Goal: Information Seeking & Learning: Learn about a topic

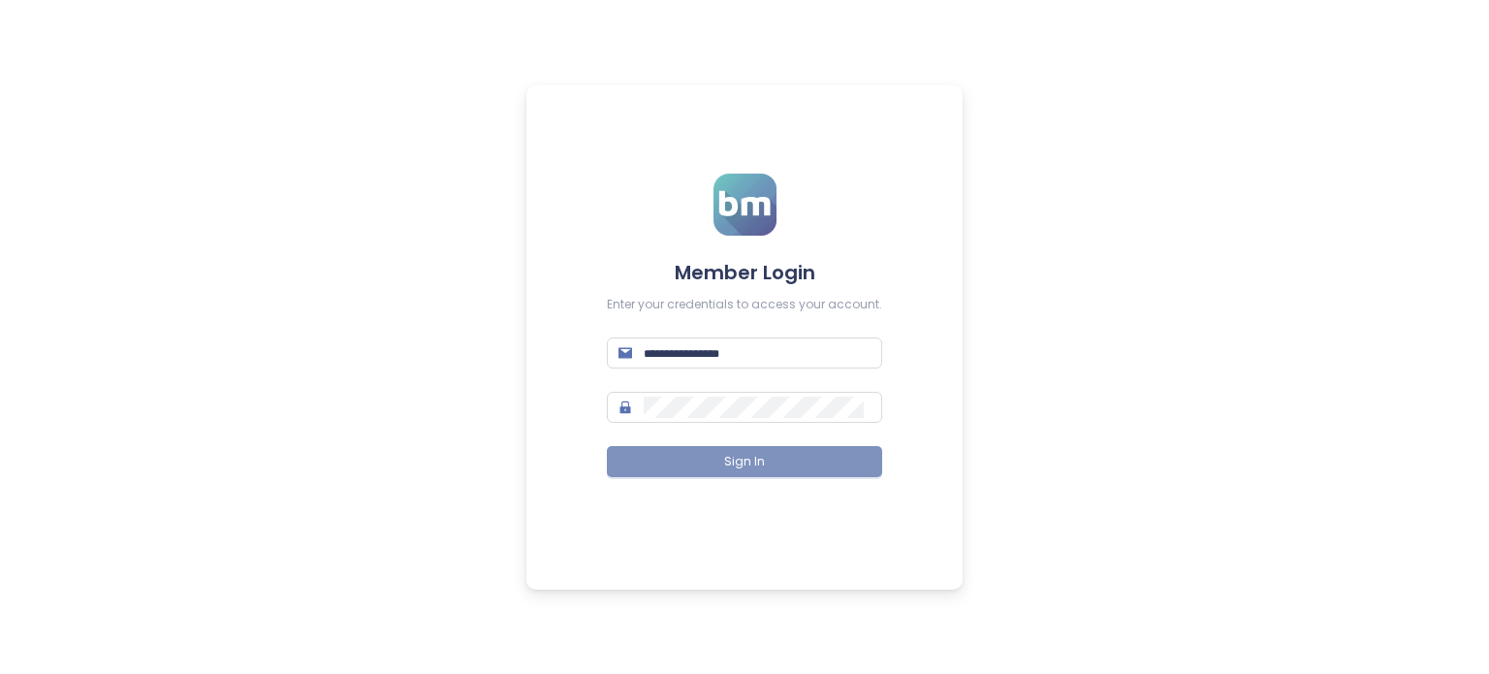
type input "**********"
click at [775, 453] on button "Sign In" at bounding box center [744, 461] width 275 height 31
click at [330, 61] on div "**********" at bounding box center [744, 337] width 1489 height 674
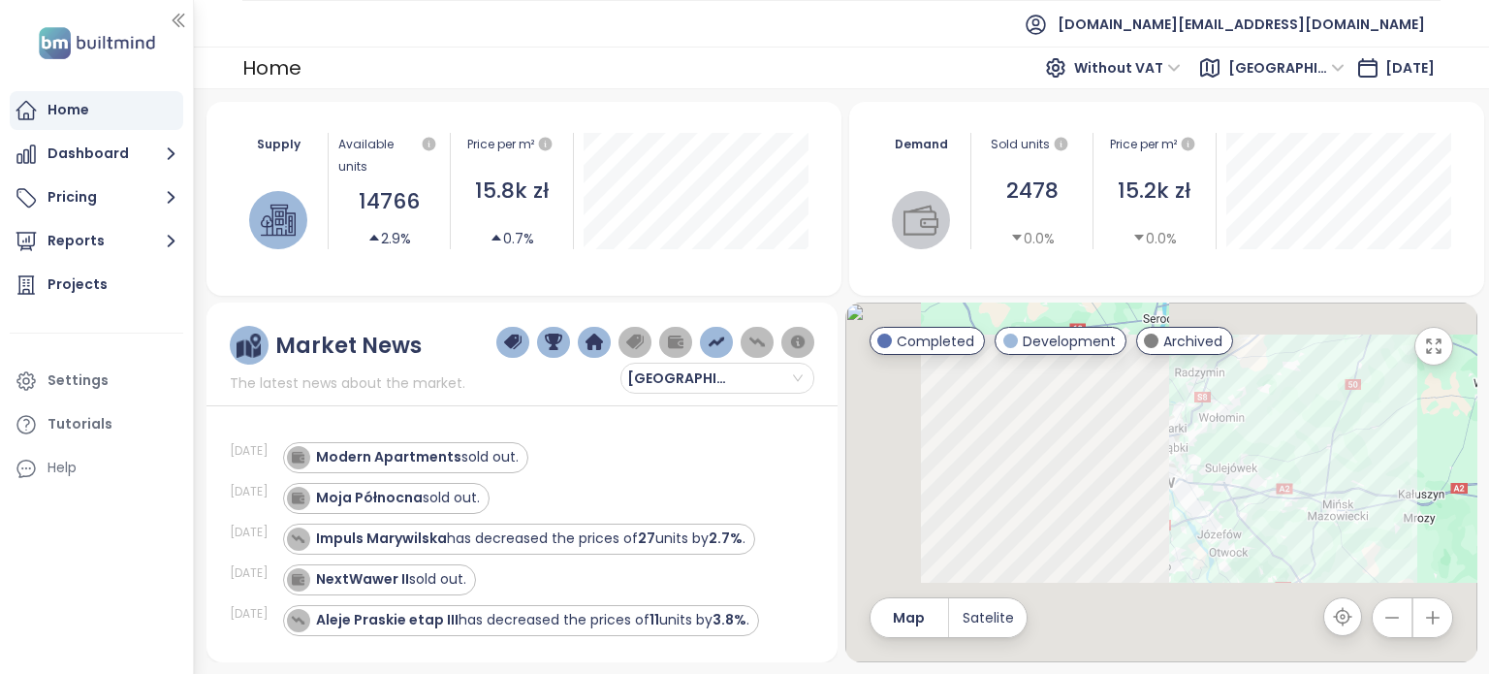
click at [1306, 64] on span "[GEOGRAPHIC_DATA]" at bounding box center [1286, 67] width 116 height 29
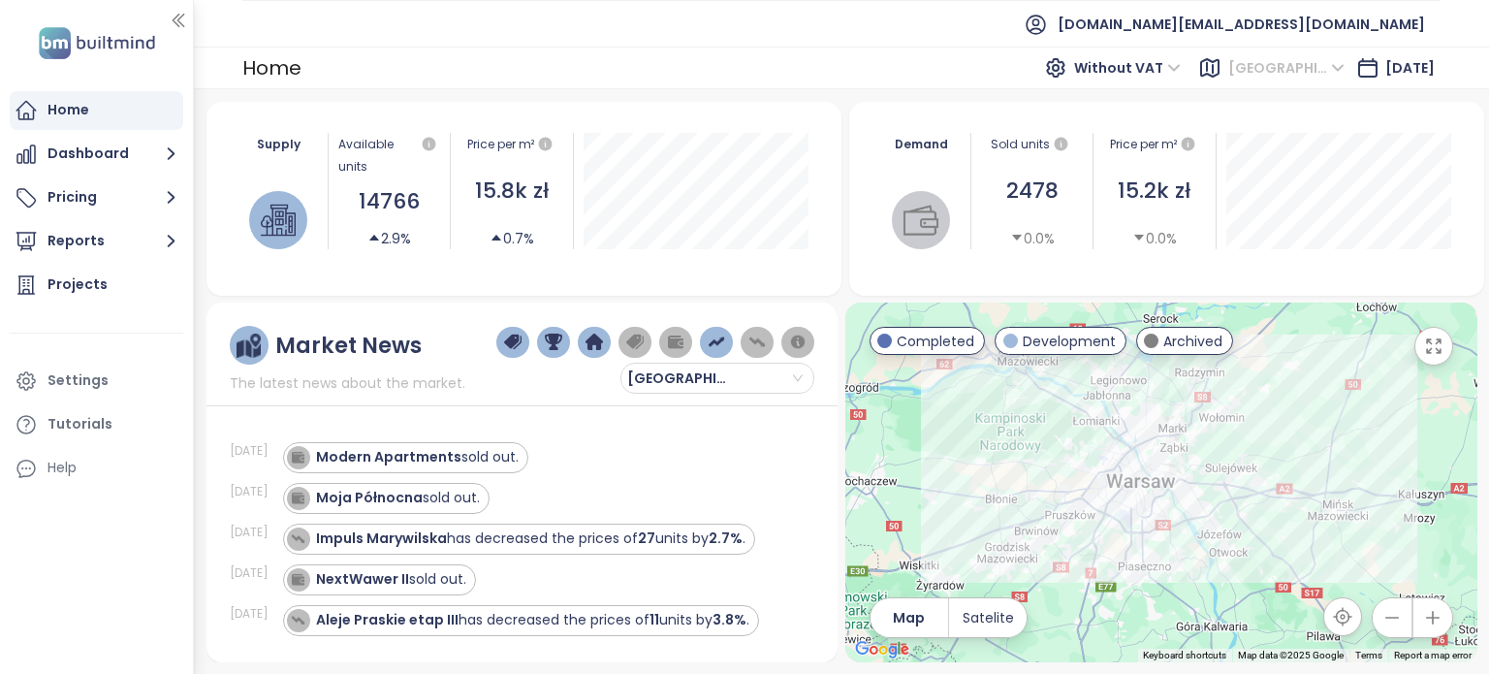
click at [1299, 69] on span "[GEOGRAPHIC_DATA]" at bounding box center [1286, 67] width 116 height 29
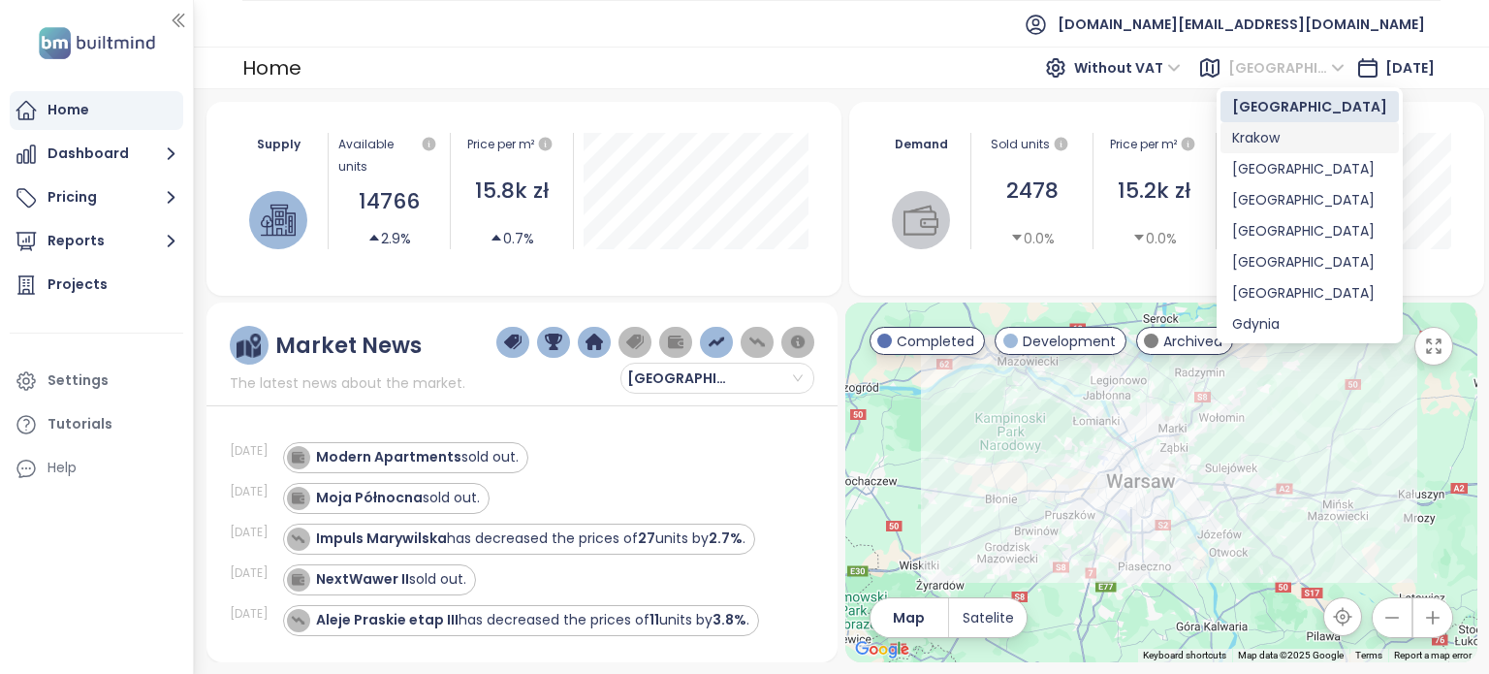
click at [1269, 139] on div "Krakow" at bounding box center [1309, 137] width 155 height 21
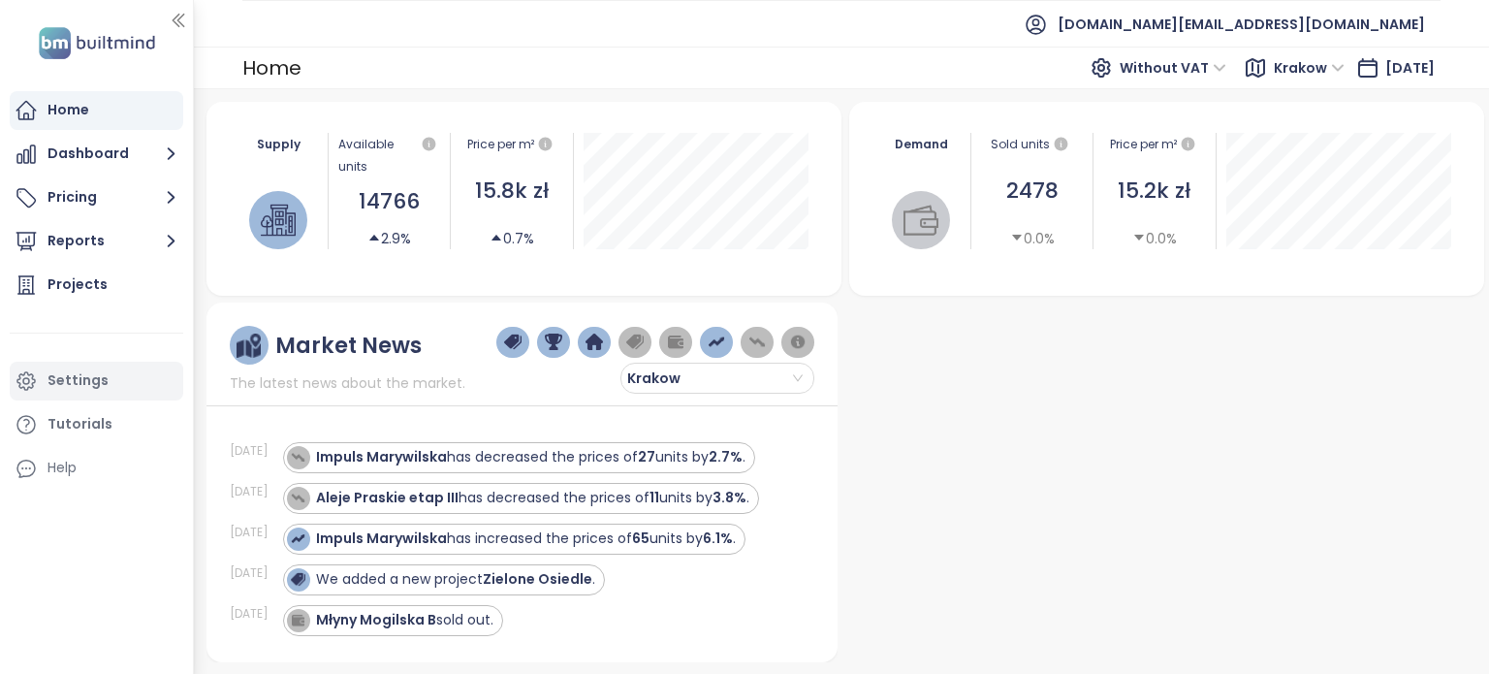
click at [78, 385] on div "Settings" at bounding box center [77, 380] width 61 height 24
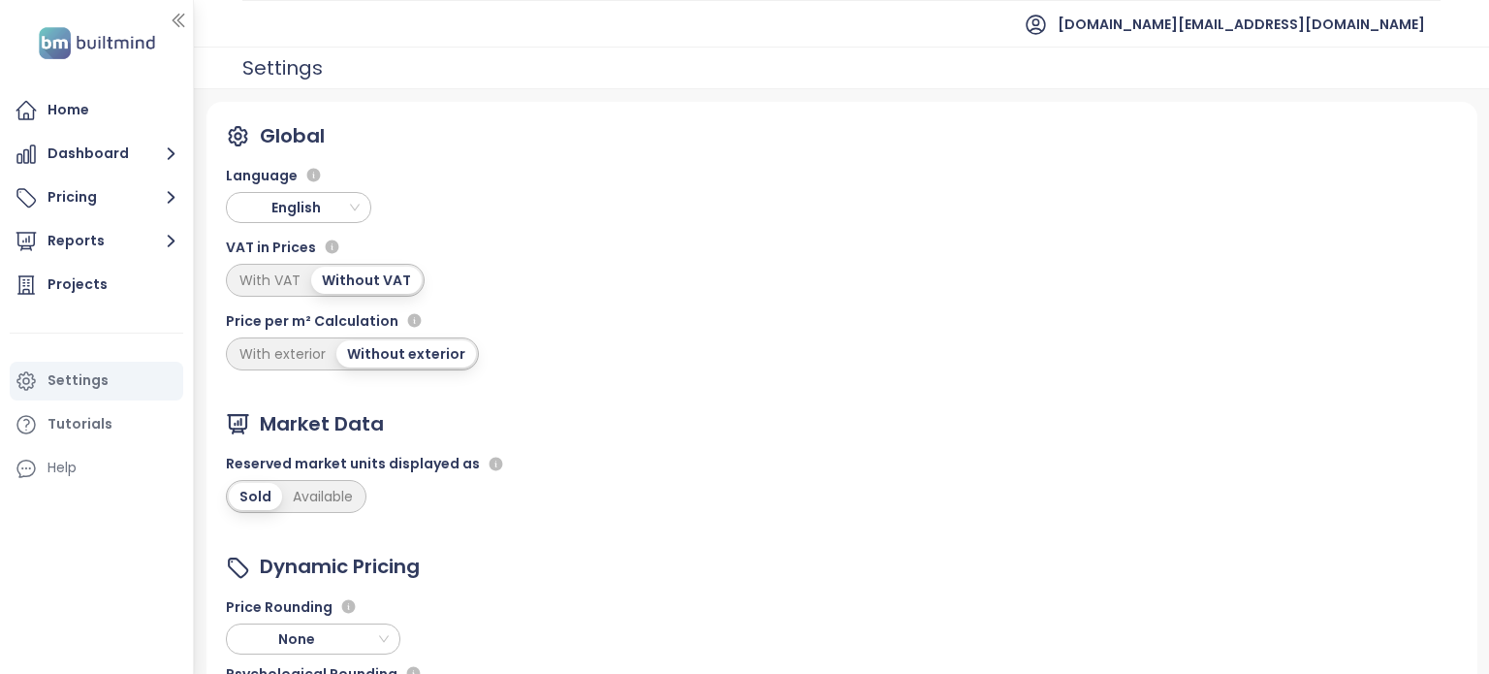
click at [346, 203] on span "English" at bounding box center [301, 207] width 136 height 29
click at [344, 212] on span "English" at bounding box center [301, 207] width 136 height 29
click at [466, 186] on div "Language English" at bounding box center [352, 189] width 253 height 67
click at [355, 201] on span "English" at bounding box center [301, 207] width 136 height 29
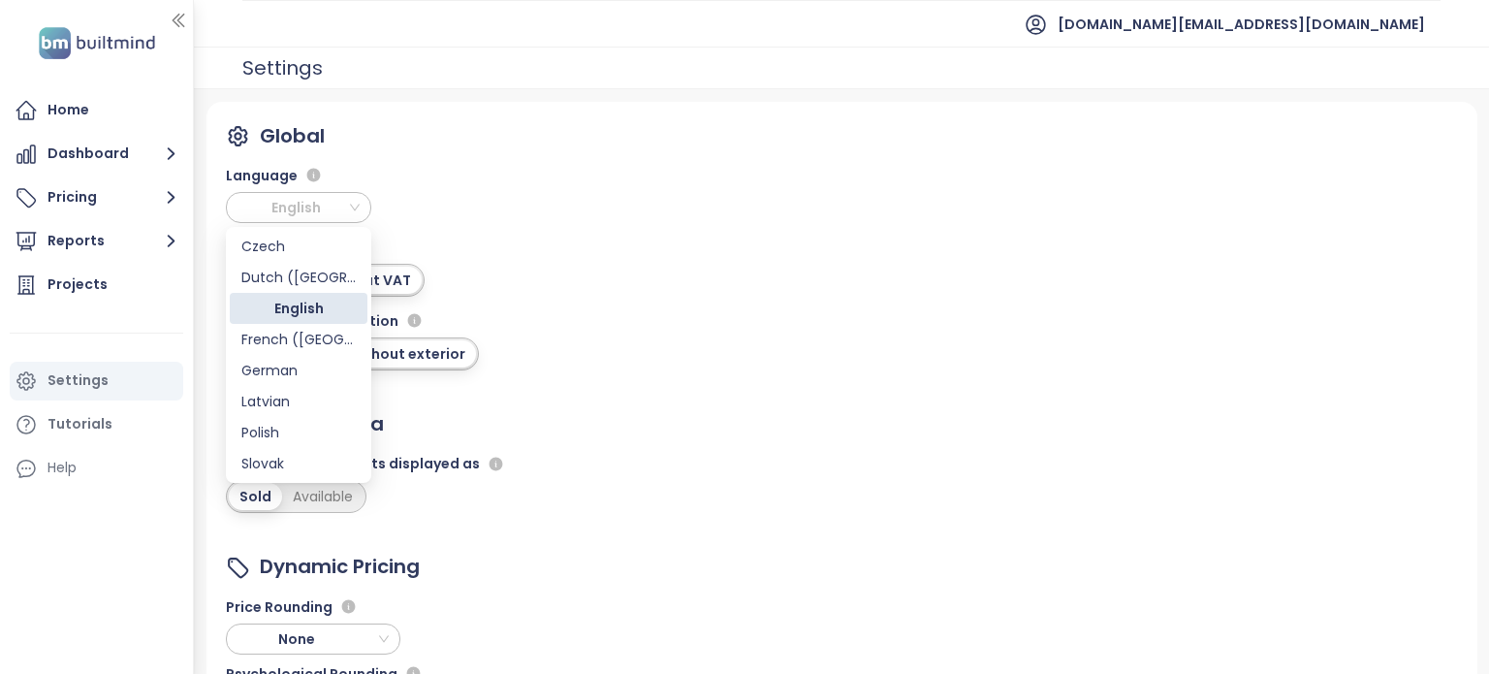
click at [355, 201] on span "English" at bounding box center [301, 207] width 136 height 29
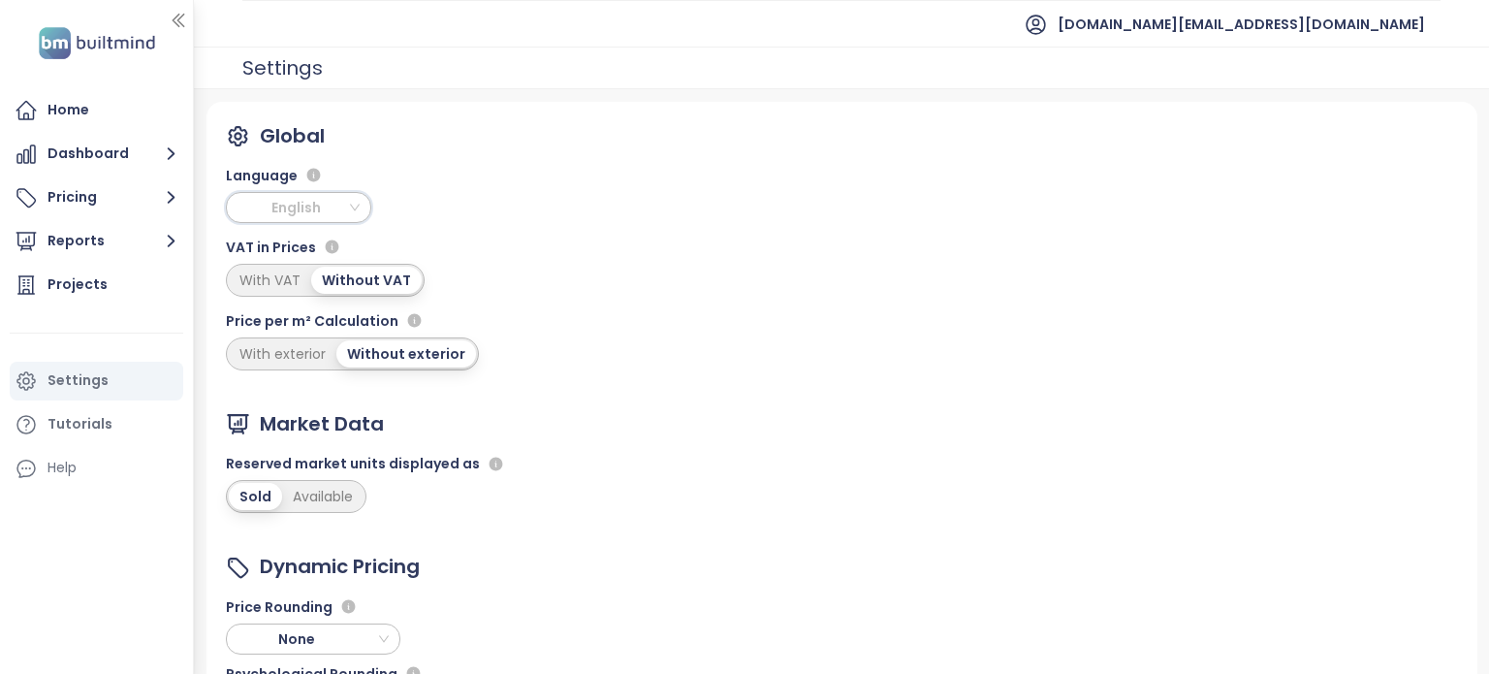
click at [358, 209] on span "English" at bounding box center [301, 207] width 136 height 29
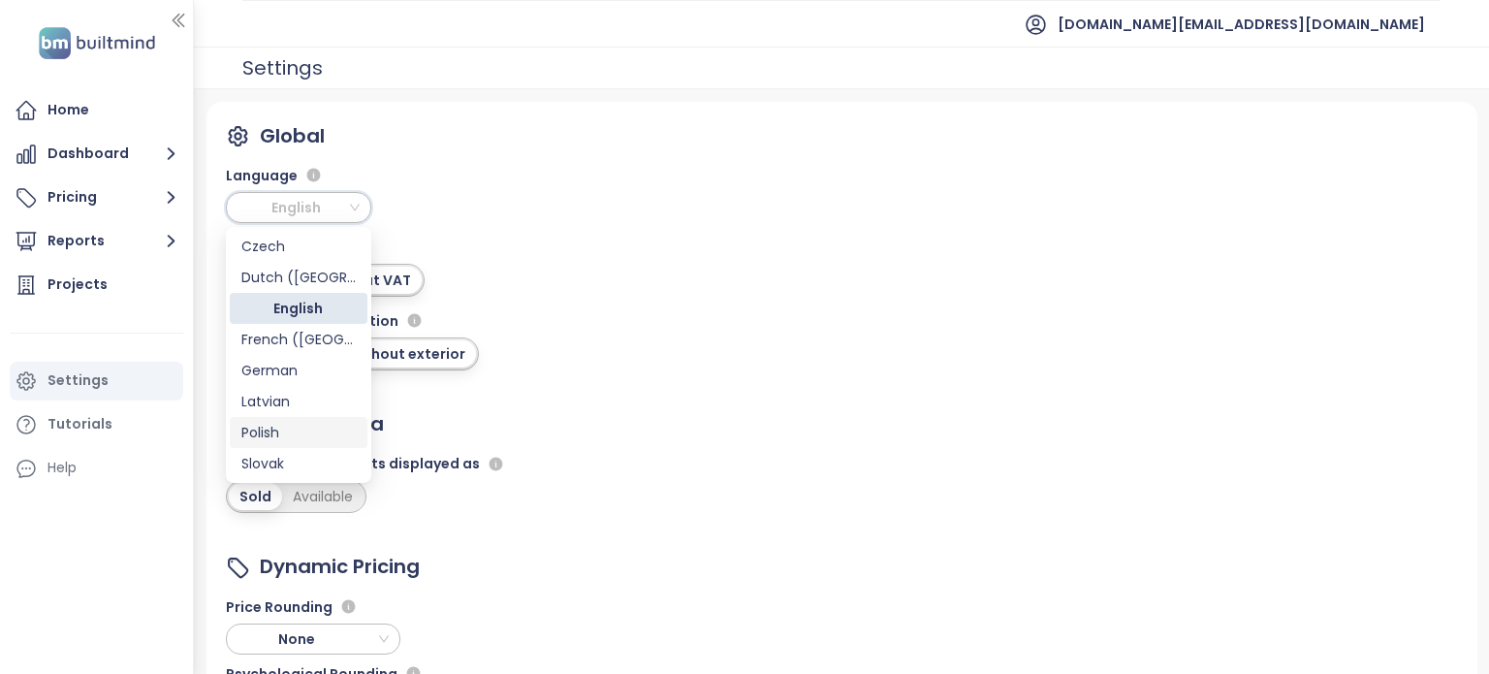
click at [267, 425] on div "Polish" at bounding box center [298, 432] width 114 height 21
click at [267, 425] on div "Market Data" at bounding box center [322, 424] width 124 height 30
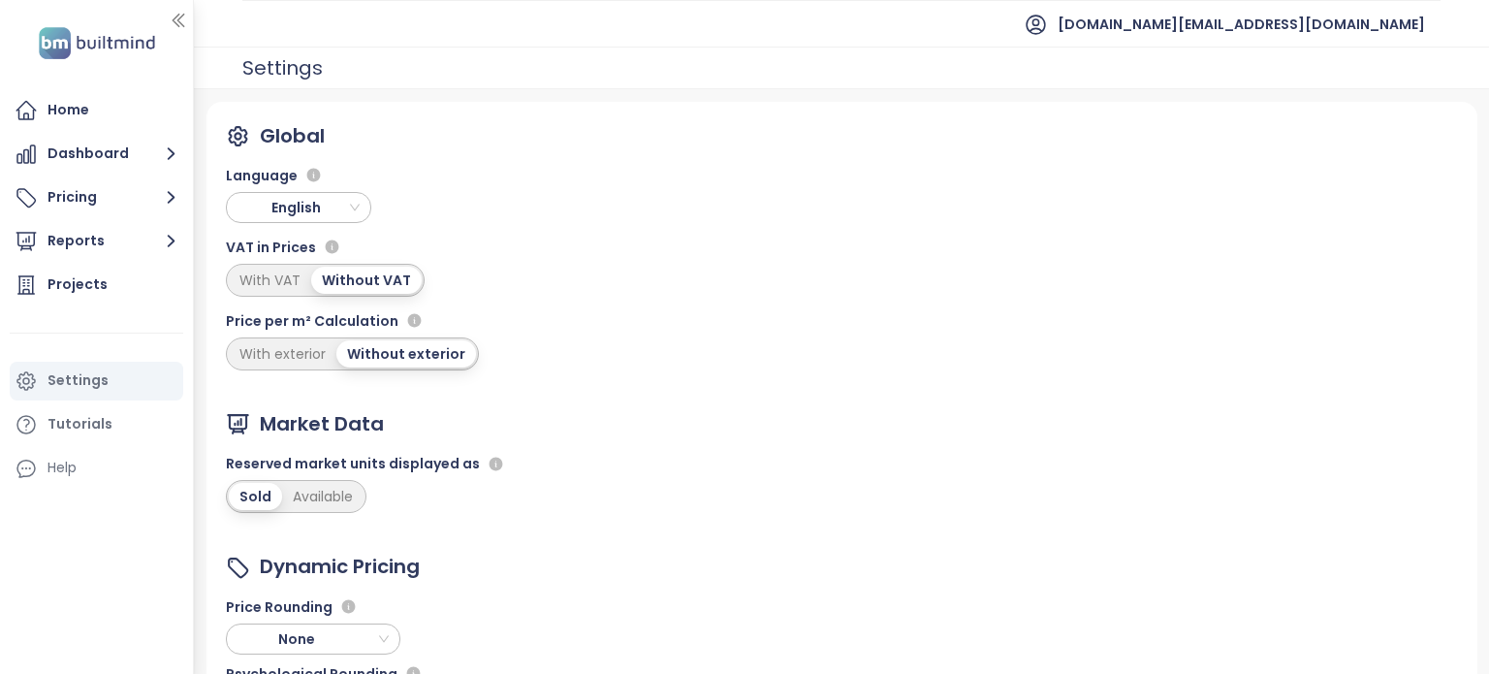
click at [458, 257] on div "VAT in Prices" at bounding box center [352, 247] width 253 height 23
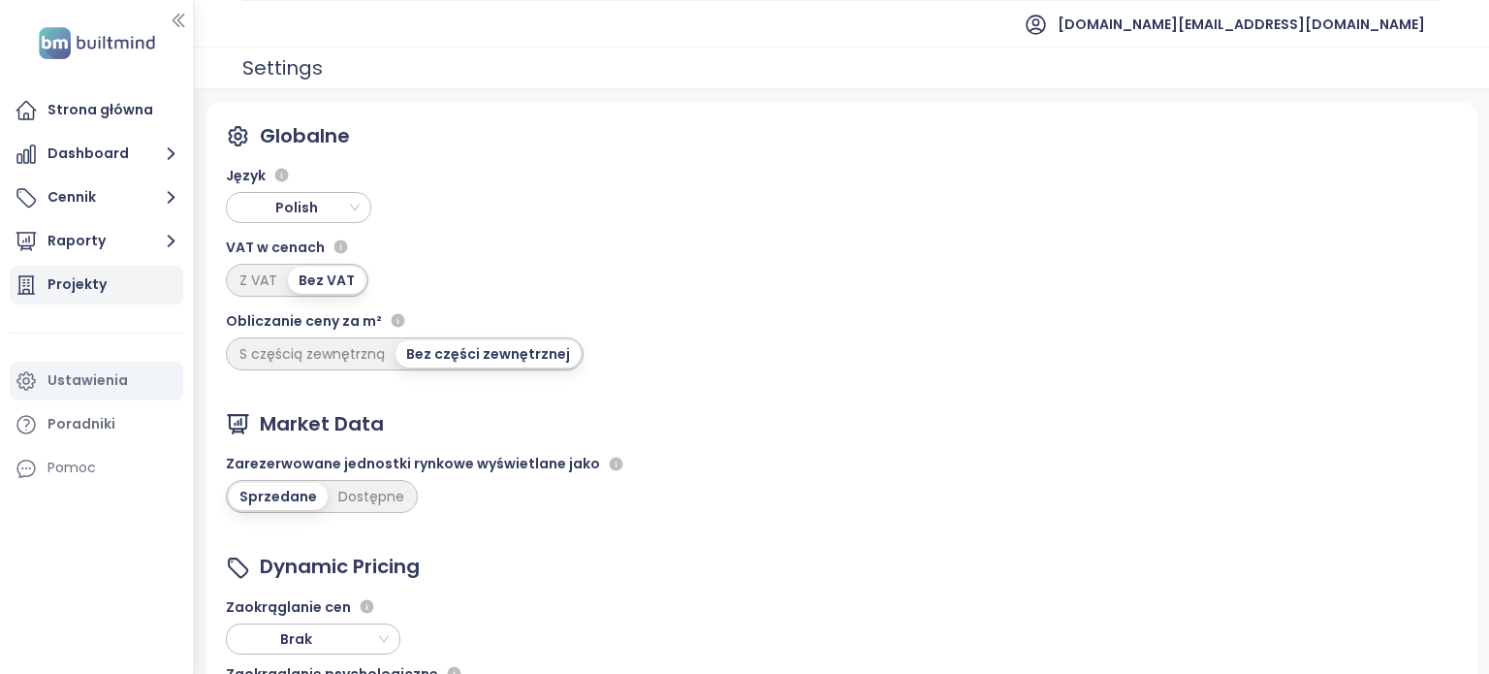
click at [81, 275] on div "Projekty" at bounding box center [76, 284] width 59 height 24
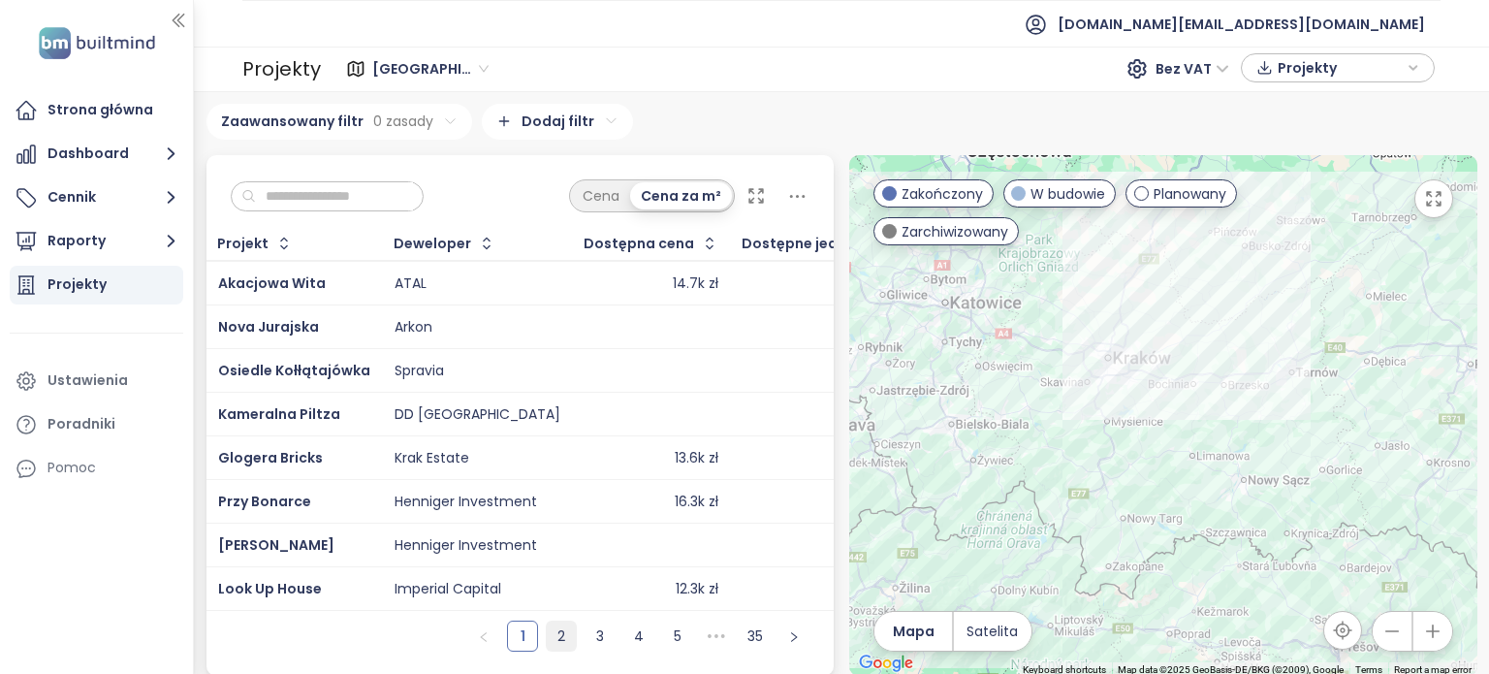
click at [548, 644] on link "2" at bounding box center [561, 635] width 29 height 29
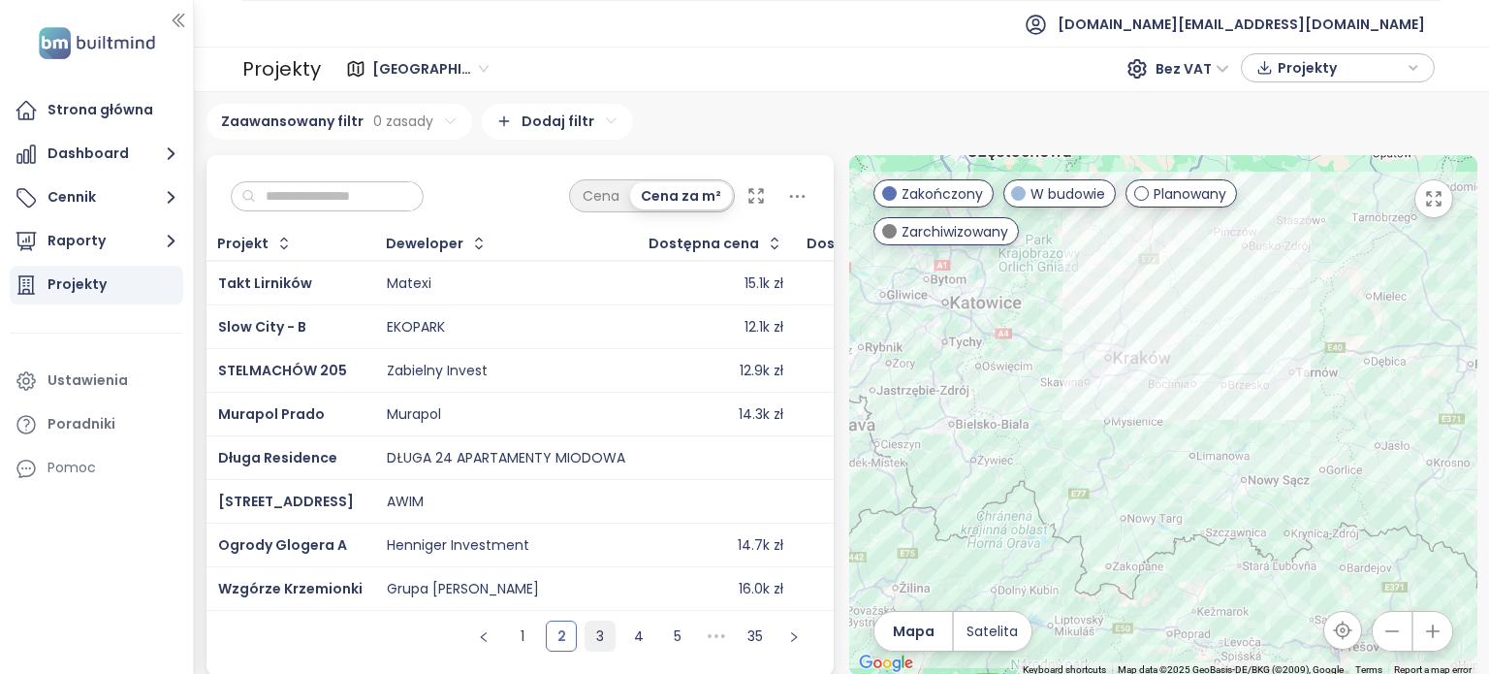
click at [585, 643] on link "3" at bounding box center [599, 635] width 29 height 29
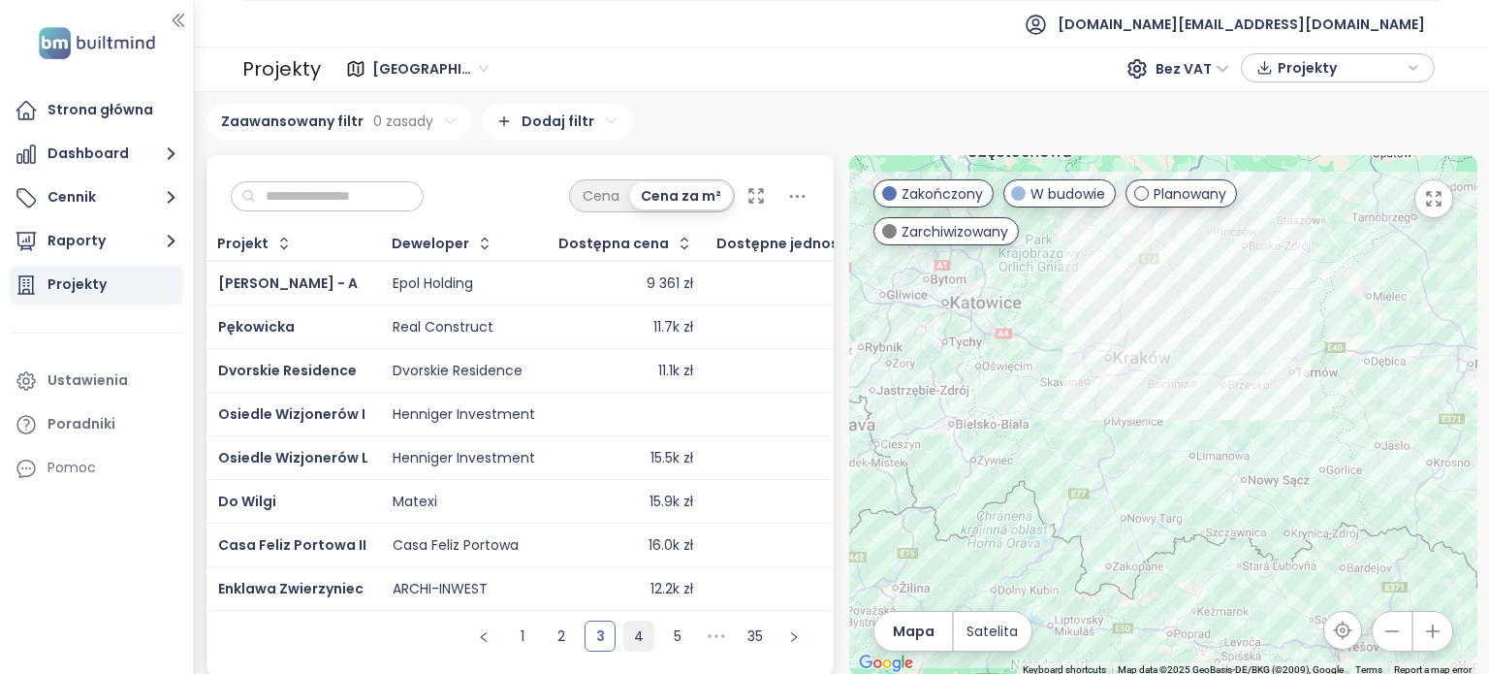
click at [624, 646] on link "4" at bounding box center [638, 635] width 29 height 29
click at [663, 646] on link "5" at bounding box center [677, 635] width 29 height 29
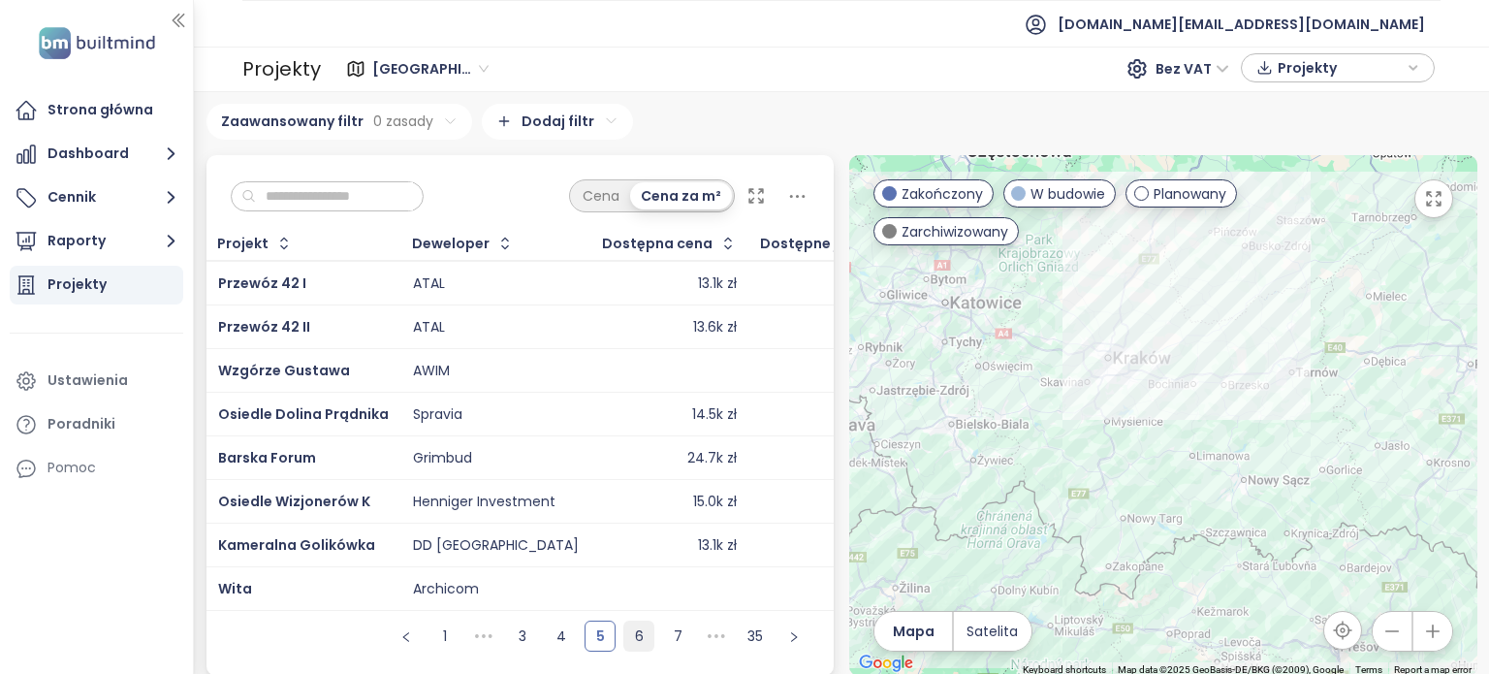
click at [642, 646] on link "6" at bounding box center [638, 635] width 29 height 29
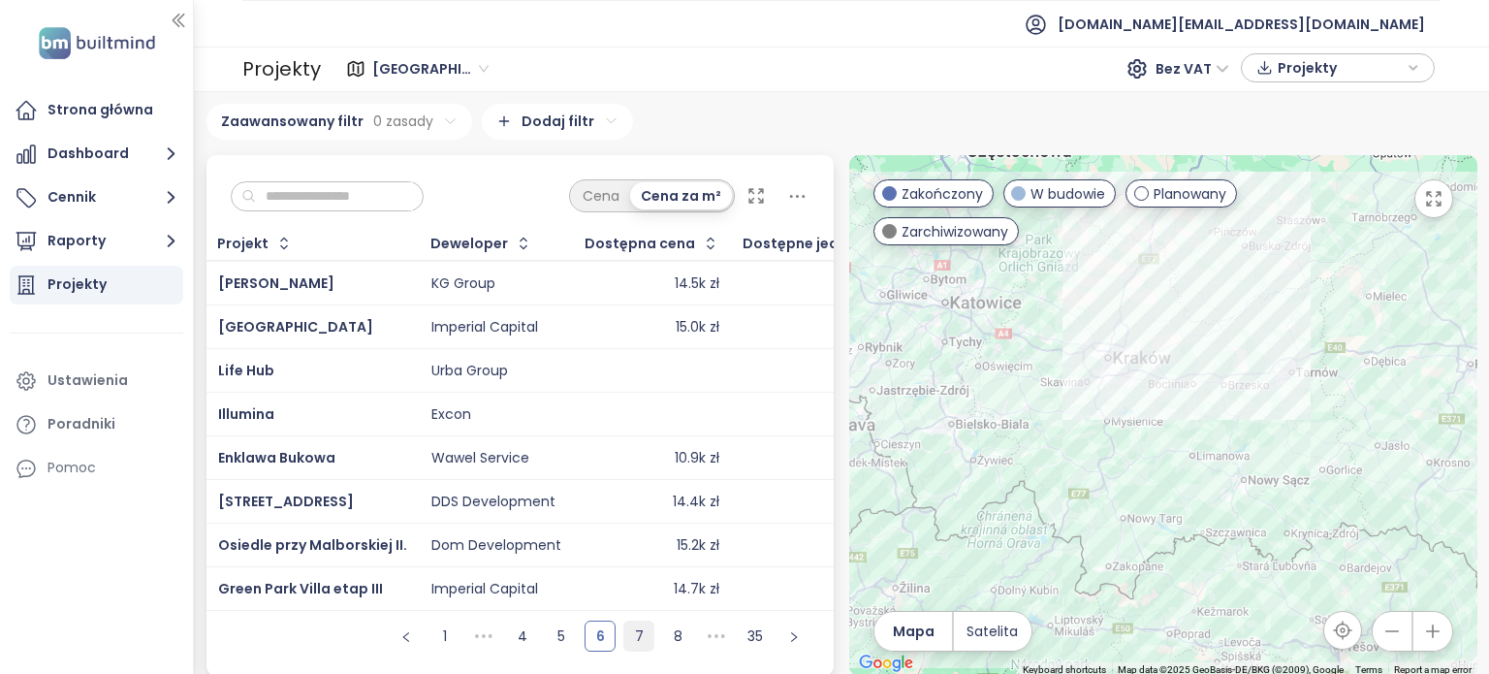
click at [644, 646] on link "7" at bounding box center [638, 635] width 29 height 29
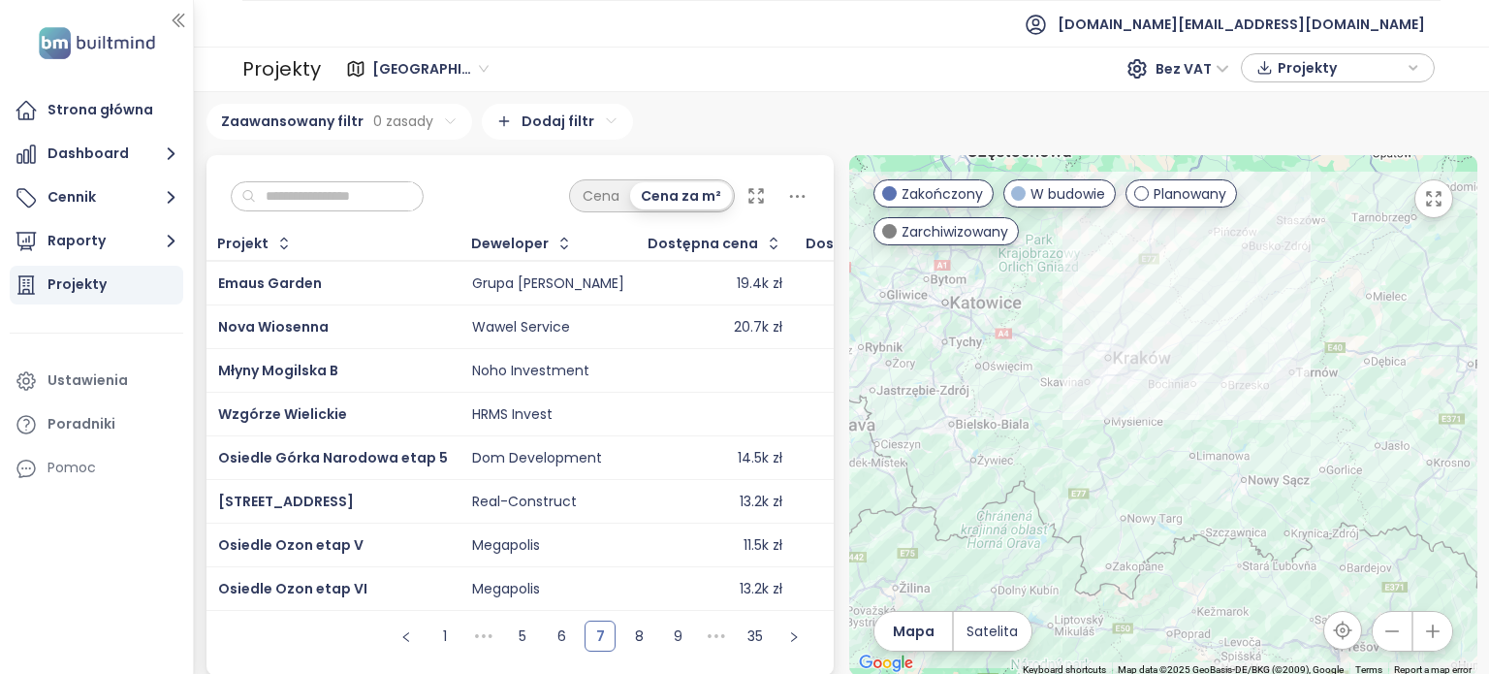
click at [637, 408] on td at bounding box center [716, 415] width 158 height 44
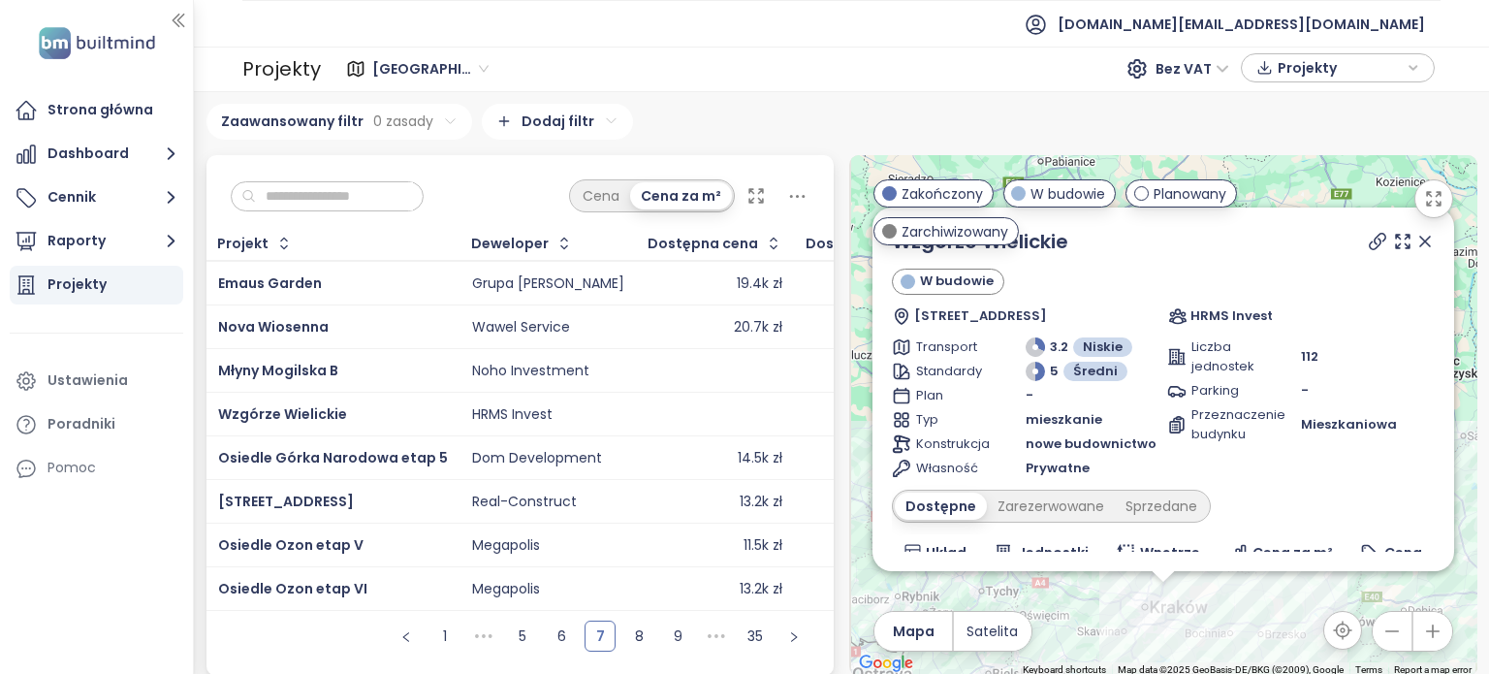
click at [1369, 243] on icon at bounding box center [1377, 242] width 16 height 16
click at [1415, 239] on icon at bounding box center [1424, 241] width 19 height 19
click at [1399, 239] on div "Wzgórze Wielickie W budowie Jaworowa 33A, 32-020 Wieliczka, Poland HRMS Invest …" at bounding box center [1163, 415] width 628 height 520
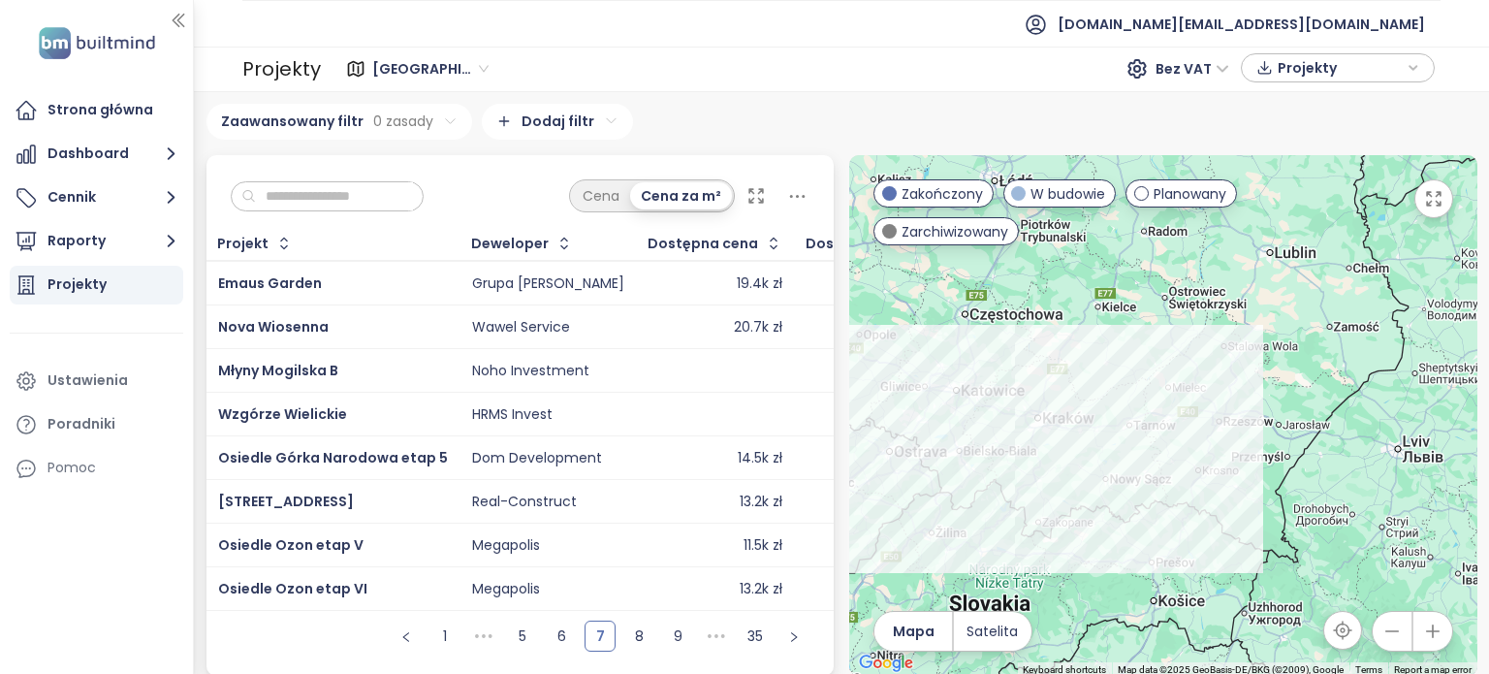
drag, startPoint x: 938, startPoint y: 530, endPoint x: 1076, endPoint y: 344, distance: 231.4
click at [1076, 344] on div at bounding box center [1163, 415] width 628 height 520
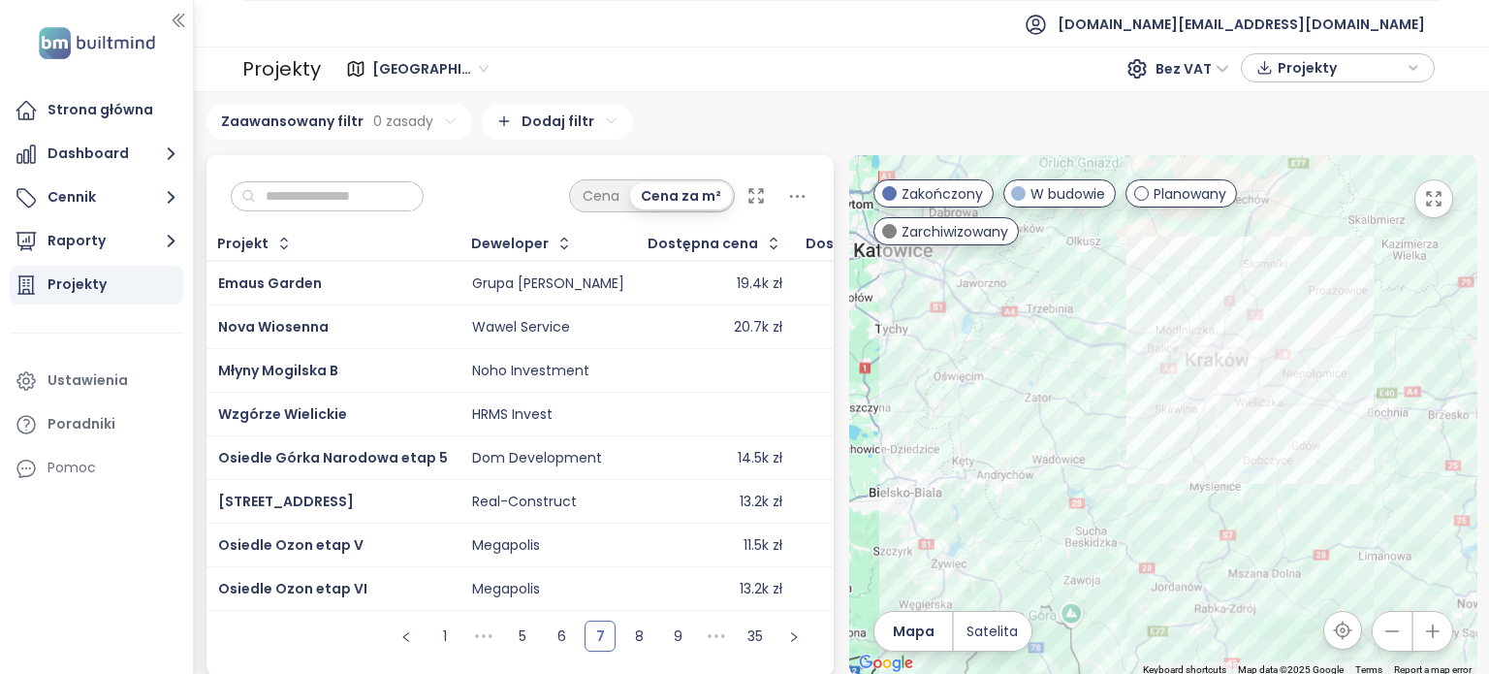
click at [1102, 437] on div at bounding box center [1163, 415] width 628 height 520
drag, startPoint x: 1035, startPoint y: 441, endPoint x: 991, endPoint y: 449, distance: 44.3
click at [990, 452] on div at bounding box center [1163, 415] width 628 height 520
click at [1049, 415] on div at bounding box center [1163, 415] width 628 height 520
drag, startPoint x: 1027, startPoint y: 418, endPoint x: 921, endPoint y: 446, distance: 110.2
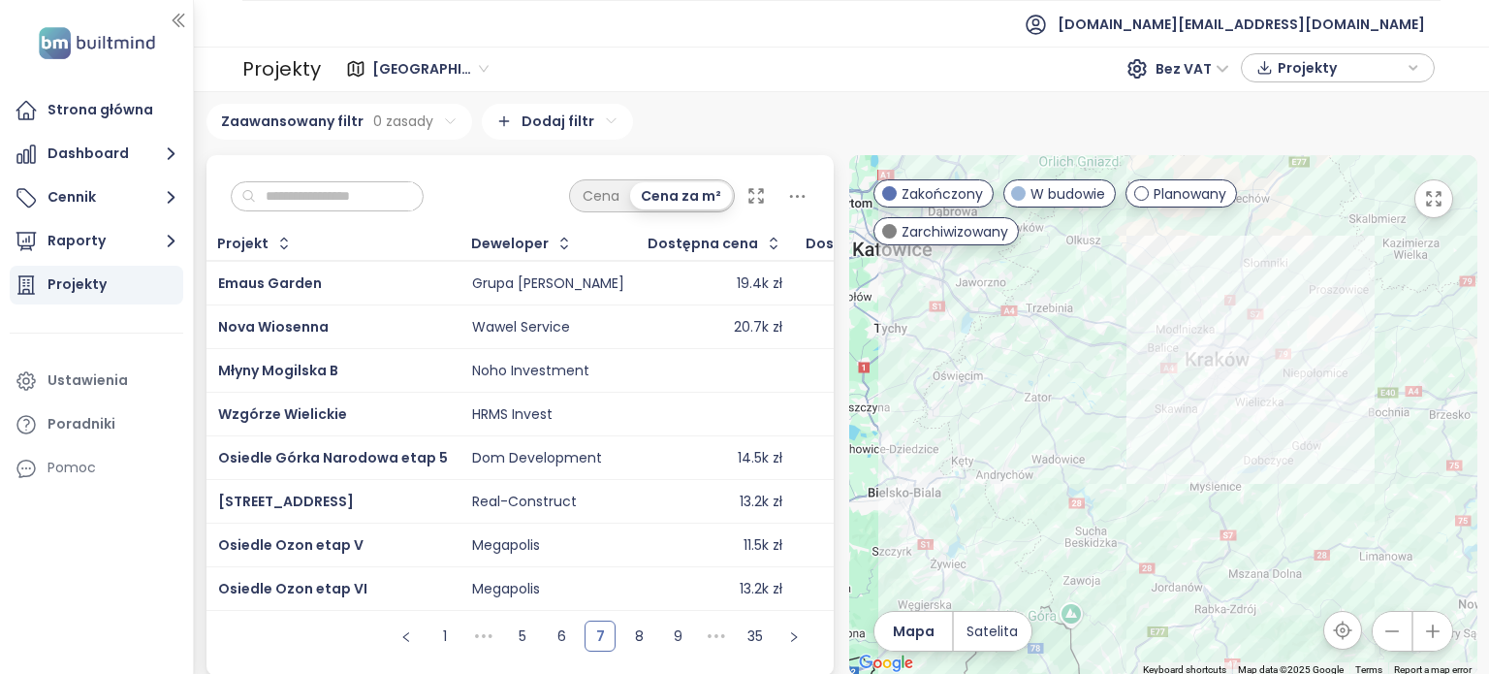
click at [921, 446] on div at bounding box center [1163, 415] width 628 height 520
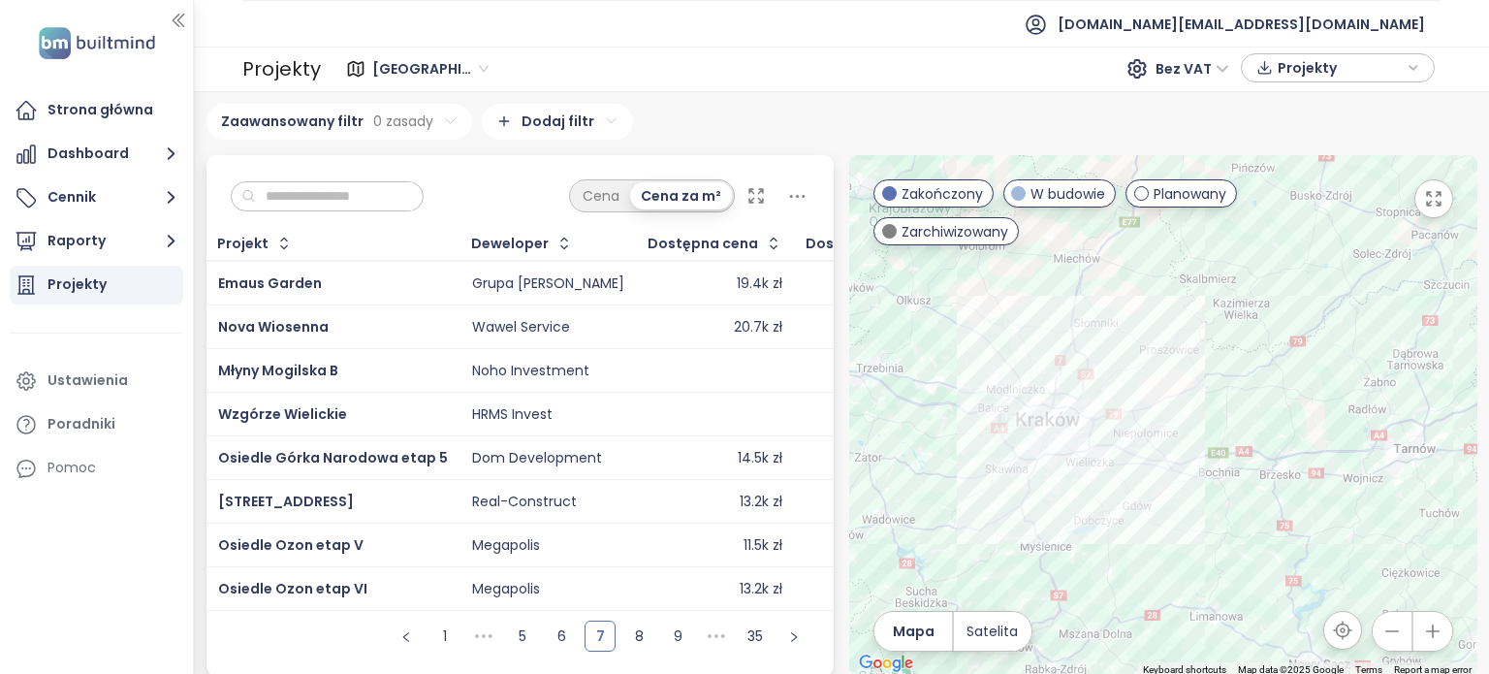
drag, startPoint x: 1001, startPoint y: 474, endPoint x: 964, endPoint y: 467, distance: 37.4
click at [964, 467] on div at bounding box center [1163, 415] width 628 height 520
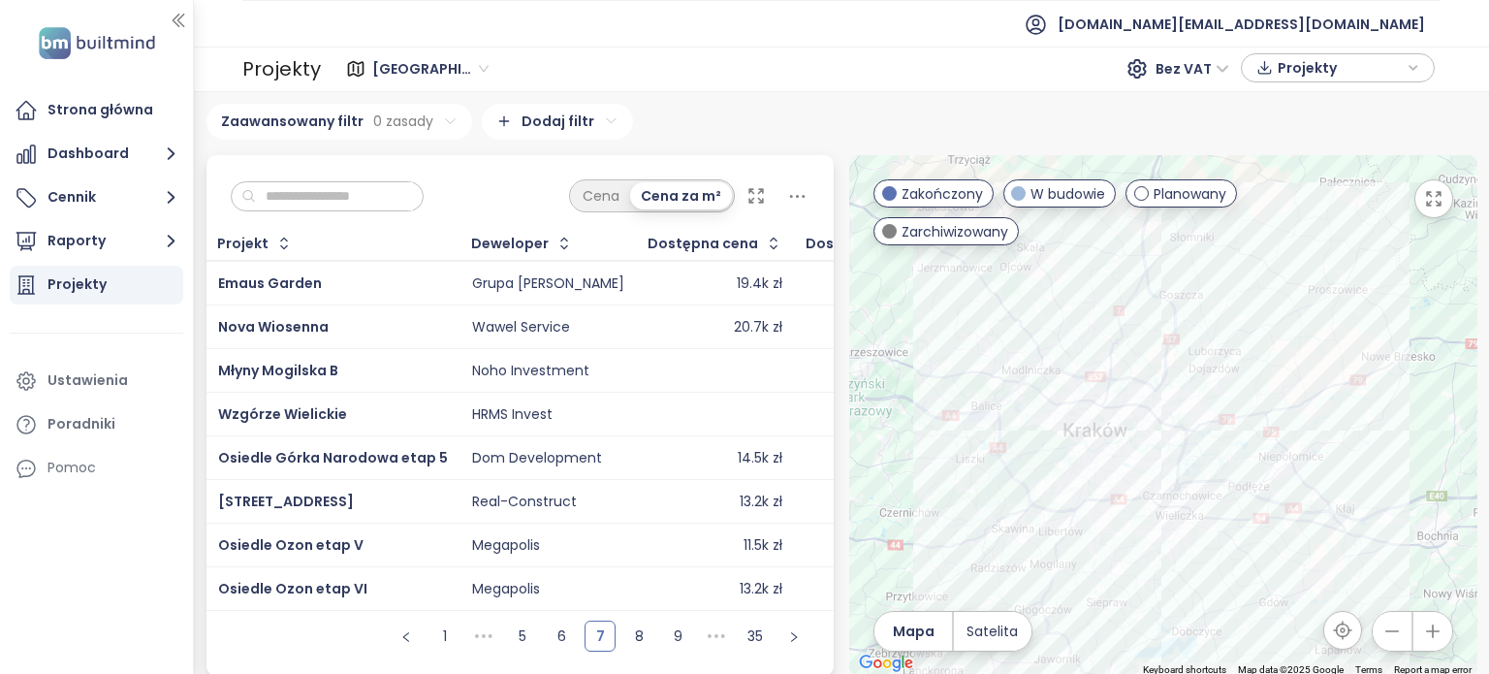
drag, startPoint x: 1101, startPoint y: 550, endPoint x: 1133, endPoint y: 555, distance: 32.3
click at [1133, 555] on div at bounding box center [1163, 415] width 628 height 520
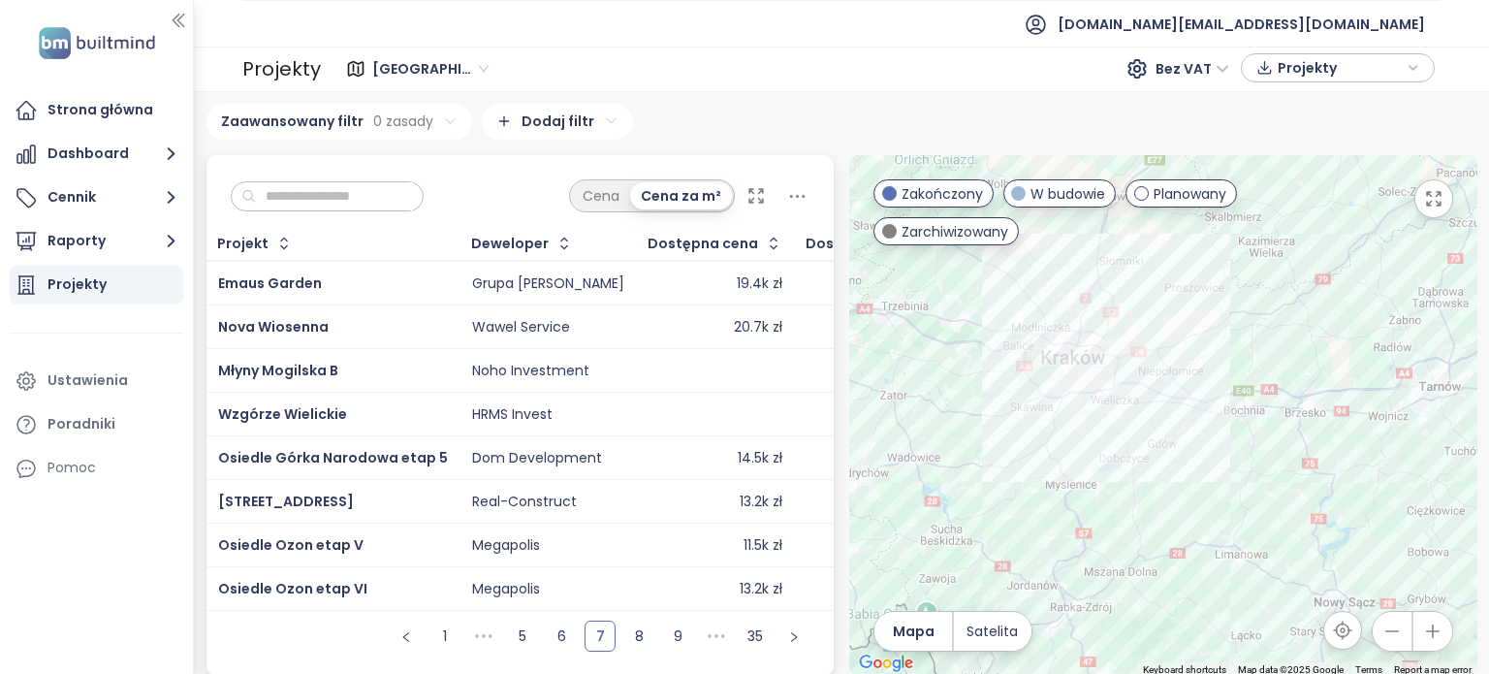
drag, startPoint x: 1147, startPoint y: 584, endPoint x: 1100, endPoint y: 453, distance: 139.8
click at [1100, 453] on div at bounding box center [1163, 415] width 628 height 520
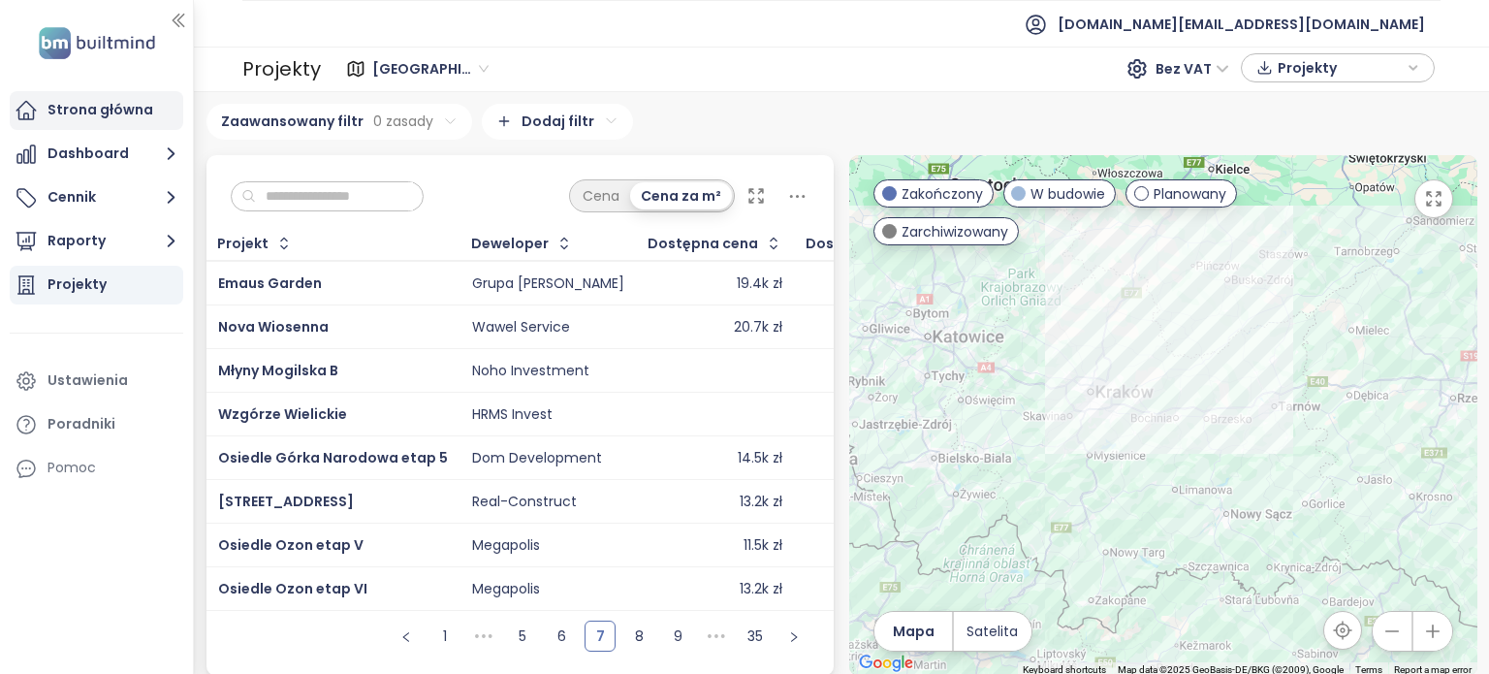
click at [79, 113] on div "Strona główna" at bounding box center [100, 110] width 106 height 24
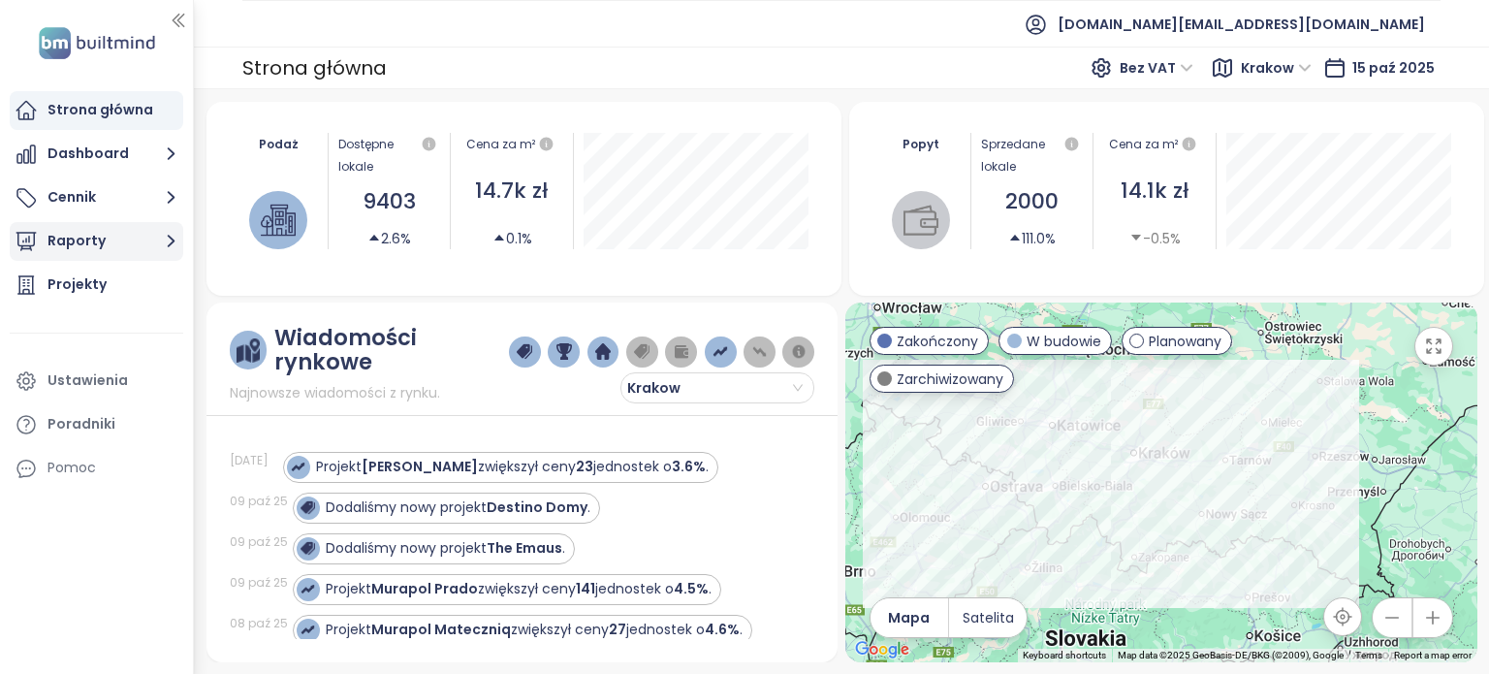
click at [80, 239] on button "Raporty" at bounding box center [96, 241] width 173 height 39
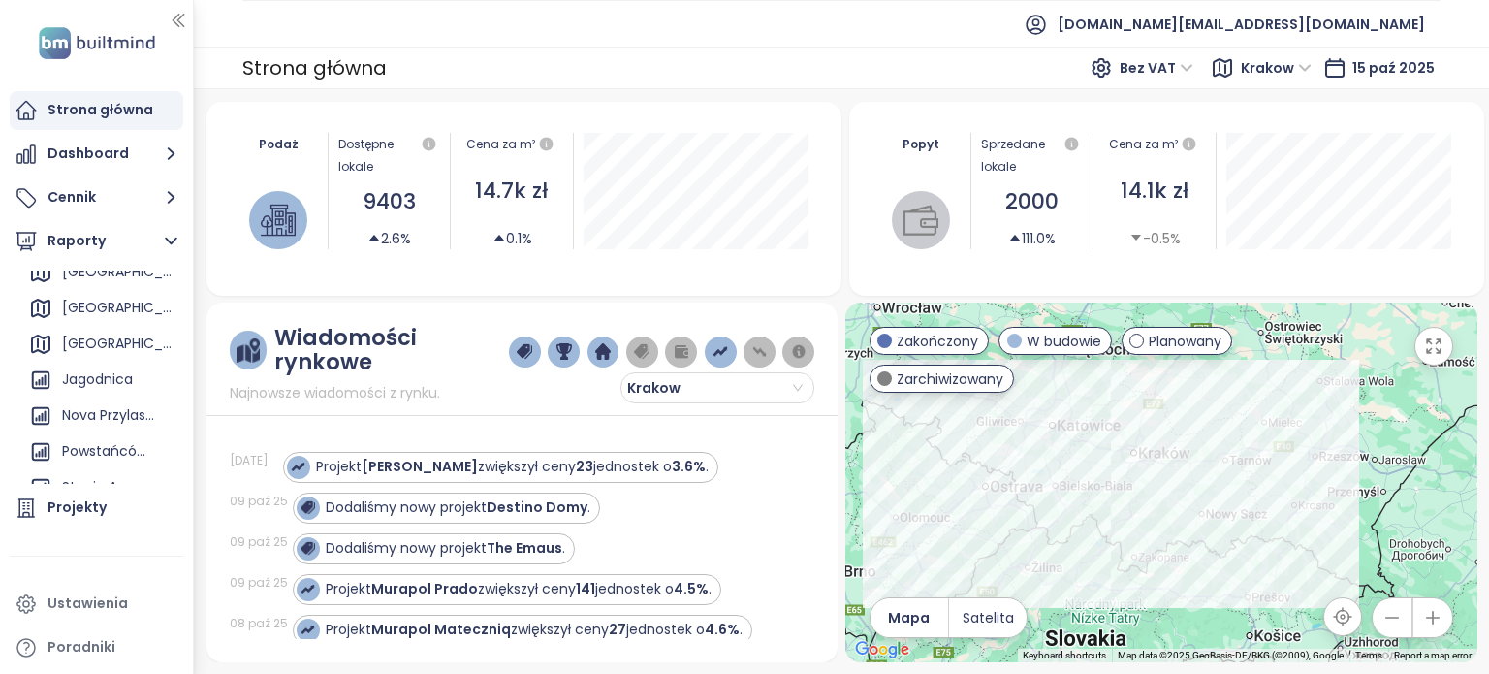
scroll to position [248, 0]
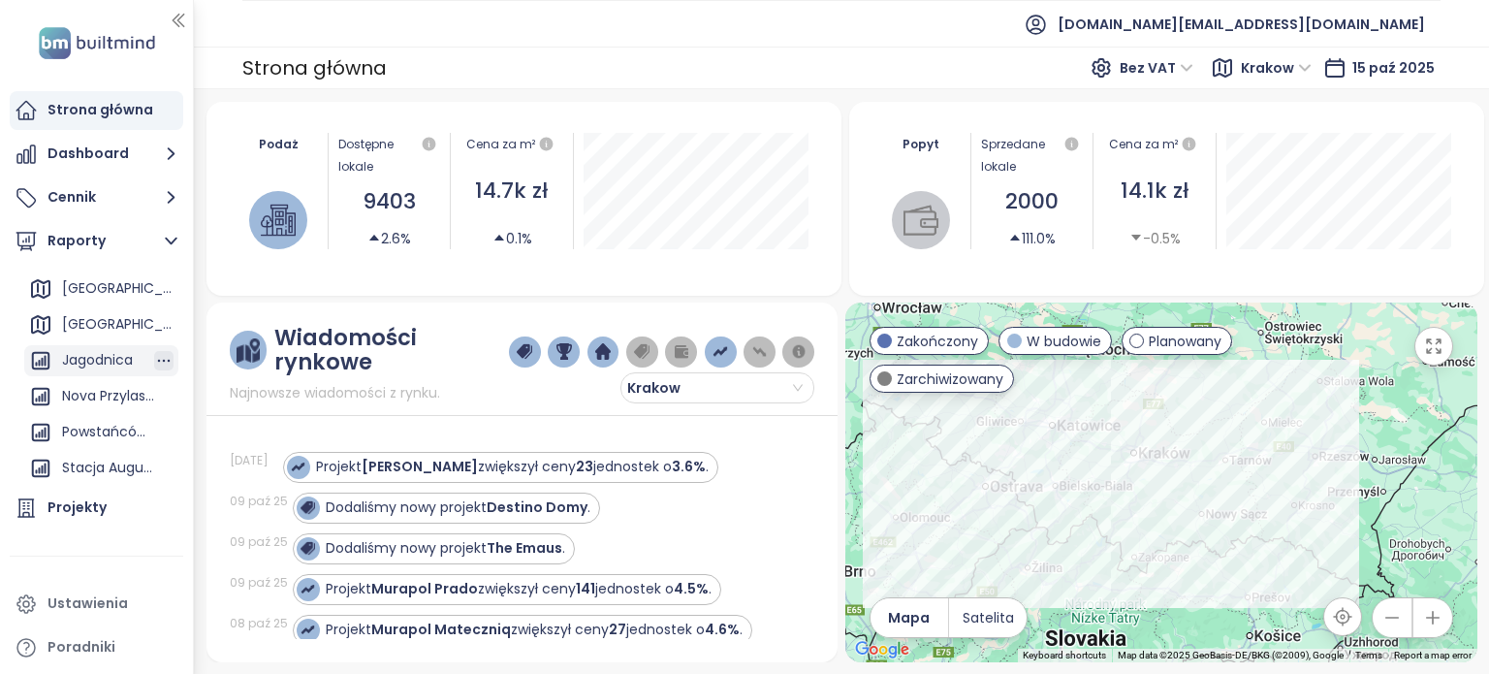
click at [158, 360] on icon "button" at bounding box center [164, 361] width 13 height 3
click at [154, 358] on icon "button" at bounding box center [163, 360] width 19 height 19
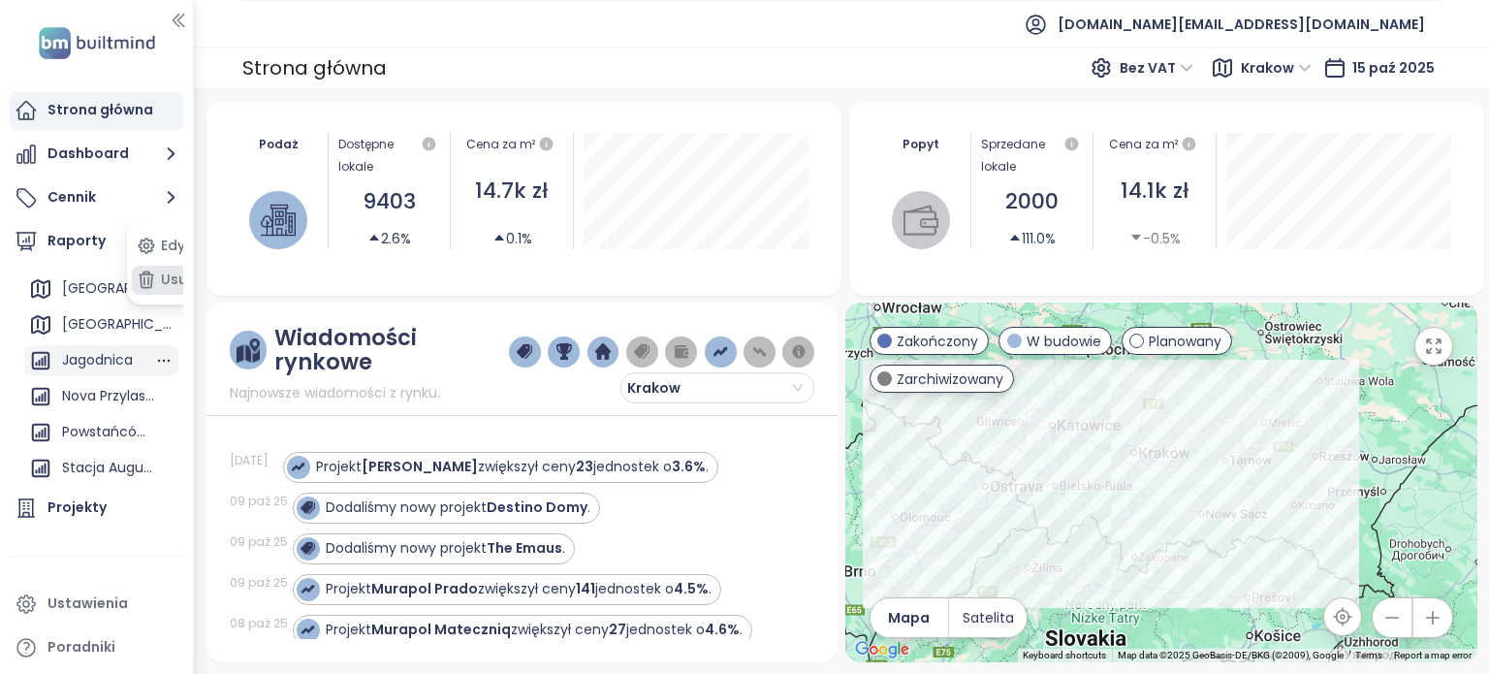
click at [155, 277] on icon "button" at bounding box center [146, 279] width 19 height 24
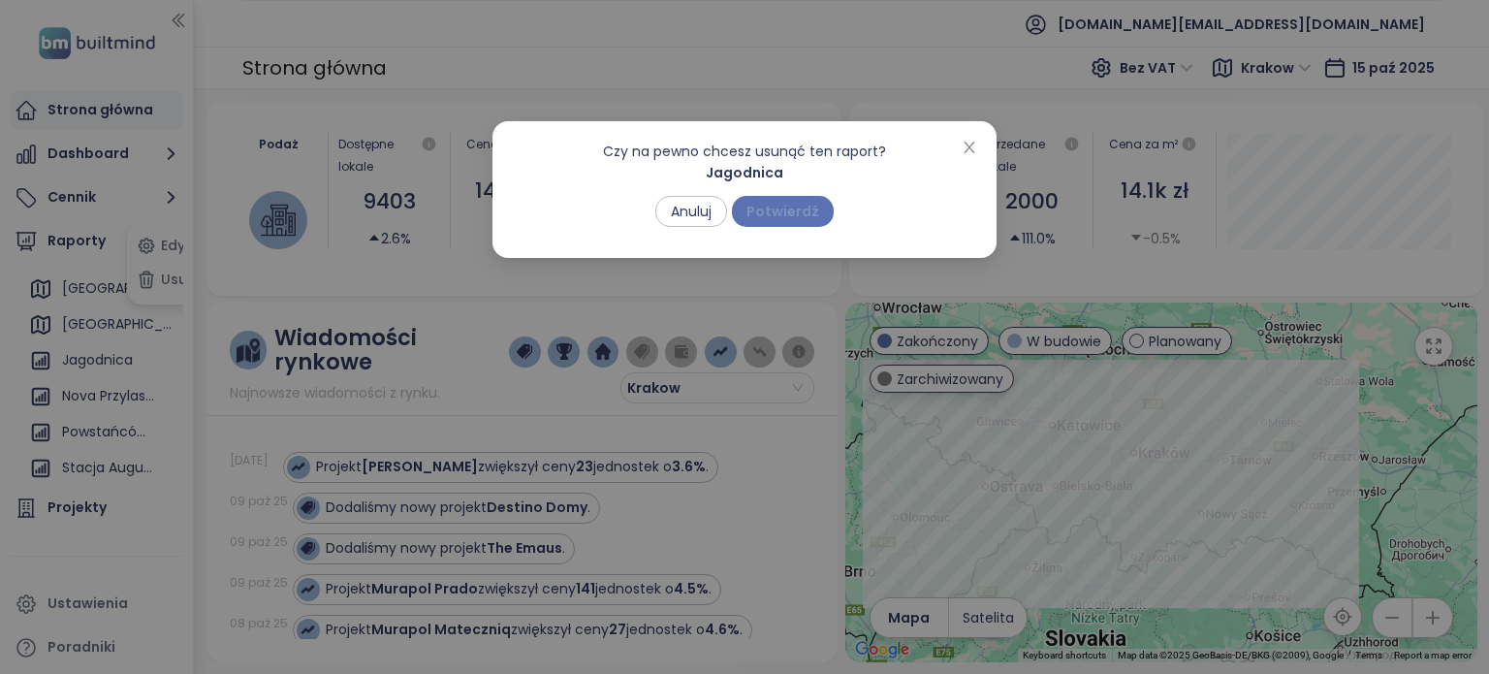
click at [760, 217] on span "Potwierdź" at bounding box center [782, 211] width 73 height 21
click at [760, 217] on div "Podaż Dostępne lokale 9403 2.6% Cena za m² 14.7k zł 0.1% Popyt Sprzedane lokale…" at bounding box center [841, 382] width 1271 height 560
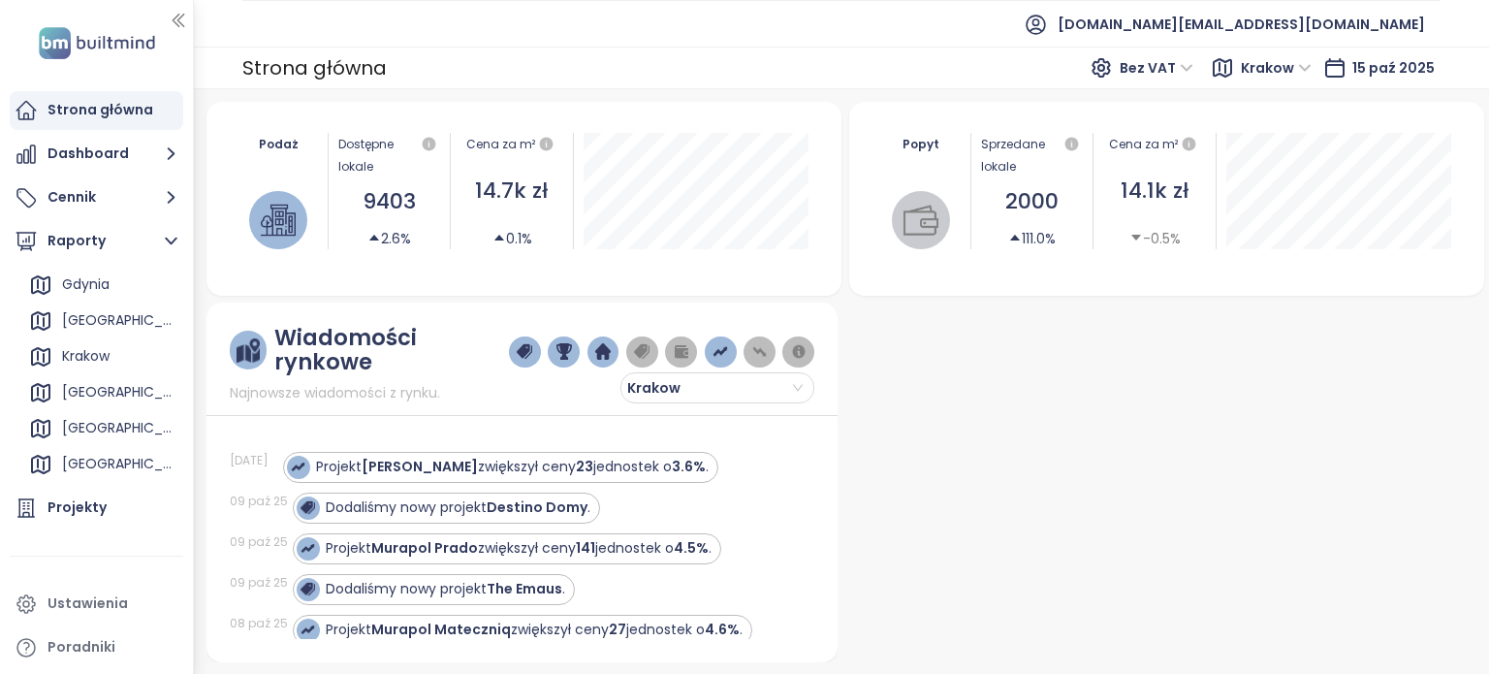
scroll to position [0, 0]
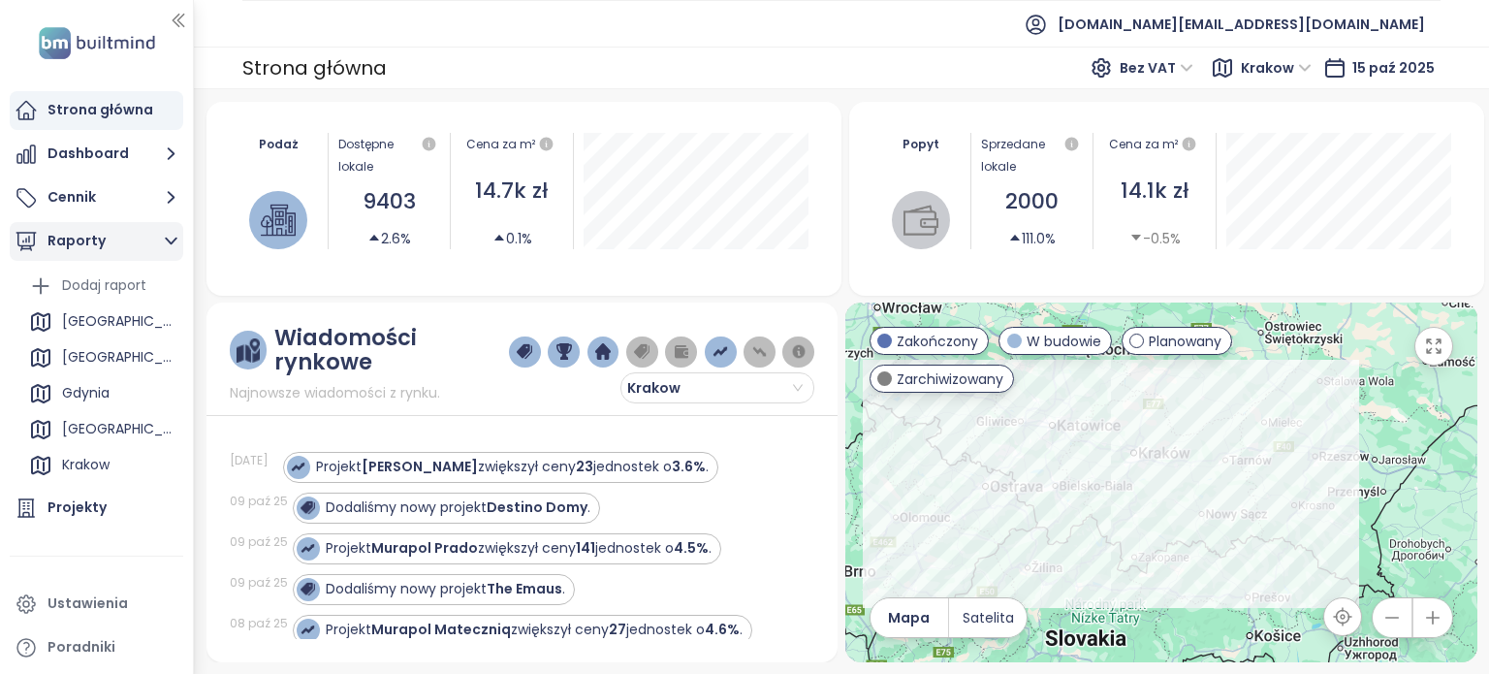
click at [165, 236] on icon "button" at bounding box center [171, 241] width 24 height 24
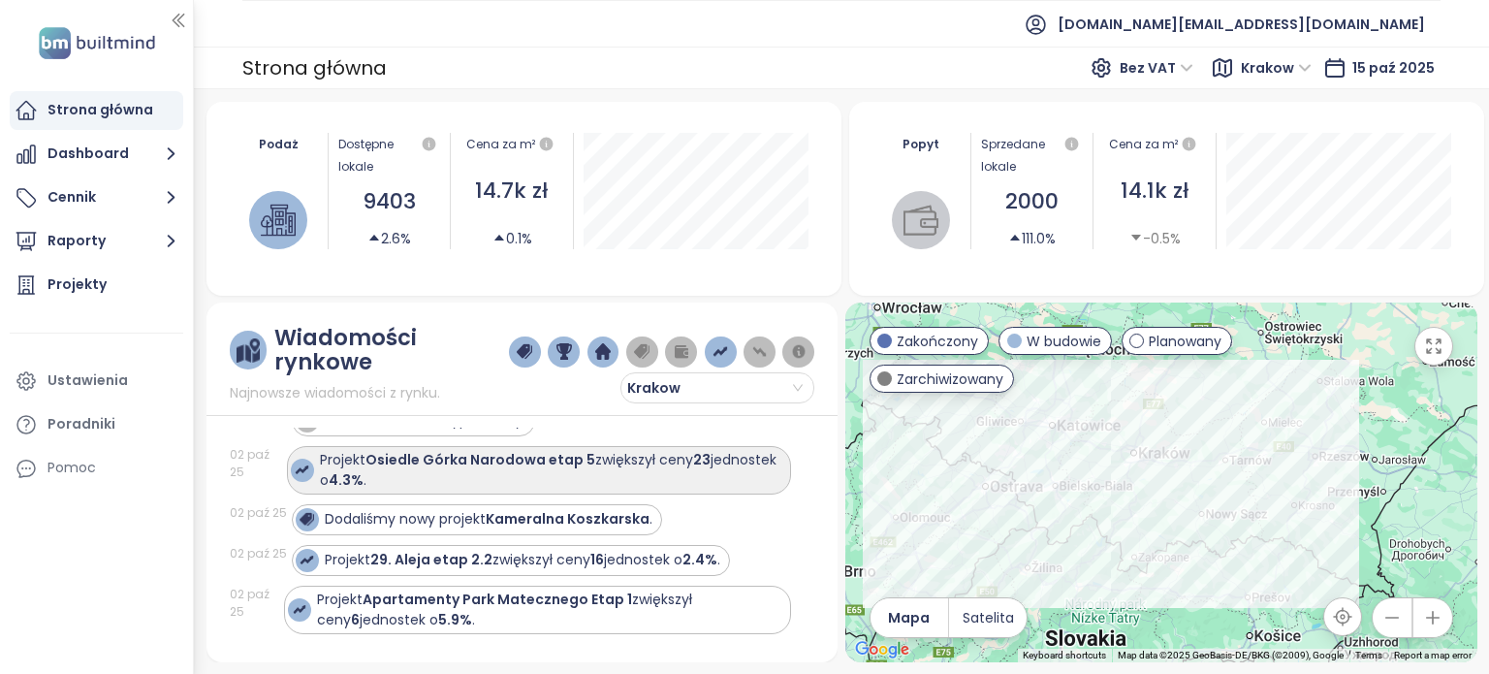
scroll to position [485, 0]
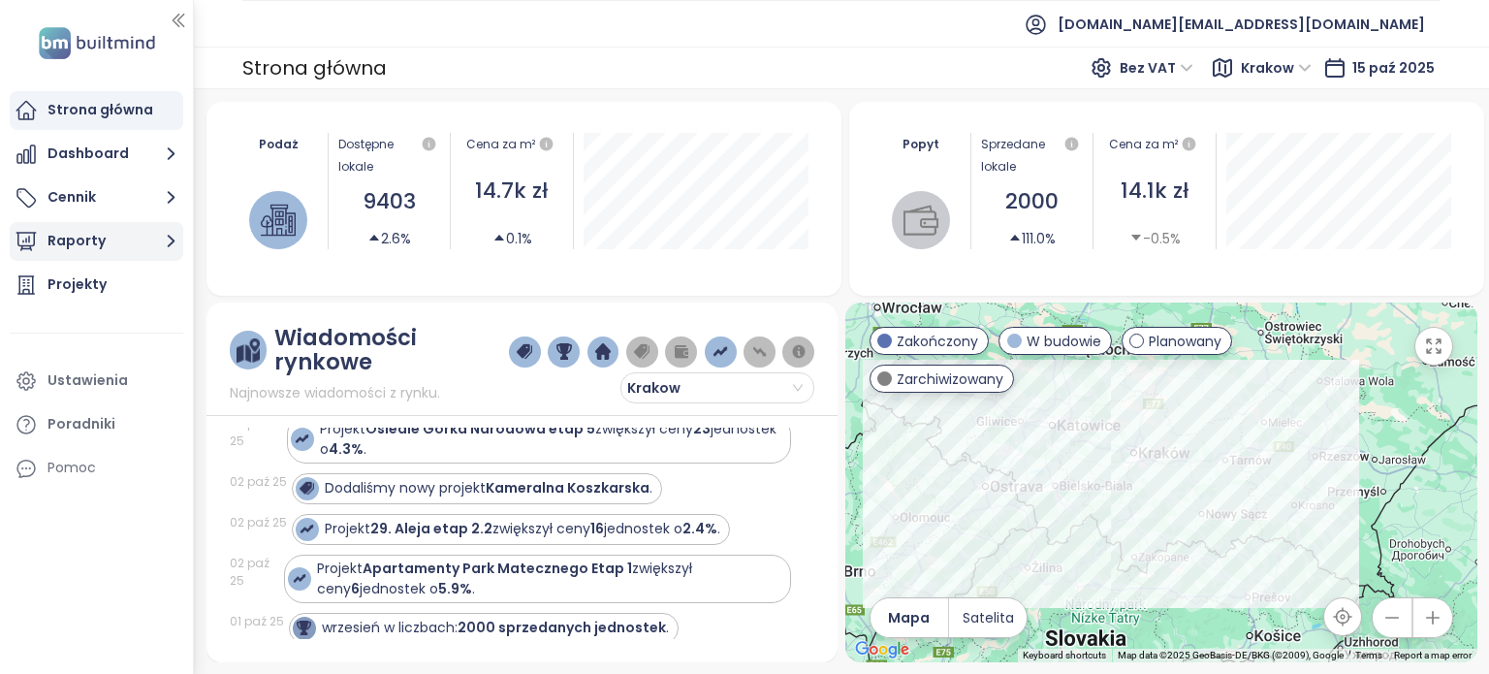
click at [164, 243] on icon "button" at bounding box center [171, 241] width 24 height 24
click at [163, 244] on icon "button" at bounding box center [171, 241] width 24 height 24
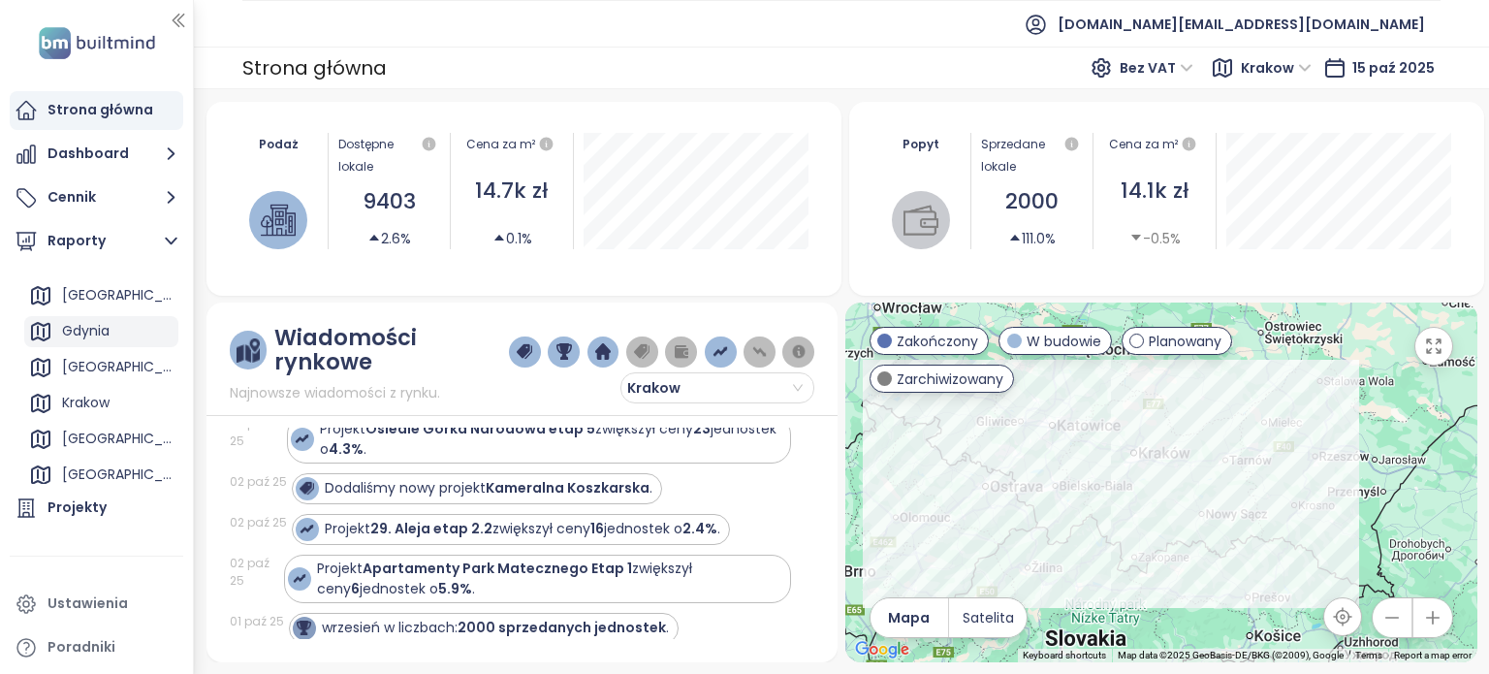
scroll to position [97, 0]
click at [125, 369] on div "Krakow" at bounding box center [101, 368] width 154 height 31
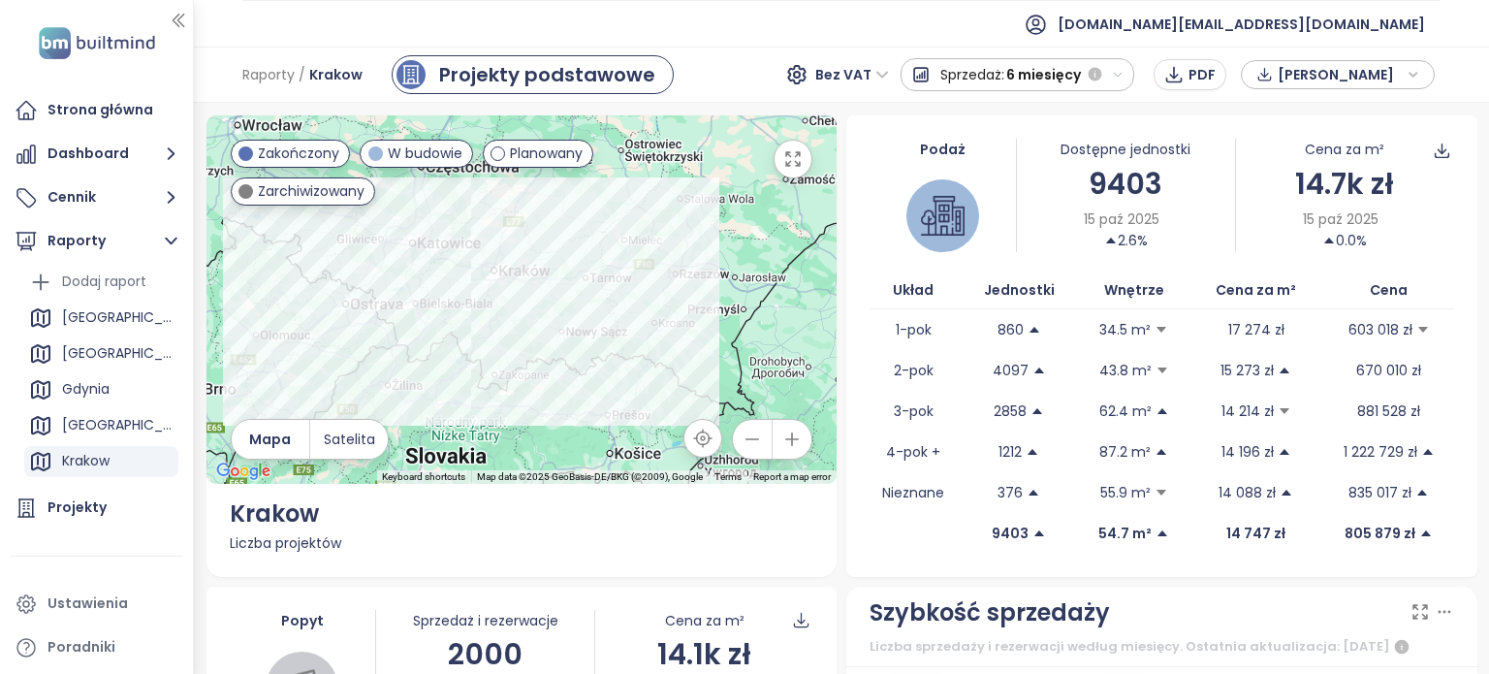
scroll to position [1, 0]
click at [103, 325] on div "[GEOGRAPHIC_DATA]" at bounding box center [117, 320] width 111 height 24
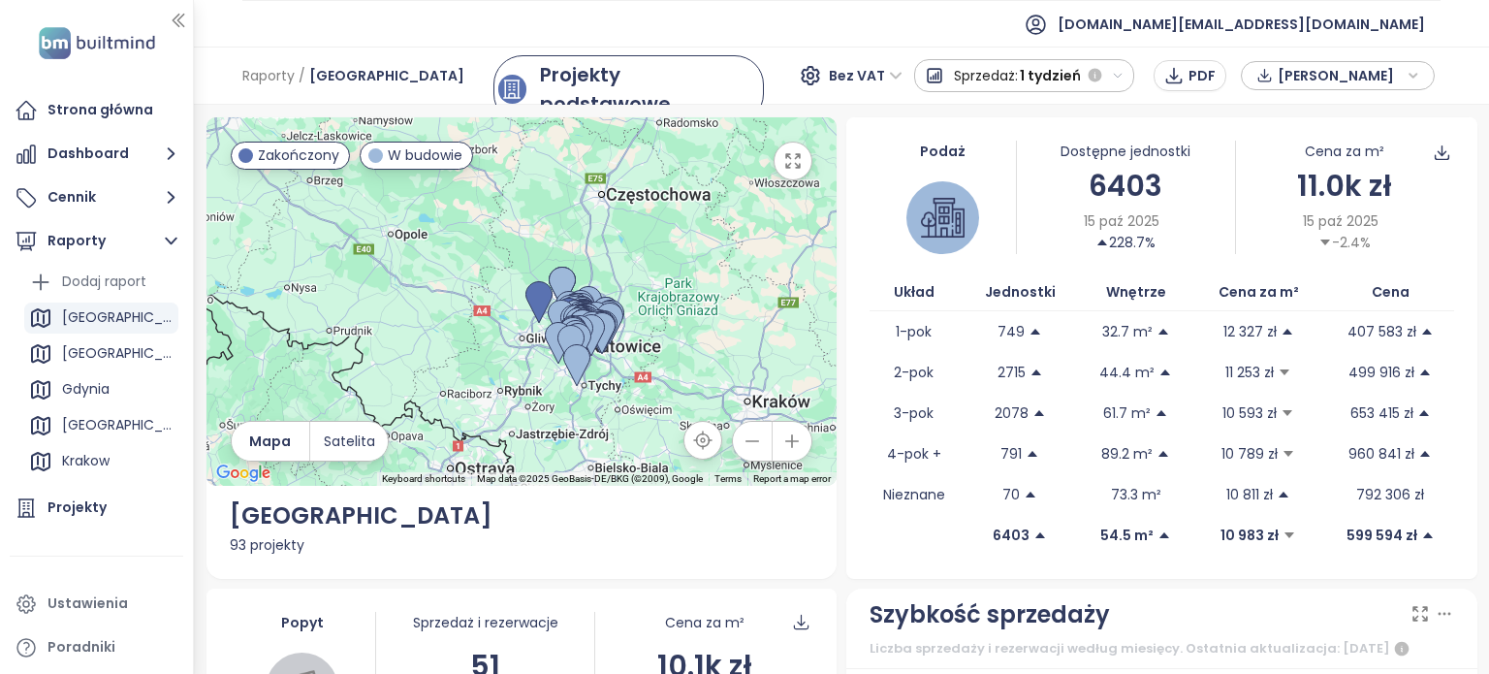
scroll to position [0, 0]
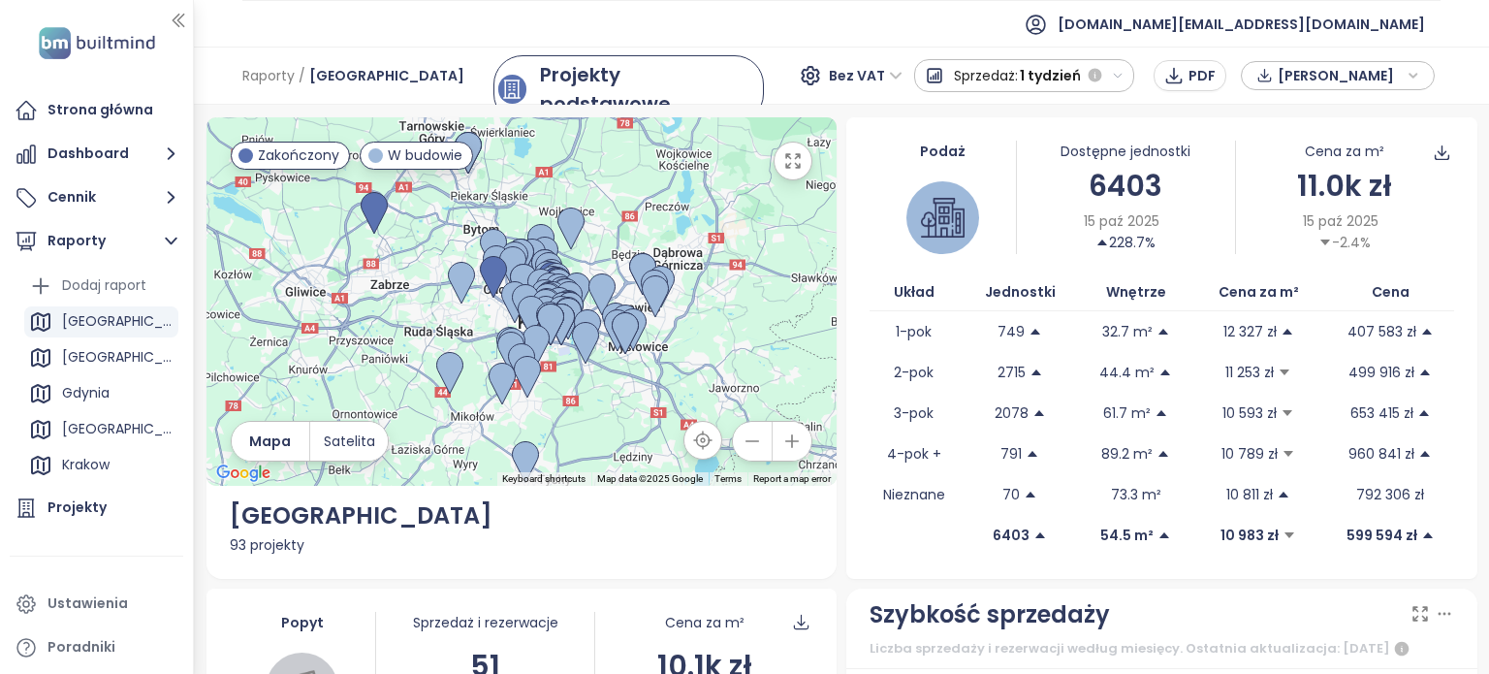
drag, startPoint x: 622, startPoint y: 388, endPoint x: 577, endPoint y: 352, distance: 58.0
click at [580, 352] on div at bounding box center [521, 301] width 631 height 368
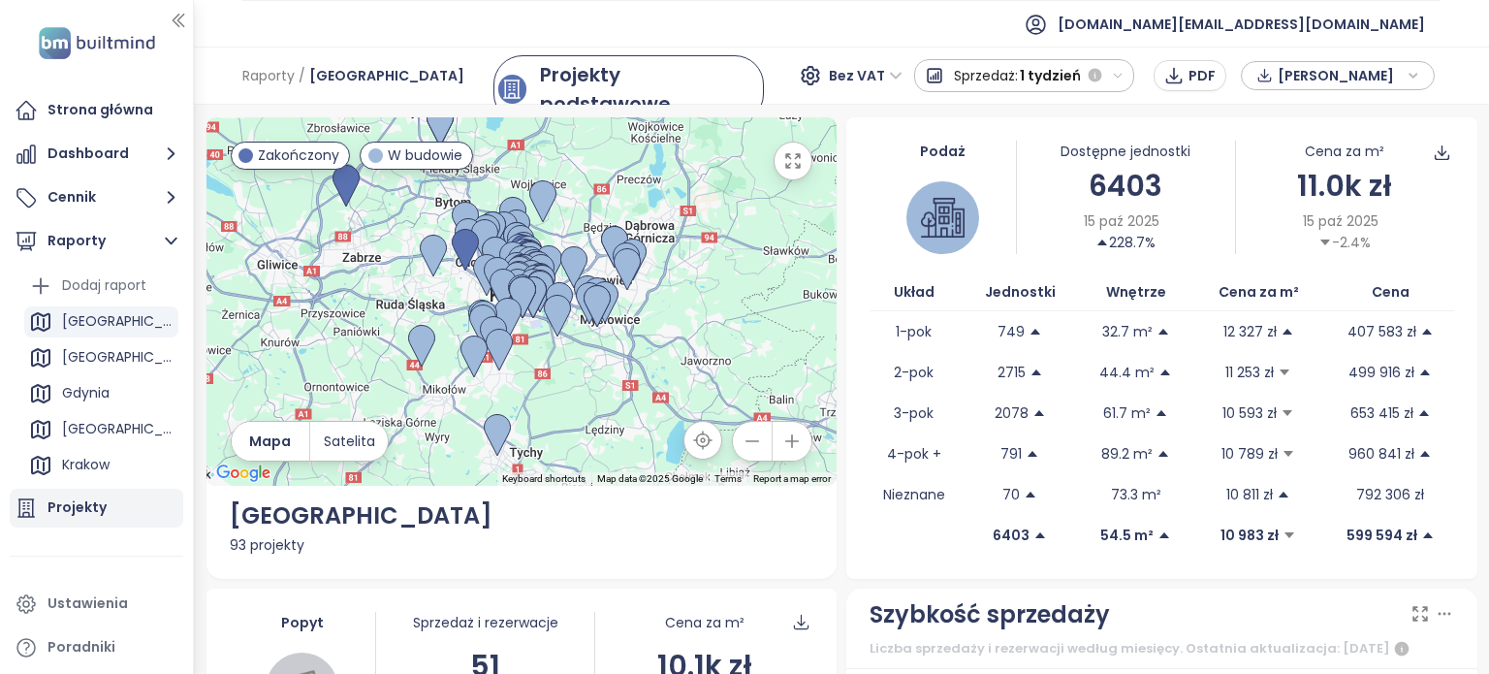
click at [129, 293] on div "Dodaj raport" at bounding box center [104, 285] width 84 height 24
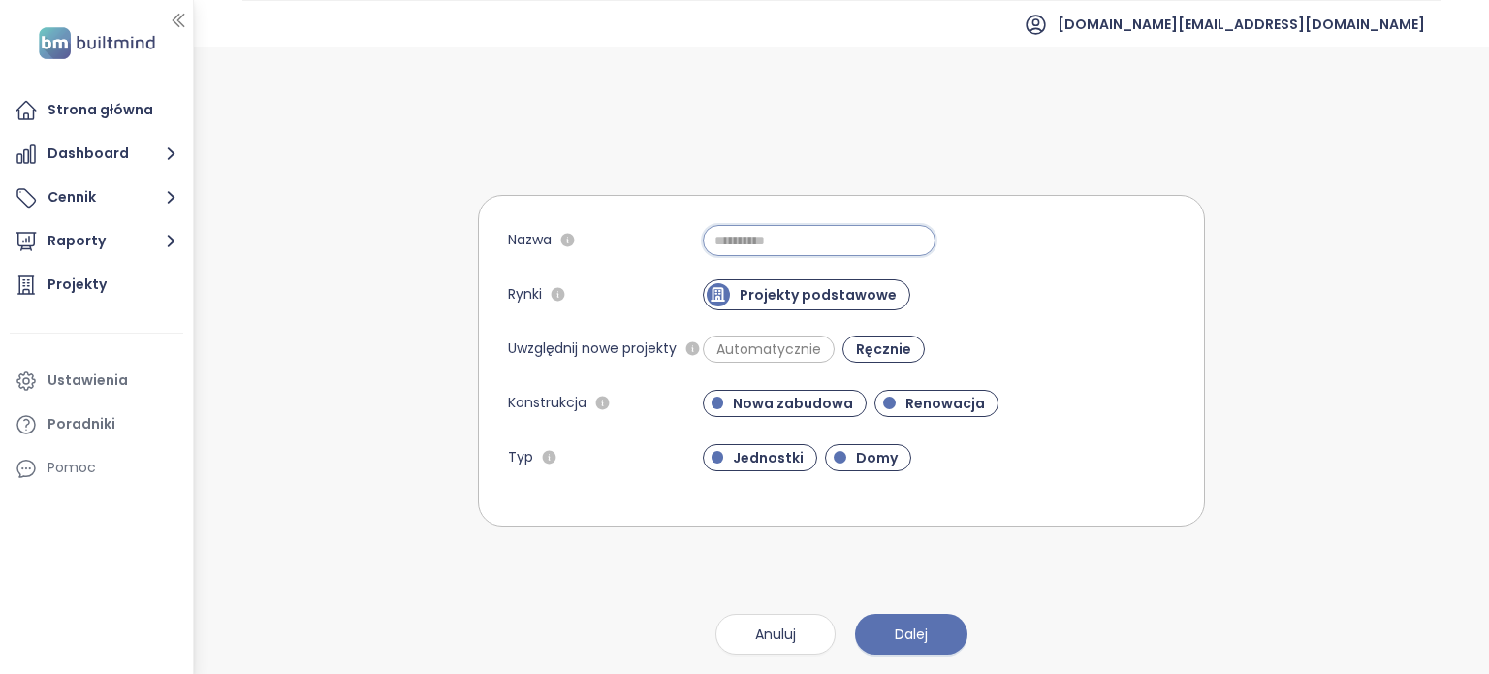
click at [791, 239] on input "Nazwa" at bounding box center [819, 240] width 233 height 31
type input "*****"
click at [913, 629] on span "Dalej" at bounding box center [911, 633] width 33 height 21
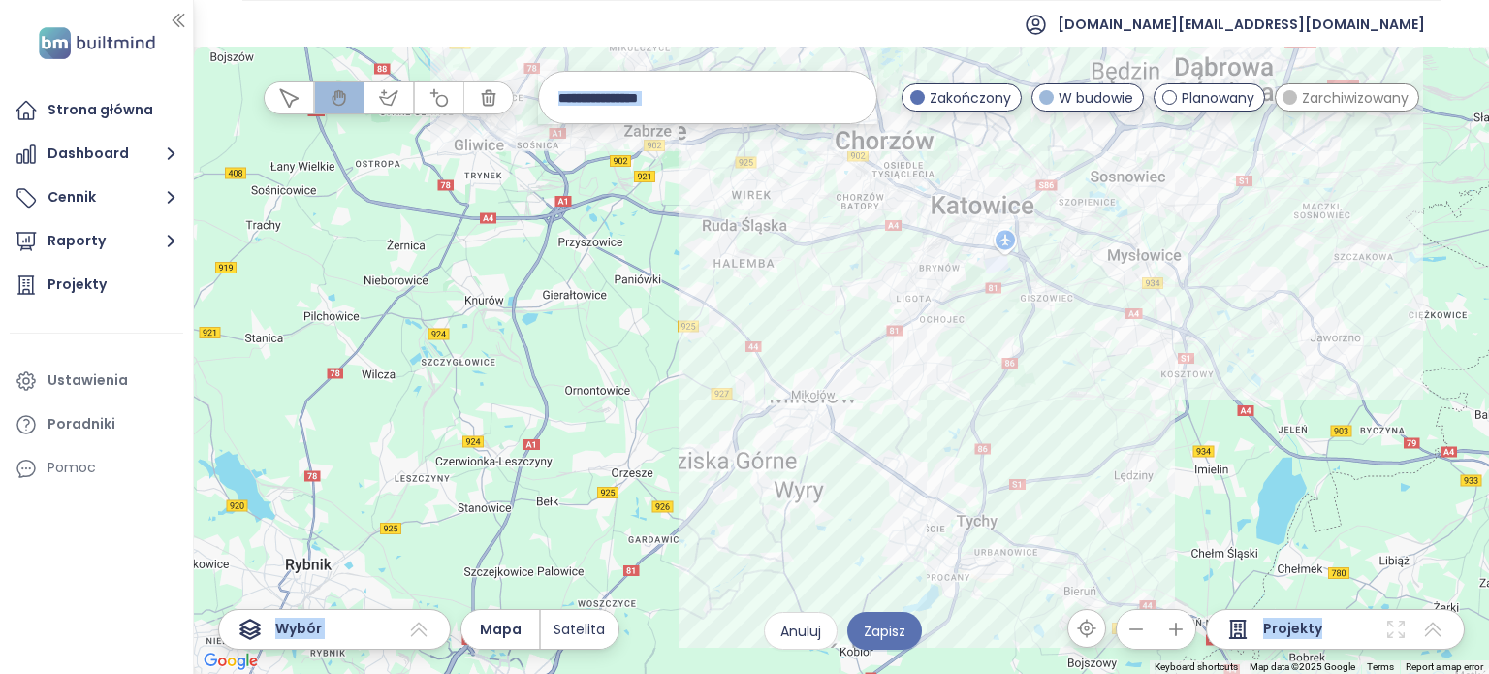
click at [1044, 342] on div at bounding box center [841, 360] width 1295 height 627
click at [1043, 352] on div at bounding box center [841, 360] width 1295 height 627
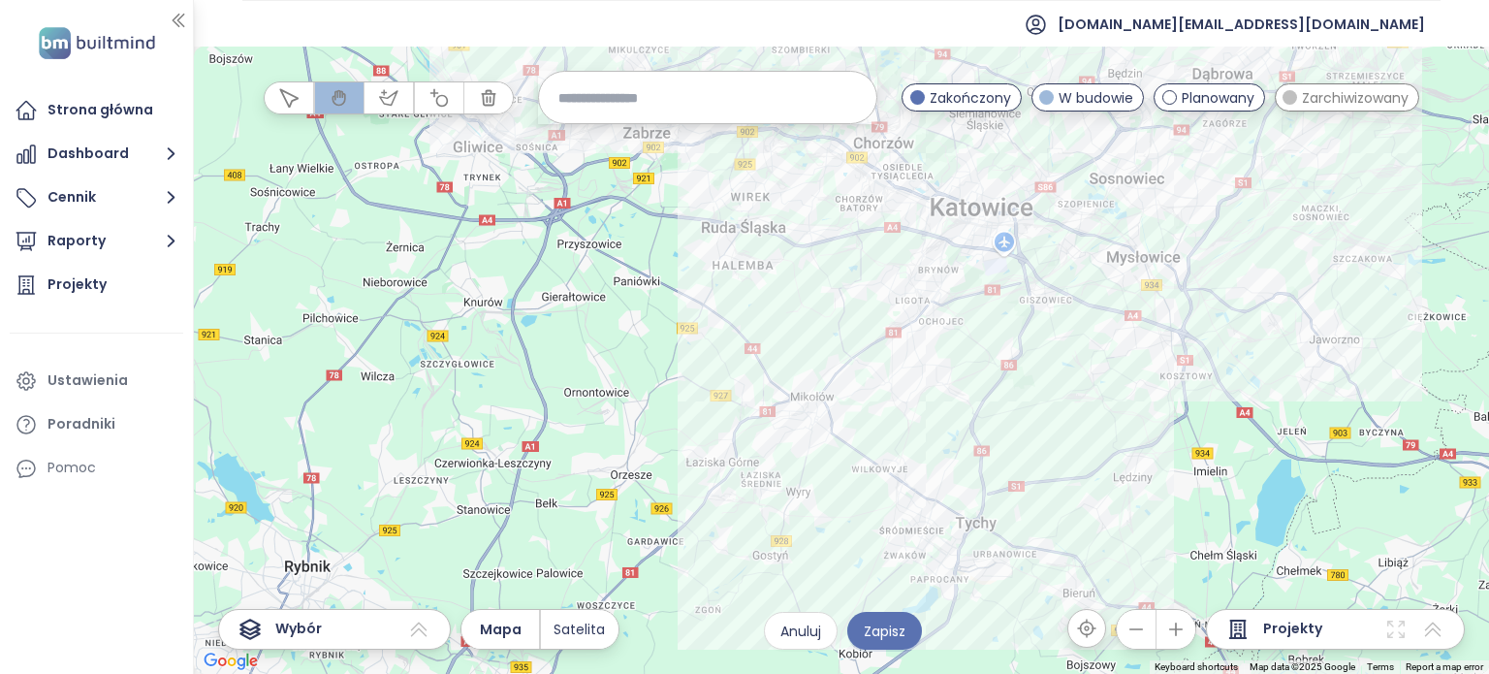
click at [981, 441] on div at bounding box center [841, 360] width 1295 height 627
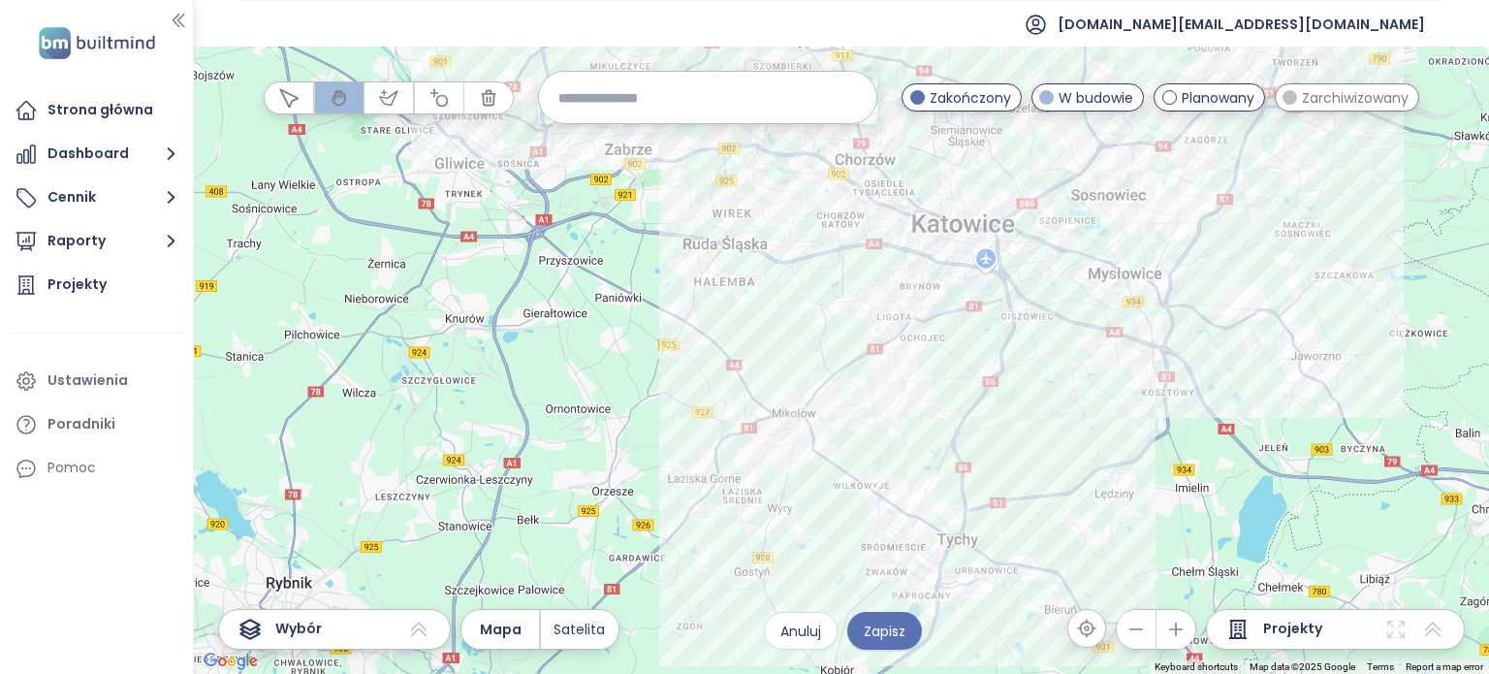
click at [981, 441] on div at bounding box center [841, 360] width 1295 height 627
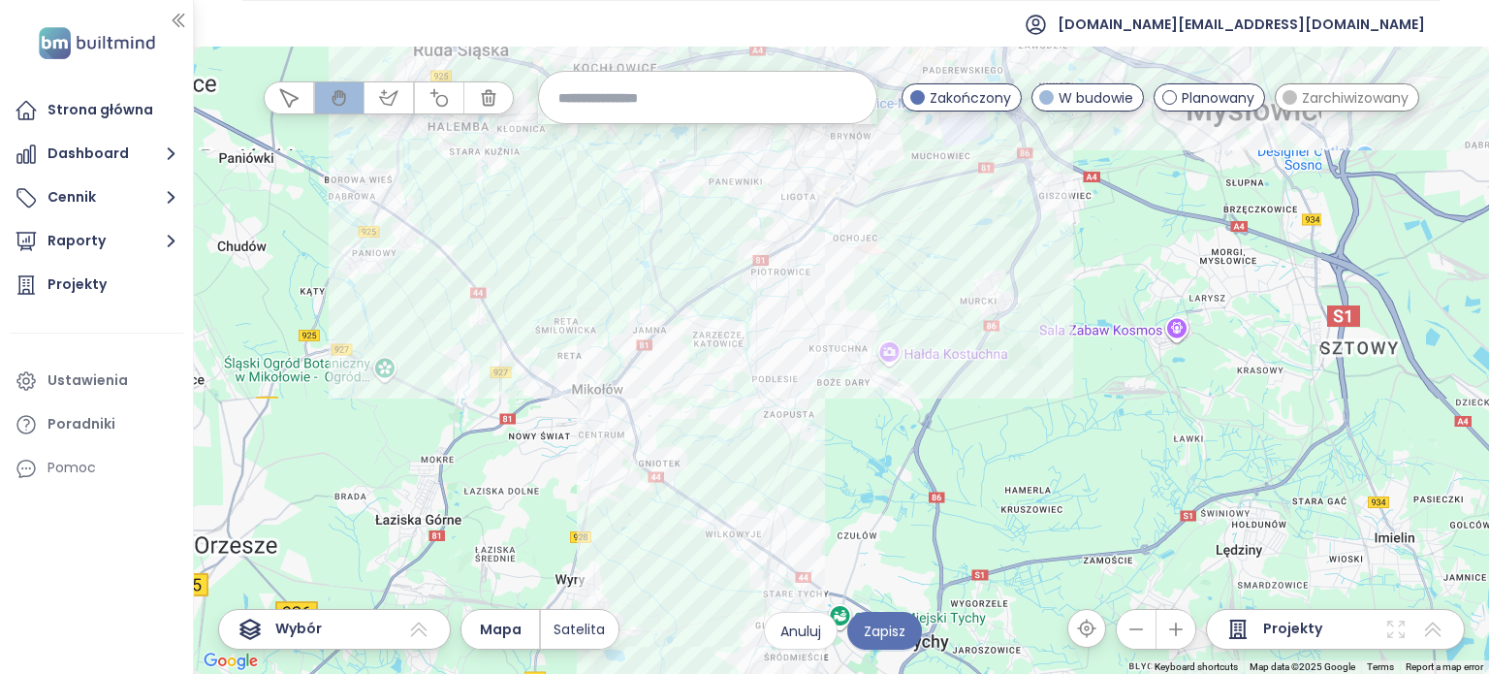
click at [937, 300] on div at bounding box center [841, 360] width 1295 height 627
drag, startPoint x: 937, startPoint y: 300, endPoint x: 904, endPoint y: 394, distance: 99.6
click at [934, 314] on div at bounding box center [841, 360] width 1295 height 627
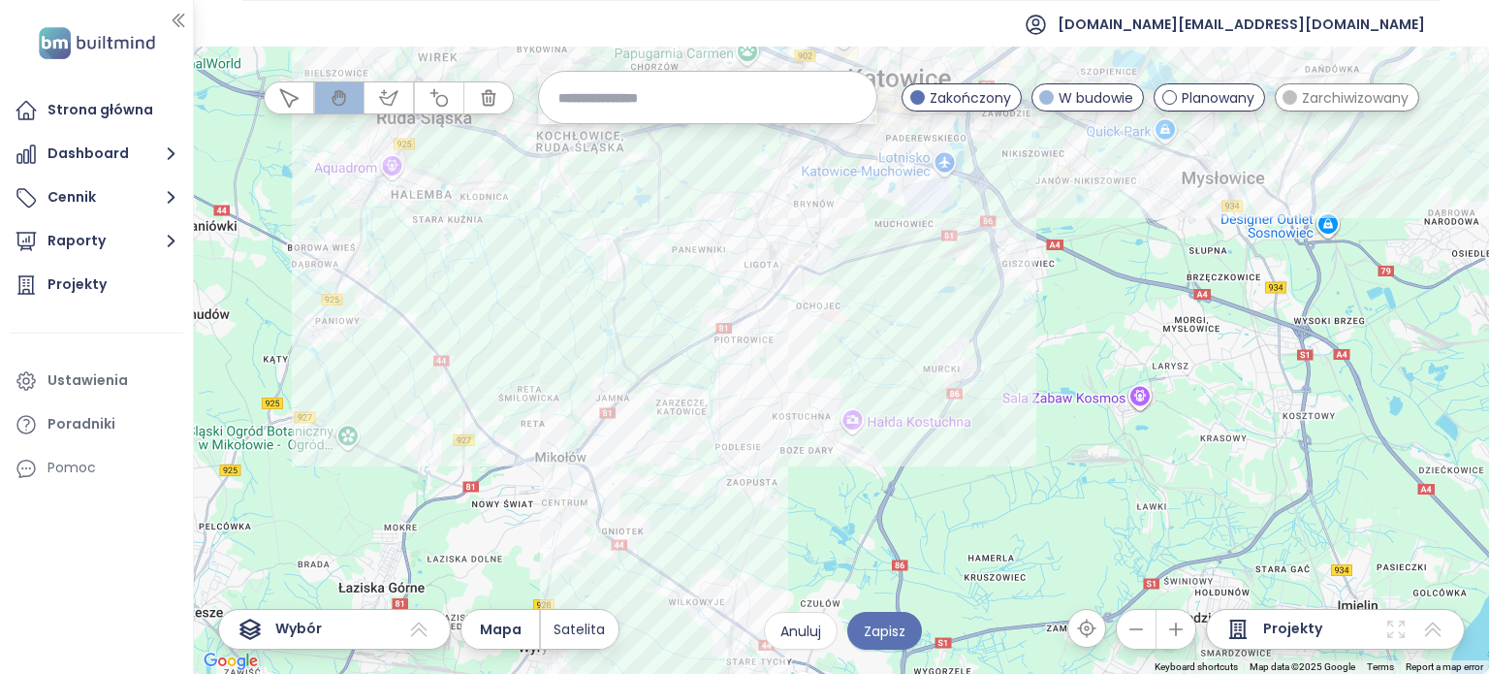
drag, startPoint x: 904, startPoint y: 394, endPoint x: 837, endPoint y: 515, distance: 137.5
click at [856, 477] on div at bounding box center [841, 360] width 1295 height 627
drag, startPoint x: 837, startPoint y: 515, endPoint x: 830, endPoint y: 546, distance: 32.0
click at [837, 516] on div at bounding box center [841, 360] width 1295 height 627
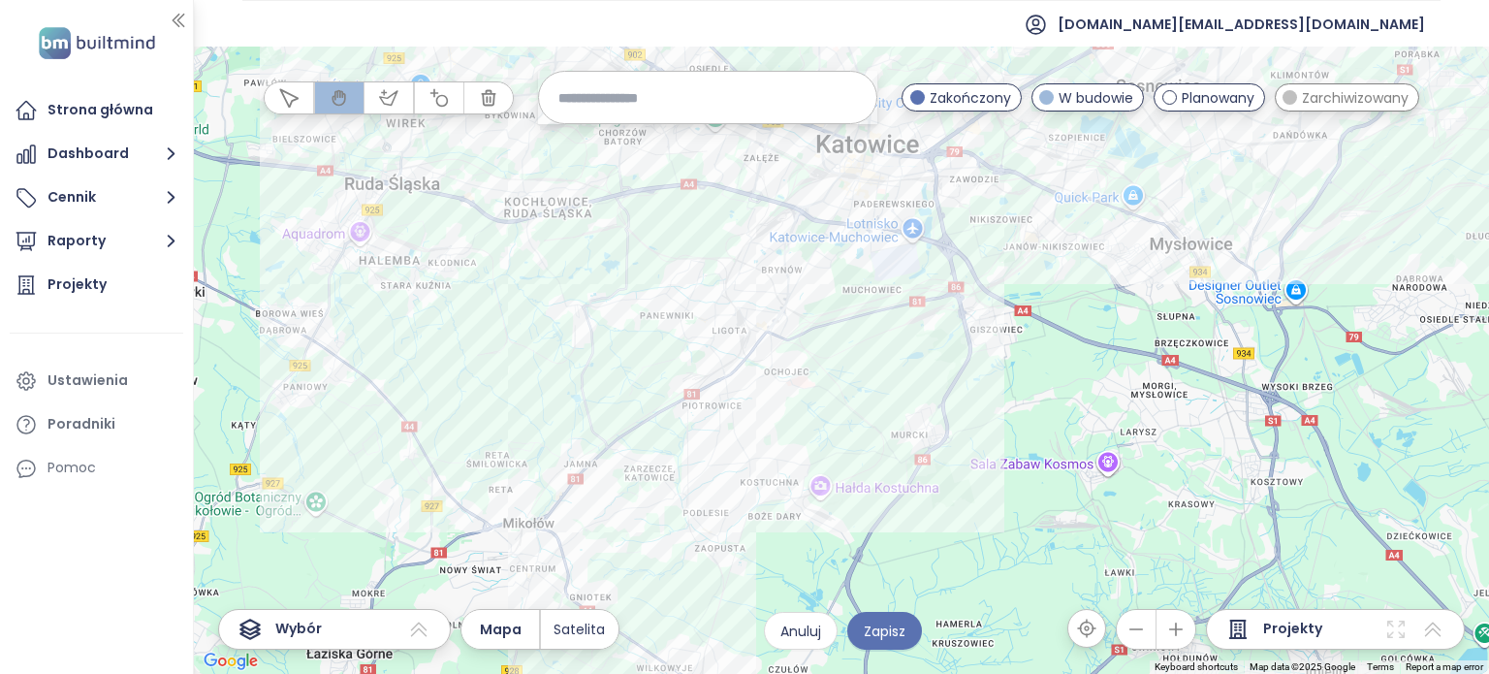
click at [830, 552] on div at bounding box center [841, 360] width 1295 height 627
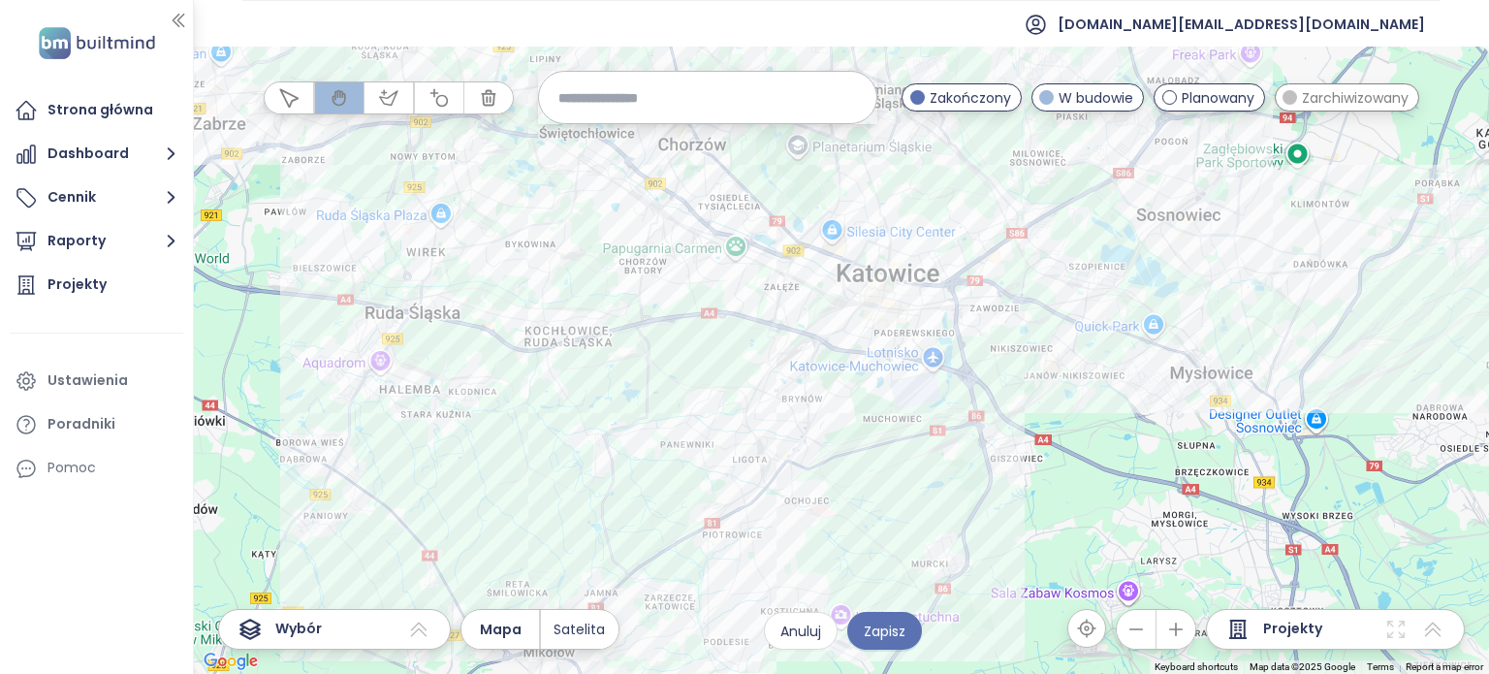
drag, startPoint x: 860, startPoint y: 281, endPoint x: 854, endPoint y: 493, distance: 212.3
click at [857, 487] on div at bounding box center [841, 360] width 1295 height 627
click at [854, 493] on div at bounding box center [841, 360] width 1295 height 627
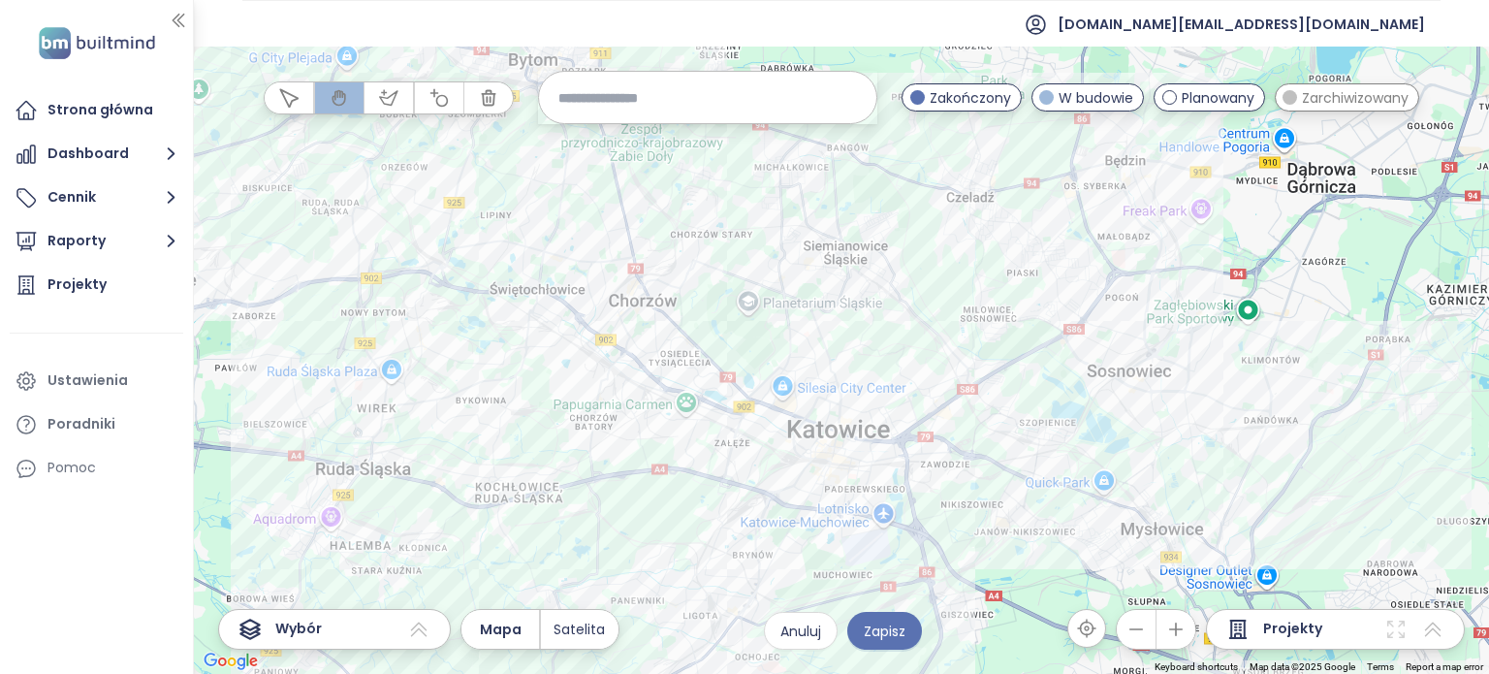
click at [963, 468] on div at bounding box center [841, 360] width 1295 height 627
click at [956, 406] on div at bounding box center [841, 360] width 1295 height 627
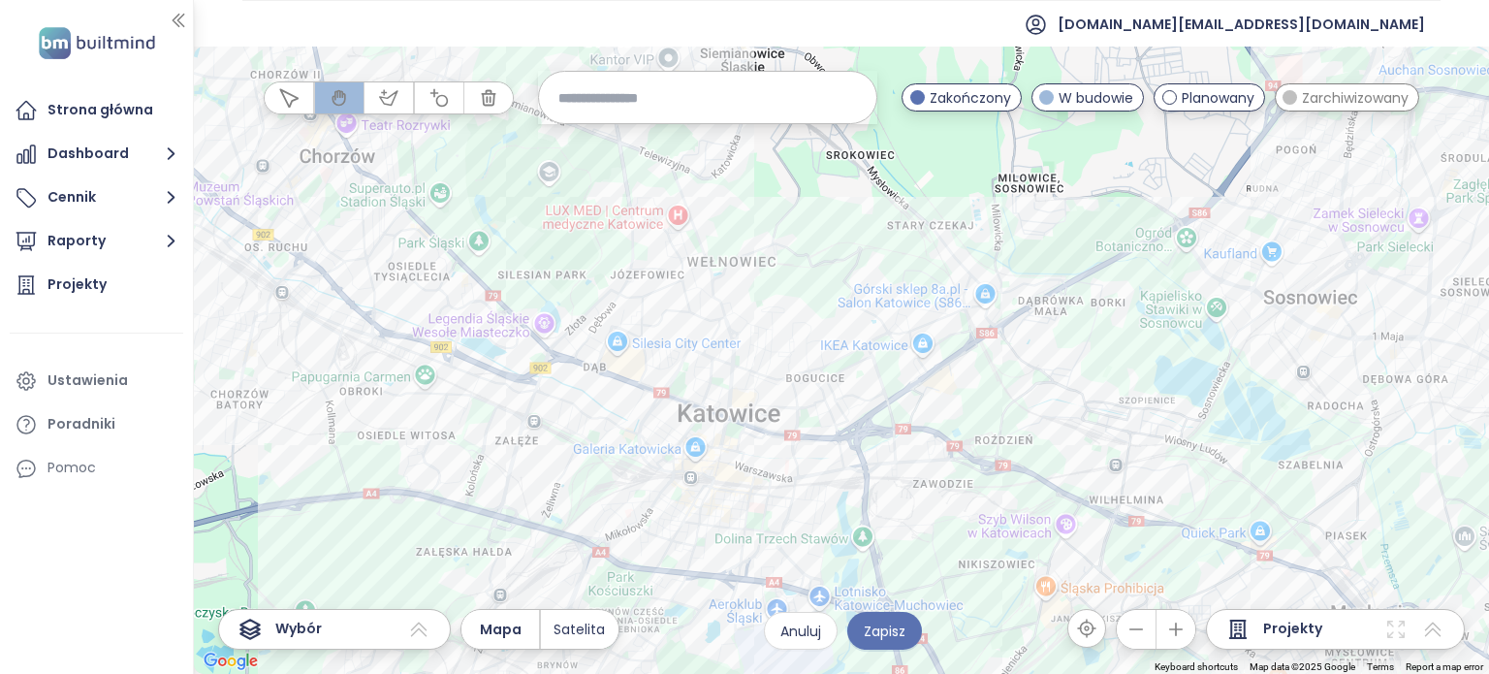
click at [872, 408] on div at bounding box center [841, 360] width 1295 height 627
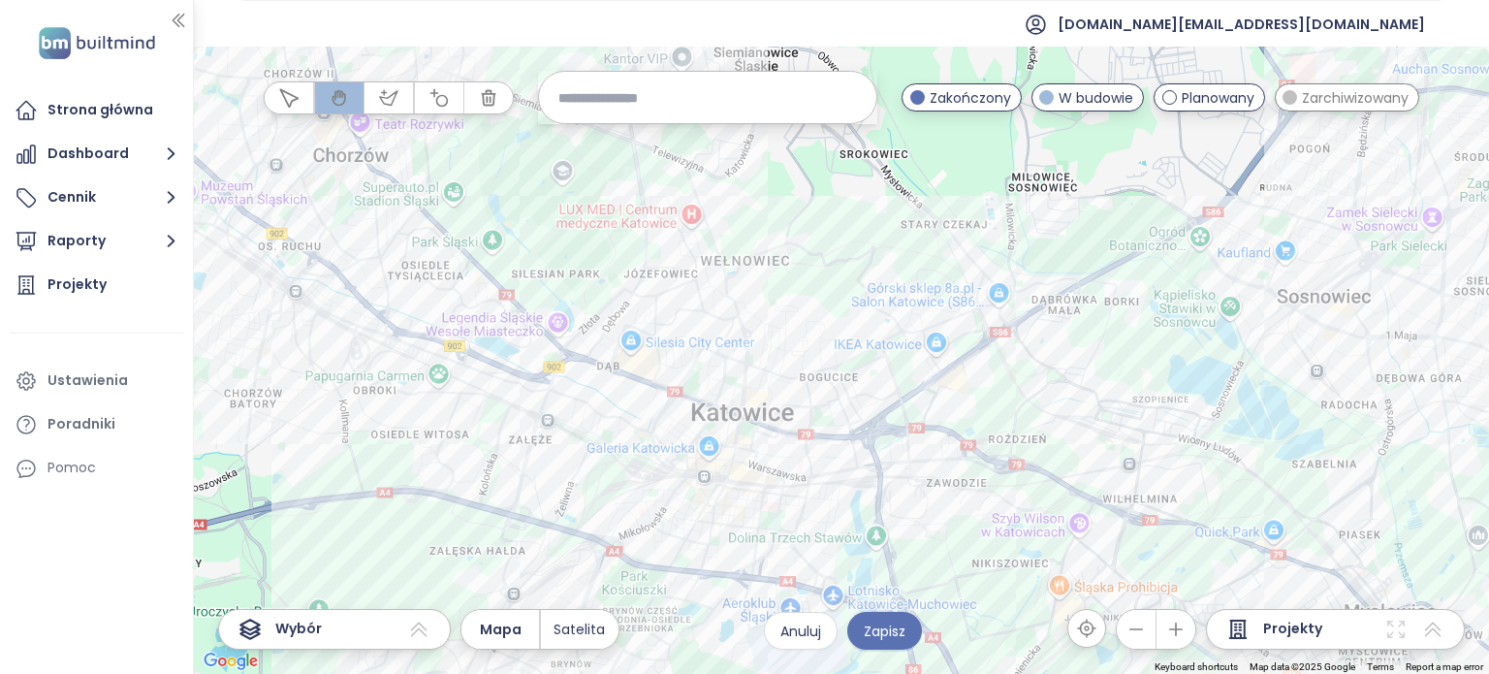
click at [937, 383] on div at bounding box center [841, 360] width 1295 height 627
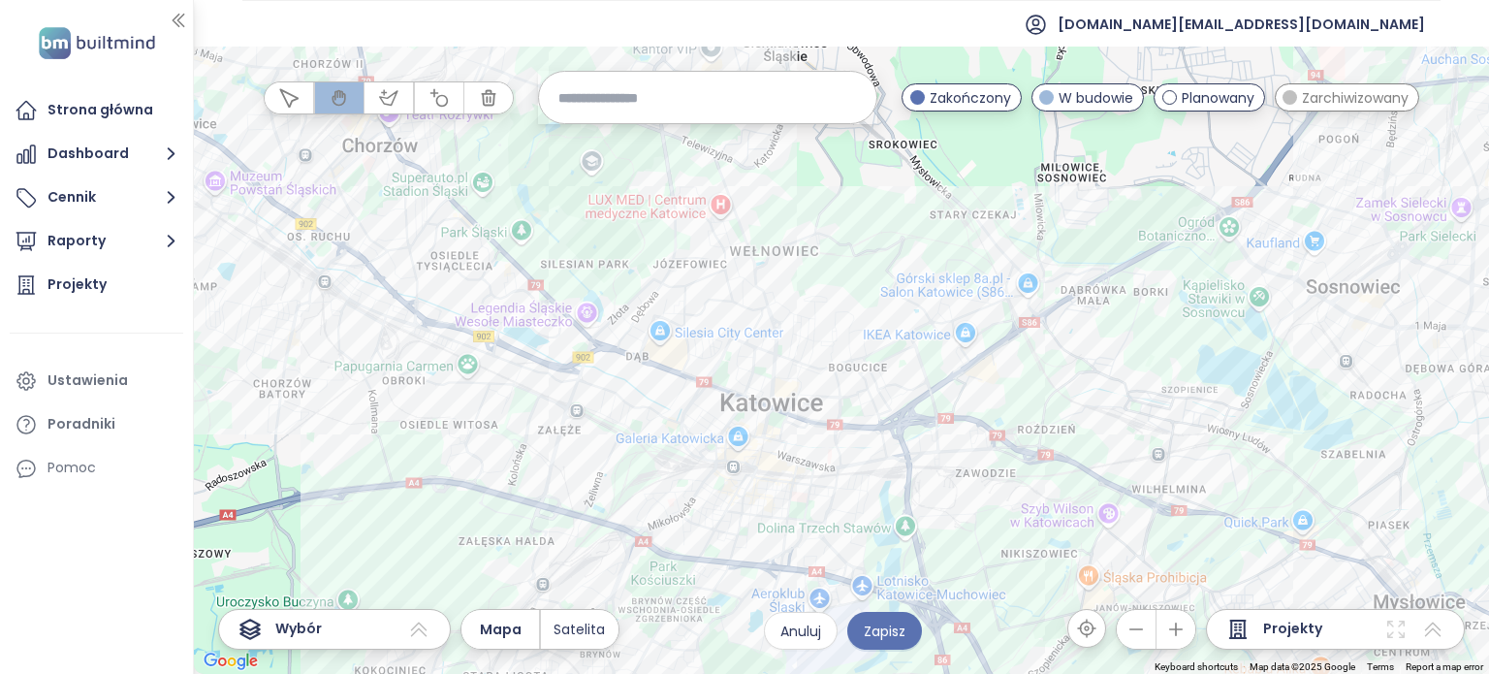
drag, startPoint x: 896, startPoint y: 386, endPoint x: 928, endPoint y: 374, distance: 34.9
click at [928, 374] on div at bounding box center [841, 360] width 1295 height 627
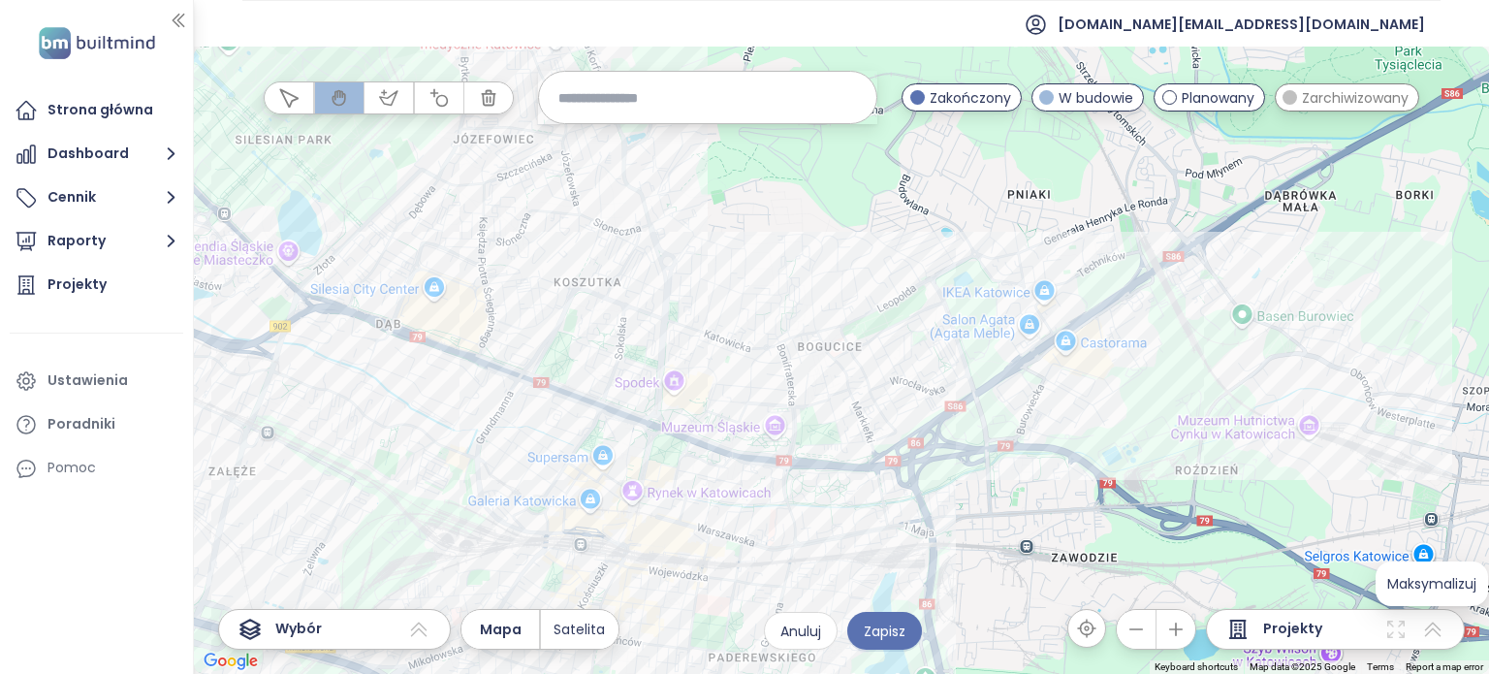
click at [1430, 627] on icon at bounding box center [1432, 628] width 23 height 23
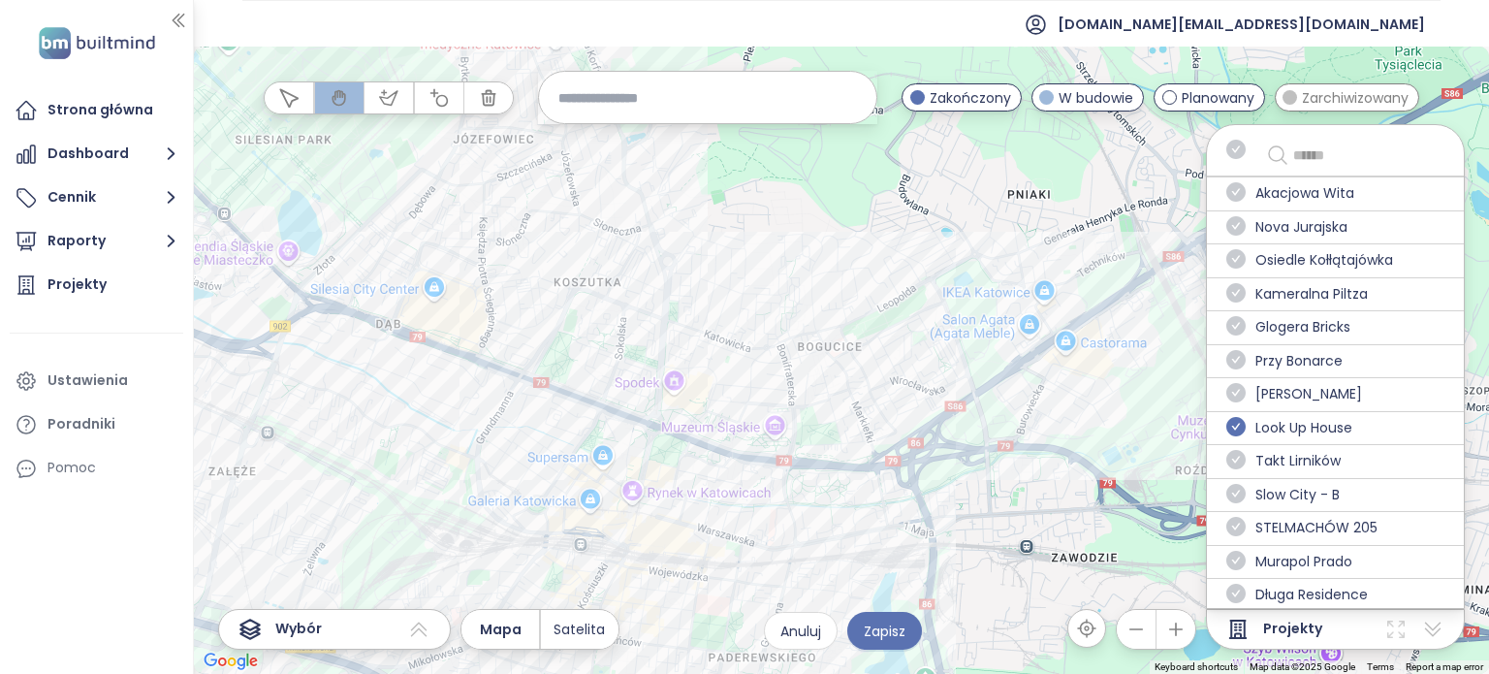
click at [1237, 432] on icon "check-circle" at bounding box center [1235, 426] width 19 height 19
click at [1241, 394] on icon "check-circle" at bounding box center [1235, 392] width 19 height 19
click at [1241, 361] on icon "check-circle" at bounding box center [1235, 359] width 19 height 19
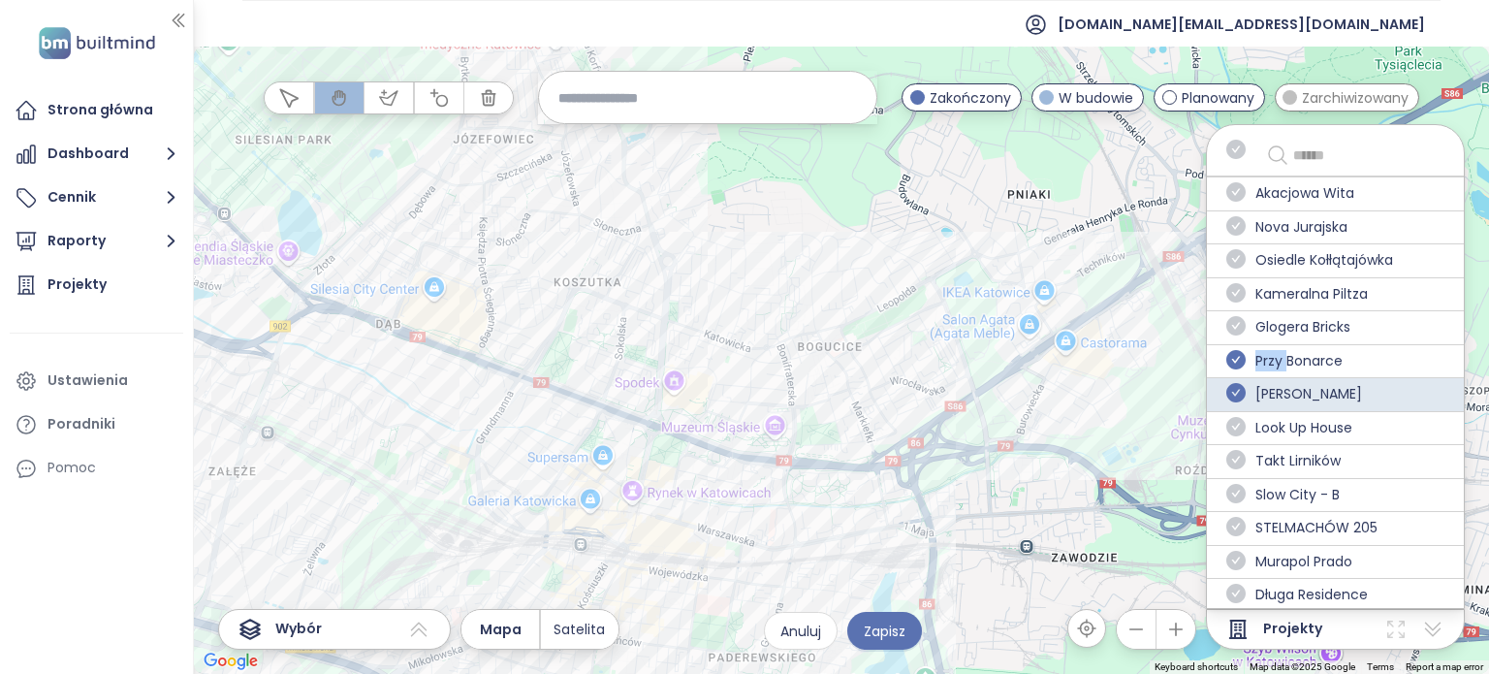
click at [1243, 360] on icon "check-circle" at bounding box center [1235, 359] width 19 height 19
click at [1241, 327] on icon "check-circle" at bounding box center [1235, 325] width 19 height 19
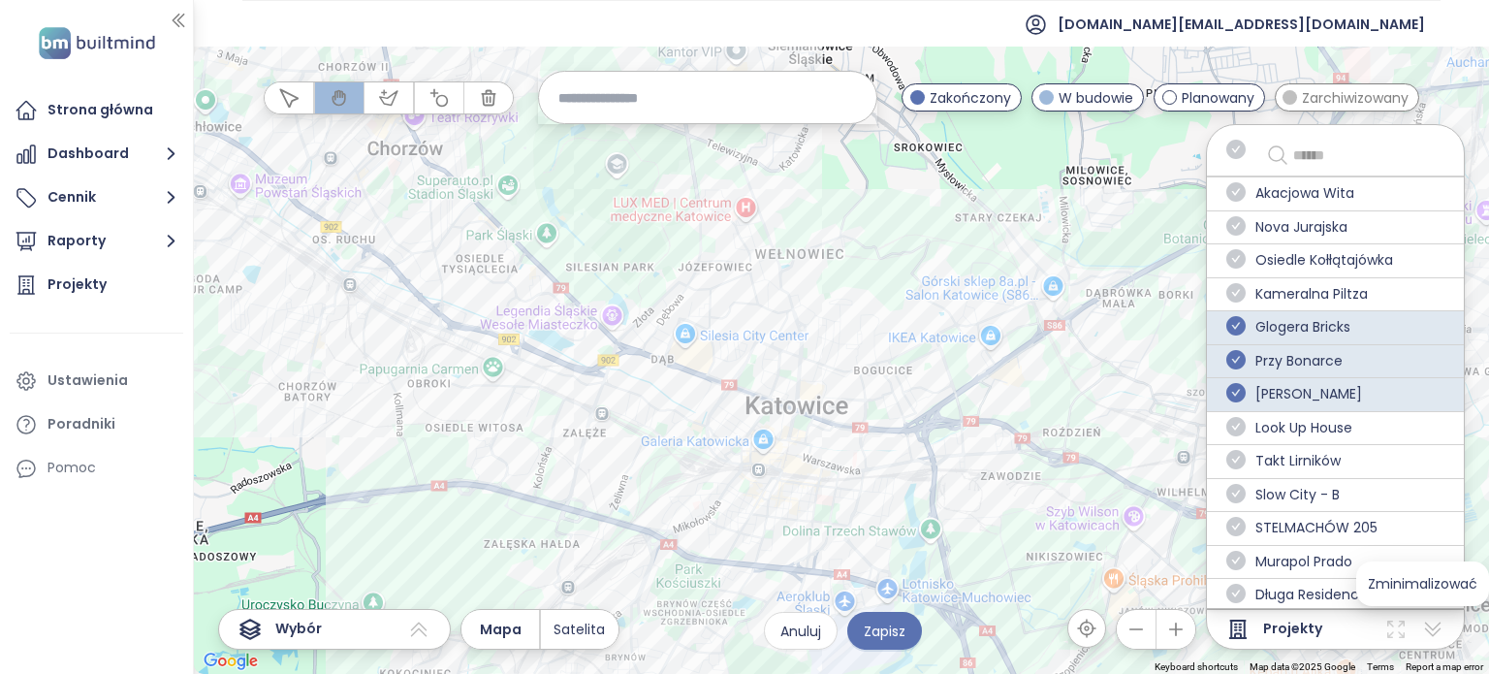
click at [1434, 628] on icon at bounding box center [1433, 629] width 16 height 15
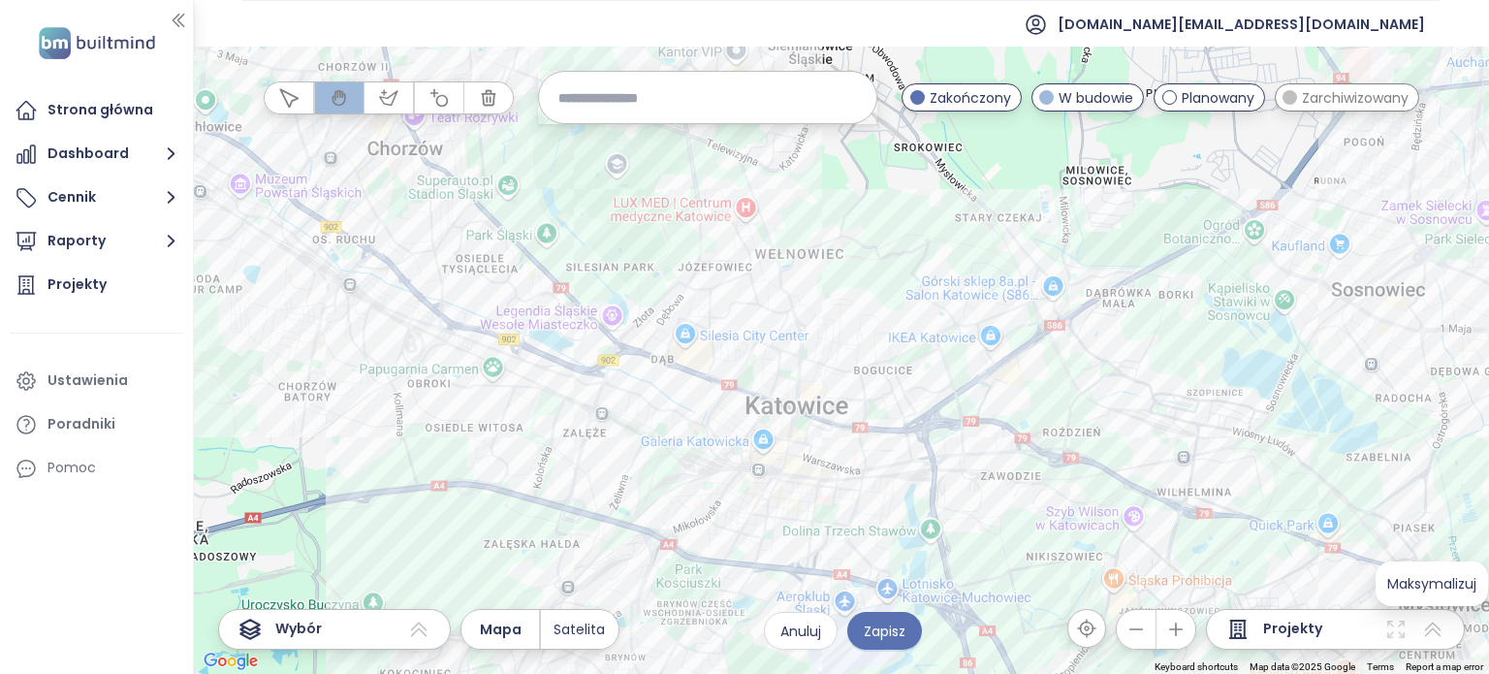
click at [1434, 628] on icon at bounding box center [1432, 628] width 23 height 23
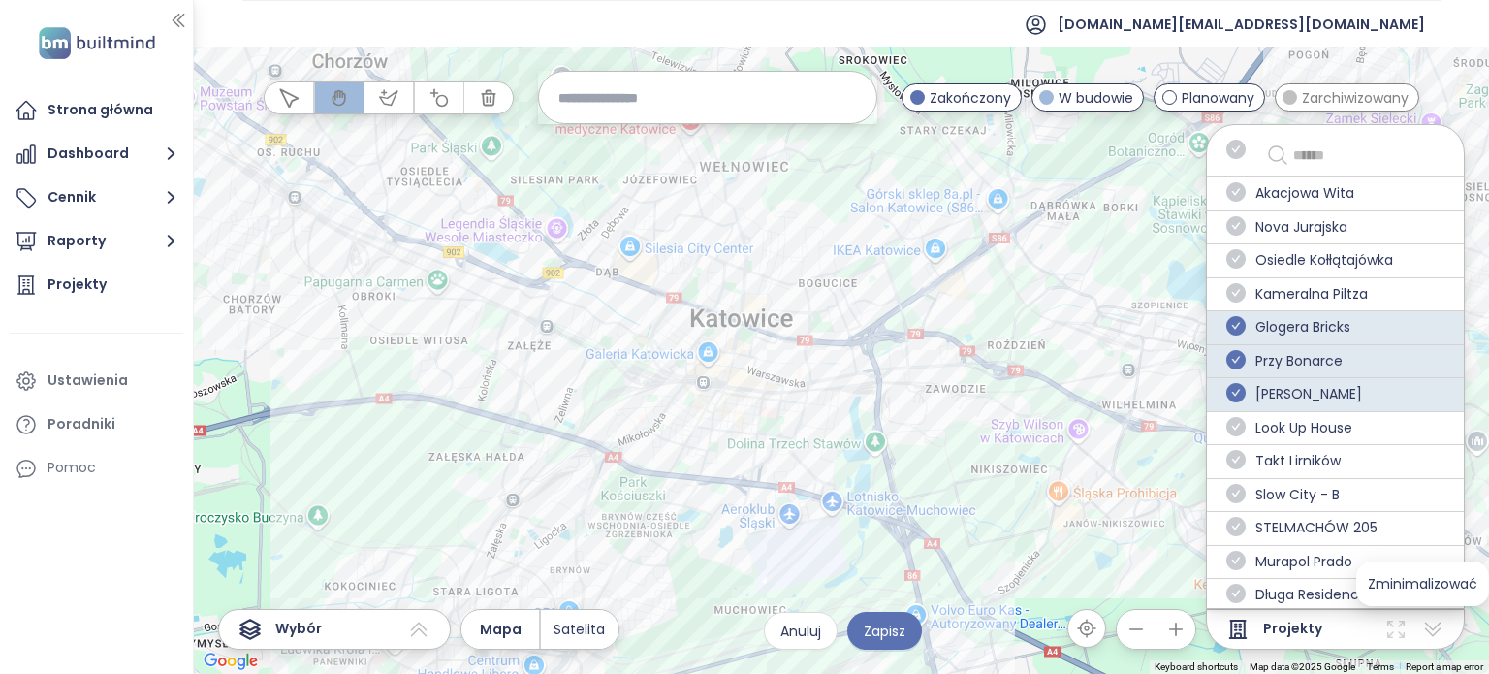
drag, startPoint x: 1128, startPoint y: 481, endPoint x: 1124, endPoint y: 404, distance: 76.7
click at [1089, 424] on div at bounding box center [841, 360] width 1295 height 627
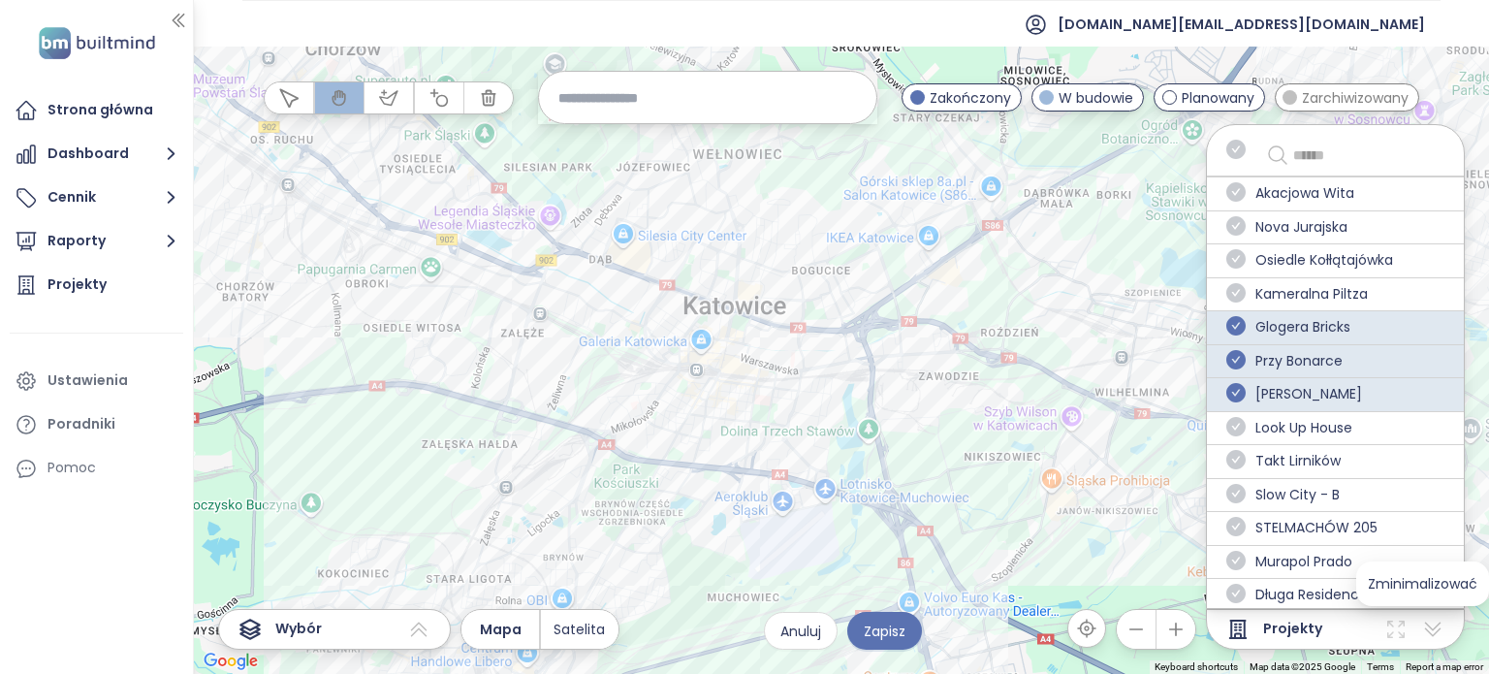
click at [1430, 633] on icon at bounding box center [1433, 629] width 16 height 15
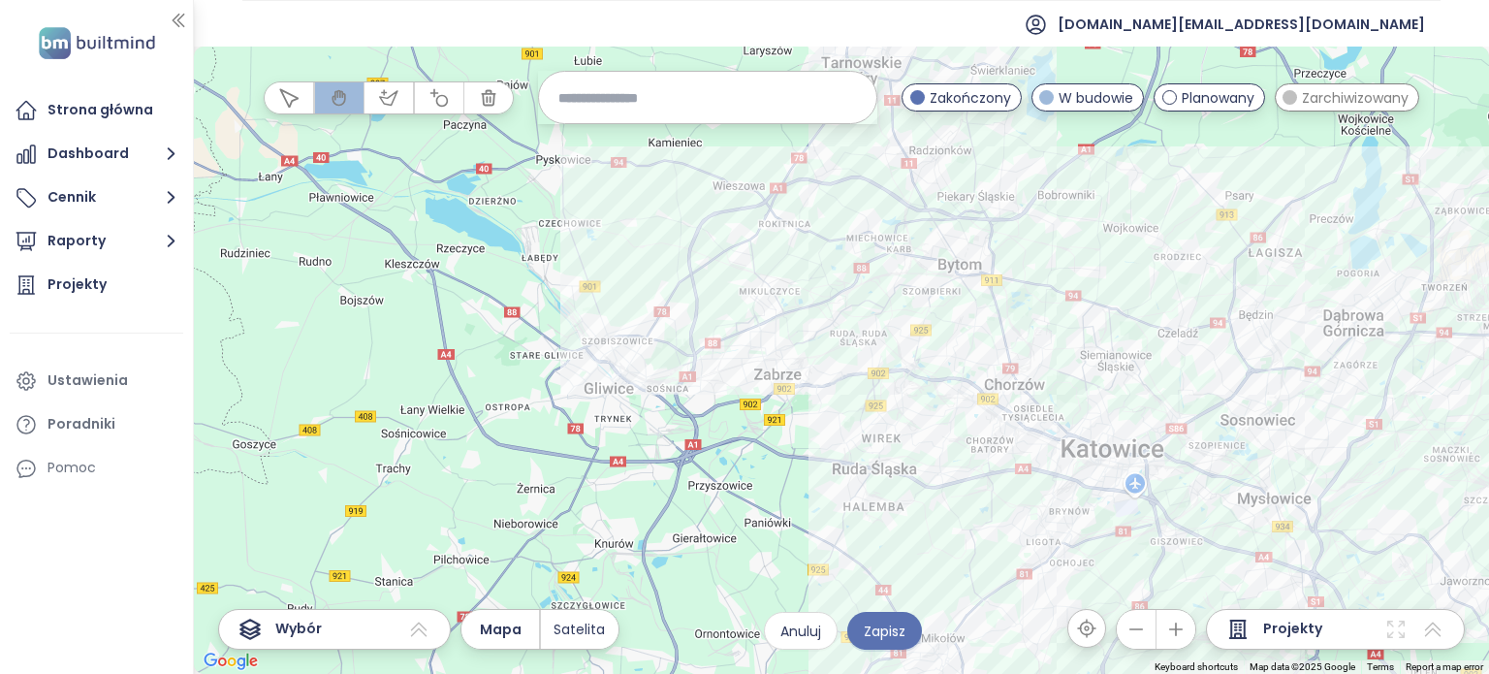
click at [939, 307] on div "Myslovia Kliknij, aby otworzyć Kliknij dwukrotnie, aby dodać" at bounding box center [841, 266] width 196 height 82
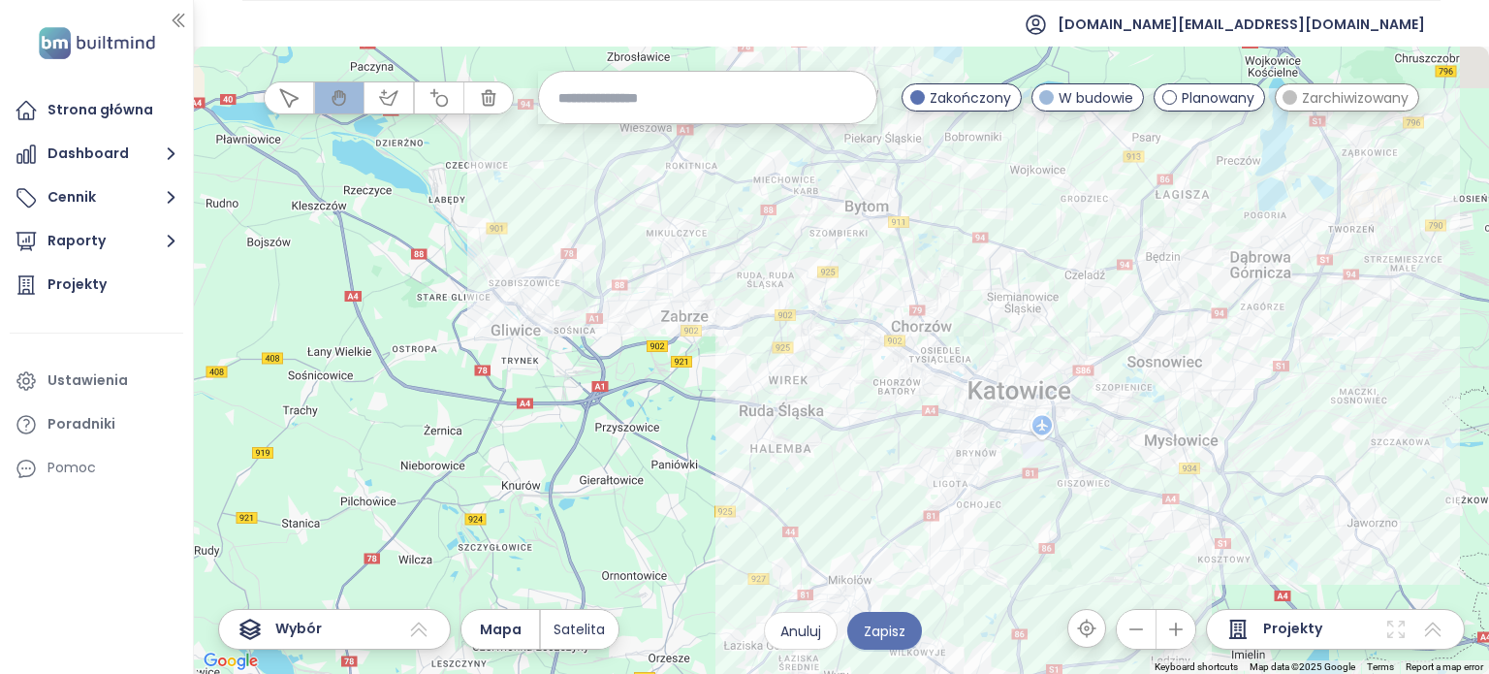
drag, startPoint x: 1144, startPoint y: 390, endPoint x: 1112, endPoint y: 367, distance: 39.0
click at [1112, 367] on div at bounding box center [841, 360] width 1295 height 627
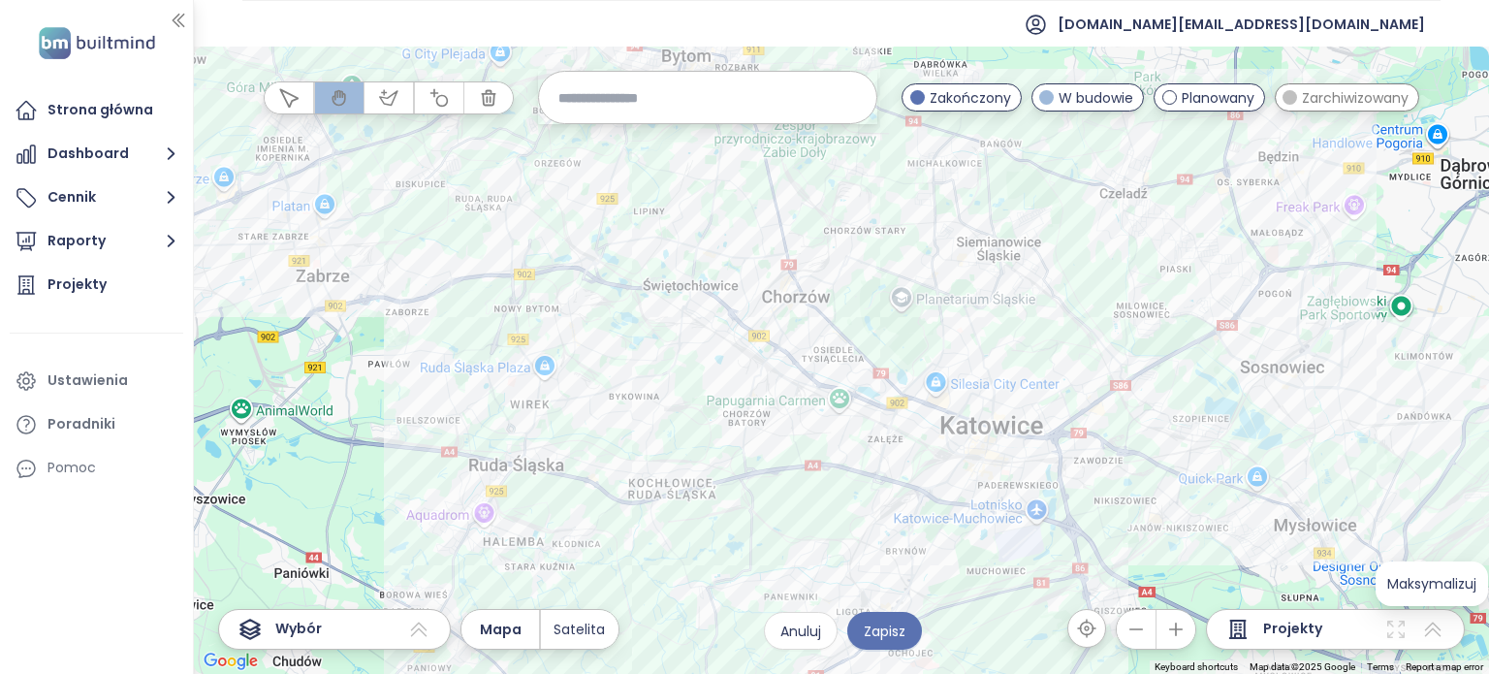
click at [1431, 628] on icon at bounding box center [1432, 628] width 23 height 23
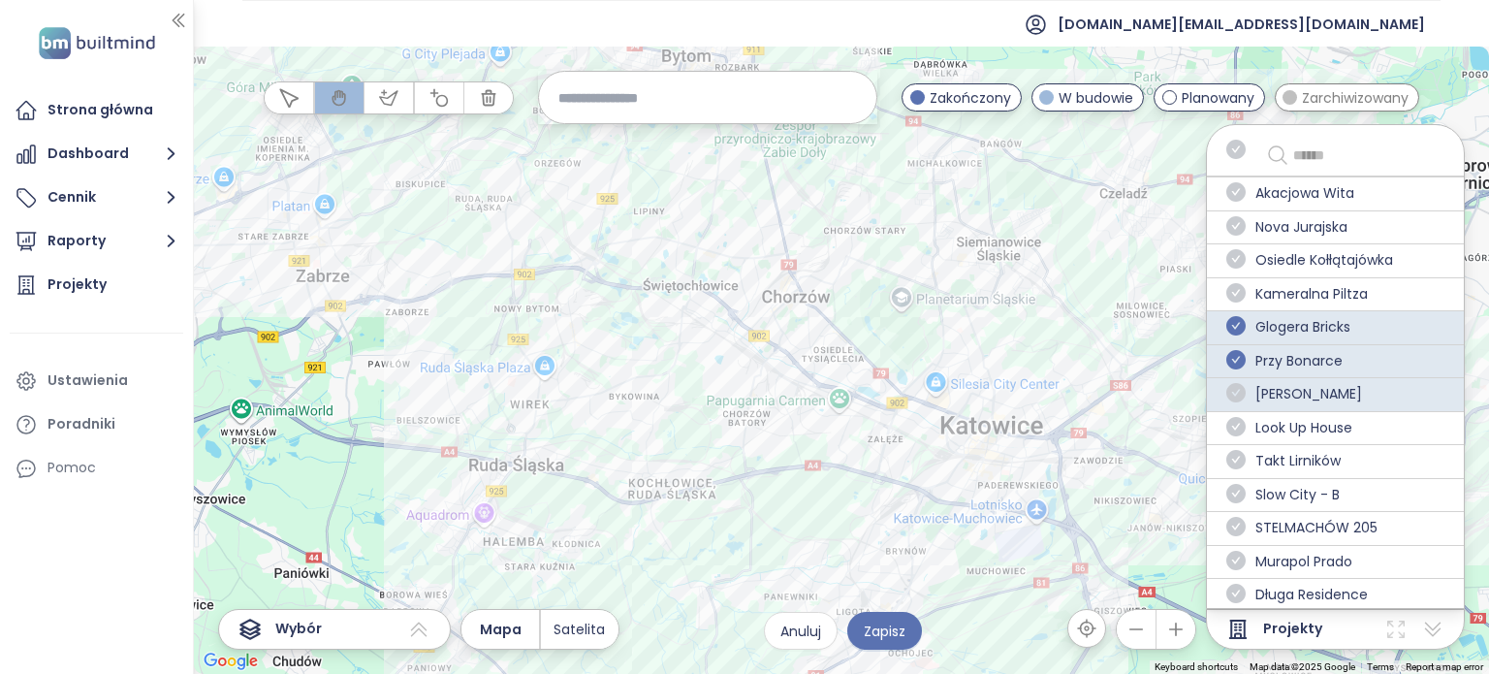
click at [1241, 393] on icon "check-circle" at bounding box center [1235, 392] width 19 height 19
click at [1237, 361] on icon "check-circle" at bounding box center [1235, 359] width 19 height 19
click at [1240, 329] on icon "check-circle" at bounding box center [1235, 325] width 19 height 19
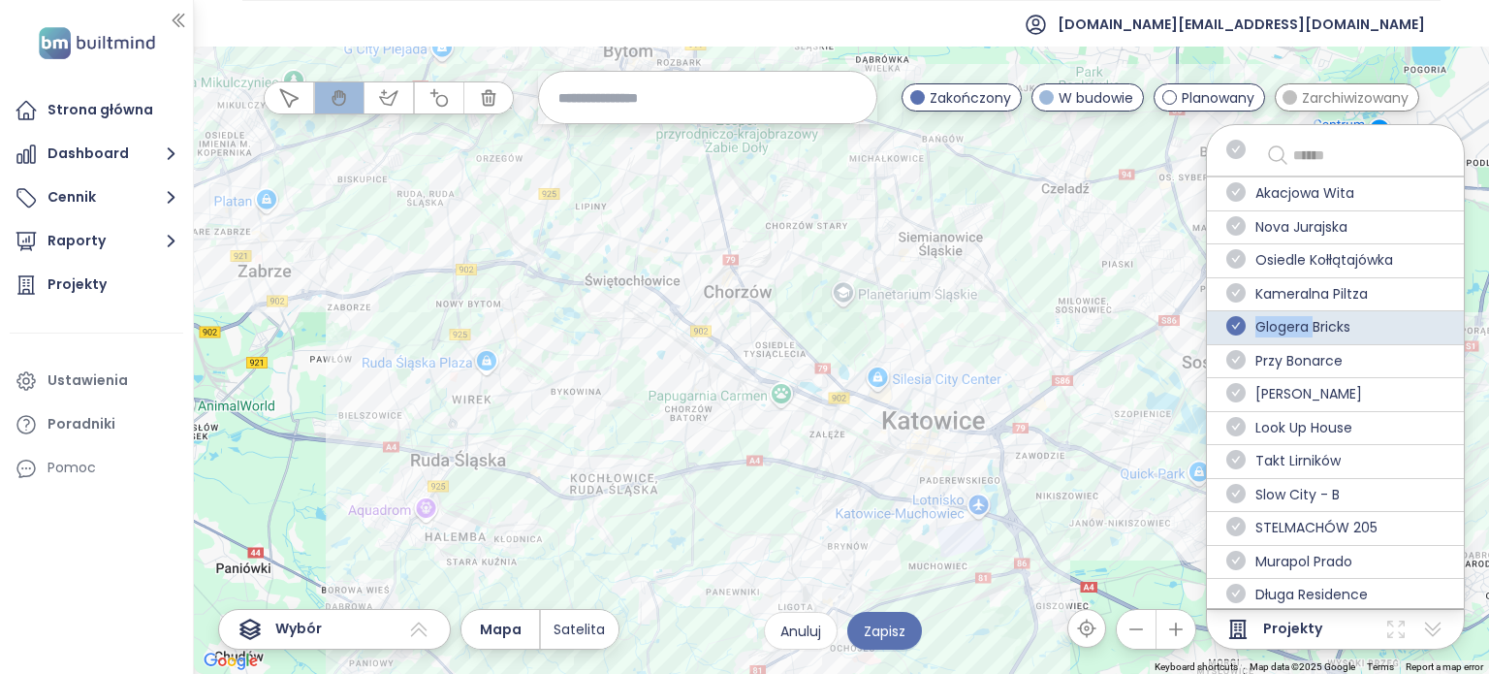
drag, startPoint x: 1106, startPoint y: 302, endPoint x: 1046, endPoint y: 297, distance: 60.4
click at [1046, 297] on div at bounding box center [841, 360] width 1295 height 627
click at [1430, 625] on icon at bounding box center [1432, 628] width 23 height 23
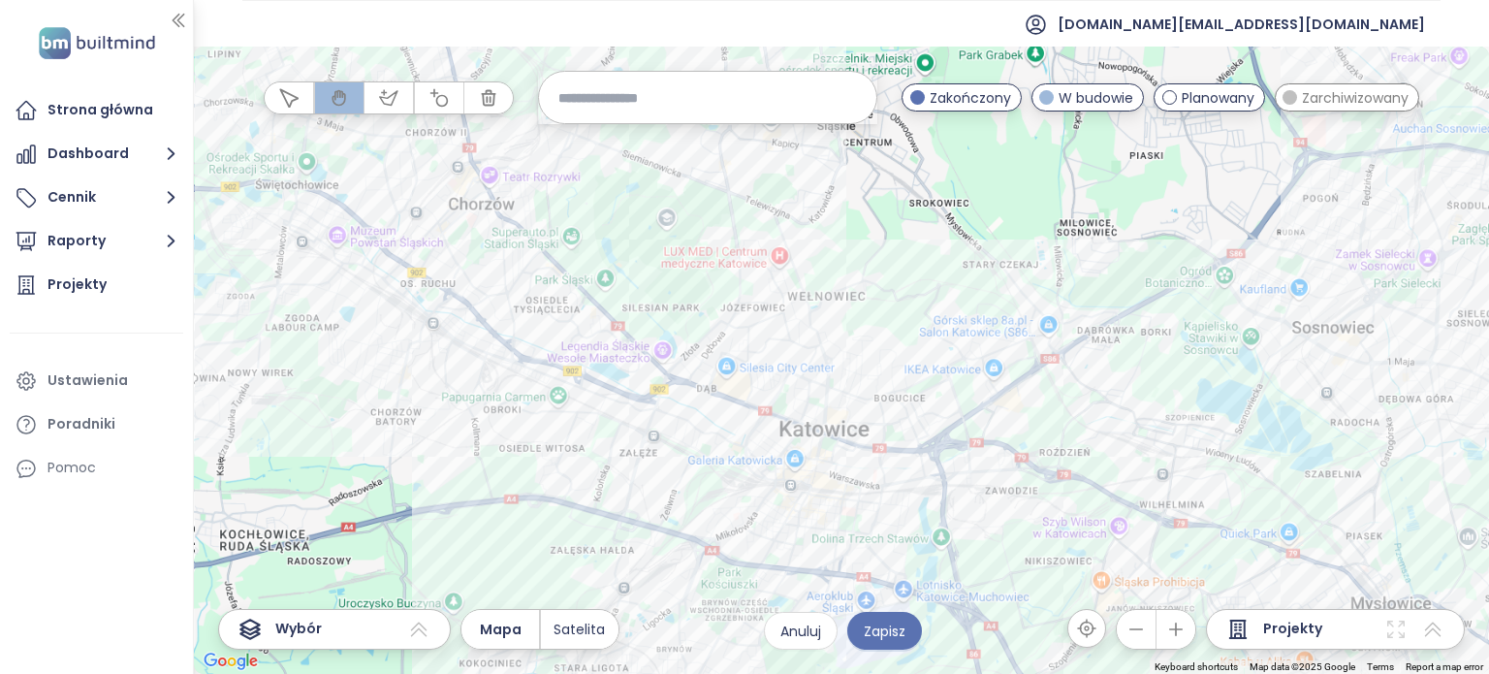
click at [1035, 441] on div at bounding box center [841, 360] width 1295 height 627
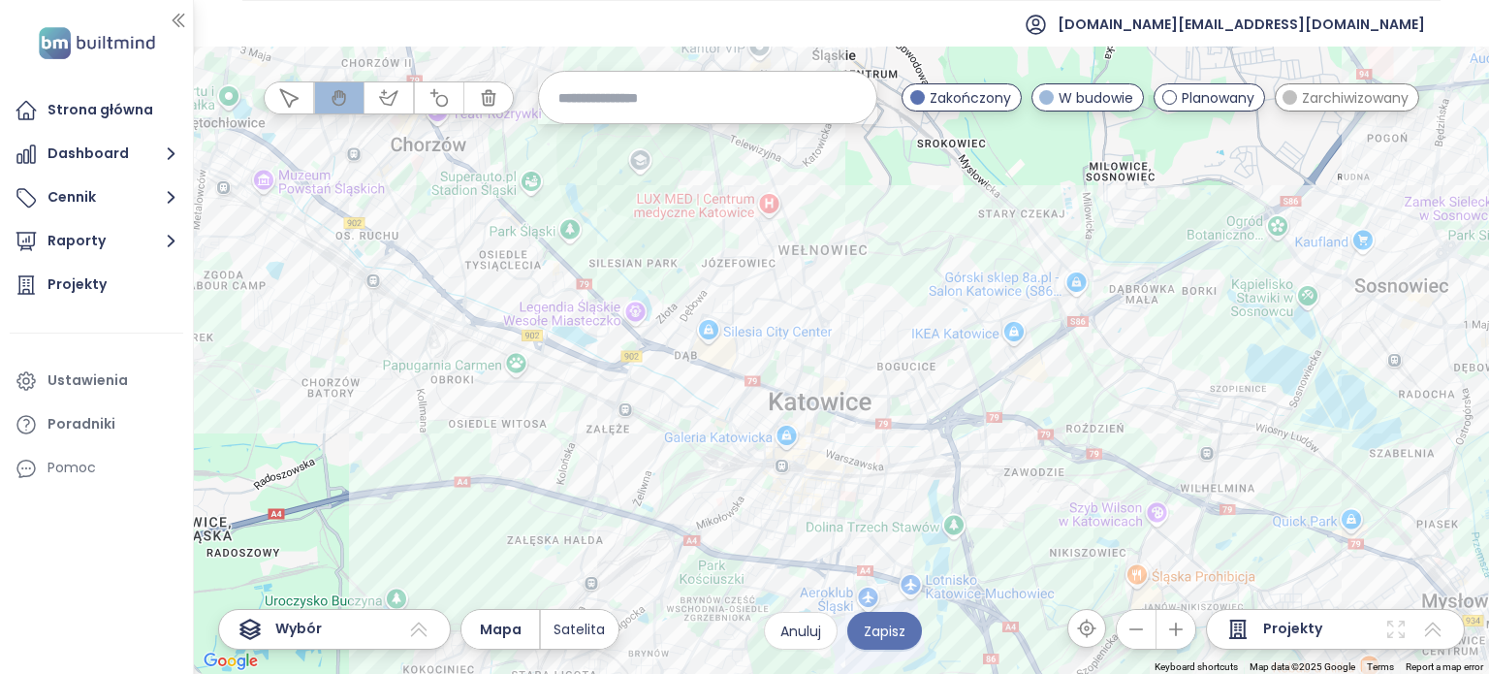
drag, startPoint x: 1047, startPoint y: 424, endPoint x: 1079, endPoint y: 395, distance: 43.2
click at [1079, 395] on div at bounding box center [841, 360] width 1295 height 627
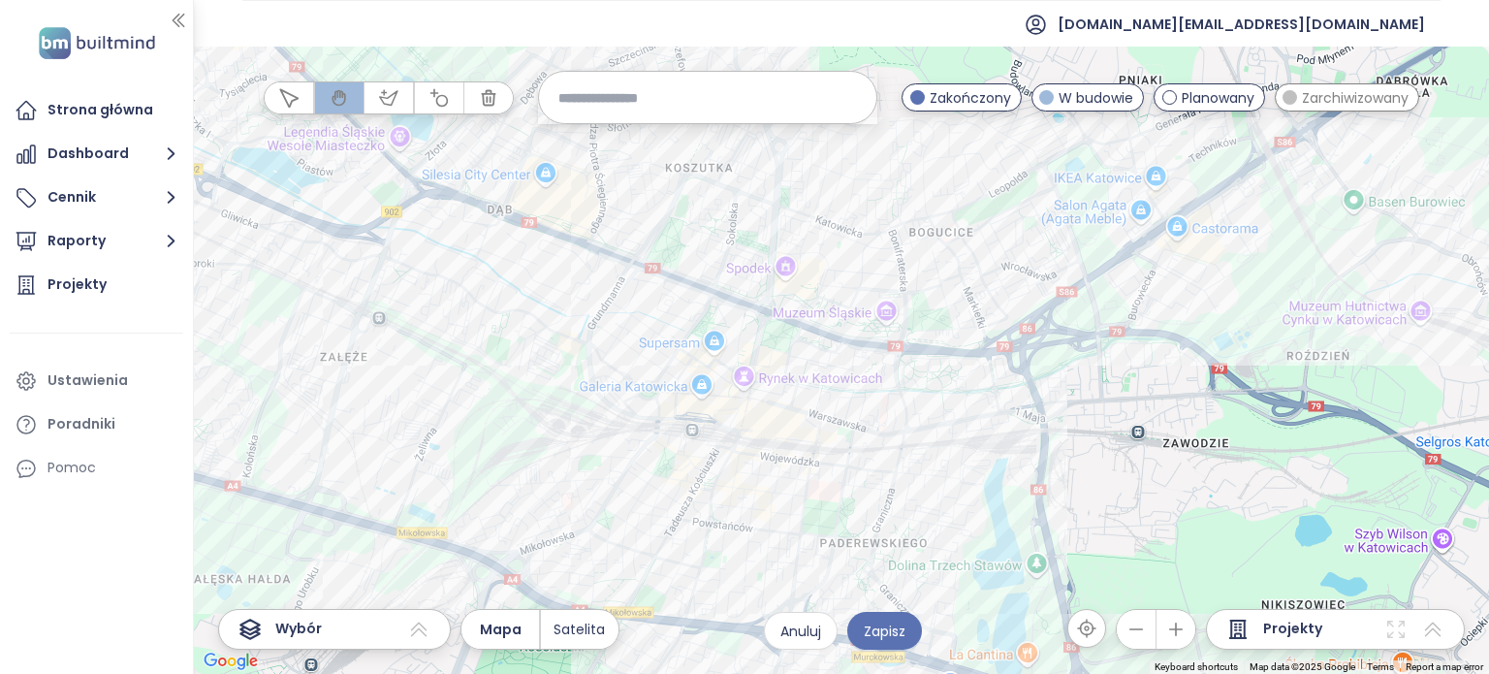
drag, startPoint x: 868, startPoint y: 417, endPoint x: 1017, endPoint y: 349, distance: 163.1
click at [1017, 349] on div at bounding box center [841, 360] width 1295 height 627
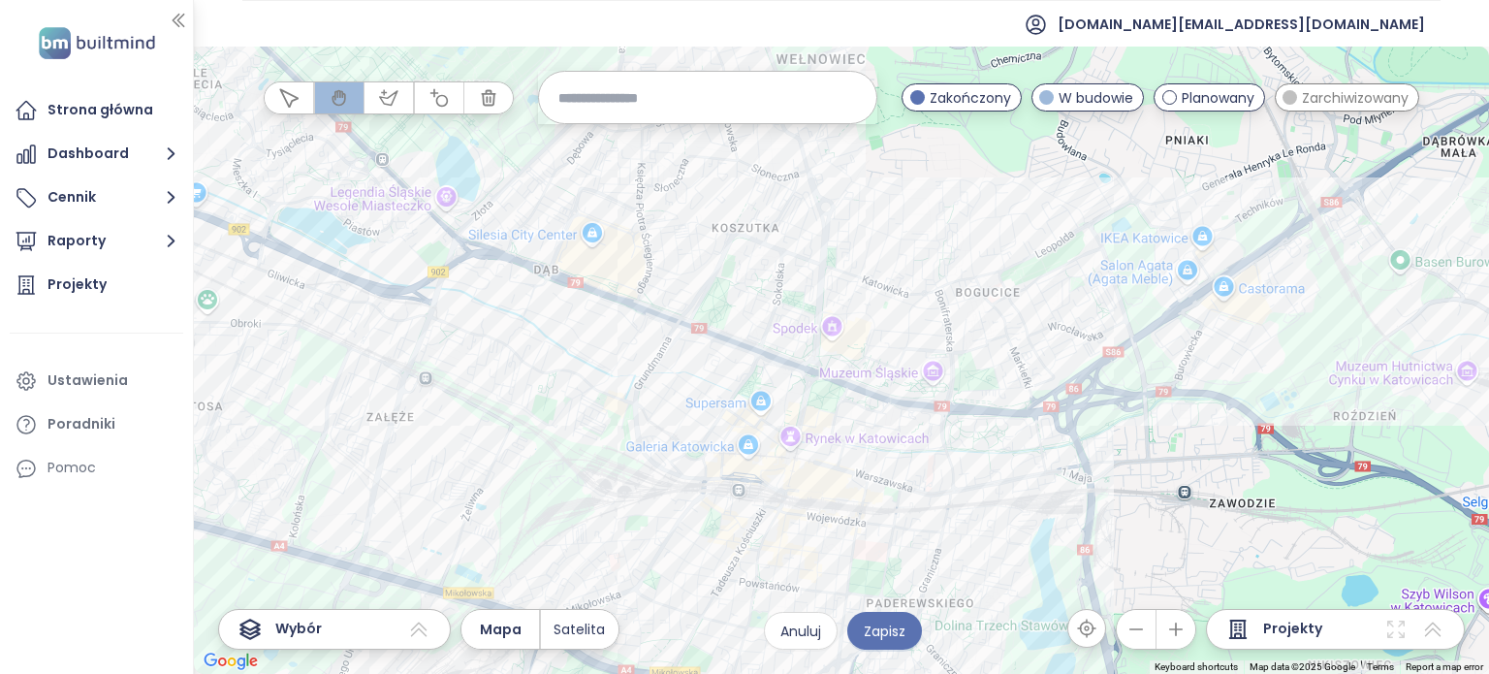
drag, startPoint x: 1046, startPoint y: 403, endPoint x: 1093, endPoint y: 466, distance: 78.9
click at [1093, 466] on div at bounding box center [841, 360] width 1295 height 627
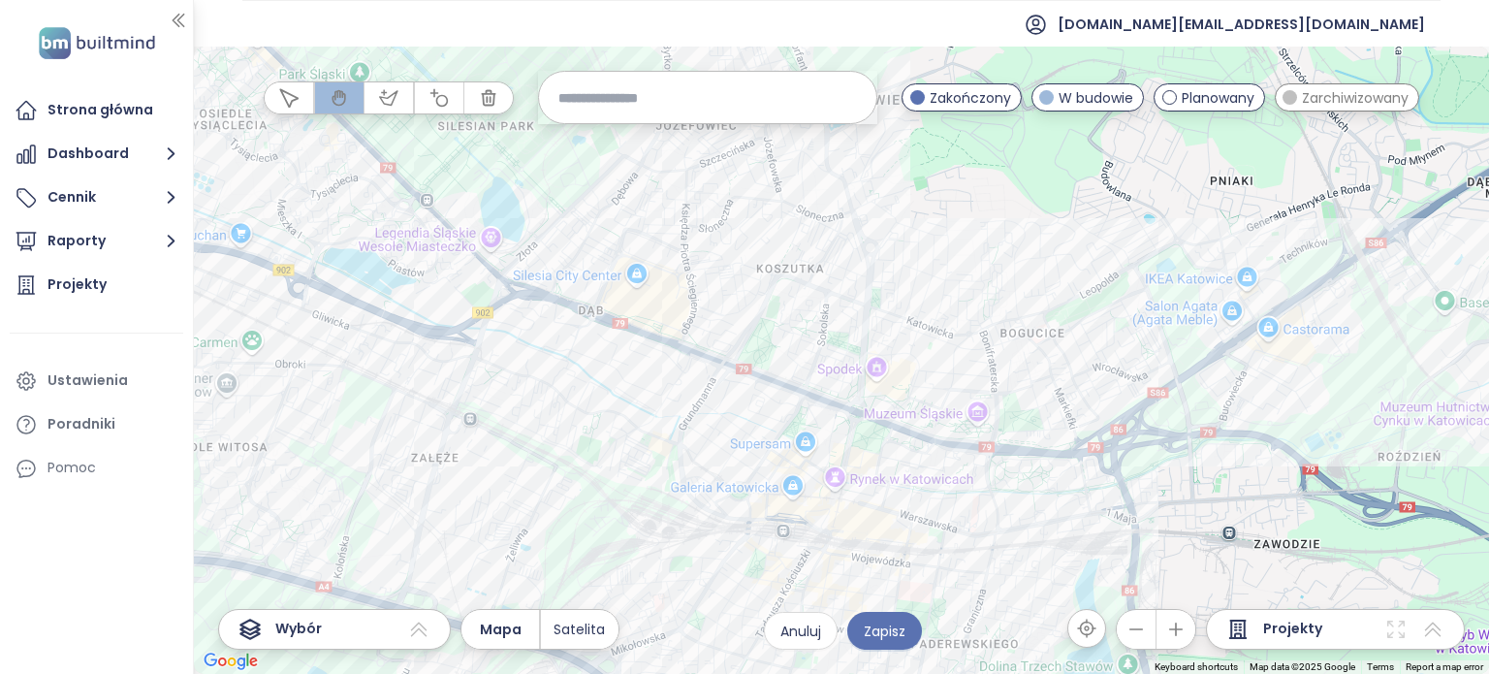
drag, startPoint x: 876, startPoint y: 348, endPoint x: 911, endPoint y: 393, distance: 56.6
click at [911, 393] on div at bounding box center [841, 360] width 1295 height 627
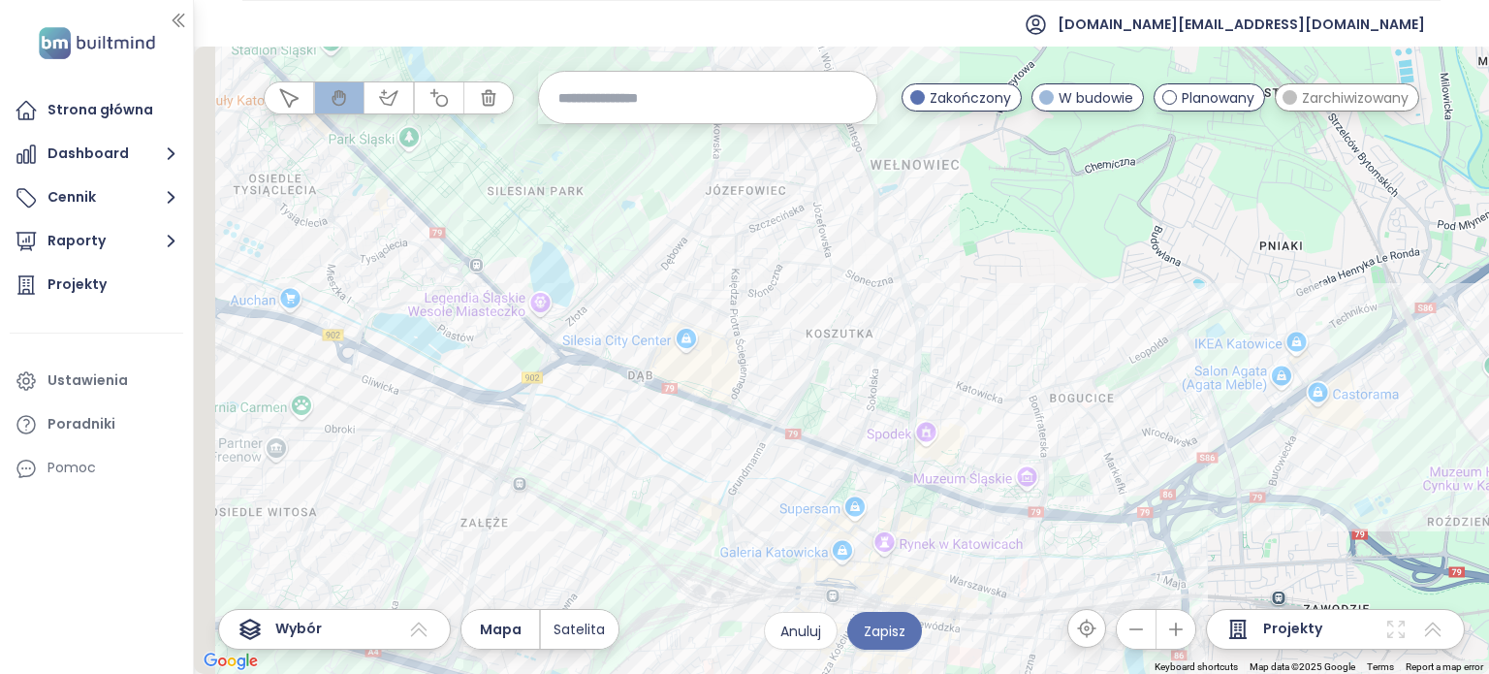
drag, startPoint x: 897, startPoint y: 379, endPoint x: 946, endPoint y: 435, distance: 74.2
click at [946, 435] on div at bounding box center [841, 360] width 1295 height 627
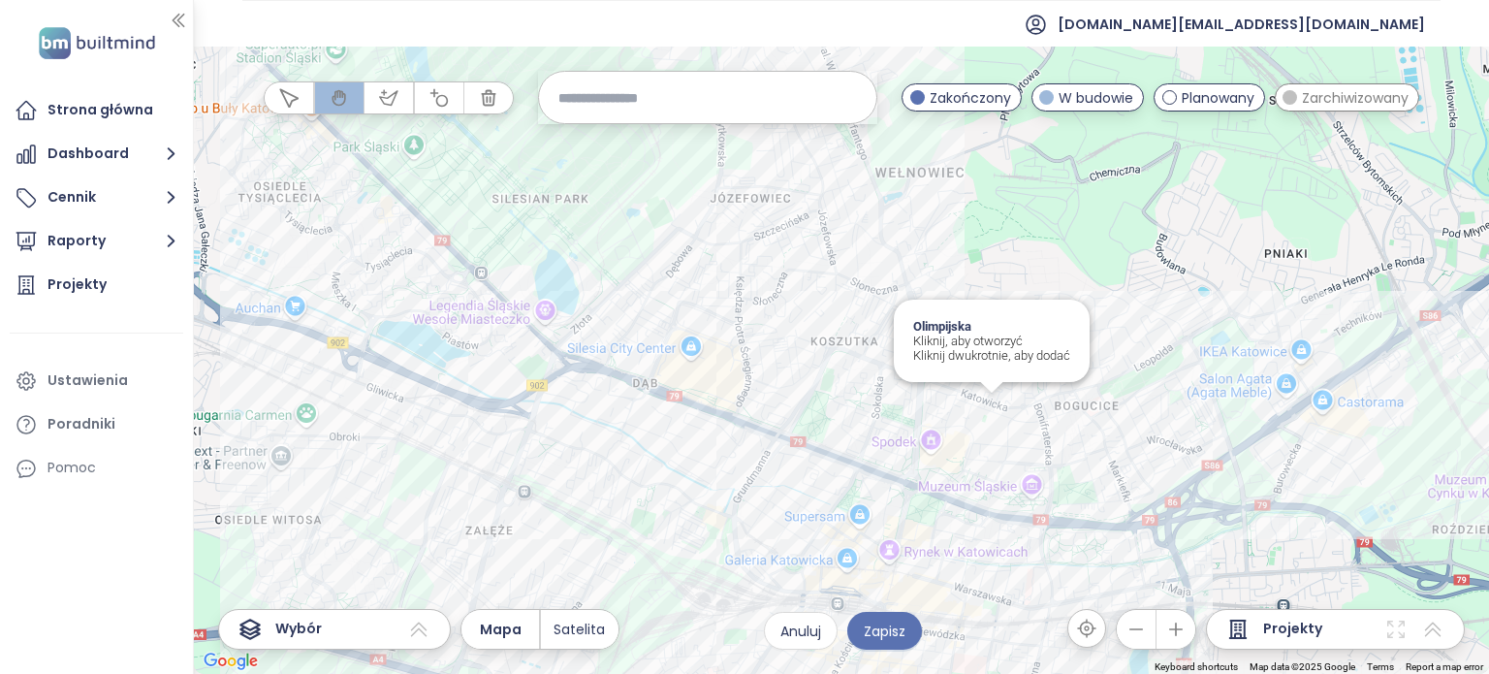
click at [991, 402] on div "Olimpijska Kliknij, aby otworzyć Kliknij dwukrotnie, aby dodać" at bounding box center [841, 360] width 1295 height 627
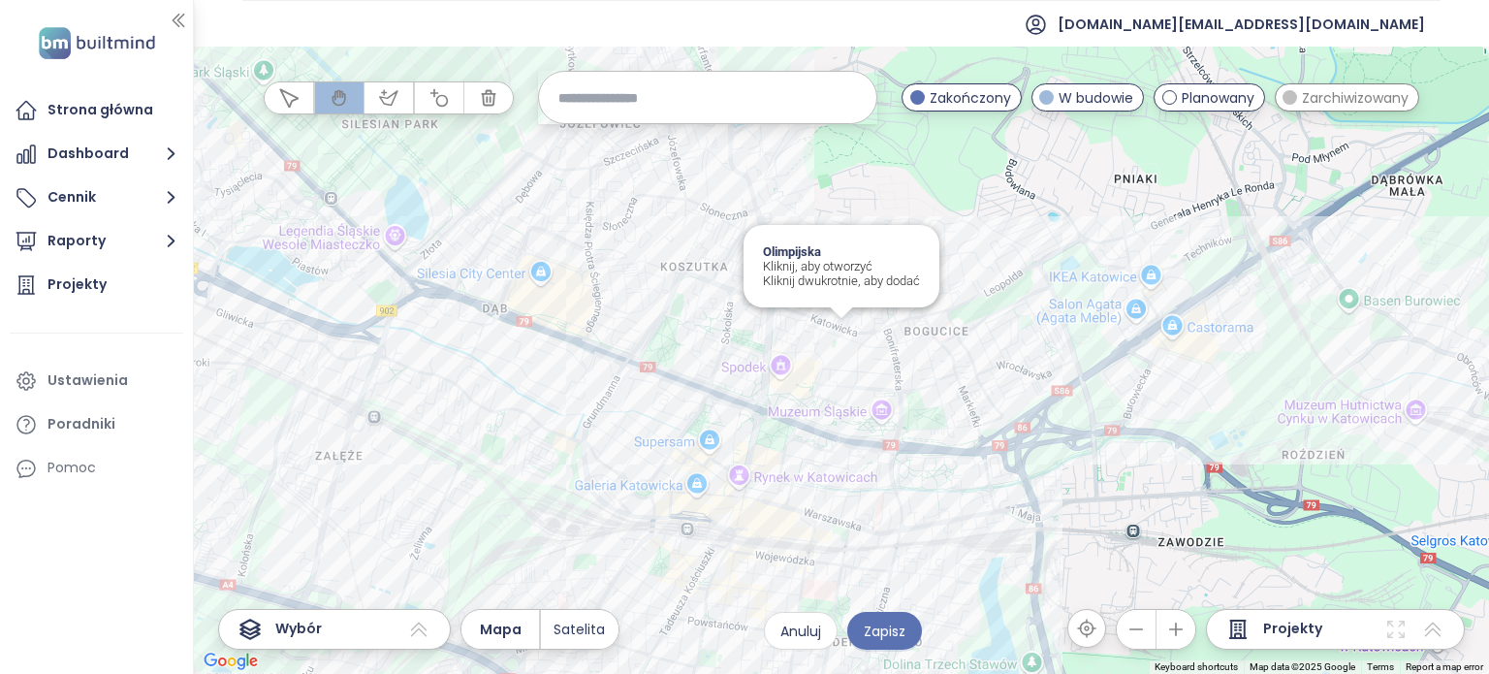
click at [838, 327] on div "Olimpijska Kliknij, aby otworzyć Kliknij dwukrotnie, aby dodać" at bounding box center [841, 360] width 1295 height 627
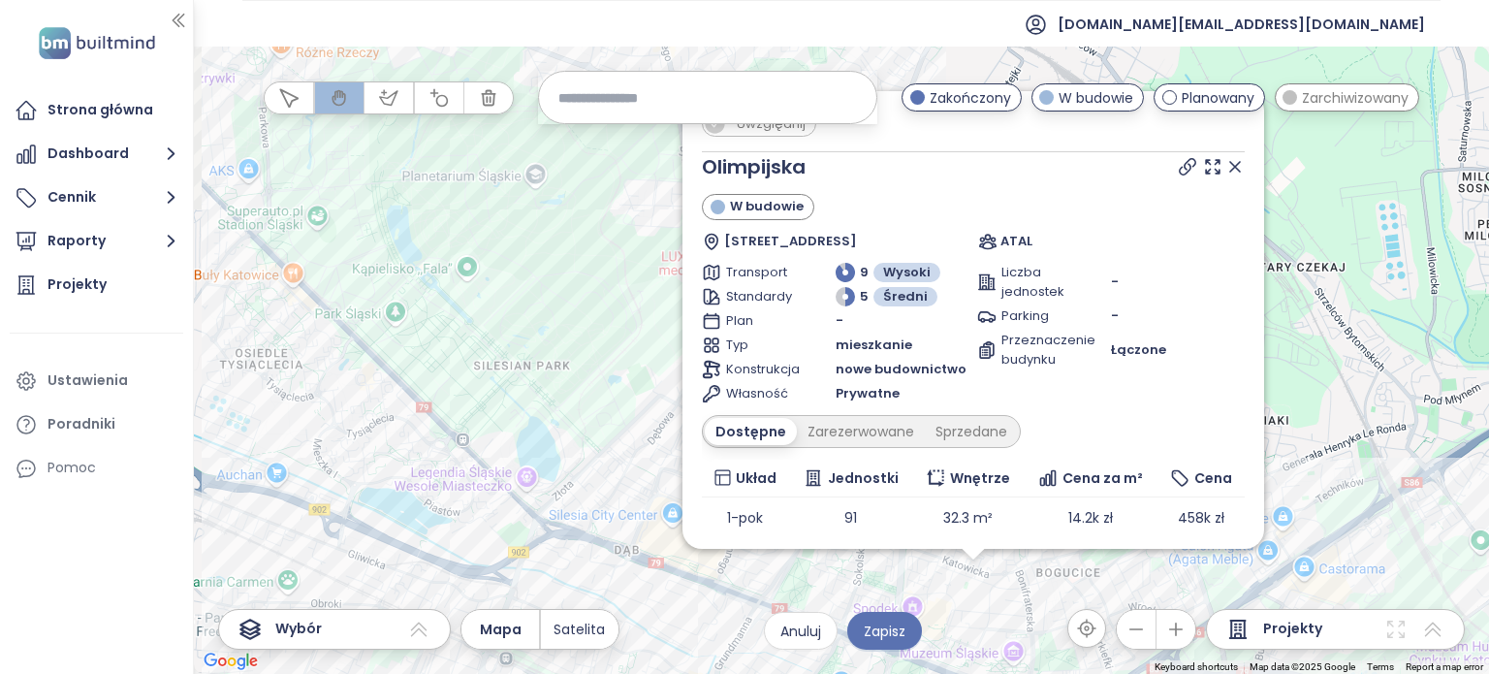
drag, startPoint x: 815, startPoint y: 367, endPoint x: 946, endPoint y: 628, distance: 291.7
click at [958, 637] on div "Uwzględnij Olimpijska W budowie Olimpijska 9A, 40-166 Katowice, Poland ATAL Tra…" at bounding box center [841, 360] width 1295 height 627
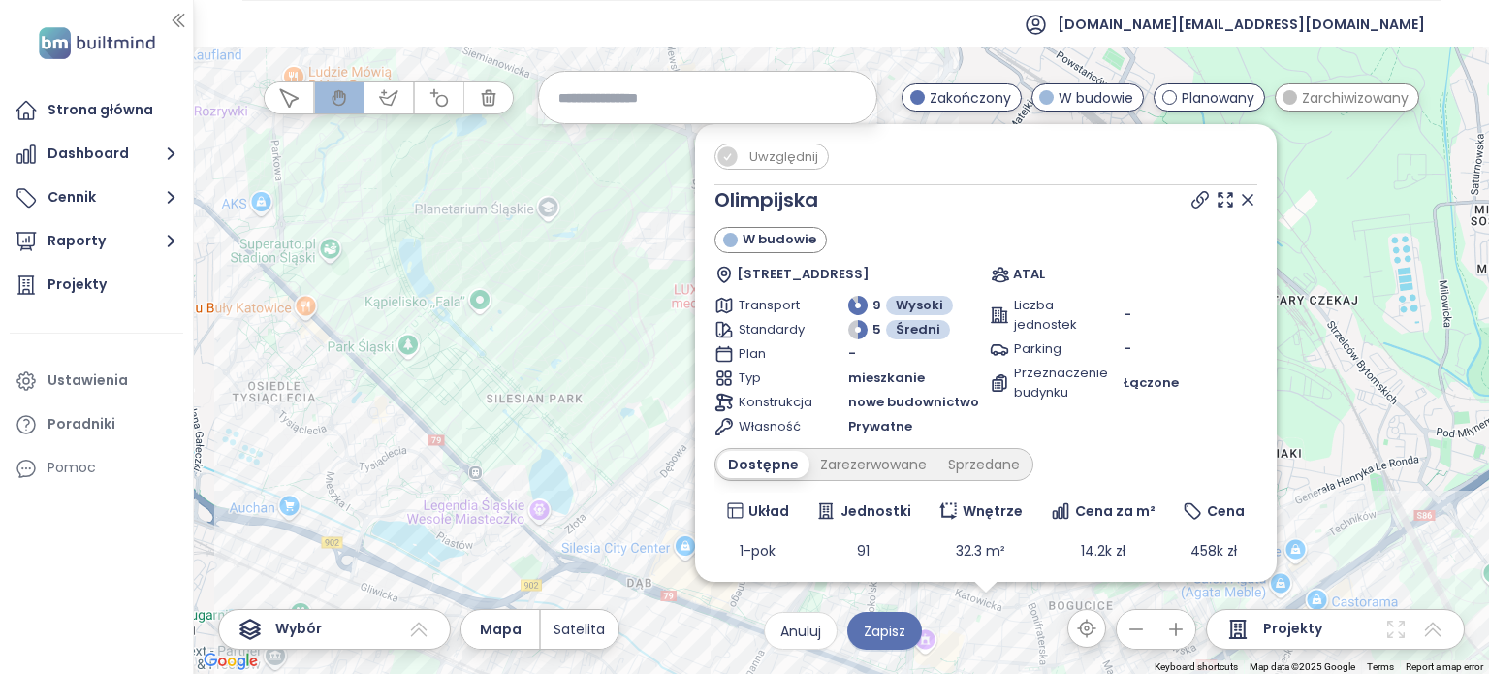
click at [725, 142] on div "Uwzględnij Olimpijska W budowie Olimpijska 9A, 40-166 Katowice, Poland ATAL Tra…" at bounding box center [985, 352] width 581 height 457
click at [735, 158] on icon at bounding box center [726, 155] width 19 height 19
drag, startPoint x: 1303, startPoint y: 410, endPoint x: 1255, endPoint y: 341, distance: 83.6
click at [1302, 410] on div "Uwzględnij Olimpijska W budowie Olimpijska 9A, 40-166 Katowice, Poland ATAL Tra…" at bounding box center [841, 360] width 1295 height 627
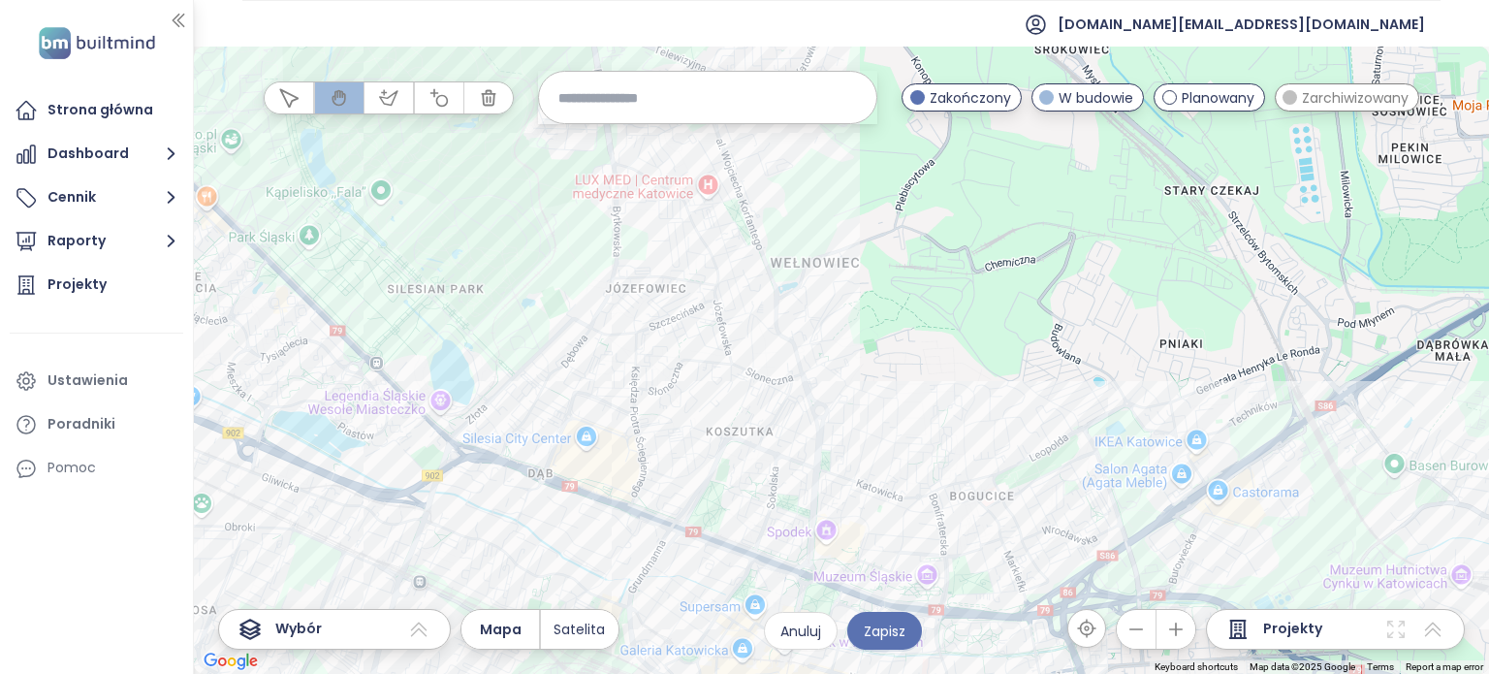
drag, startPoint x: 1255, startPoint y: 341, endPoint x: 1163, endPoint y: 207, distance: 162.4
click at [1163, 209] on div at bounding box center [841, 360] width 1295 height 627
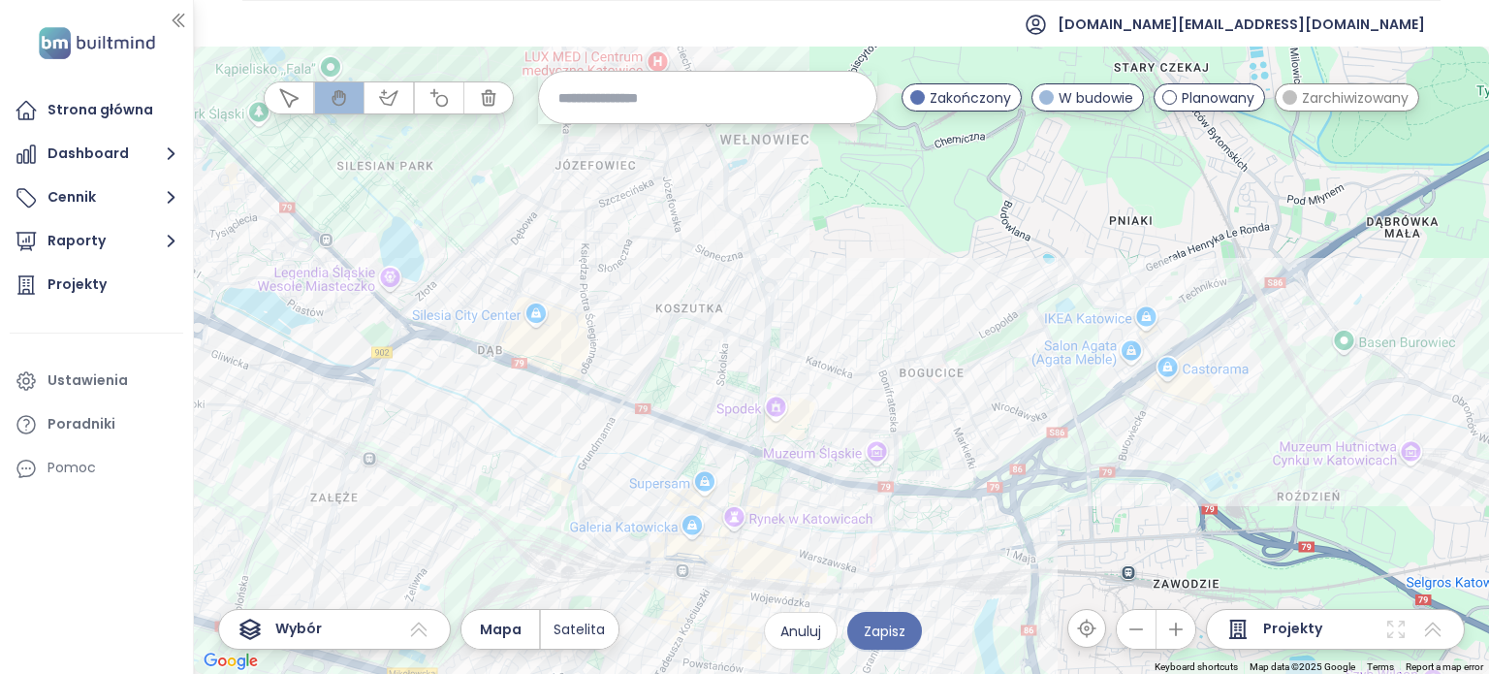
drag, startPoint x: 996, startPoint y: 381, endPoint x: 989, endPoint y: 347, distance: 34.8
click at [994, 366] on div at bounding box center [841, 360] width 1295 height 627
drag, startPoint x: 989, startPoint y: 347, endPoint x: 981, endPoint y: 323, distance: 25.4
click at [985, 328] on div at bounding box center [841, 360] width 1295 height 627
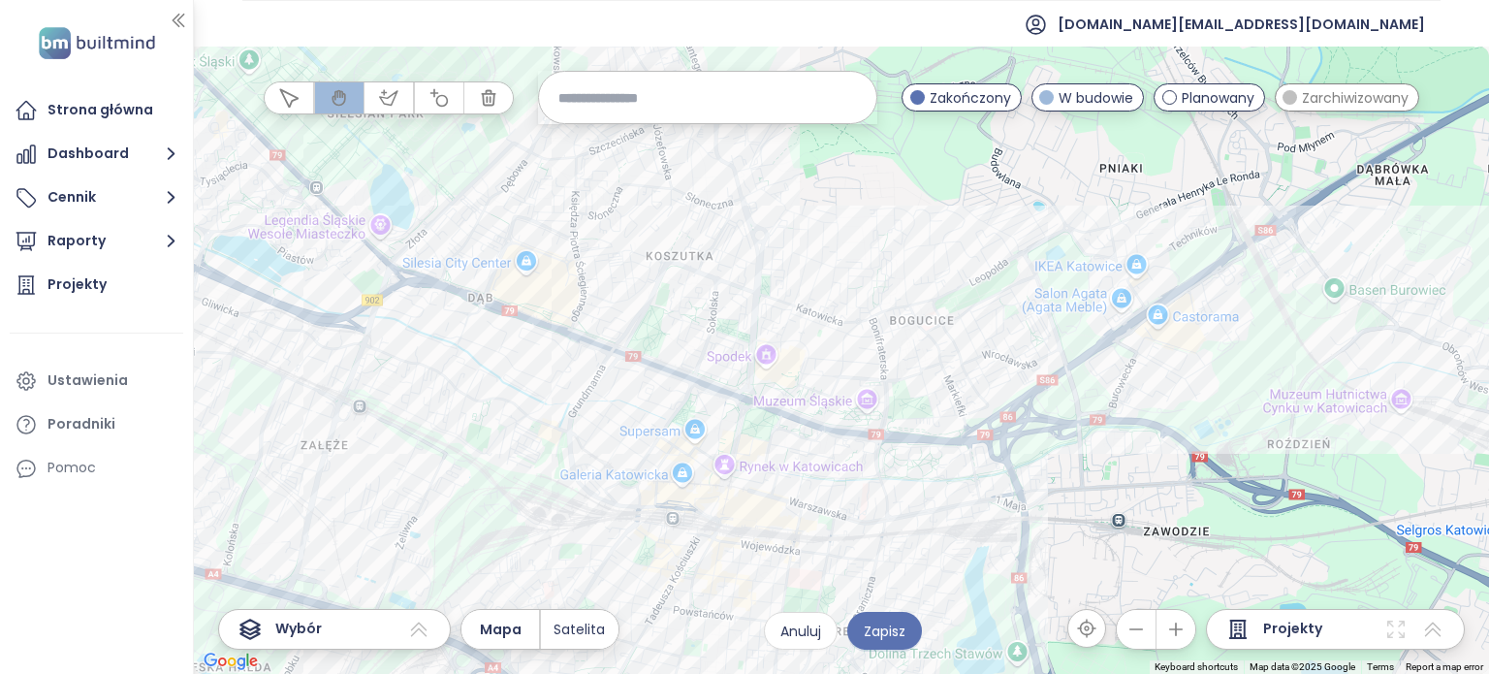
click at [395, 109] on button "button" at bounding box center [388, 97] width 48 height 31
click at [755, 303] on div at bounding box center [841, 360] width 1295 height 627
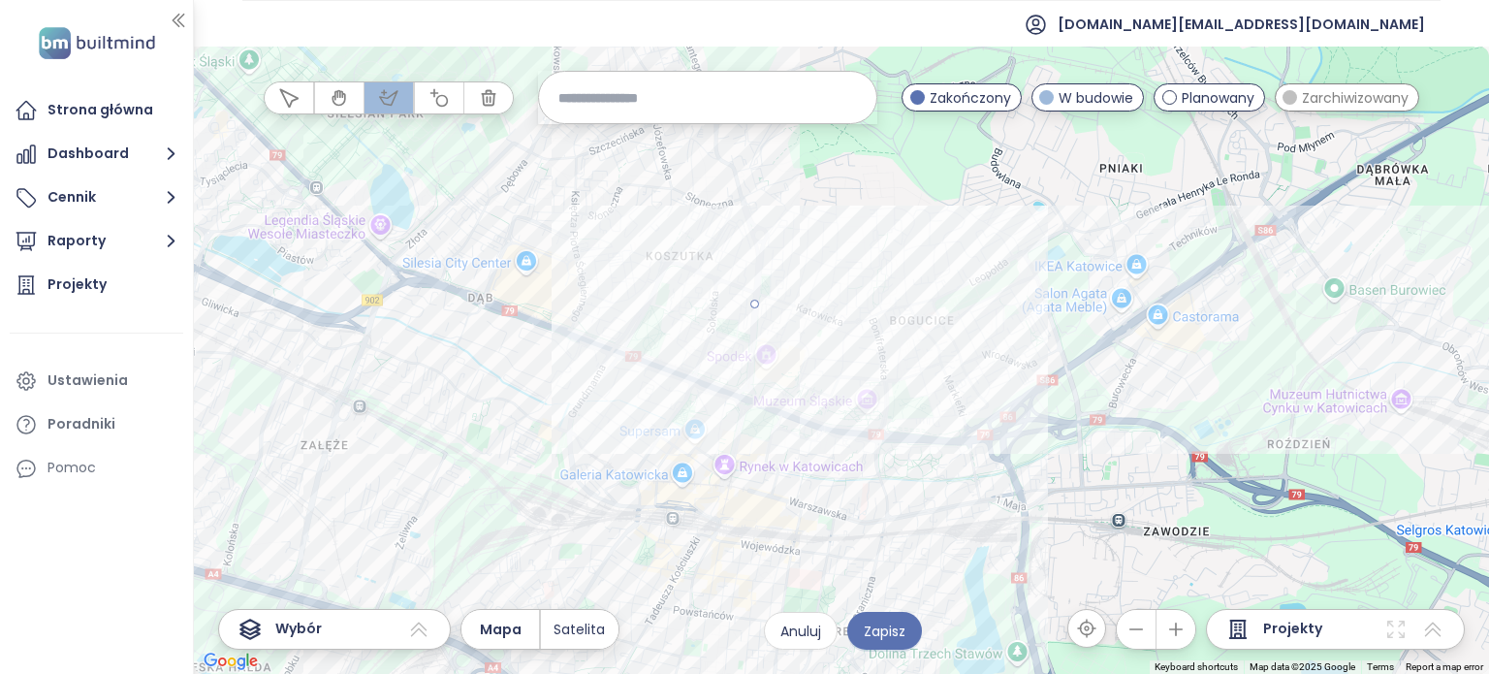
click at [904, 416] on div at bounding box center [841, 360] width 1295 height 627
click at [757, 297] on div at bounding box center [841, 360] width 1295 height 627
click at [774, 228] on div at bounding box center [841, 360] width 1295 height 627
click at [966, 376] on div at bounding box center [841, 360] width 1295 height 627
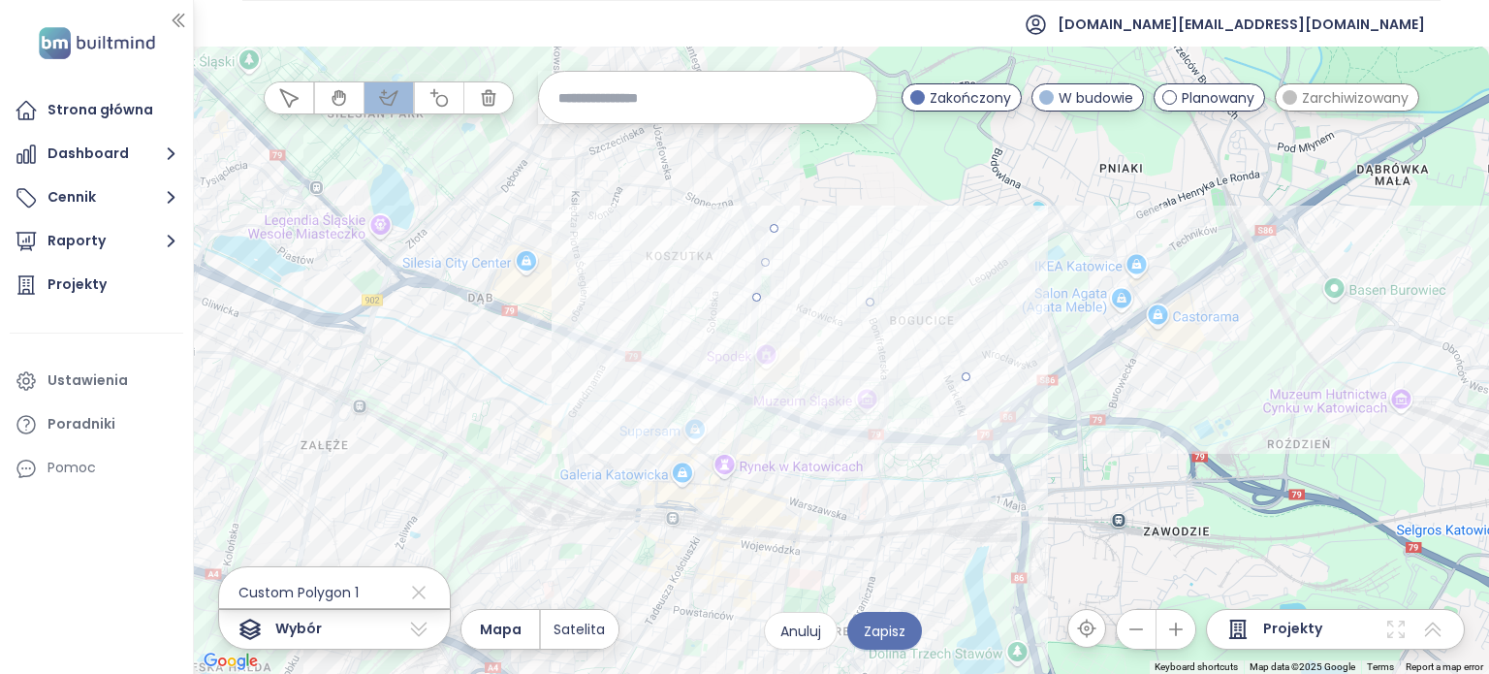
click at [956, 429] on div at bounding box center [841, 360] width 1295 height 627
click at [756, 297] on div at bounding box center [841, 360] width 1295 height 627
click at [678, 232] on div at bounding box center [841, 360] width 1295 height 627
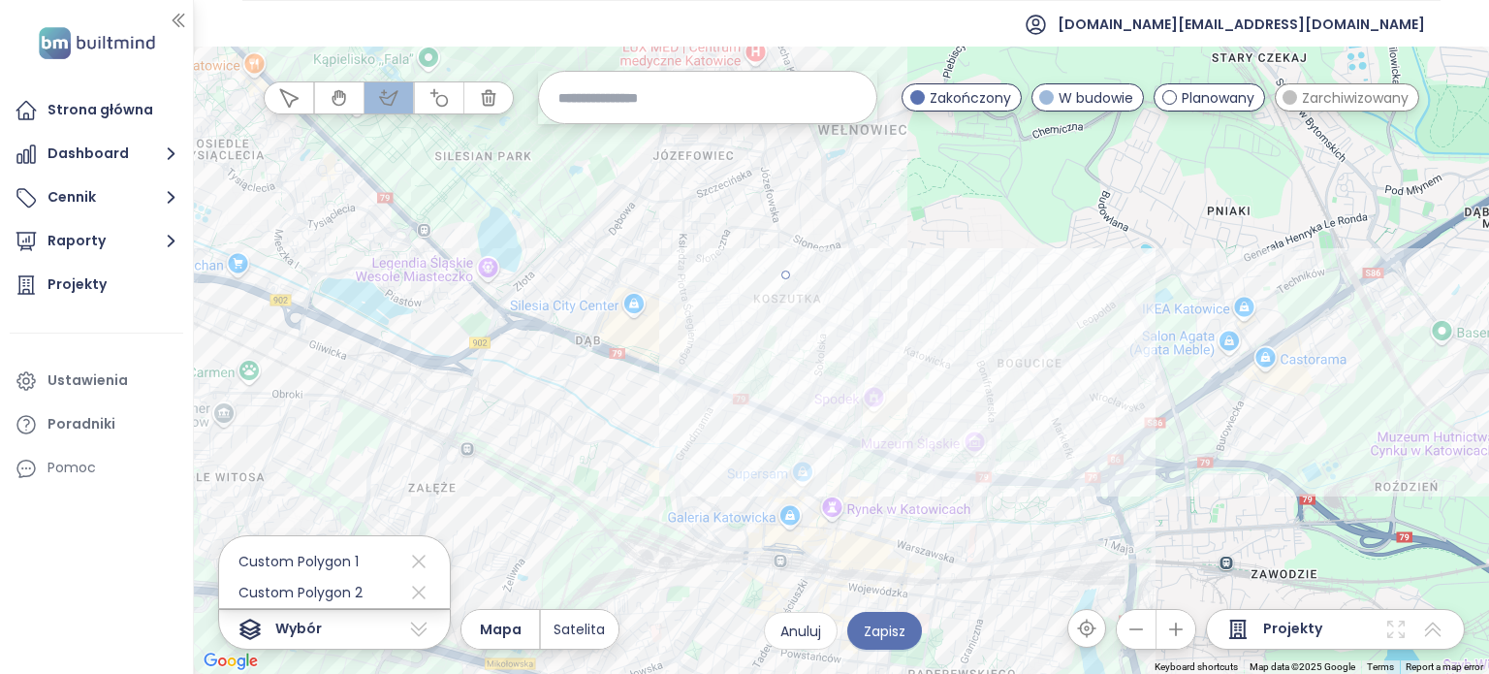
drag, startPoint x: 678, startPoint y: 232, endPoint x: 795, endPoint y: 272, distance: 123.2
click at [792, 275] on div at bounding box center [841, 360] width 1295 height 627
click at [740, 339] on div at bounding box center [841, 360] width 1295 height 627
click at [454, 96] on button "button" at bounding box center [439, 97] width 48 height 31
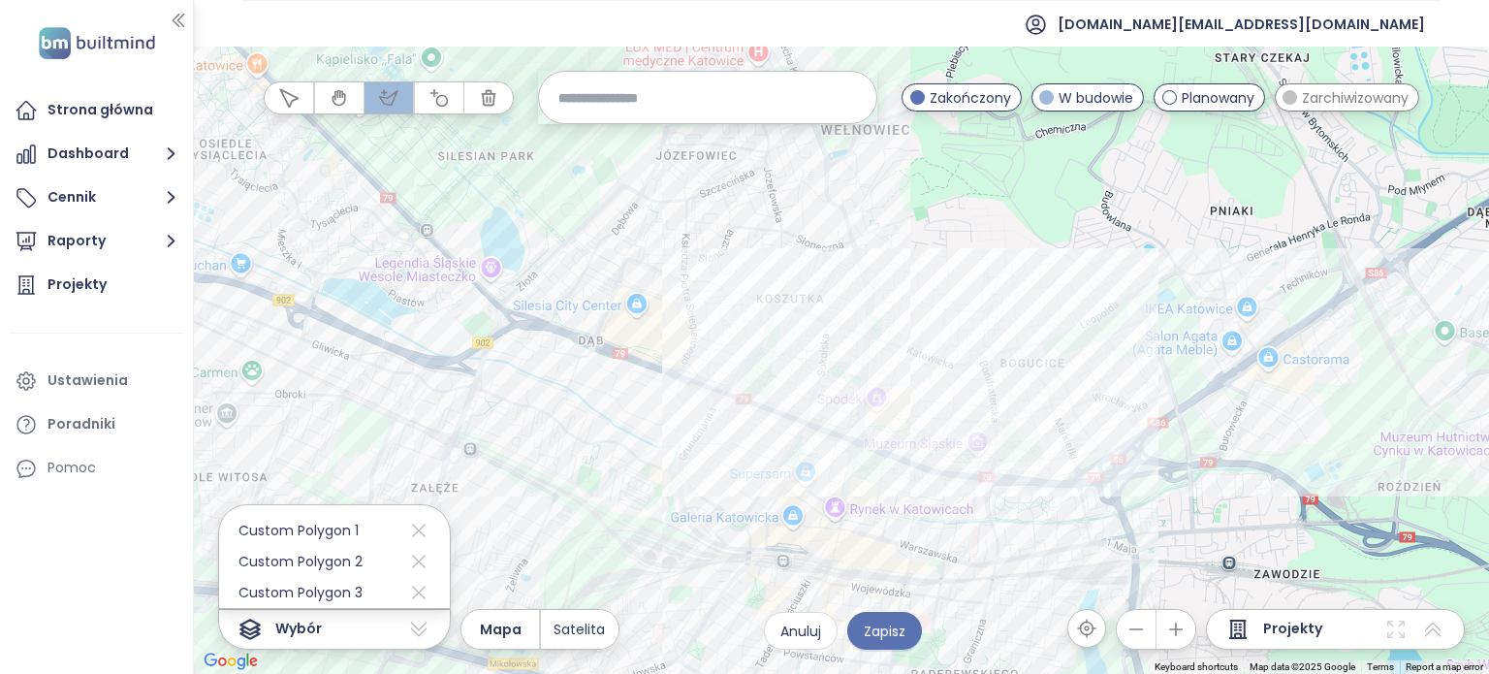
click at [454, 96] on button "button" at bounding box center [439, 97] width 48 height 31
click at [589, 256] on div at bounding box center [841, 360] width 1295 height 627
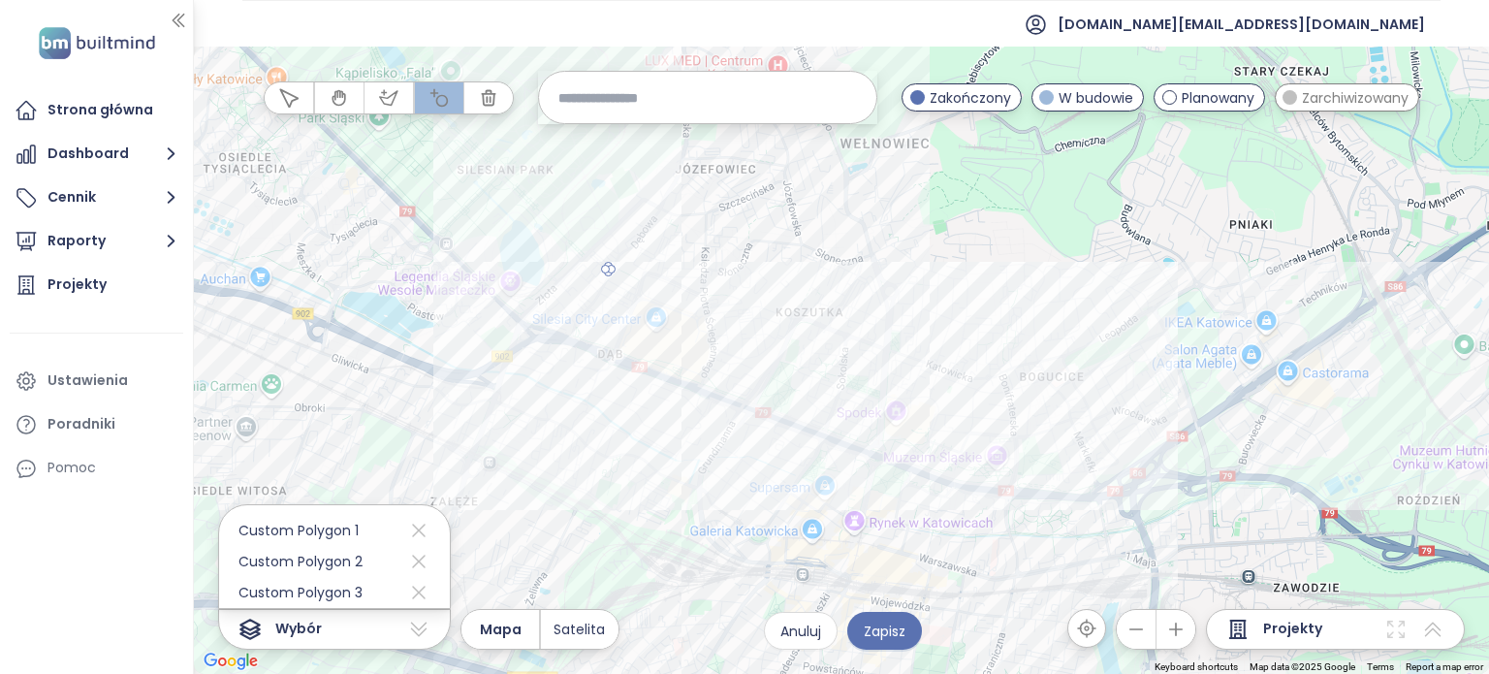
drag, startPoint x: 589, startPoint y: 256, endPoint x: 613, endPoint y: 270, distance: 27.4
click at [613, 270] on div at bounding box center [841, 360] width 1295 height 627
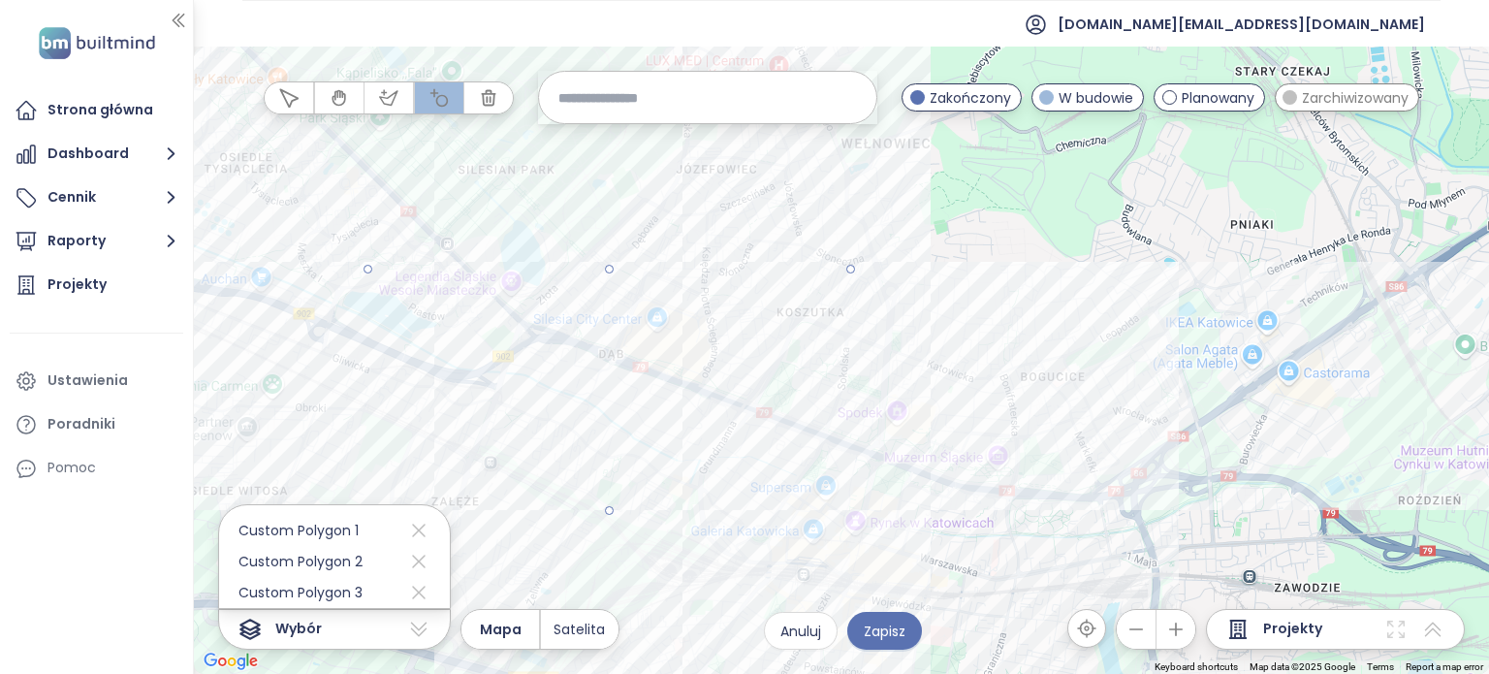
click at [838, 347] on div at bounding box center [841, 360] width 1295 height 627
click at [841, 351] on div at bounding box center [841, 360] width 1295 height 627
click at [902, 624] on span "Zapisz" at bounding box center [885, 630] width 42 height 21
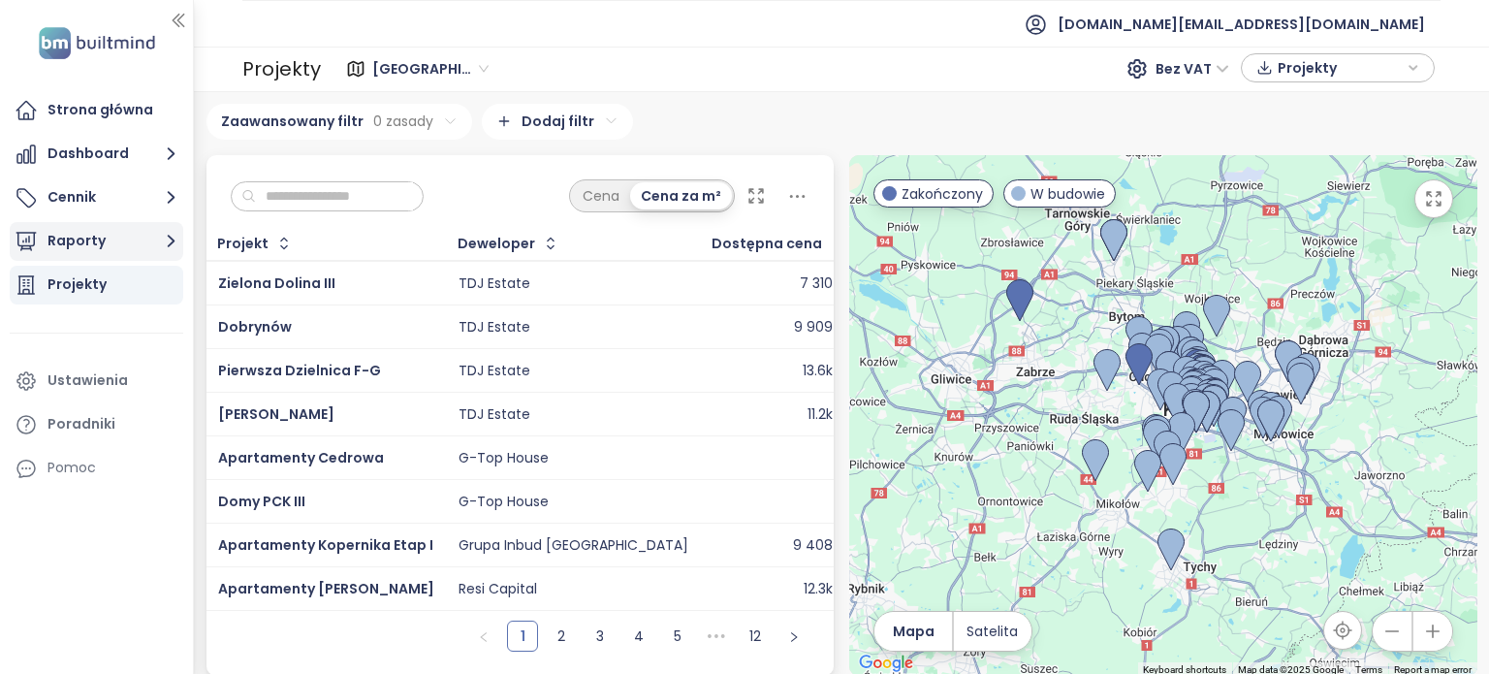
click at [166, 237] on icon "button" at bounding box center [171, 241] width 24 height 24
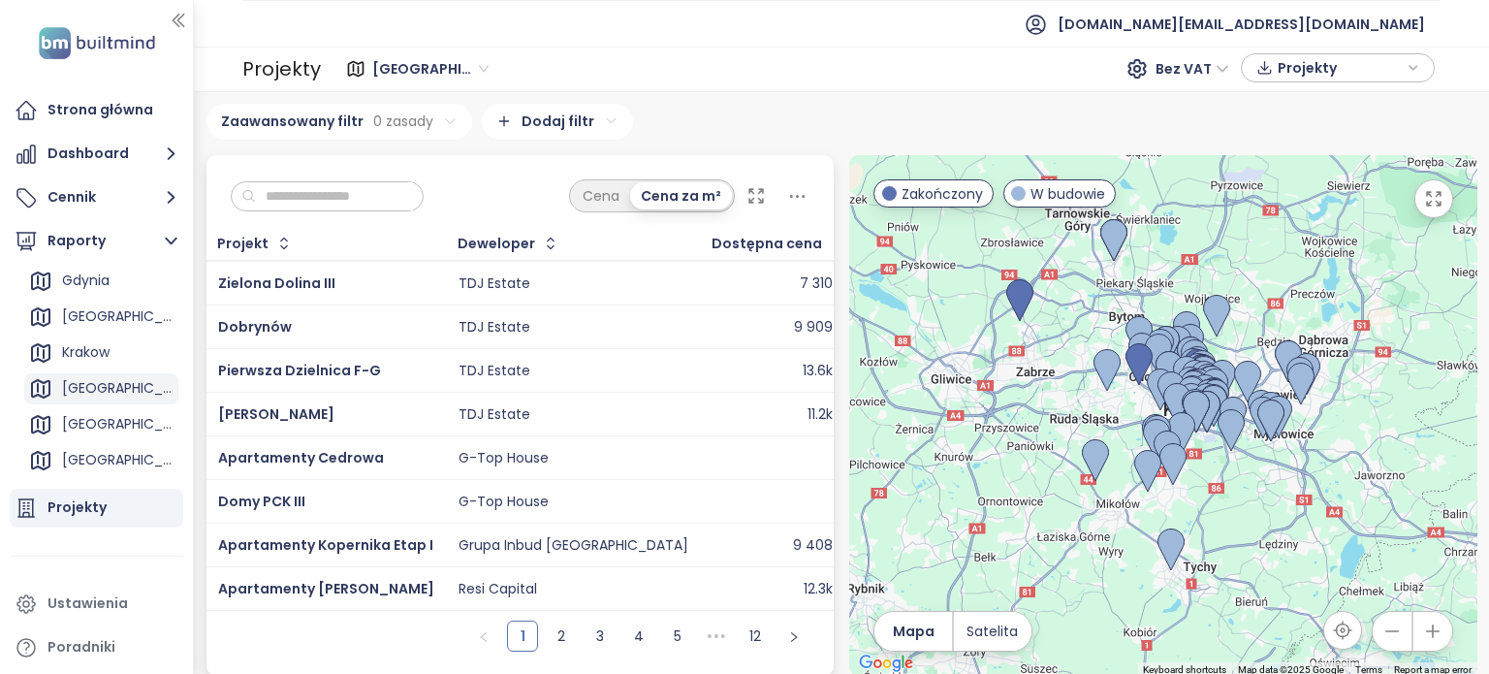
scroll to position [194, 0]
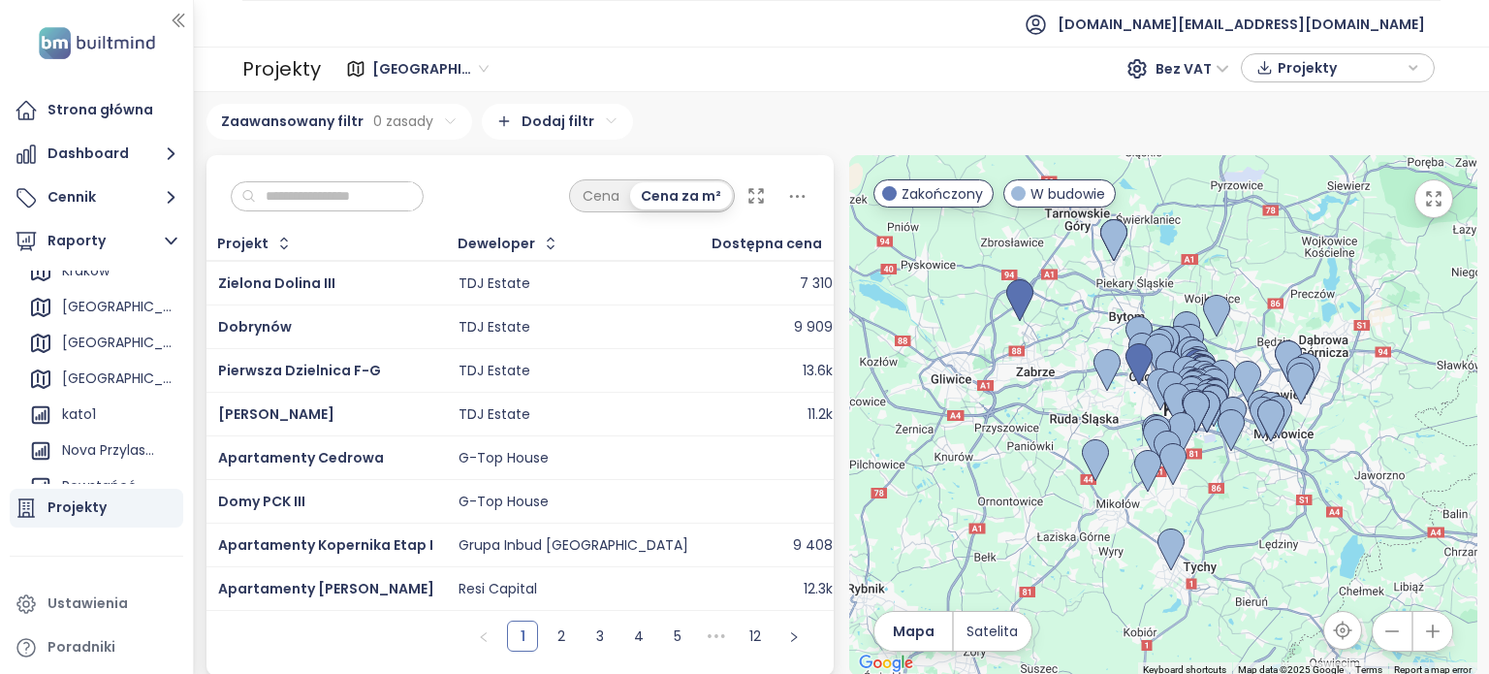
click at [823, 128] on div "Zaawansowany filtr 0 zasady Dodaj filtr" at bounding box center [841, 122] width 1271 height 36
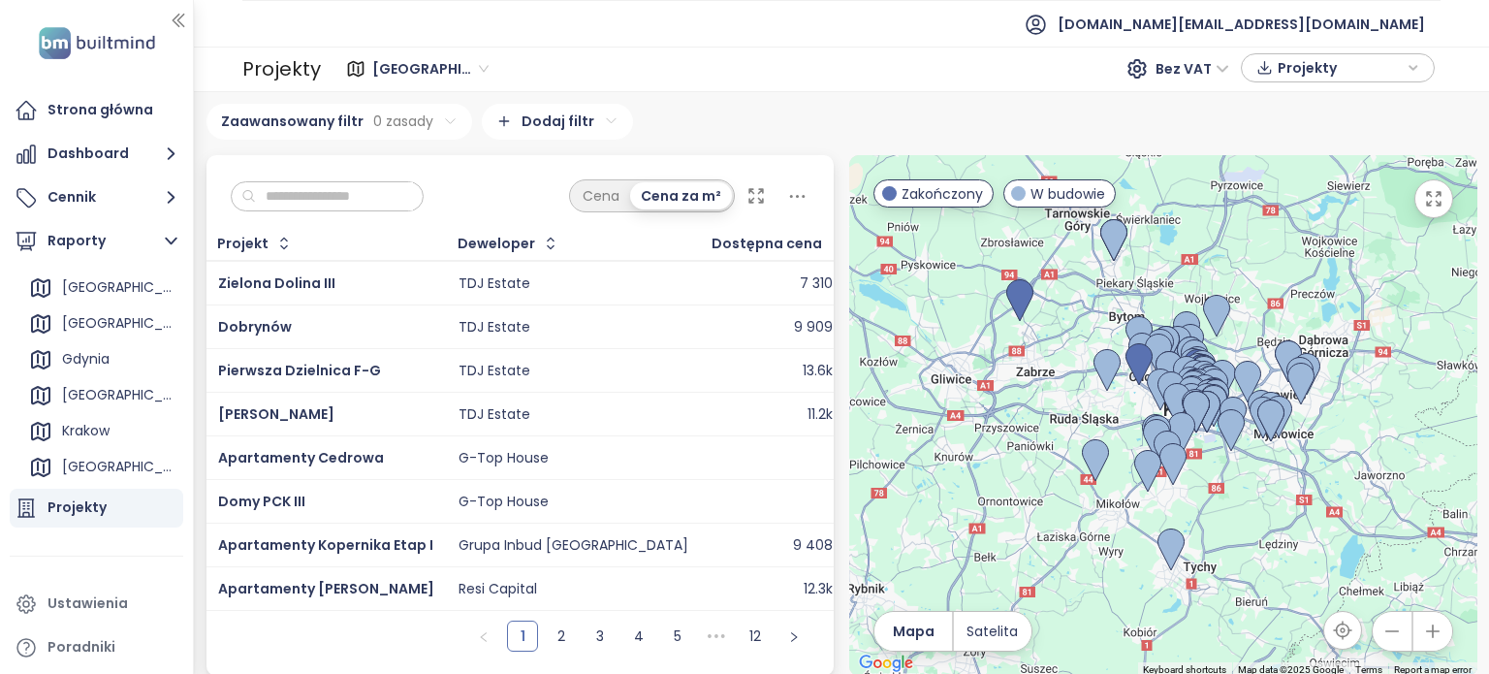
scroll to position [0, 0]
click at [115, 321] on div "[GEOGRAPHIC_DATA]" at bounding box center [117, 321] width 111 height 24
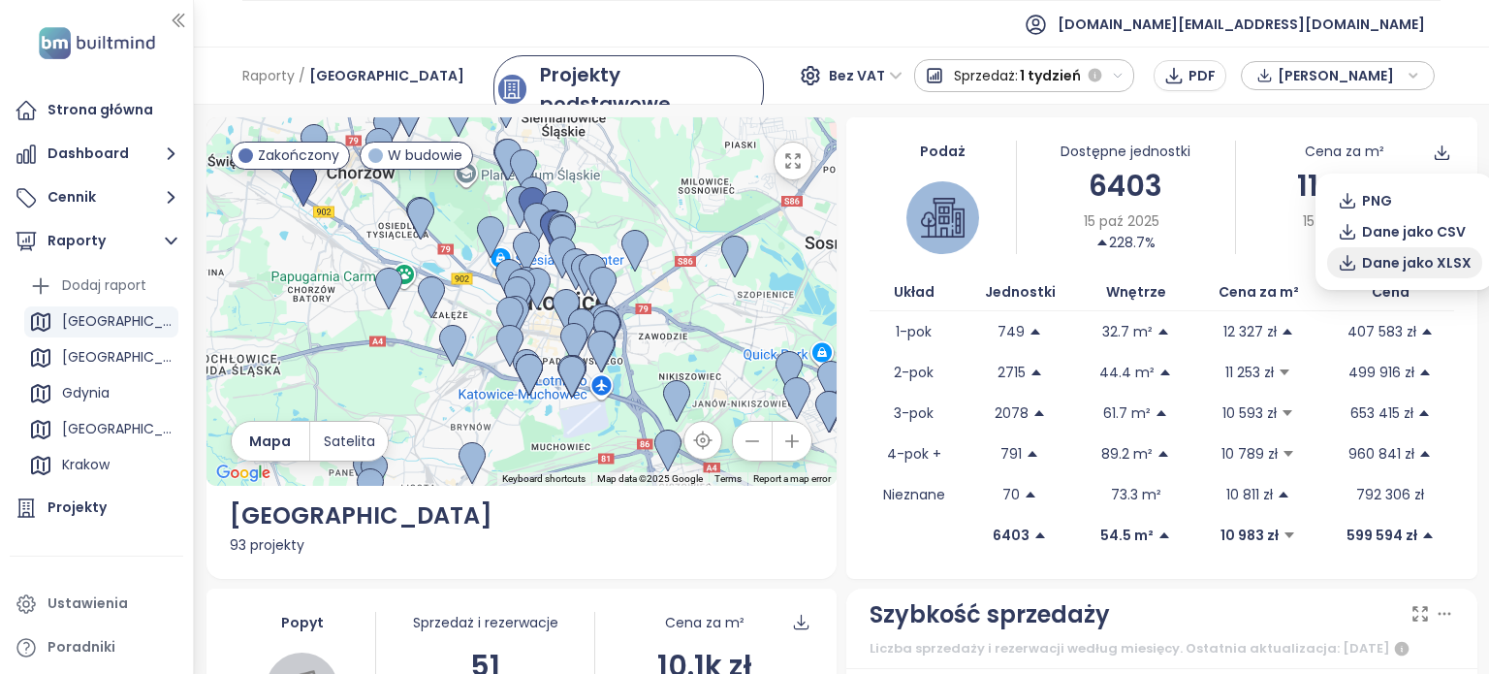
click at [1410, 260] on span "Dane jako XLSX" at bounding box center [1417, 262] width 110 height 21
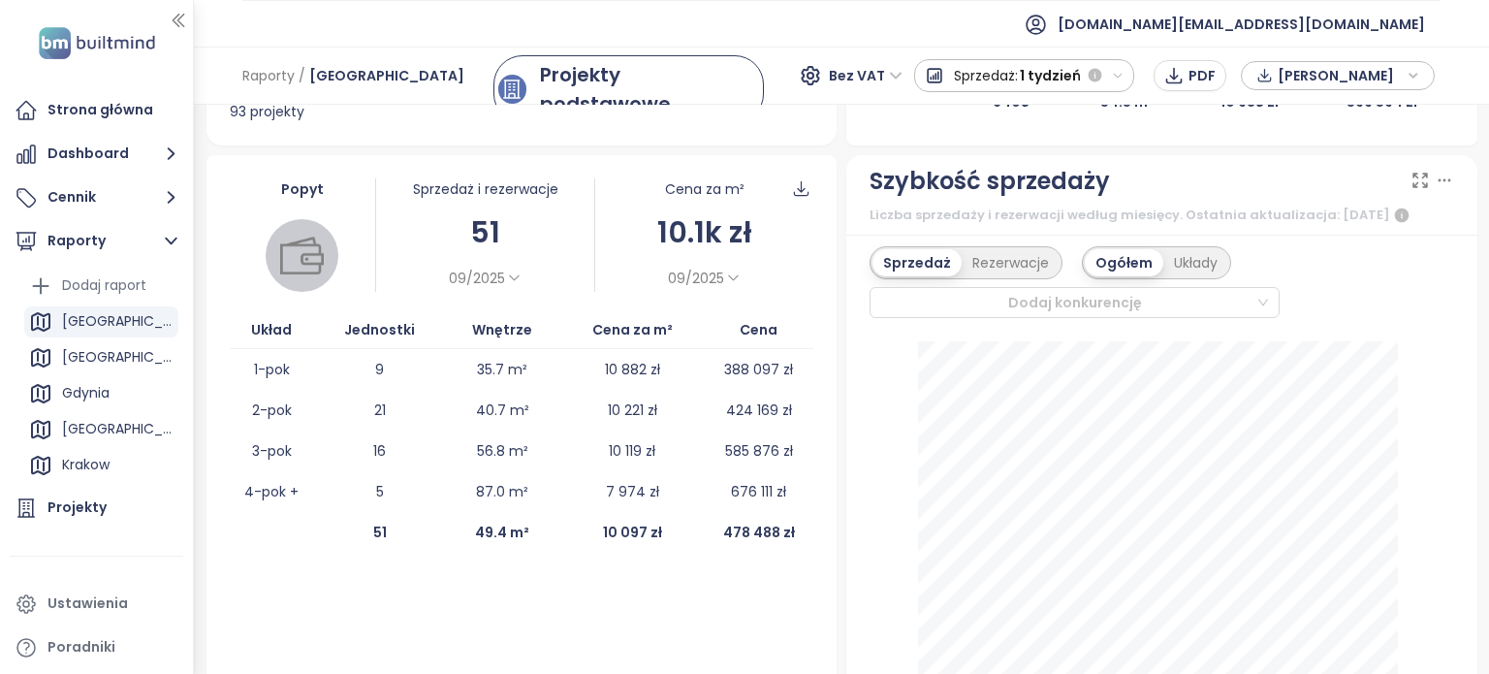
scroll to position [451, 0]
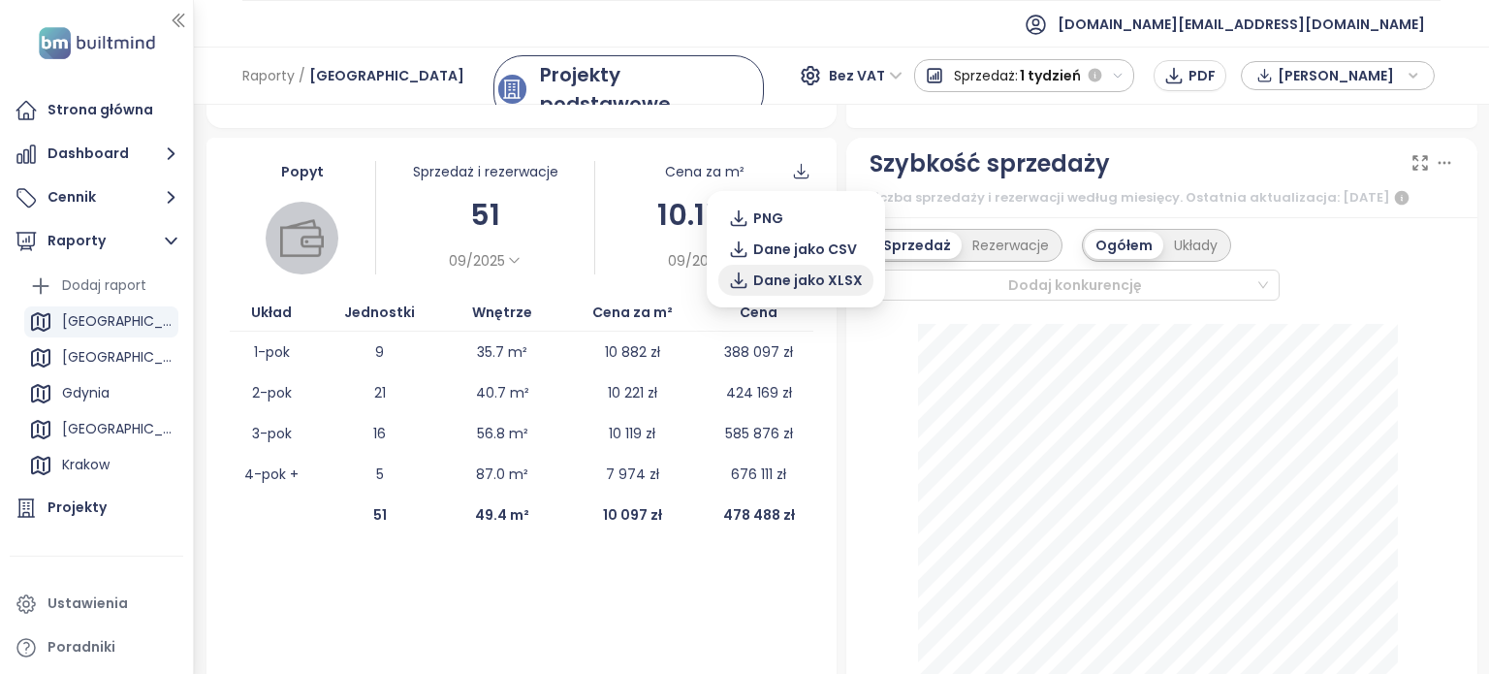
click at [762, 282] on span "Dane jako XLSX" at bounding box center [808, 279] width 110 height 21
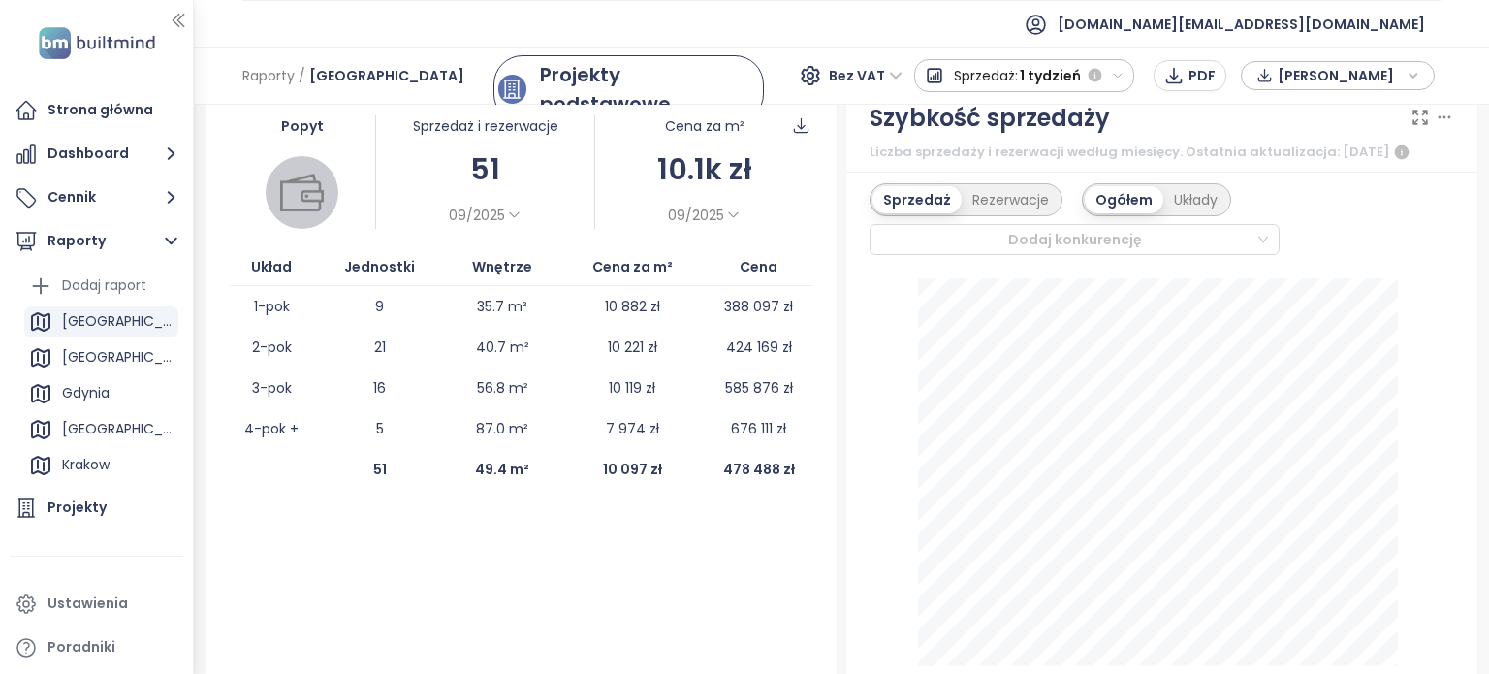
scroll to position [527, 0]
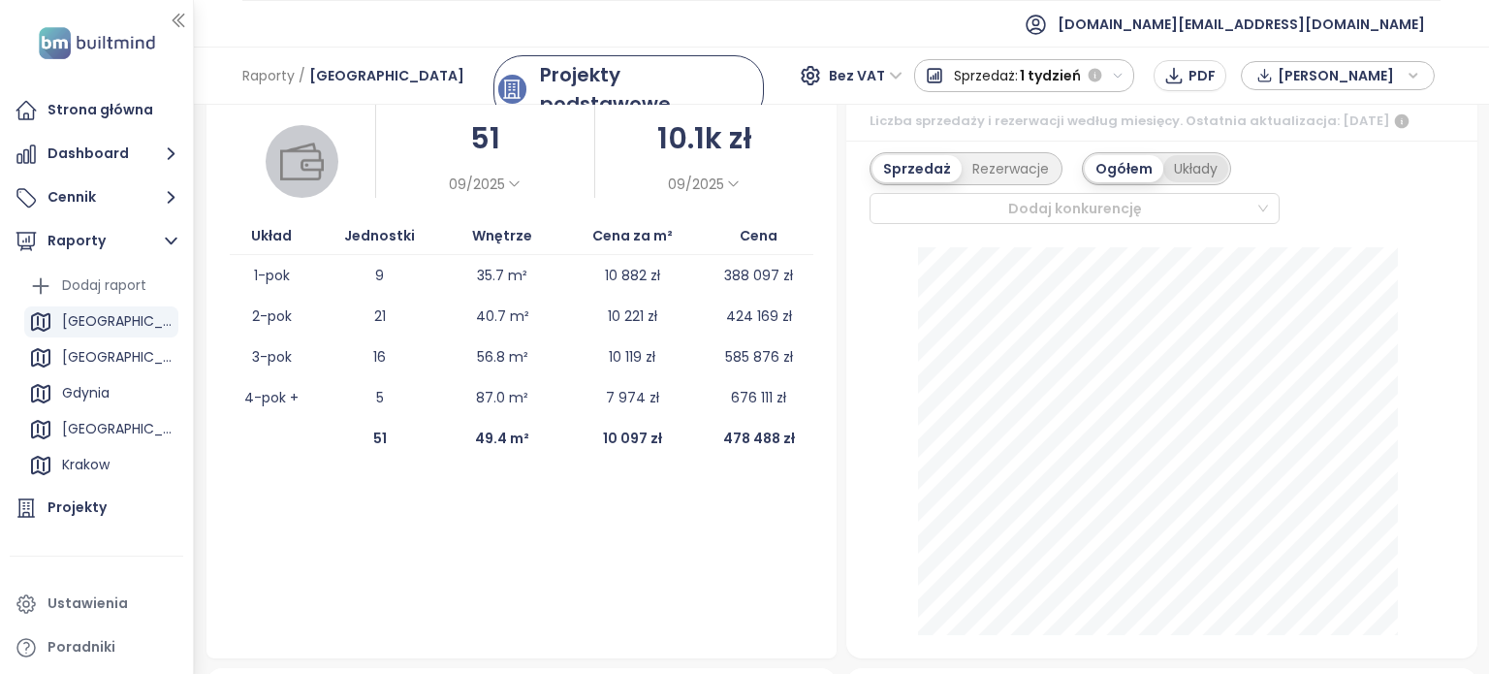
click at [1167, 167] on div "Układy" at bounding box center [1195, 168] width 65 height 27
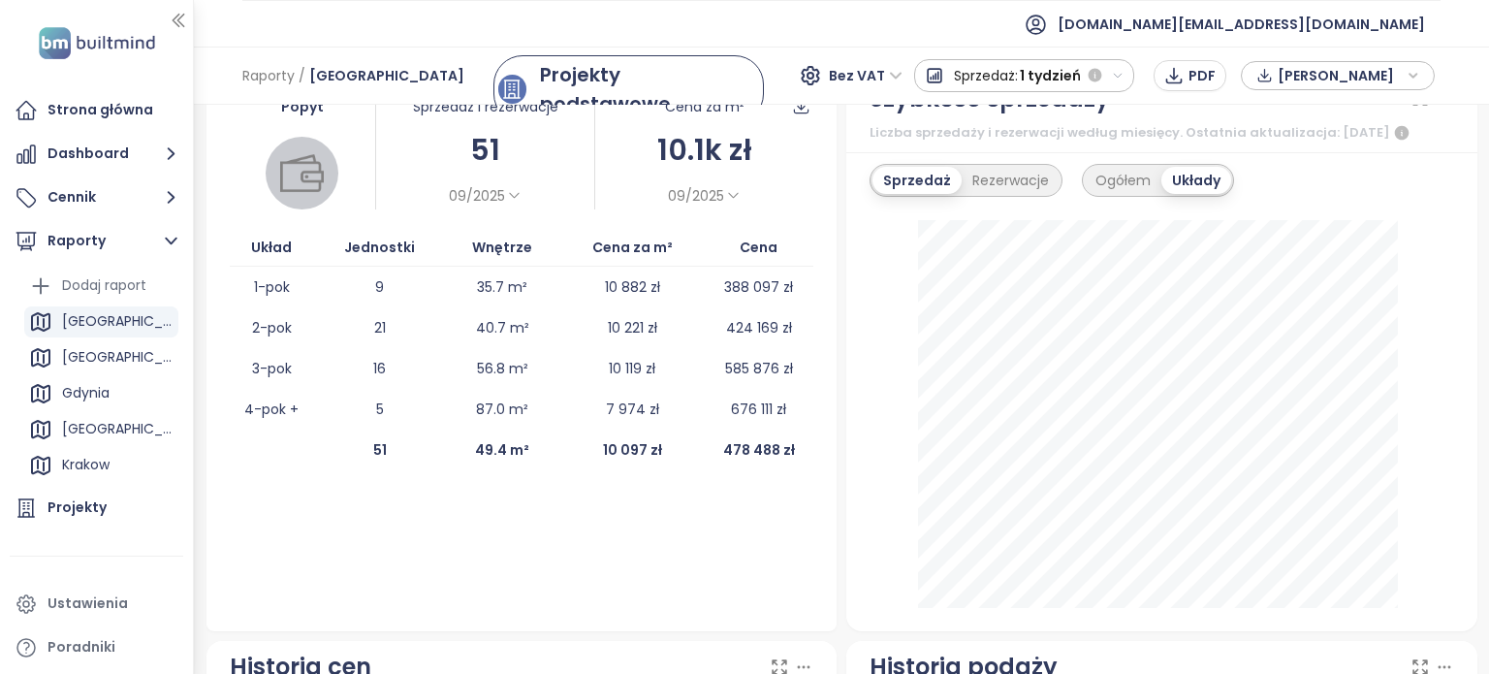
scroll to position [495, 0]
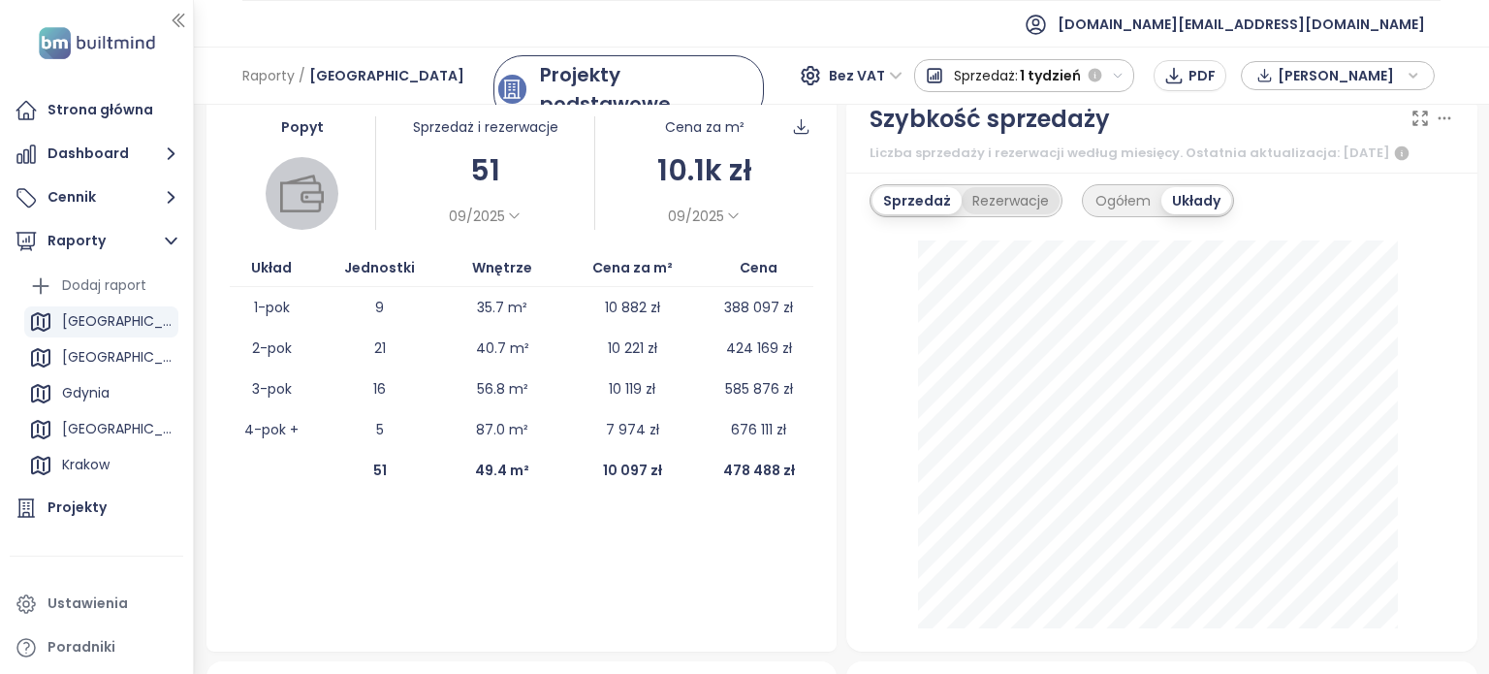
click at [988, 204] on div "Rezerwacje" at bounding box center [1010, 200] width 98 height 27
click at [925, 200] on div "Sprzedaż" at bounding box center [913, 200] width 82 height 27
click at [1124, 195] on div "Ogółem" at bounding box center [1122, 200] width 77 height 27
click at [973, 196] on div "Rezerwacje" at bounding box center [1010, 200] width 98 height 27
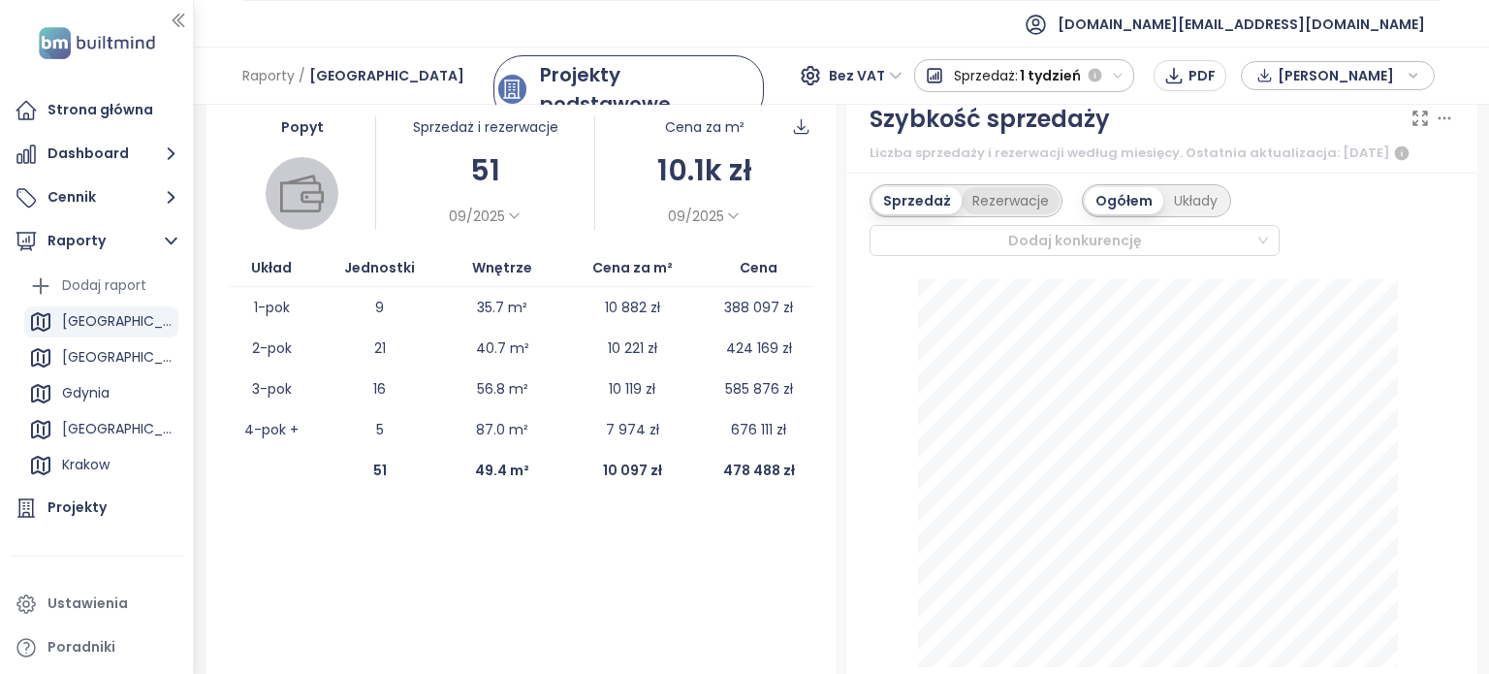
click at [973, 196] on div "Rezerwacje" at bounding box center [1010, 200] width 98 height 27
click at [1182, 204] on div "Układy" at bounding box center [1194, 200] width 65 height 27
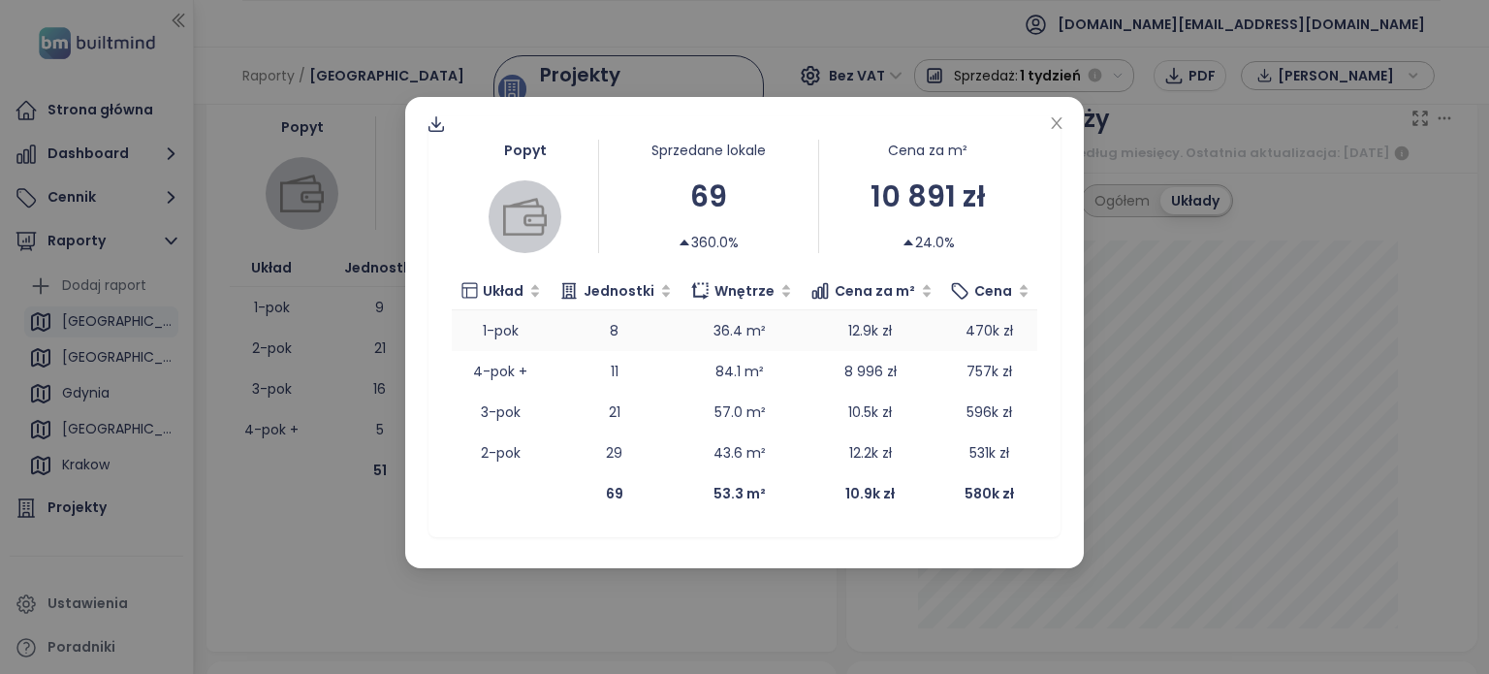
click at [536, 336] on td "1-pok" at bounding box center [500, 330] width 97 height 41
drag, startPoint x: 639, startPoint y: 329, endPoint x: 614, endPoint y: 330, distance: 24.2
click at [614, 330] on td "8" at bounding box center [614, 330] width 131 height 41
click at [582, 332] on td "8" at bounding box center [614, 330] width 131 height 41
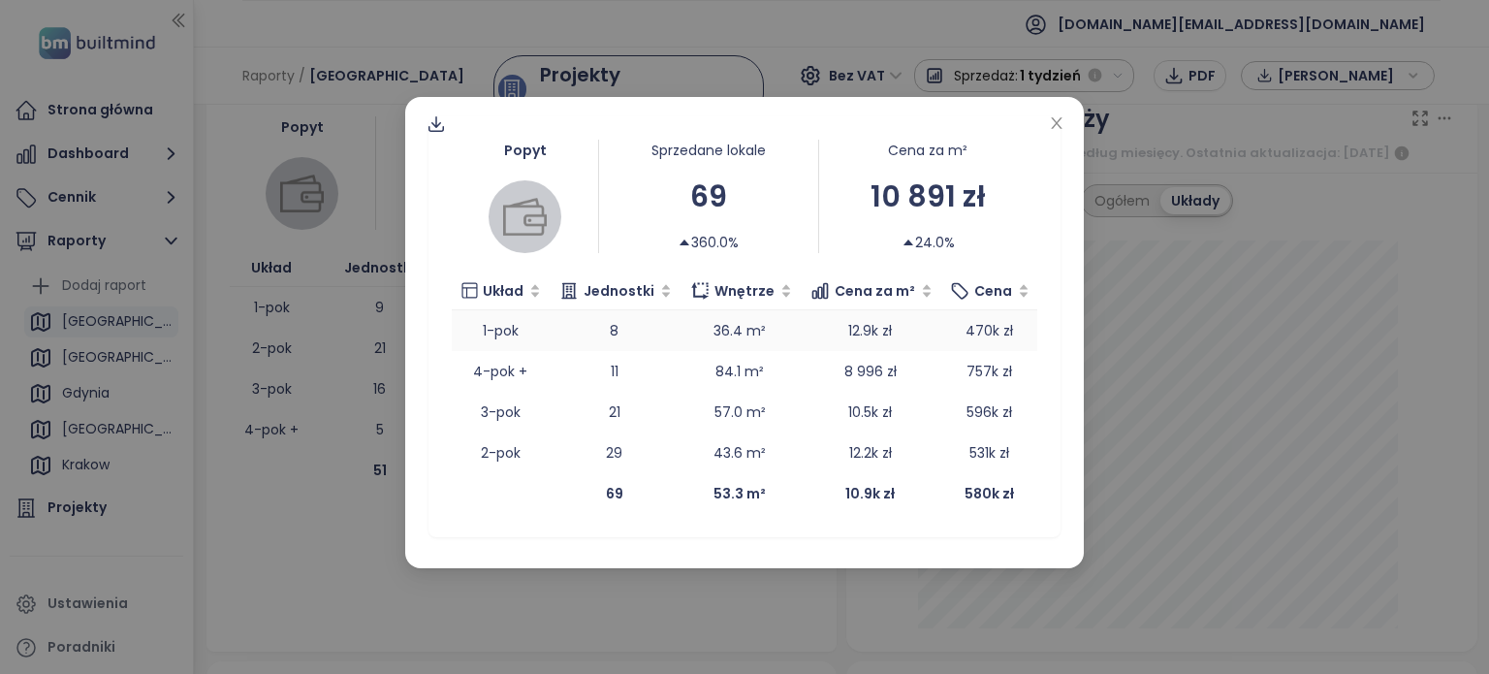
click at [561, 337] on td "8" at bounding box center [614, 330] width 131 height 41
click at [442, 126] on icon at bounding box center [436, 129] width 16 height 6
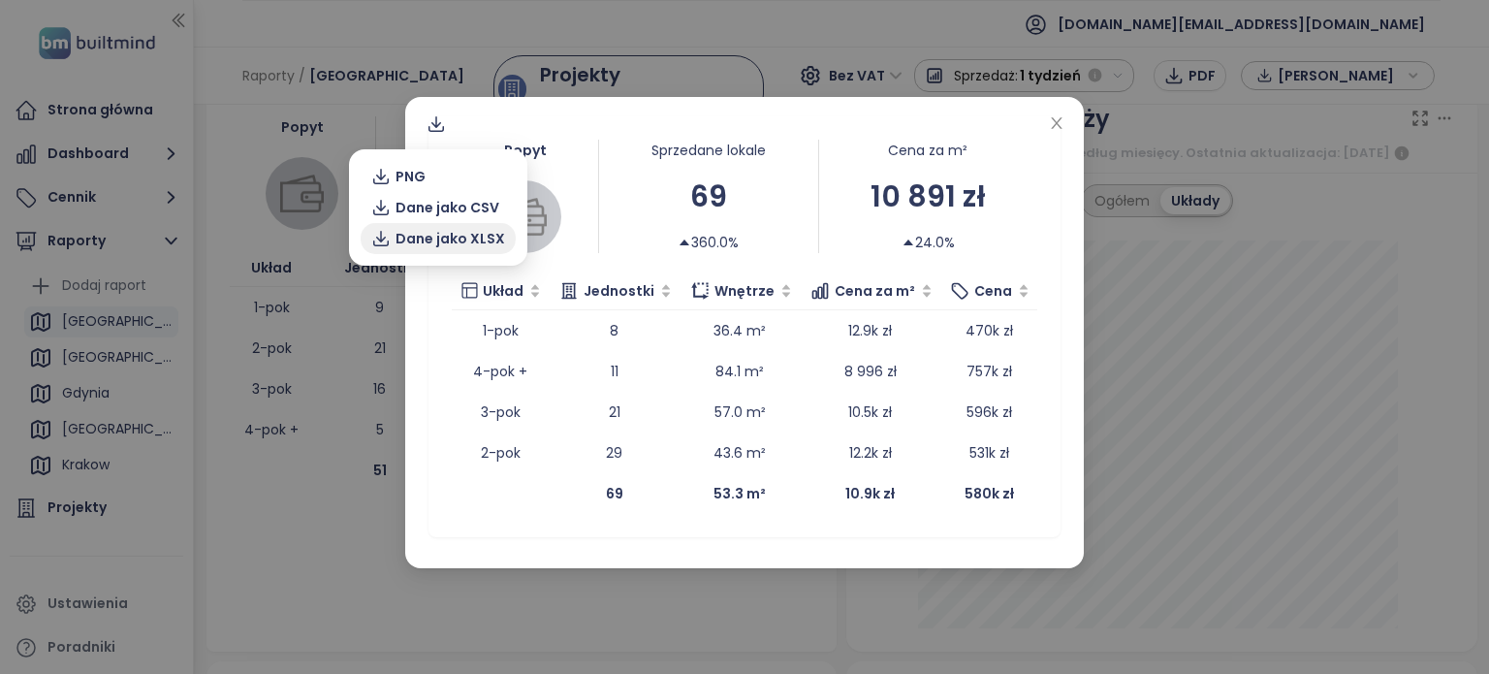
click at [459, 236] on span "Dane jako XLSX" at bounding box center [450, 238] width 110 height 21
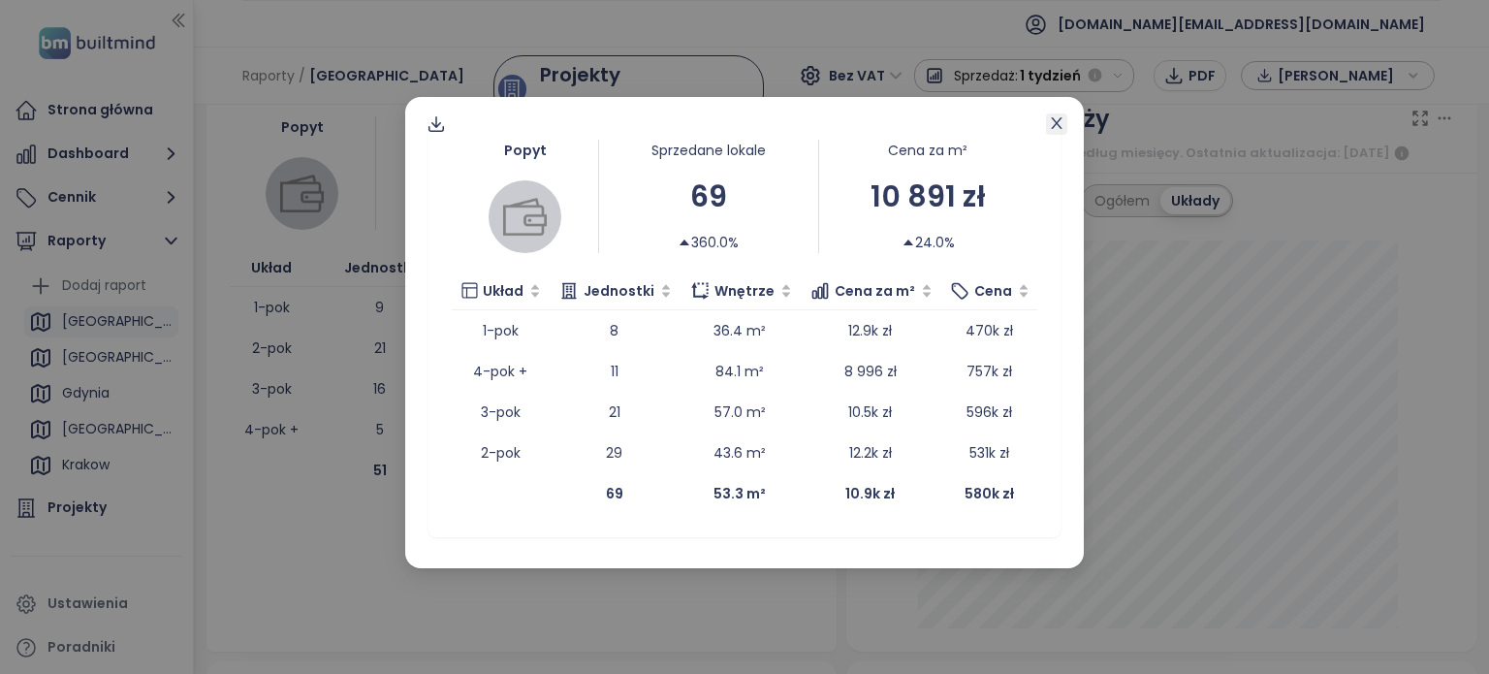
click at [1057, 119] on icon "close" at bounding box center [1057, 123] width 16 height 16
click at [1060, 123] on icon "close" at bounding box center [1057, 123] width 16 height 16
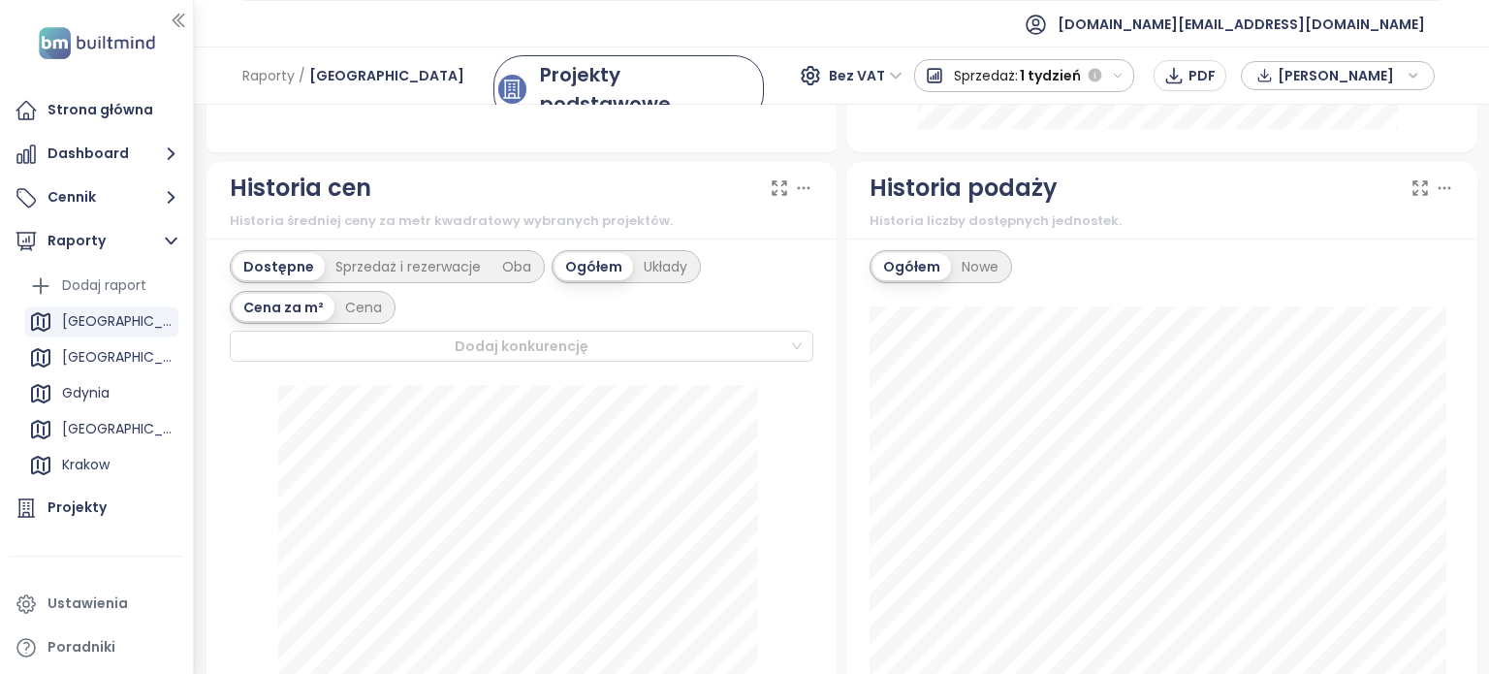
scroll to position [1091, 0]
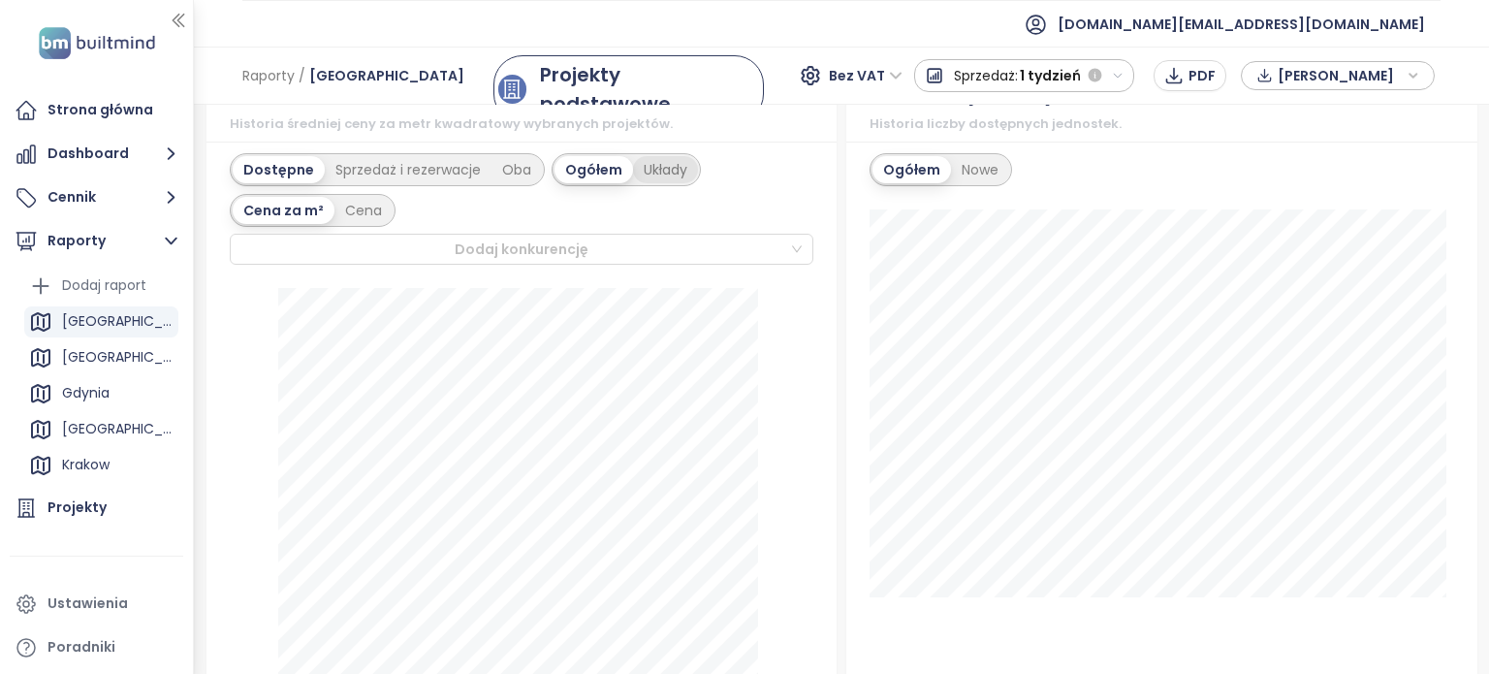
click at [659, 170] on div "Układy" at bounding box center [665, 169] width 65 height 27
click at [382, 170] on div "Sprzedaż i rezerwacje" at bounding box center [408, 169] width 167 height 27
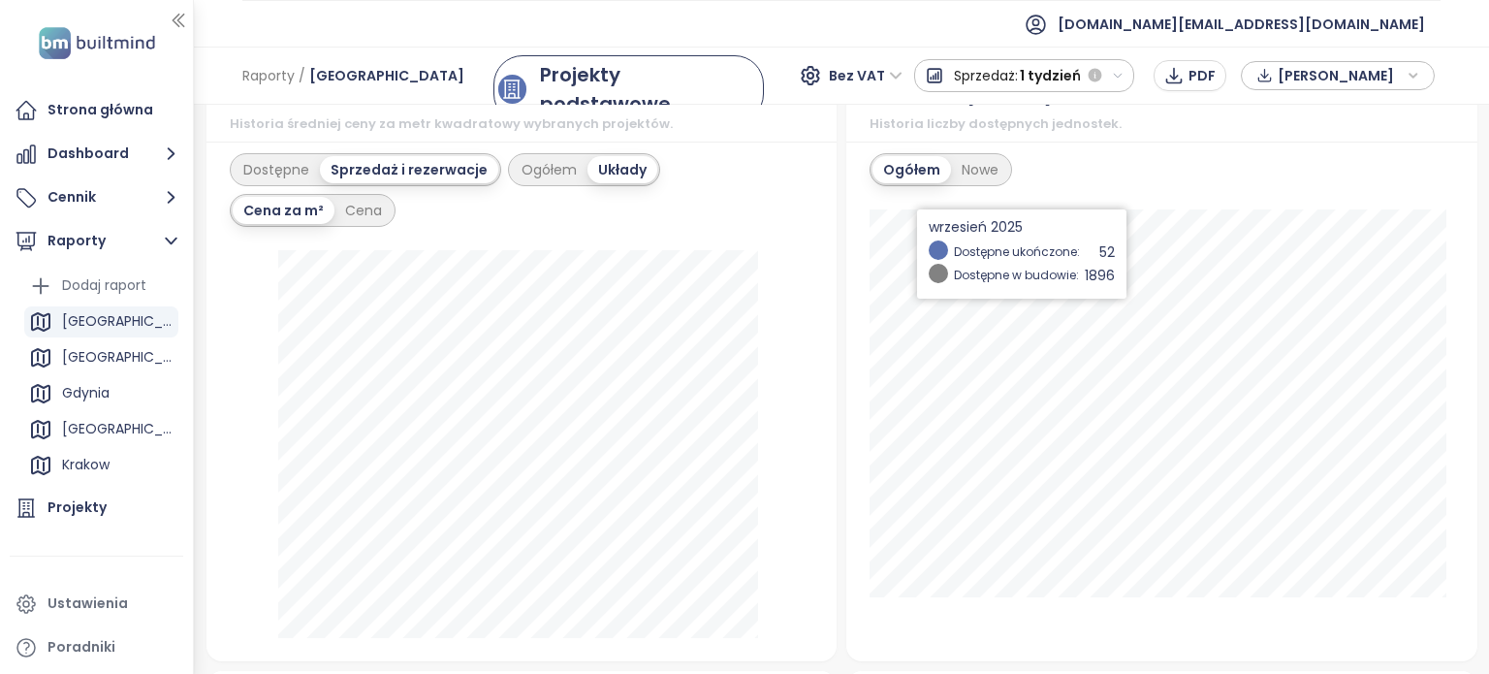
scroll to position [994, 0]
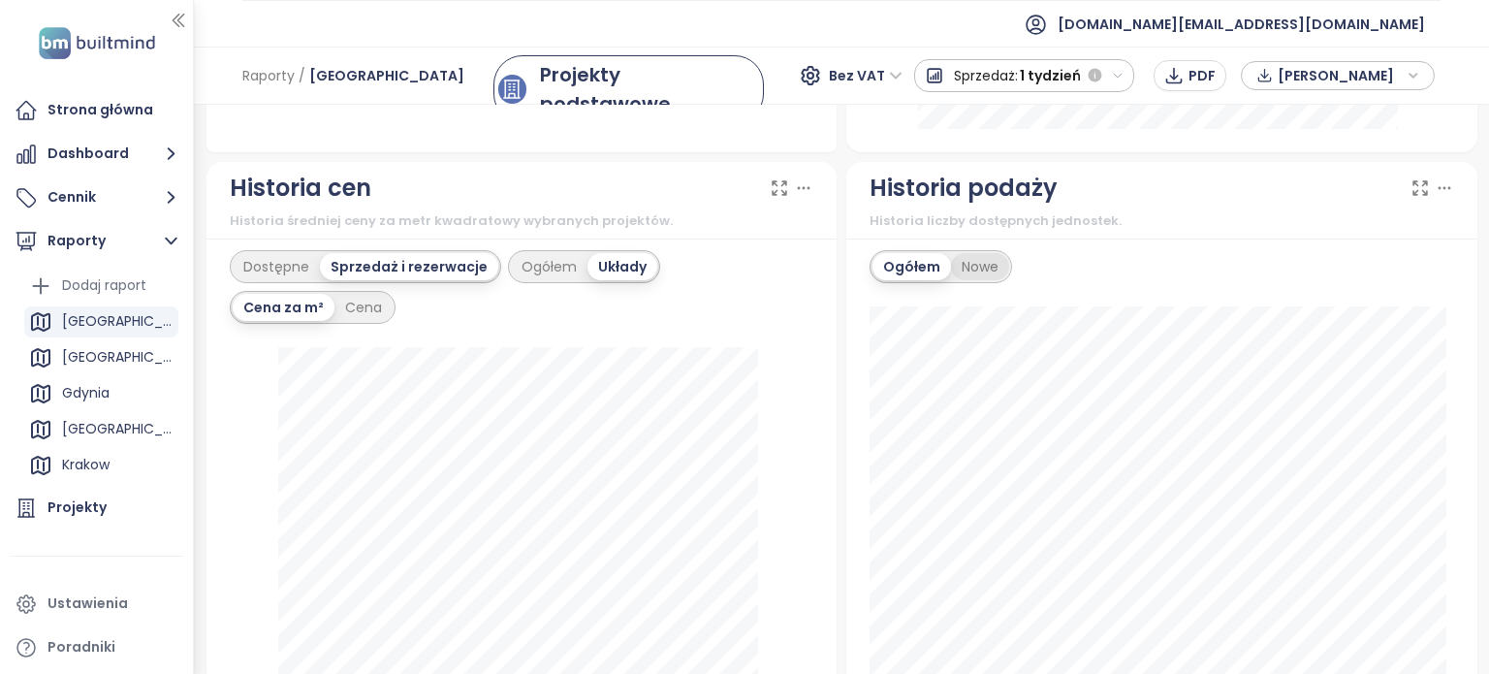
click at [967, 259] on div "Nowe" at bounding box center [980, 266] width 58 height 27
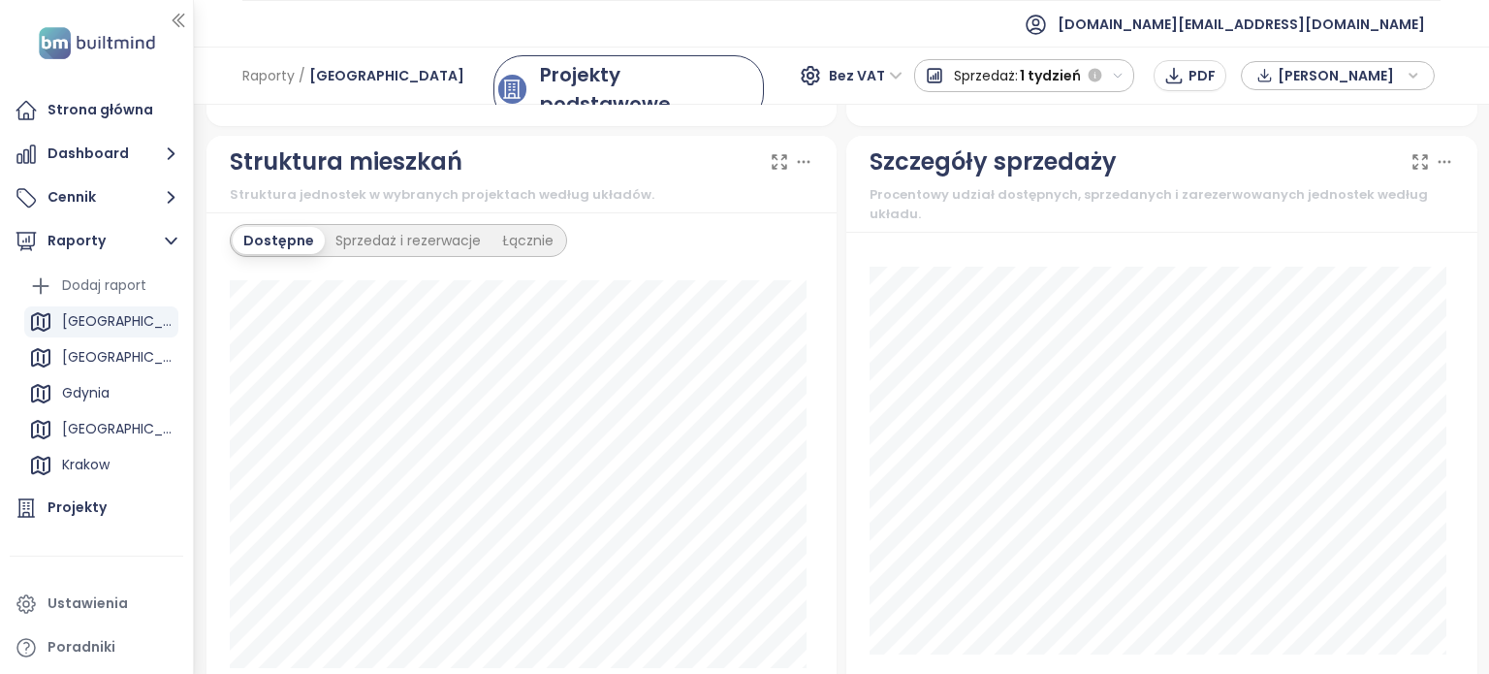
scroll to position [1673, 0]
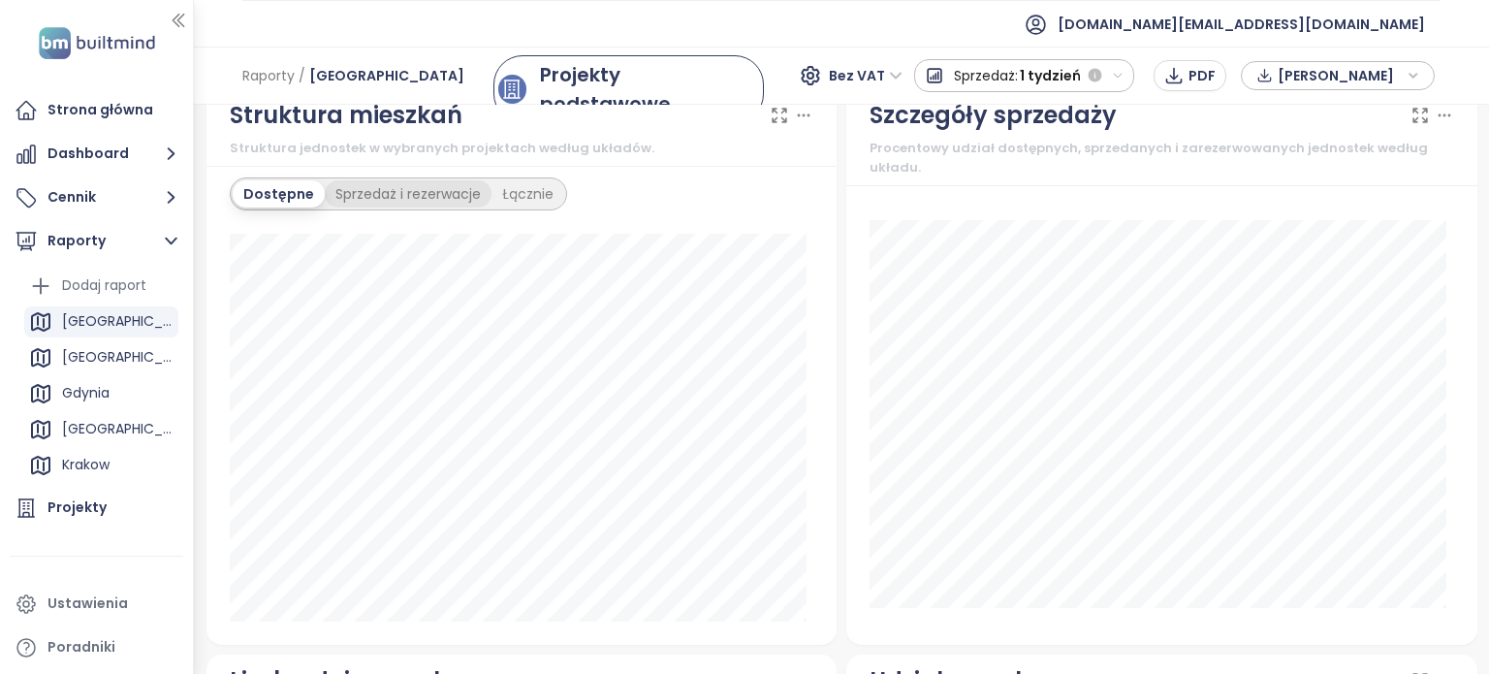
click at [384, 193] on div "Sprzedaż i rezerwacje" at bounding box center [408, 193] width 167 height 27
click at [283, 197] on div "Dostępne" at bounding box center [276, 193] width 87 height 27
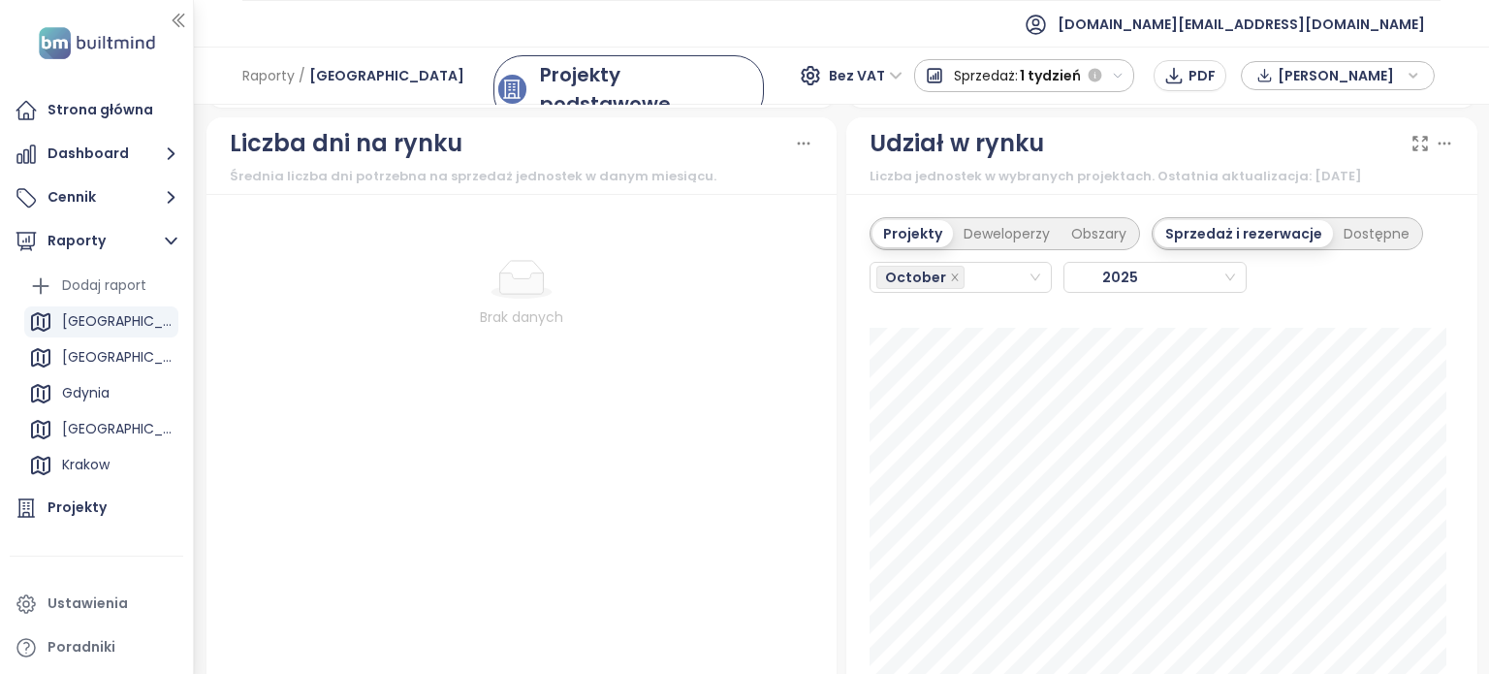
scroll to position [2254, 0]
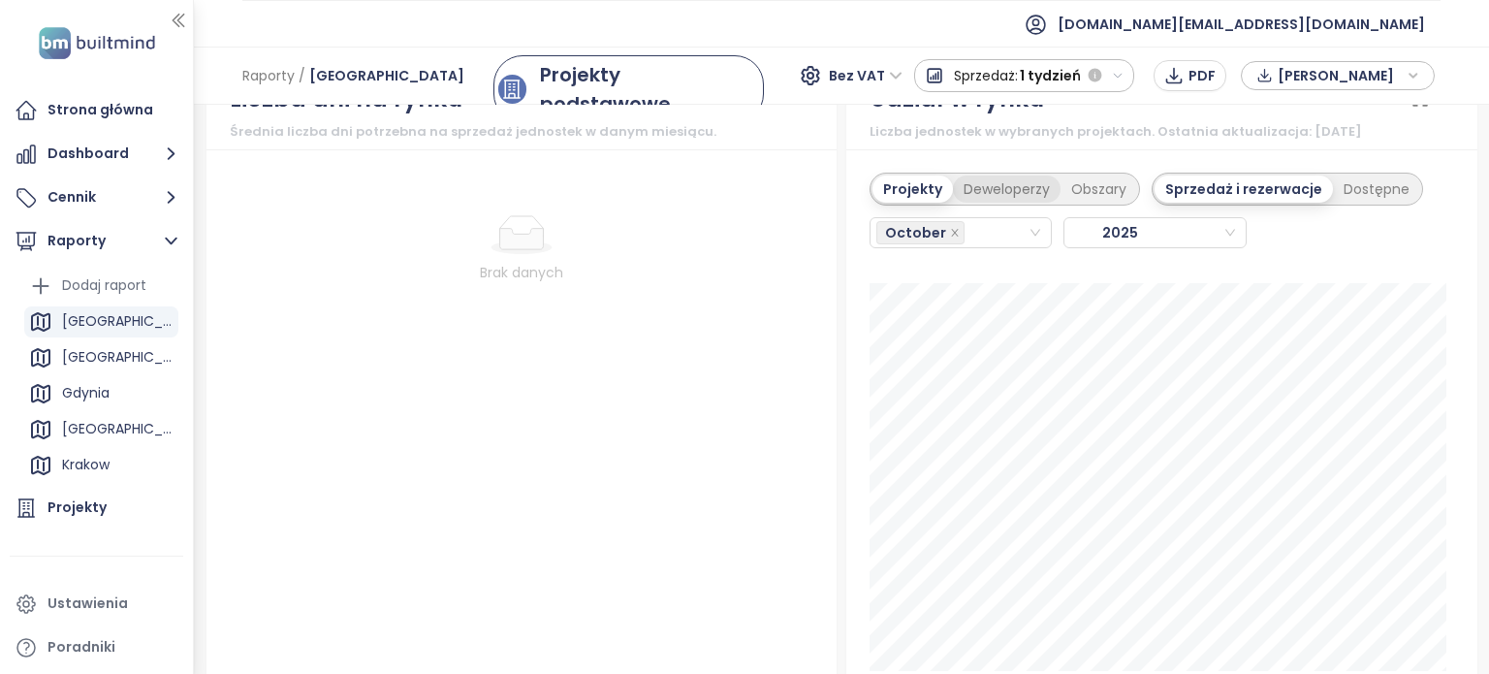
click at [997, 186] on div "Deweloperzy" at bounding box center [1007, 188] width 108 height 27
click at [1361, 181] on div "Dostępne" at bounding box center [1377, 188] width 87 height 27
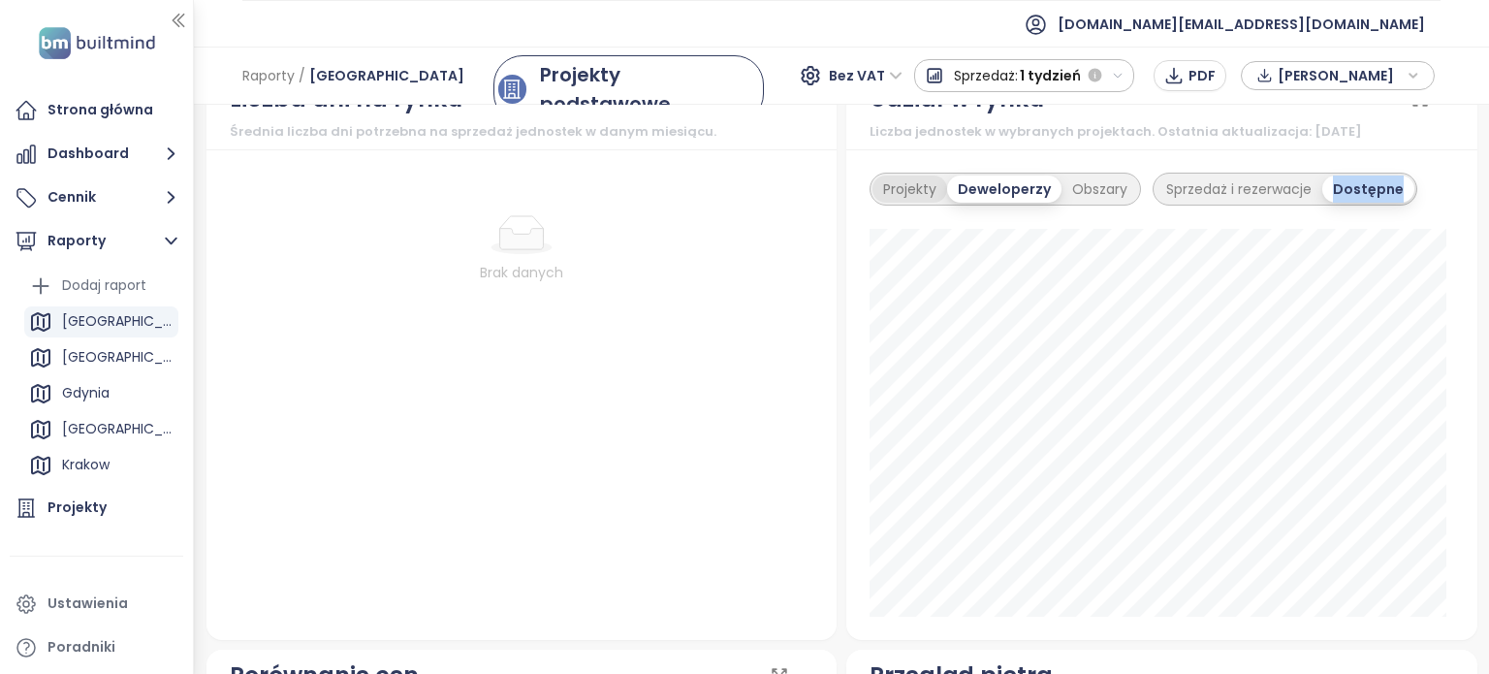
click at [892, 185] on div "Projekty" at bounding box center [909, 188] width 75 height 27
click at [1072, 149] on div "Projekty Deweloperzy Obszary Sprzedaż i rezerwacje Dostępne Katowicka Residence…" at bounding box center [1161, 394] width 631 height 490
click at [1202, 177] on div "Sprzedaż i rezerwacje" at bounding box center [1237, 188] width 167 height 27
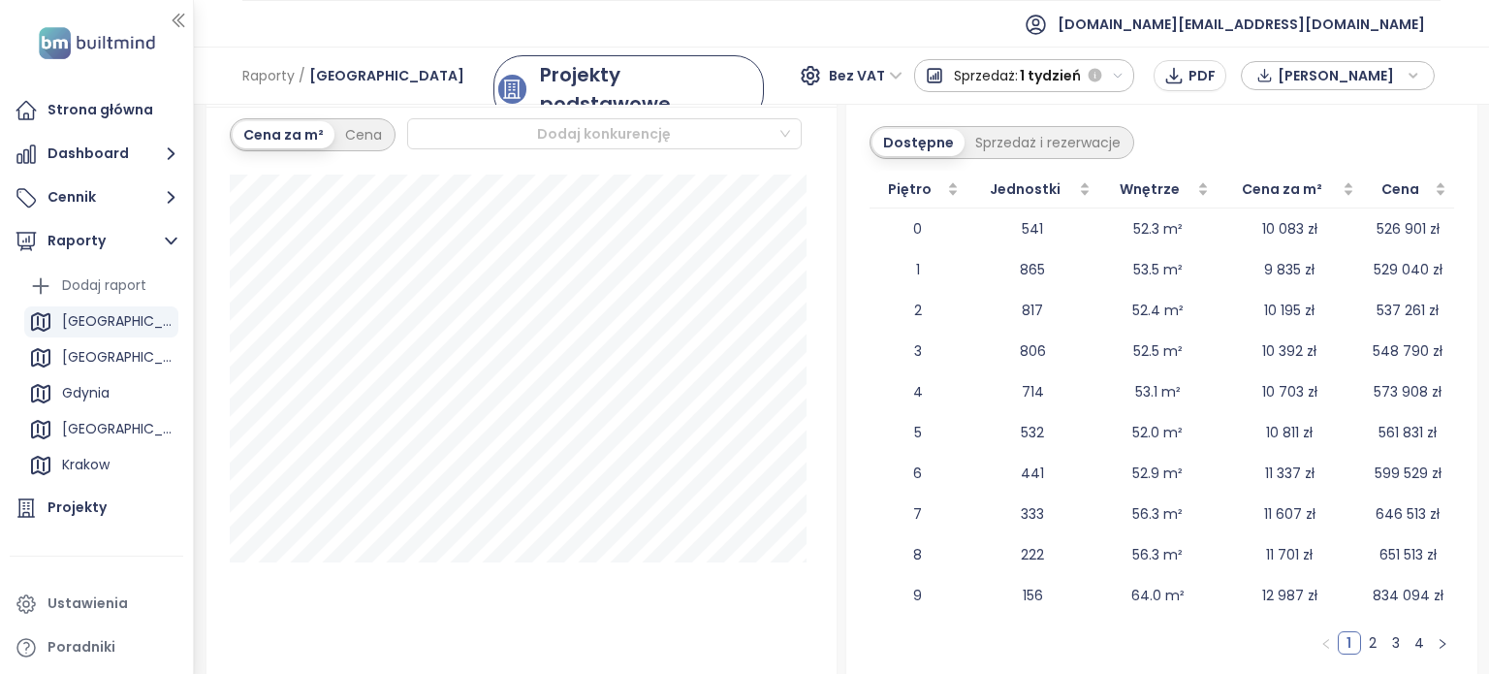
scroll to position [2938, 0]
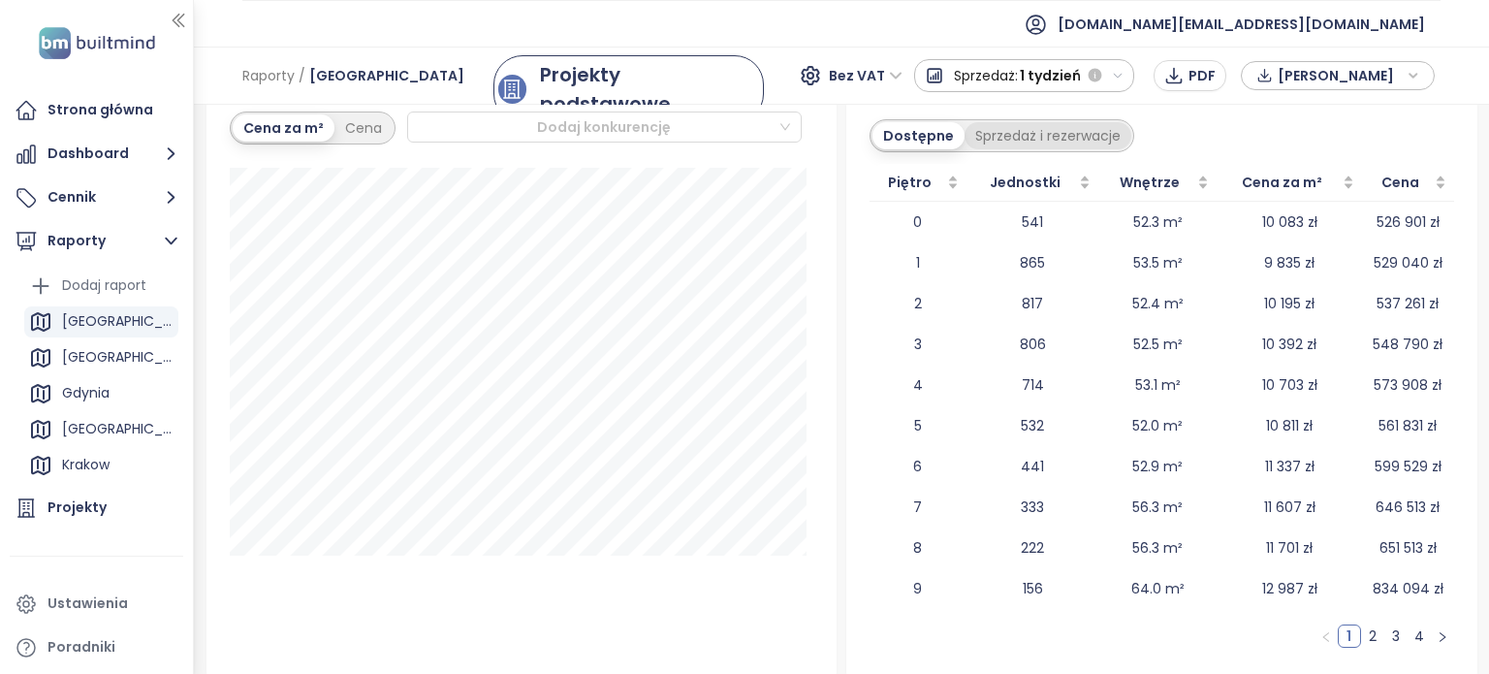
click at [1030, 130] on div "Sprzedaż i rezerwacje" at bounding box center [1047, 135] width 167 height 27
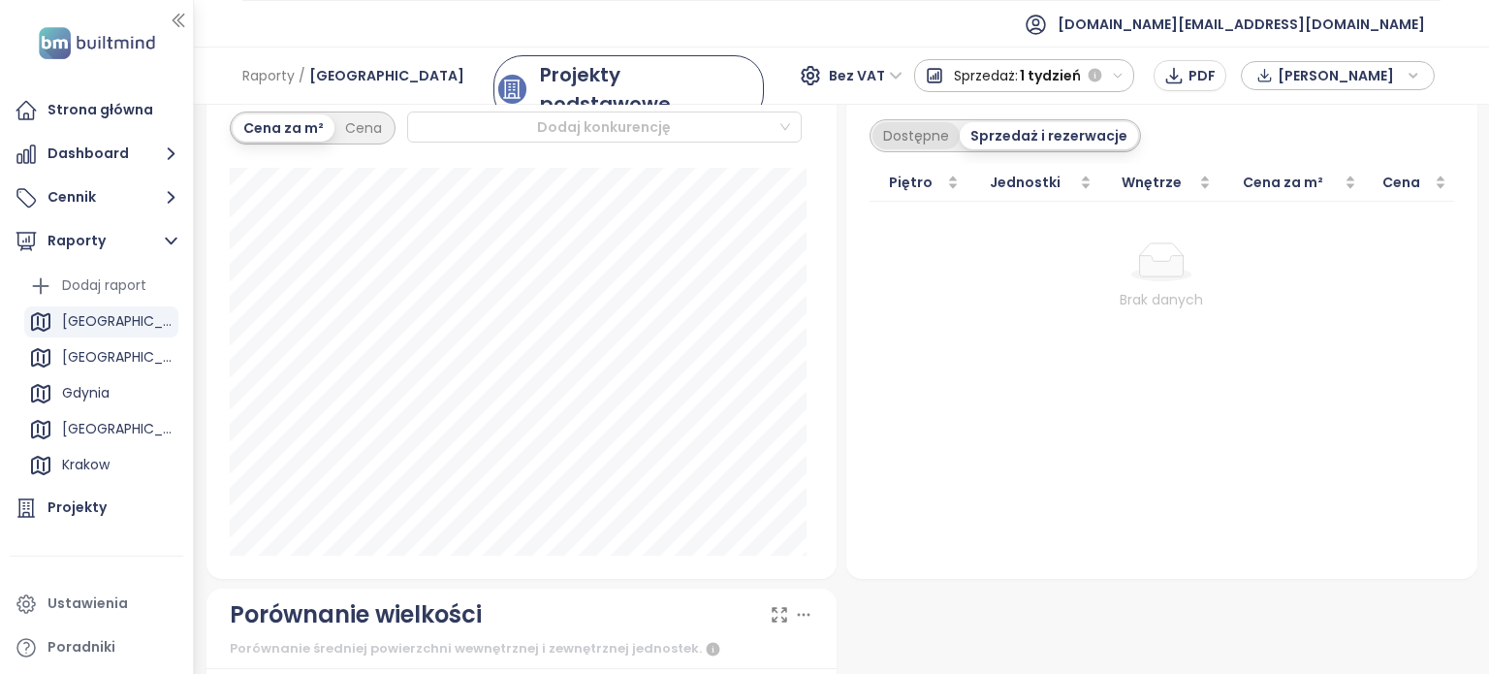
click at [891, 129] on div "Dostępne" at bounding box center [915, 135] width 87 height 27
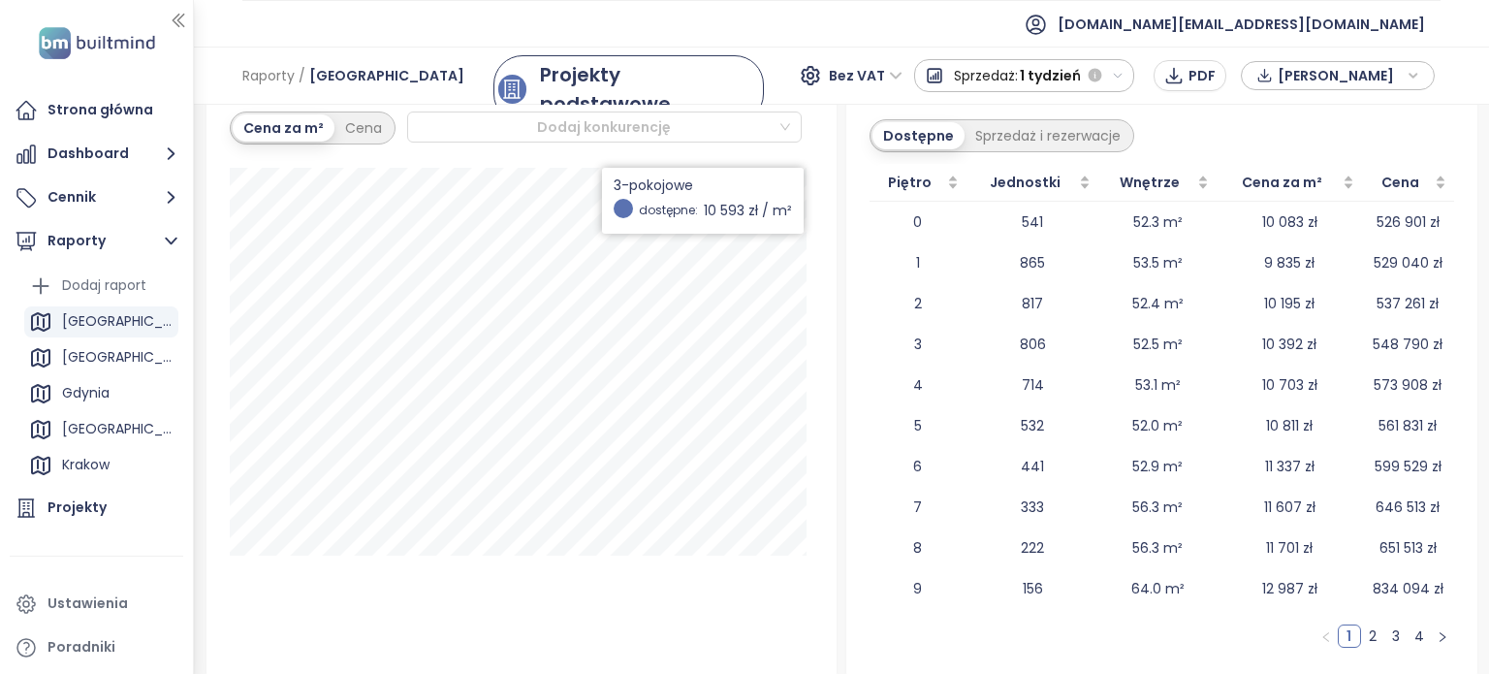
scroll to position [2842, 0]
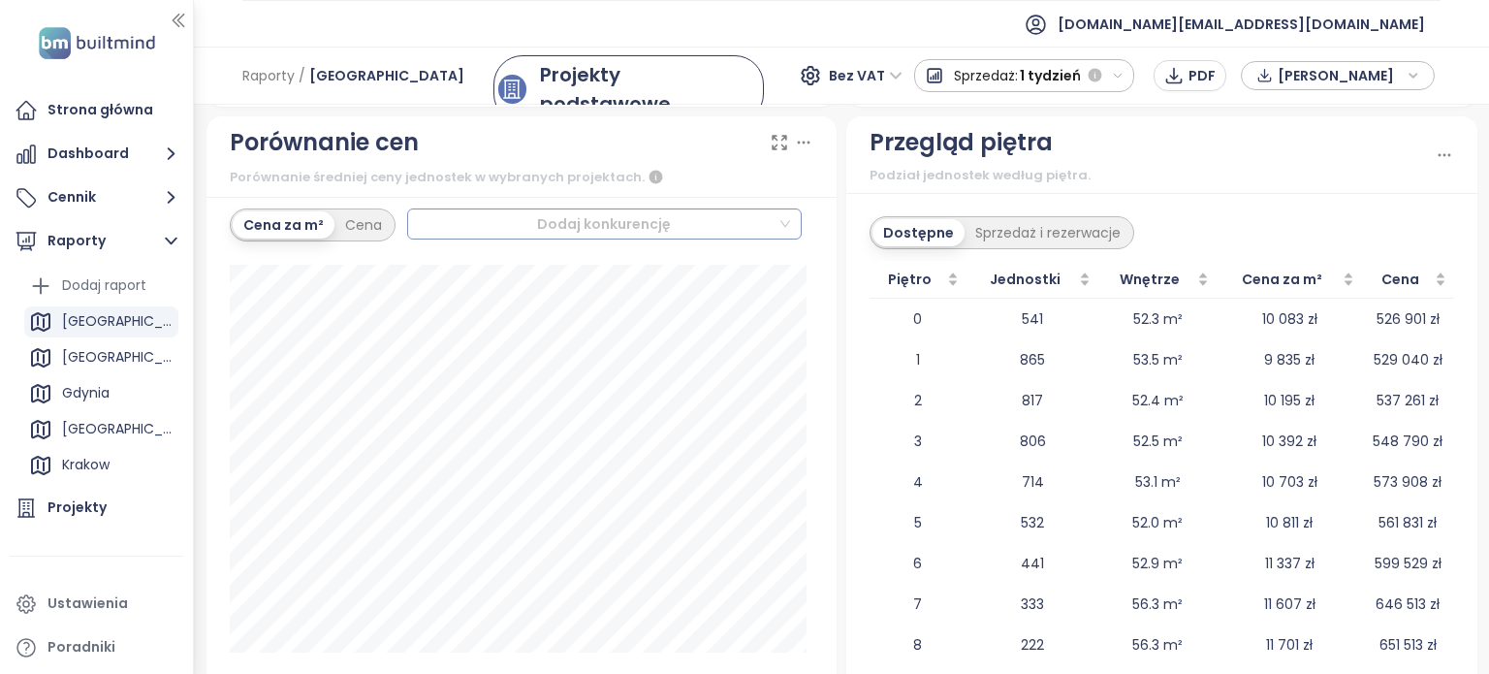
click at [651, 224] on div at bounding box center [596, 223] width 364 height 23
click at [658, 223] on div at bounding box center [596, 223] width 364 height 23
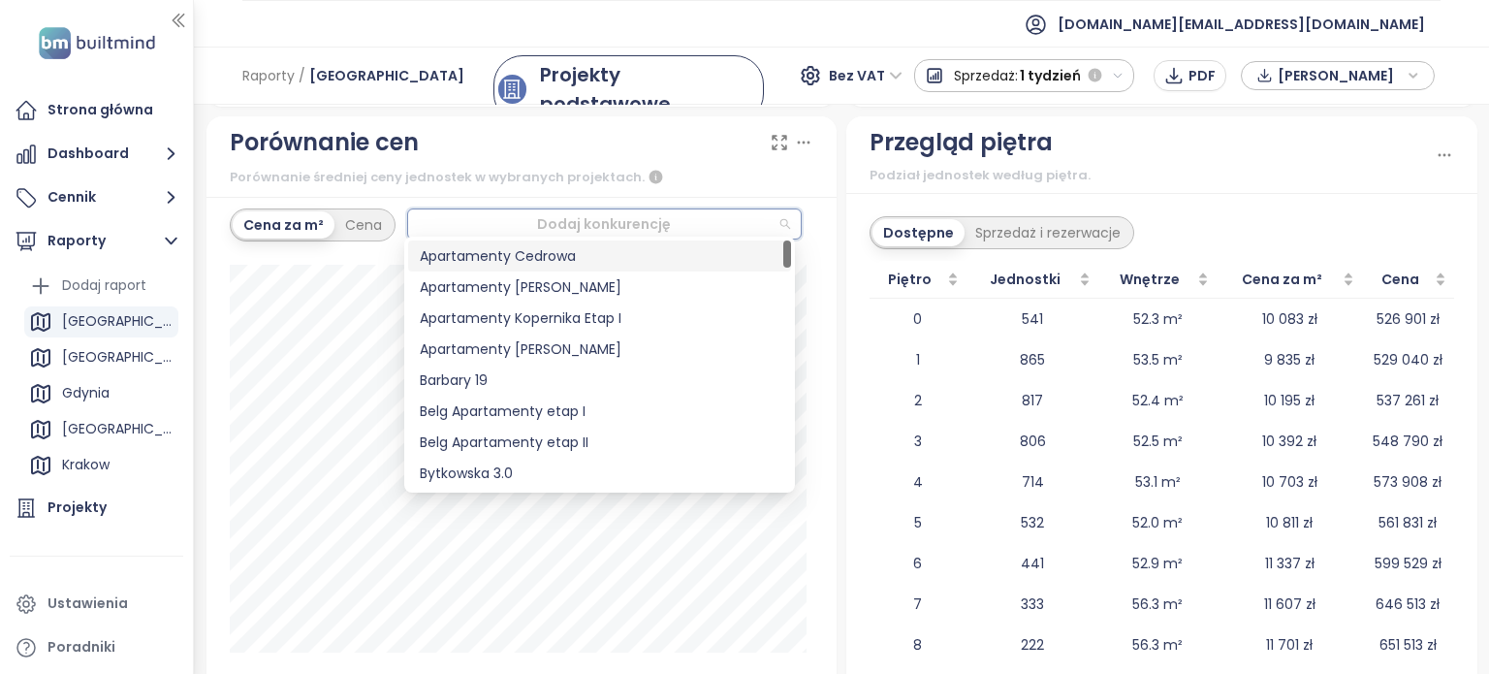
click at [700, 228] on div at bounding box center [596, 223] width 364 height 23
click at [620, 350] on div "Apartamenty Mikusińskiego" at bounding box center [600, 348] width 360 height 21
click at [534, 347] on div "Apartamenty Mikusińskiego" at bounding box center [600, 348] width 360 height 21
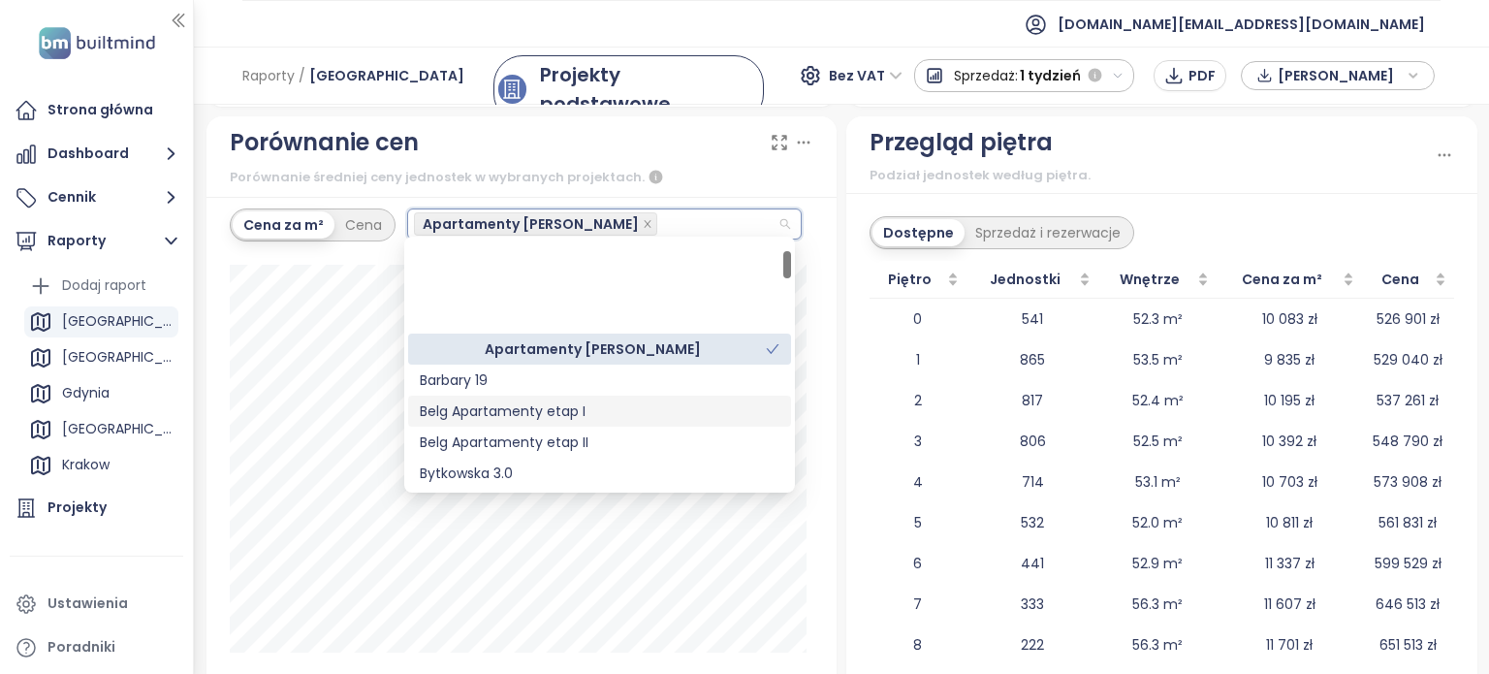
scroll to position [97, 0]
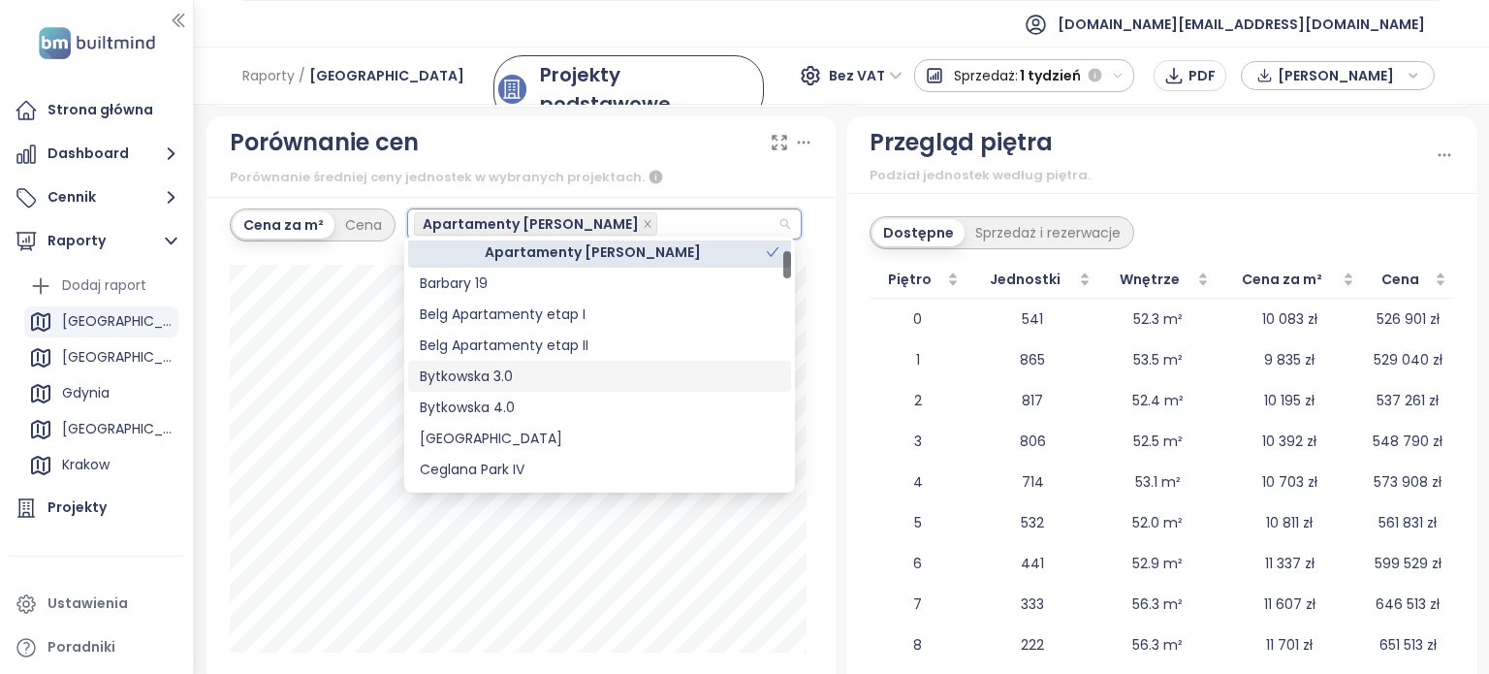
click at [509, 375] on div "Bytkowska 3.0" at bounding box center [600, 375] width 360 height 21
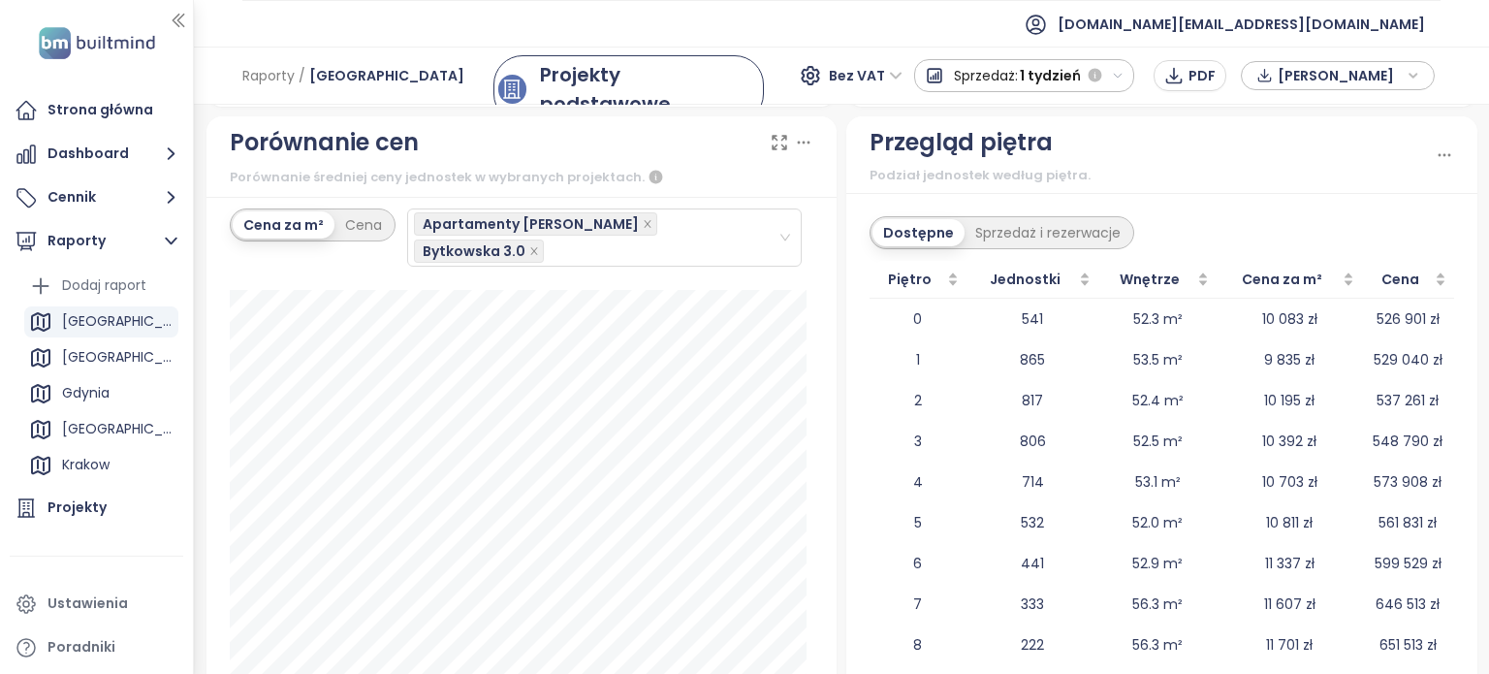
click at [712, 154] on div "Porównanie cen" at bounding box center [522, 142] width 584 height 37
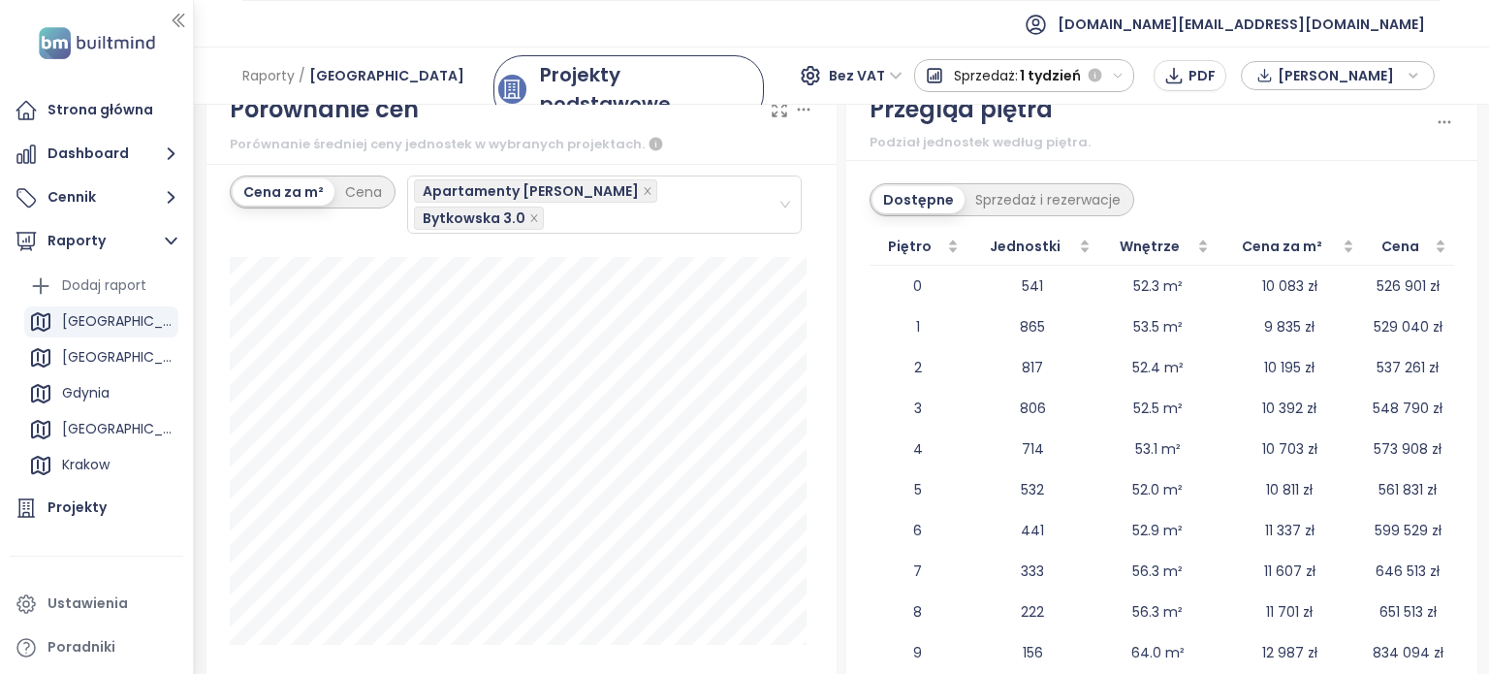
scroll to position [2842, 0]
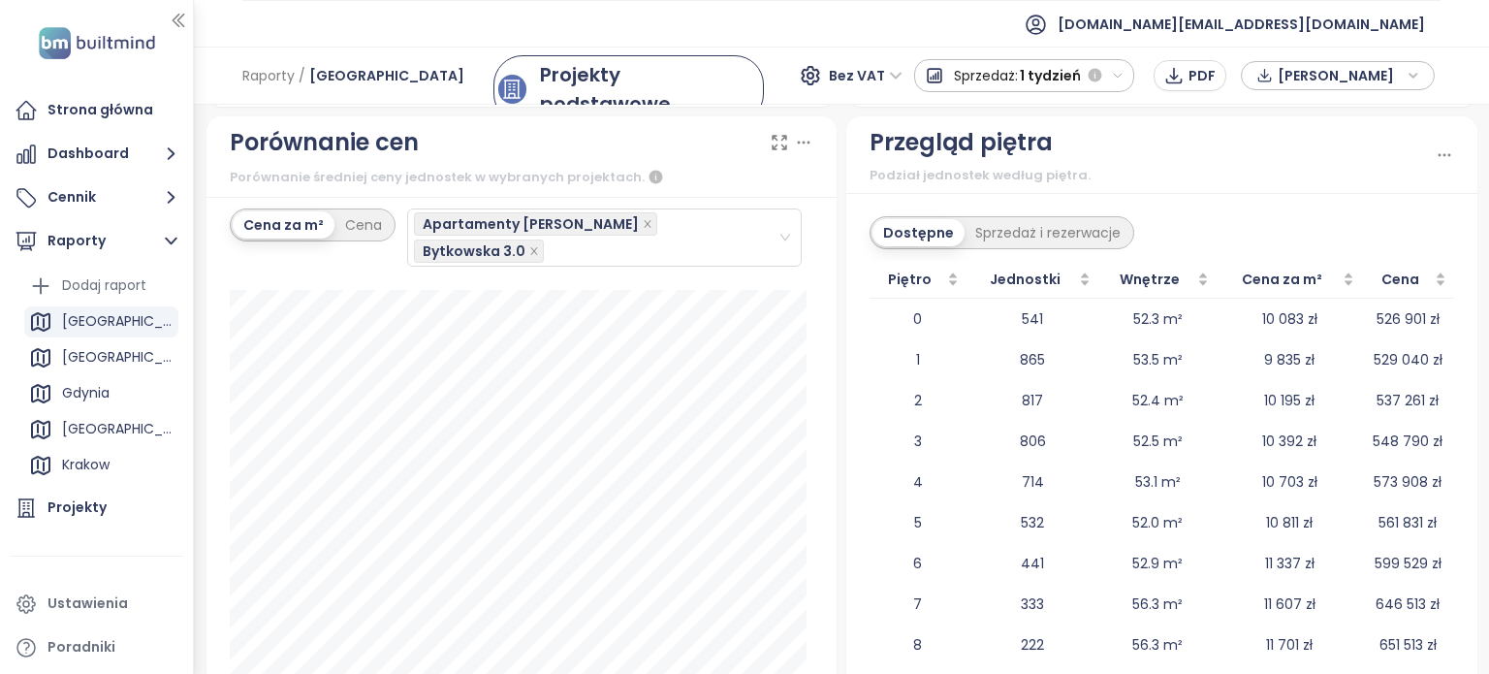
click at [1118, 74] on icon "button" at bounding box center [1118, 76] width 13 height 13
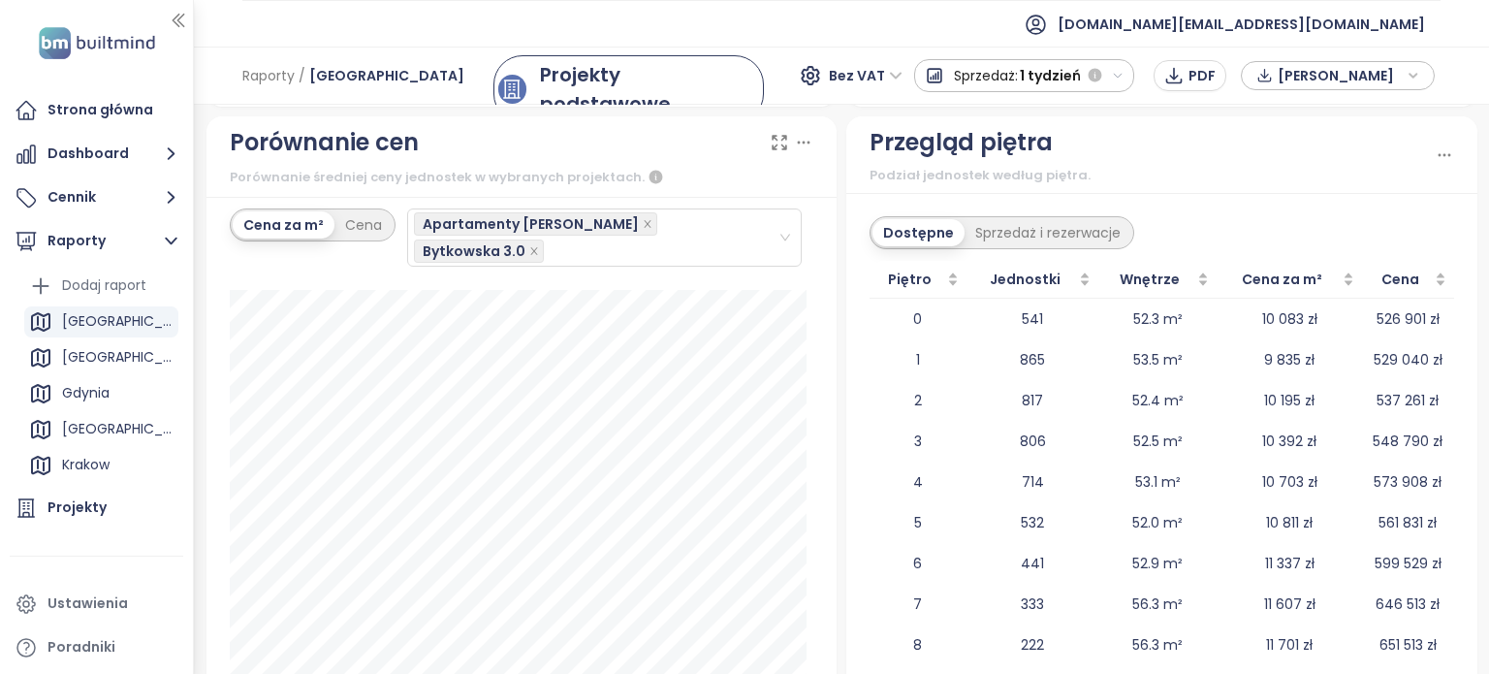
click at [1165, 142] on div "Przegląd piętra" at bounding box center [1151, 142] width 565 height 37
click at [79, 380] on div "kato1" at bounding box center [79, 387] width 34 height 24
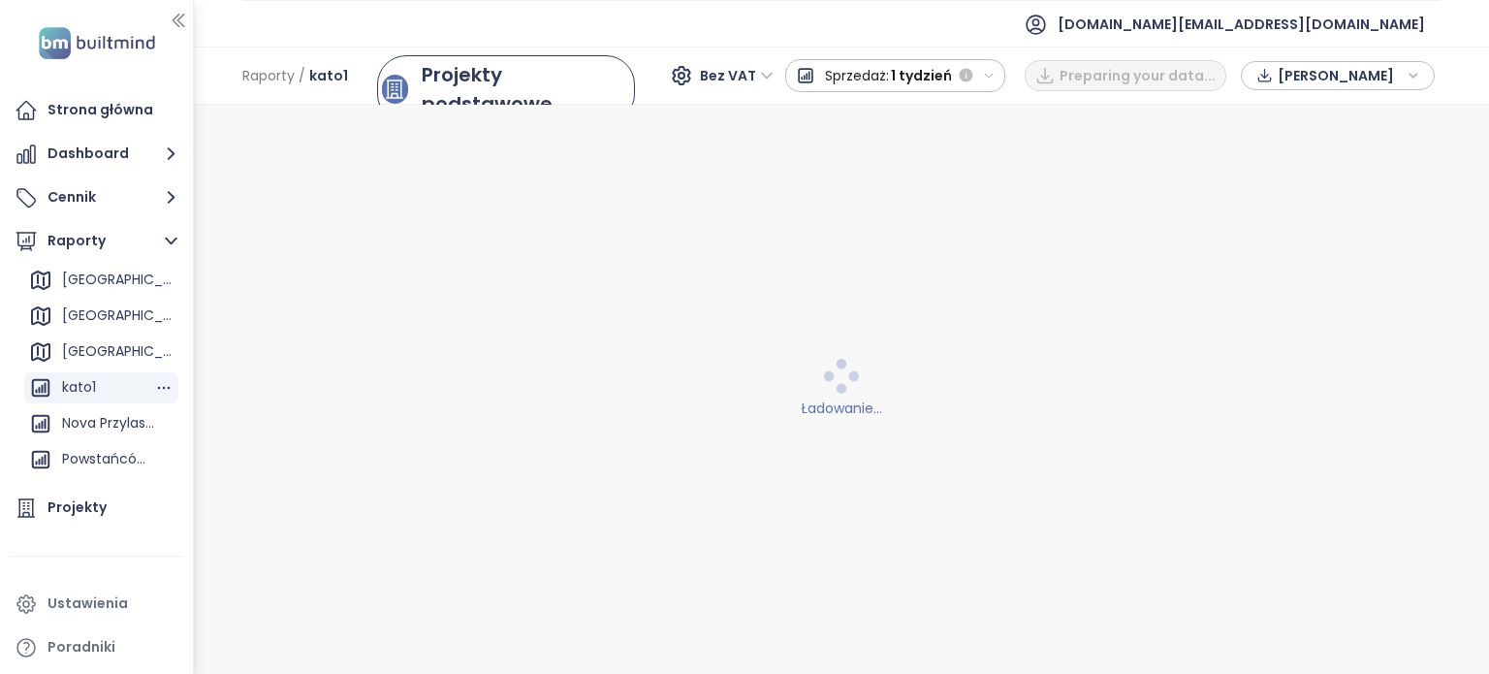
scroll to position [0, 0]
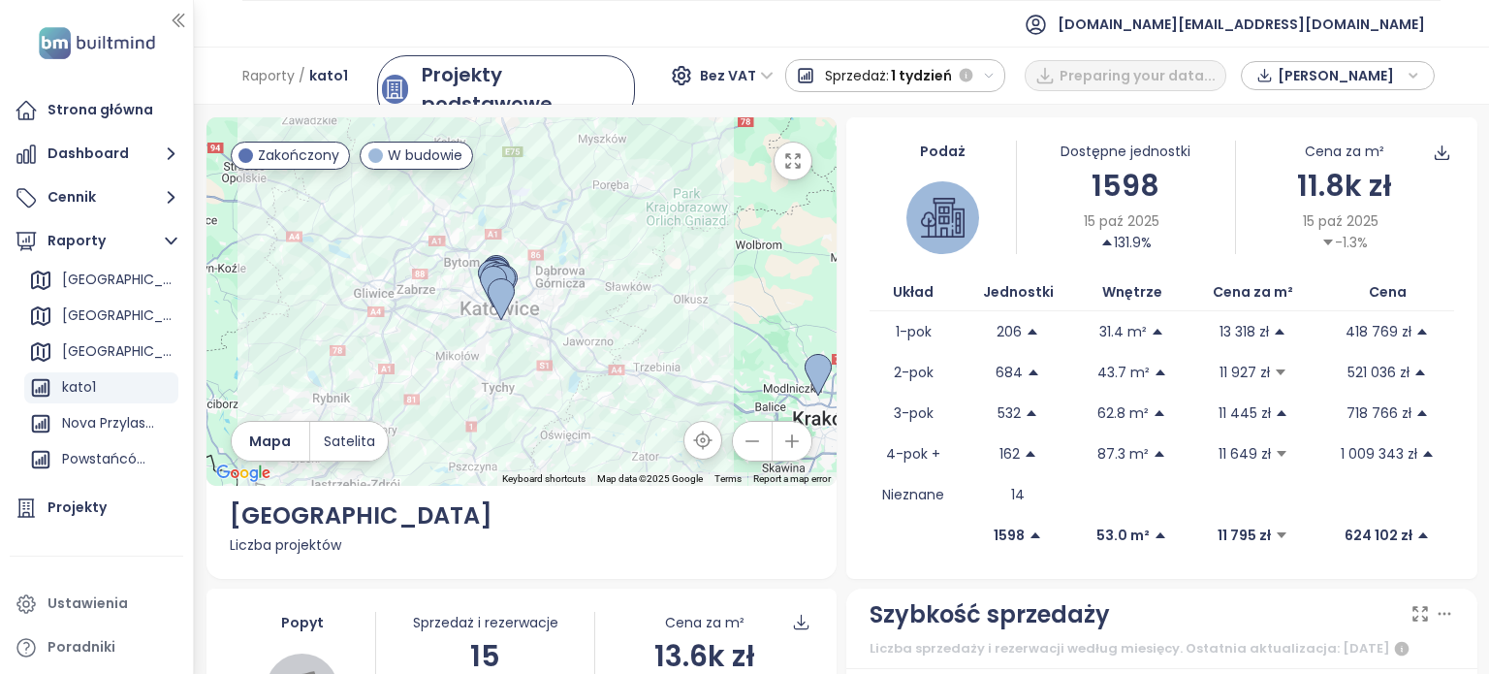
drag, startPoint x: 527, startPoint y: 317, endPoint x: 656, endPoint y: 356, distance: 134.6
click at [656, 356] on div at bounding box center [521, 301] width 631 height 368
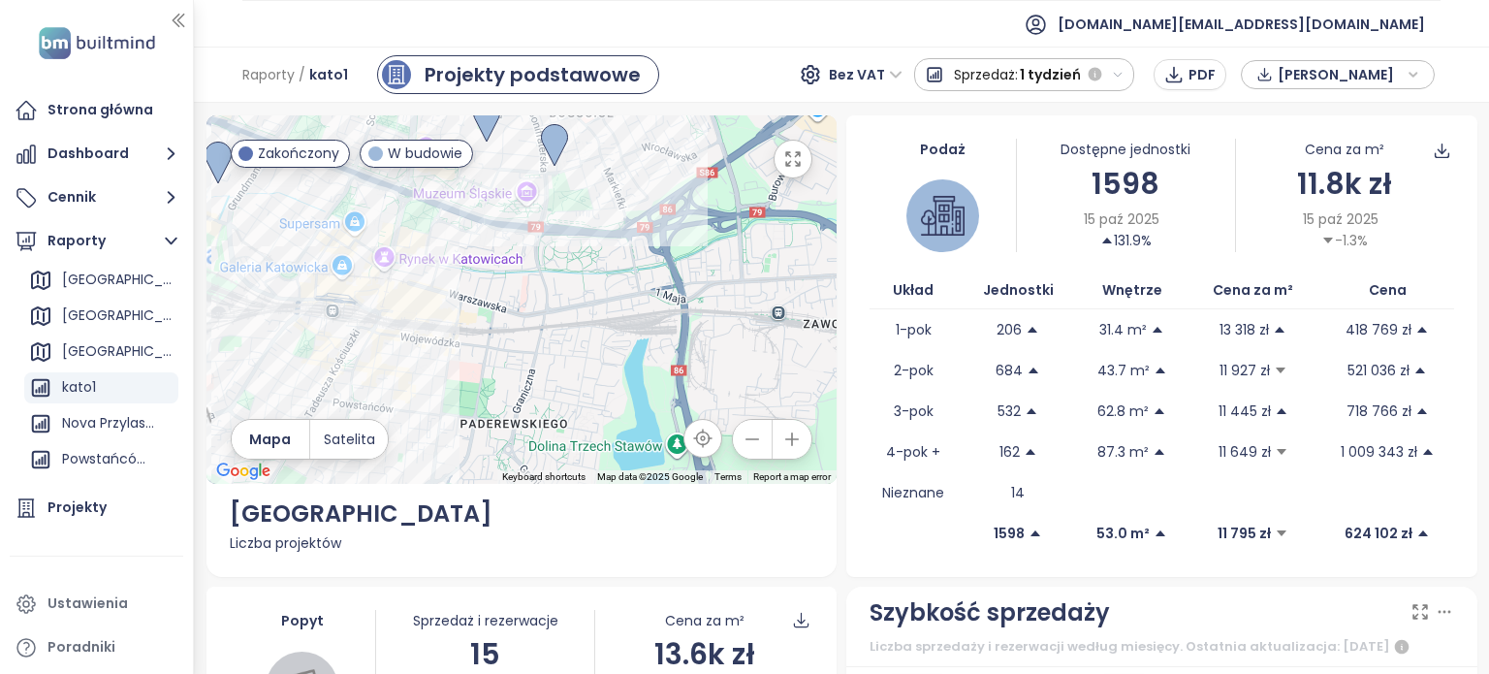
drag, startPoint x: 641, startPoint y: 298, endPoint x: 748, endPoint y: 348, distance: 118.8
click at [748, 348] on div at bounding box center [521, 299] width 631 height 368
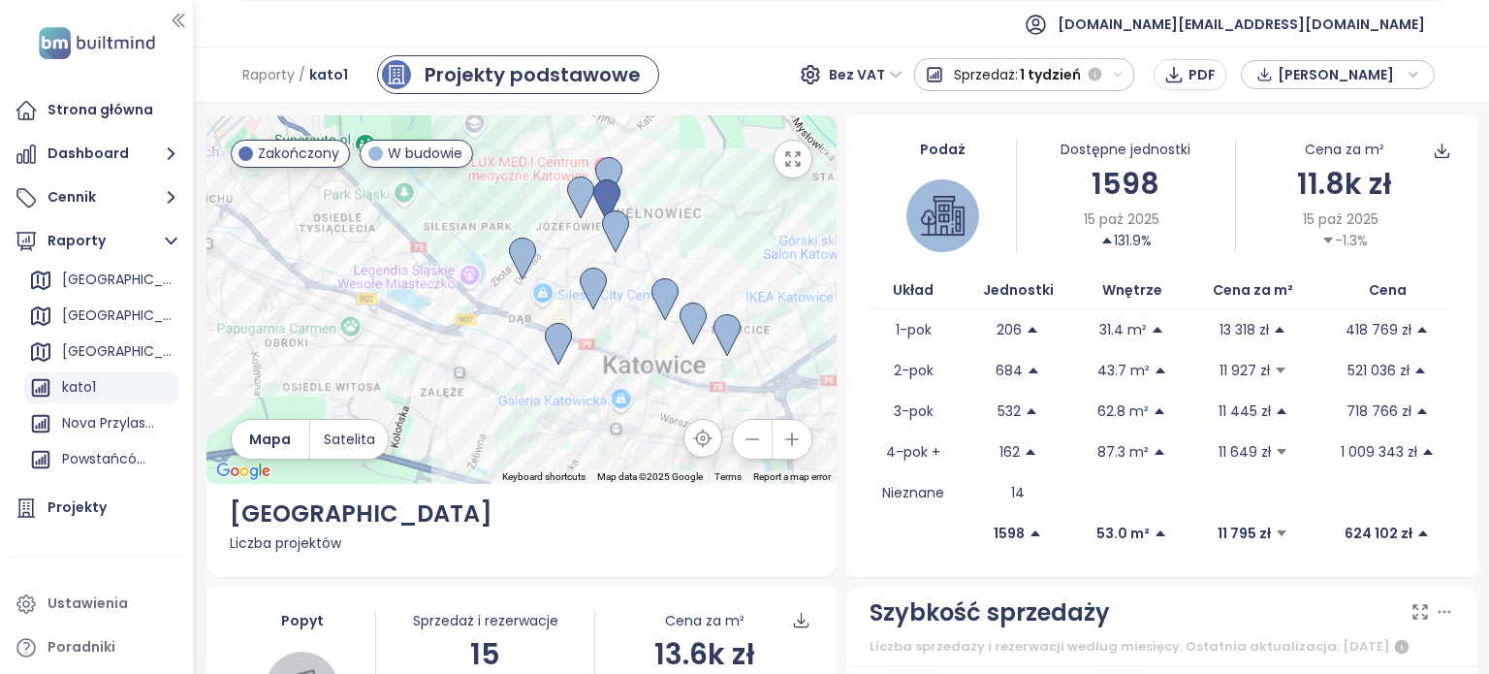
drag, startPoint x: 574, startPoint y: 296, endPoint x: 667, endPoint y: 385, distance: 128.9
click at [667, 385] on div at bounding box center [521, 299] width 631 height 368
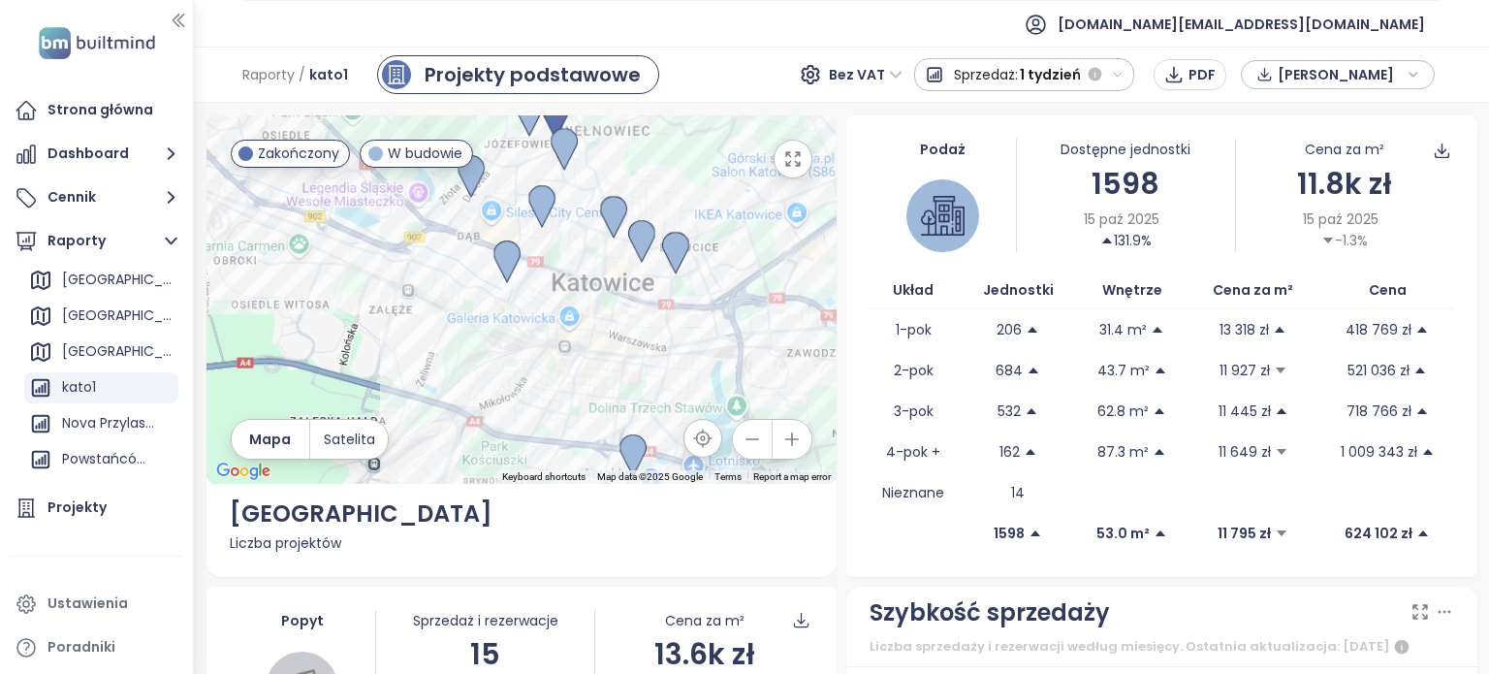
drag, startPoint x: 709, startPoint y: 379, endPoint x: 655, endPoint y: 291, distance: 103.6
click at [655, 291] on div at bounding box center [521, 299] width 631 height 368
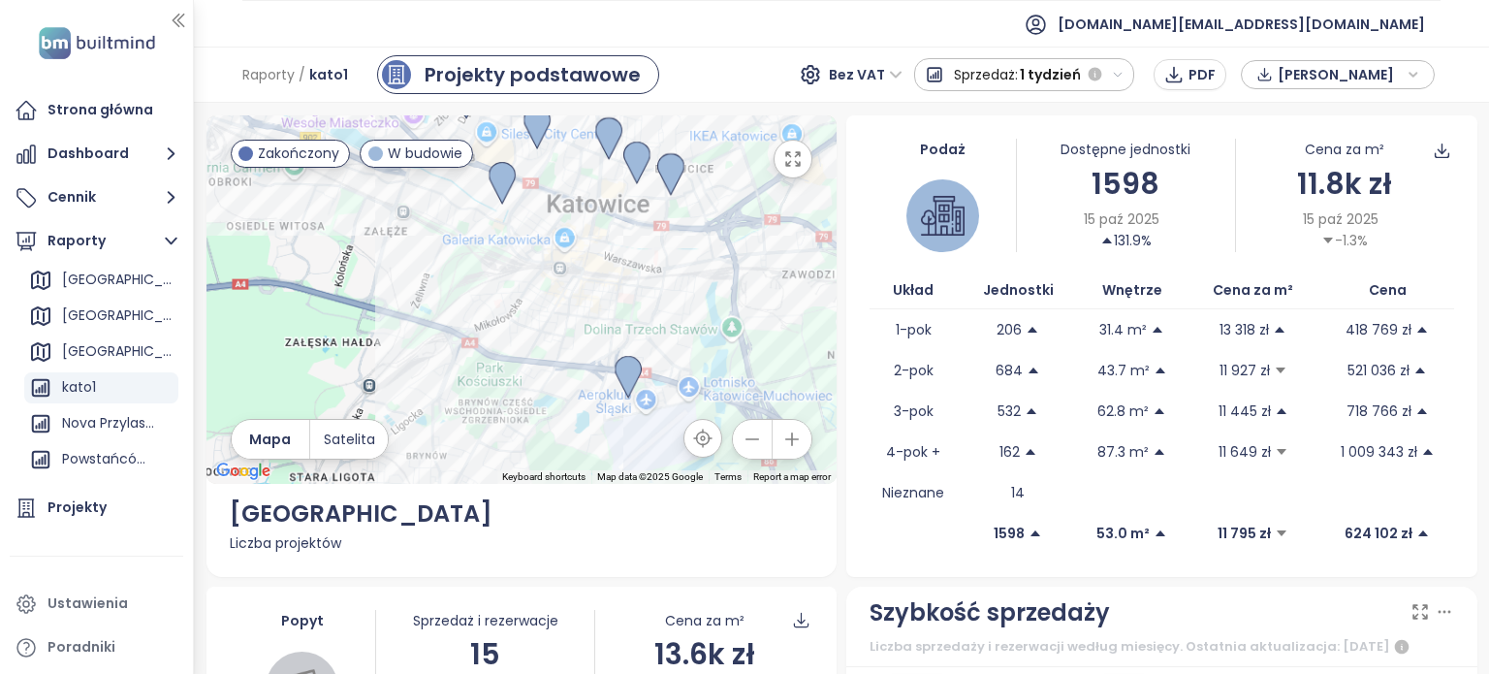
drag, startPoint x: 645, startPoint y: 336, endPoint x: 649, endPoint y: 264, distance: 72.8
click at [649, 264] on div at bounding box center [521, 299] width 631 height 368
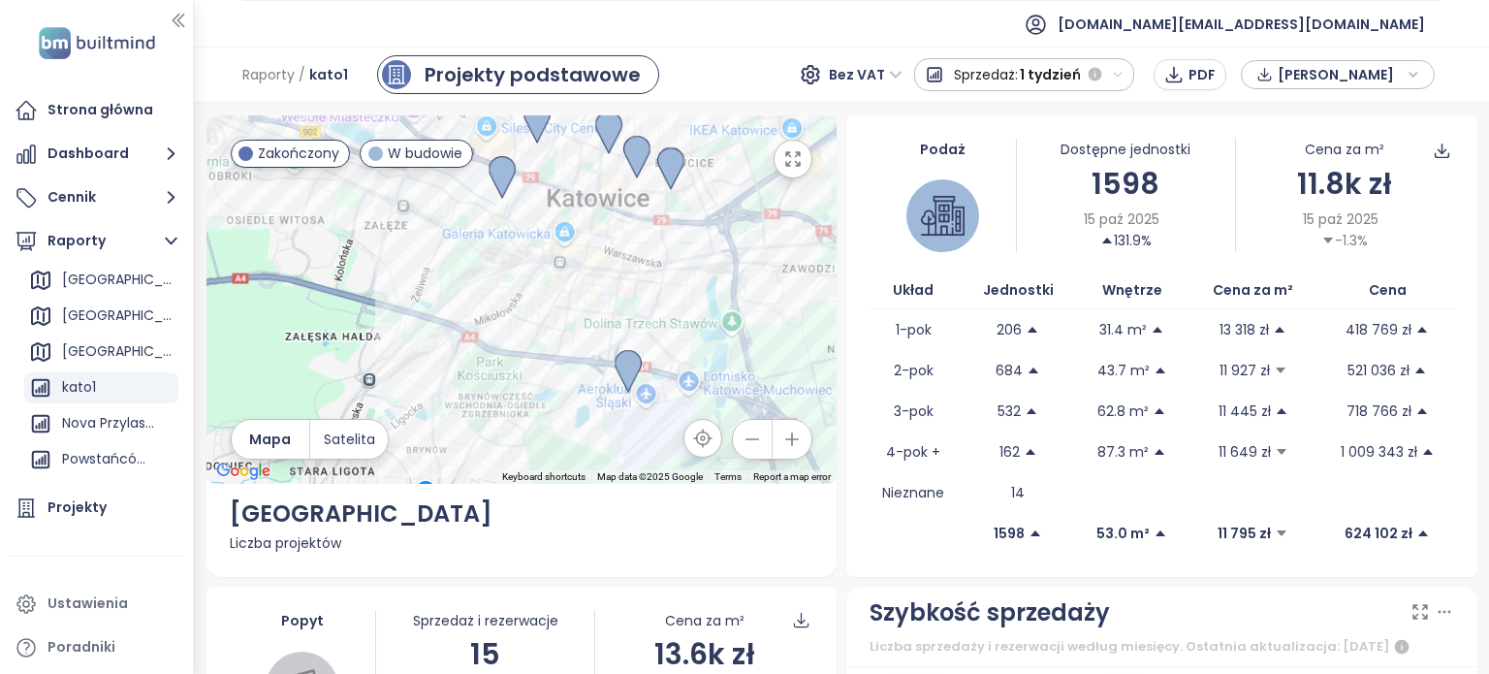
drag, startPoint x: 649, startPoint y: 268, endPoint x: 631, endPoint y: 260, distance: 20.4
click at [631, 260] on div at bounding box center [521, 299] width 631 height 368
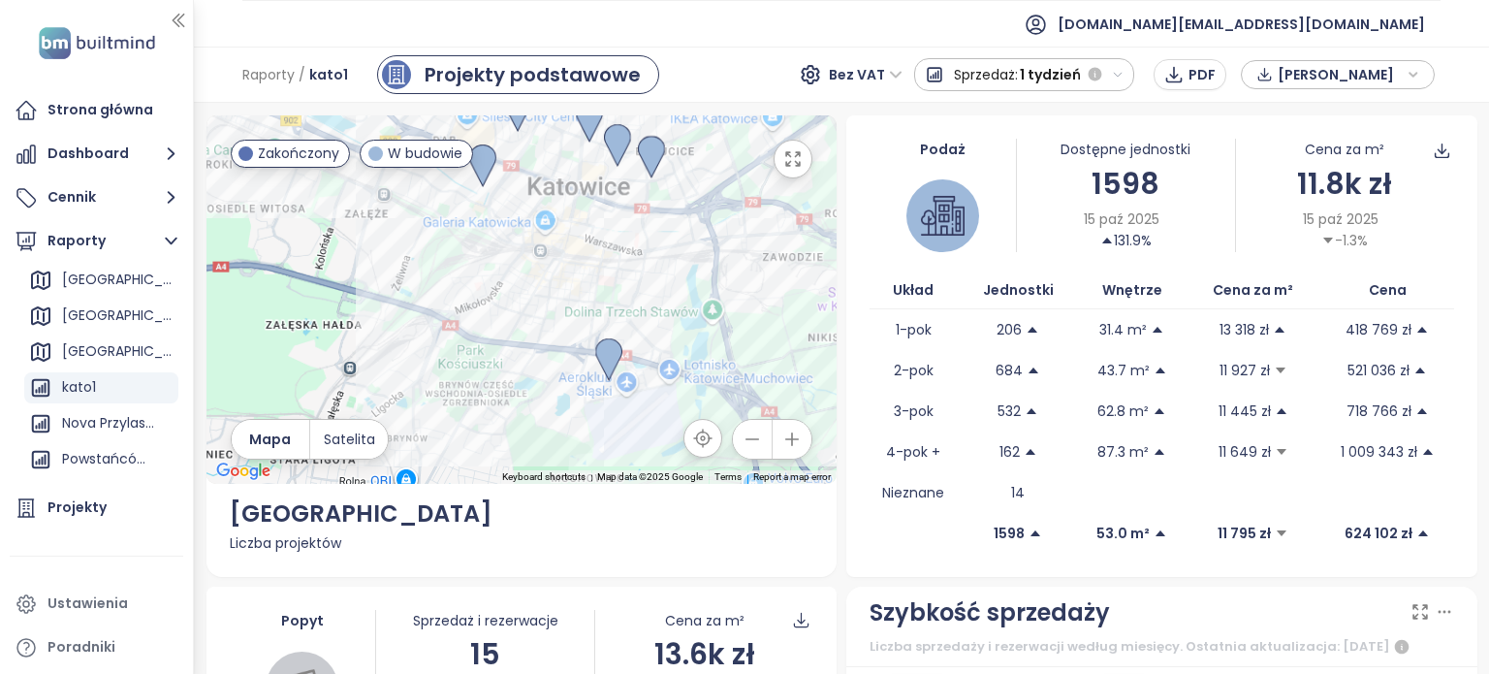
click at [631, 260] on div at bounding box center [521, 299] width 631 height 368
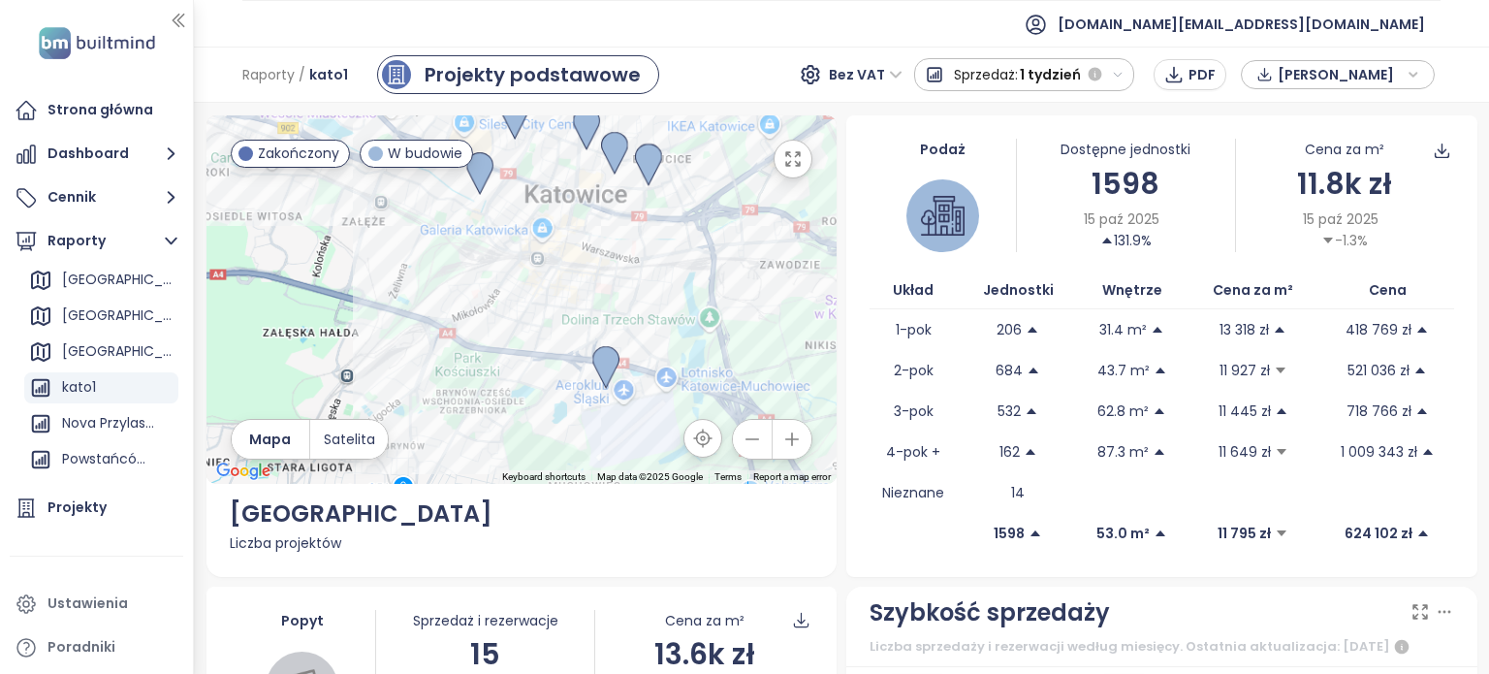
drag, startPoint x: 620, startPoint y: 264, endPoint x: 612, endPoint y: 313, distance: 50.2
click at [612, 313] on div at bounding box center [521, 299] width 631 height 368
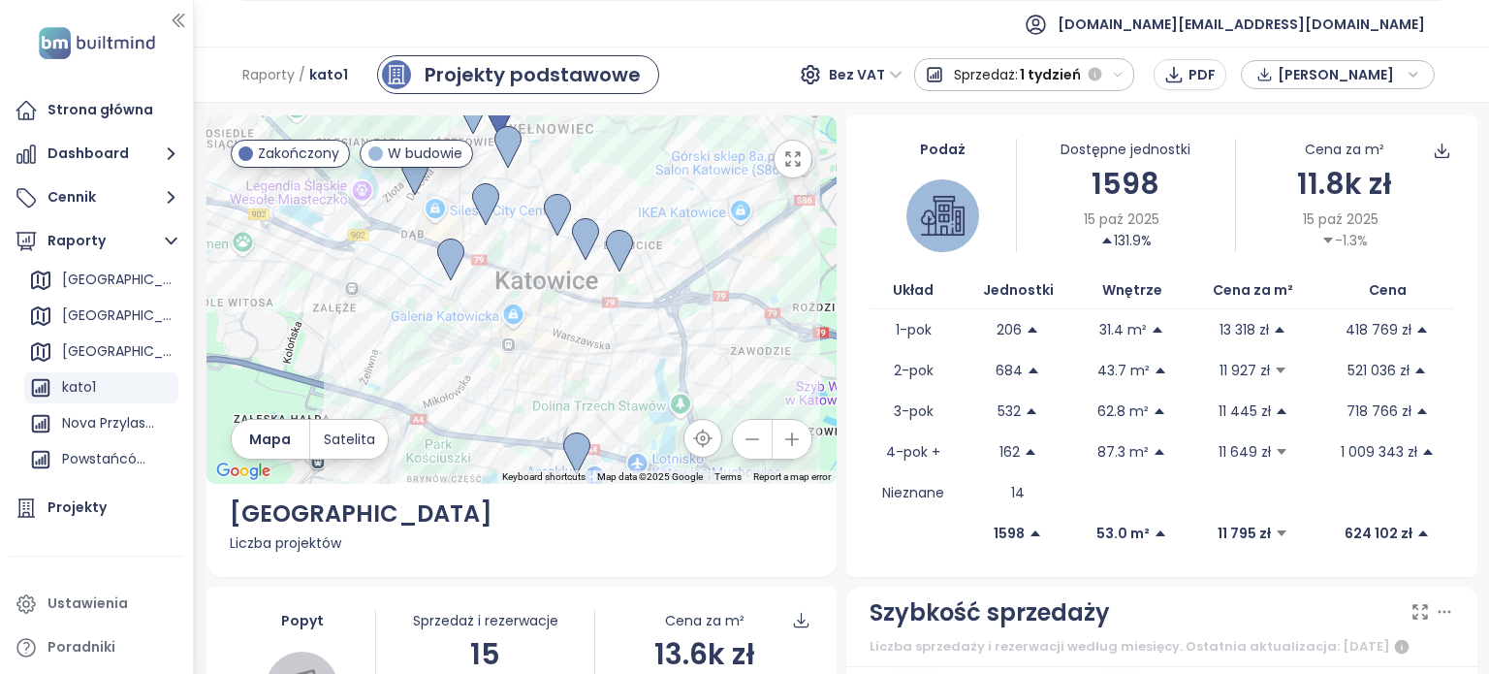
drag, startPoint x: 685, startPoint y: 367, endPoint x: 665, endPoint y: 360, distance: 21.8
click at [665, 360] on div at bounding box center [521, 299] width 631 height 368
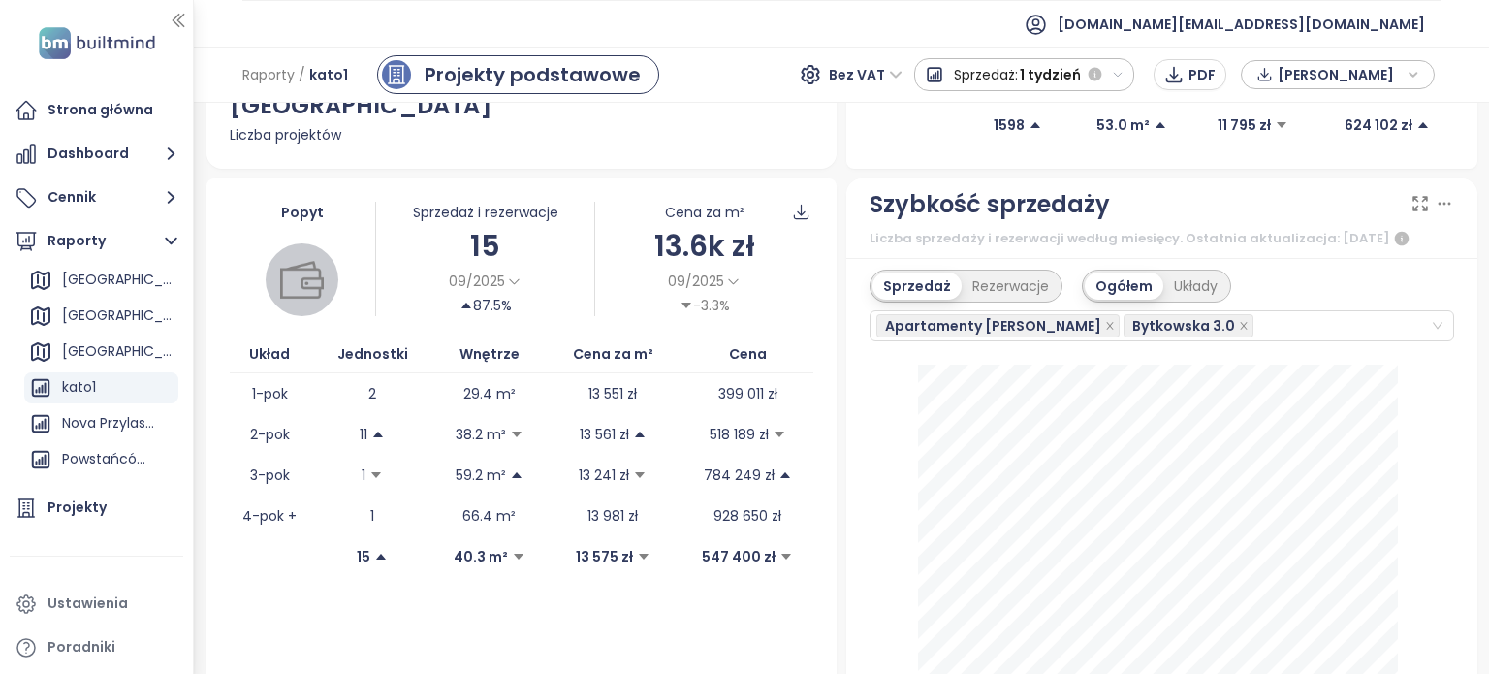
scroll to position [486, 0]
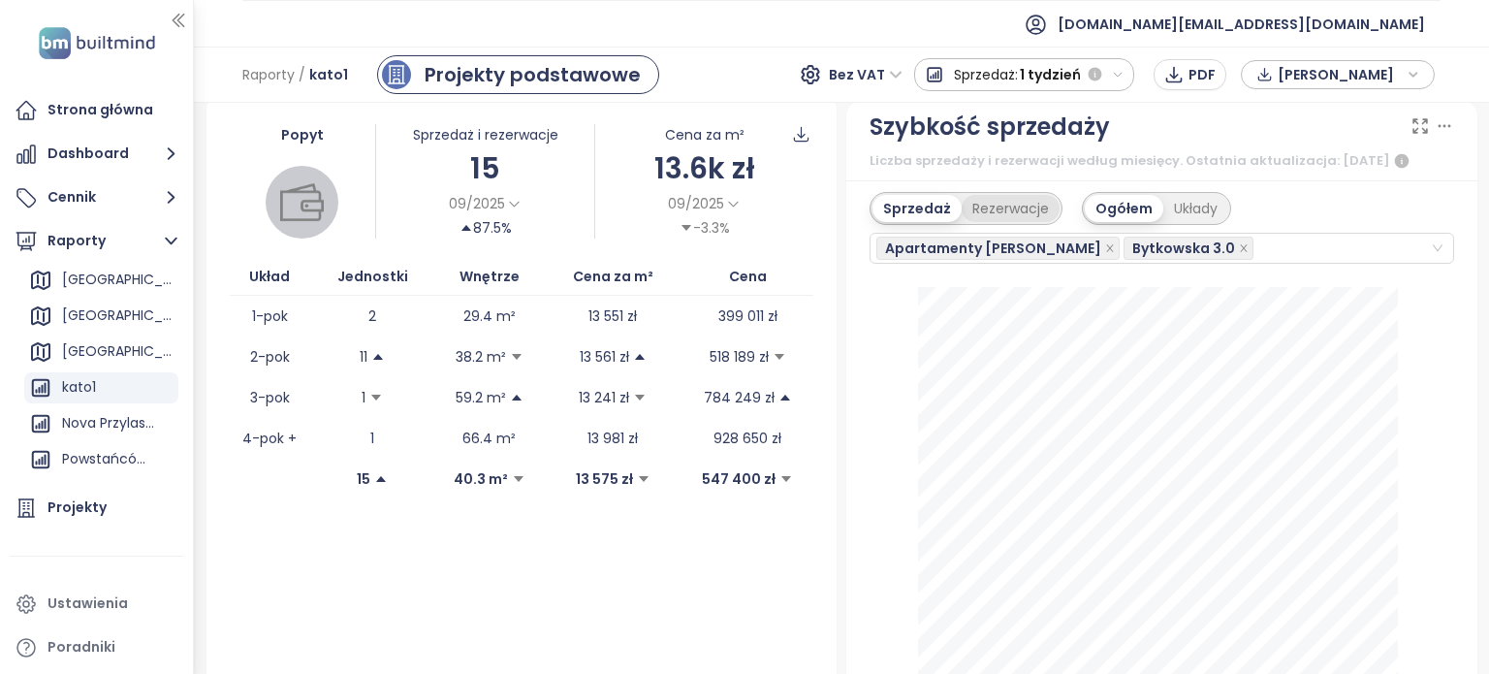
click at [1004, 202] on div "Rezerwacje" at bounding box center [1010, 208] width 98 height 27
click at [1186, 206] on div "Układy" at bounding box center [1194, 208] width 65 height 27
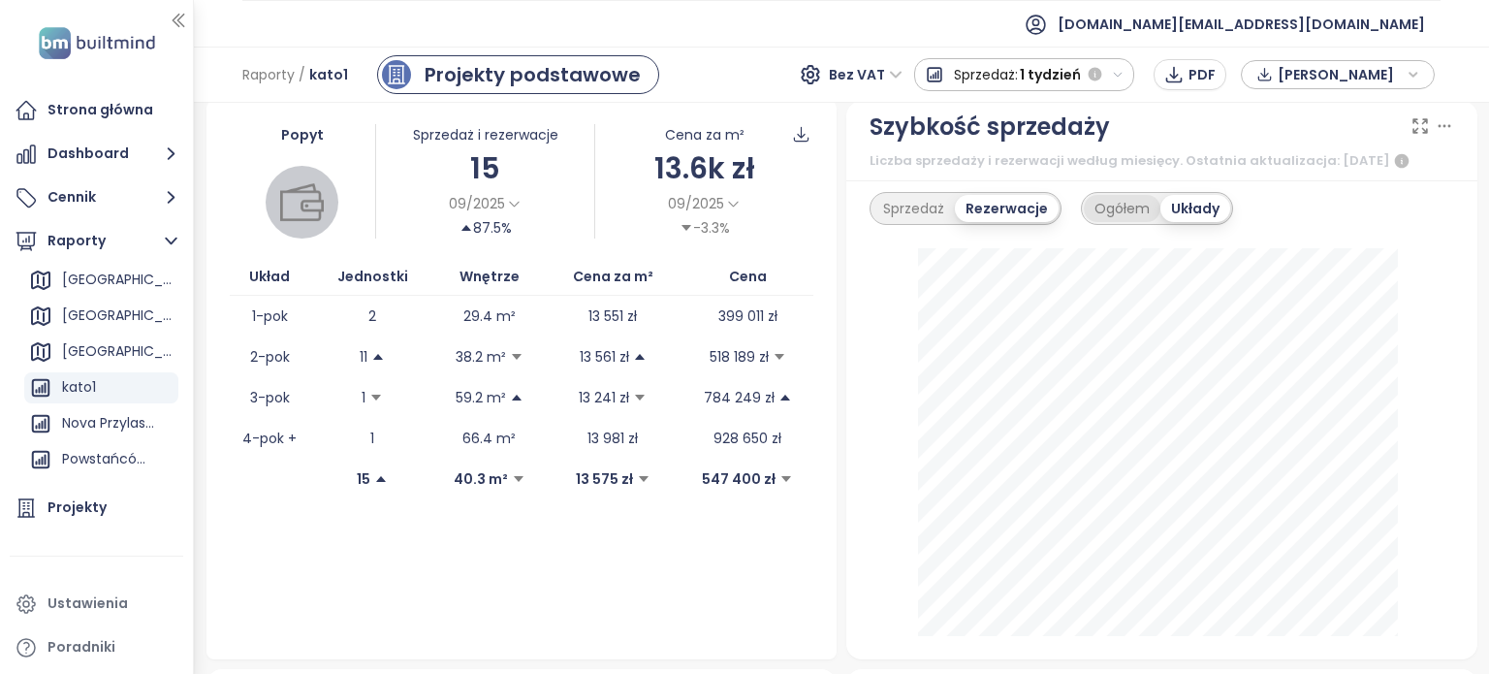
click at [1110, 204] on div "Ogółem" at bounding box center [1122, 208] width 77 height 27
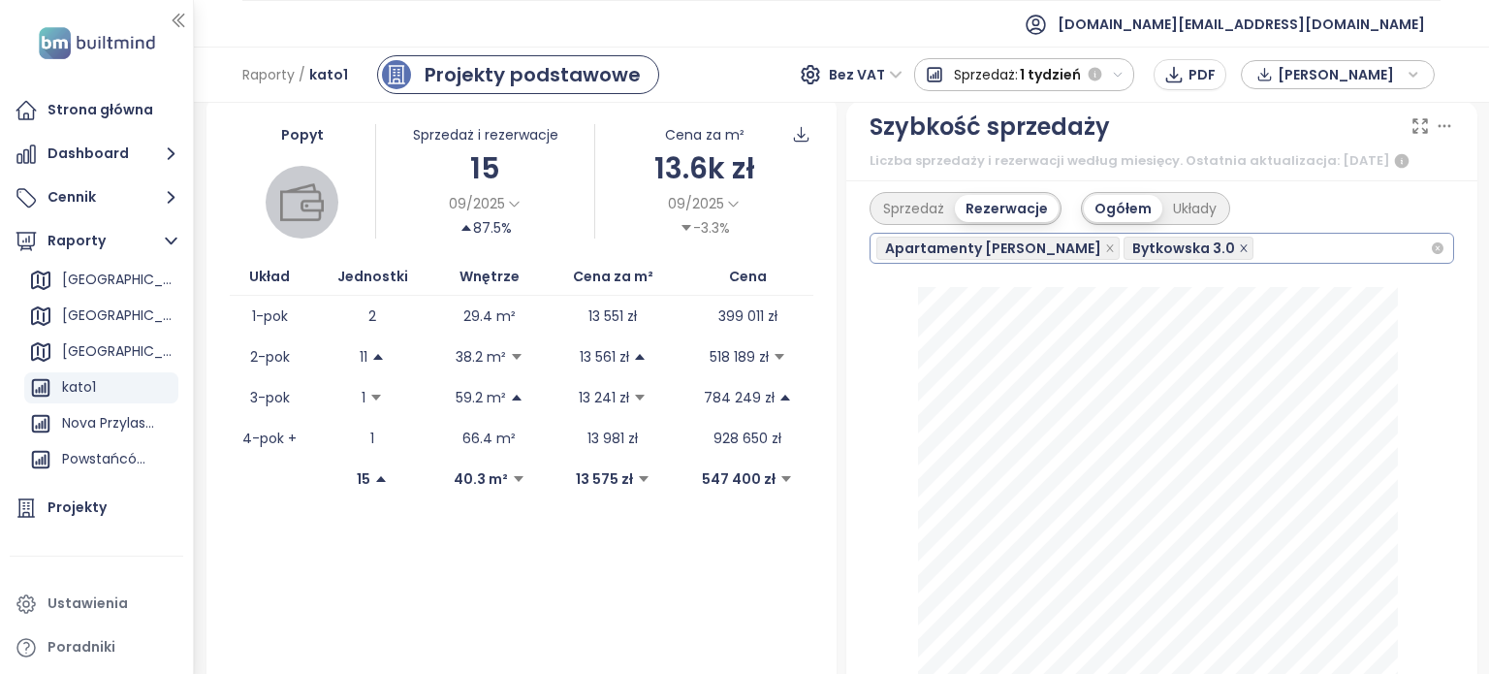
click at [1239, 243] on icon "close" at bounding box center [1244, 248] width 10 height 10
click at [1106, 244] on icon "close" at bounding box center [1109, 247] width 7 height 7
click at [1183, 204] on div "Układy" at bounding box center [1194, 208] width 65 height 27
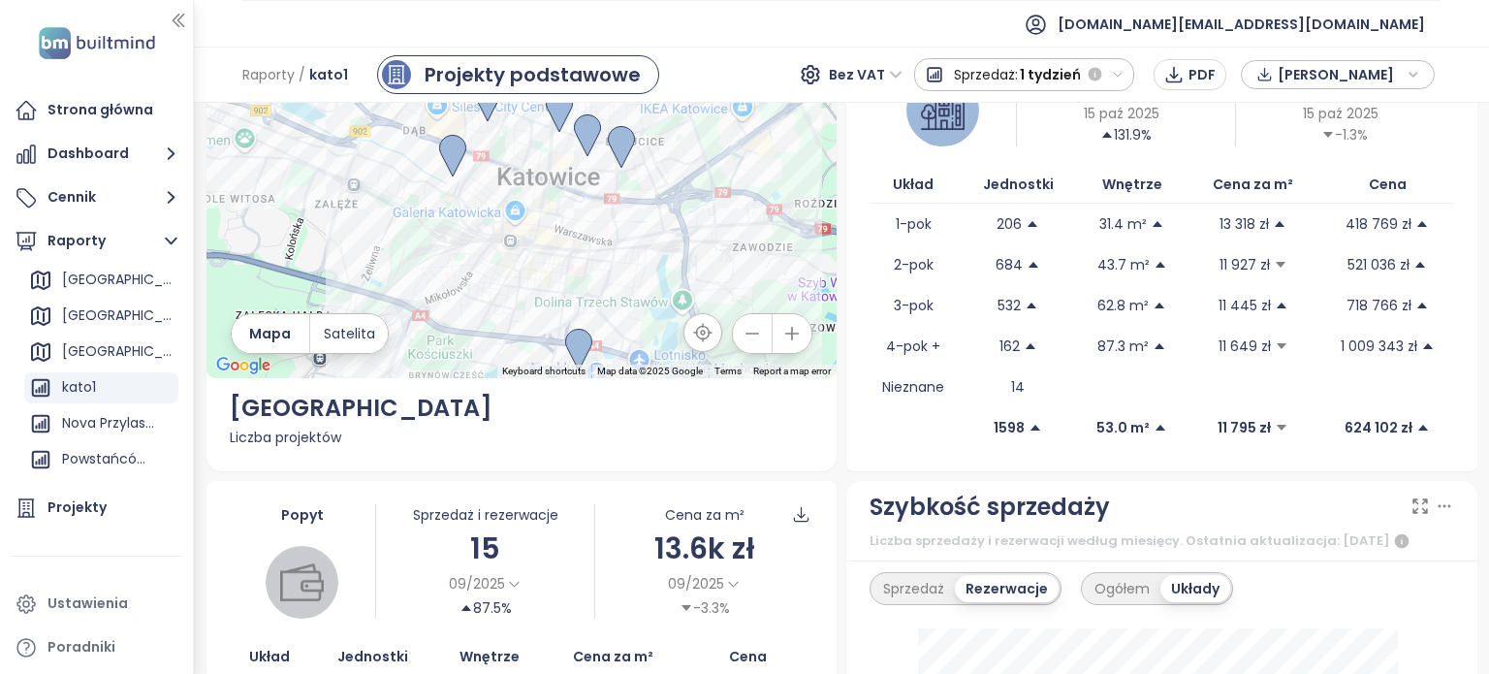
scroll to position [65, 0]
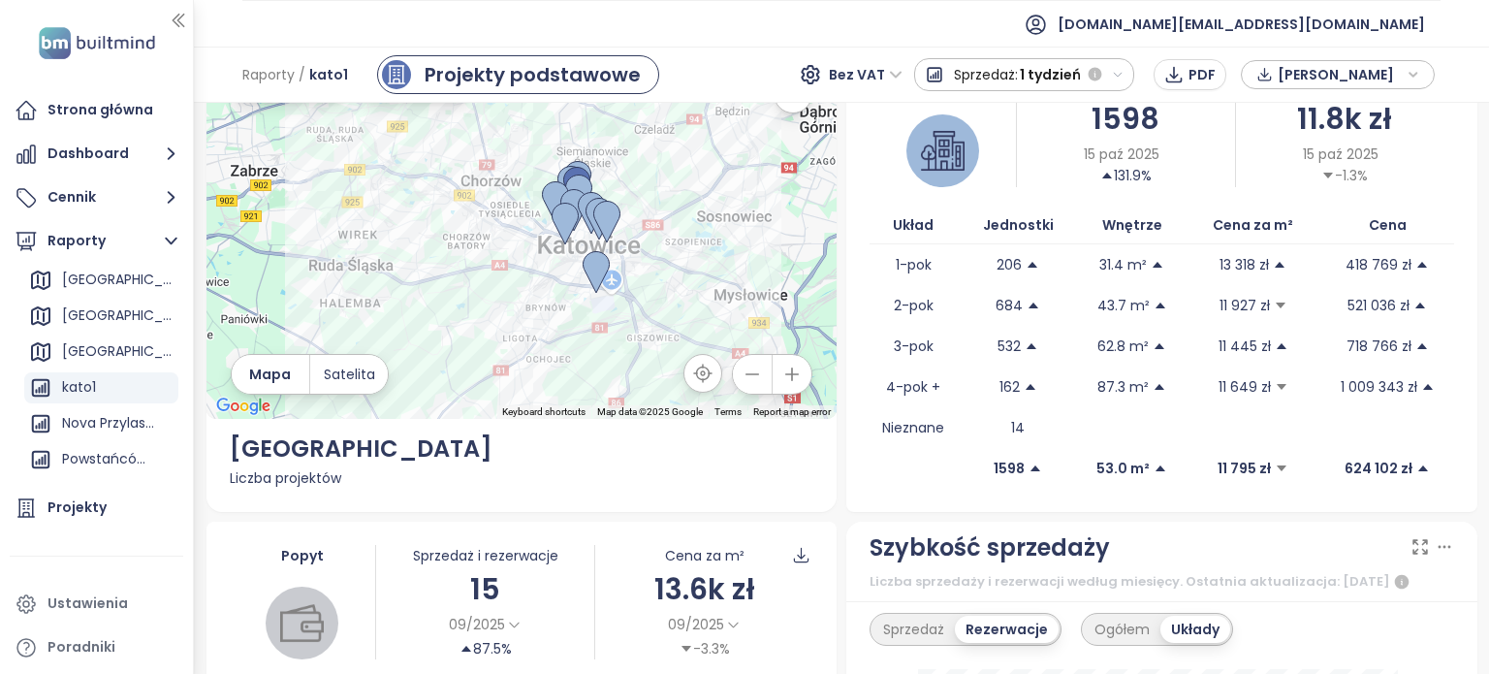
drag, startPoint x: 768, startPoint y: 267, endPoint x: 606, endPoint y: 267, distance: 161.9
click at [618, 268] on div at bounding box center [521, 234] width 631 height 368
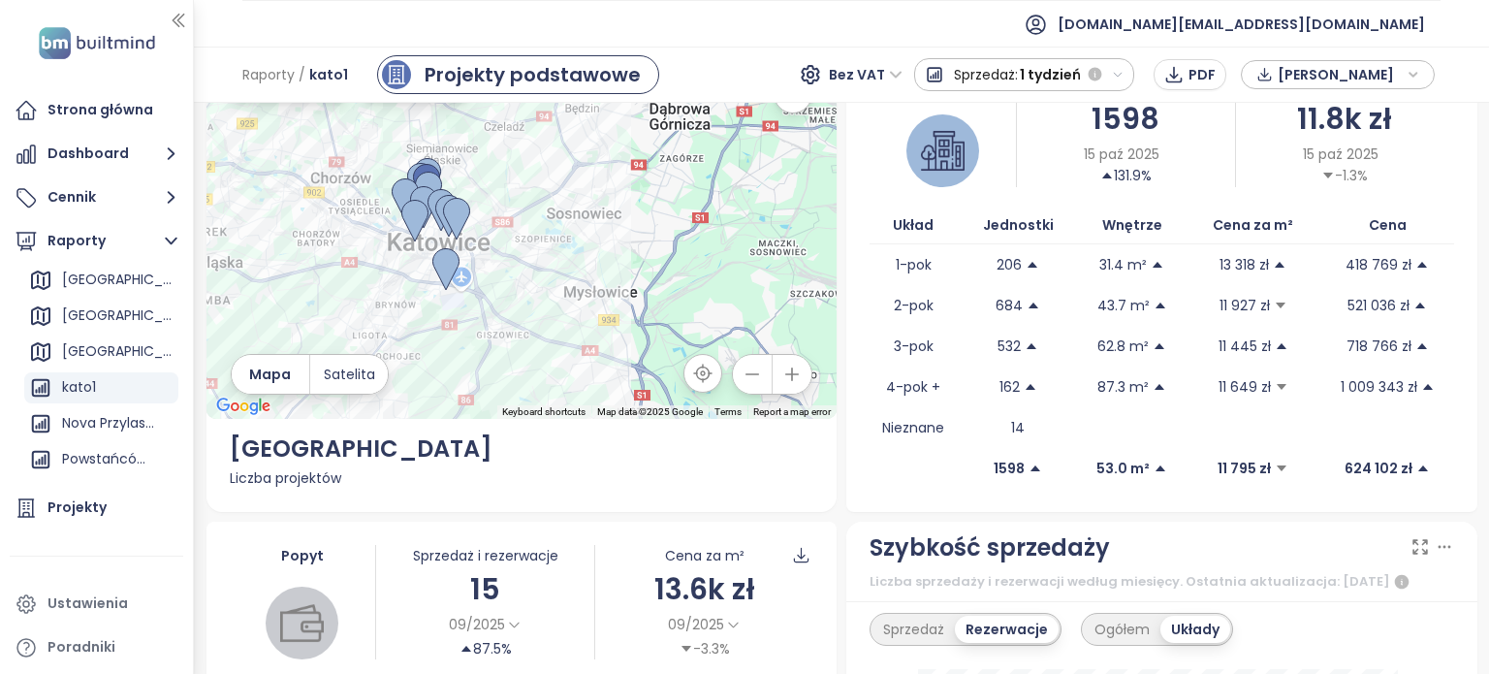
drag, startPoint x: 606, startPoint y: 267, endPoint x: 558, endPoint y: 263, distance: 47.6
click at [558, 263] on div at bounding box center [521, 234] width 631 height 368
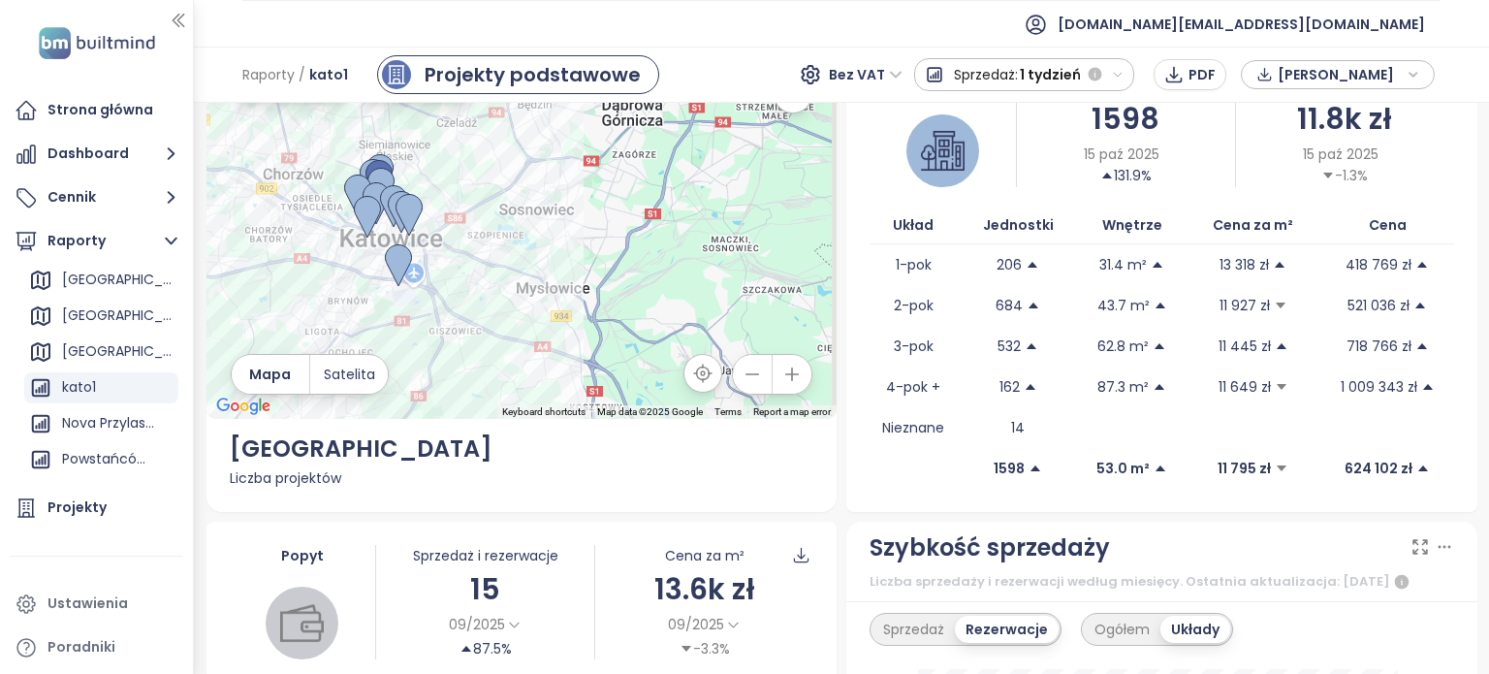
drag, startPoint x: 541, startPoint y: 261, endPoint x: 469, endPoint y: 238, distance: 75.1
click at [469, 242] on div at bounding box center [521, 234] width 631 height 368
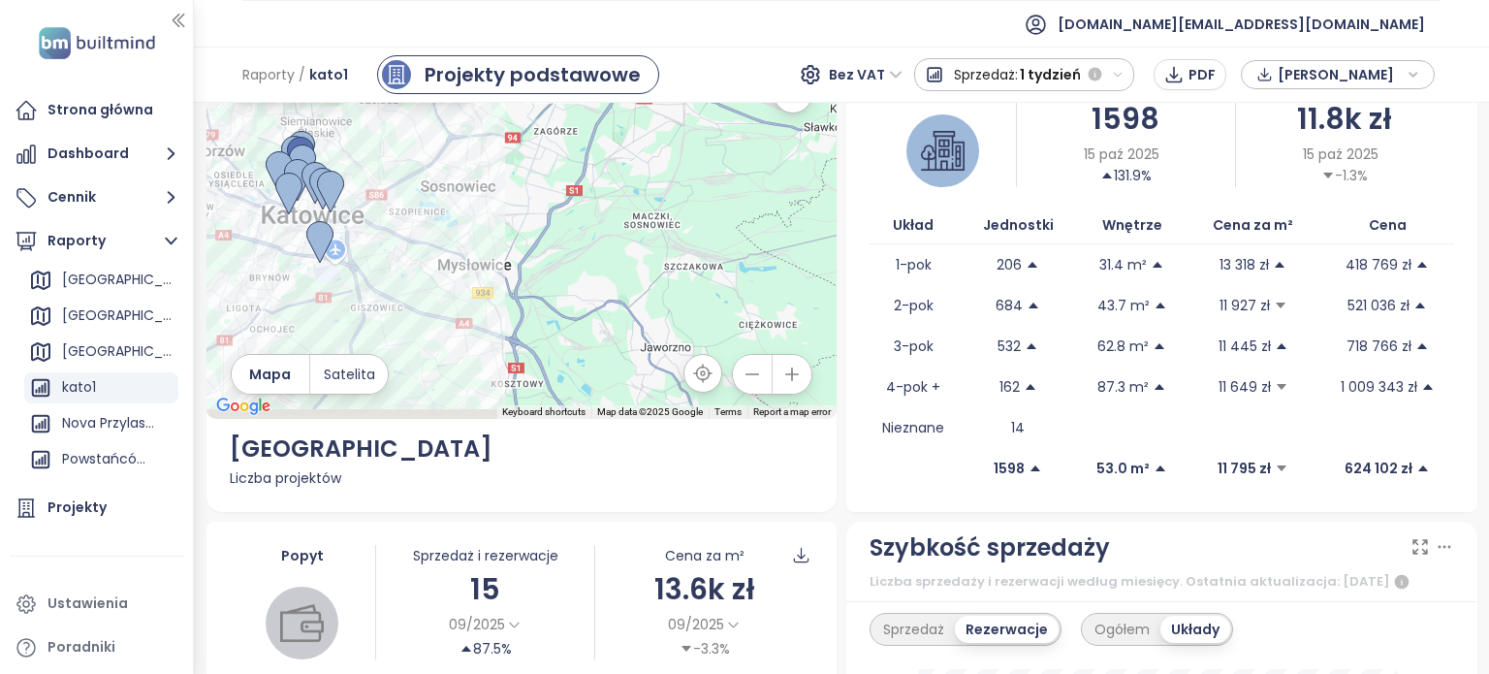
drag, startPoint x: 469, startPoint y: 238, endPoint x: 479, endPoint y: 208, distance: 31.6
click at [473, 208] on div at bounding box center [521, 234] width 631 height 368
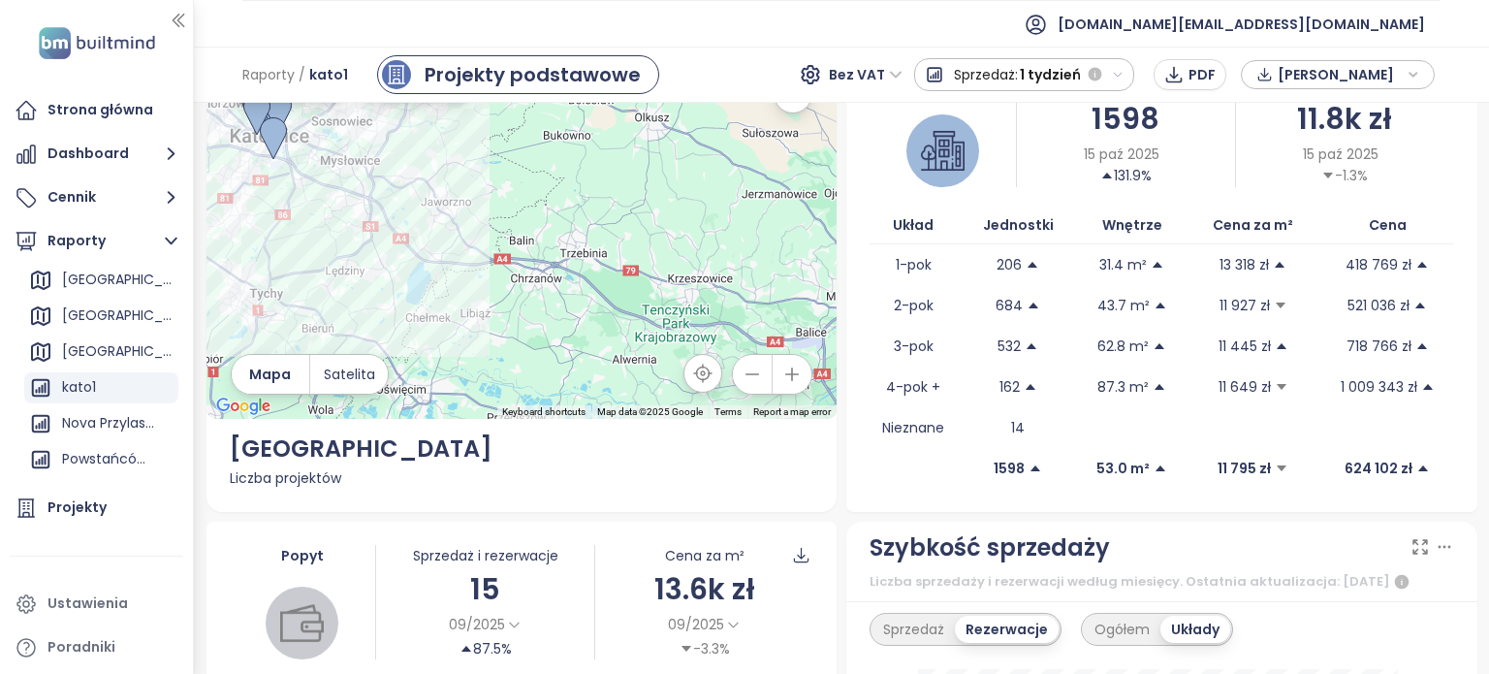
drag, startPoint x: 587, startPoint y: 247, endPoint x: 558, endPoint y: 236, distance: 31.3
click at [558, 236] on div at bounding box center [521, 234] width 631 height 368
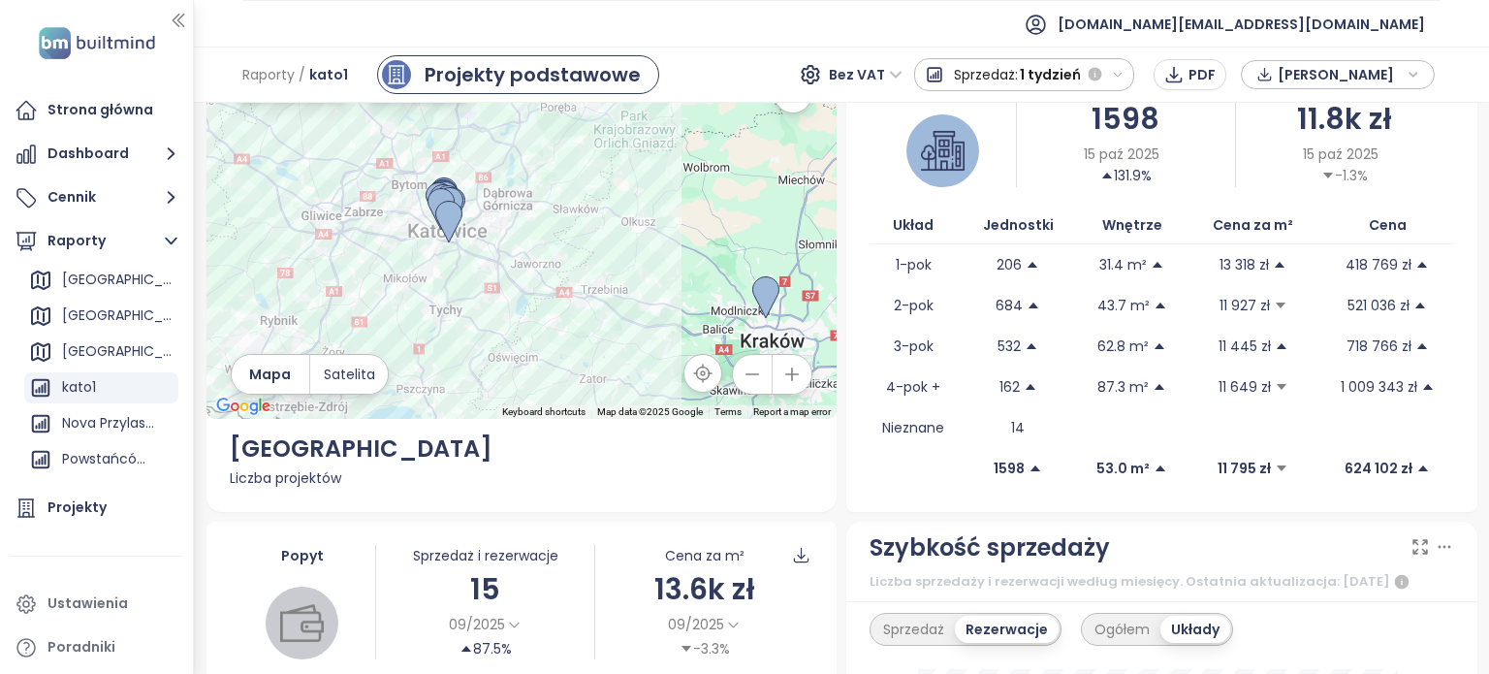
drag, startPoint x: 419, startPoint y: 233, endPoint x: 558, endPoint y: 330, distance: 169.9
click at [558, 330] on div at bounding box center [521, 234] width 631 height 368
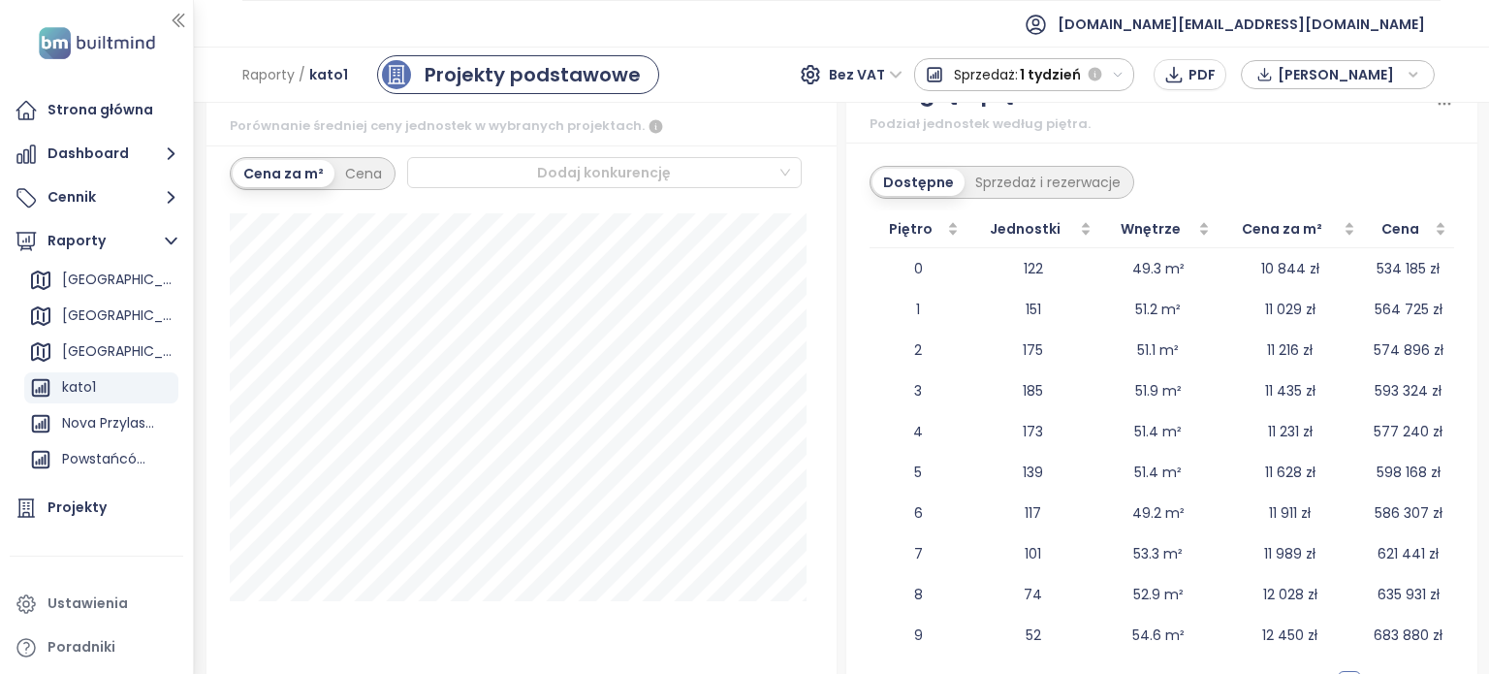
scroll to position [2851, 0]
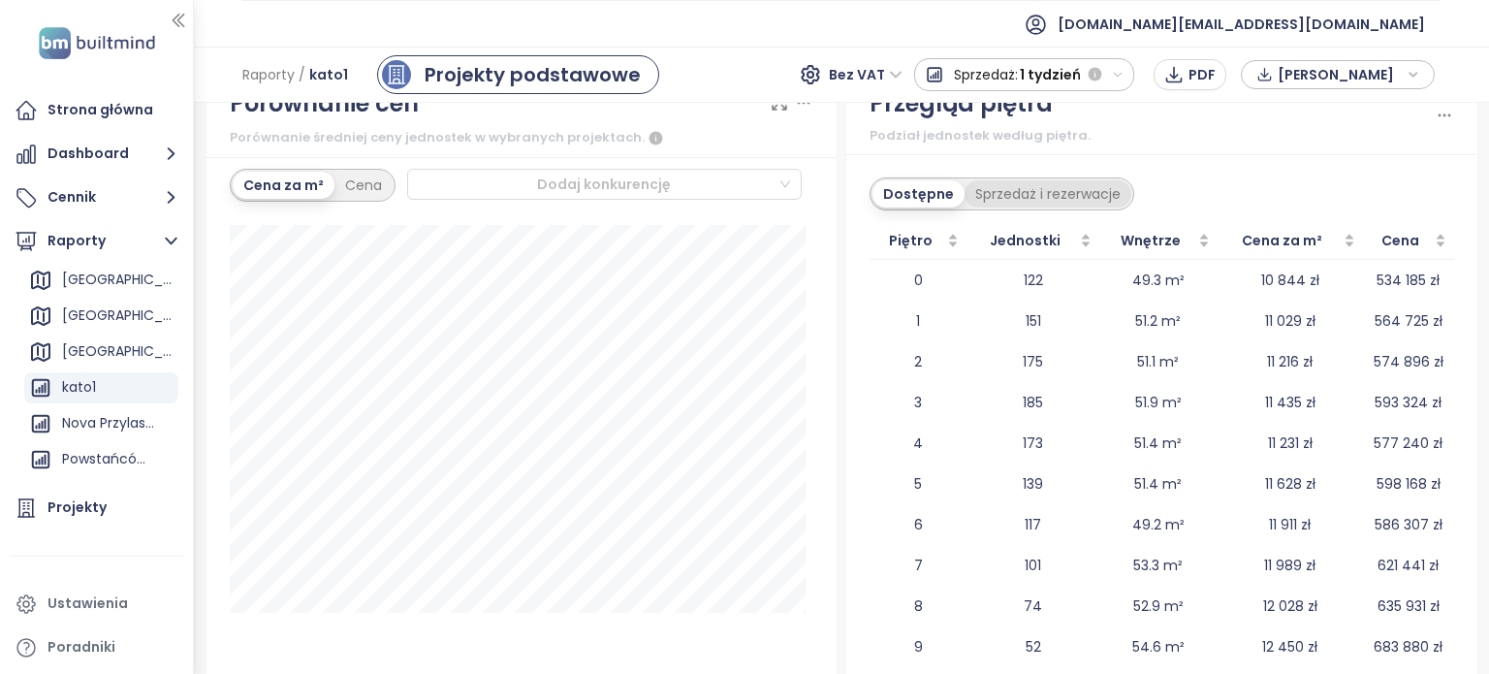
click at [1014, 187] on div "Sprzedaż i rezerwacje" at bounding box center [1047, 193] width 167 height 27
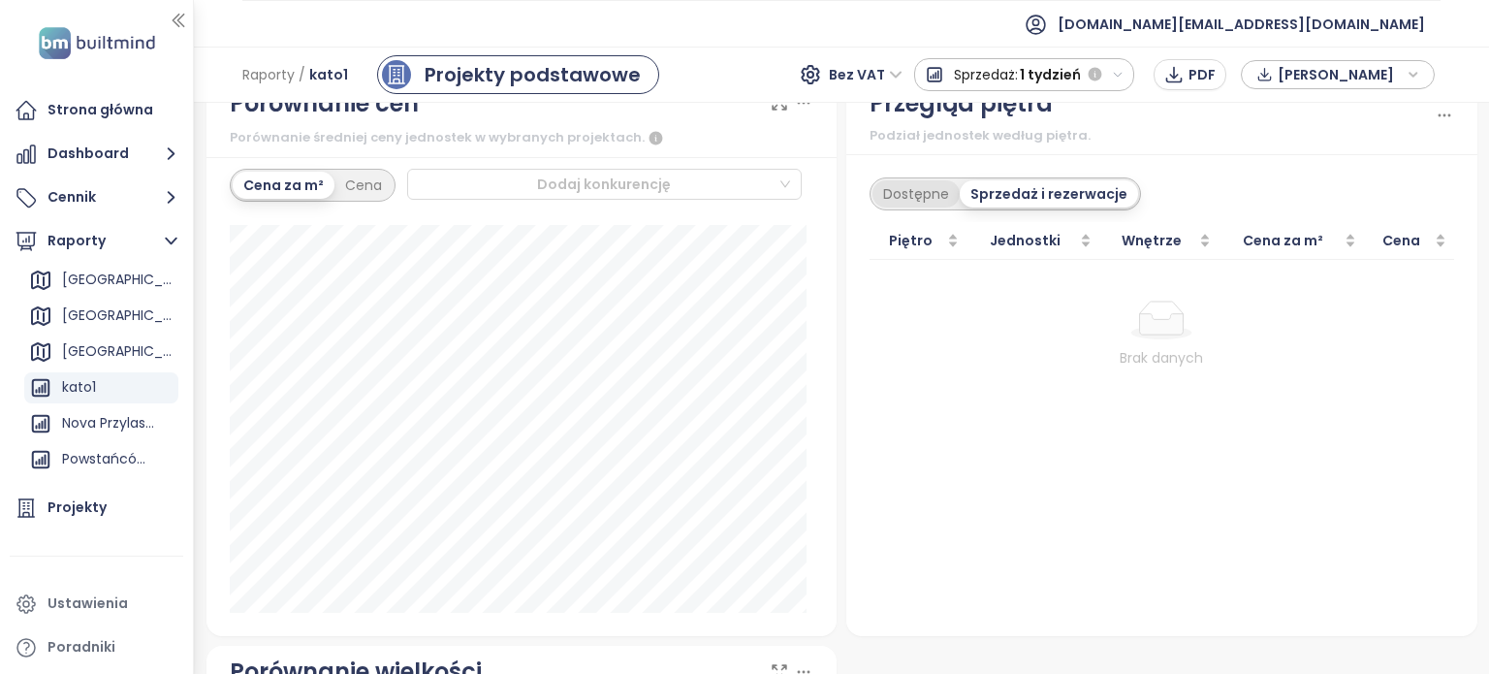
click at [919, 186] on div "Dostępne" at bounding box center [915, 193] width 87 height 27
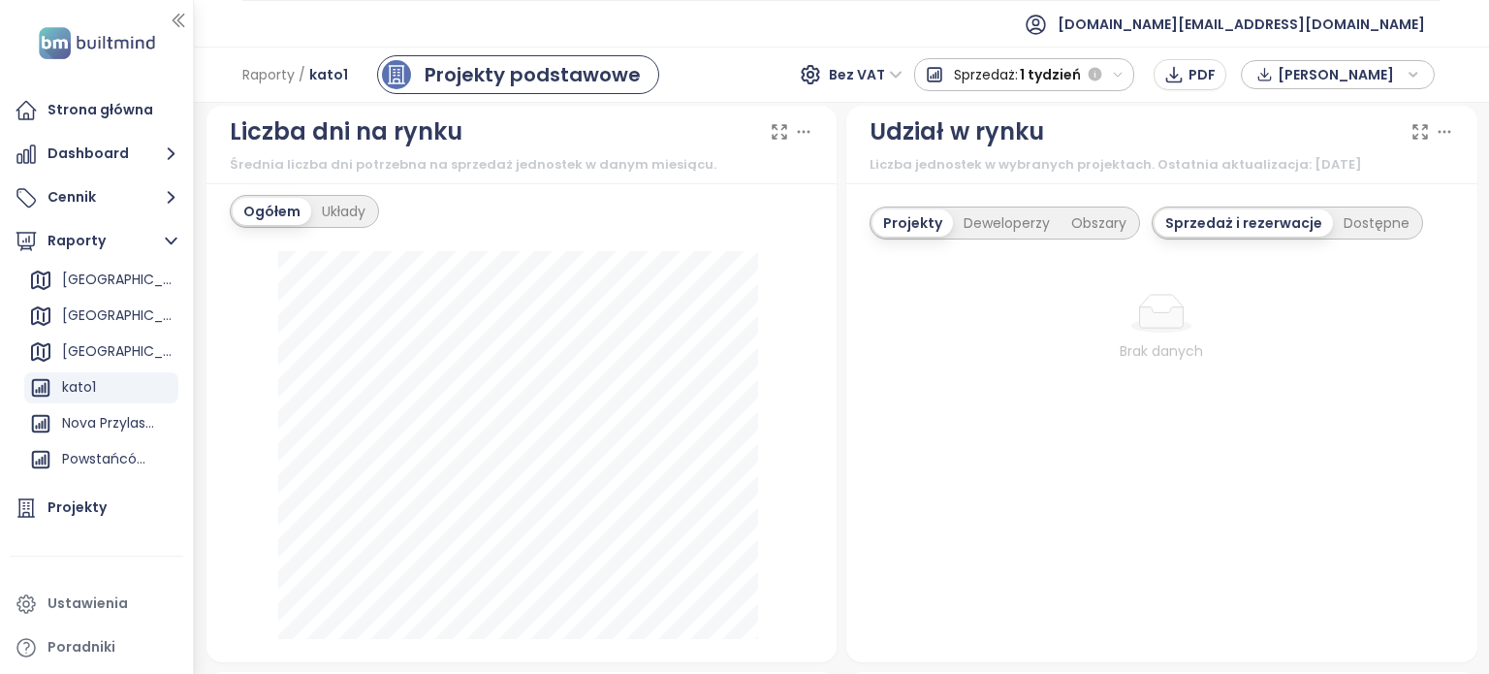
scroll to position [2223, 0]
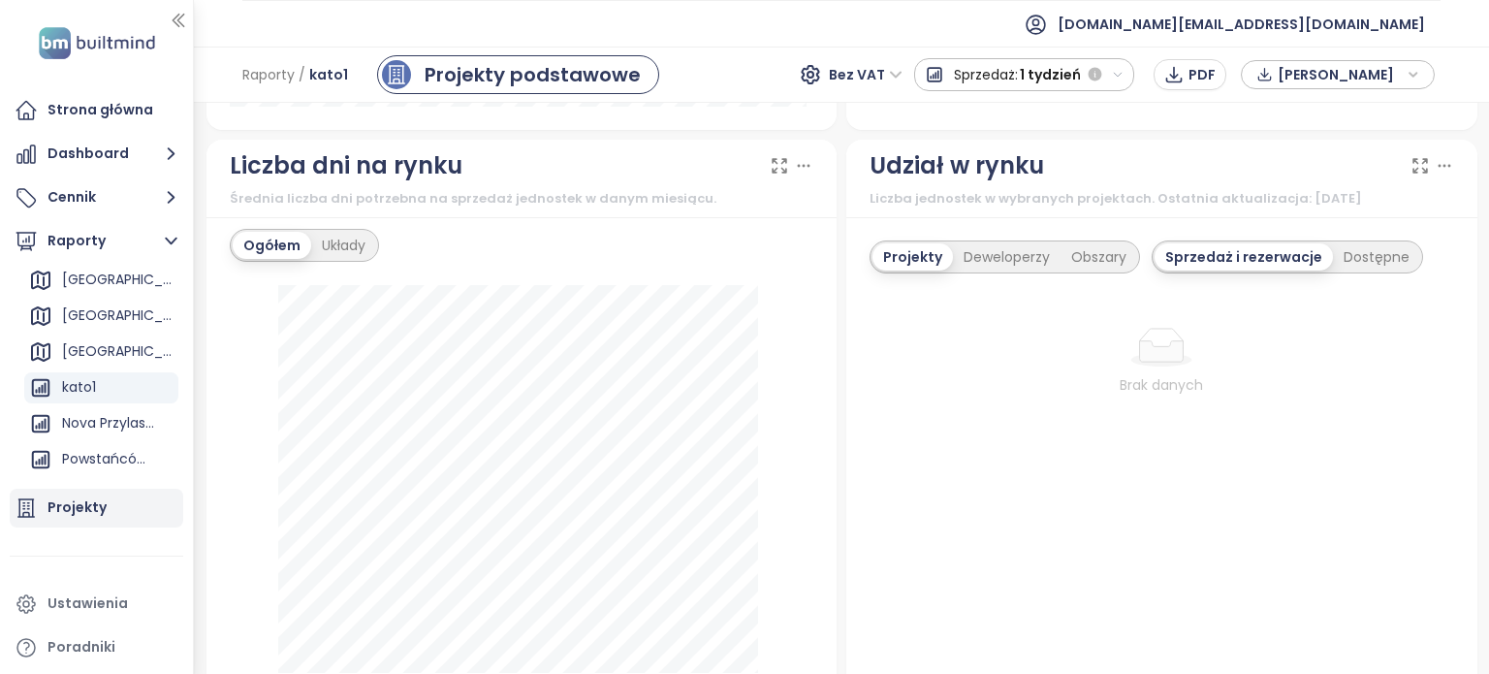
click at [97, 505] on div "Projekty" at bounding box center [76, 507] width 59 height 24
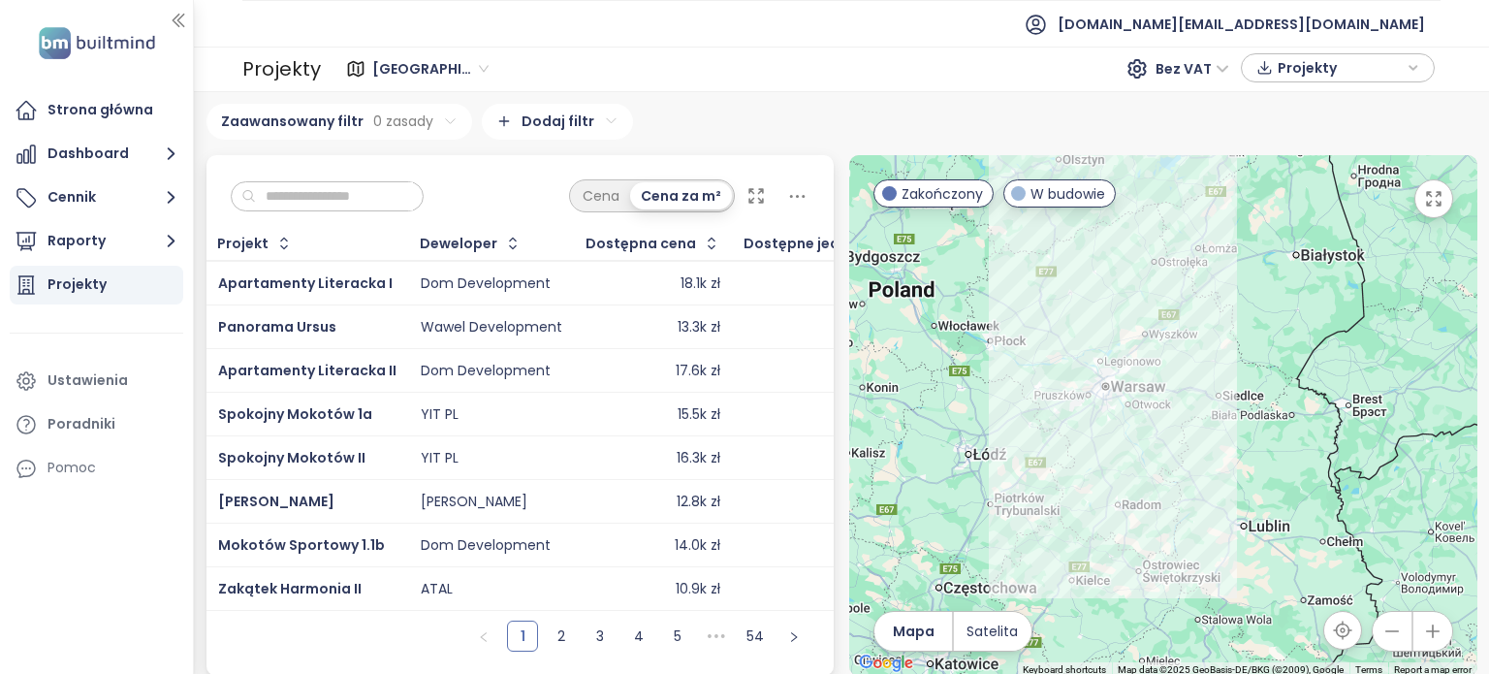
drag, startPoint x: 928, startPoint y: 342, endPoint x: 1047, endPoint y: 361, distance: 119.7
click at [1132, 382] on div at bounding box center [1163, 415] width 628 height 520
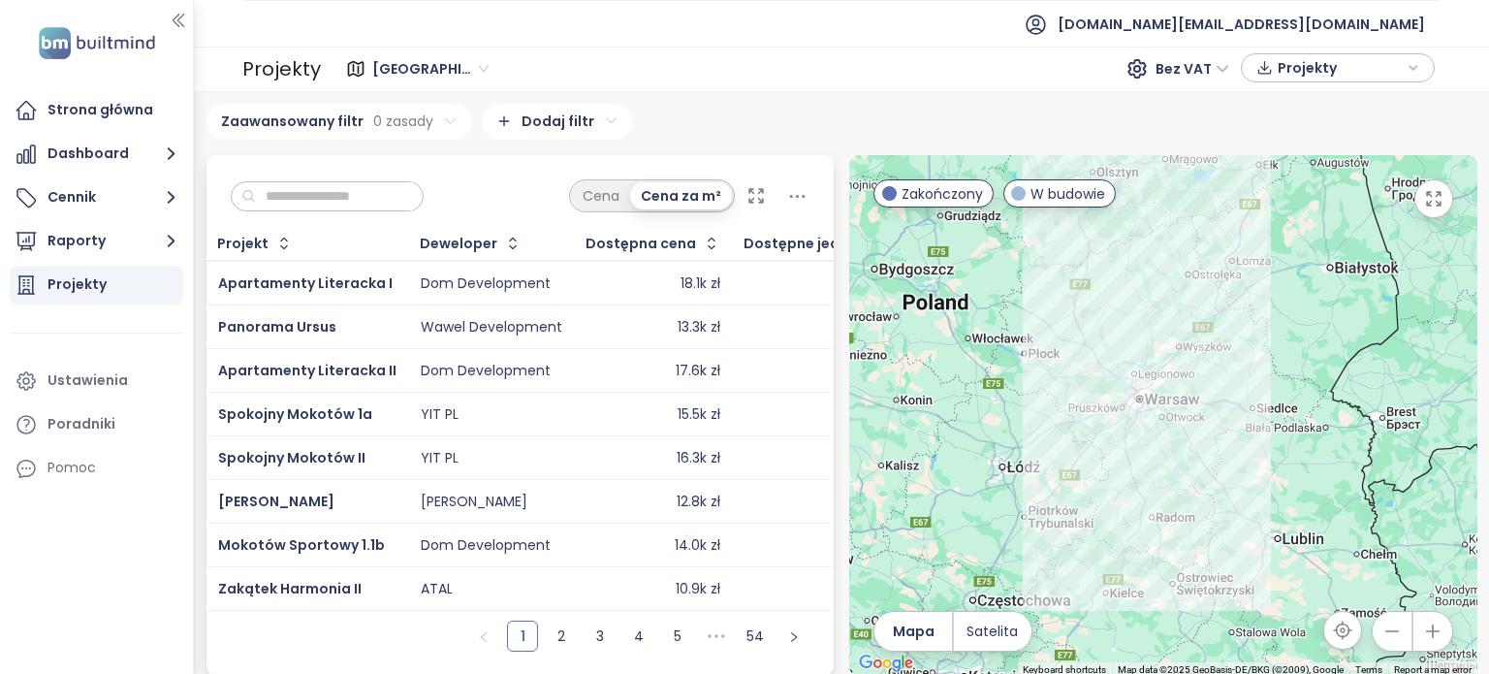
click at [450, 65] on span "[GEOGRAPHIC_DATA]" at bounding box center [430, 68] width 116 height 29
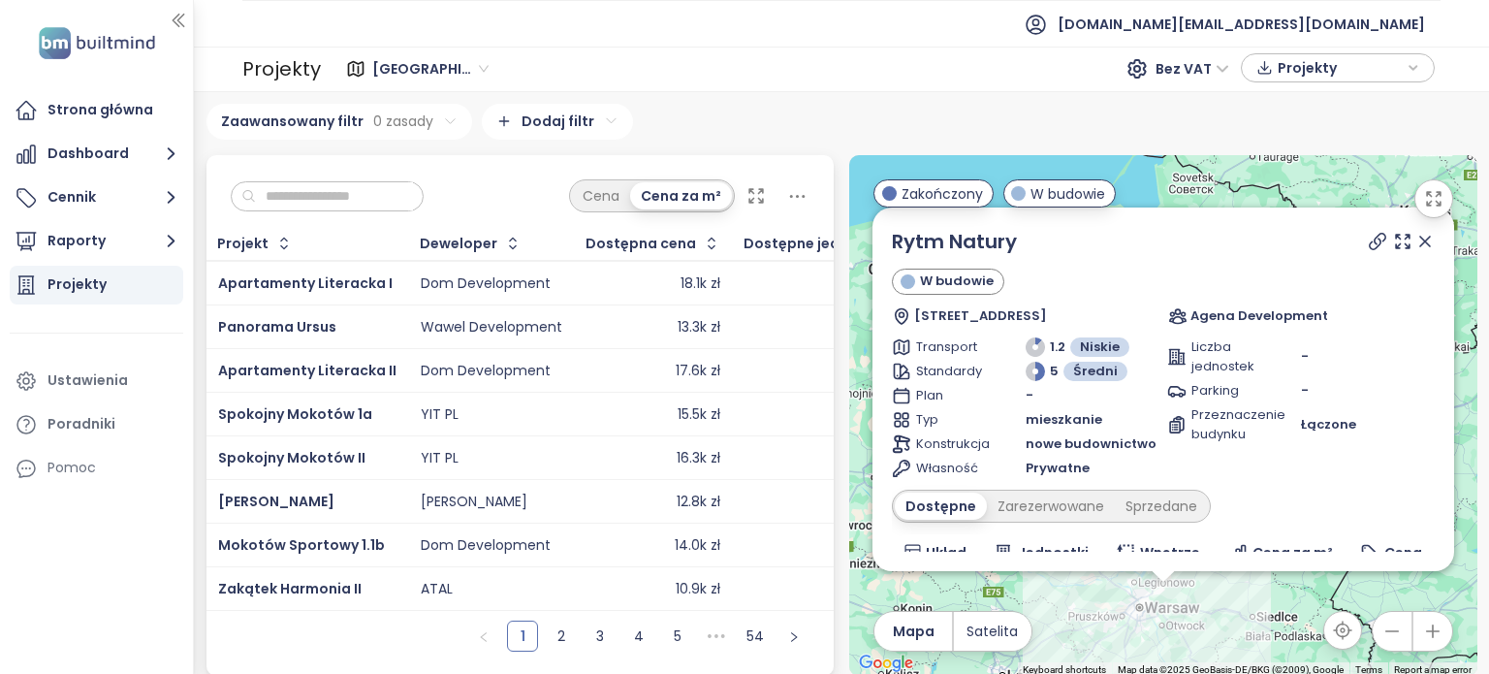
click at [438, 76] on span "[GEOGRAPHIC_DATA]" at bounding box center [430, 68] width 116 height 29
click at [438, 61] on span "[GEOGRAPHIC_DATA]" at bounding box center [430, 68] width 116 height 29
click at [446, 69] on span "[GEOGRAPHIC_DATA]" at bounding box center [430, 68] width 116 height 29
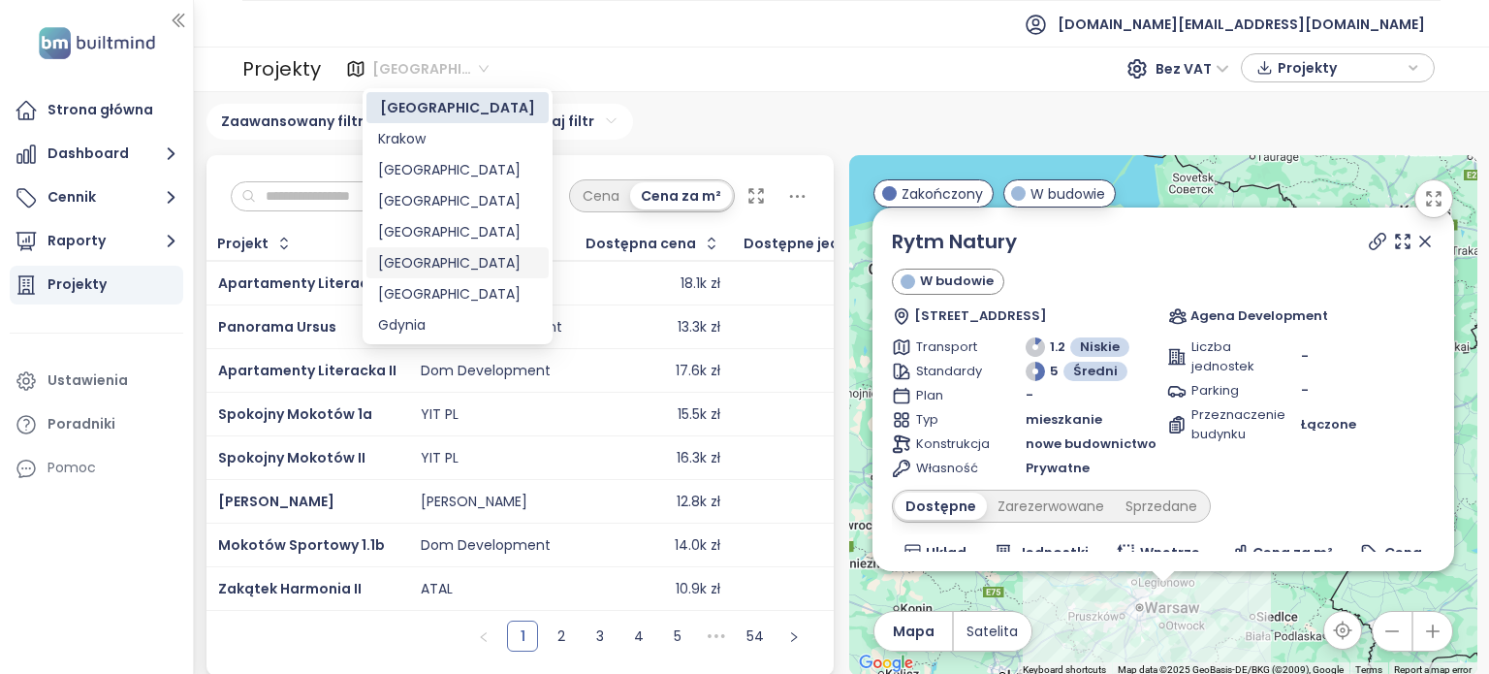
click at [435, 261] on div "[GEOGRAPHIC_DATA]" at bounding box center [457, 262] width 159 height 21
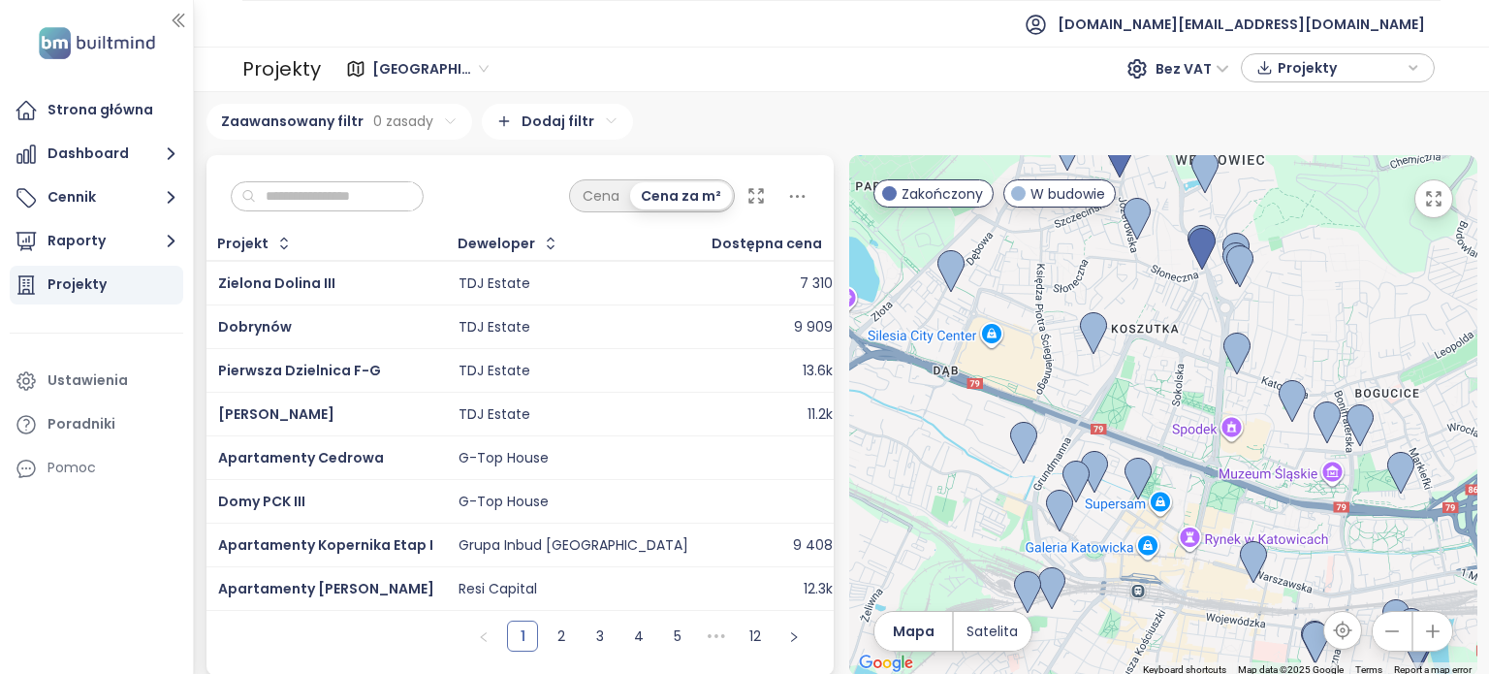
drag, startPoint x: 1081, startPoint y: 325, endPoint x: 1136, endPoint y: 379, distance: 77.4
click at [1136, 379] on div at bounding box center [1163, 415] width 628 height 520
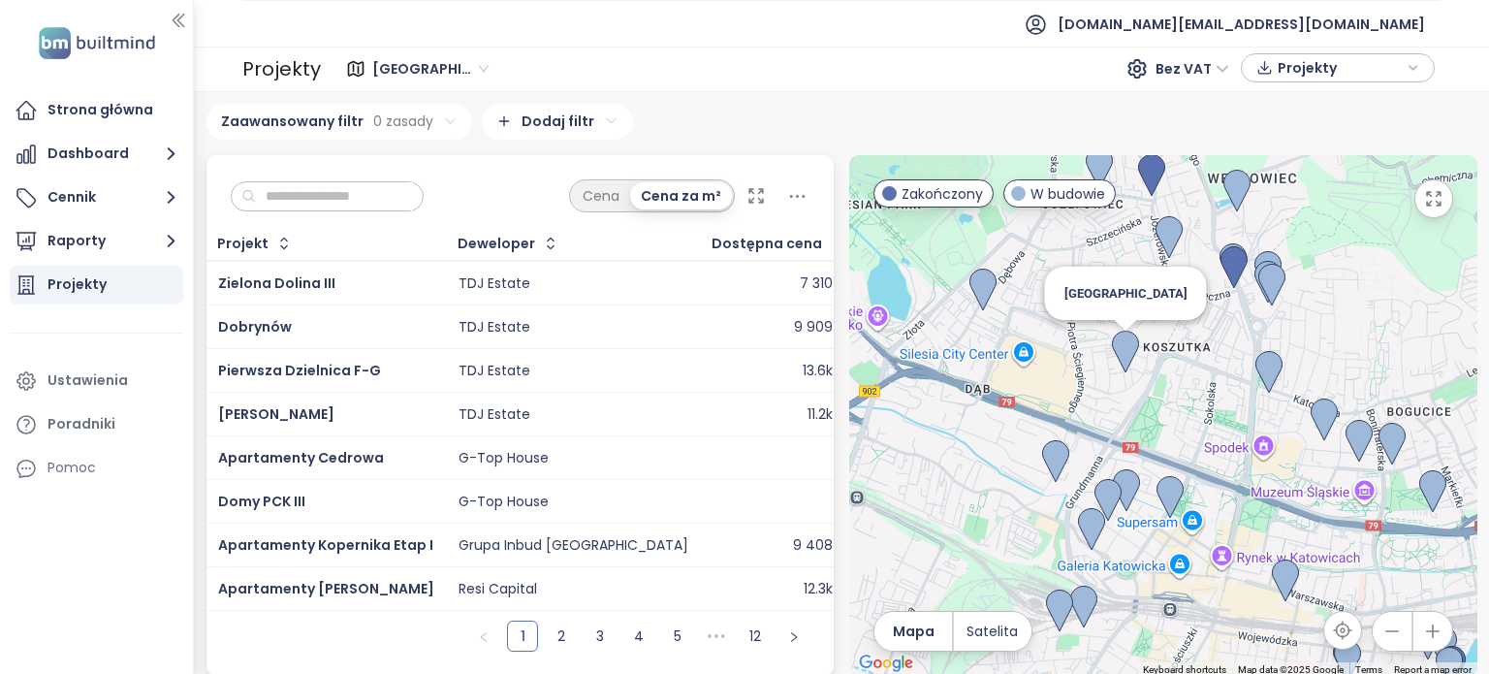
click at [1112, 347] on img at bounding box center [1125, 351] width 27 height 43
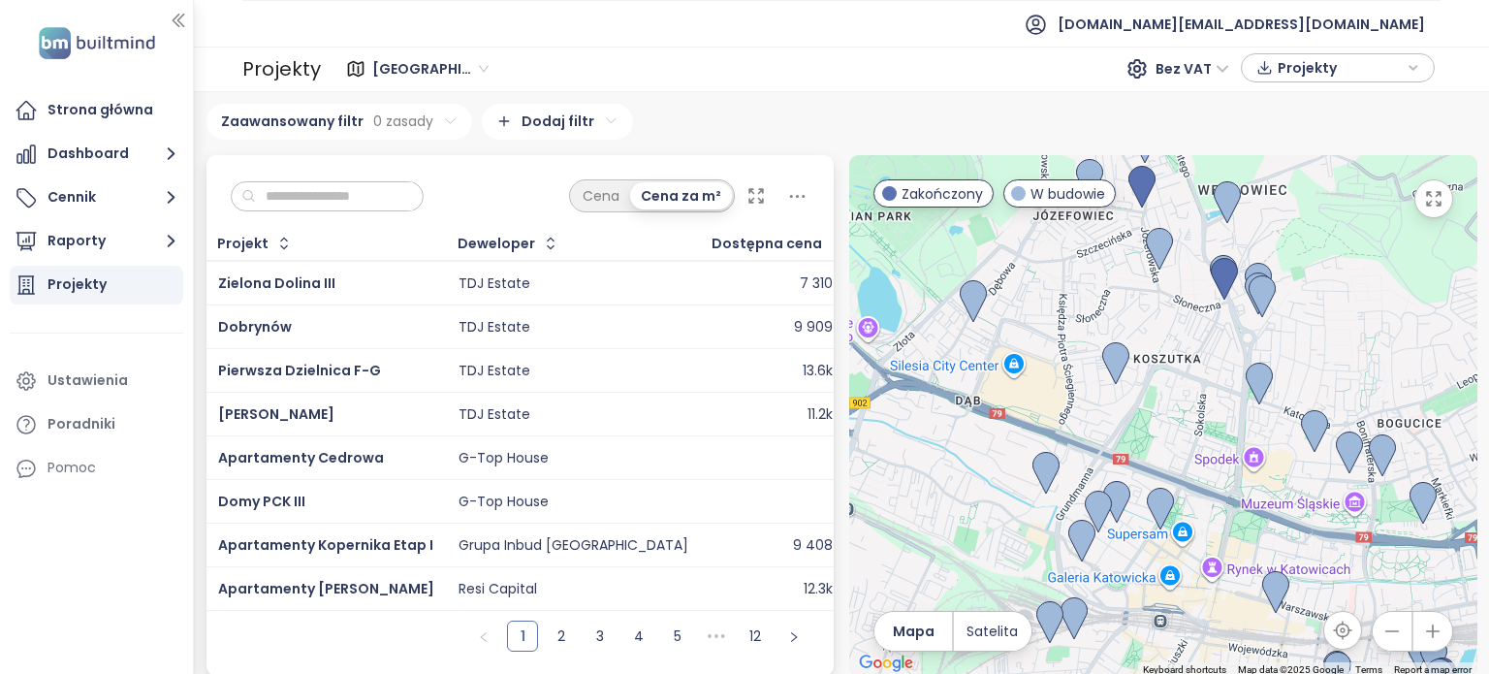
drag, startPoint x: 1045, startPoint y: 406, endPoint x: 1021, endPoint y: 431, distance: 34.3
click at [1021, 431] on div "To navigate, press the arrow keys." at bounding box center [1163, 415] width 628 height 520
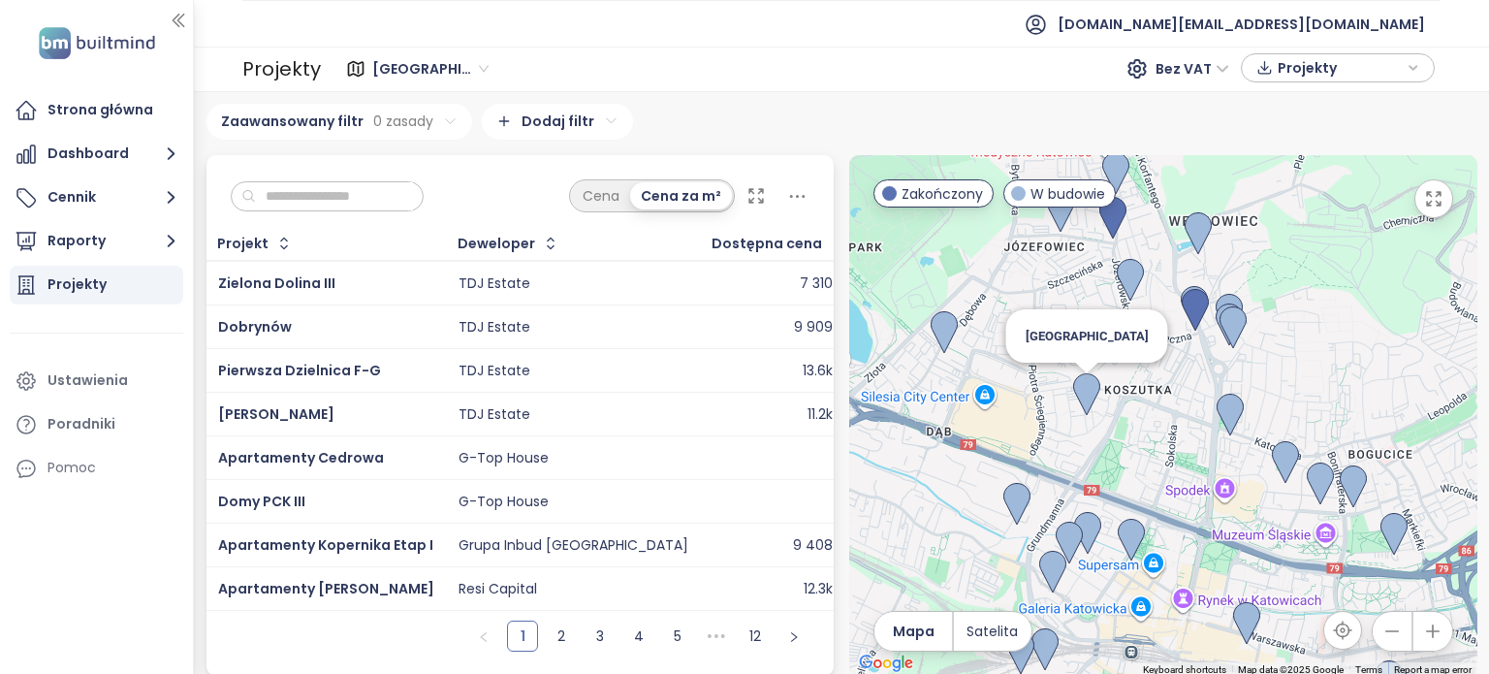
click at [1075, 391] on img at bounding box center [1086, 394] width 27 height 43
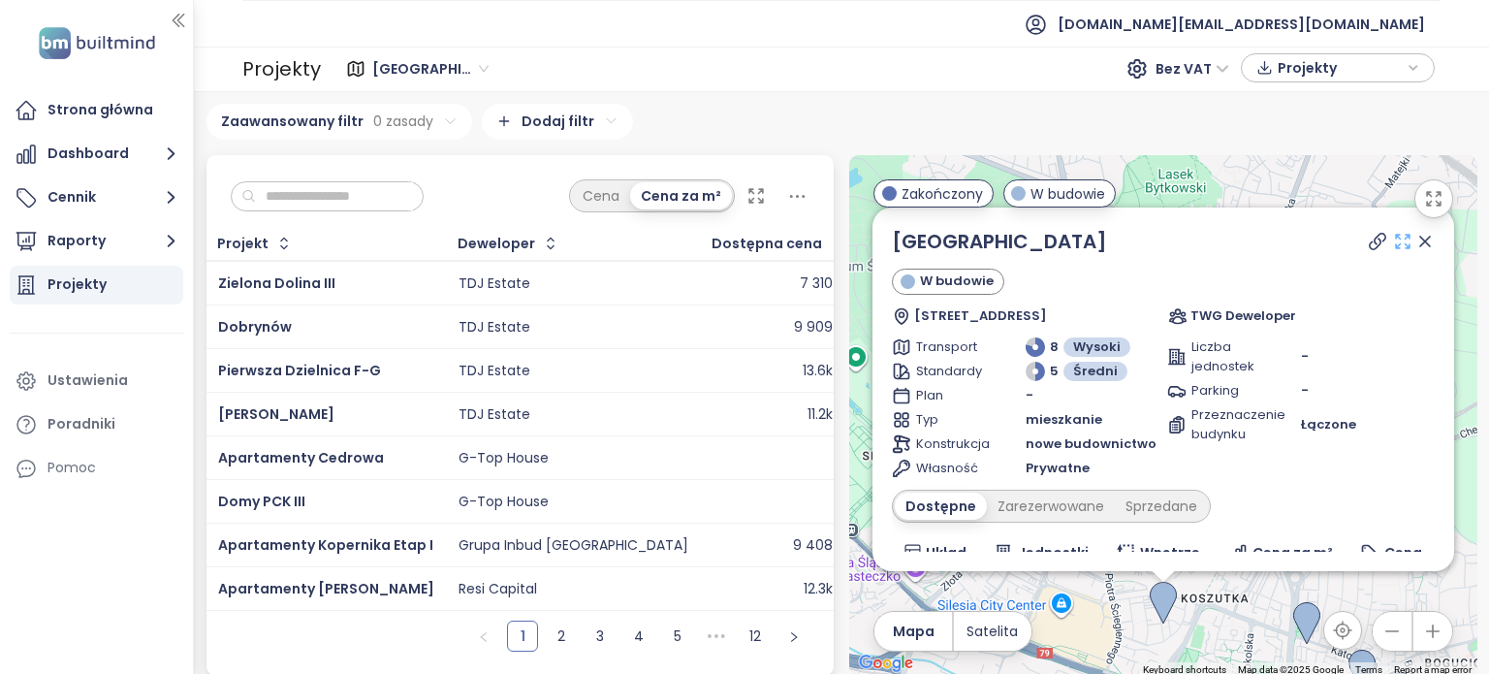
click at [1396, 243] on icon at bounding box center [1403, 242] width 14 height 14
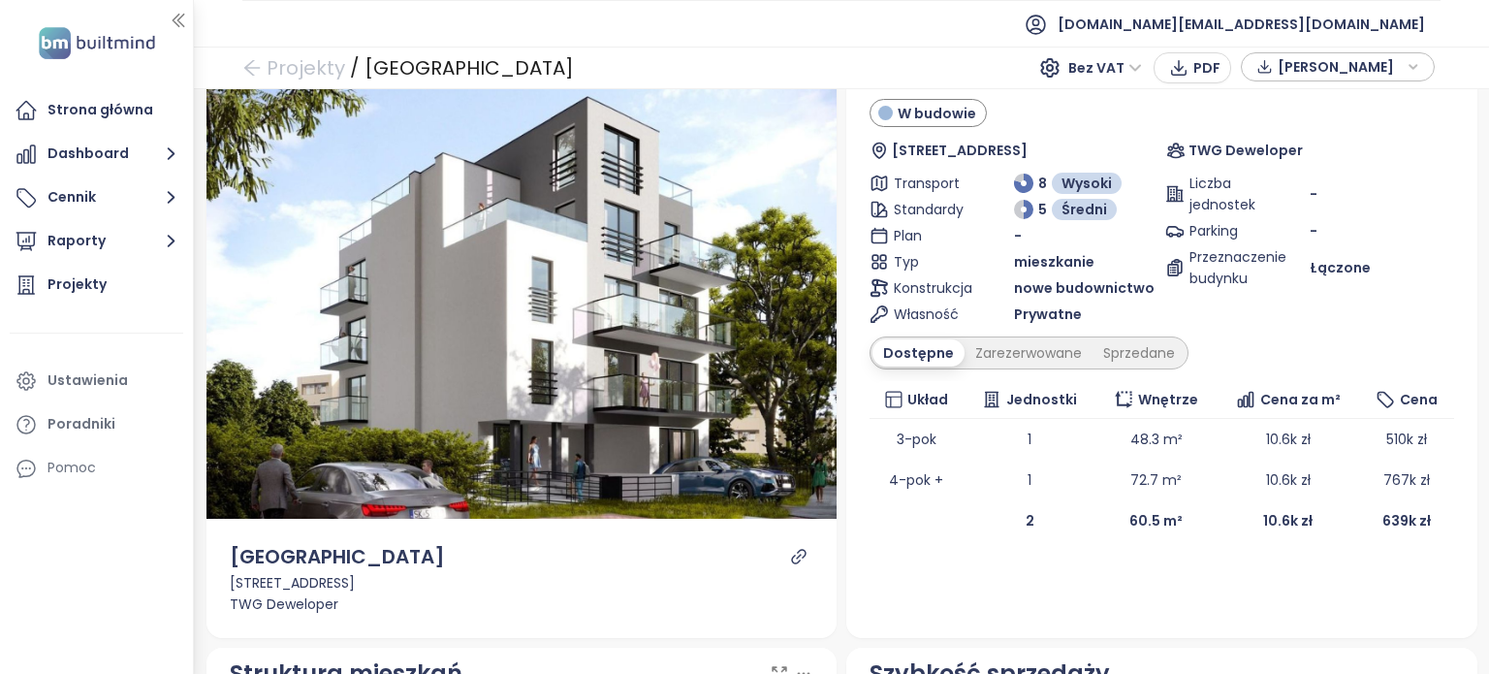
scroll to position [79, 0]
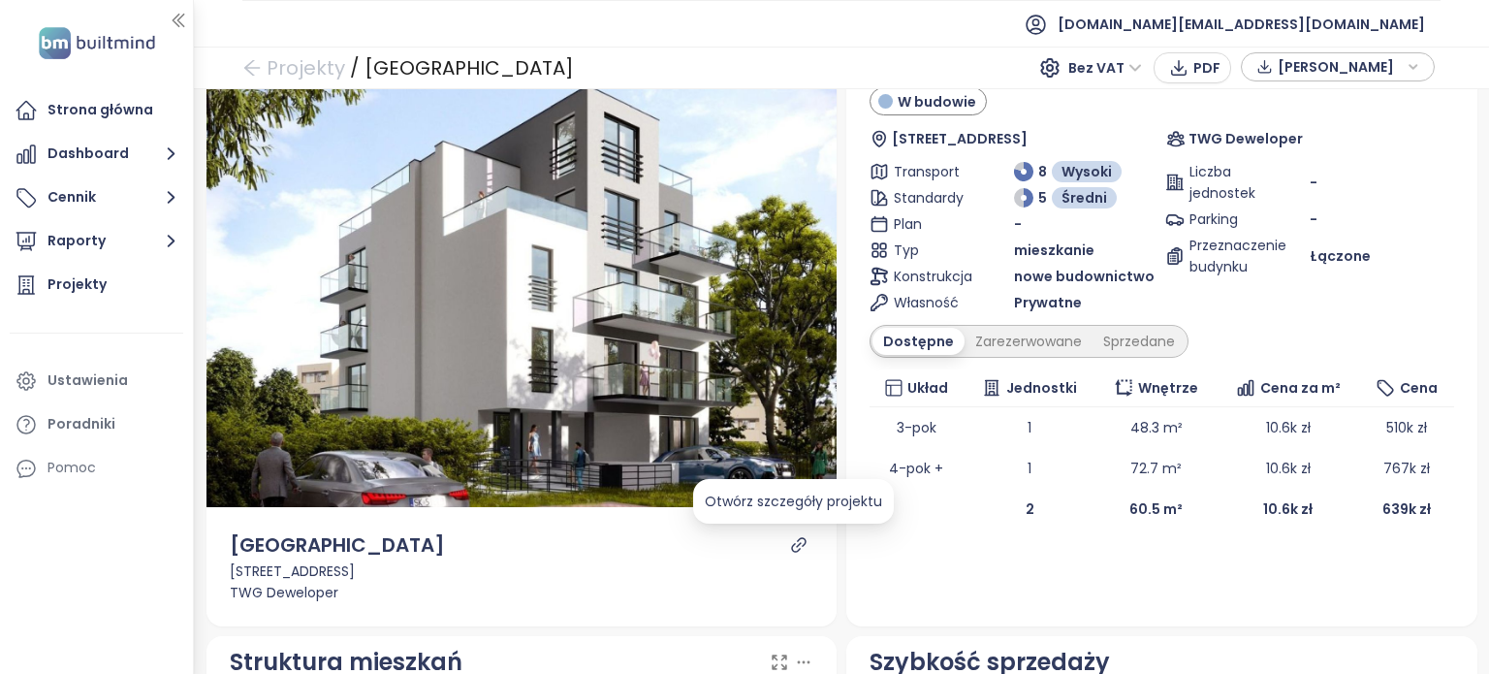
click at [790, 544] on icon "link" at bounding box center [798, 544] width 17 height 17
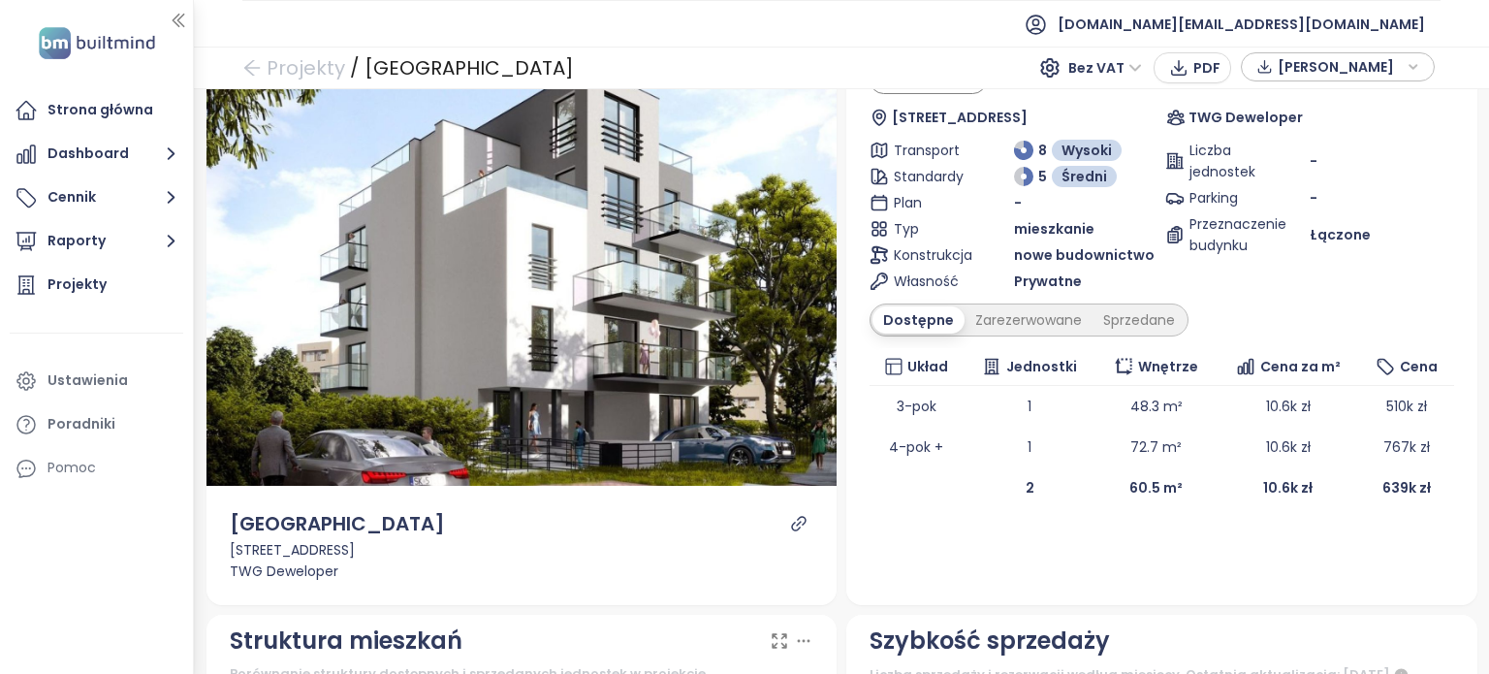
scroll to position [70, 0]
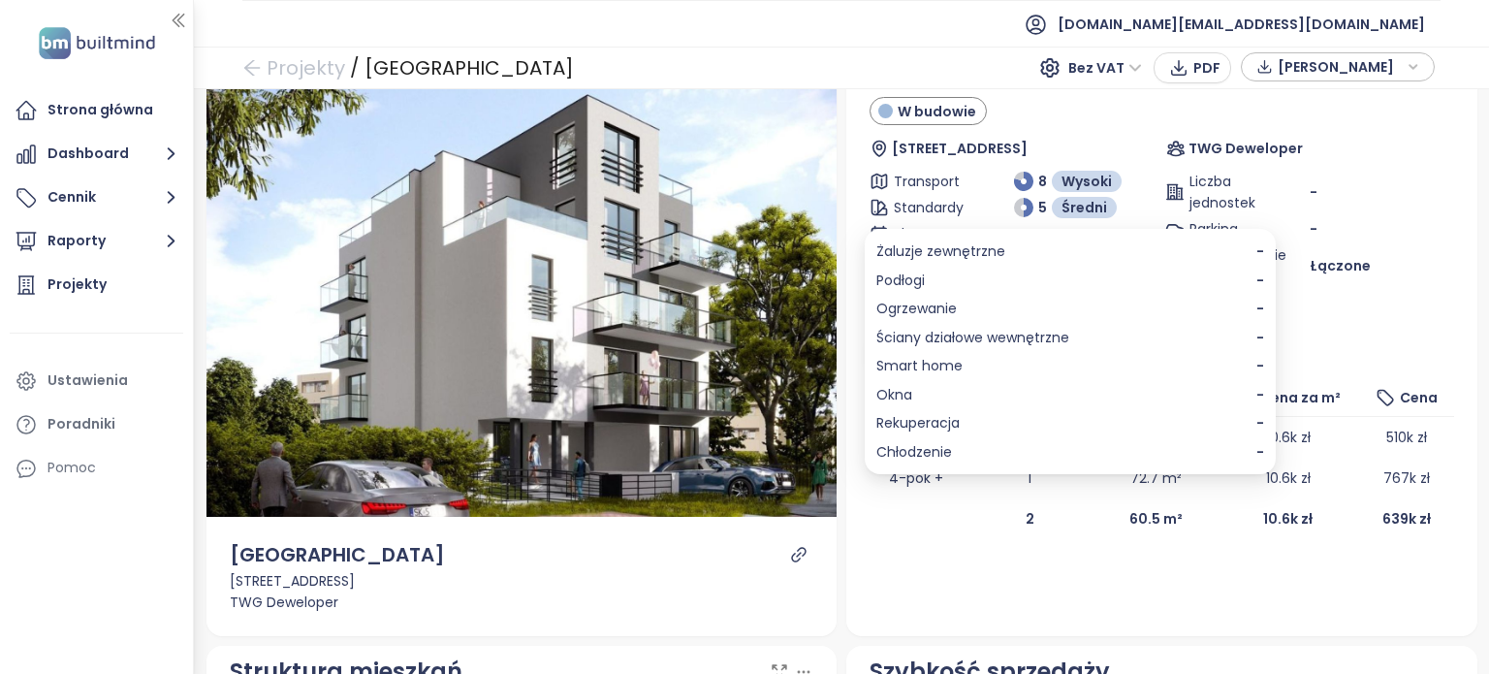
click at [1023, 204] on icon at bounding box center [1026, 207] width 6 height 13
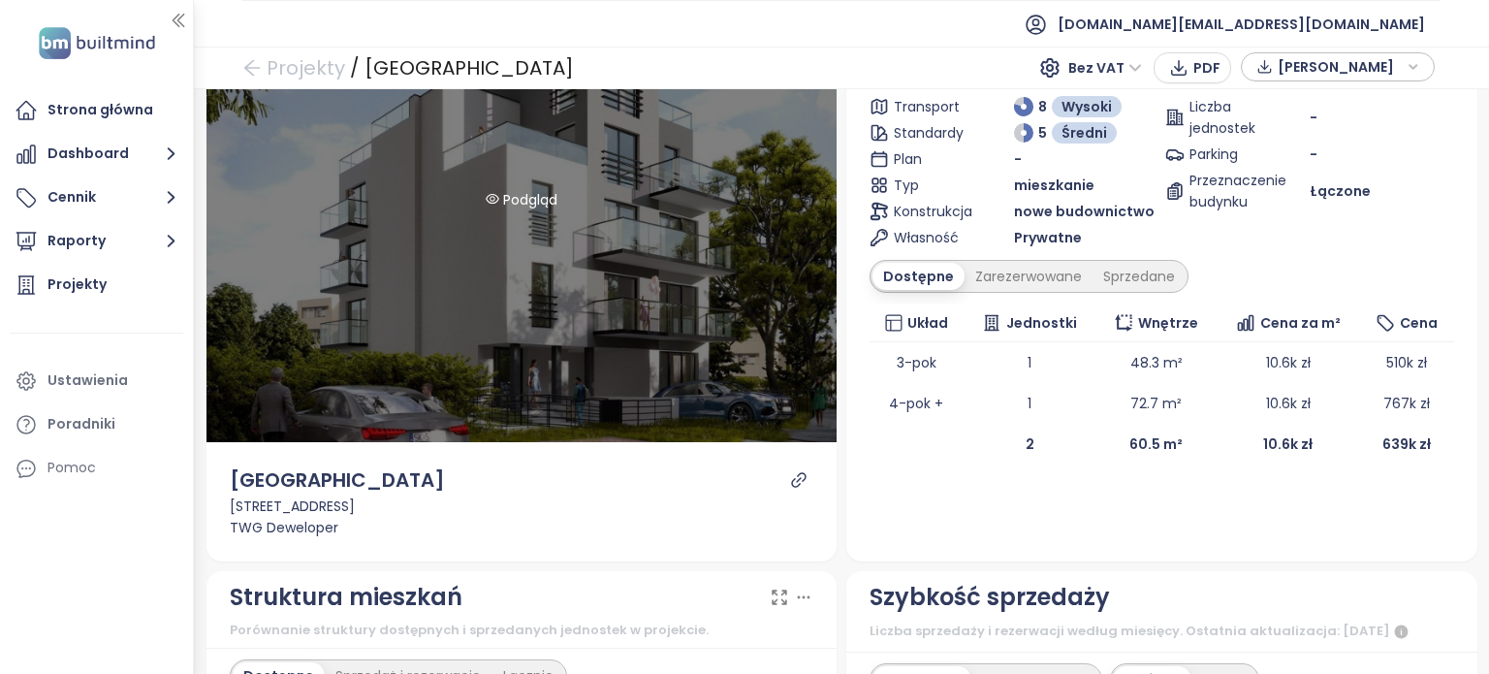
scroll to position [138, 0]
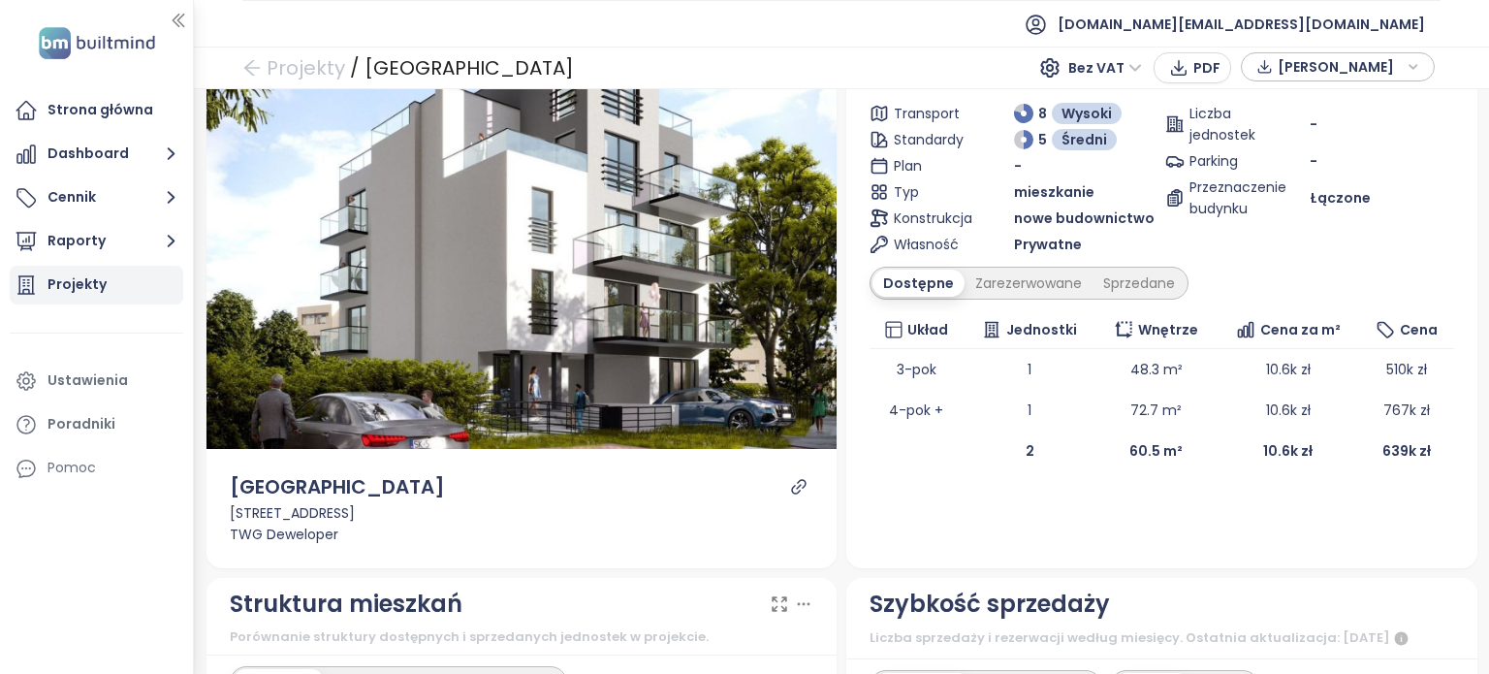
click at [85, 286] on div "Projekty" at bounding box center [76, 284] width 59 height 24
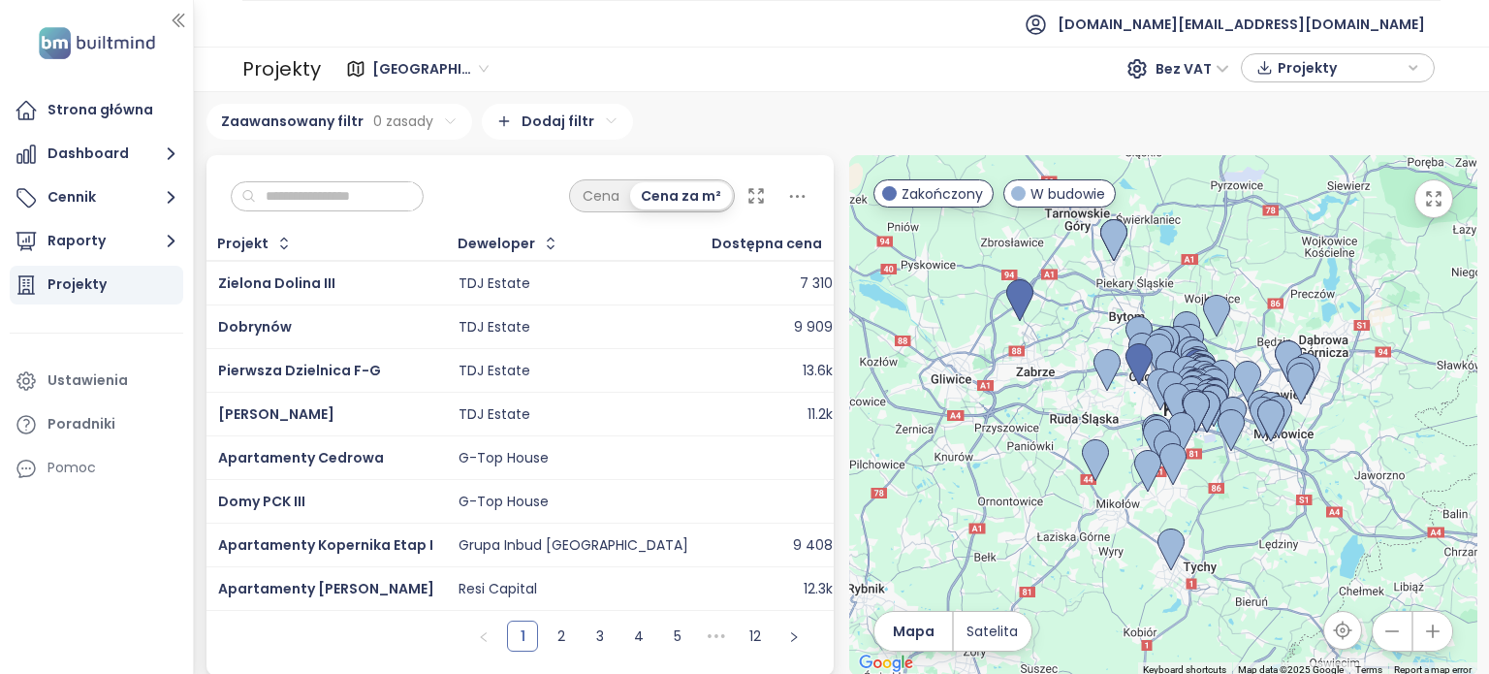
click at [338, 187] on input "text" at bounding box center [334, 196] width 157 height 29
type input "*"
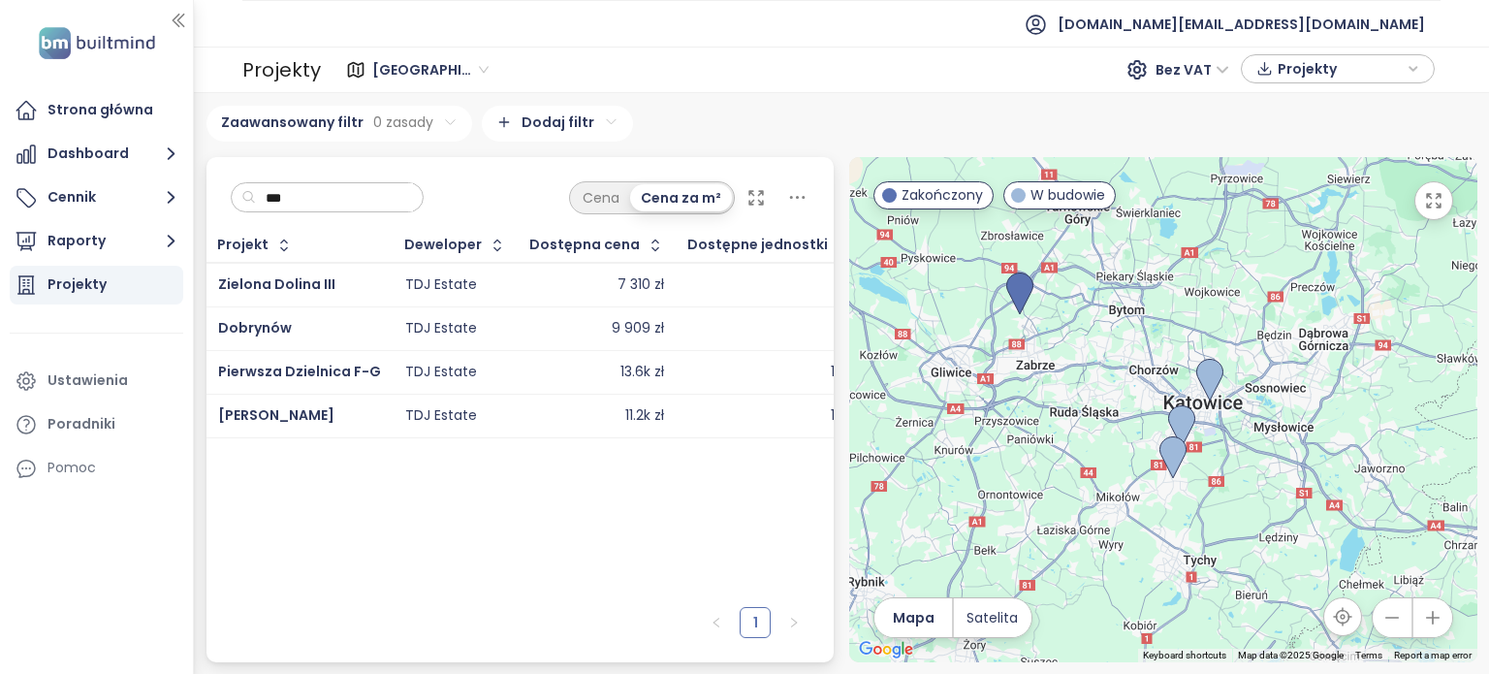
type input "***"
click at [373, 374] on td "Pierwsza Dzielnica F-G" at bounding box center [299, 372] width 187 height 44
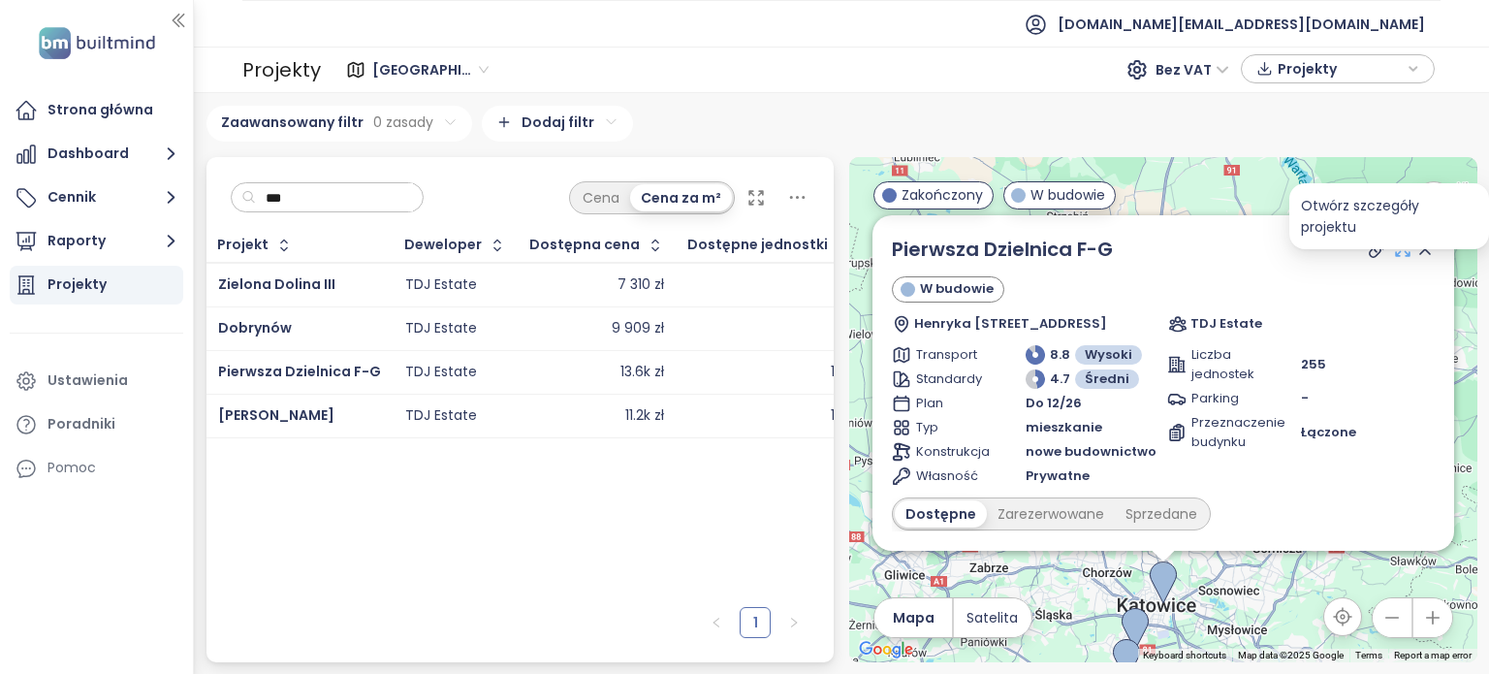
click at [1393, 250] on icon at bounding box center [1402, 248] width 19 height 19
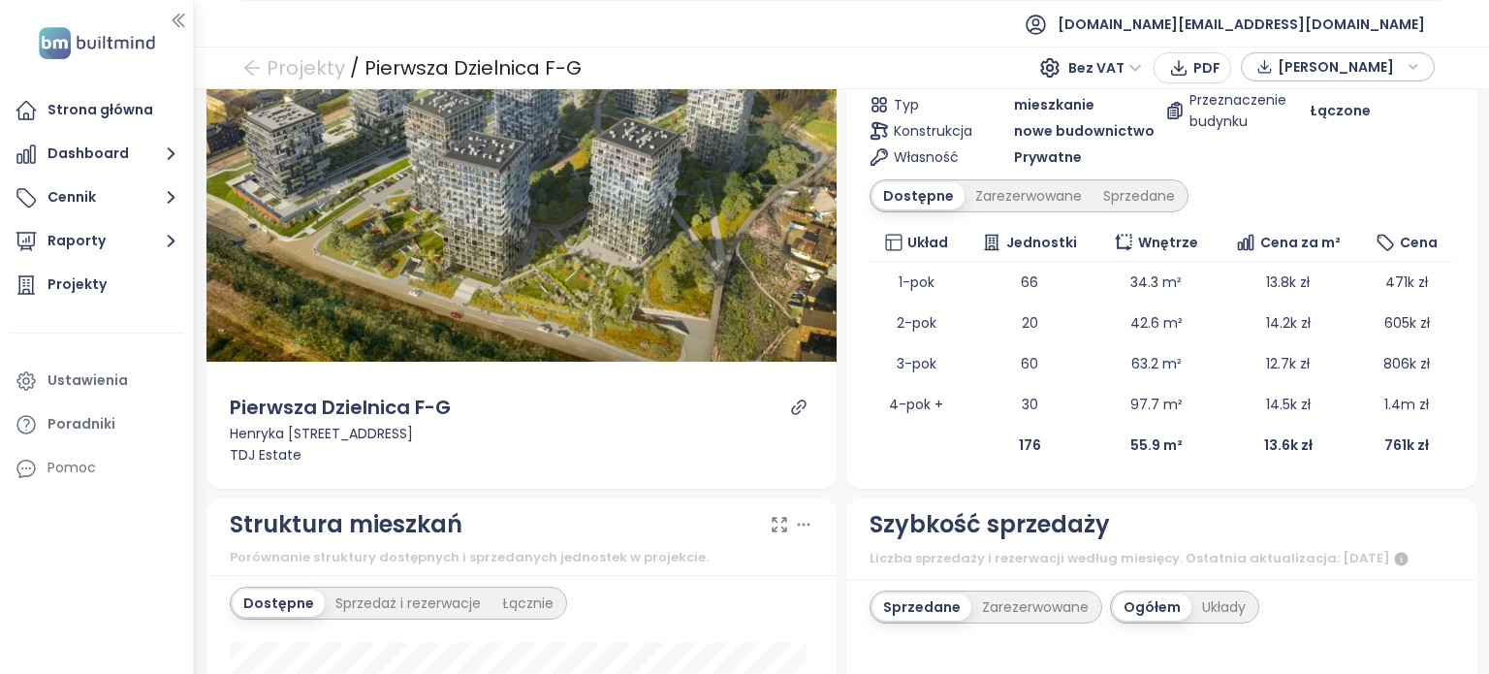
scroll to position [242, 0]
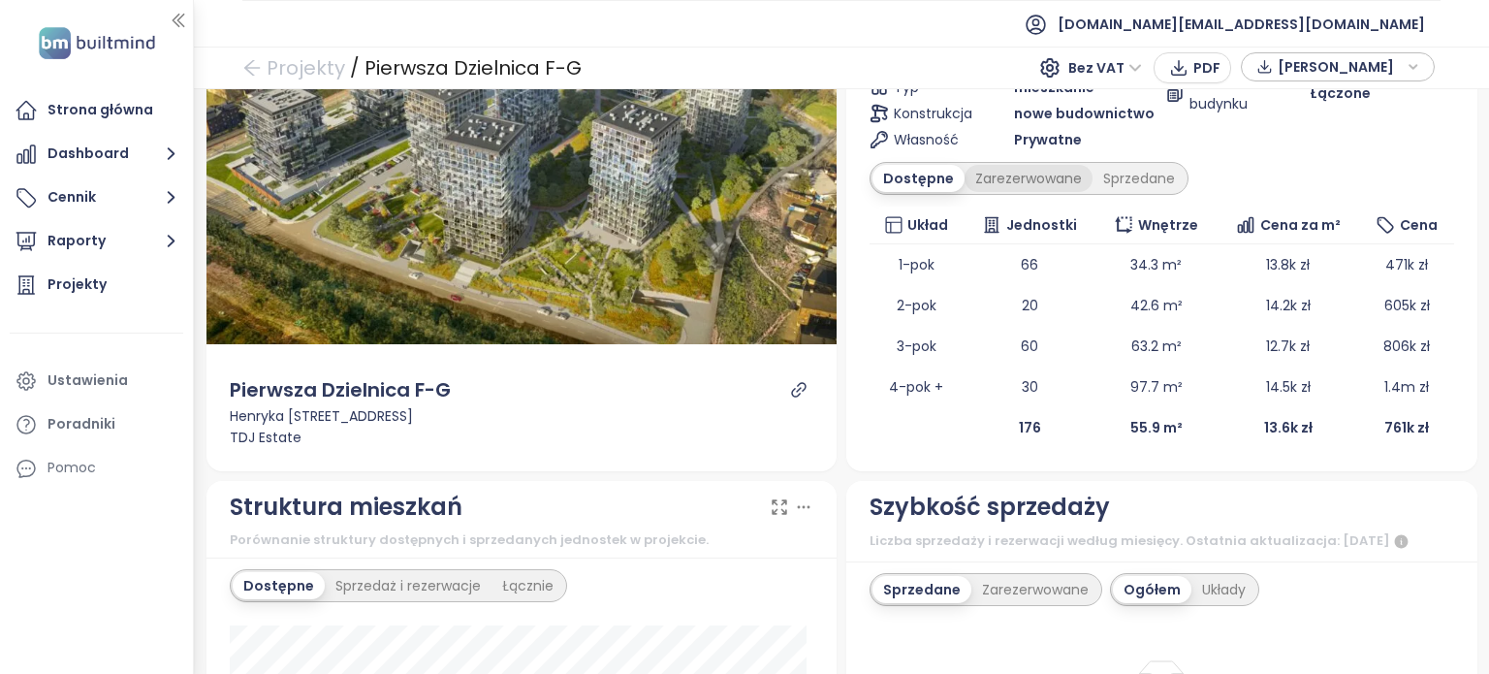
click at [1028, 189] on div "Zarezerwowane" at bounding box center [1028, 178] width 128 height 27
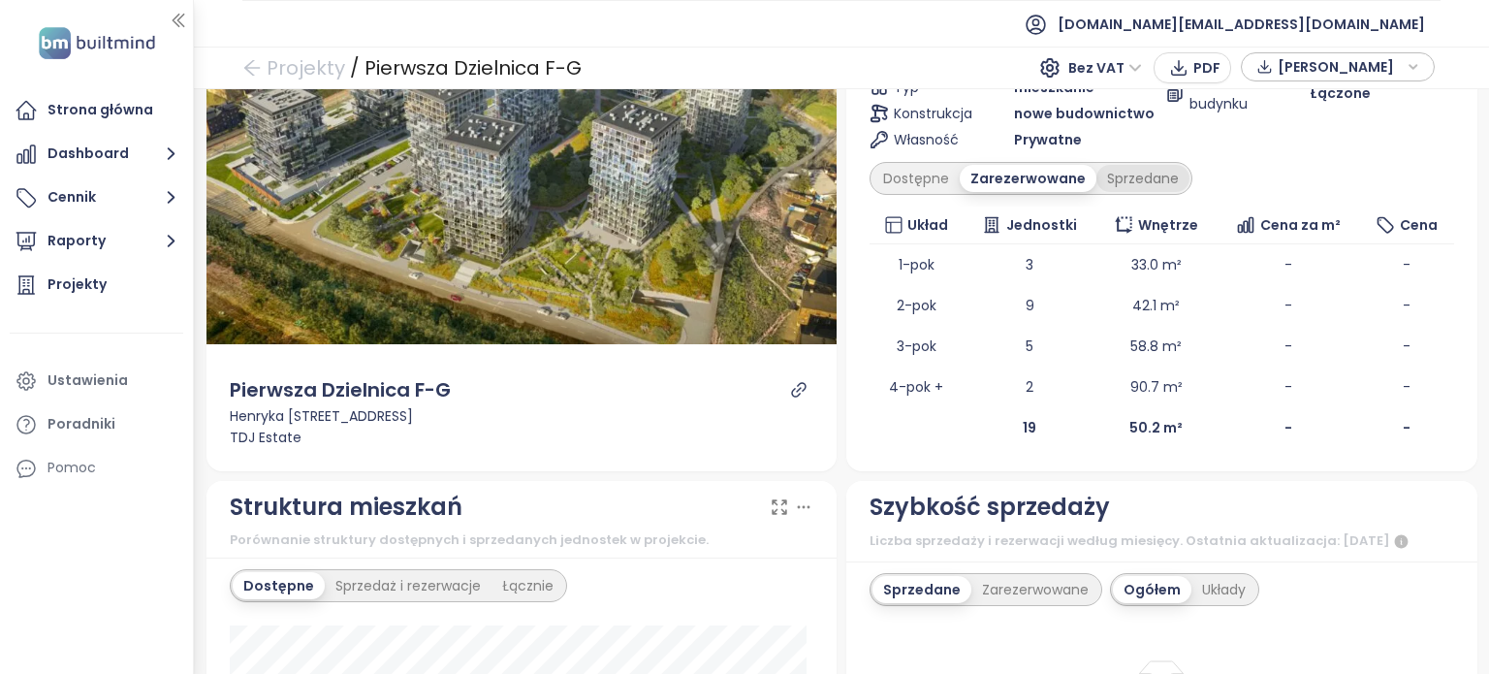
click at [1140, 173] on div "Sprzedane" at bounding box center [1142, 178] width 93 height 27
click at [919, 175] on div "Dostępne" at bounding box center [915, 178] width 87 height 27
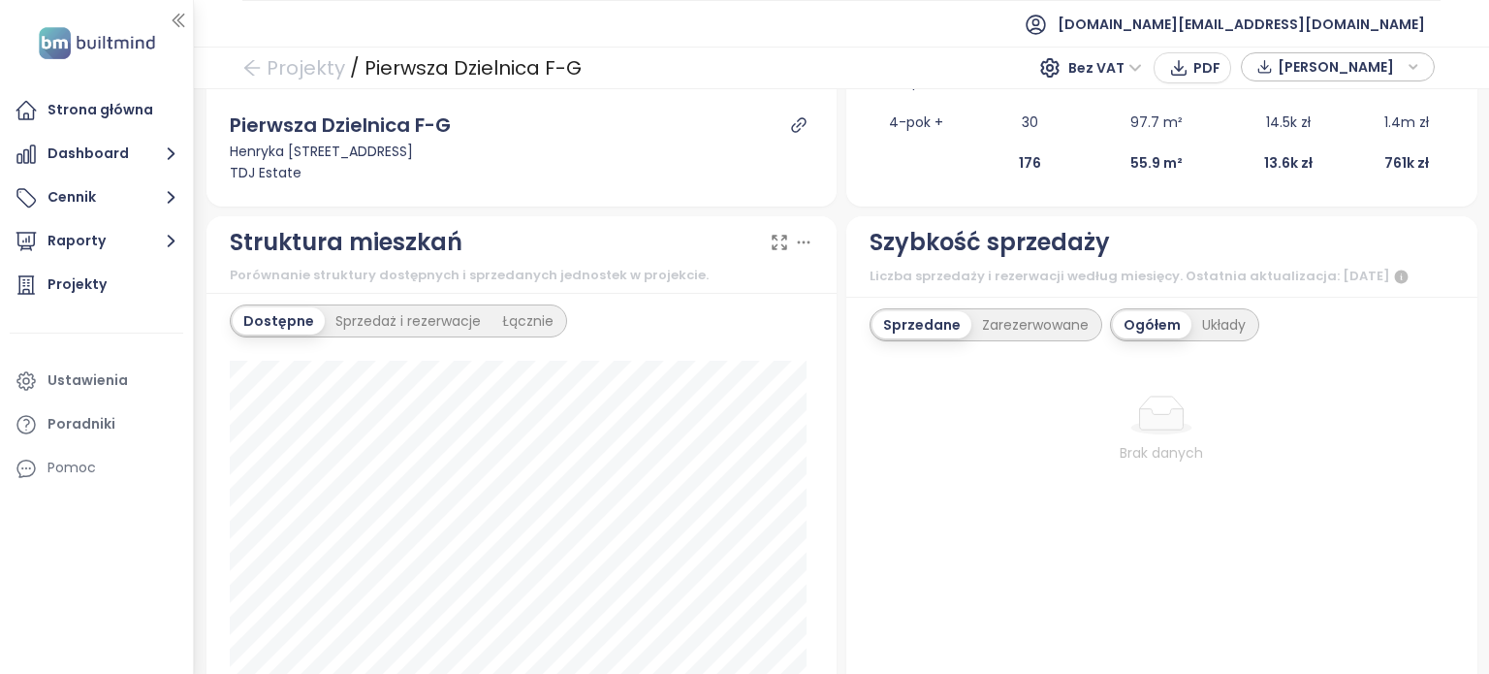
scroll to position [546, 0]
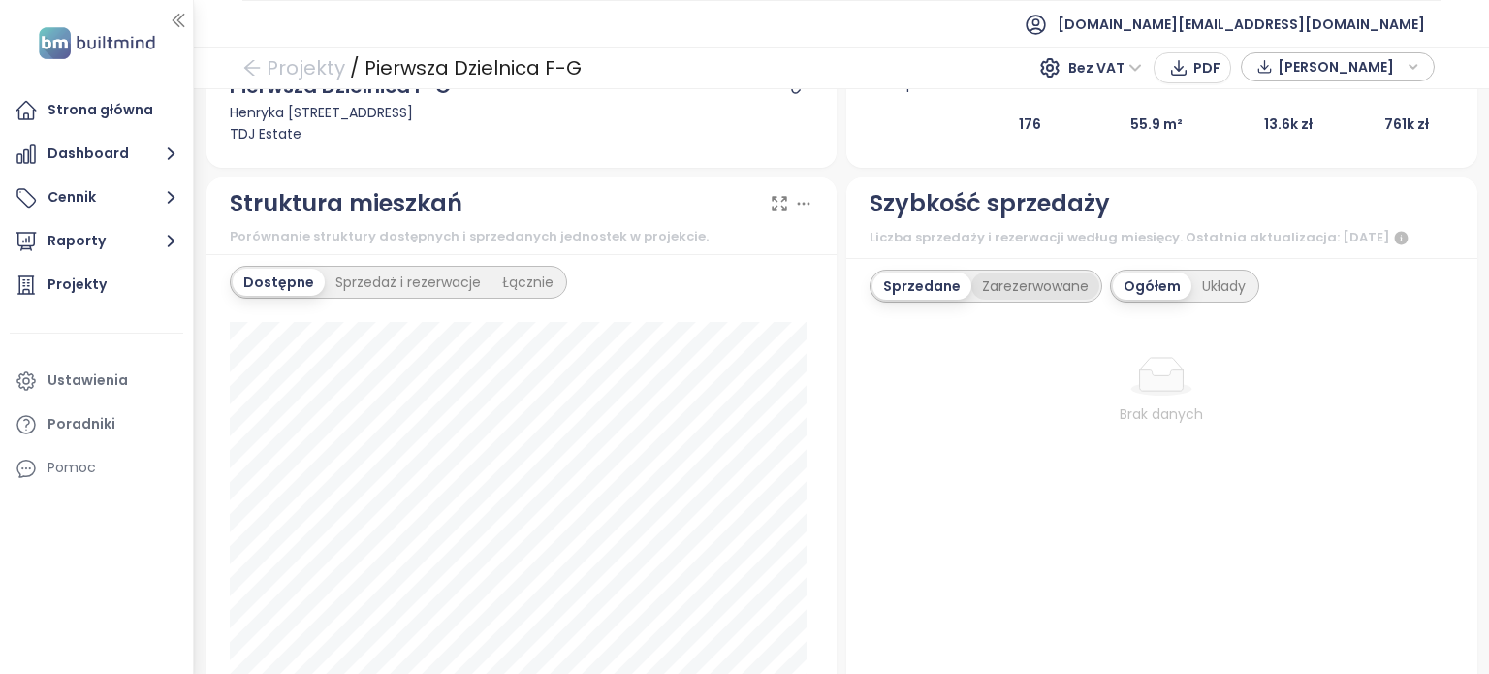
click at [1043, 282] on div "Zarezerwowane" at bounding box center [1035, 285] width 128 height 27
click at [1043, 282] on div "Zarezerwowane" at bounding box center [1029, 285] width 128 height 27
click at [1213, 278] on div "Układy" at bounding box center [1226, 285] width 65 height 27
click at [897, 278] on div "Sprzedane" at bounding box center [918, 285] width 93 height 27
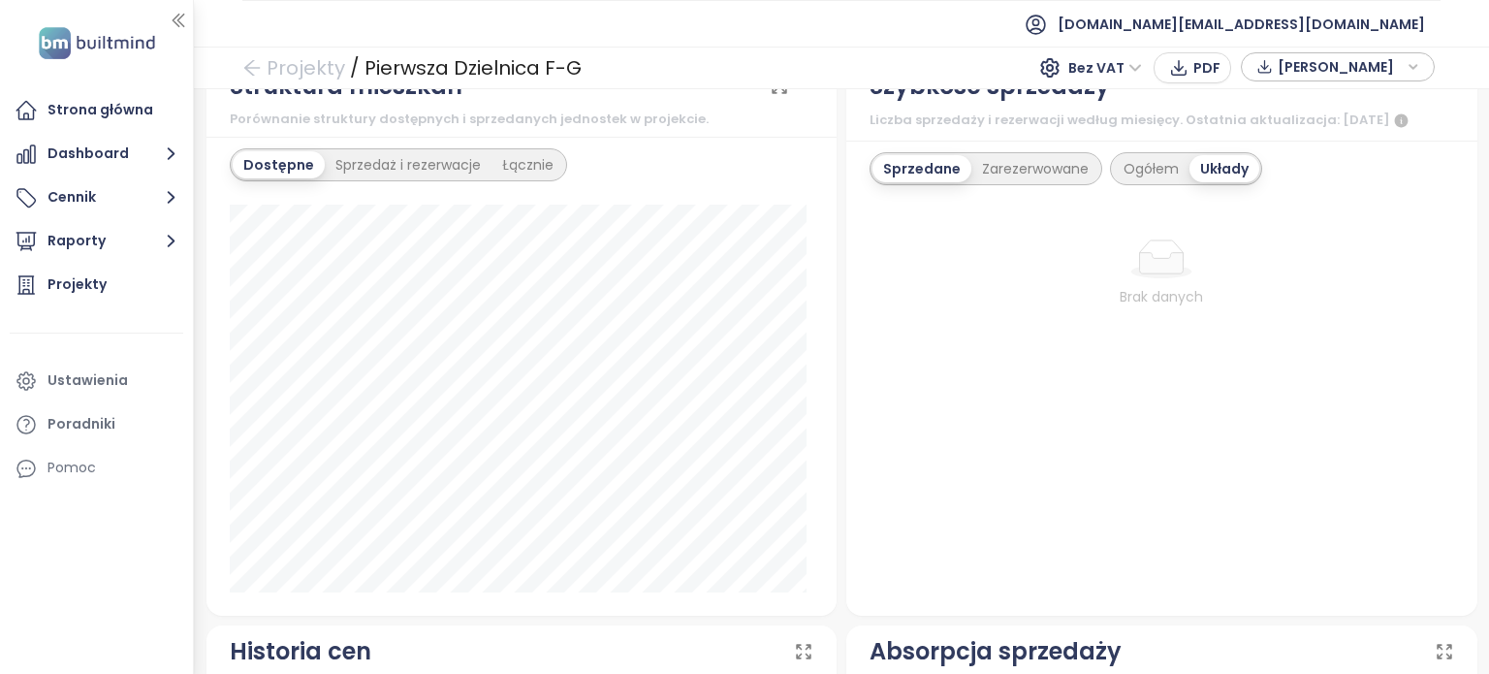
scroll to position [642, 0]
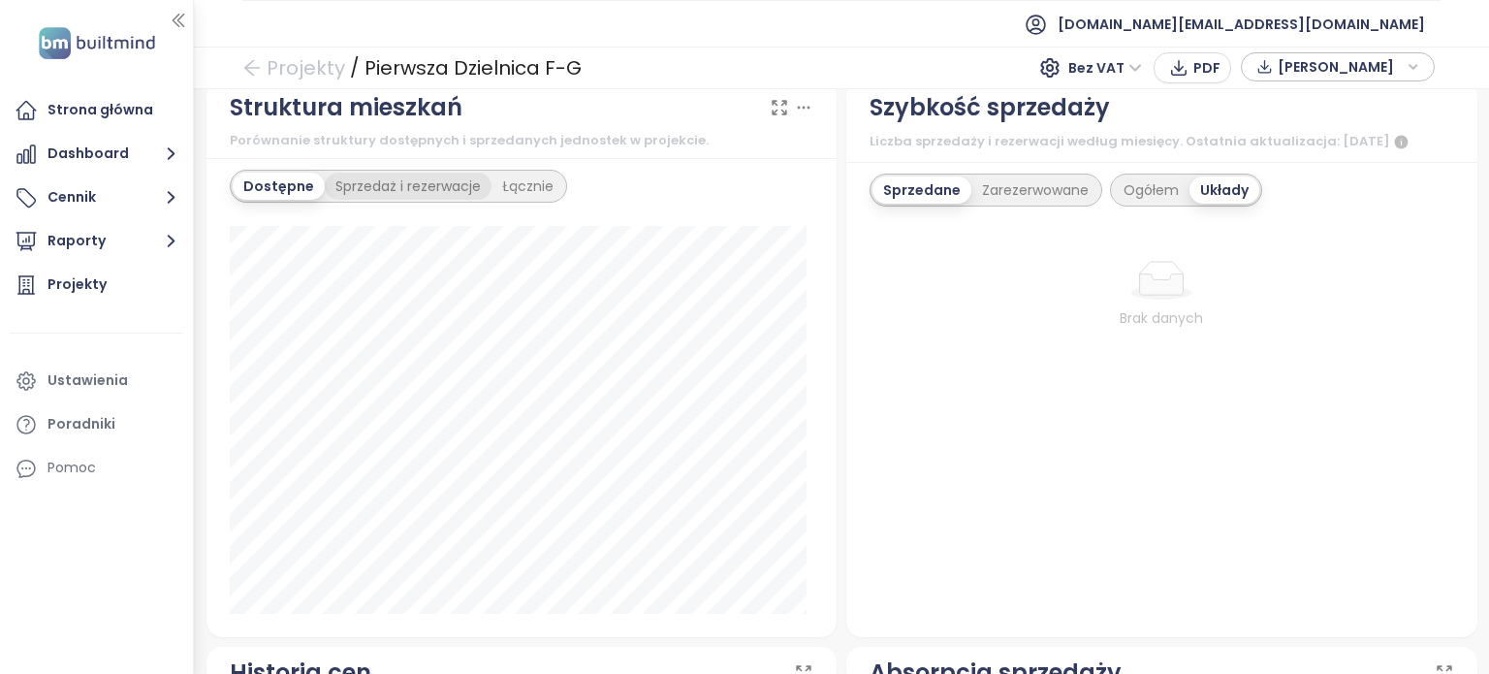
click at [410, 185] on div "Sprzedaż i rezerwacje" at bounding box center [408, 186] width 167 height 27
click at [268, 181] on div "Dostępne" at bounding box center [276, 186] width 87 height 27
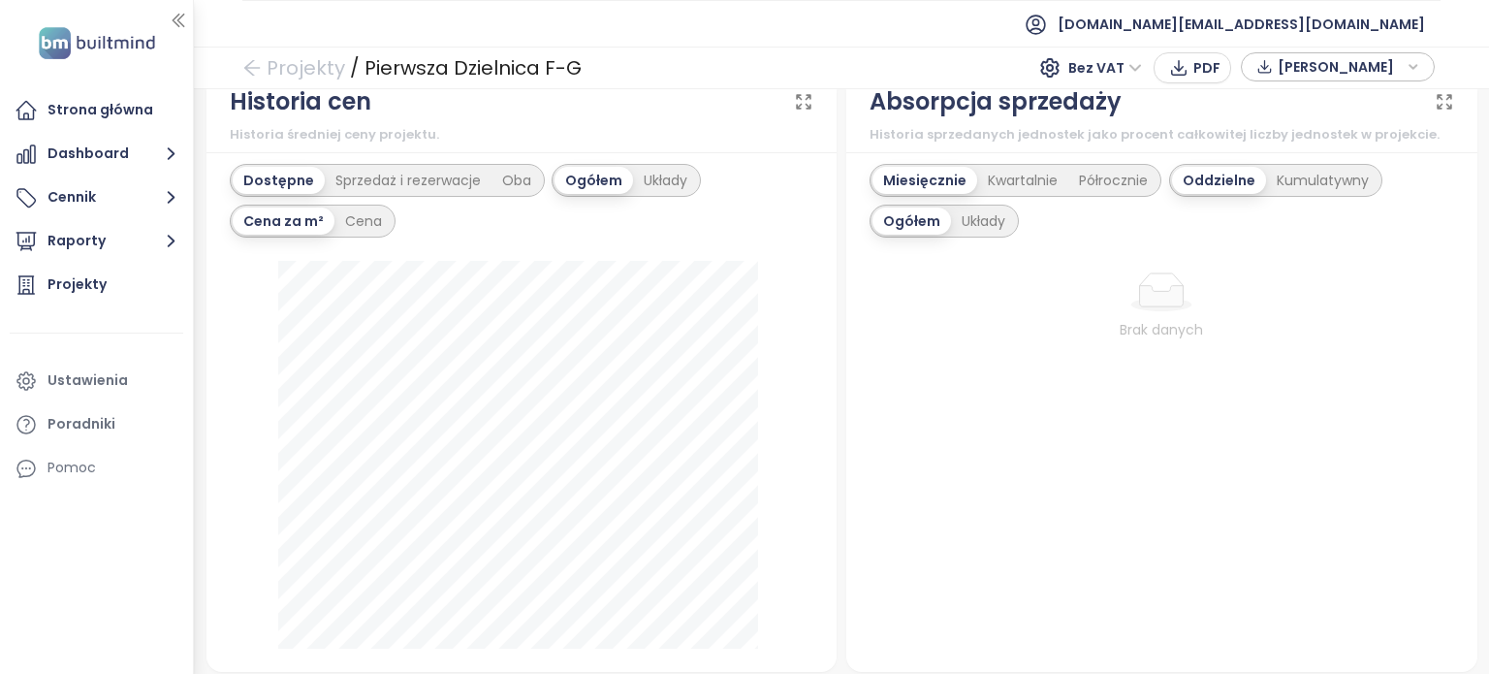
scroll to position [1230, 0]
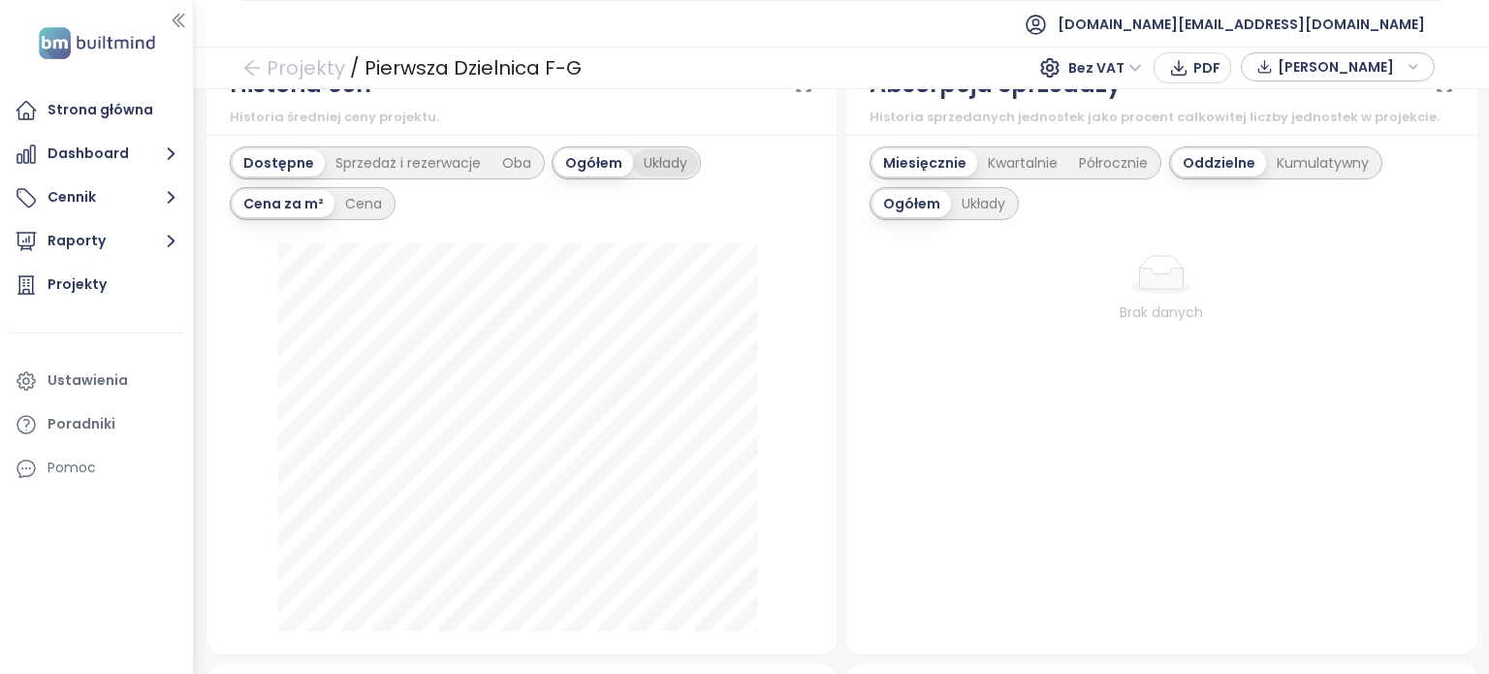
click at [651, 161] on div "Układy" at bounding box center [665, 162] width 65 height 27
click at [651, 161] on div "Dostępne Sprzedaż i rezerwacje Ogółem Układy Cena za m² Cena" at bounding box center [522, 183] width 584 height 74
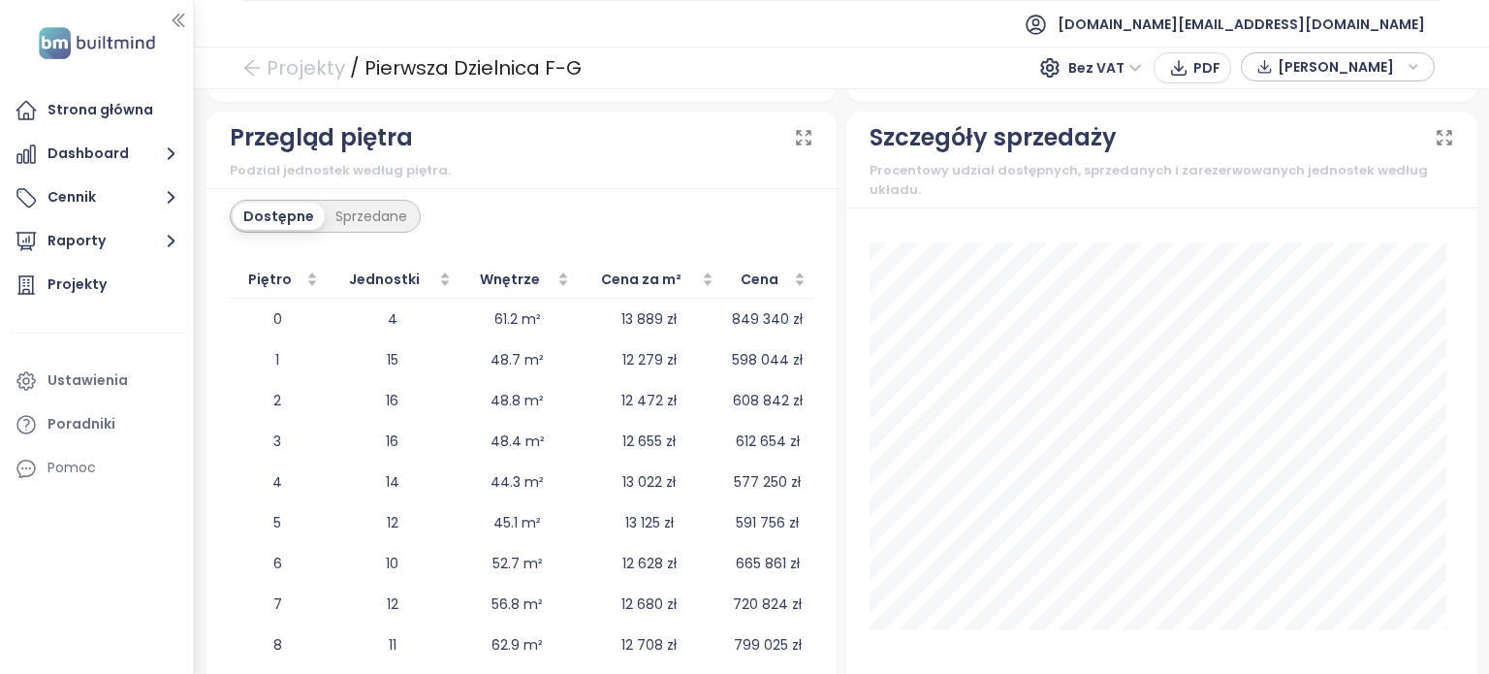
scroll to position [2369, 0]
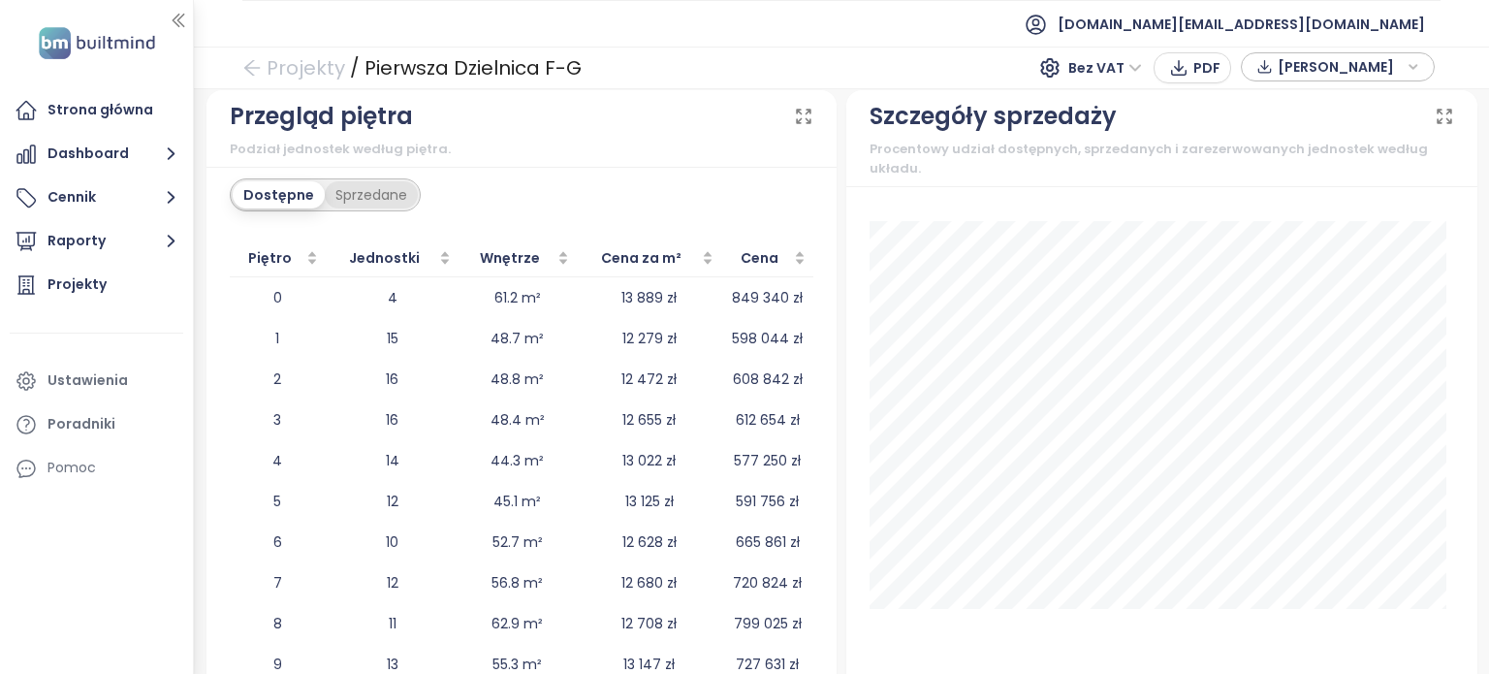
click at [395, 182] on div "Sprzedane" at bounding box center [371, 194] width 93 height 27
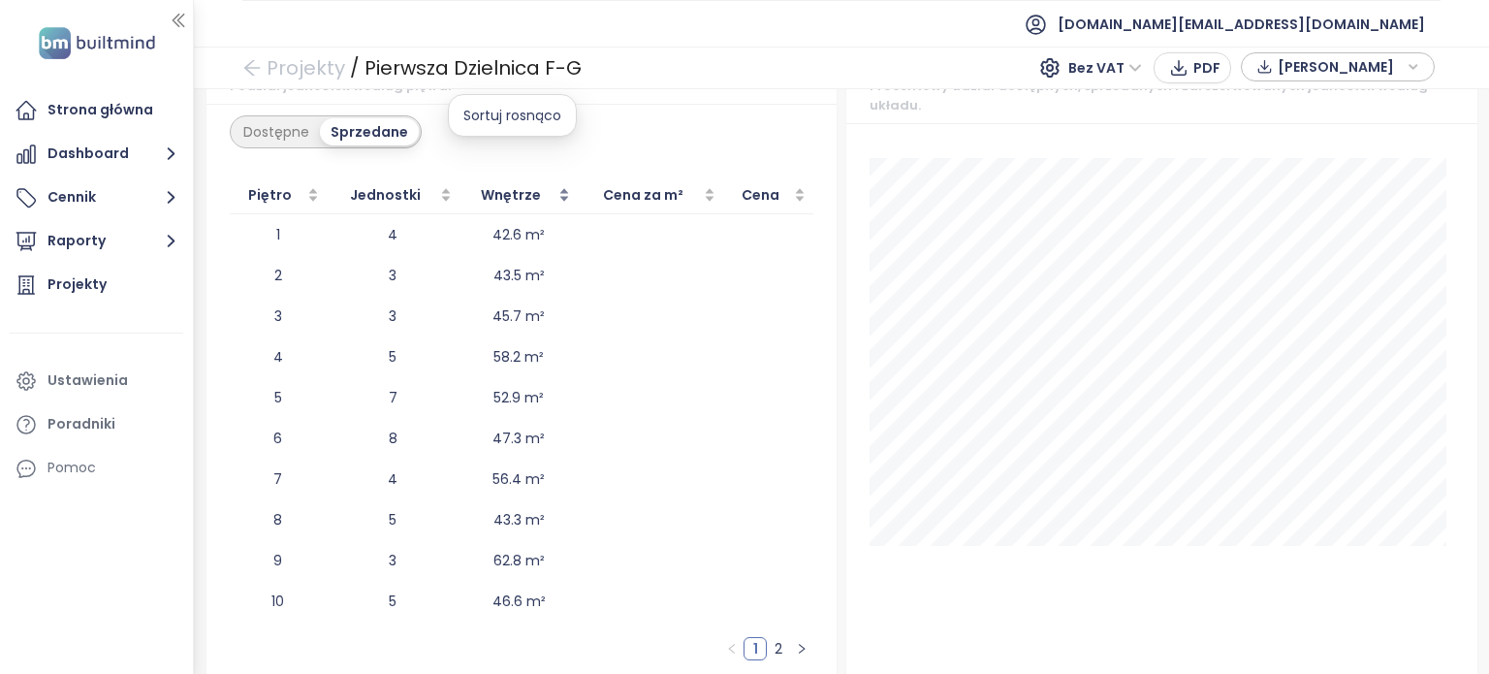
scroll to position [2464, 0]
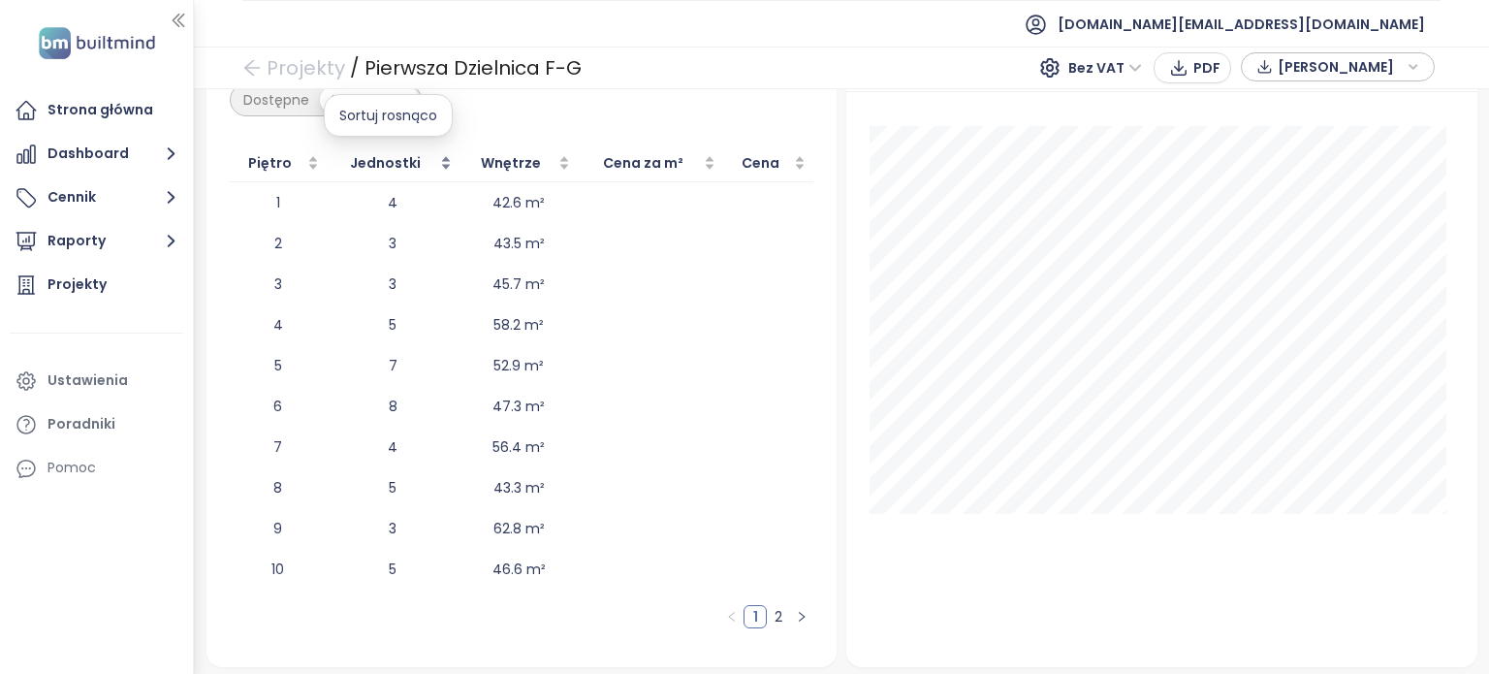
click at [438, 163] on div "Jednostki" at bounding box center [392, 162] width 117 height 21
click at [438, 162] on div "Jednostki" at bounding box center [392, 162] width 117 height 21
click at [439, 162] on div "Jednostki" at bounding box center [392, 162] width 117 height 21
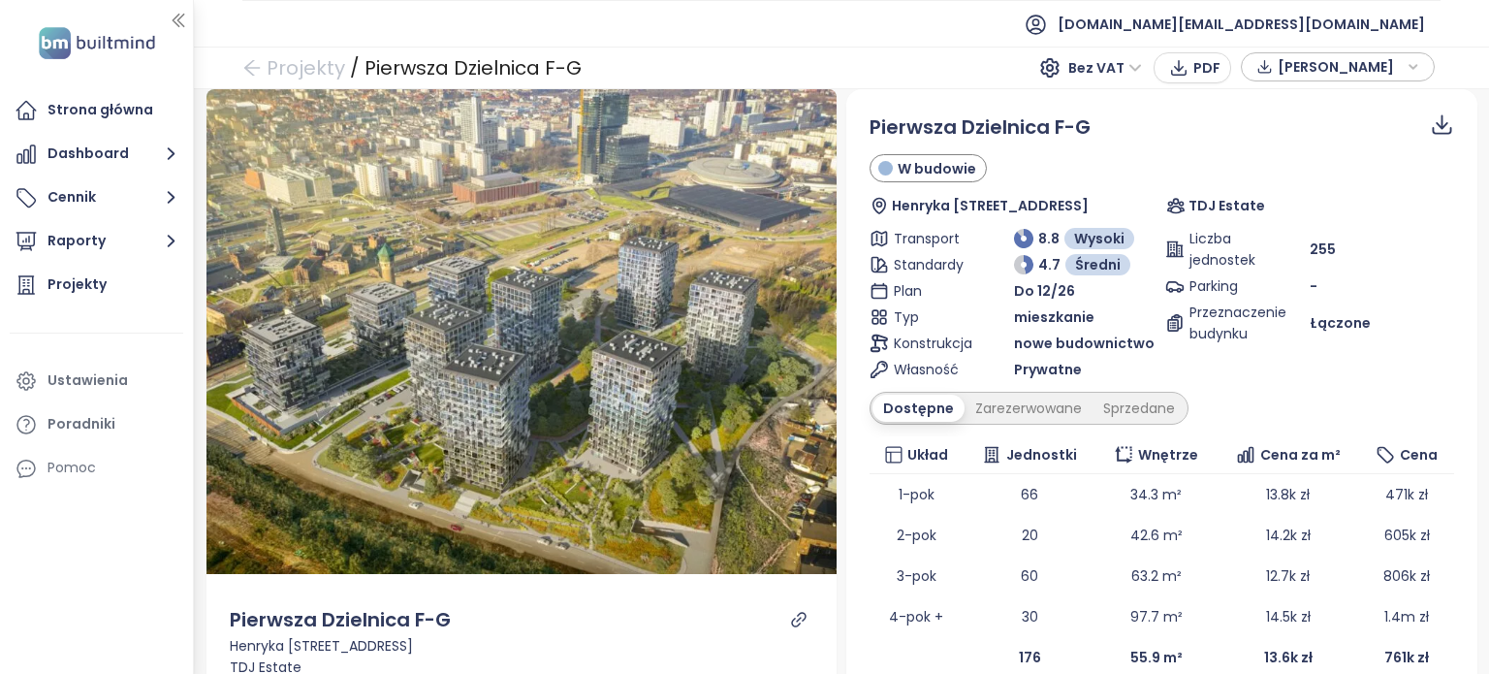
click at [1470, 132] on div "Podgląd Pierwsza Dzielnica F-G Henryka Mikołaja Góreckiego 11, 40-206 Katowice,…" at bounding box center [841, 381] width 1295 height 584
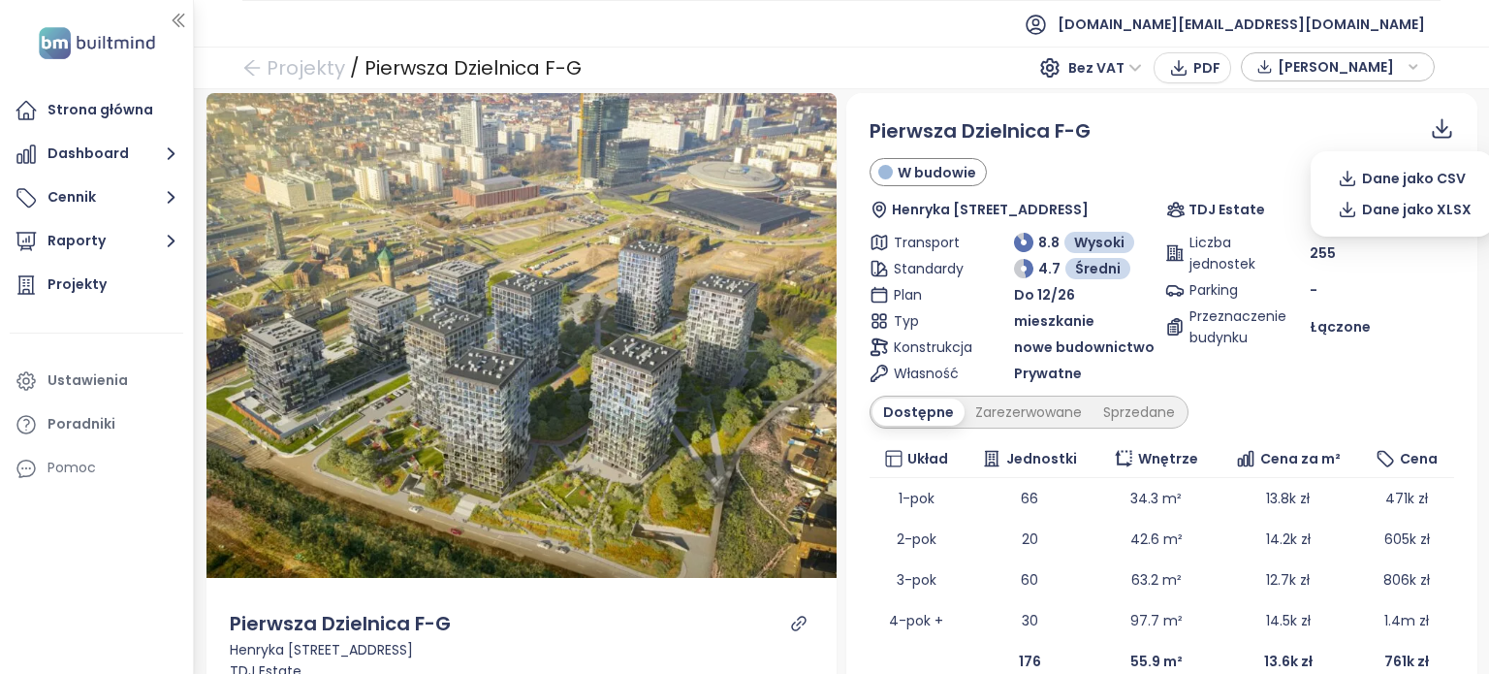
click at [1435, 130] on icon at bounding box center [1441, 125] width 13 height 15
click at [1430, 209] on span "Dane jako XLSX" at bounding box center [1417, 209] width 110 height 21
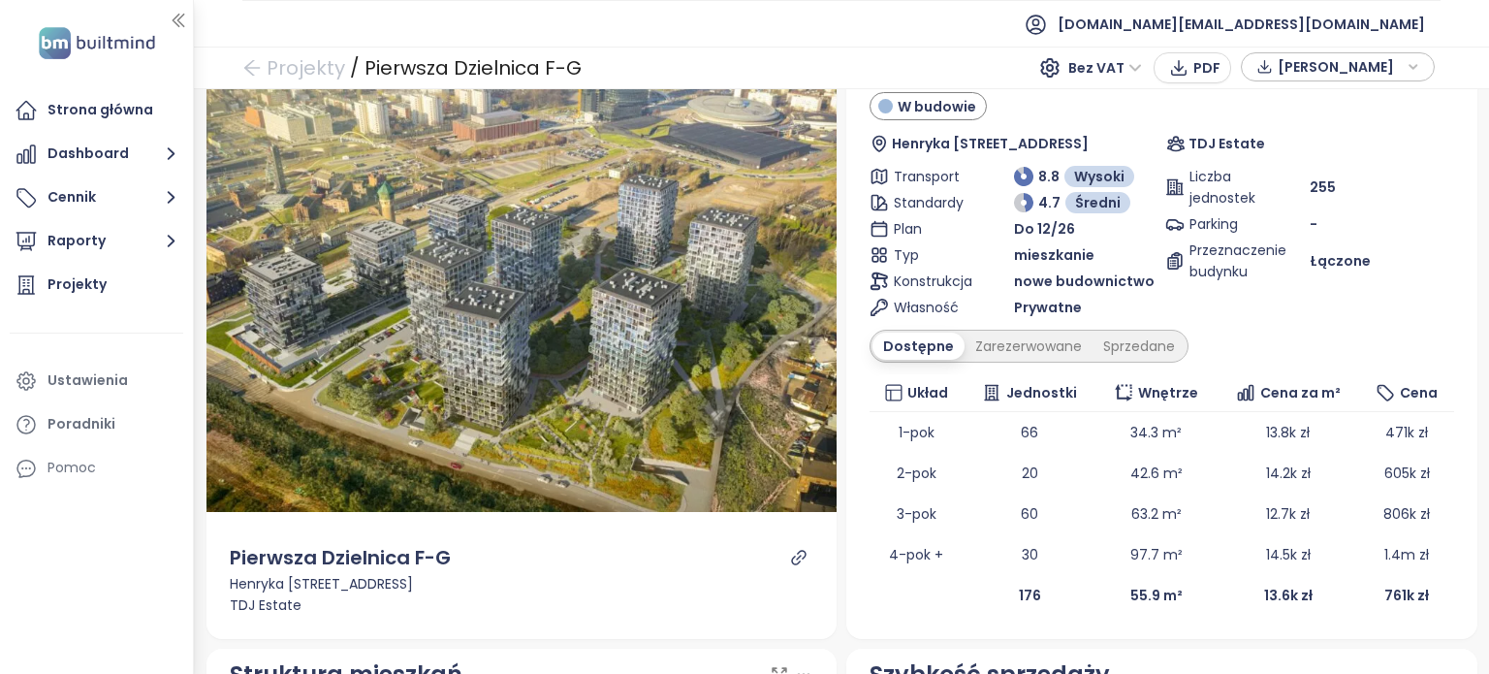
scroll to position [106, 0]
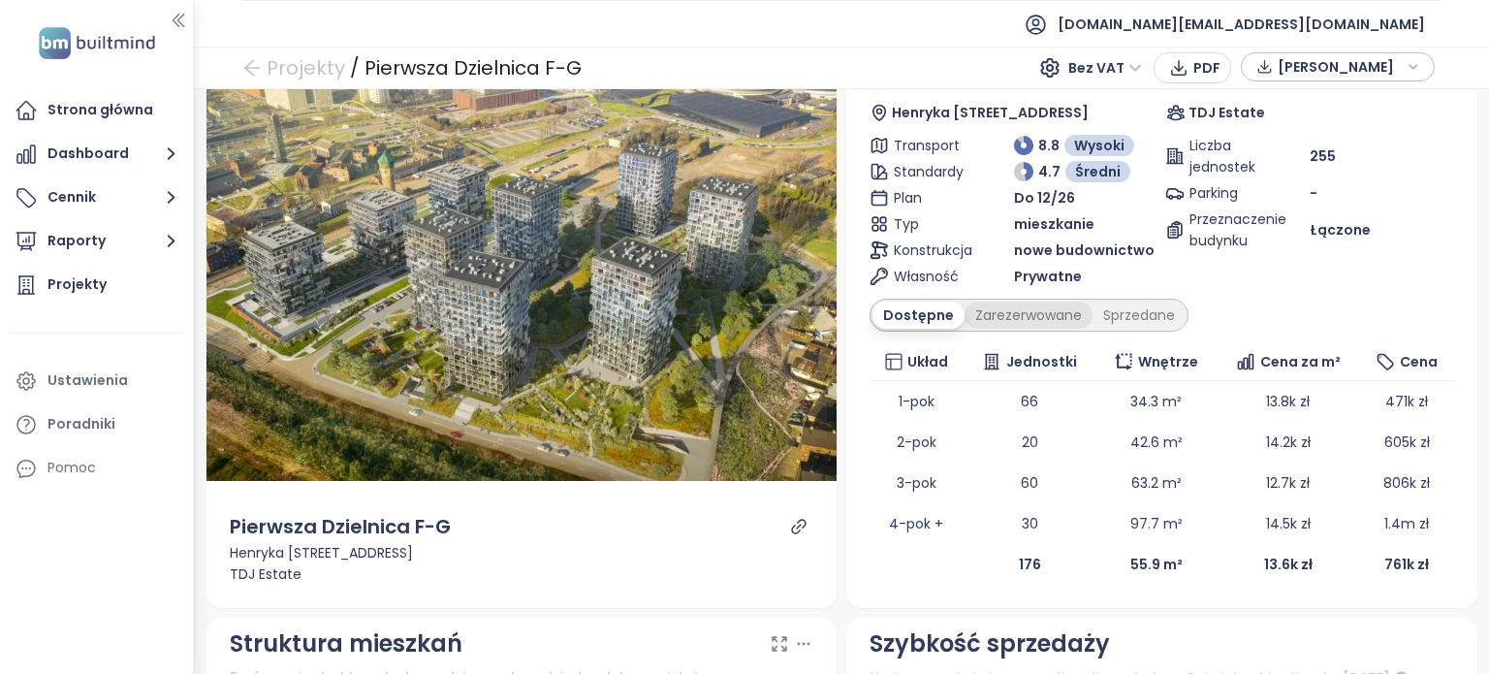
click at [1023, 309] on div "Zarezerwowane" at bounding box center [1028, 314] width 128 height 27
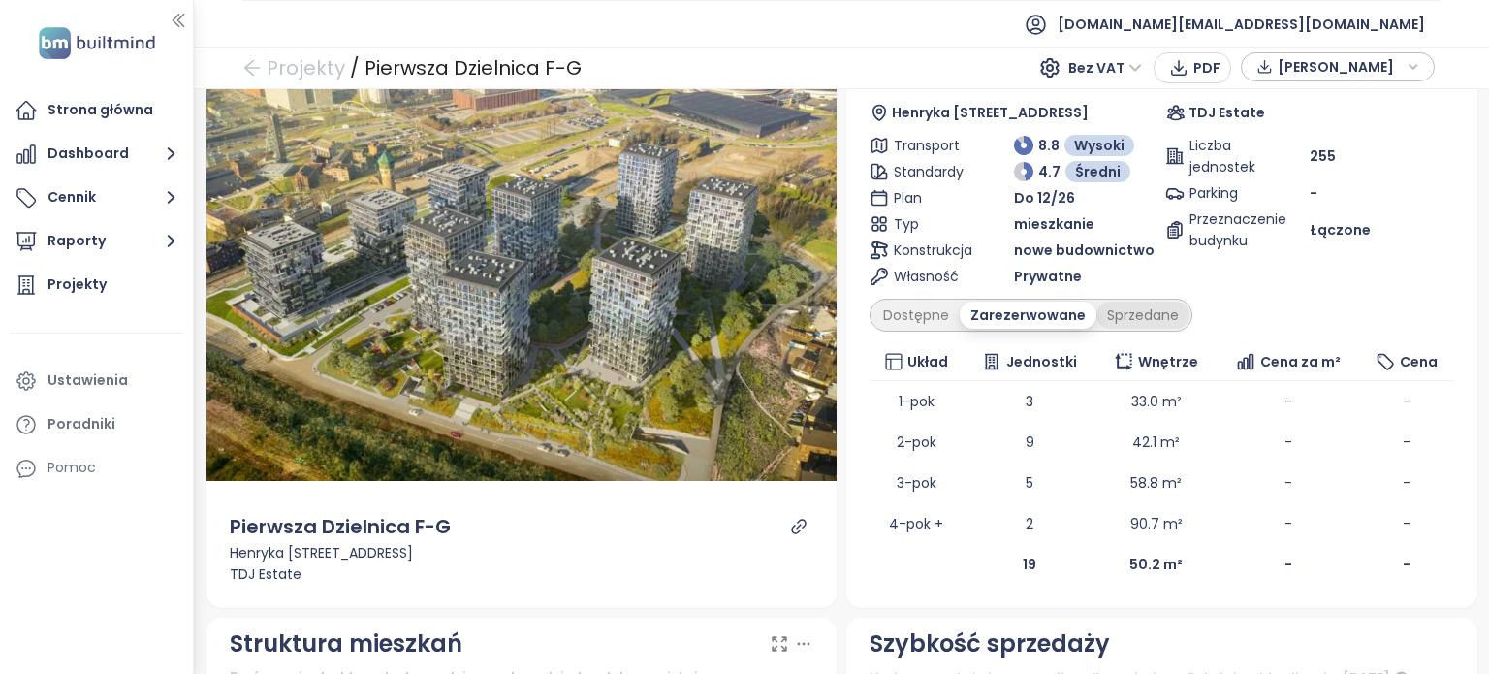
click at [1132, 307] on div "Sprzedane" at bounding box center [1142, 314] width 93 height 27
click at [917, 316] on div "Dostępne" at bounding box center [915, 314] width 87 height 27
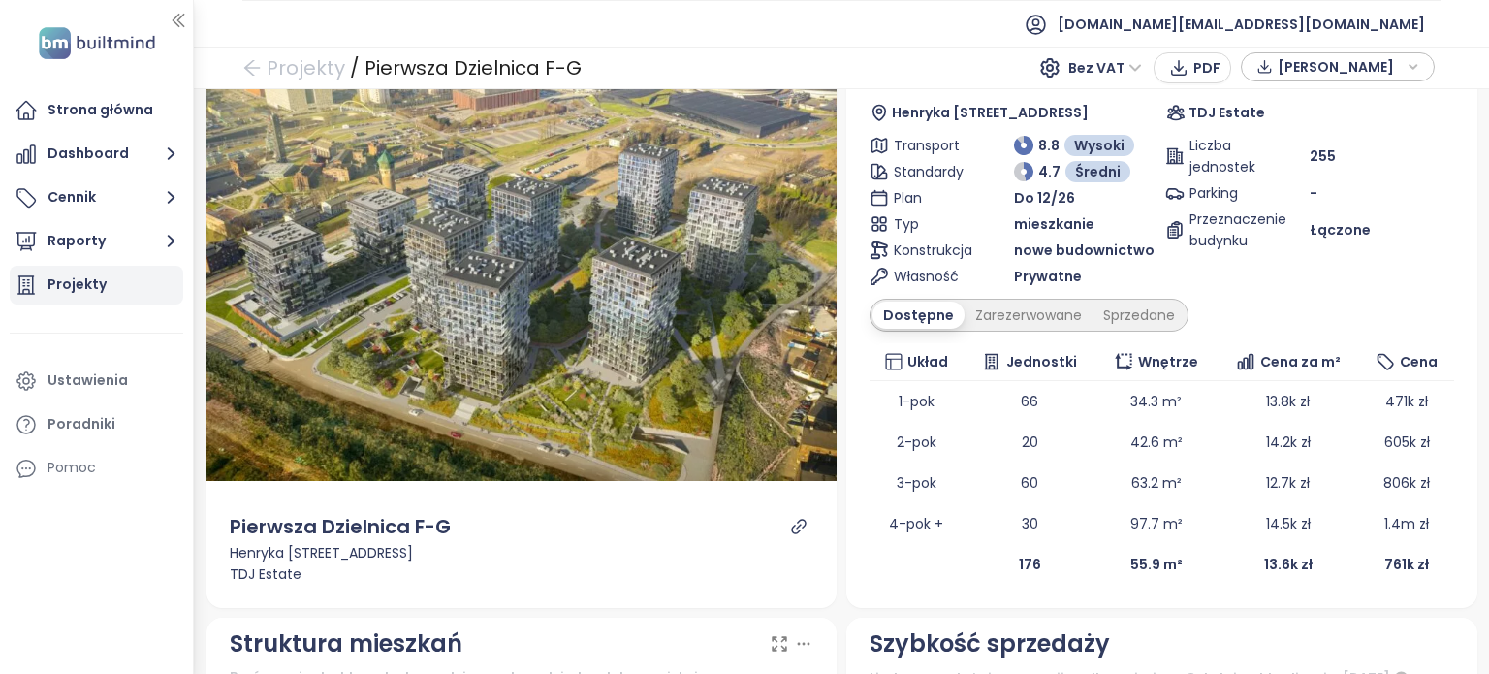
click at [137, 274] on div "Projekty" at bounding box center [96, 285] width 173 height 39
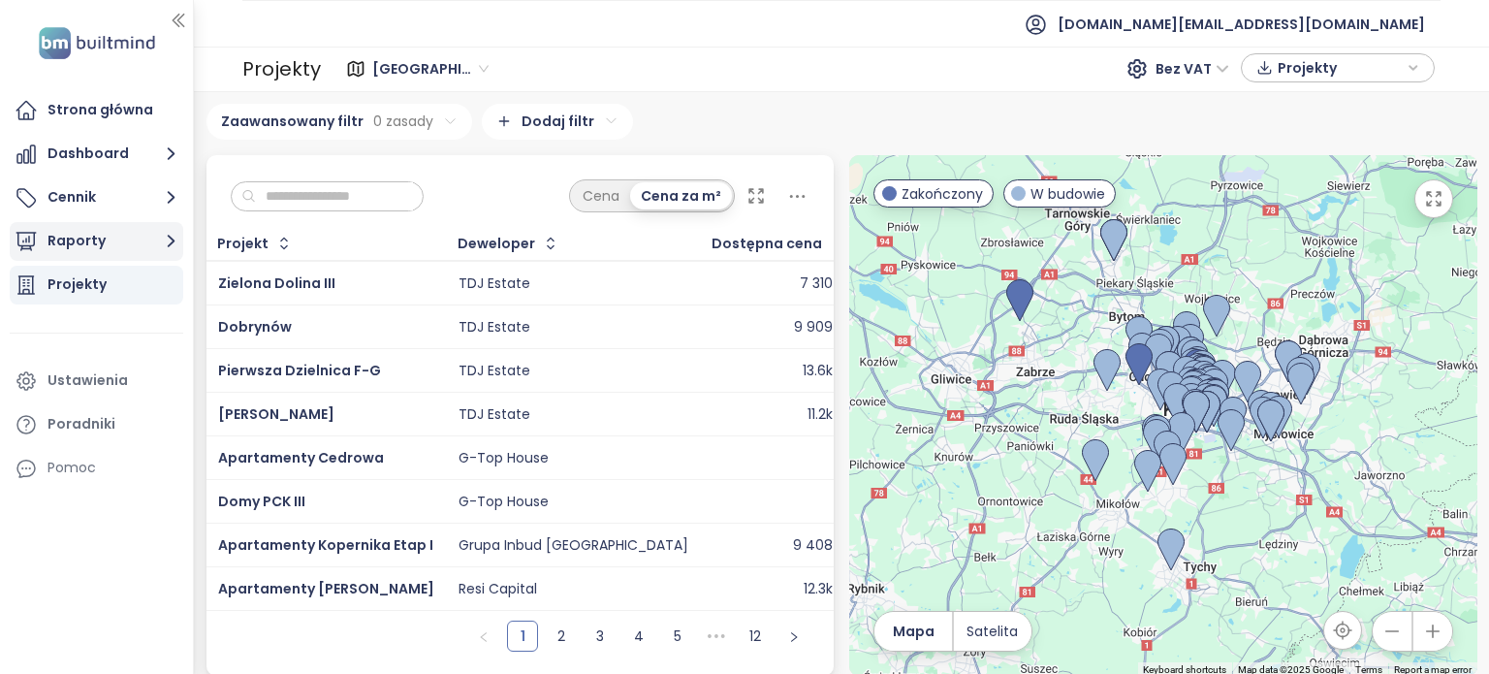
click at [162, 238] on icon "button" at bounding box center [171, 241] width 24 height 24
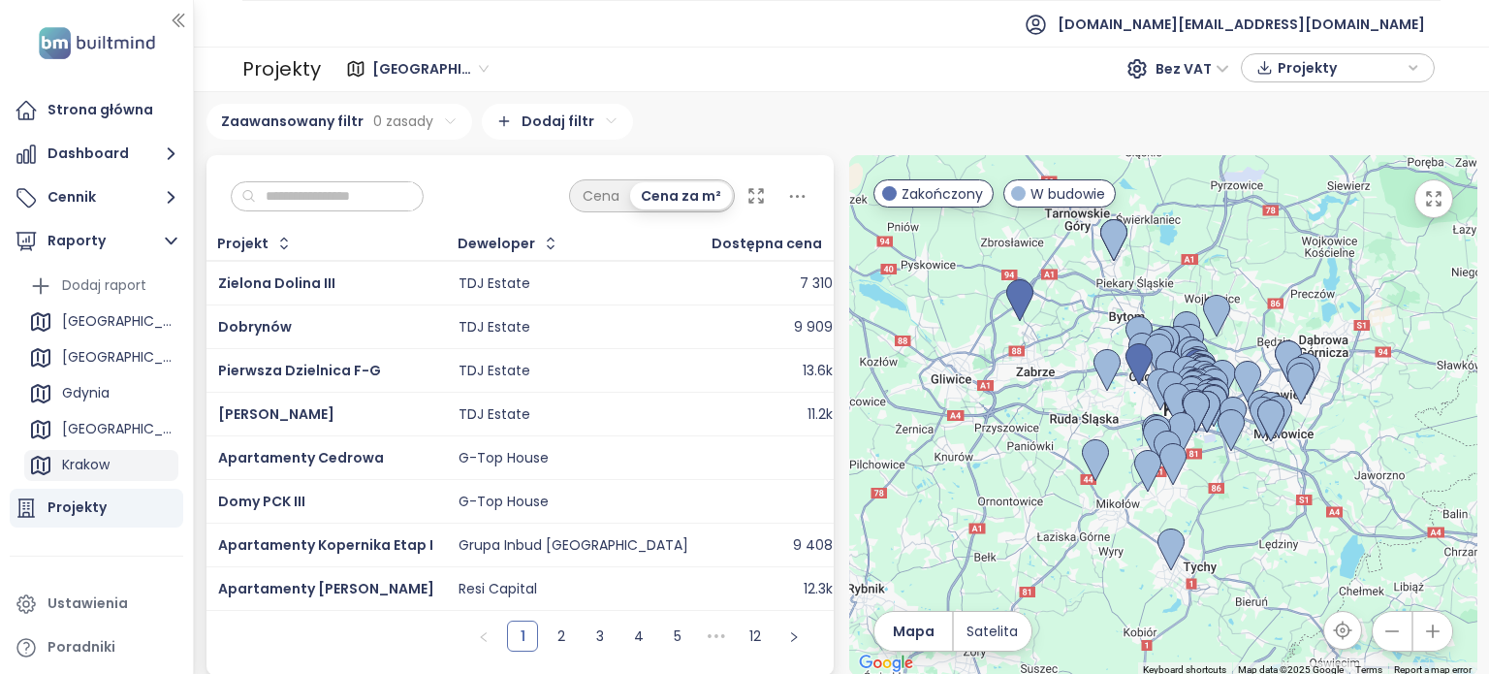
click at [116, 457] on div "Krakow" at bounding box center [101, 465] width 154 height 31
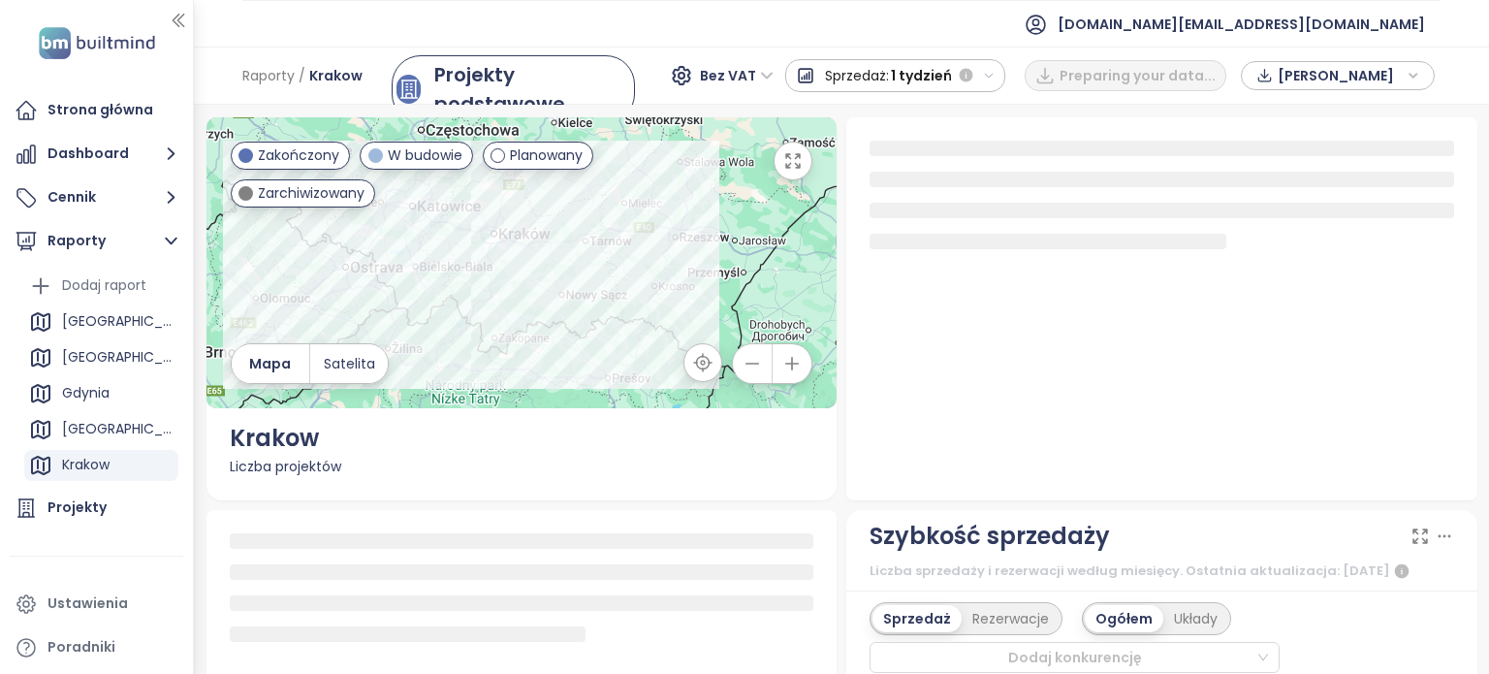
click at [995, 76] on icon "button" at bounding box center [989, 76] width 13 height 13
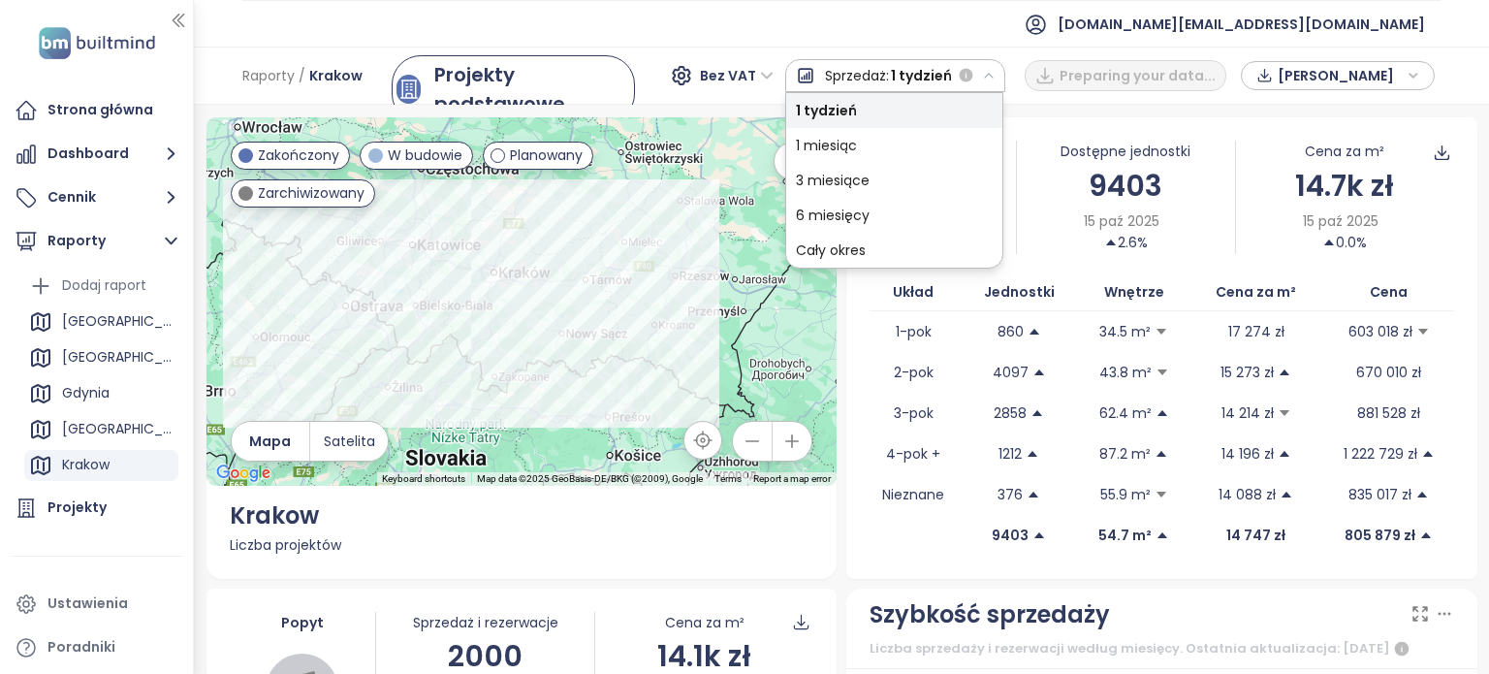
click at [957, 146] on div "1 miesiąc" at bounding box center [894, 145] width 216 height 35
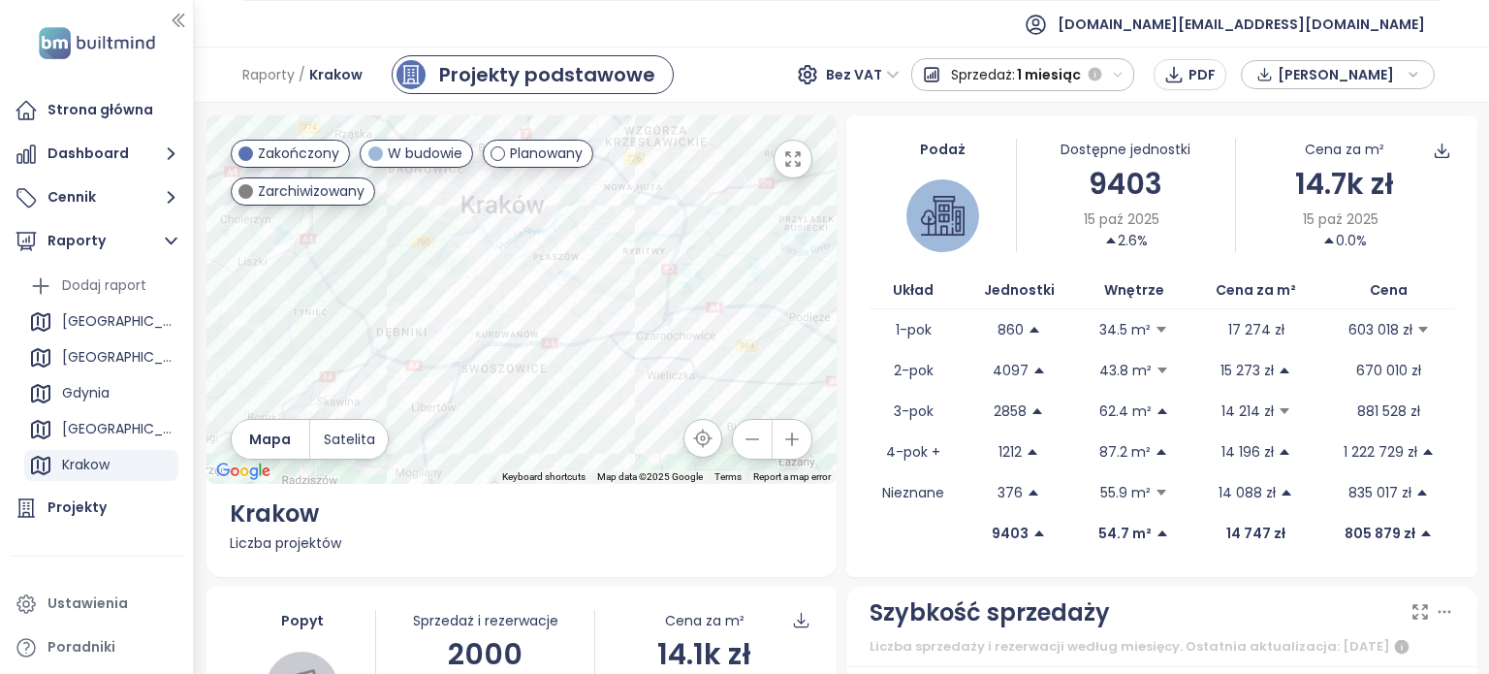
click at [718, 223] on div at bounding box center [521, 299] width 631 height 368
drag, startPoint x: 718, startPoint y: 223, endPoint x: 757, endPoint y: 302, distance: 88.4
click at [757, 302] on div at bounding box center [521, 299] width 631 height 368
drag, startPoint x: 698, startPoint y: 304, endPoint x: 738, endPoint y: 294, distance: 42.1
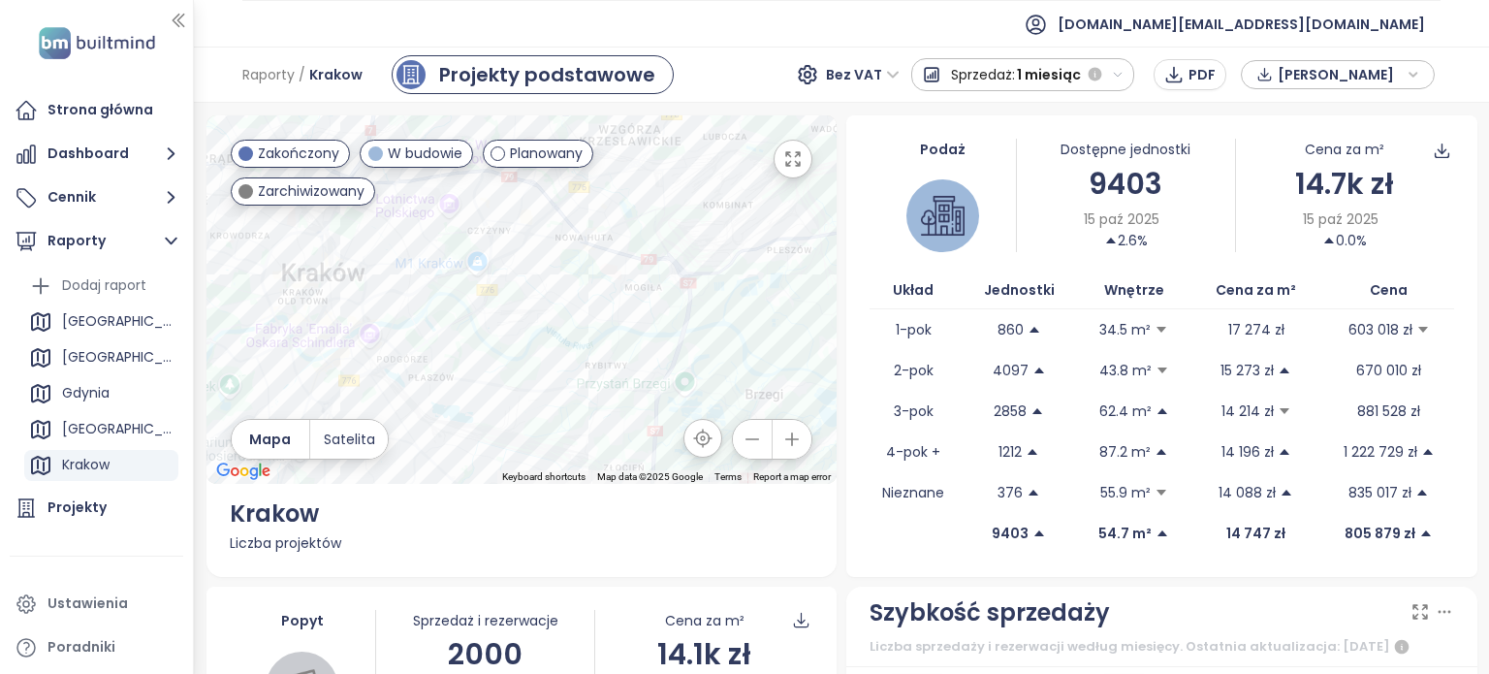
click at [720, 295] on div at bounding box center [521, 299] width 631 height 368
click at [768, 294] on div at bounding box center [521, 299] width 631 height 368
click at [771, 294] on div at bounding box center [521, 299] width 631 height 368
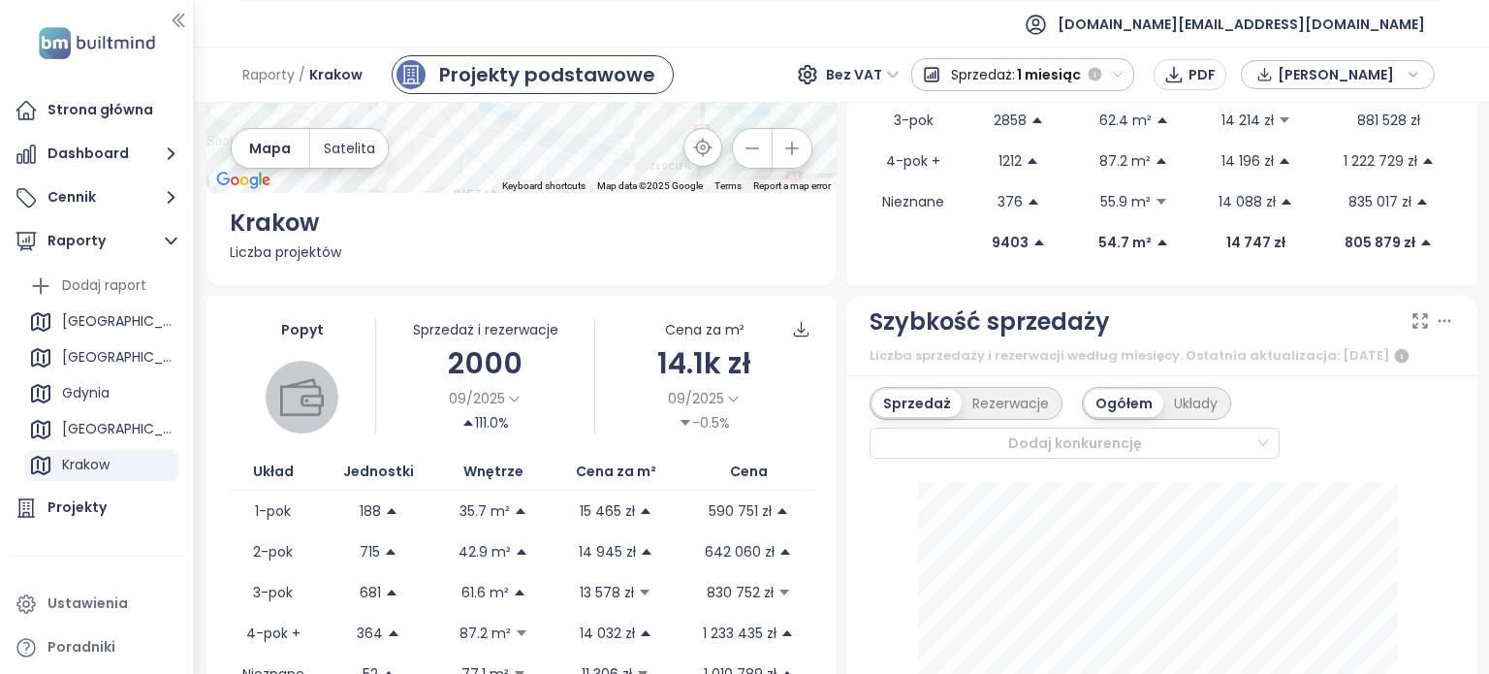
scroll to position [485, 0]
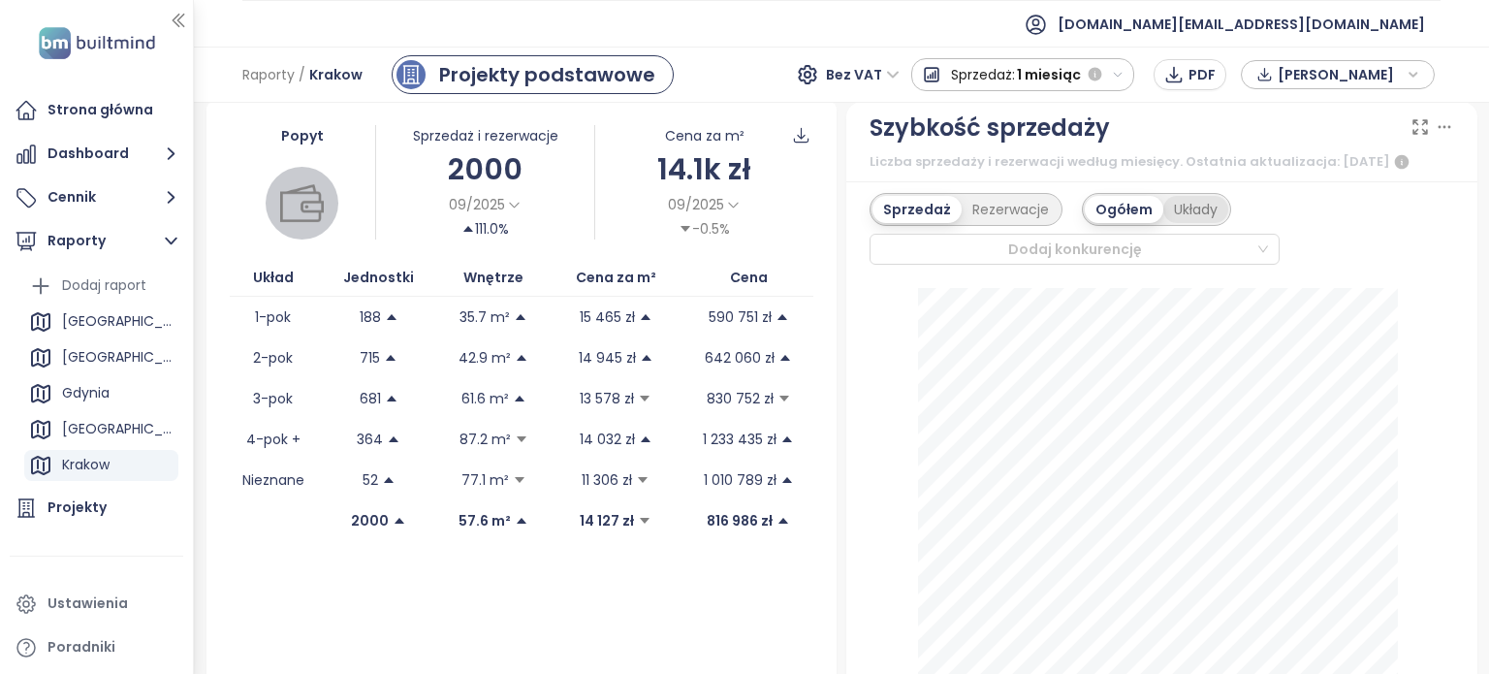
click at [1173, 209] on div "Układy" at bounding box center [1195, 209] width 65 height 27
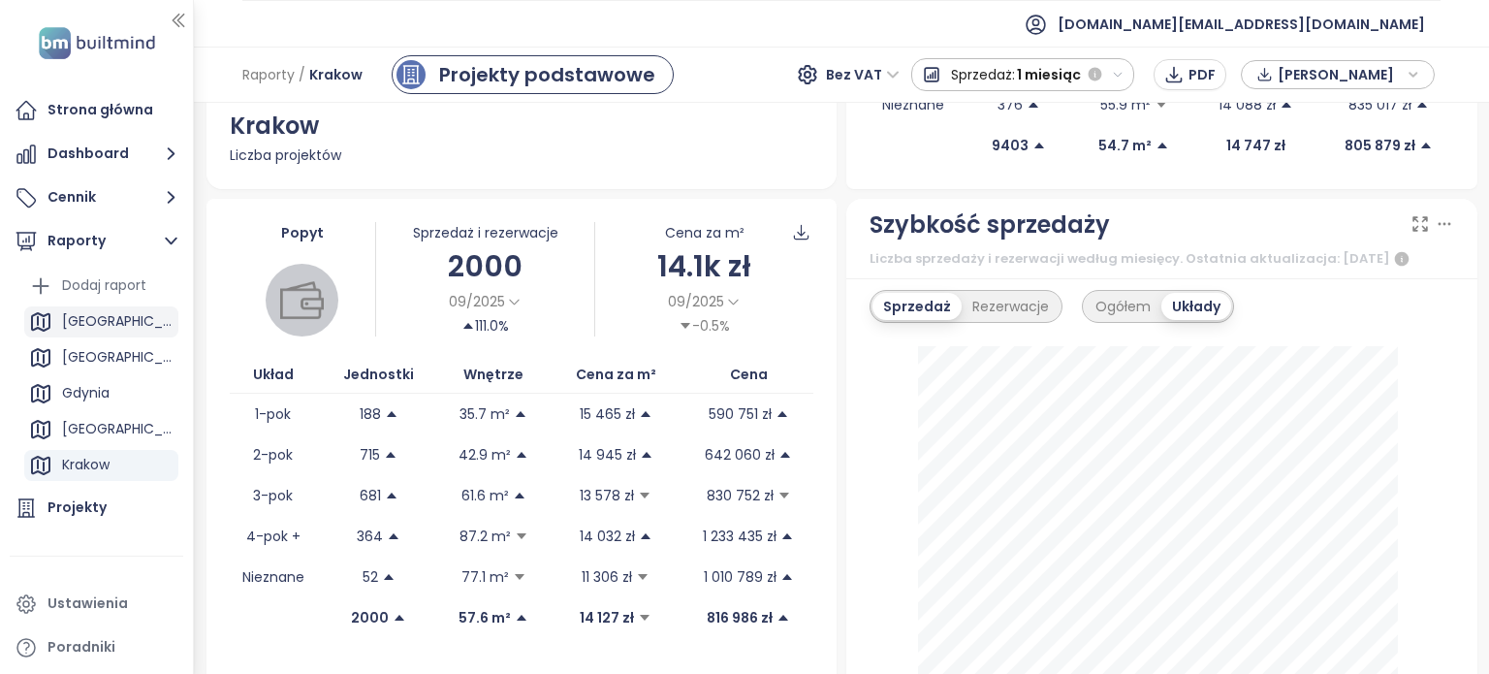
click at [97, 319] on div "[GEOGRAPHIC_DATA]" at bounding box center [117, 321] width 111 height 24
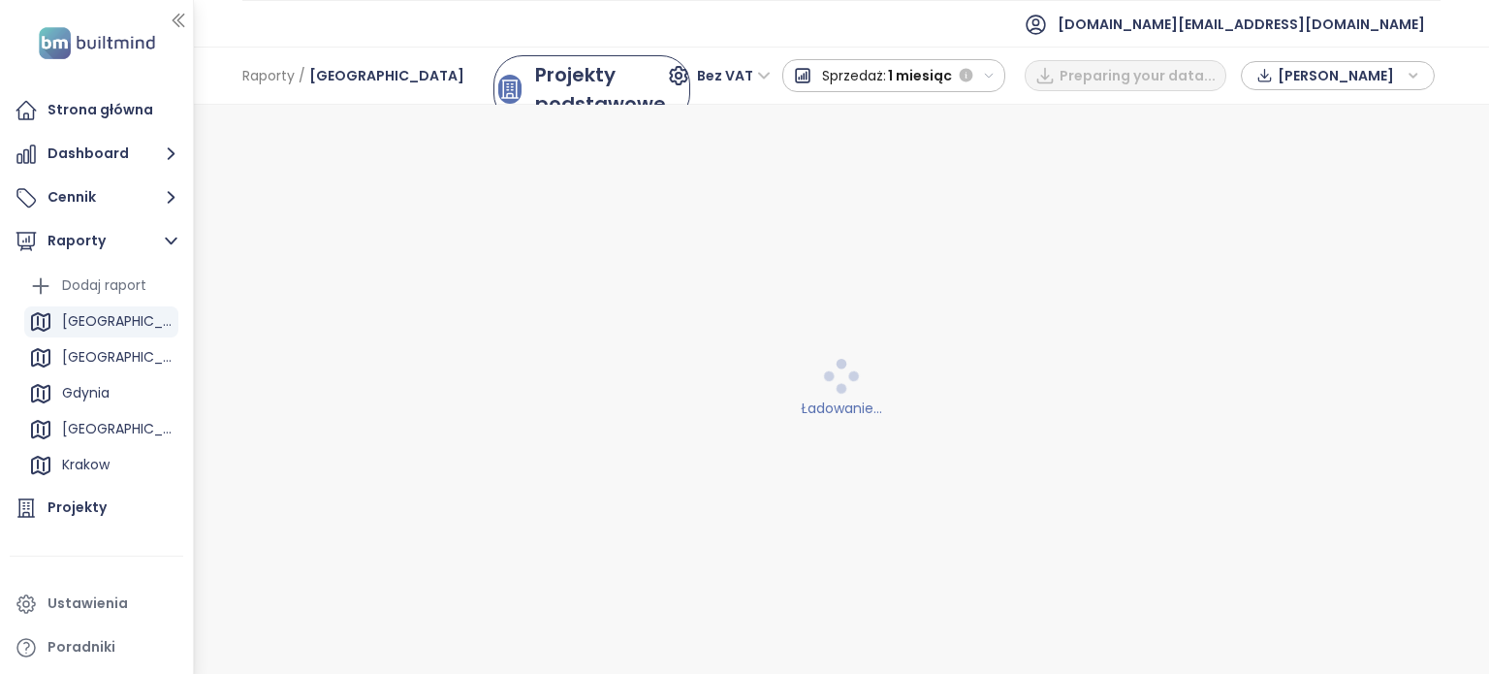
scroll to position [0, 0]
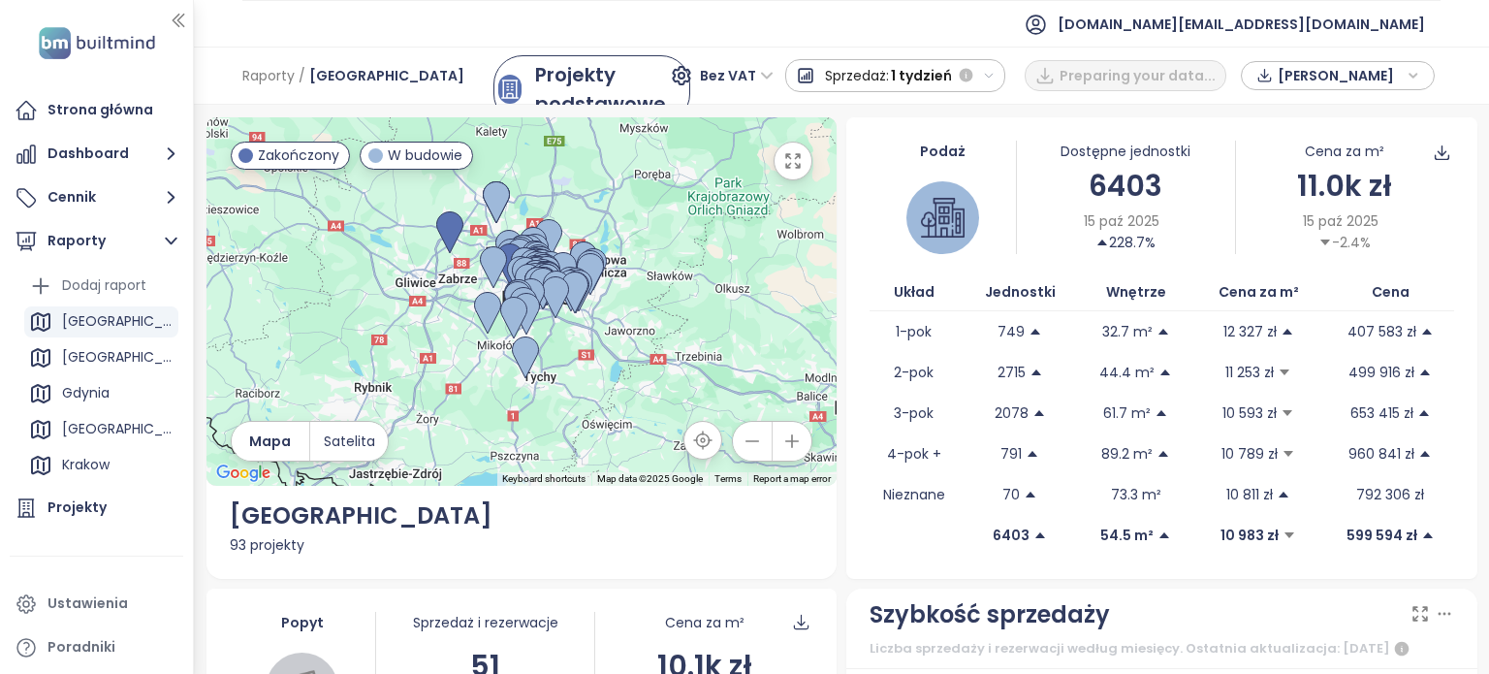
click at [1003, 77] on button "Sprzedaż: 1 tydzień" at bounding box center [895, 75] width 221 height 33
click at [936, 141] on div "Cały okres" at bounding box center [894, 145] width 216 height 35
click at [936, 141] on div "Podaż" at bounding box center [942, 151] width 146 height 21
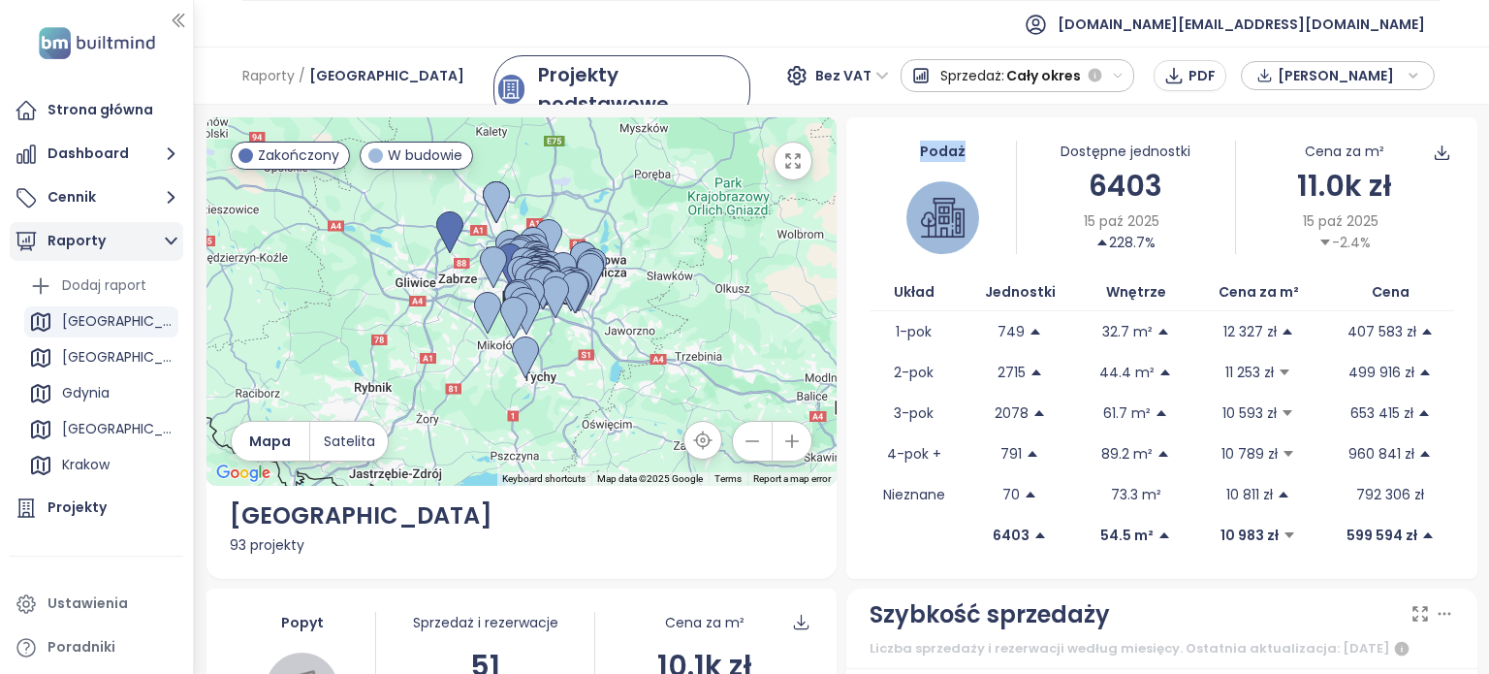
click at [167, 239] on icon "button" at bounding box center [171, 241] width 13 height 8
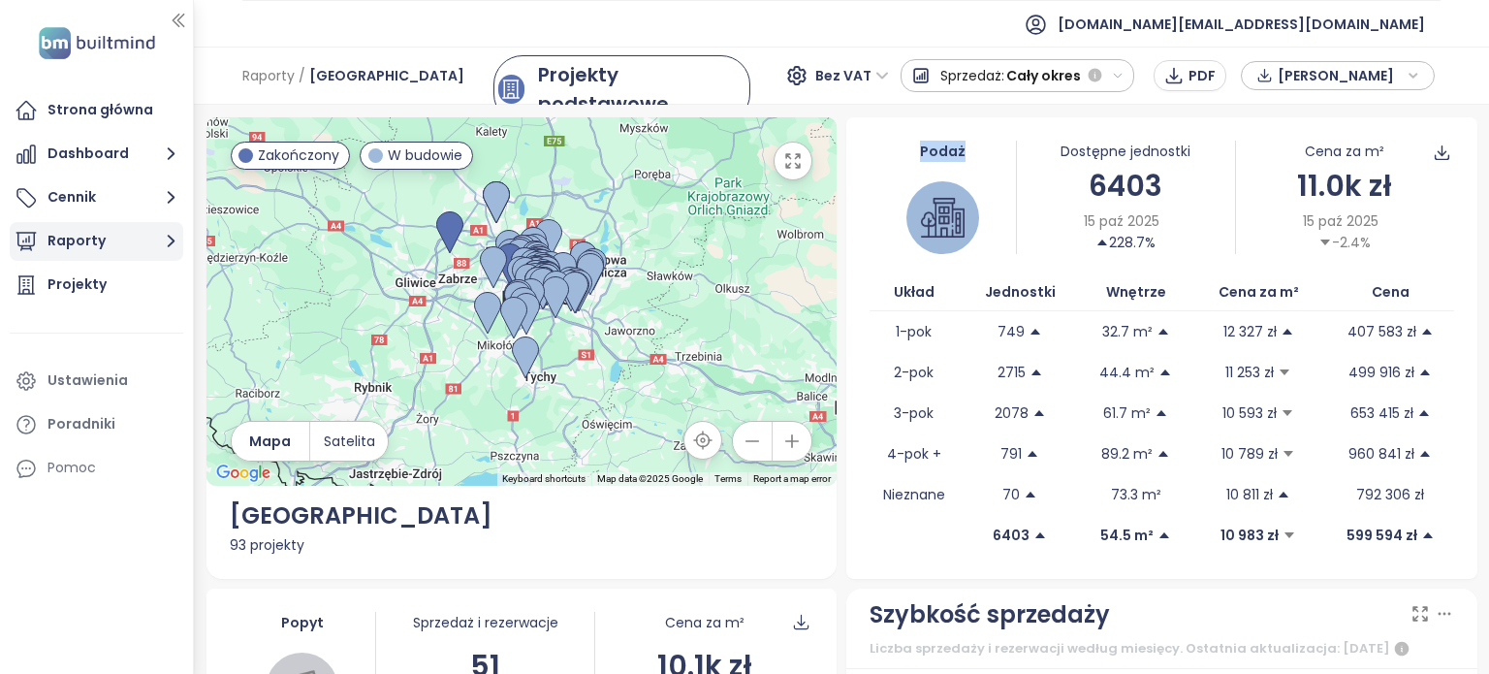
click at [164, 239] on icon "button" at bounding box center [171, 241] width 24 height 24
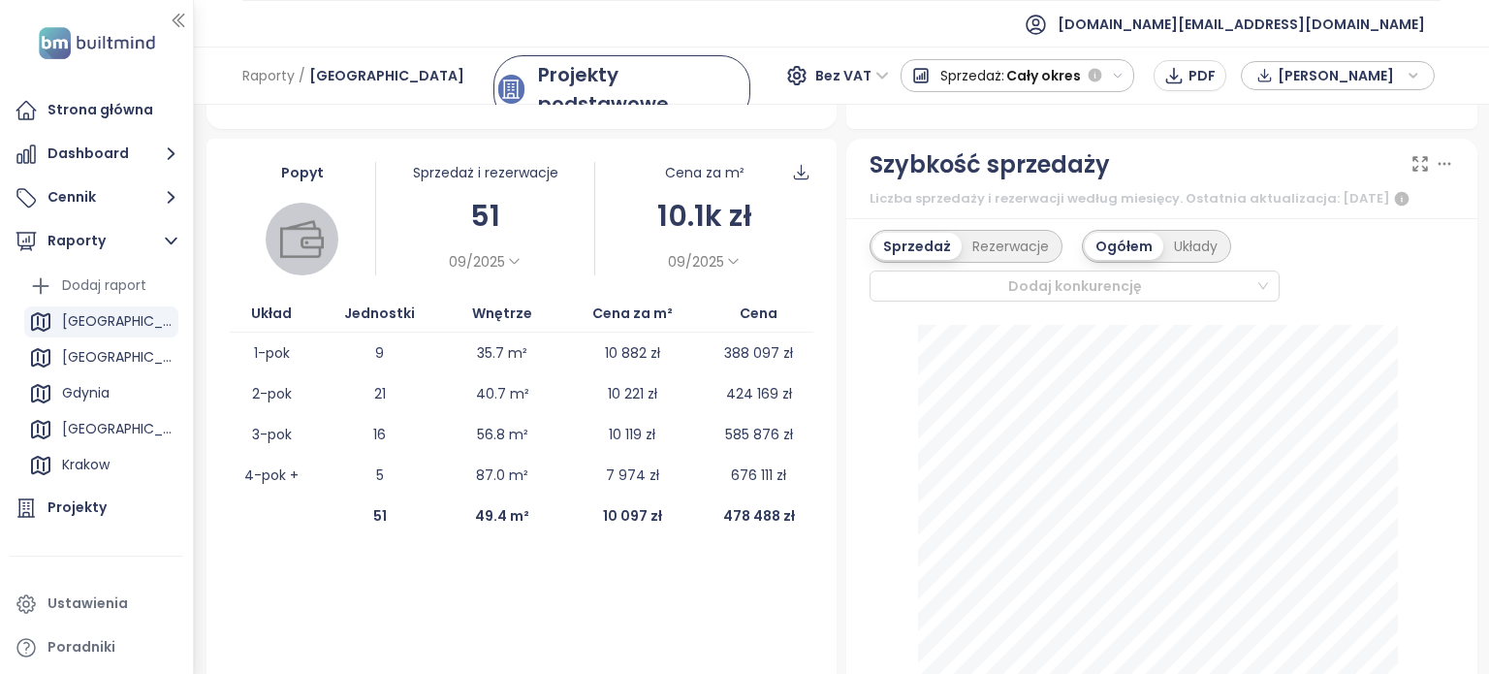
scroll to position [468, 0]
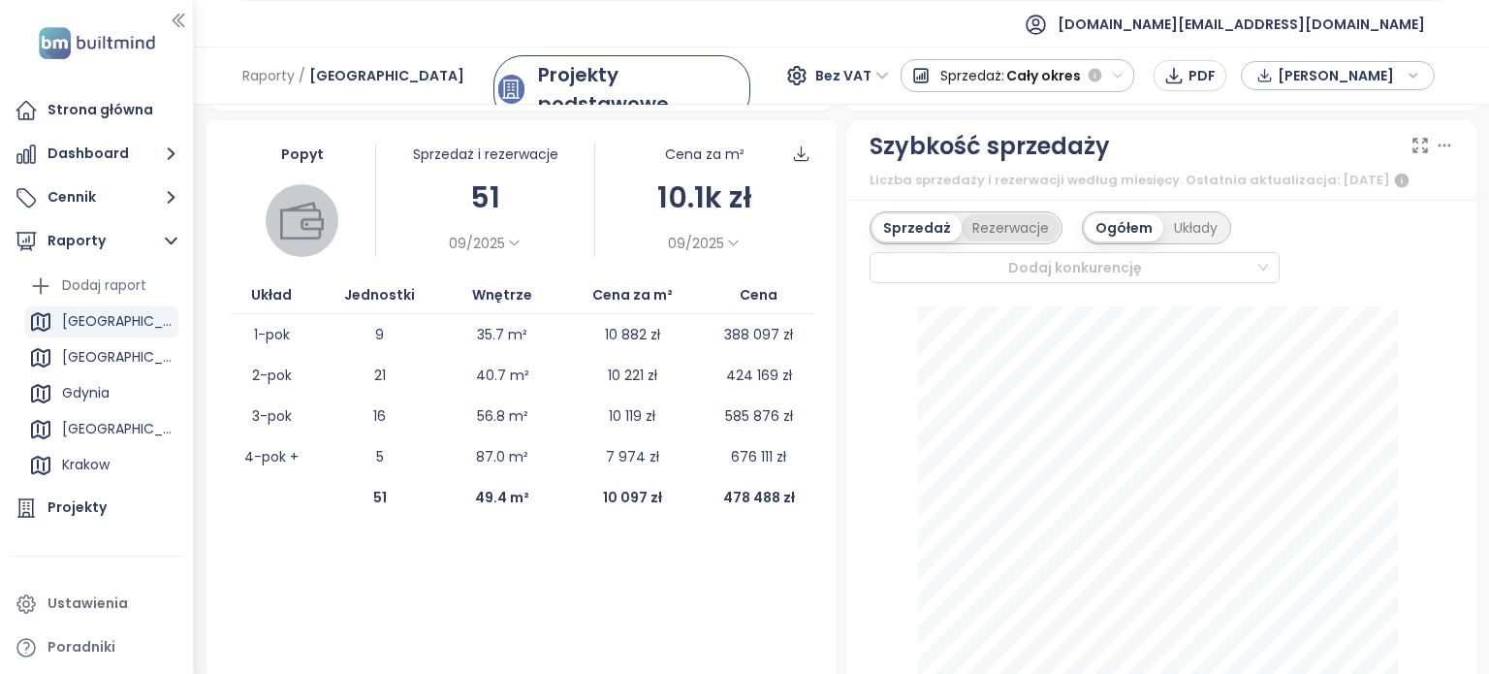
click at [982, 228] on div "Rezerwacje" at bounding box center [1010, 227] width 98 height 27
click at [1176, 230] on div "Układy" at bounding box center [1194, 227] width 65 height 27
click at [899, 227] on div "Sprzedaż" at bounding box center [913, 227] width 82 height 27
click at [1105, 215] on div "Ogółem" at bounding box center [1122, 227] width 77 height 27
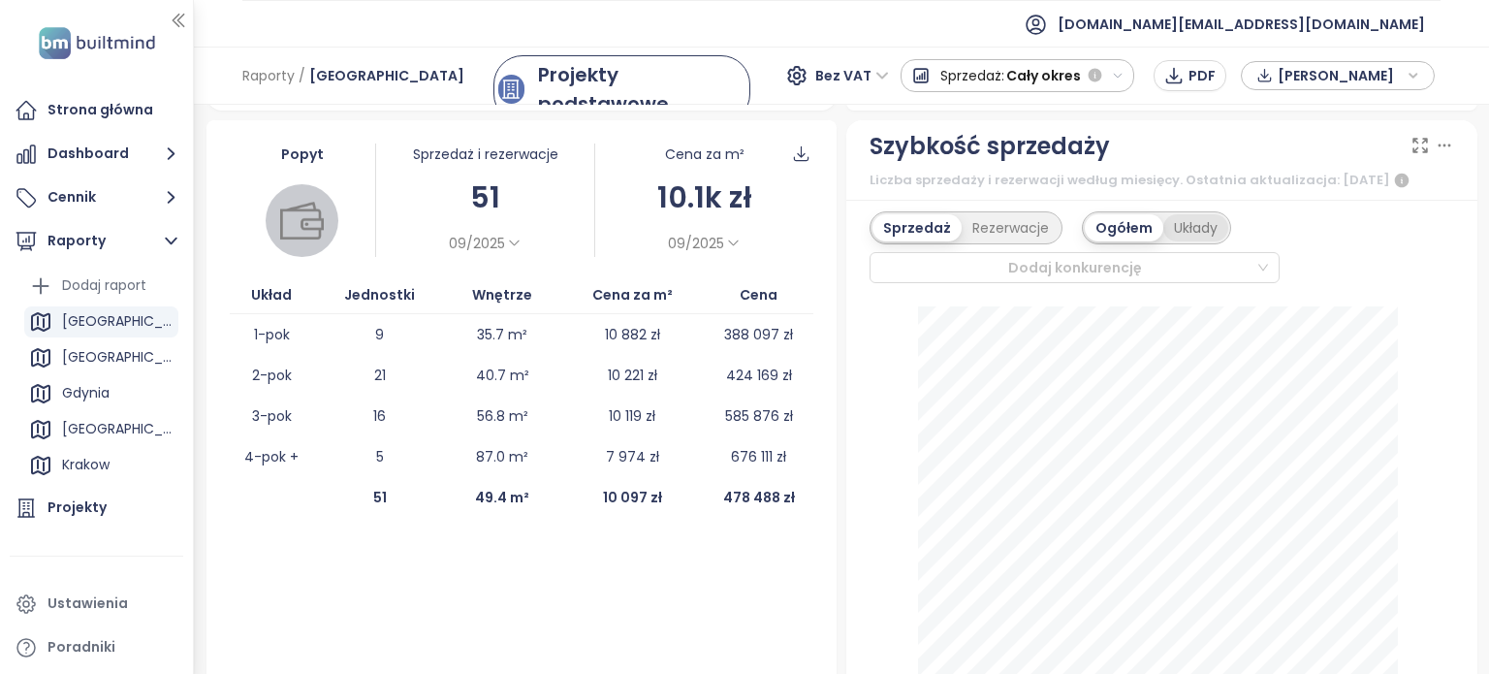
click at [1172, 214] on div "Układy" at bounding box center [1195, 227] width 65 height 27
click at [1173, 214] on div "Układy" at bounding box center [1195, 227] width 65 height 27
click at [1118, 224] on div "Ogółem" at bounding box center [1122, 227] width 77 height 27
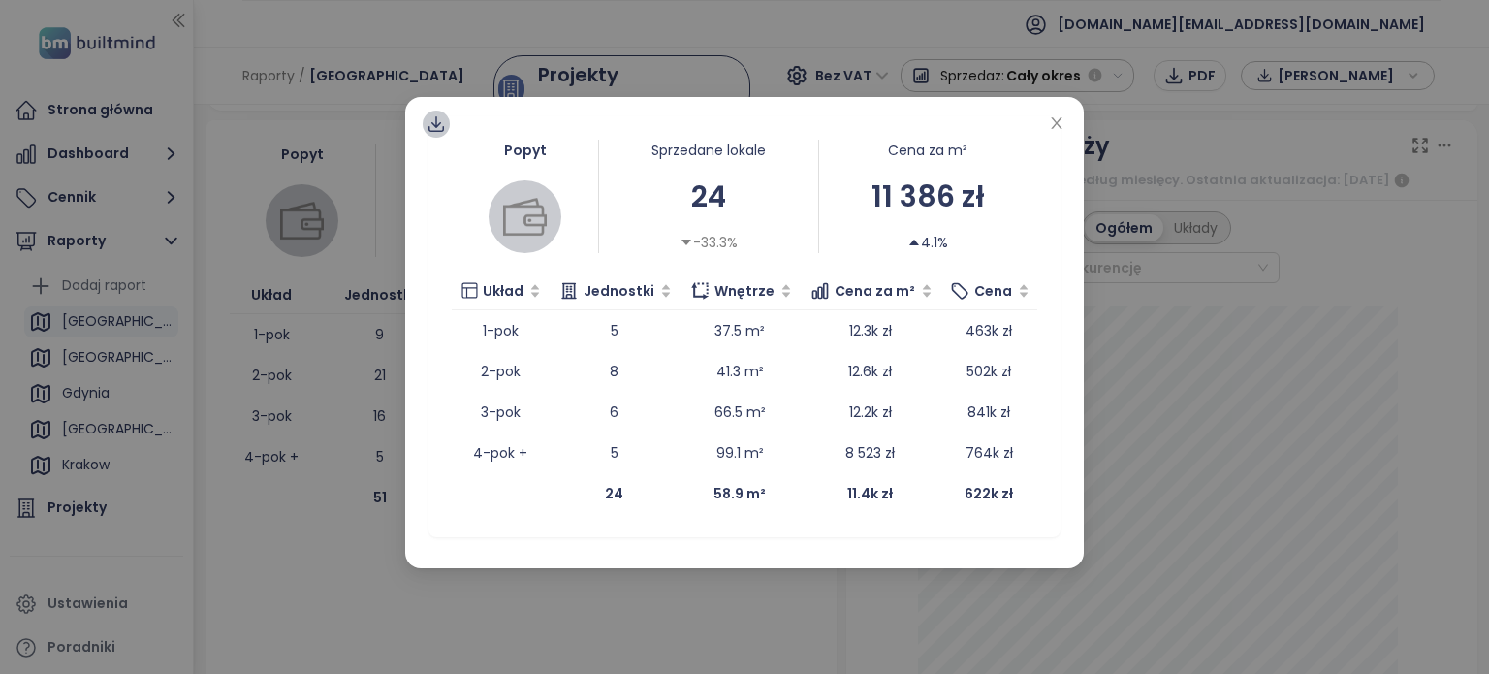
click at [438, 132] on icon at bounding box center [435, 123] width 19 height 19
click at [1055, 121] on icon "close" at bounding box center [1057, 123] width 16 height 16
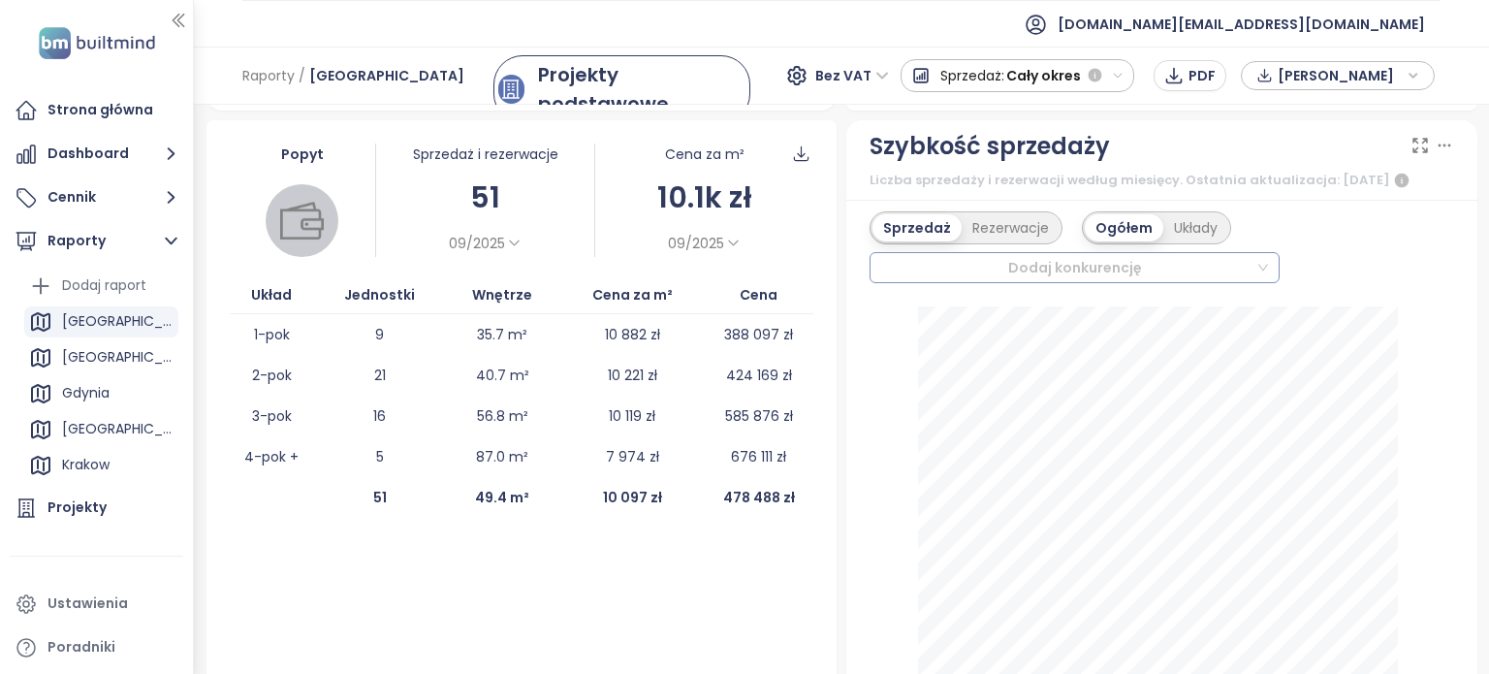
click at [1073, 261] on div at bounding box center [1065, 267] width 379 height 23
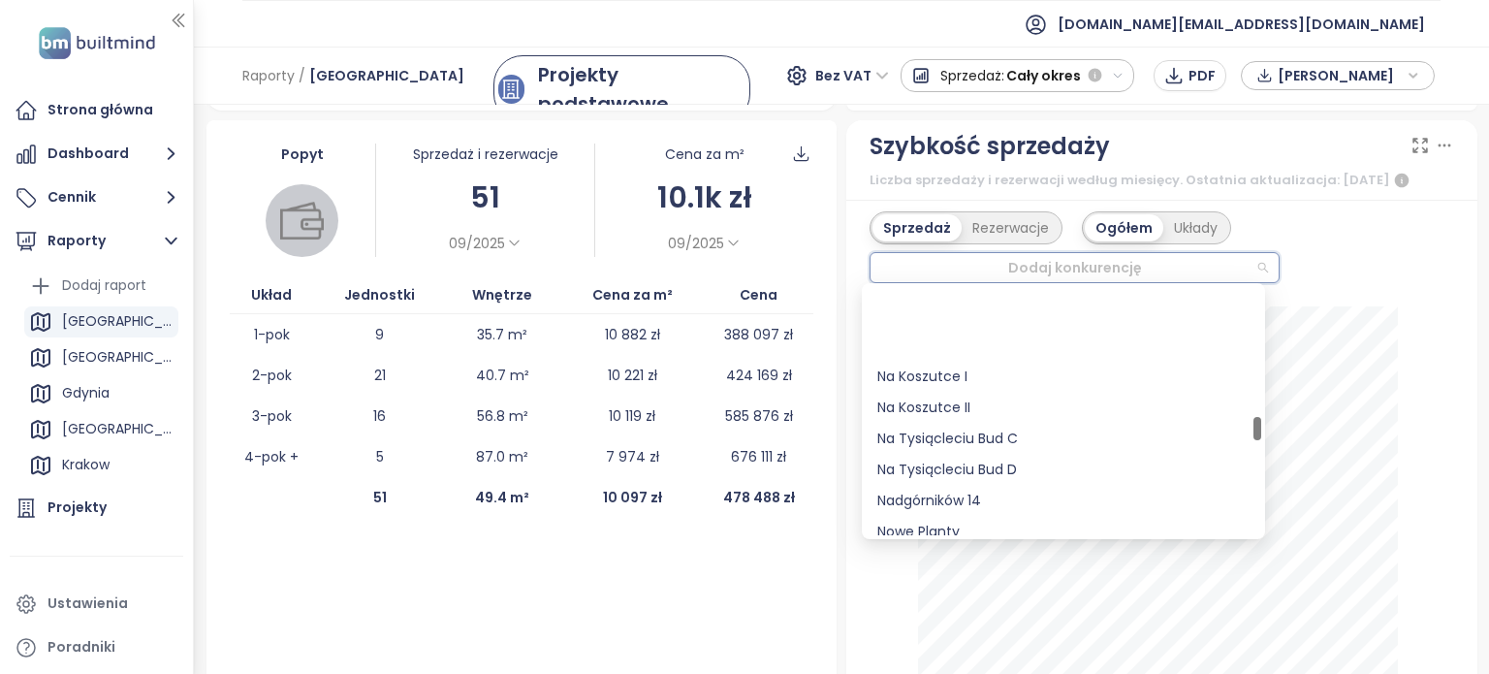
scroll to position [1551, 0]
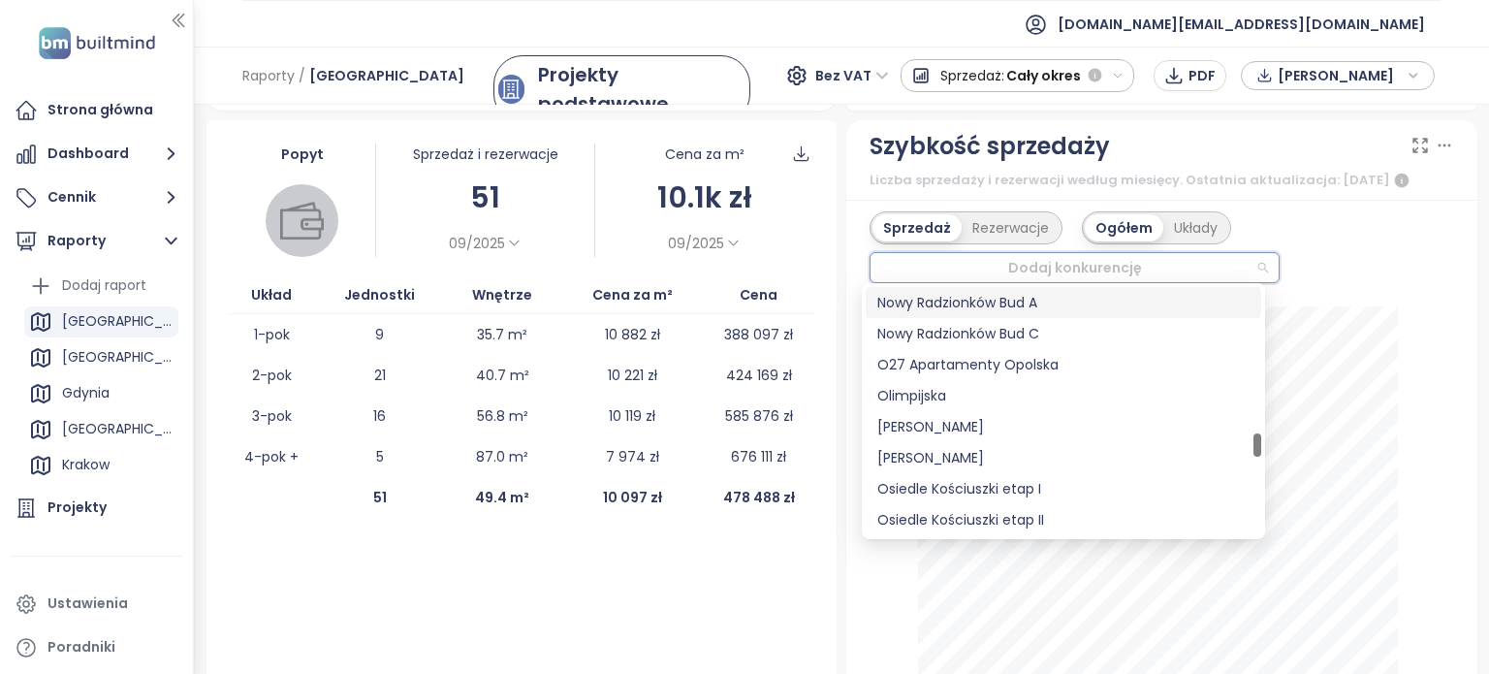
click at [1389, 218] on div "Sprzedaż Rezerwacje Ogółem Układy Dodaj konkurencję" at bounding box center [1161, 247] width 584 height 72
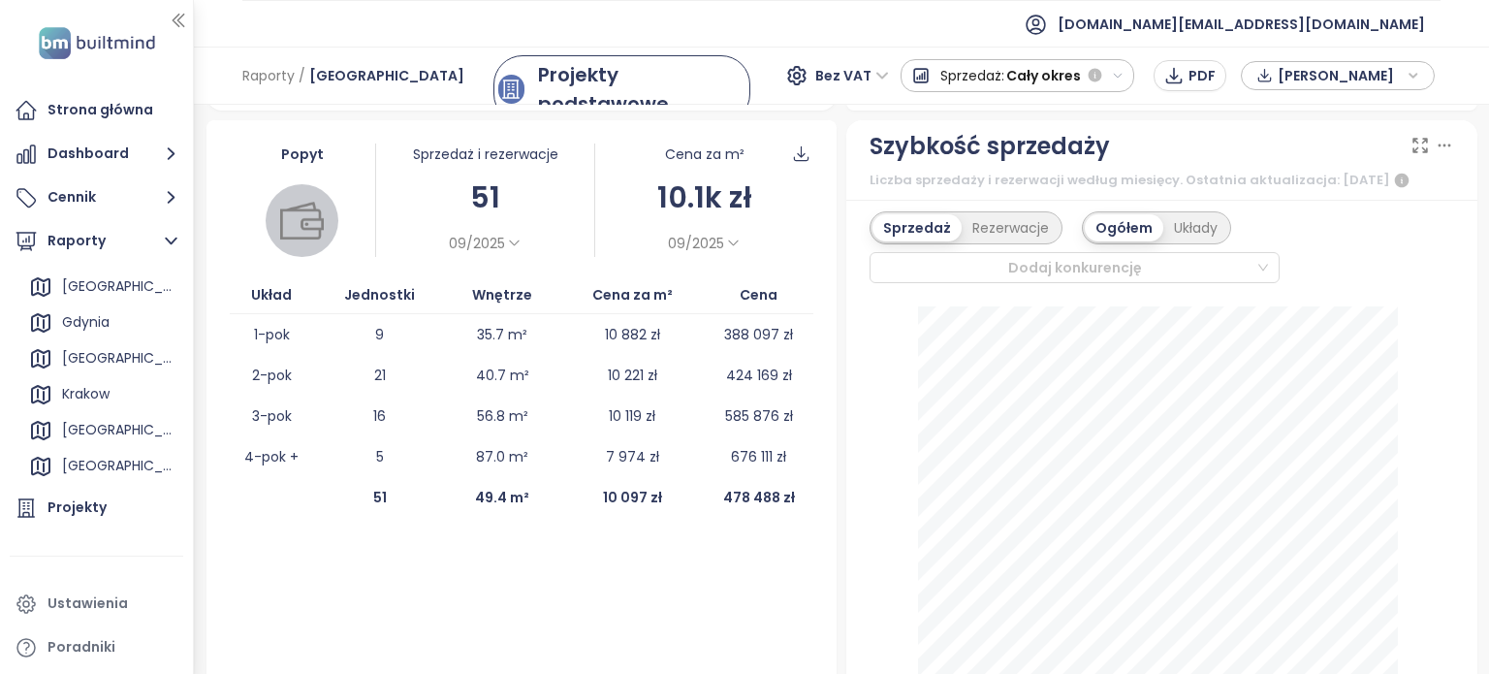
scroll to position [194, 0]
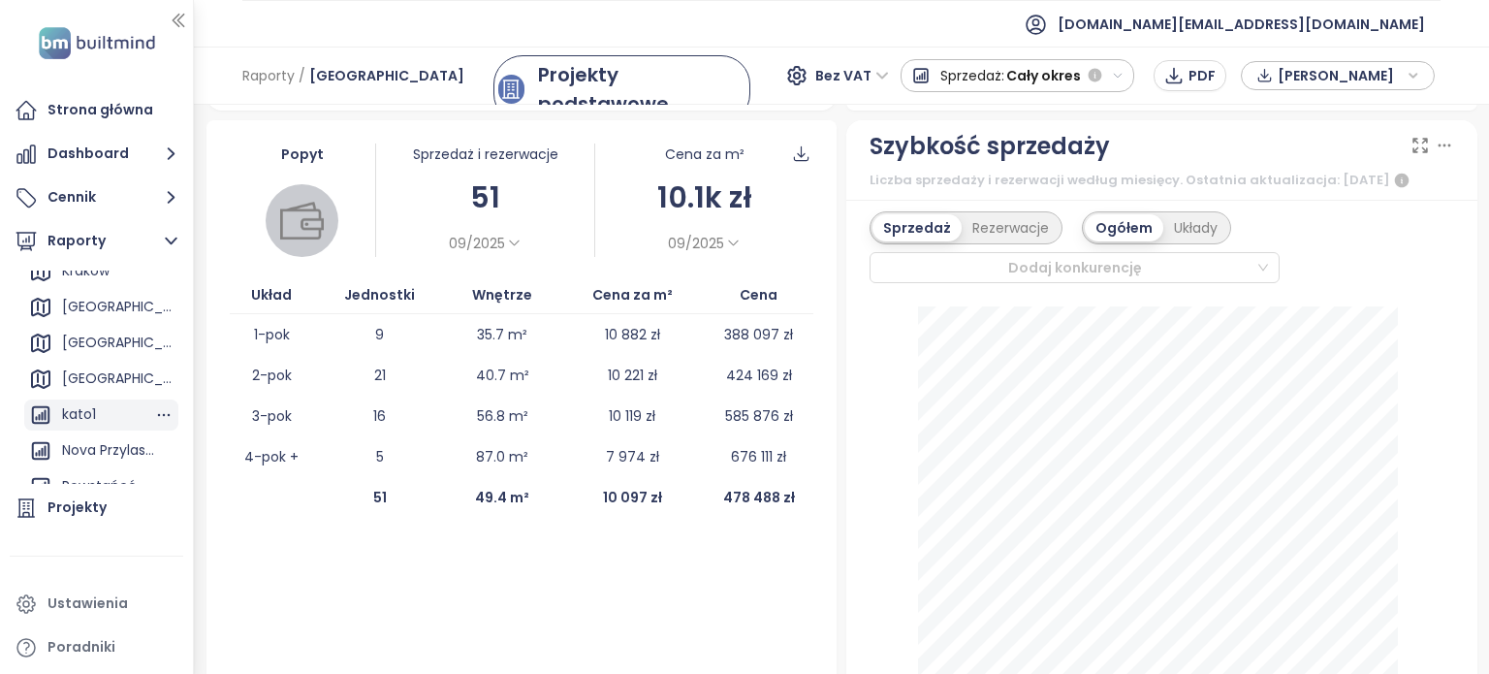
click at [95, 410] on div "kato1" at bounding box center [79, 414] width 34 height 24
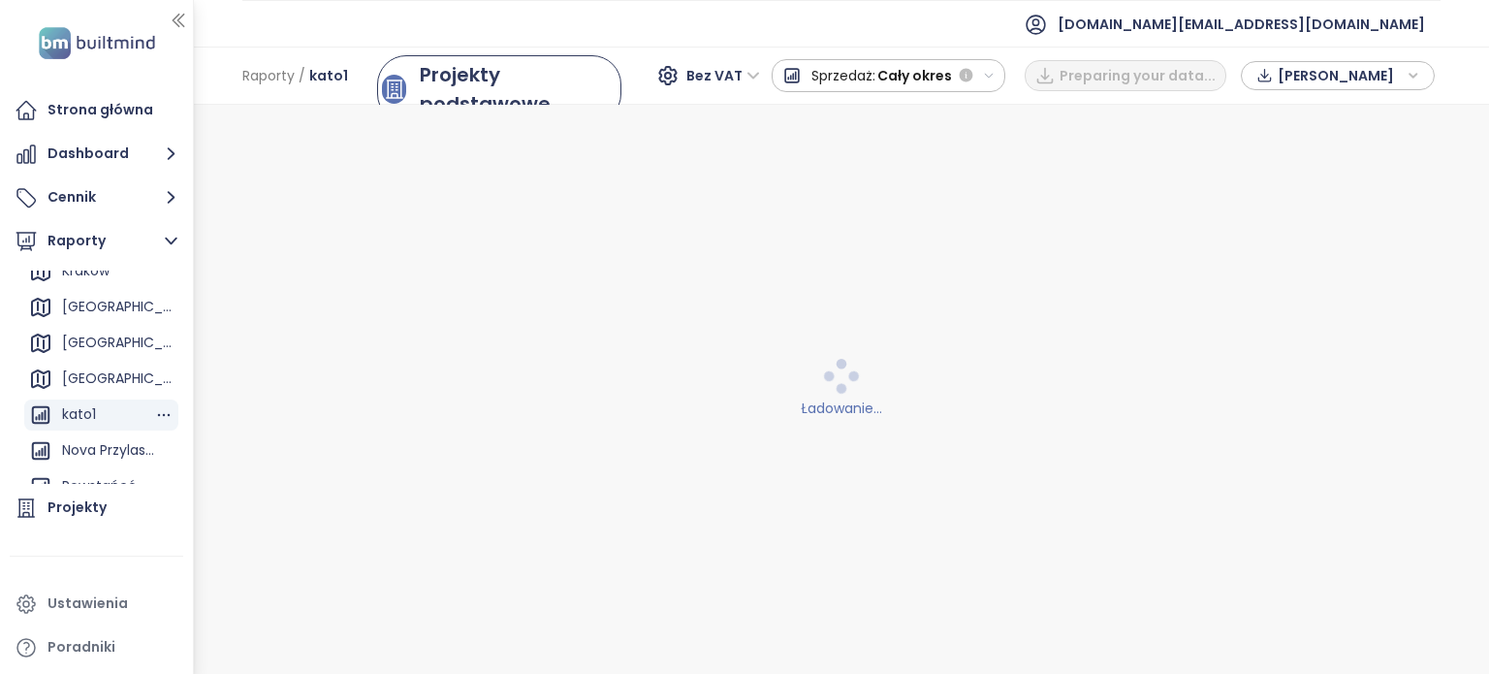
scroll to position [0, 0]
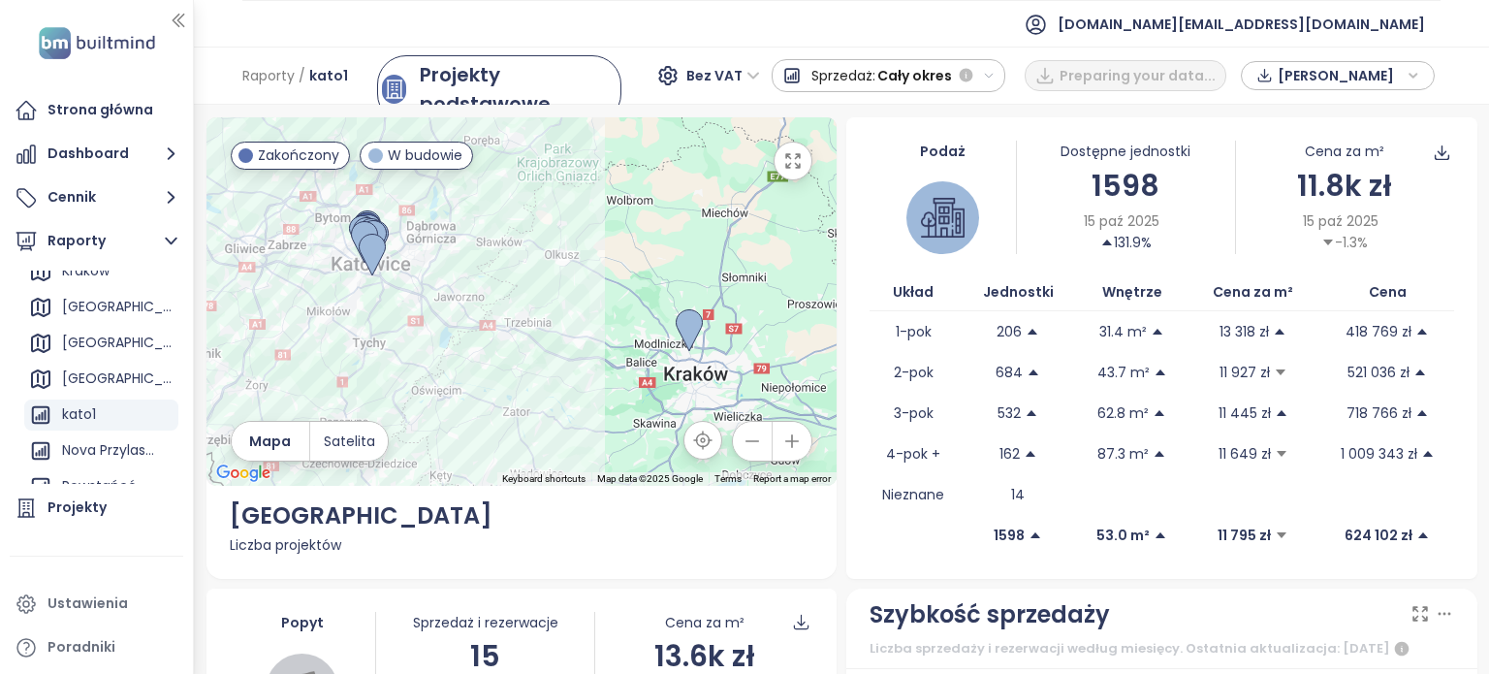
drag, startPoint x: 329, startPoint y: 263, endPoint x: 393, endPoint y: 292, distance: 70.3
click at [387, 290] on div at bounding box center [521, 301] width 631 height 368
click at [393, 292] on div at bounding box center [521, 301] width 631 height 368
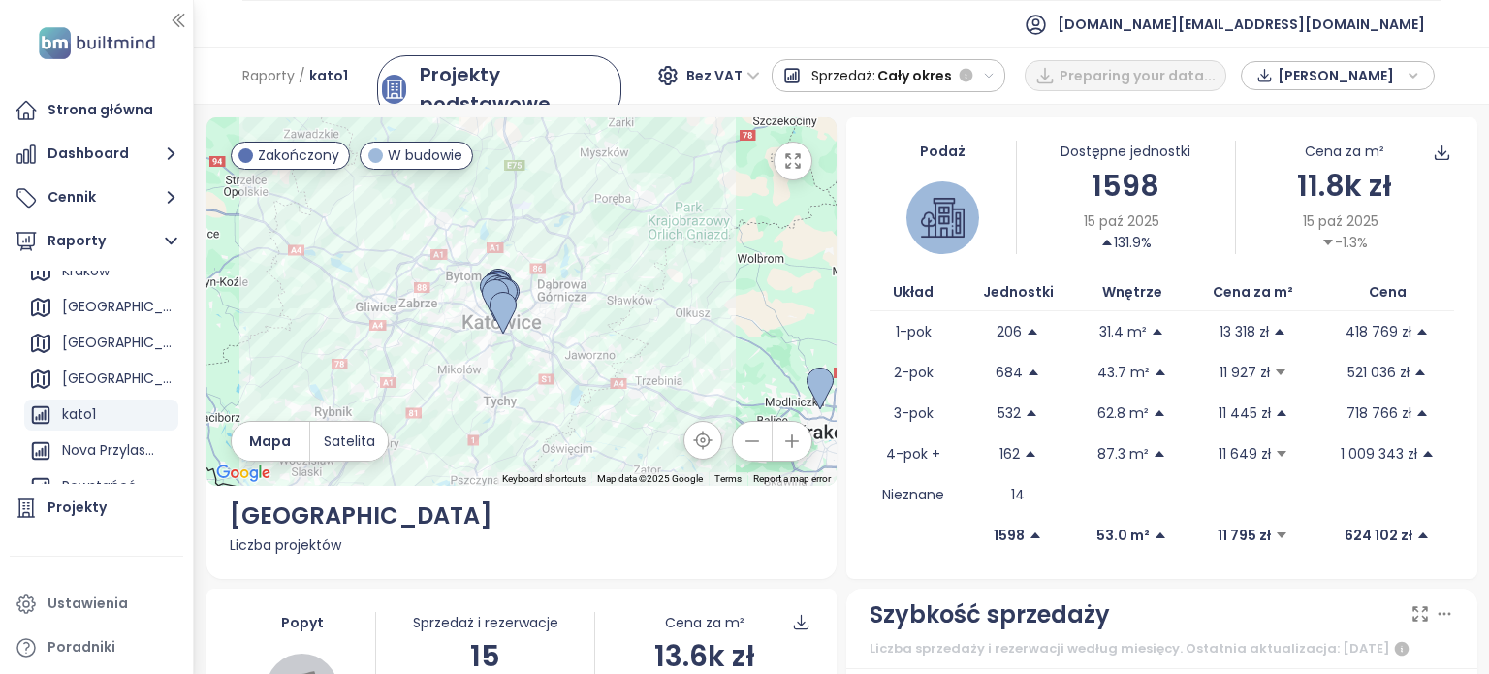
click at [395, 294] on div at bounding box center [521, 301] width 631 height 368
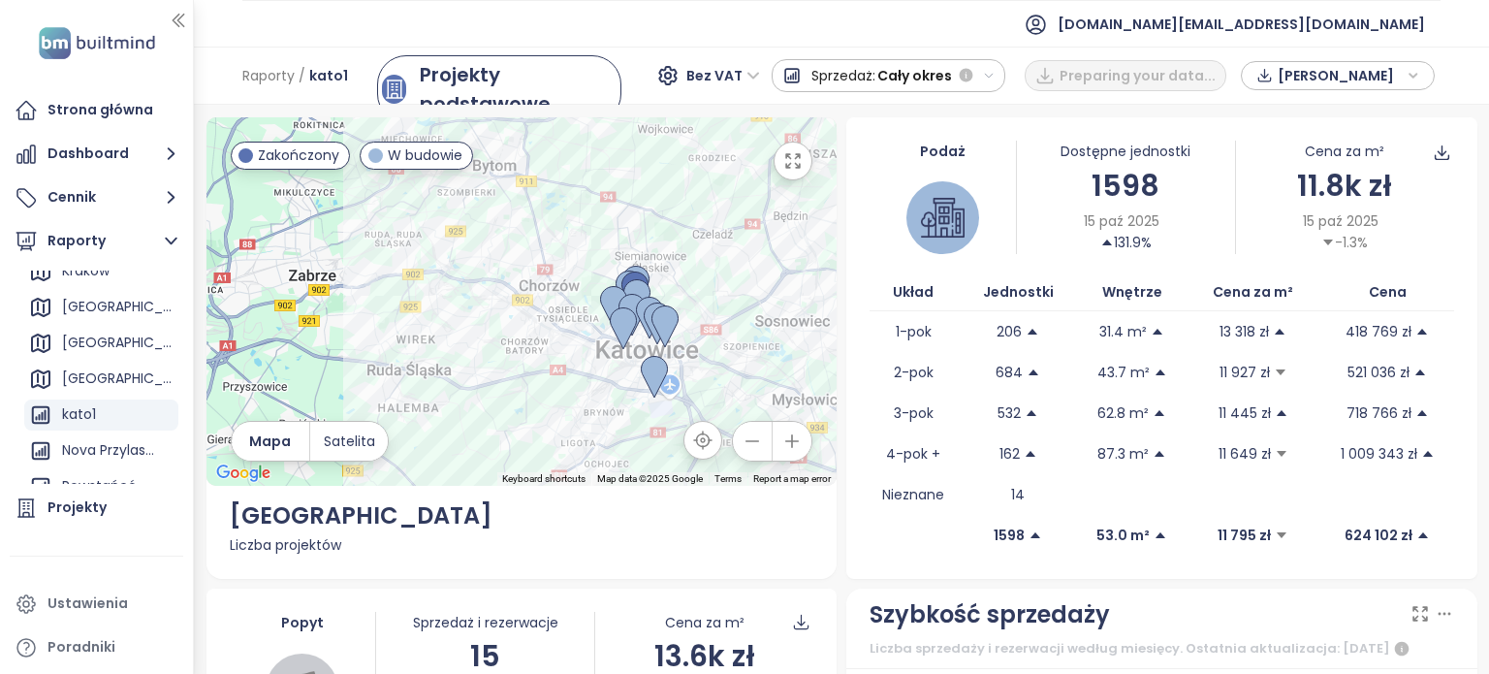
drag, startPoint x: 760, startPoint y: 358, endPoint x: 700, endPoint y: 294, distance: 87.8
click at [701, 294] on div at bounding box center [521, 301] width 631 height 368
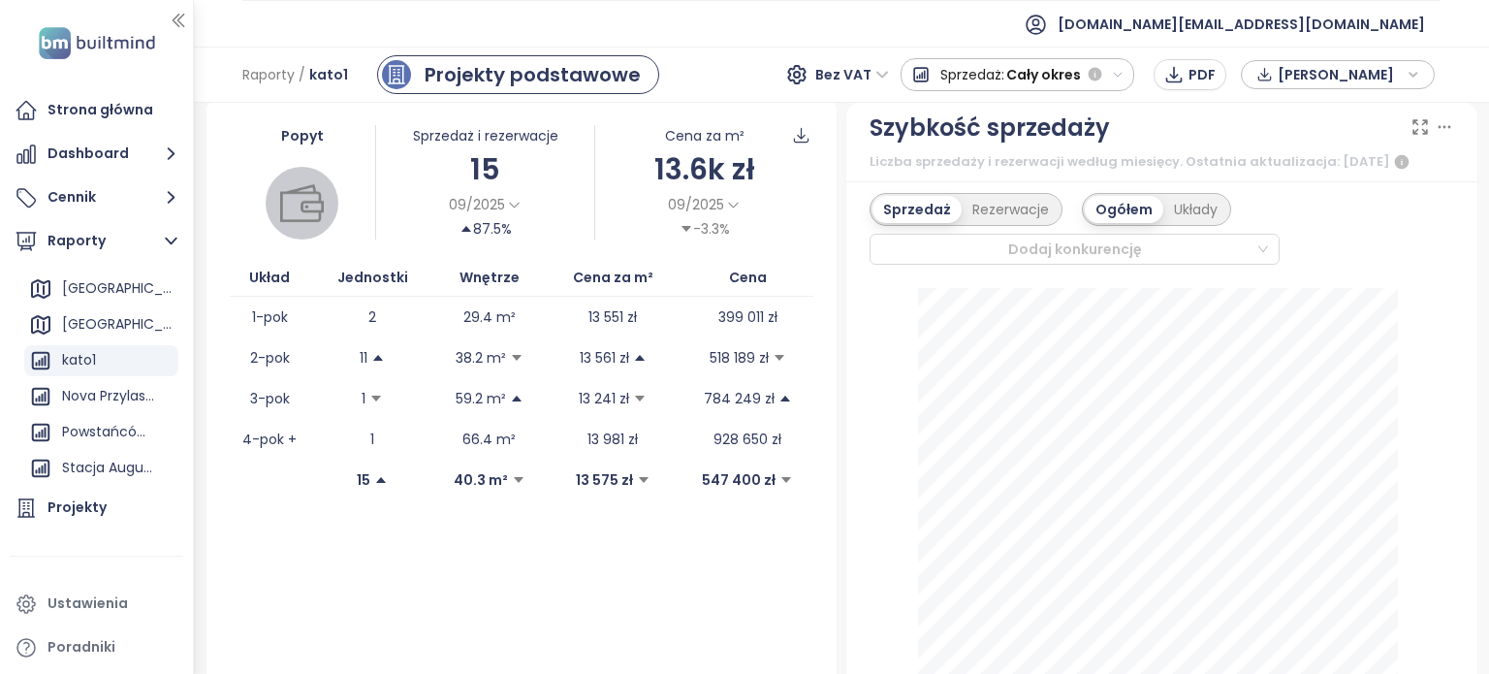
scroll to position [485, 0]
click at [992, 208] on div "Rezerwacje" at bounding box center [1010, 209] width 98 height 27
click at [1159, 244] on div at bounding box center [1065, 248] width 378 height 23
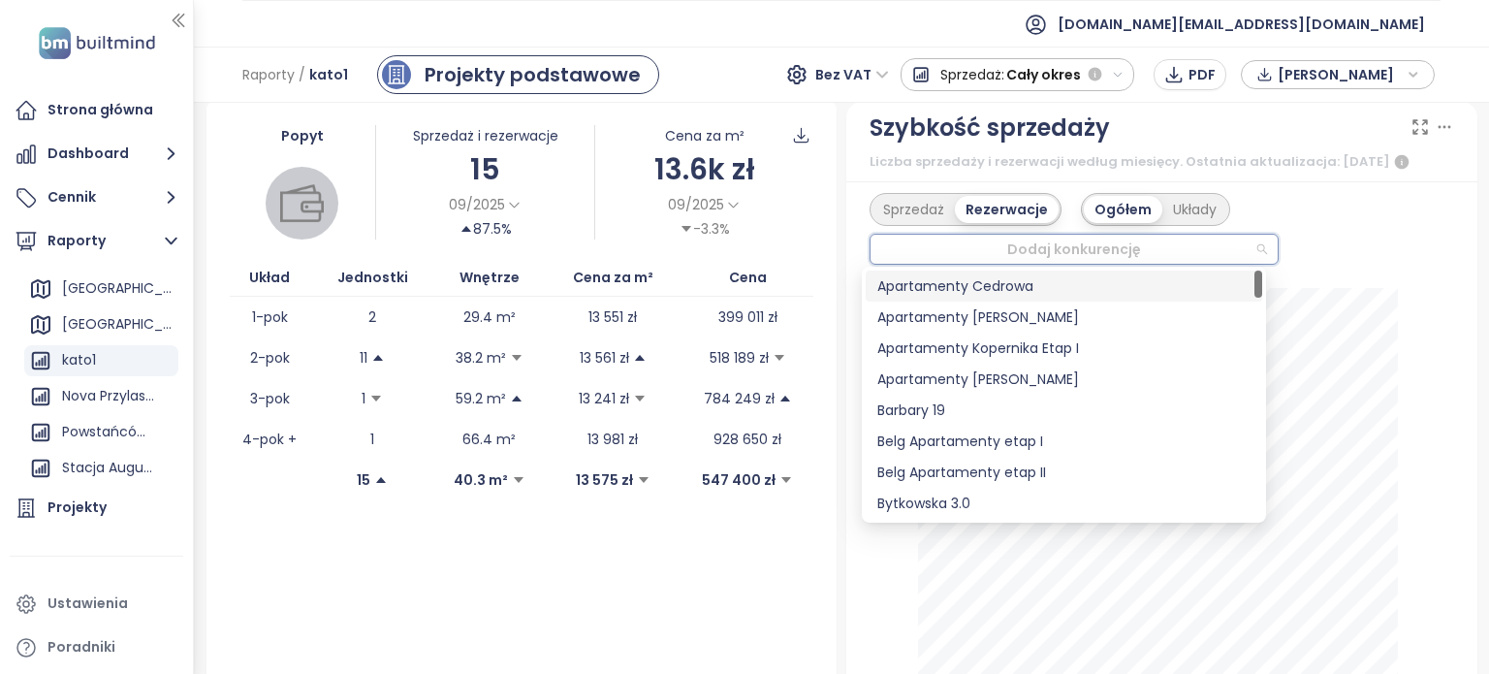
click at [1249, 251] on div "Dodaj konkurencję" at bounding box center [1073, 249] width 409 height 31
click at [1097, 395] on div "Barbary 19" at bounding box center [1063, 409] width 396 height 31
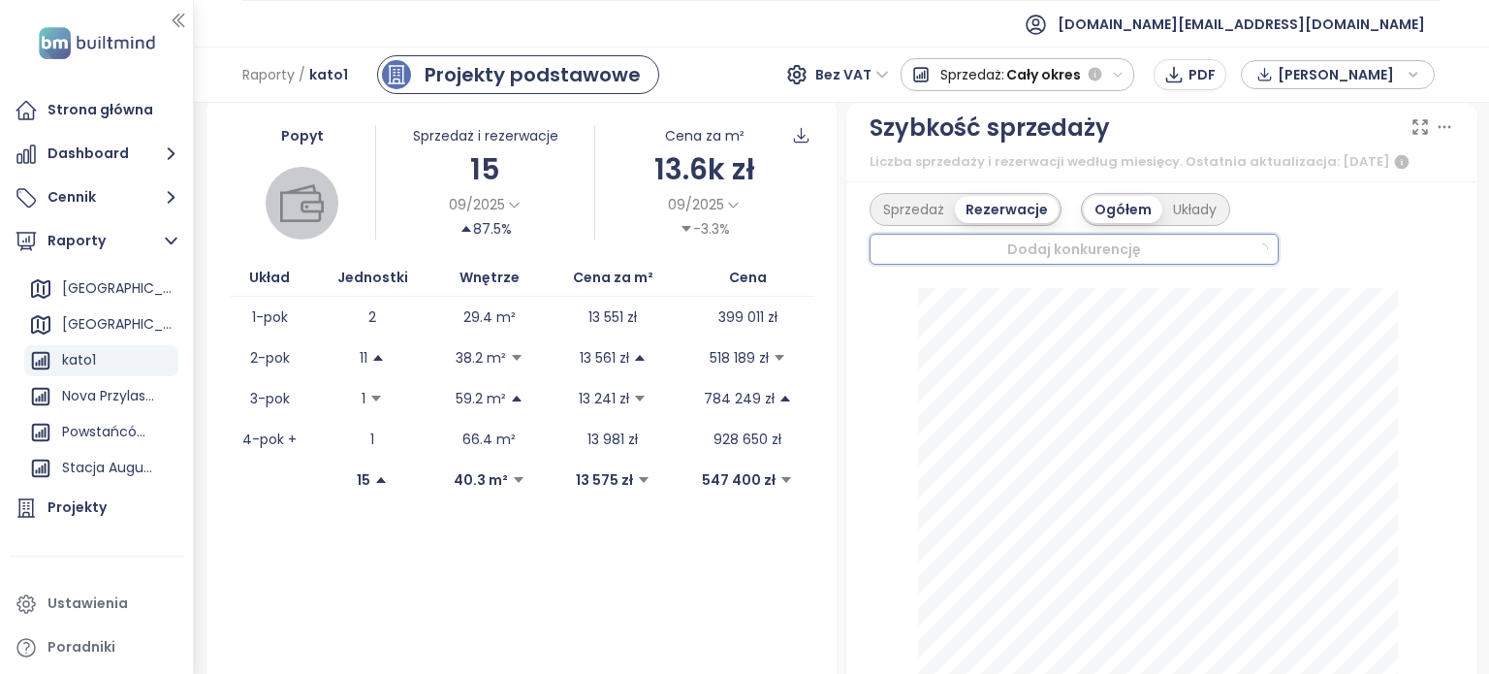
click at [1361, 247] on div "Sprzedaż Rezerwacje Ogółem Układy Dodaj konkurencję" at bounding box center [1161, 229] width 584 height 72
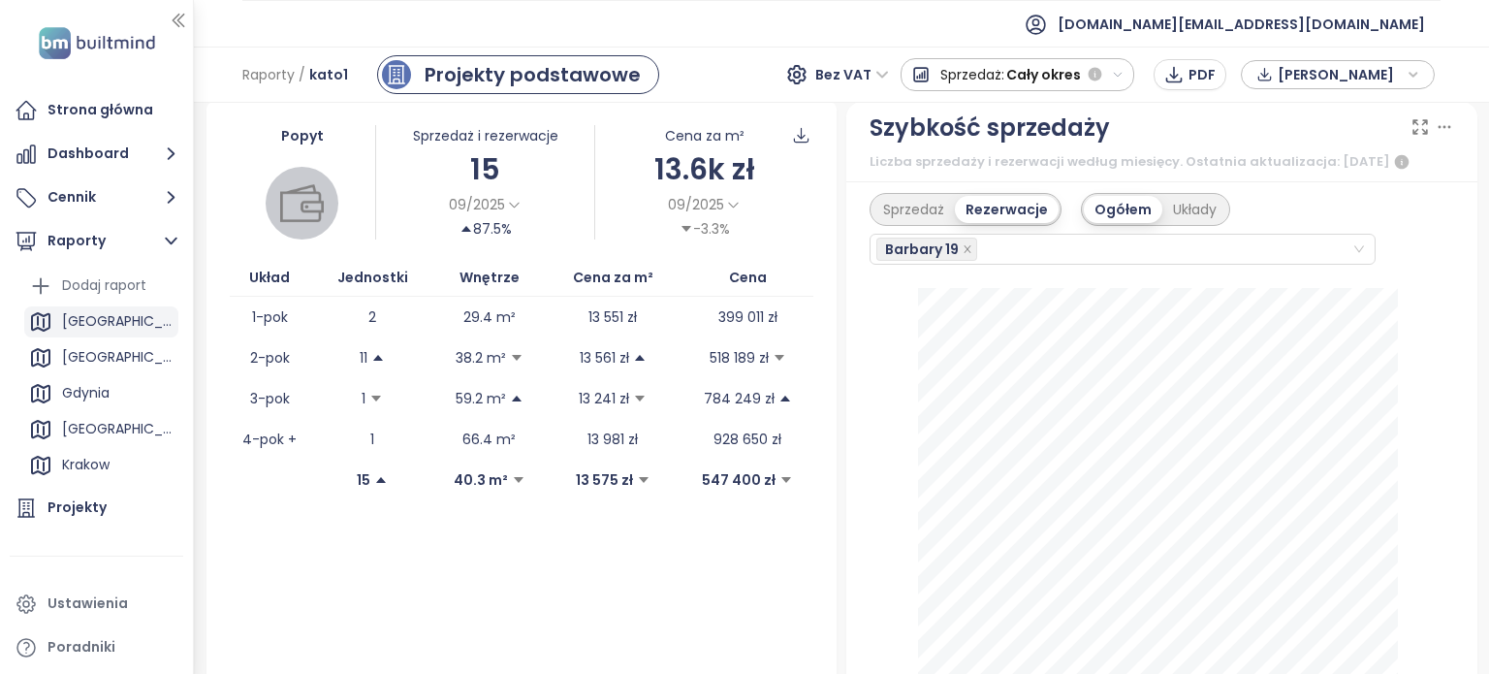
click at [105, 325] on div "[GEOGRAPHIC_DATA]" at bounding box center [117, 321] width 111 height 24
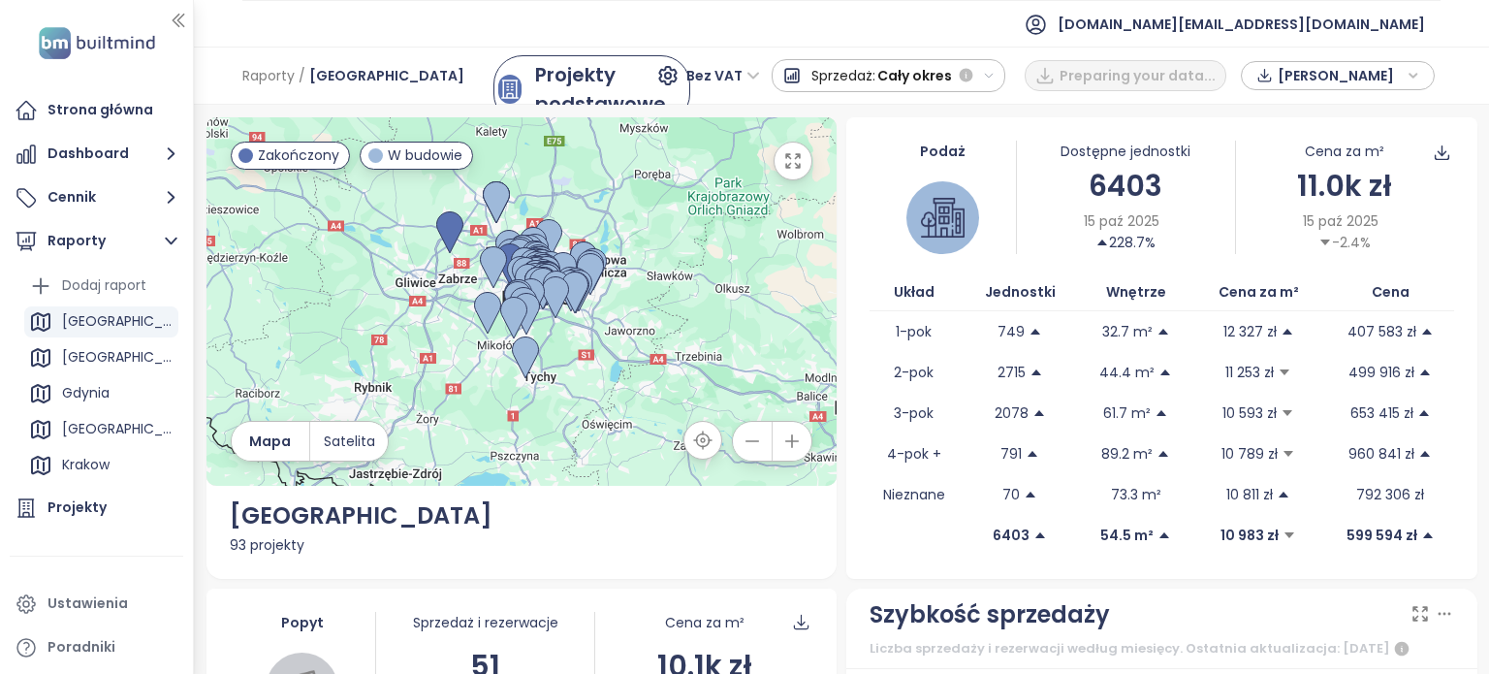
scroll to position [388, 0]
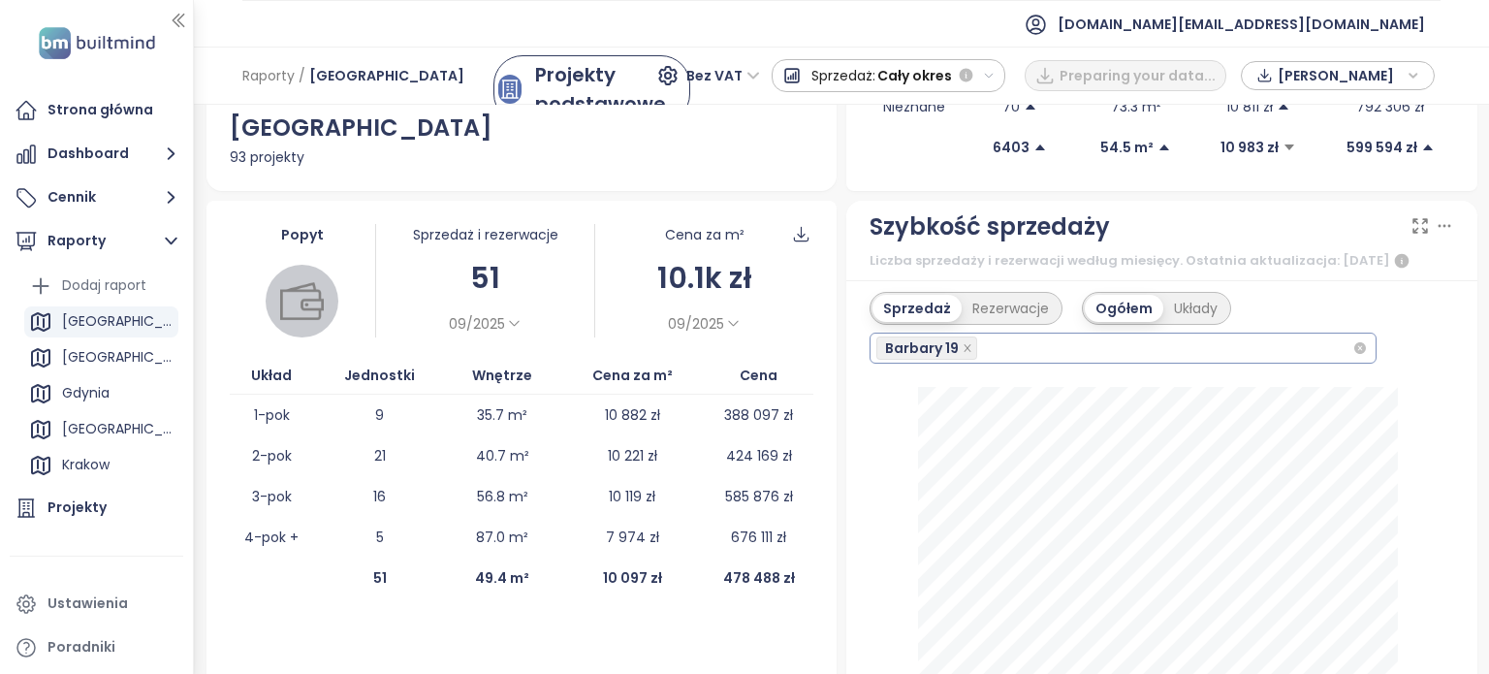
click at [1133, 348] on div "Barbary 19" at bounding box center [1114, 347] width 476 height 27
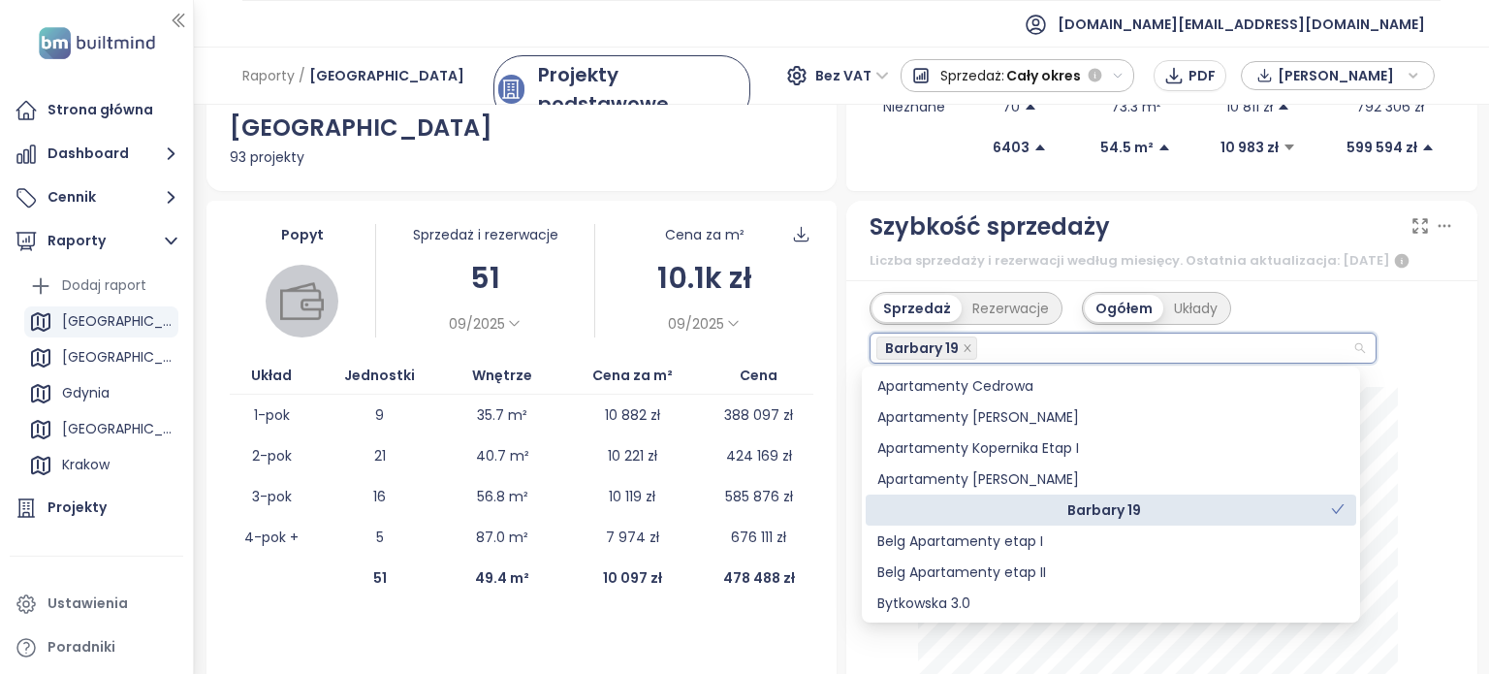
click at [1341, 505] on icon "check" at bounding box center [1338, 509] width 13 height 10
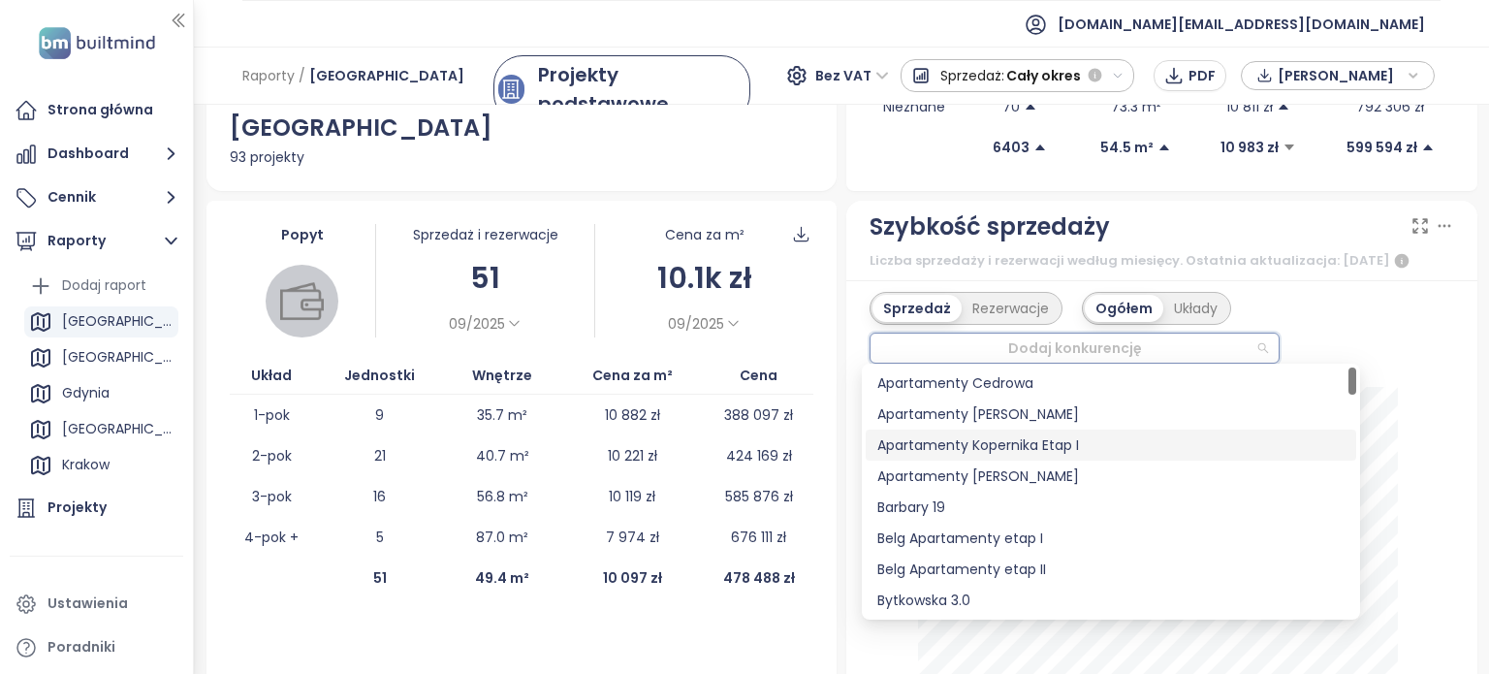
click at [1407, 347] on div "Sprzedaż Rezerwacje Ogółem Układy Dodaj konkurencję" at bounding box center [1161, 328] width 584 height 72
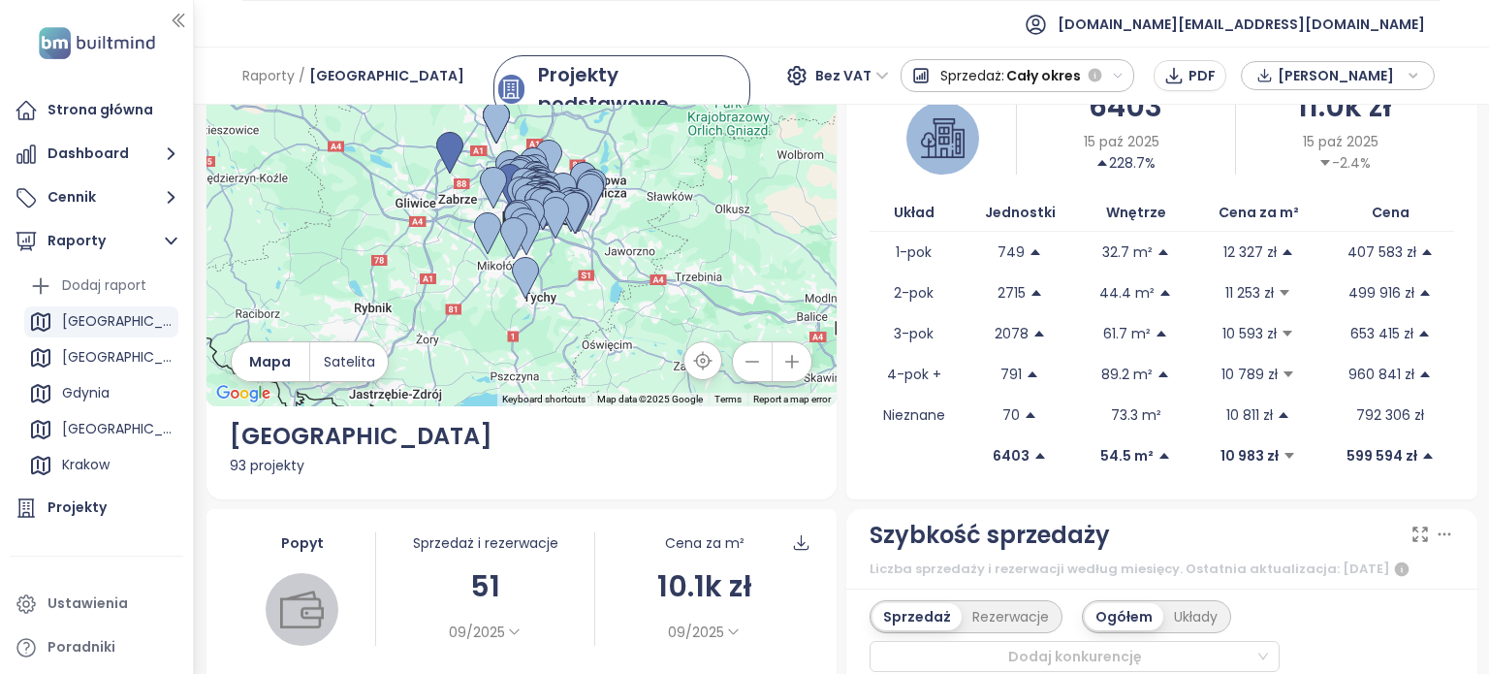
scroll to position [0, 0]
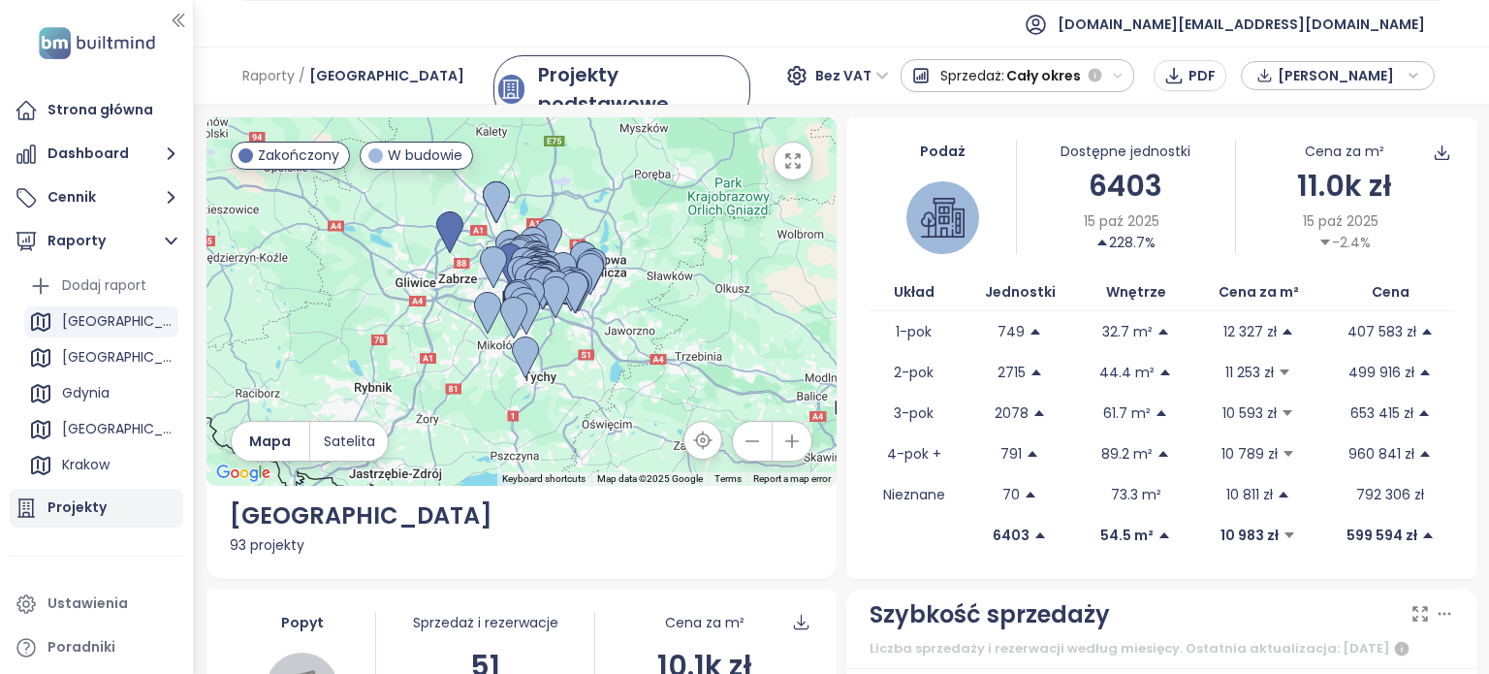
click at [136, 526] on div "Projekty" at bounding box center [96, 507] width 173 height 39
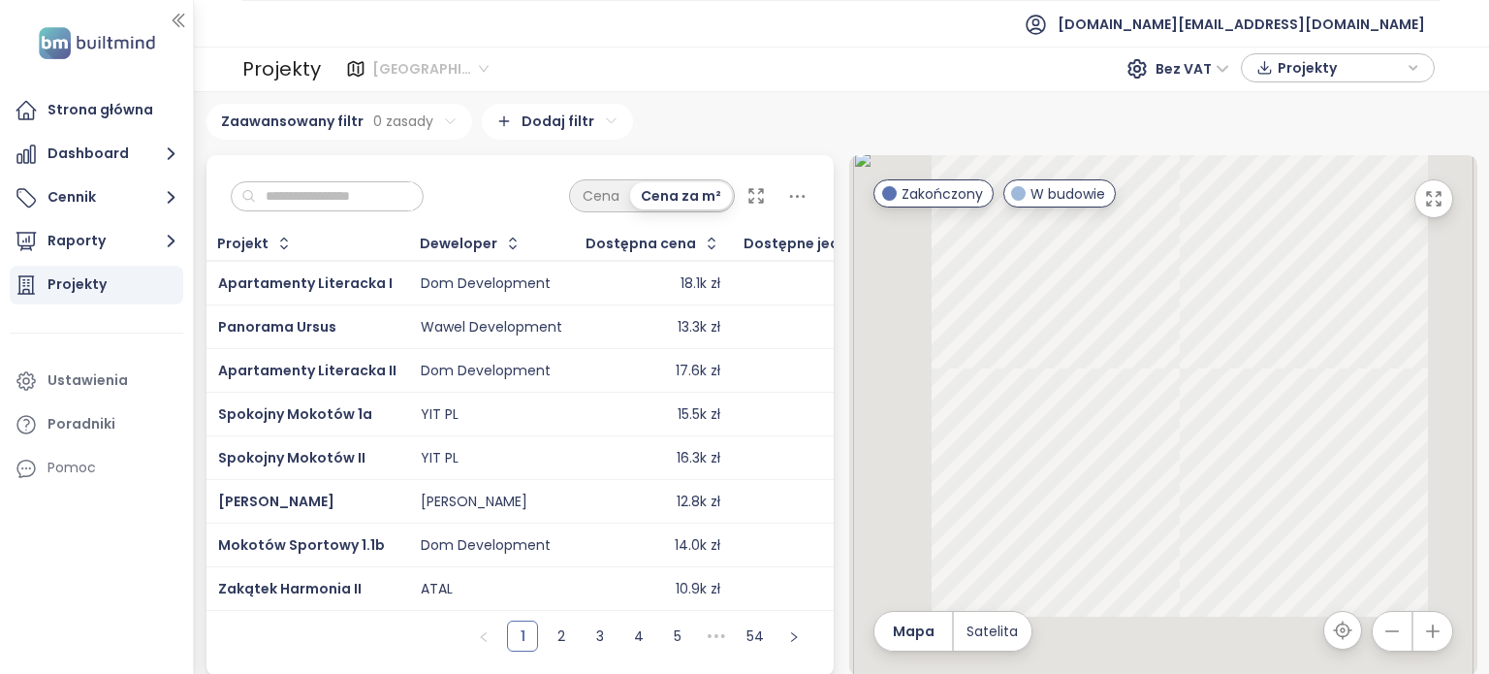
click at [426, 70] on span "[GEOGRAPHIC_DATA]" at bounding box center [430, 68] width 116 height 29
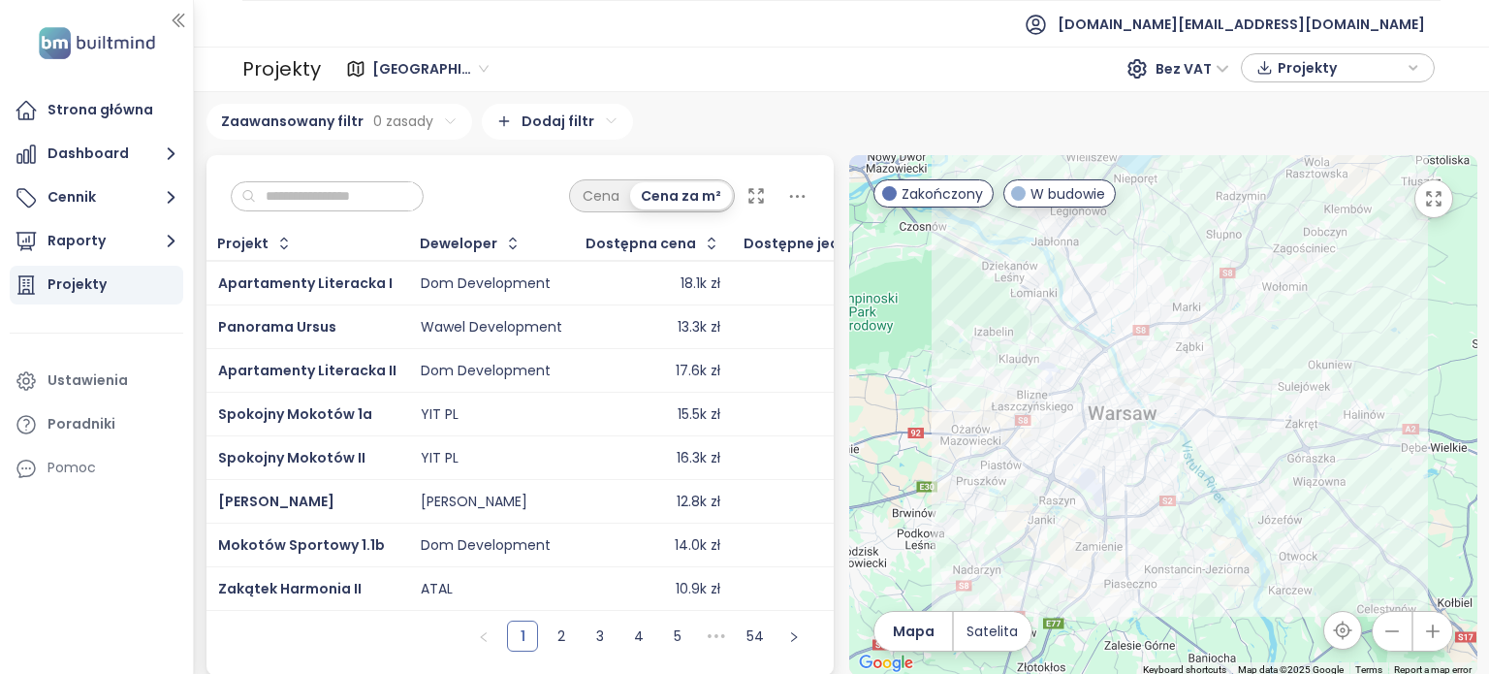
click at [452, 75] on span "[GEOGRAPHIC_DATA]" at bounding box center [430, 68] width 116 height 29
click at [450, 60] on span "[GEOGRAPHIC_DATA]" at bounding box center [430, 68] width 116 height 29
click at [453, 67] on span "[GEOGRAPHIC_DATA]" at bounding box center [430, 68] width 116 height 29
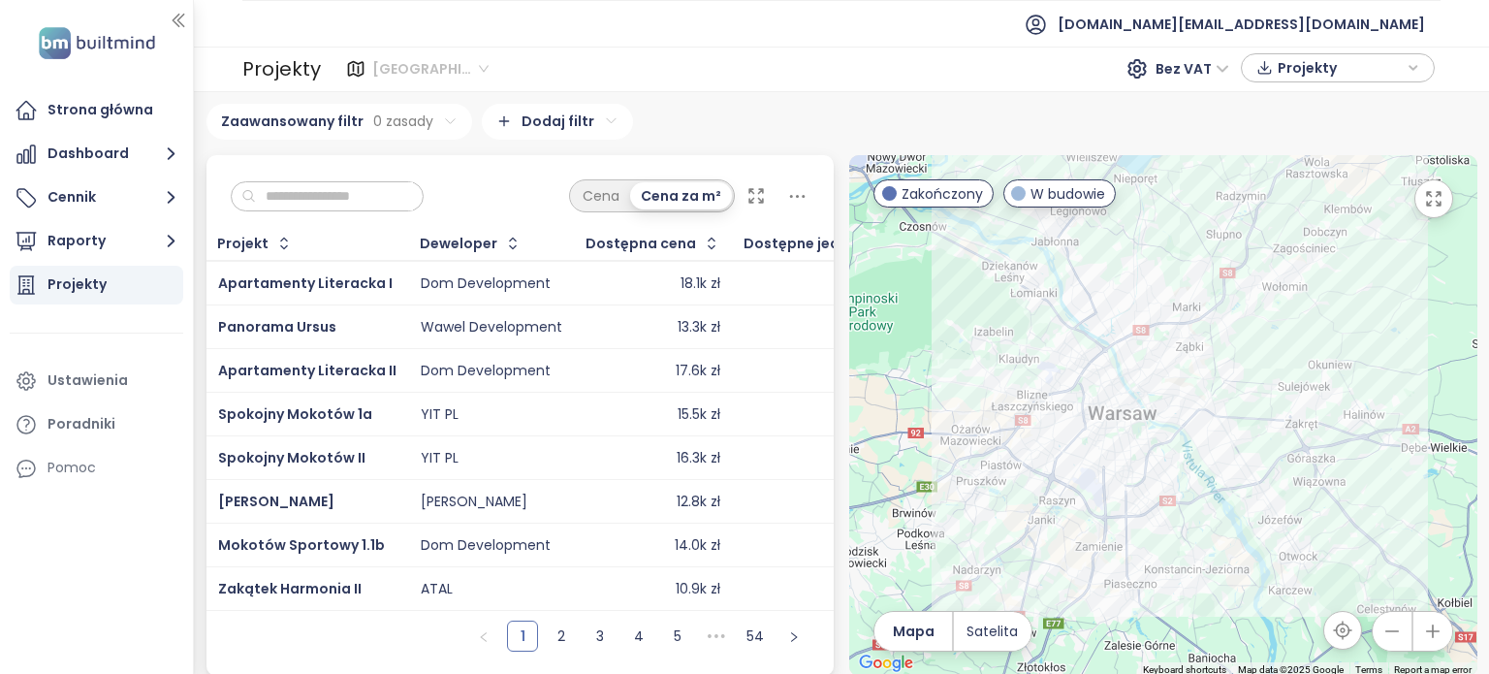
click at [453, 67] on span "[GEOGRAPHIC_DATA]" at bounding box center [430, 68] width 116 height 29
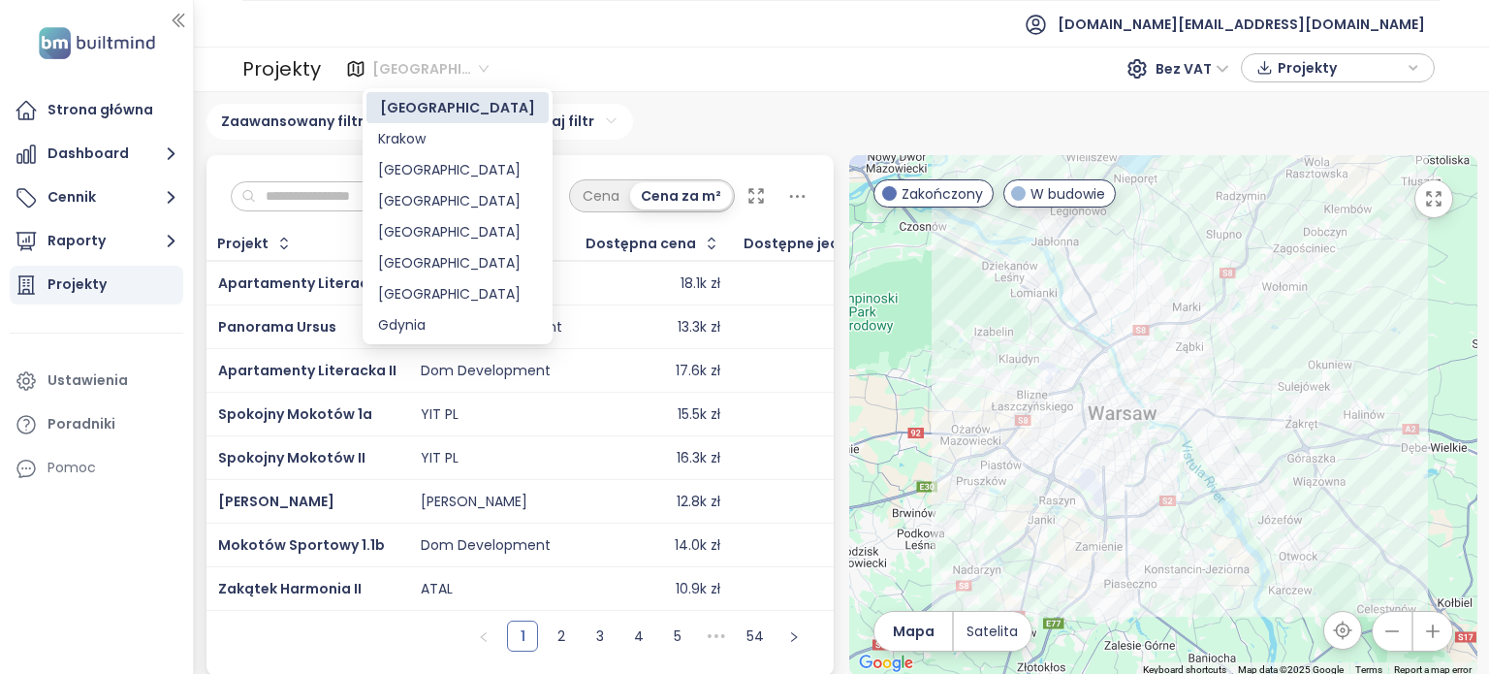
click at [444, 67] on span "[GEOGRAPHIC_DATA]" at bounding box center [430, 68] width 116 height 29
click at [446, 140] on div "Krakow" at bounding box center [457, 138] width 159 height 21
click at [446, 140] on div "Warszawa Liczba projektów Area Krakow Liczba projektów Area Gdańsk Liczba proje…" at bounding box center [841, 382] width 1271 height 557
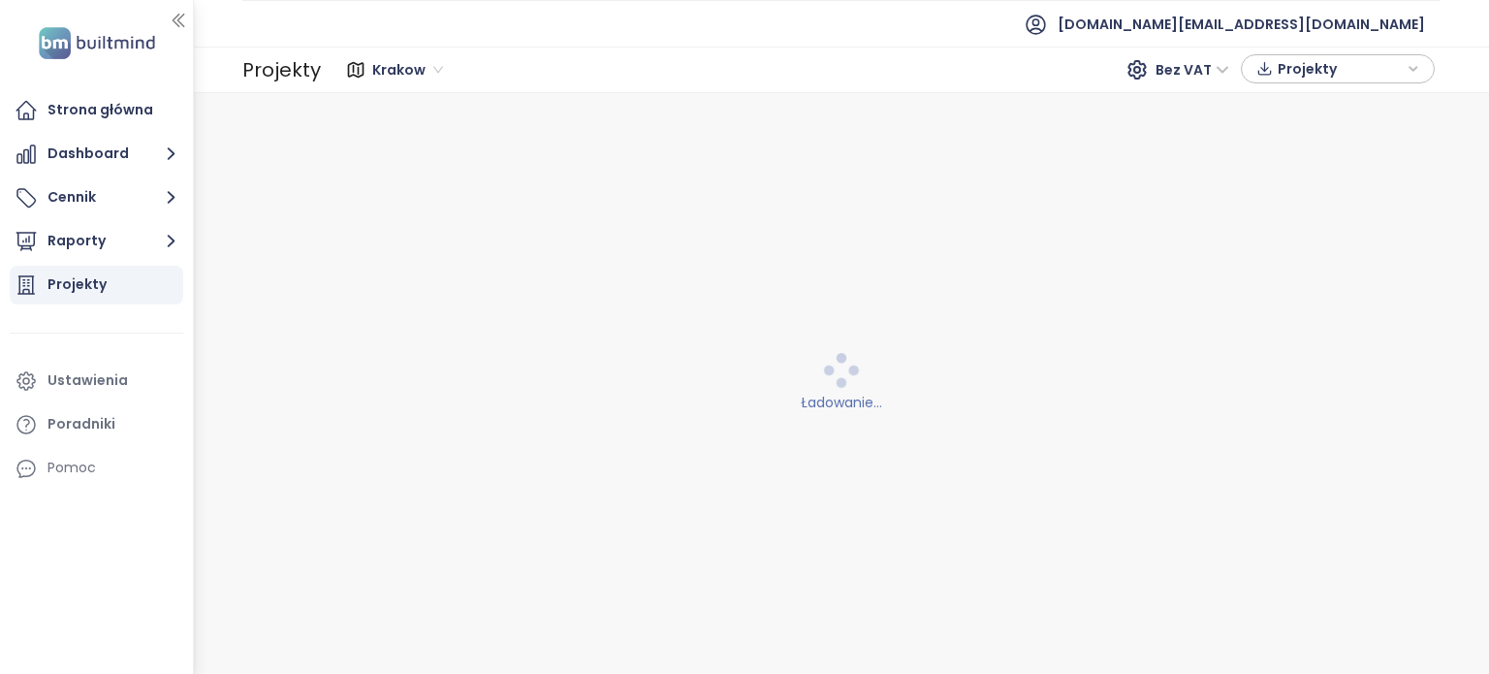
click at [690, 80] on div "Krakow Bez VAT Projekty" at bounding box center [881, 69] width 1108 height 31
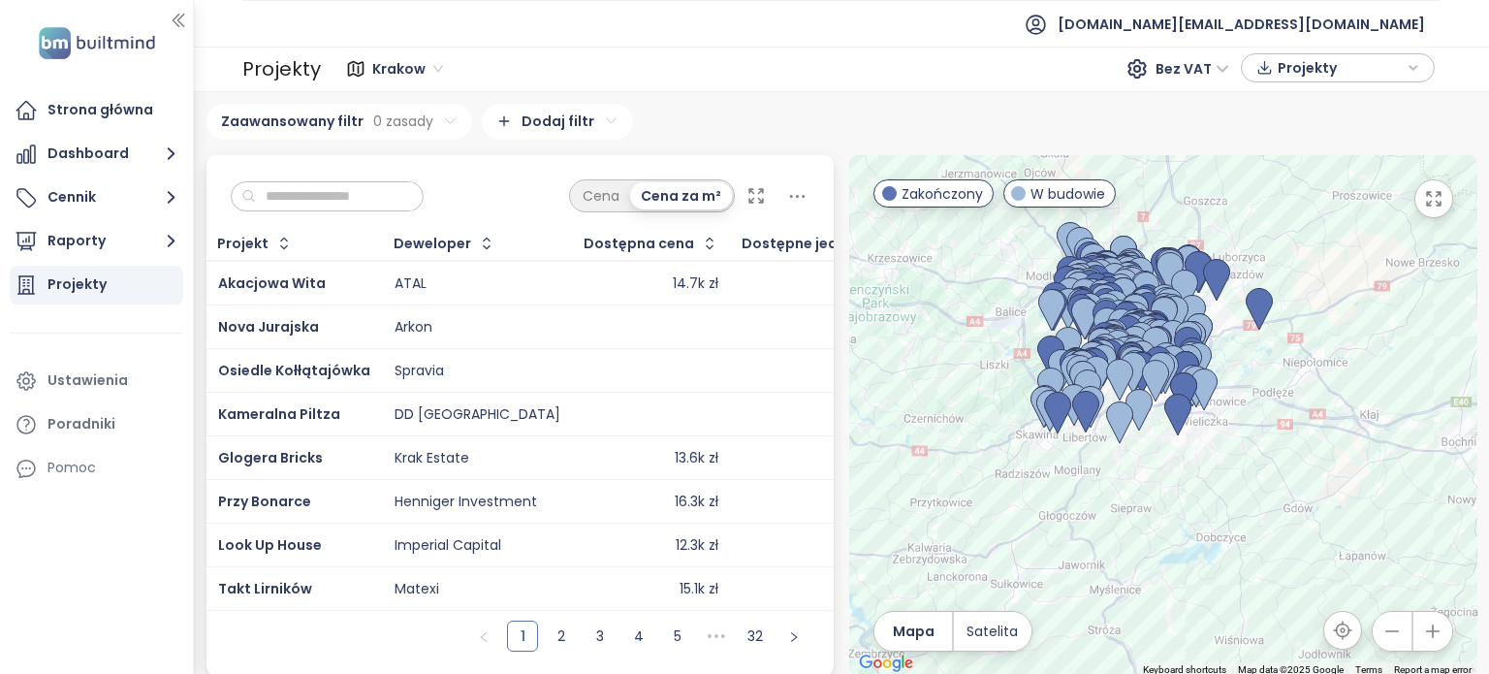
drag, startPoint x: 1132, startPoint y: 419, endPoint x: 1100, endPoint y: 530, distance: 116.0
click at [1105, 506] on div at bounding box center [1163, 415] width 628 height 520
click at [1100, 533] on div at bounding box center [1163, 415] width 628 height 520
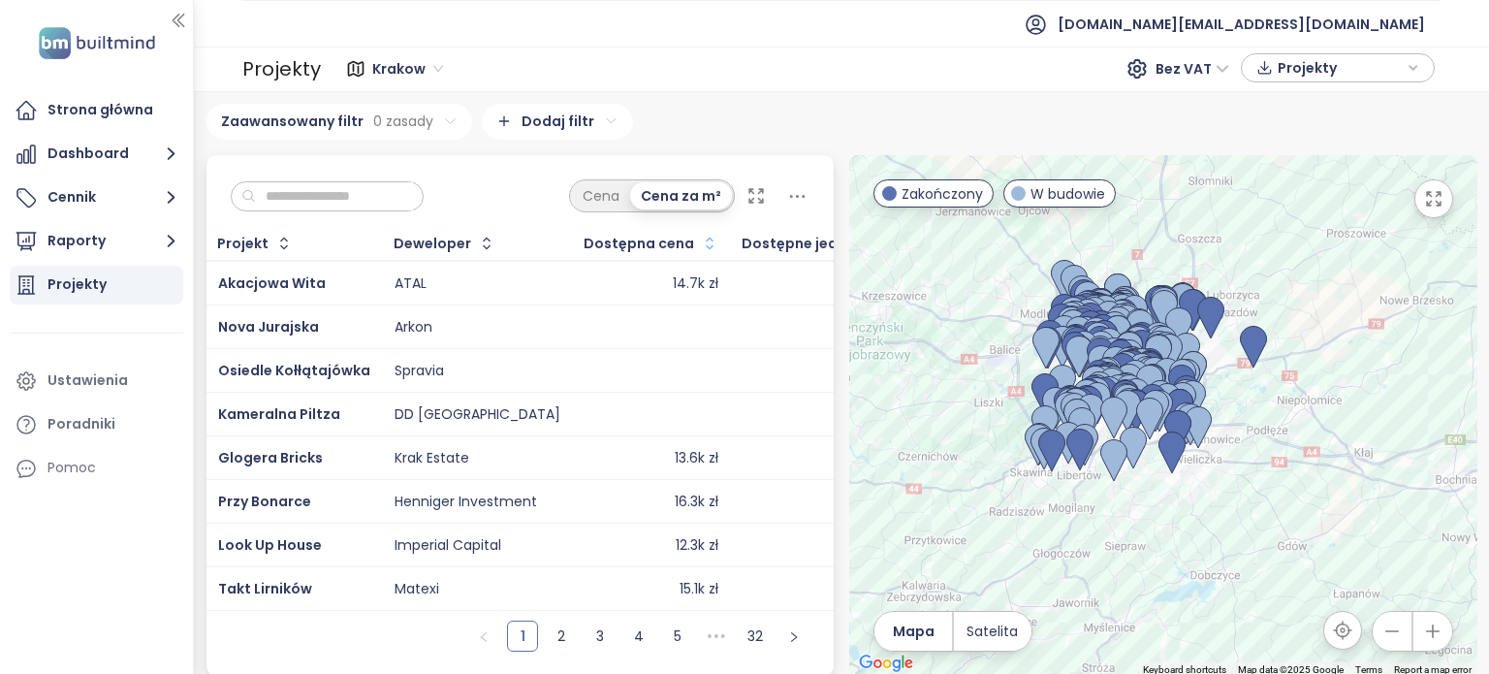
click at [706, 237] on icon "button" at bounding box center [710, 243] width 8 height 12
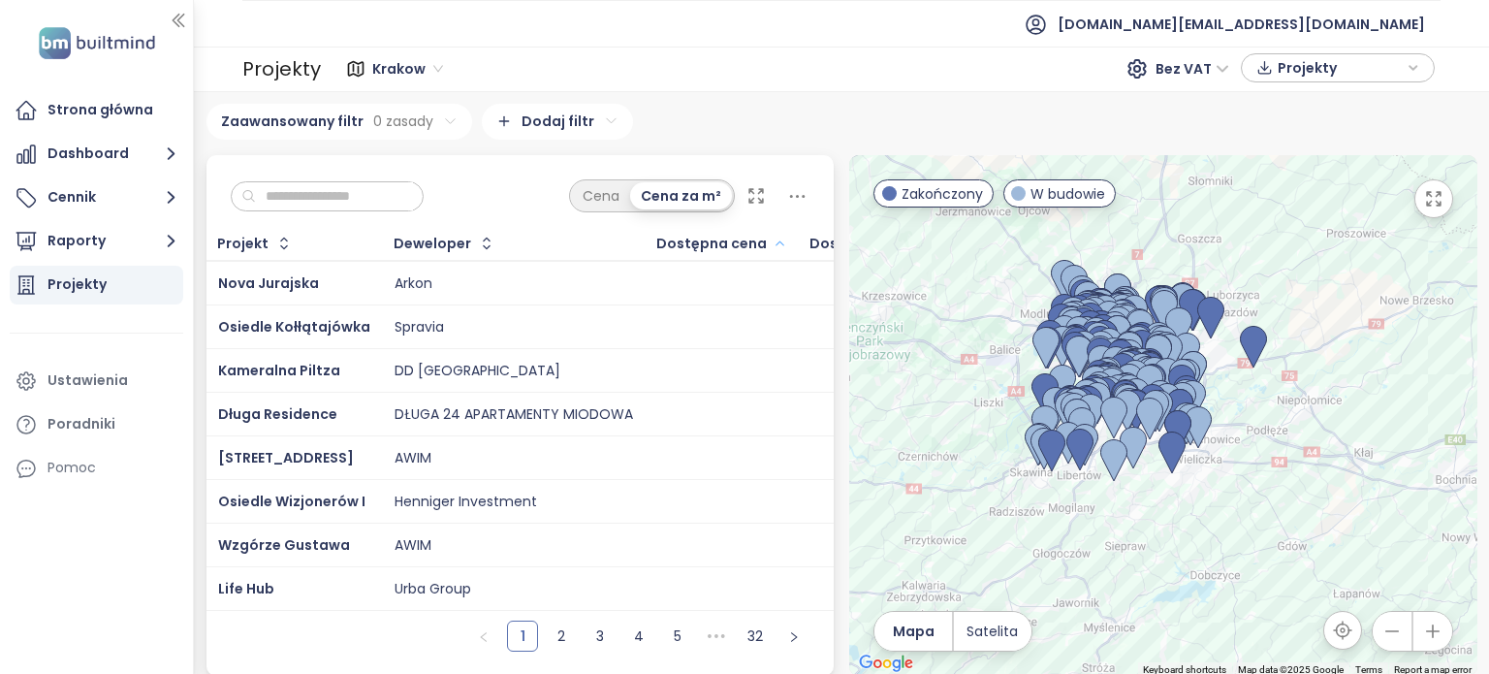
click at [772, 244] on icon "button" at bounding box center [779, 243] width 15 height 23
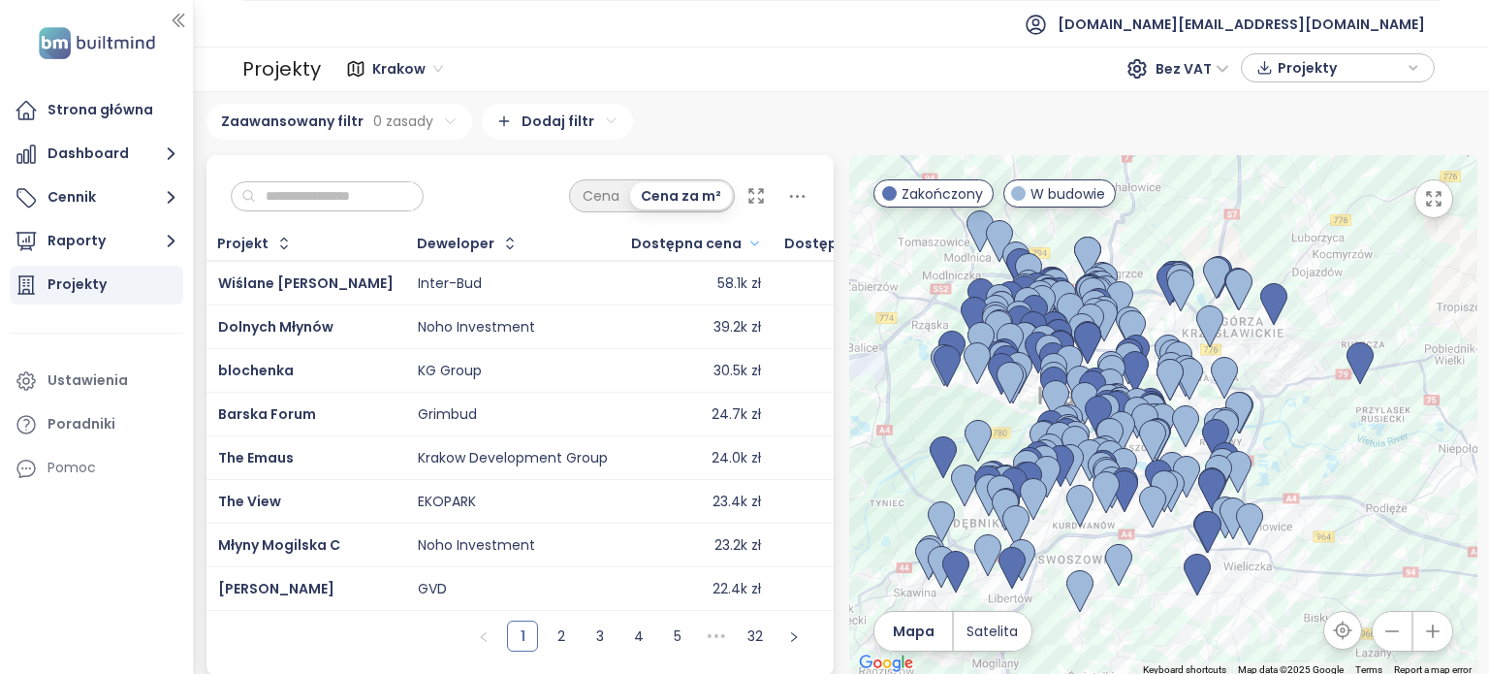
drag, startPoint x: 1149, startPoint y: 367, endPoint x: 1262, endPoint y: 360, distance: 112.7
click at [1262, 360] on div at bounding box center [1163, 415] width 628 height 520
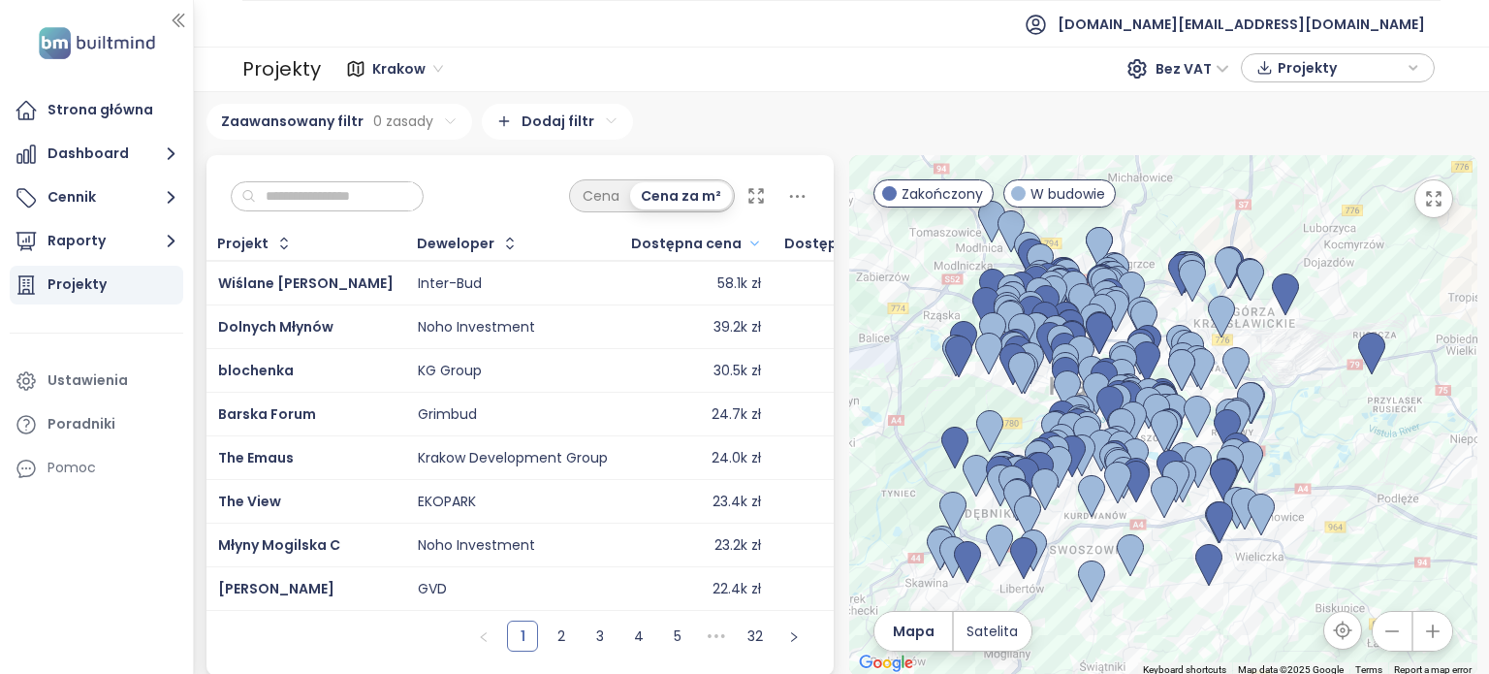
click at [1262, 360] on div at bounding box center [1163, 415] width 628 height 520
click at [446, 116] on html "Strona główna Dashboard Cennik Raporty Projekty Ustawienia Poradniki Pomoc test…" at bounding box center [744, 337] width 1489 height 674
click at [450, 94] on html "Strona główna Dashboard Cennik Raporty Projekty Ustawienia Poradniki Pomoc test…" at bounding box center [744, 337] width 1489 height 674
click at [109, 157] on button "Dashboard" at bounding box center [96, 154] width 173 height 39
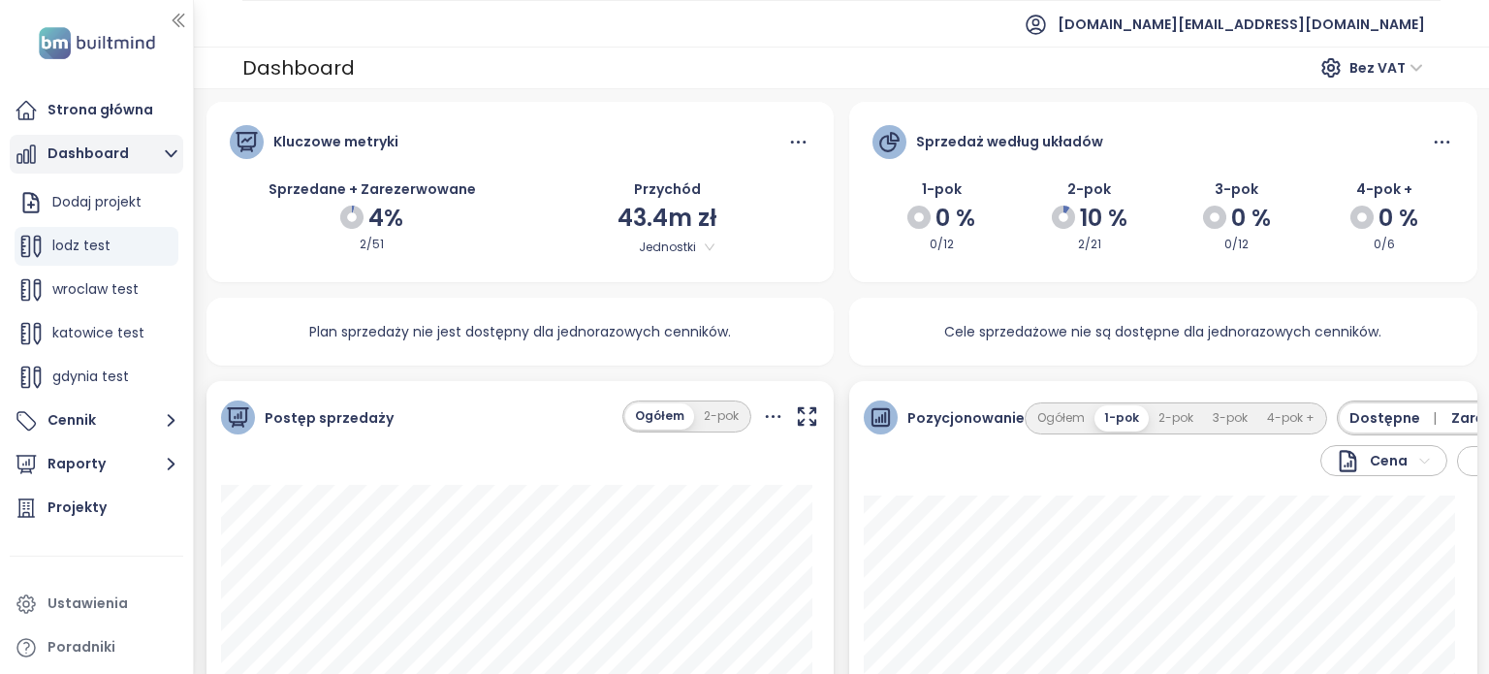
click at [94, 166] on button "Dashboard" at bounding box center [96, 154] width 173 height 39
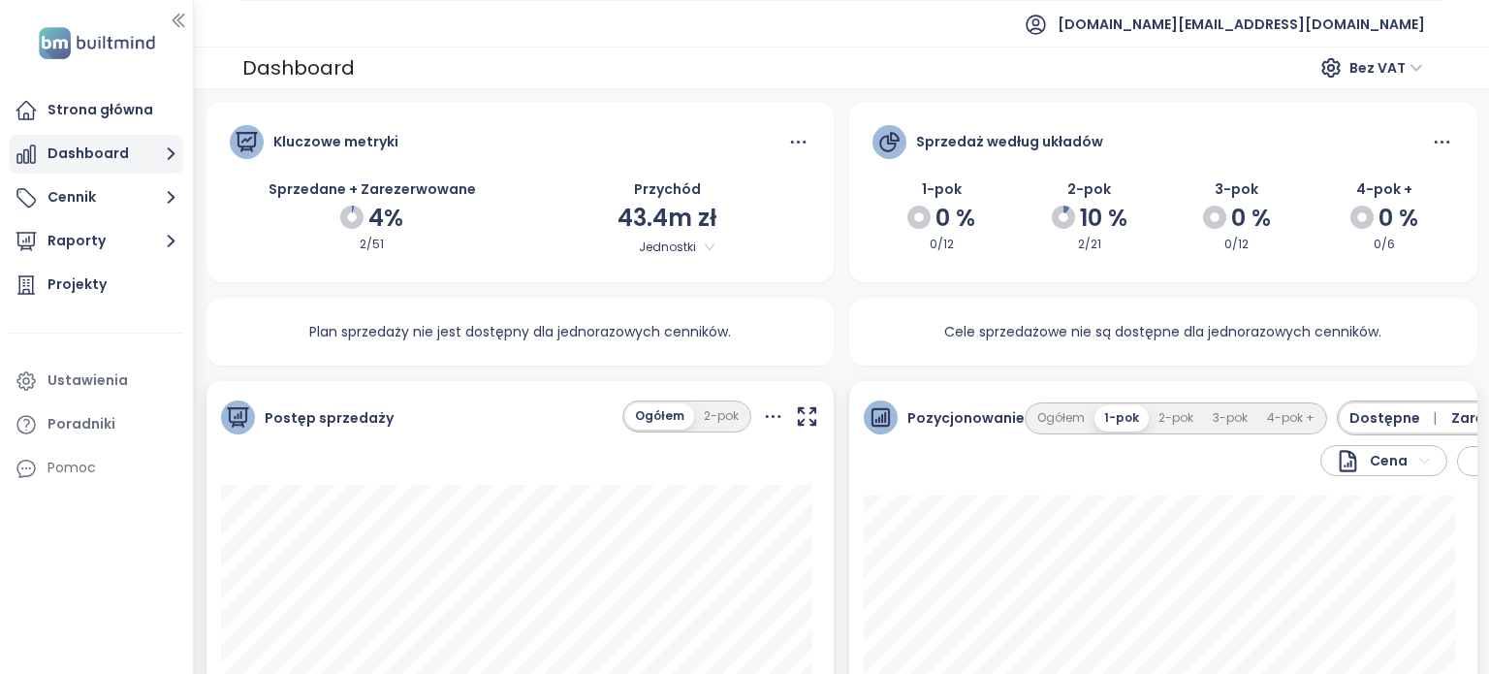
click at [164, 156] on icon "button" at bounding box center [171, 153] width 24 height 24
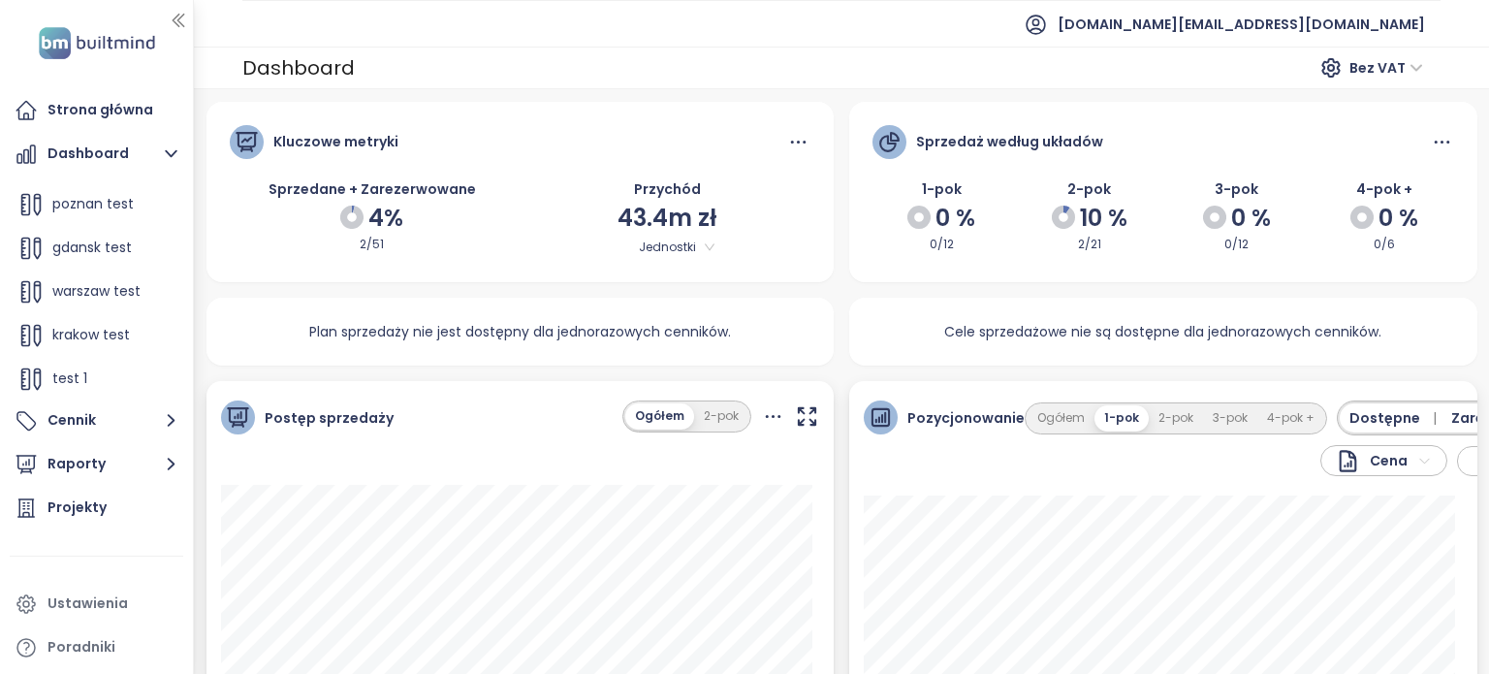
scroll to position [217, 0]
click at [88, 367] on div "test 1" at bounding box center [97, 378] width 164 height 39
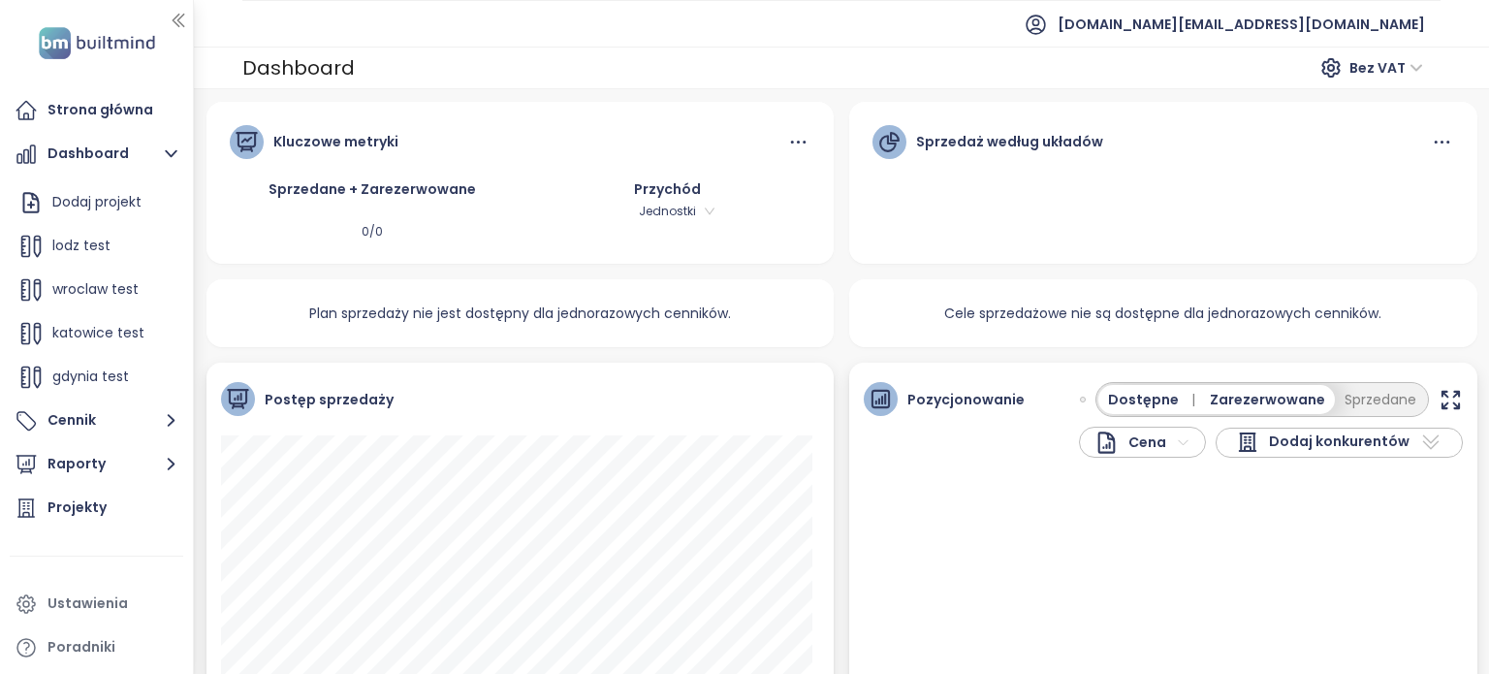
scroll to position [0, 0]
click at [89, 232] on div "lodz test" at bounding box center [97, 246] width 164 height 39
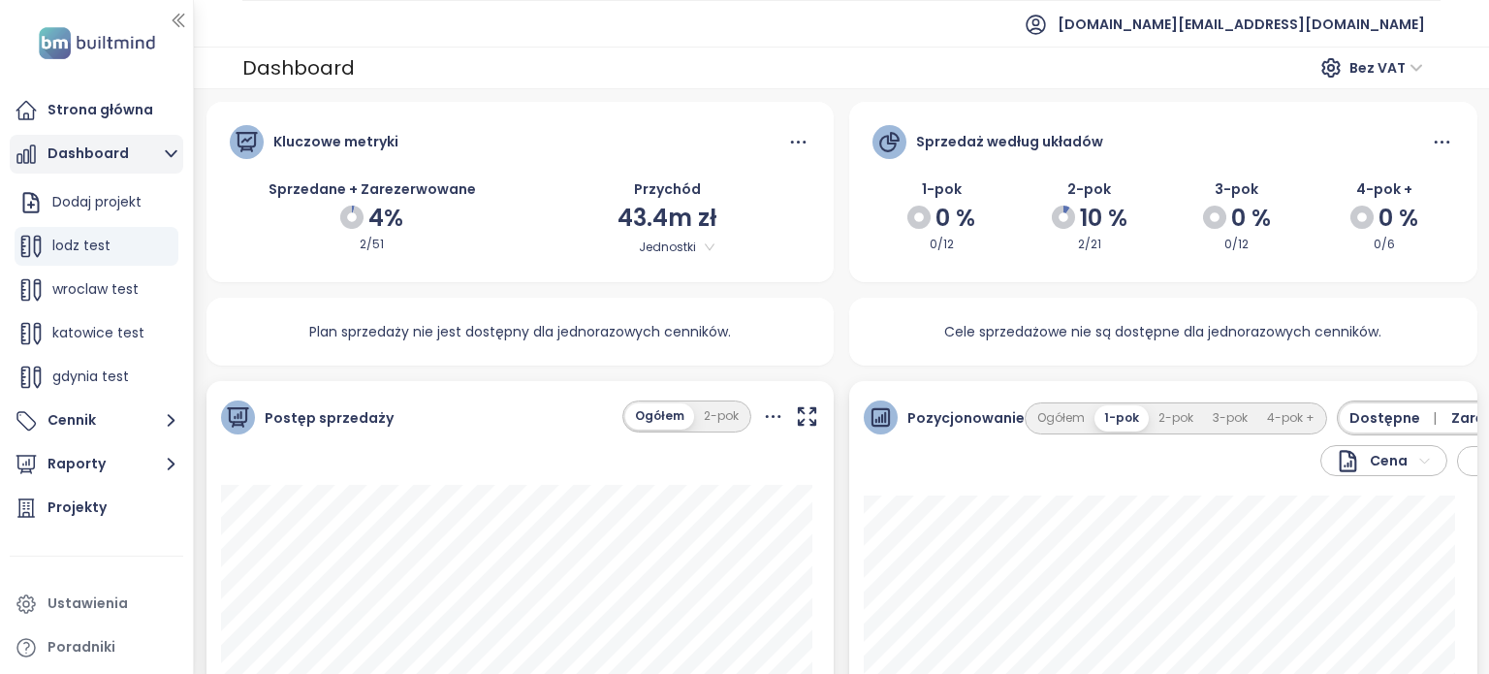
click at [110, 159] on button "Dashboard" at bounding box center [96, 154] width 173 height 39
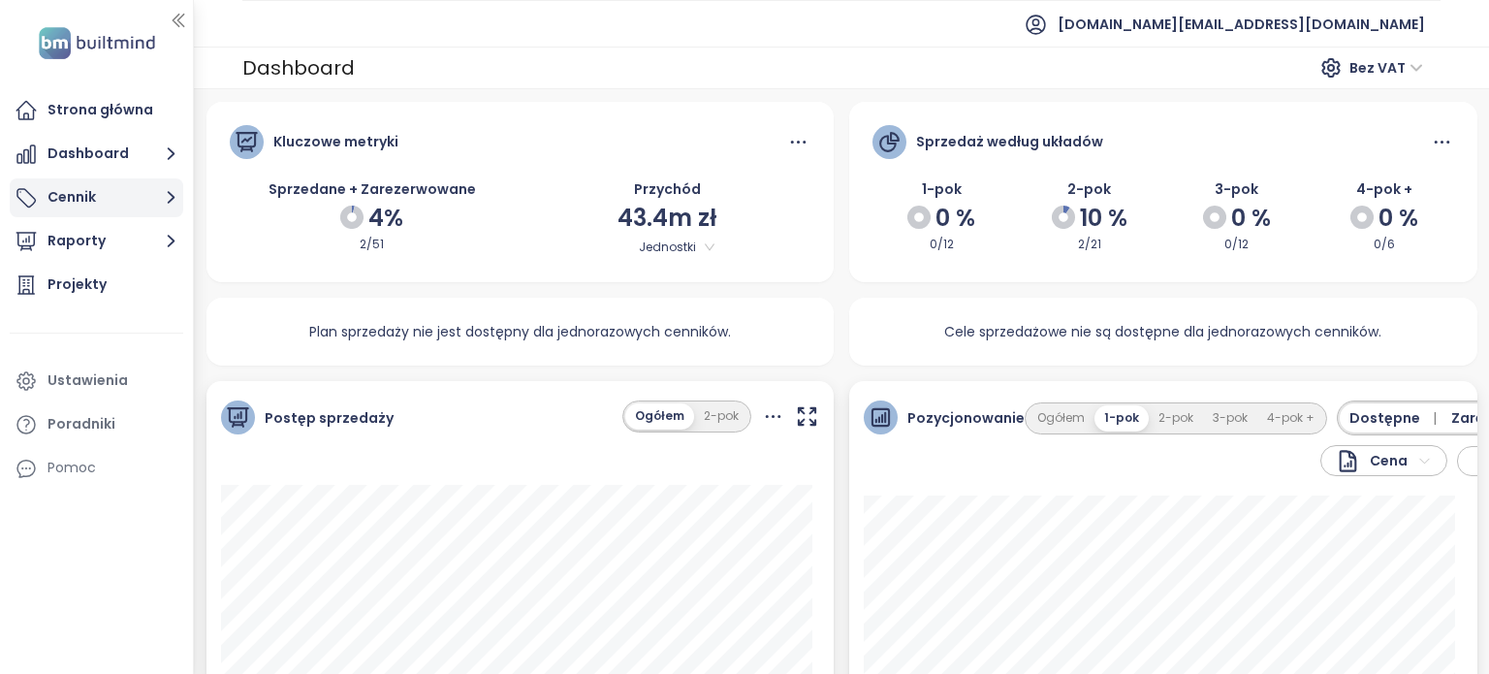
click at [164, 202] on icon "button" at bounding box center [171, 197] width 24 height 24
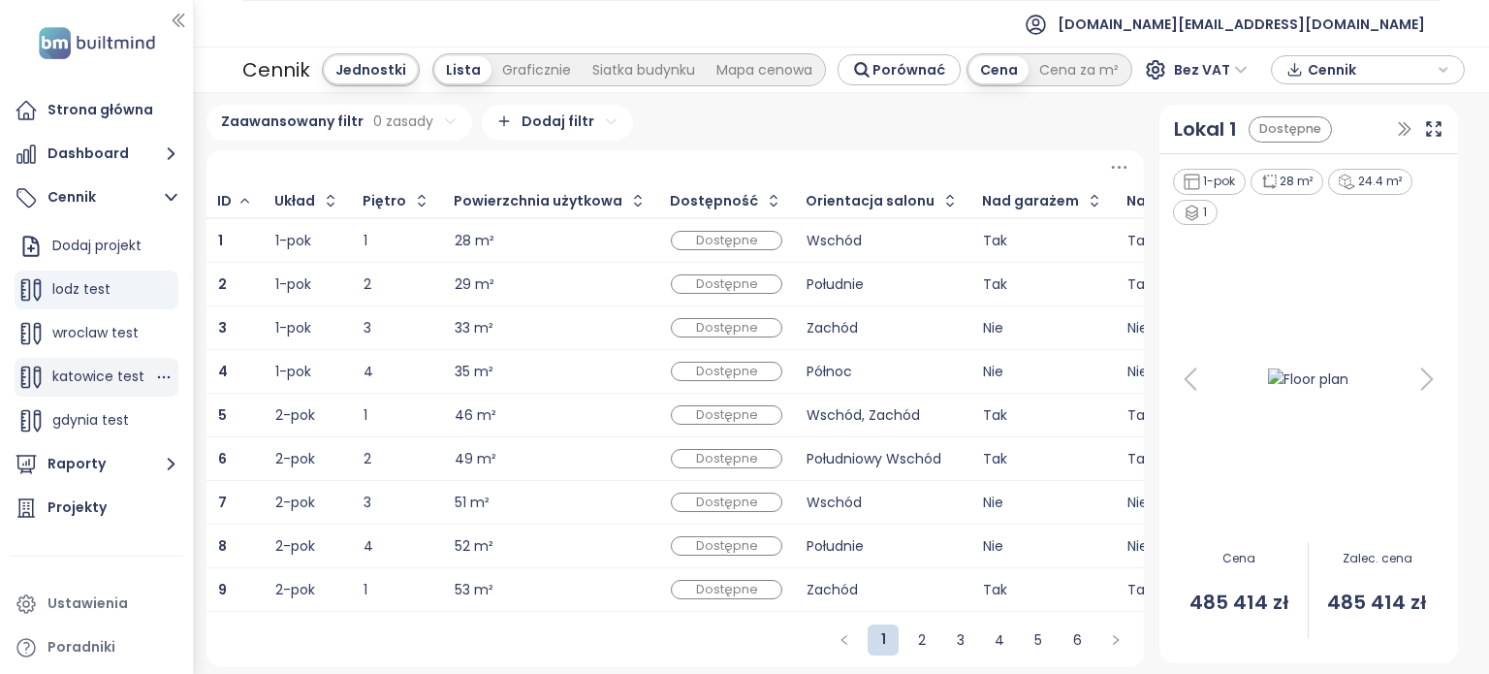
click at [74, 379] on span "katowice test" at bounding box center [98, 375] width 92 height 19
click at [171, 197] on icon "button" at bounding box center [171, 197] width 24 height 24
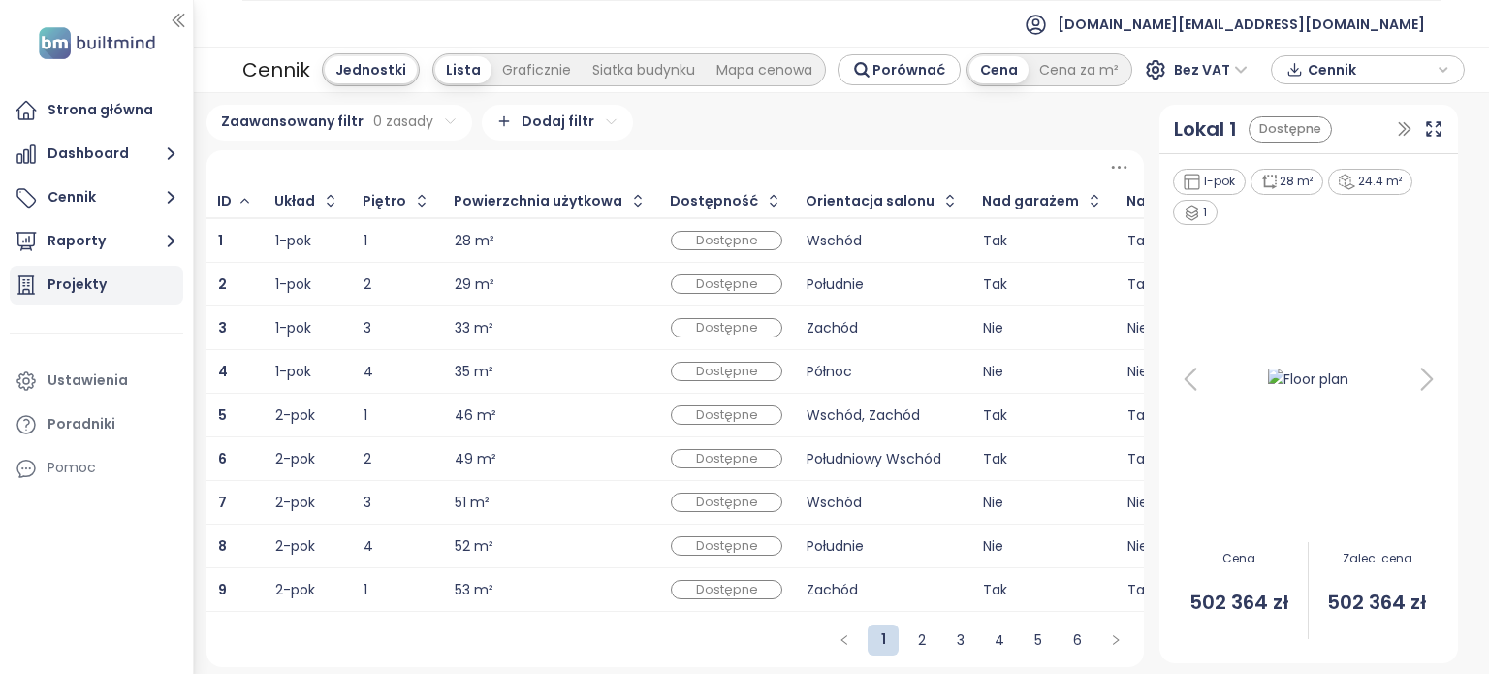
click at [94, 282] on div "Projekty" at bounding box center [76, 284] width 59 height 24
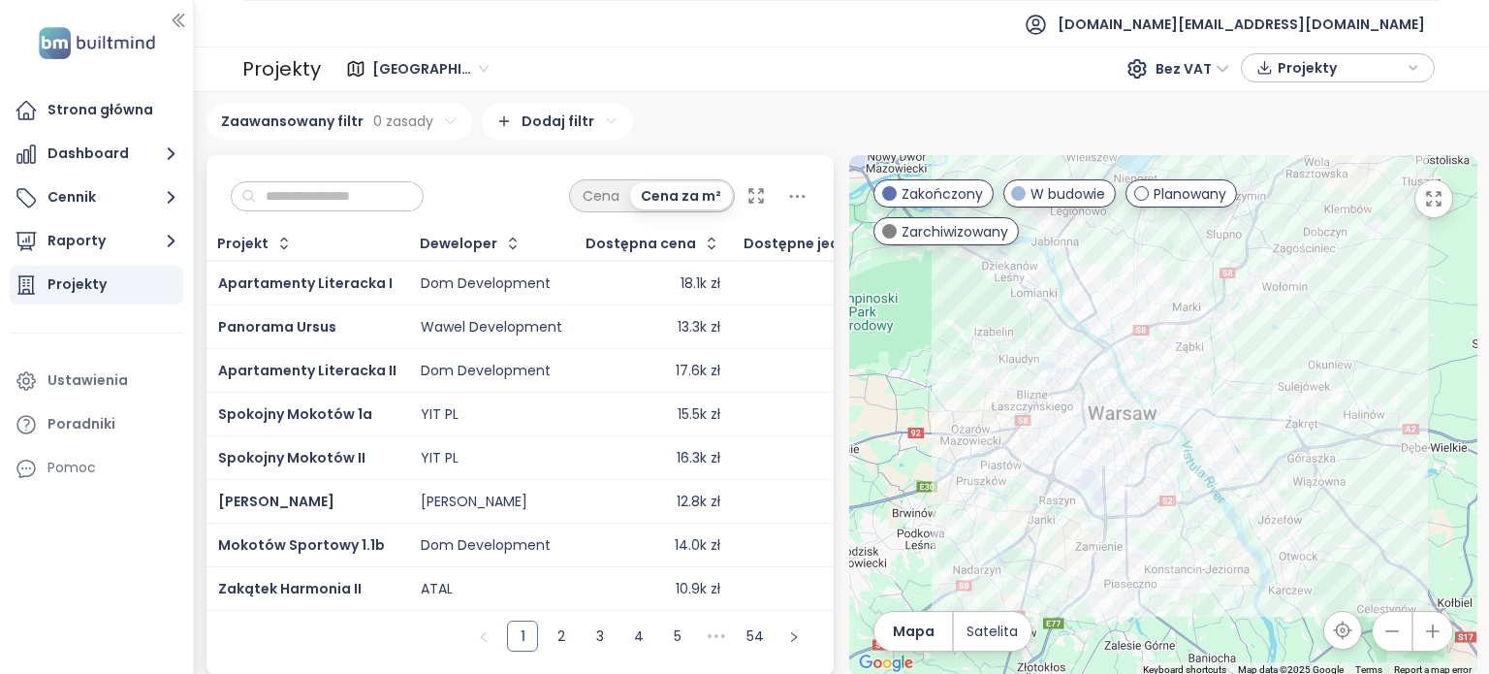
click at [345, 325] on div "Panorama Ursus" at bounding box center [307, 326] width 178 height 23
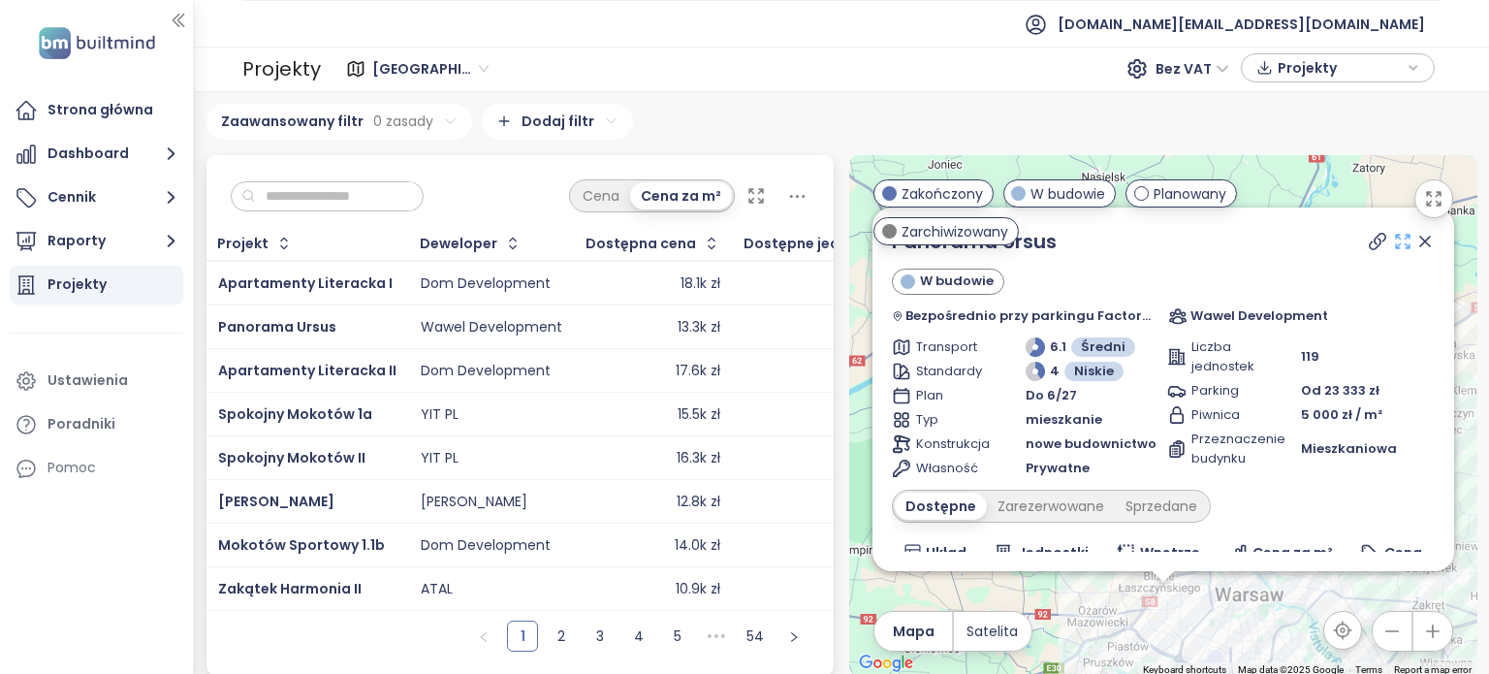
click at [1393, 246] on icon at bounding box center [1402, 241] width 19 height 19
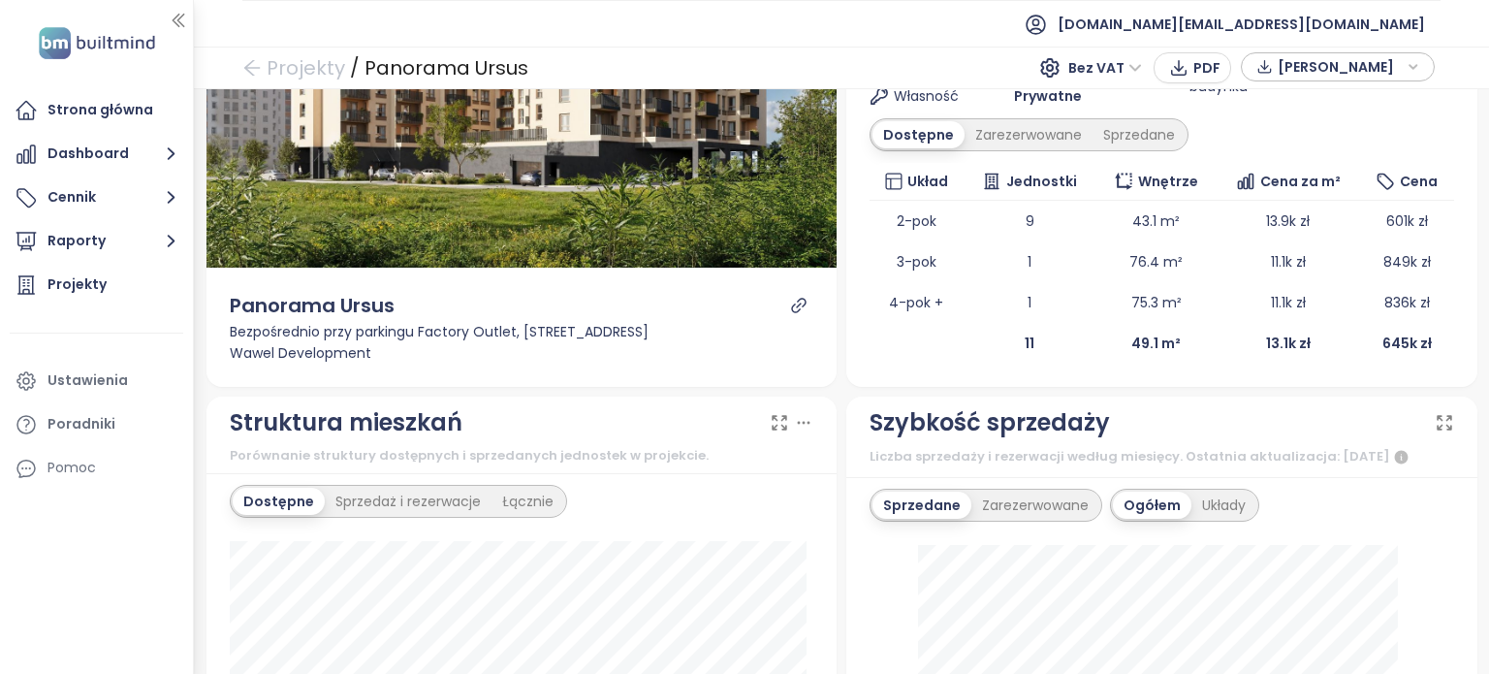
scroll to position [291, 0]
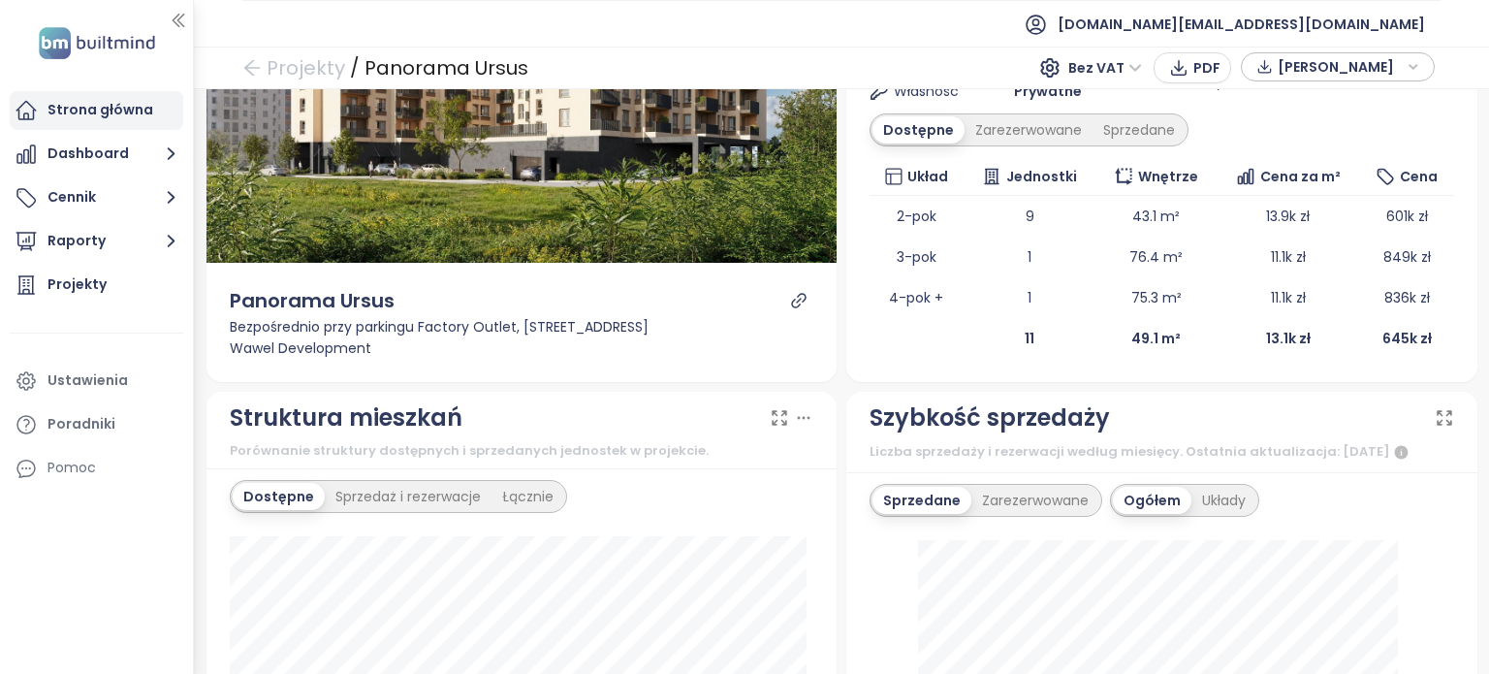
click at [140, 118] on div "Strona główna" at bounding box center [100, 110] width 106 height 24
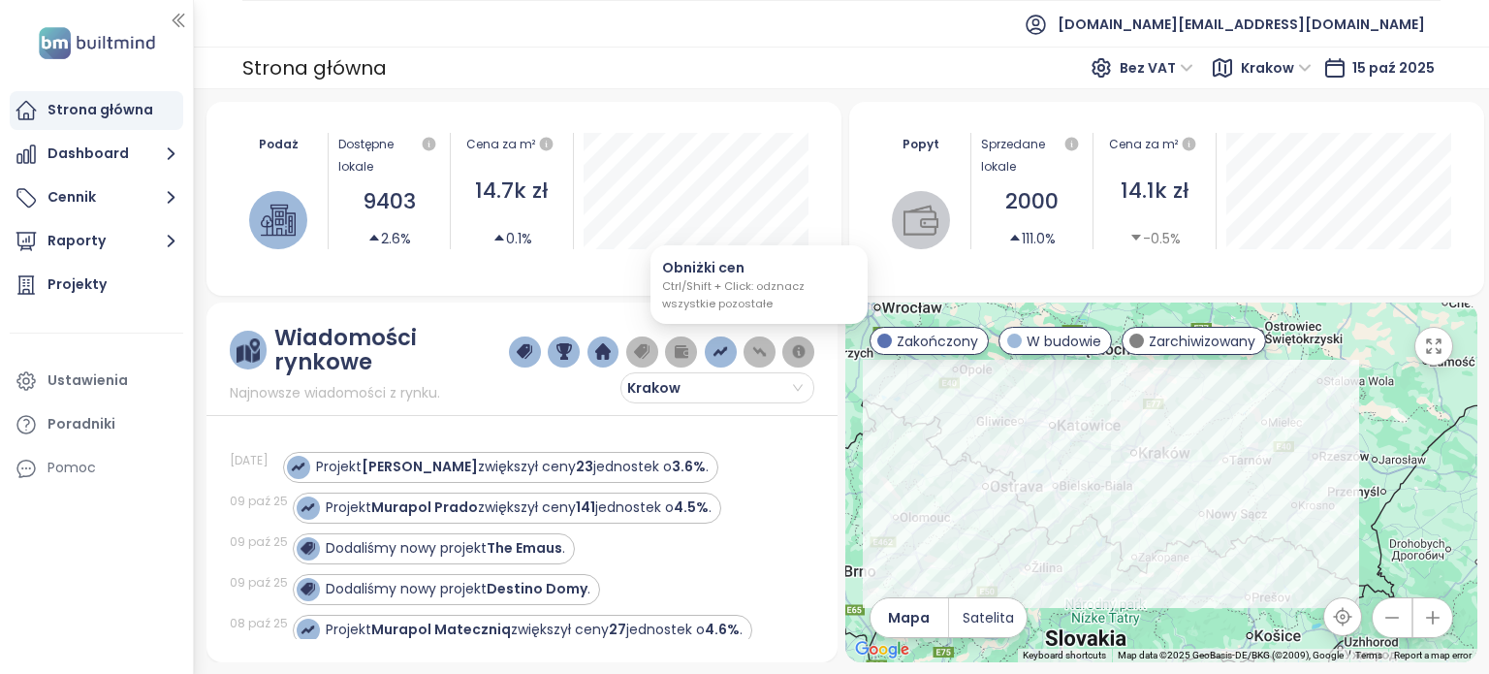
click at [760, 349] on img "button" at bounding box center [760, 351] width 16 height 17
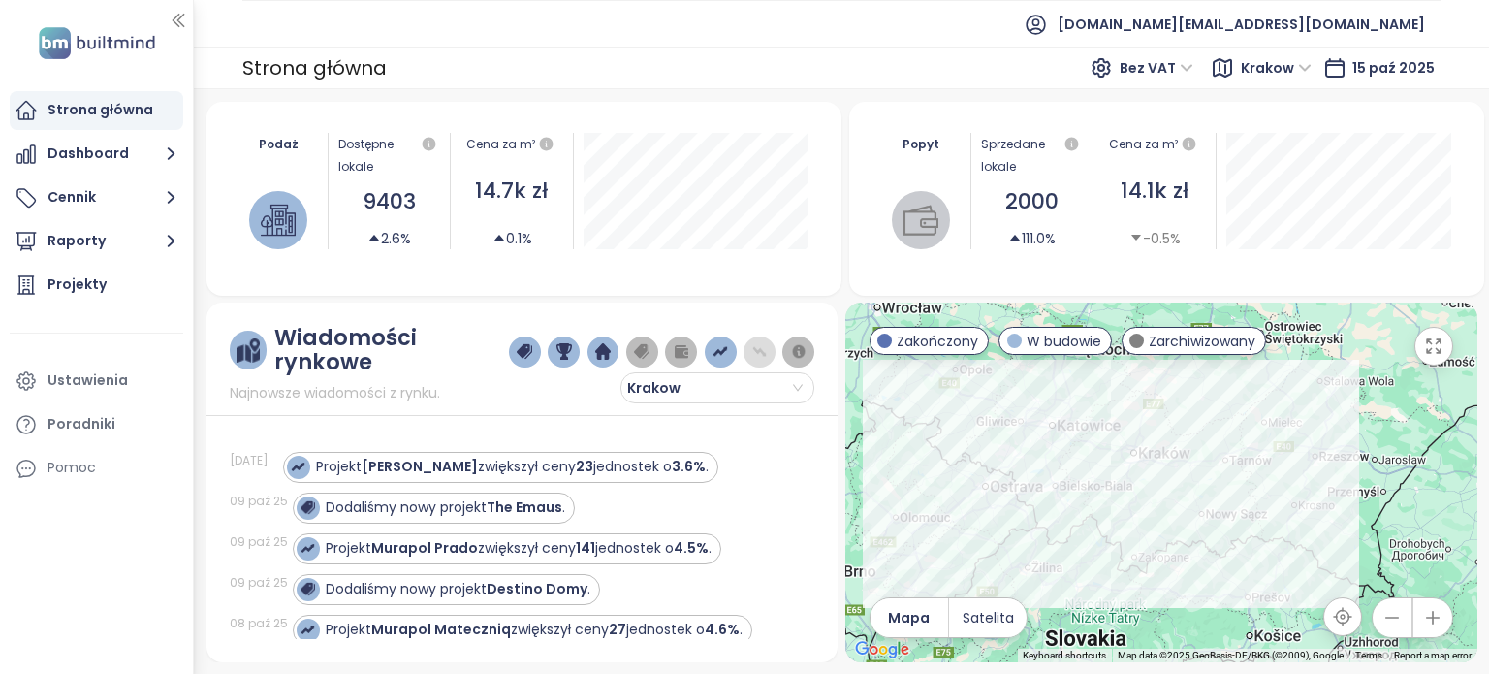
click at [758, 352] on img "button" at bounding box center [760, 351] width 16 height 17
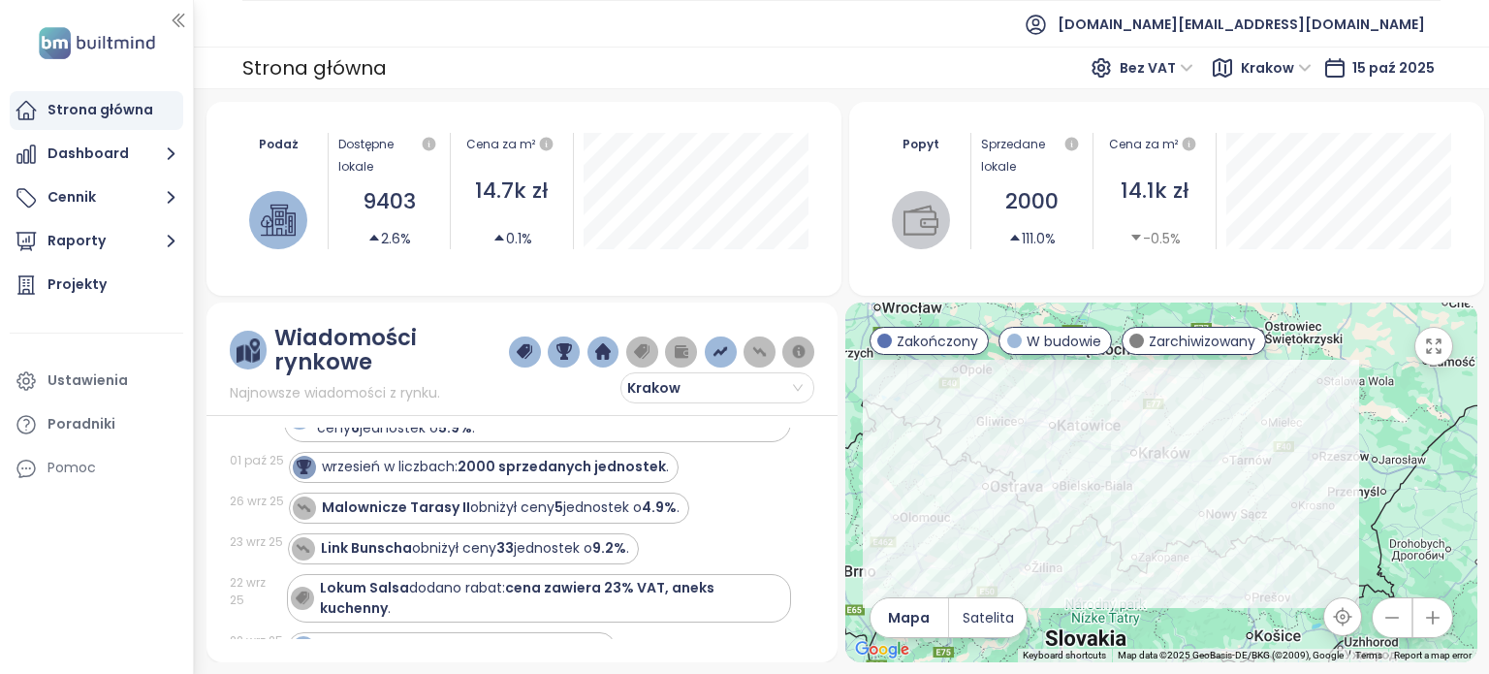
scroll to position [669, 0]
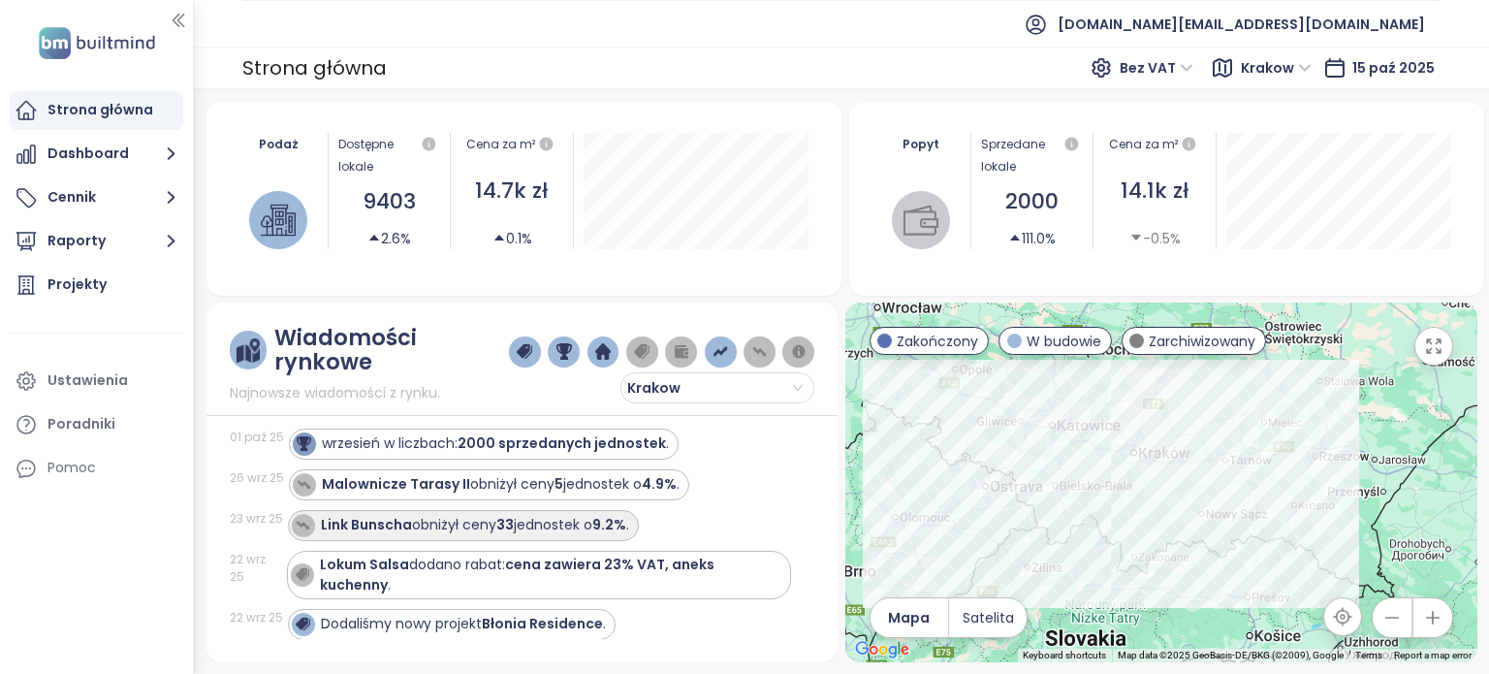
click at [598, 518] on div "Link Bunscha obniżył ceny 33 jednostek o 9.2% ." at bounding box center [475, 525] width 308 height 20
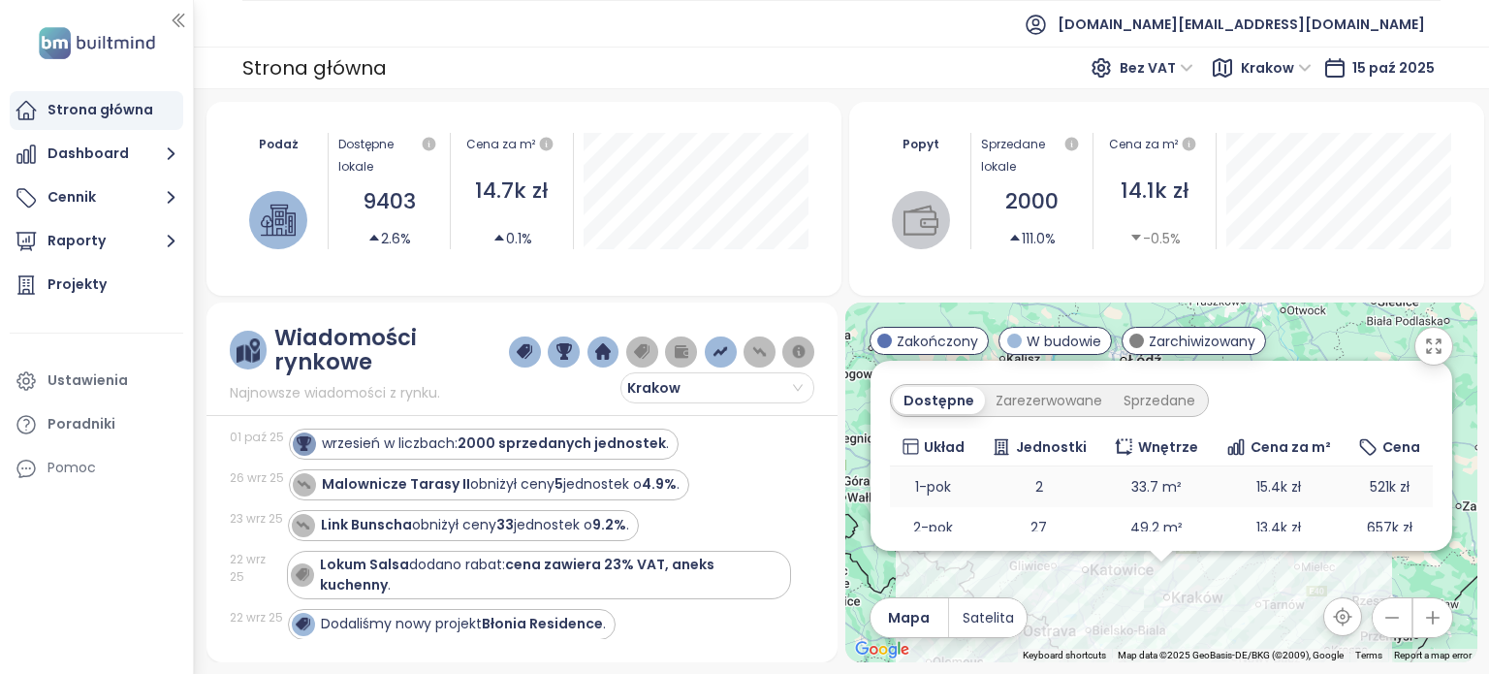
scroll to position [162, 0]
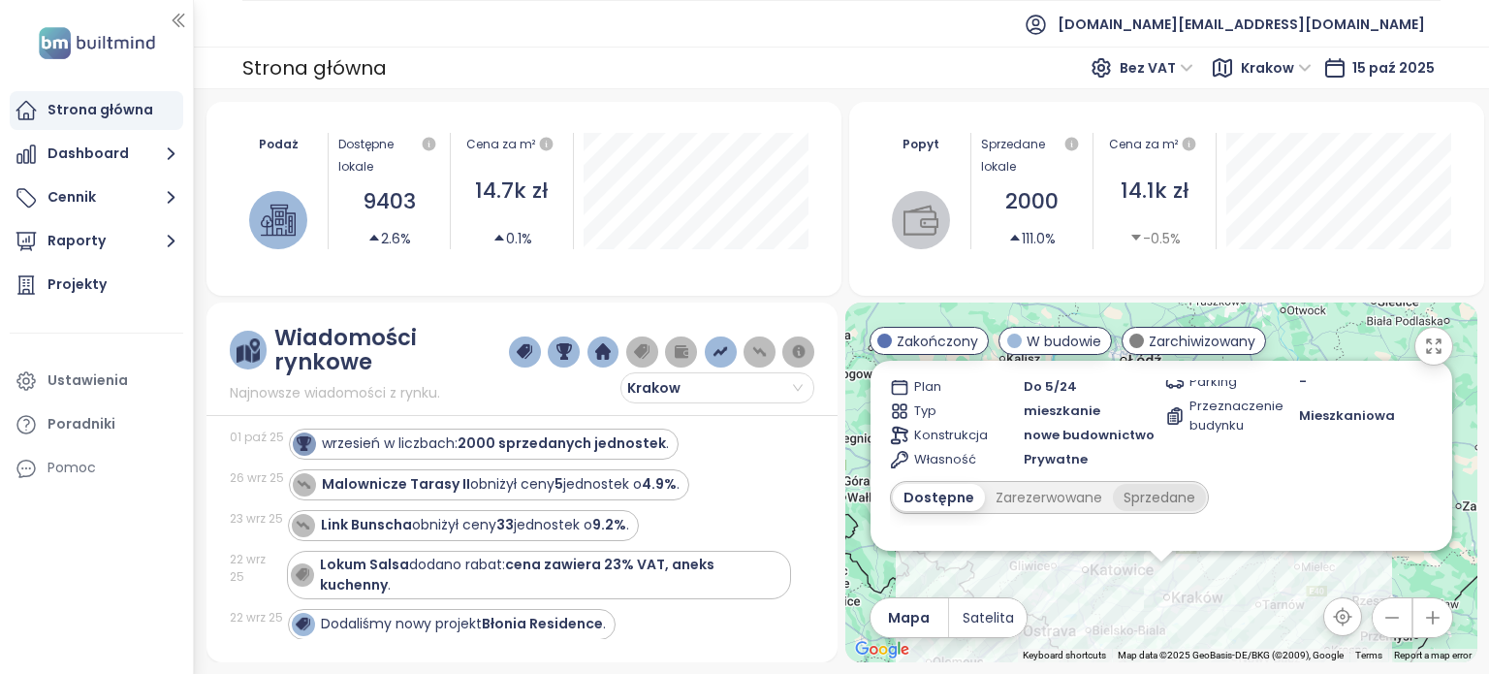
drag, startPoint x: 1048, startPoint y: 484, endPoint x: 1169, endPoint y: 497, distance: 121.9
click at [1169, 497] on div "Sprzedane" at bounding box center [1159, 497] width 93 height 27
click at [1158, 495] on div "Sprzedane" at bounding box center [1159, 497] width 93 height 27
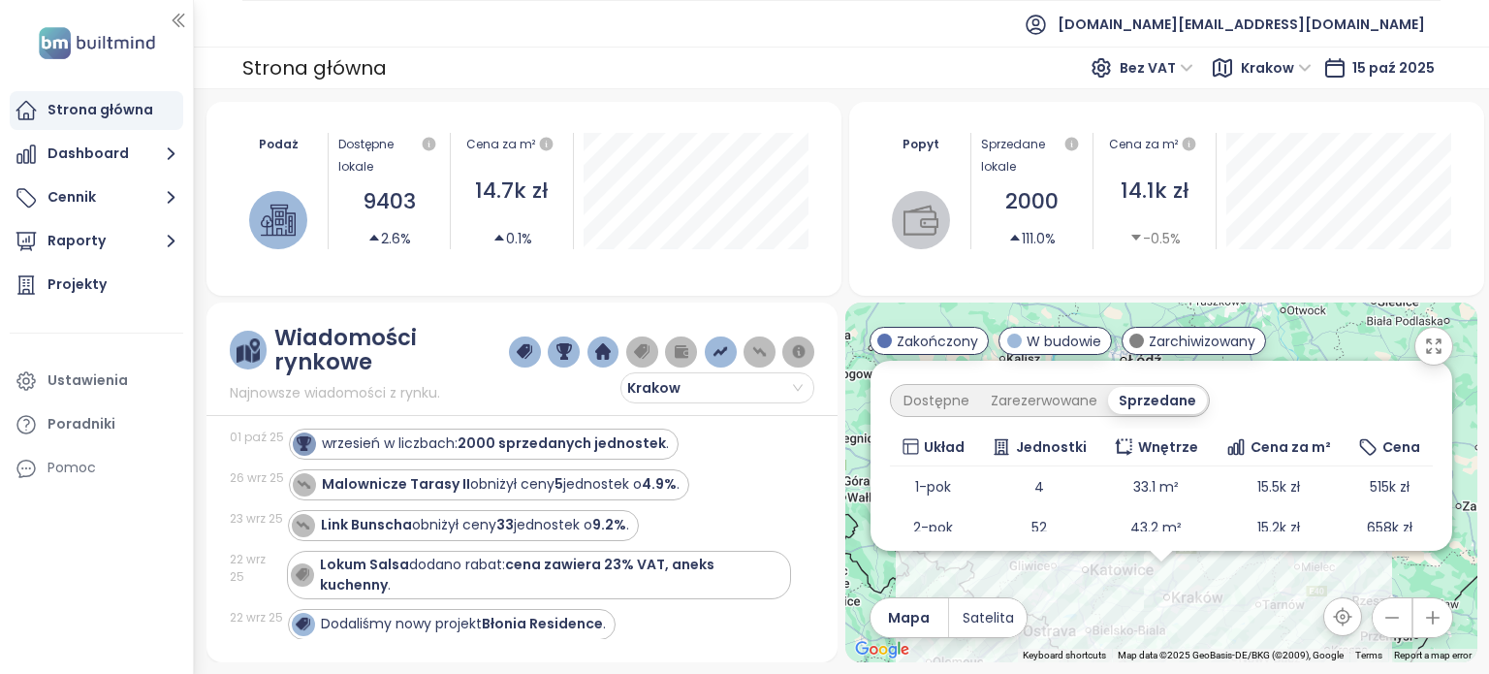
click at [1232, 450] on icon at bounding box center [1235, 446] width 19 height 19
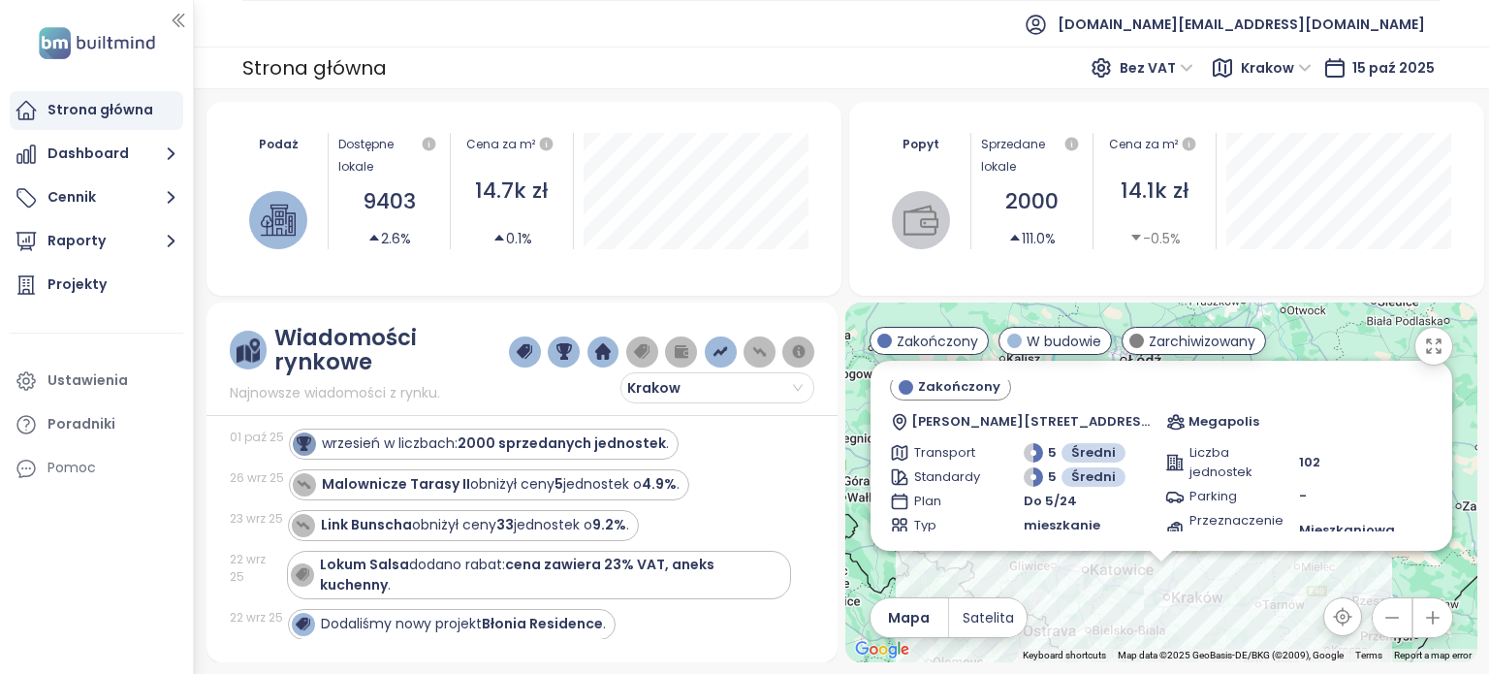
scroll to position [0, 0]
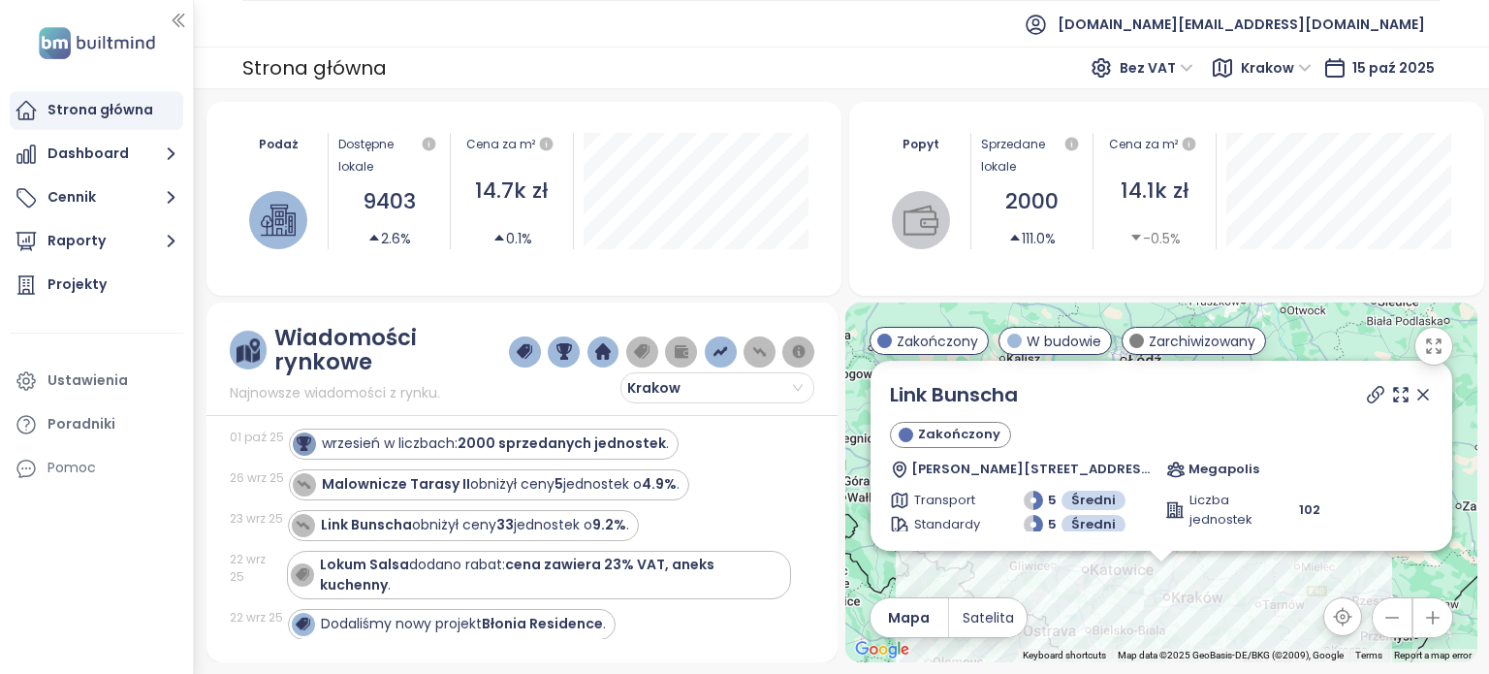
click at [1413, 393] on icon at bounding box center [1422, 394] width 19 height 19
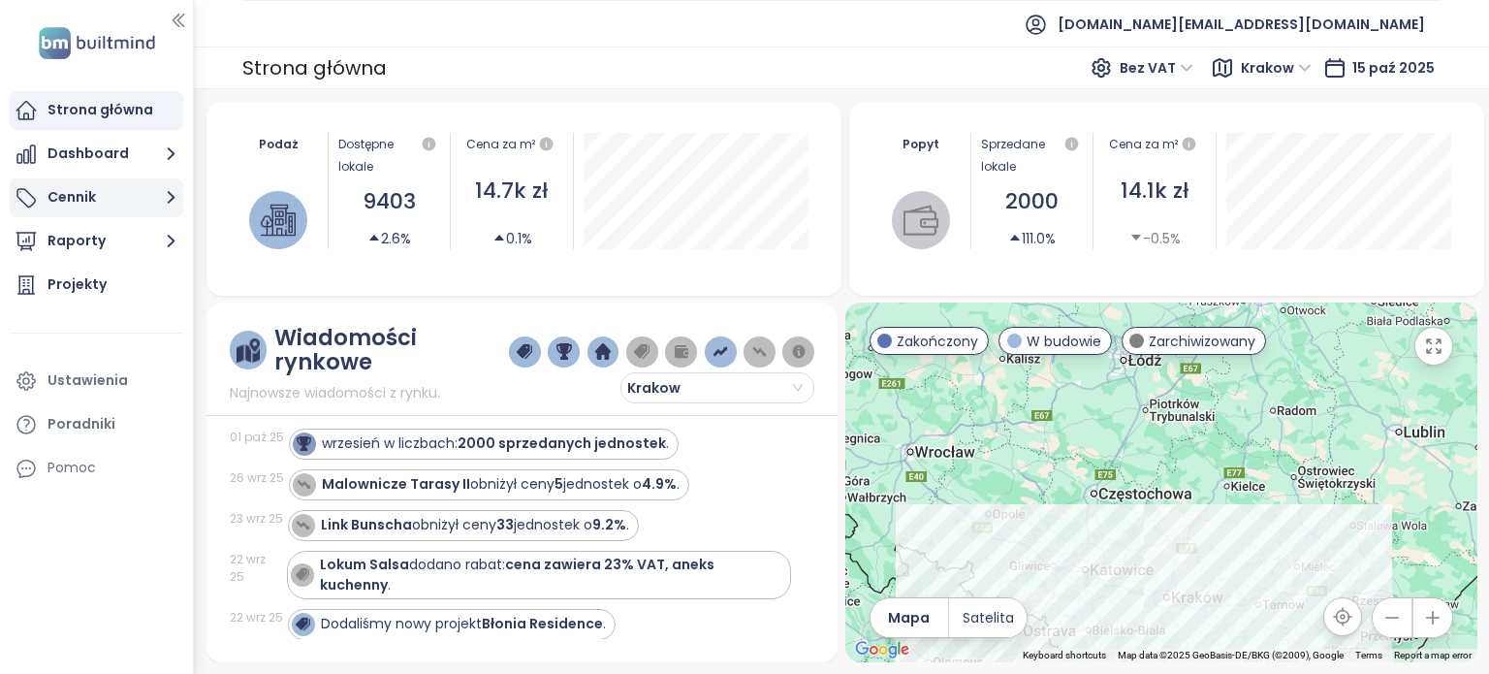
click at [76, 193] on button "Cennik" at bounding box center [96, 197] width 173 height 39
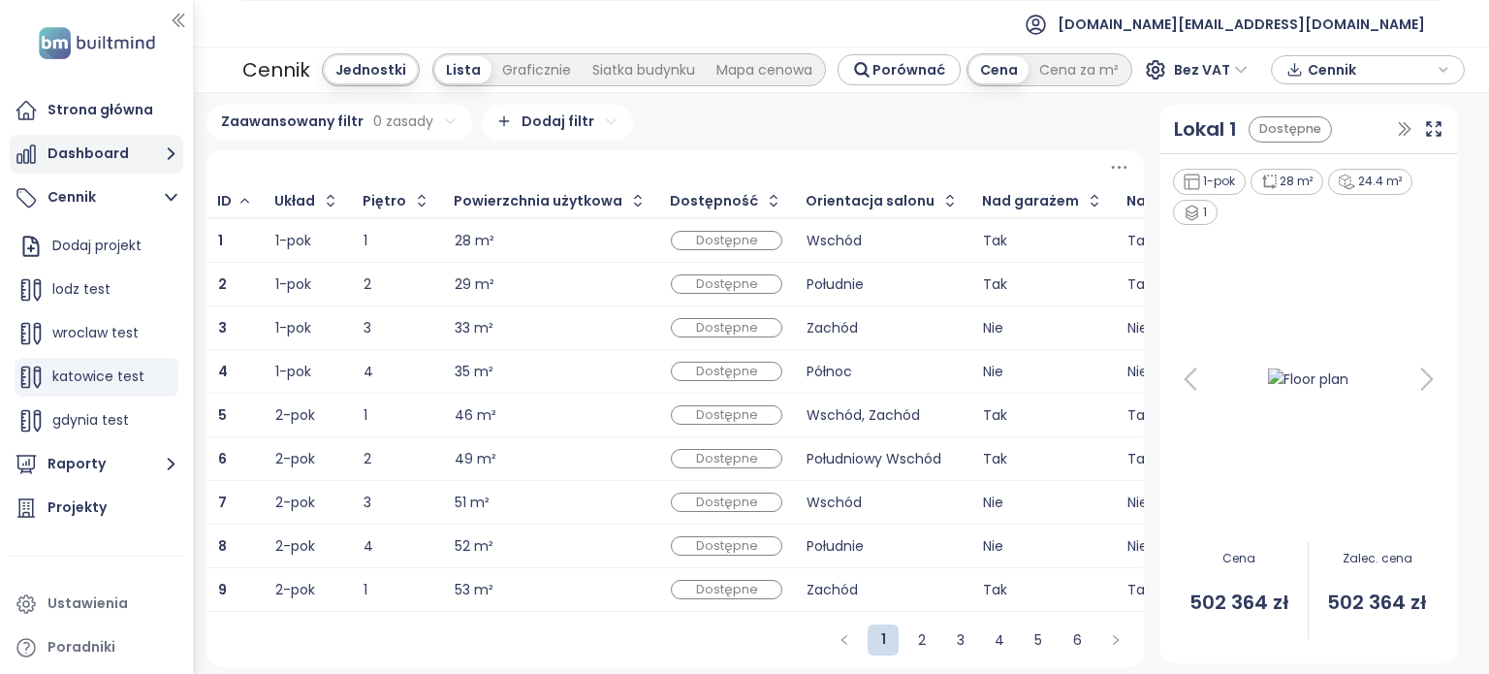
click at [131, 158] on button "Dashboard" at bounding box center [96, 154] width 173 height 39
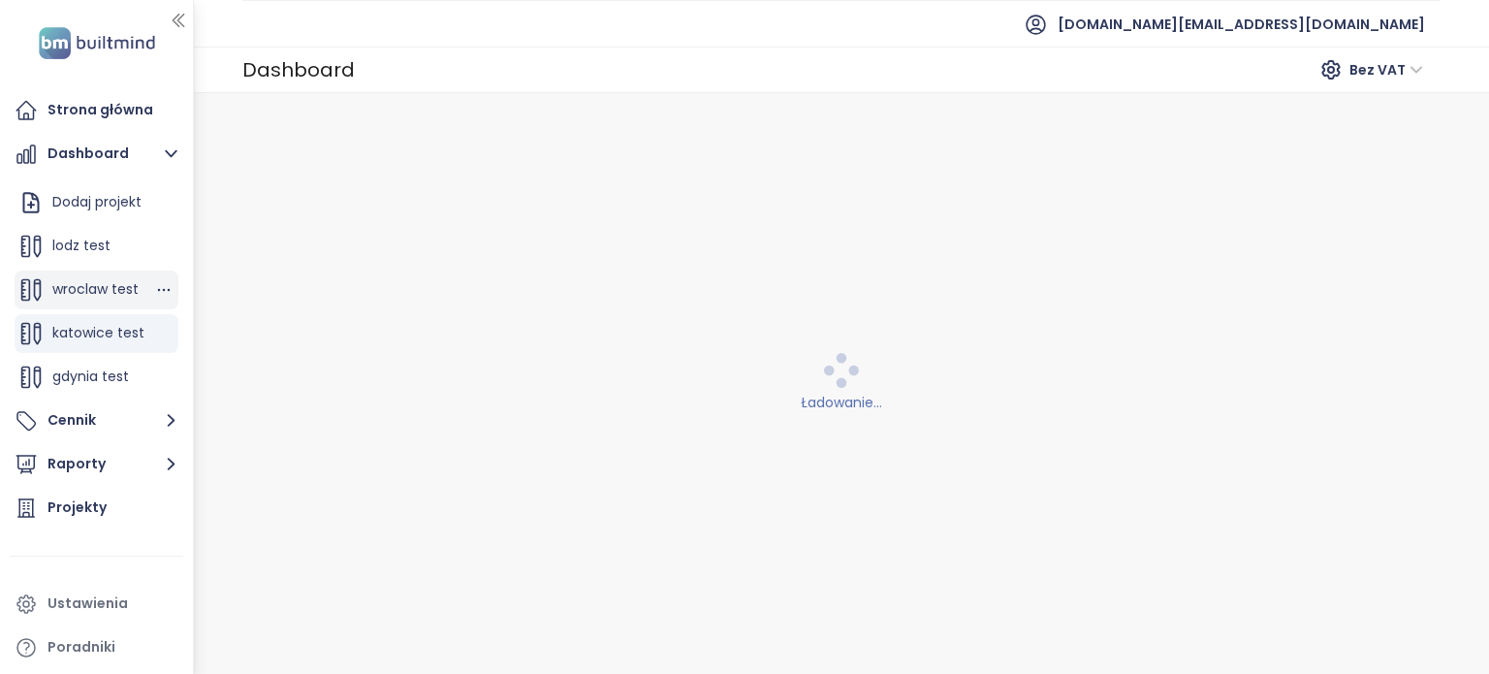
click at [103, 292] on span "wroclaw test" at bounding box center [95, 288] width 86 height 19
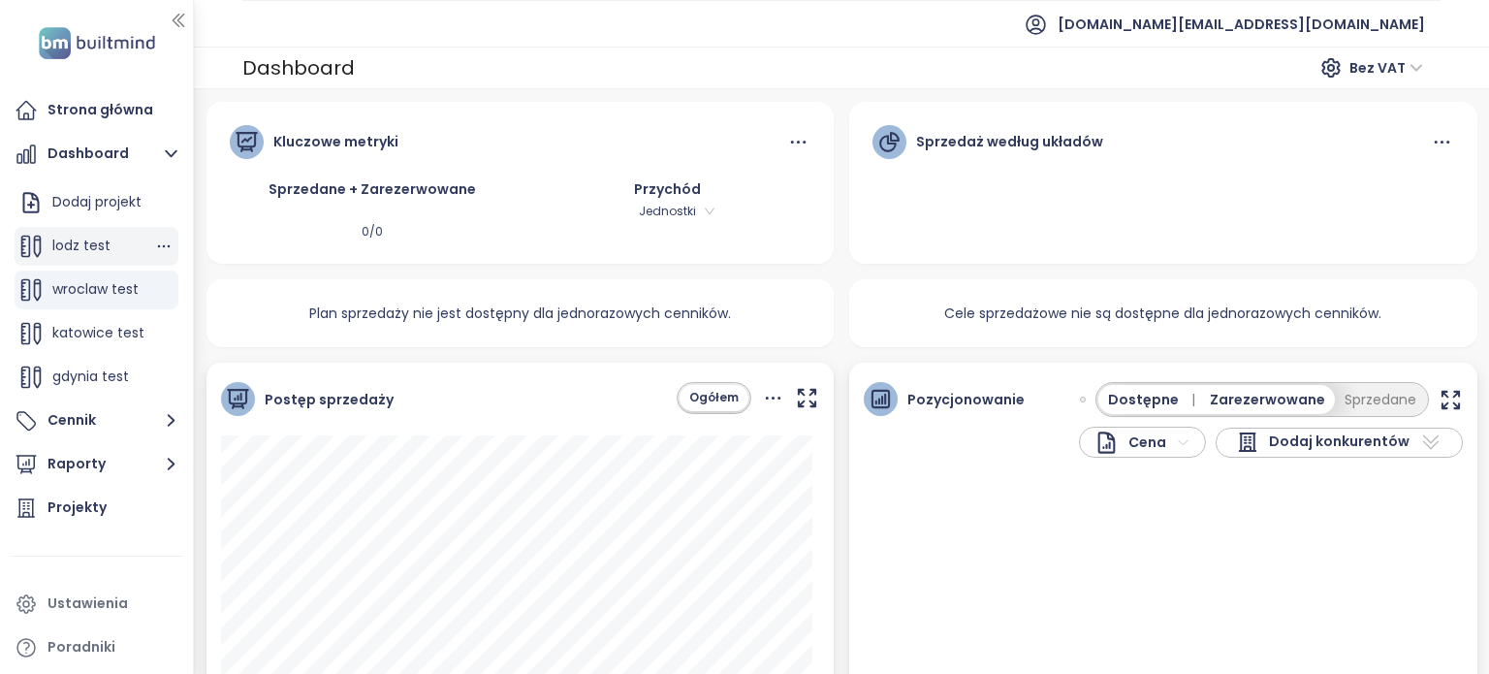
click at [81, 242] on span "lodz test" at bounding box center [81, 245] width 58 height 19
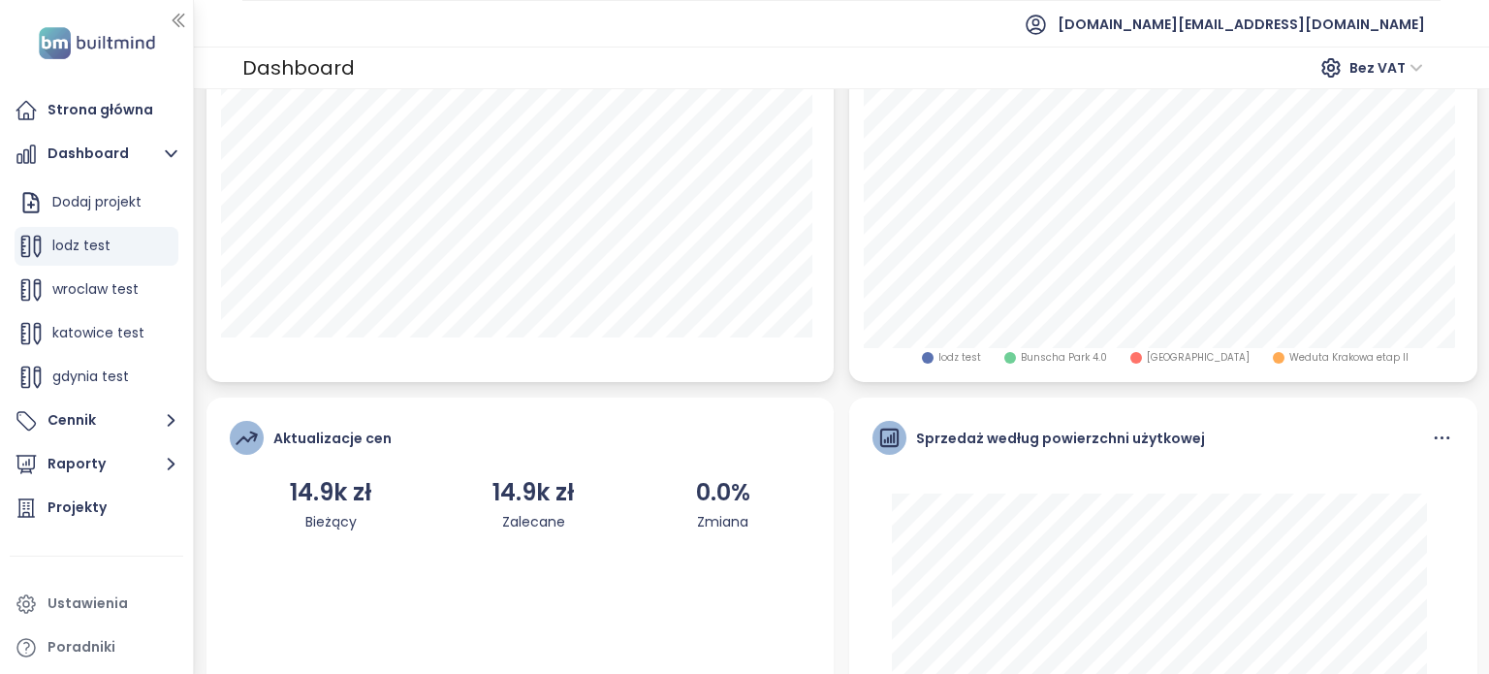
scroll to position [581, 0]
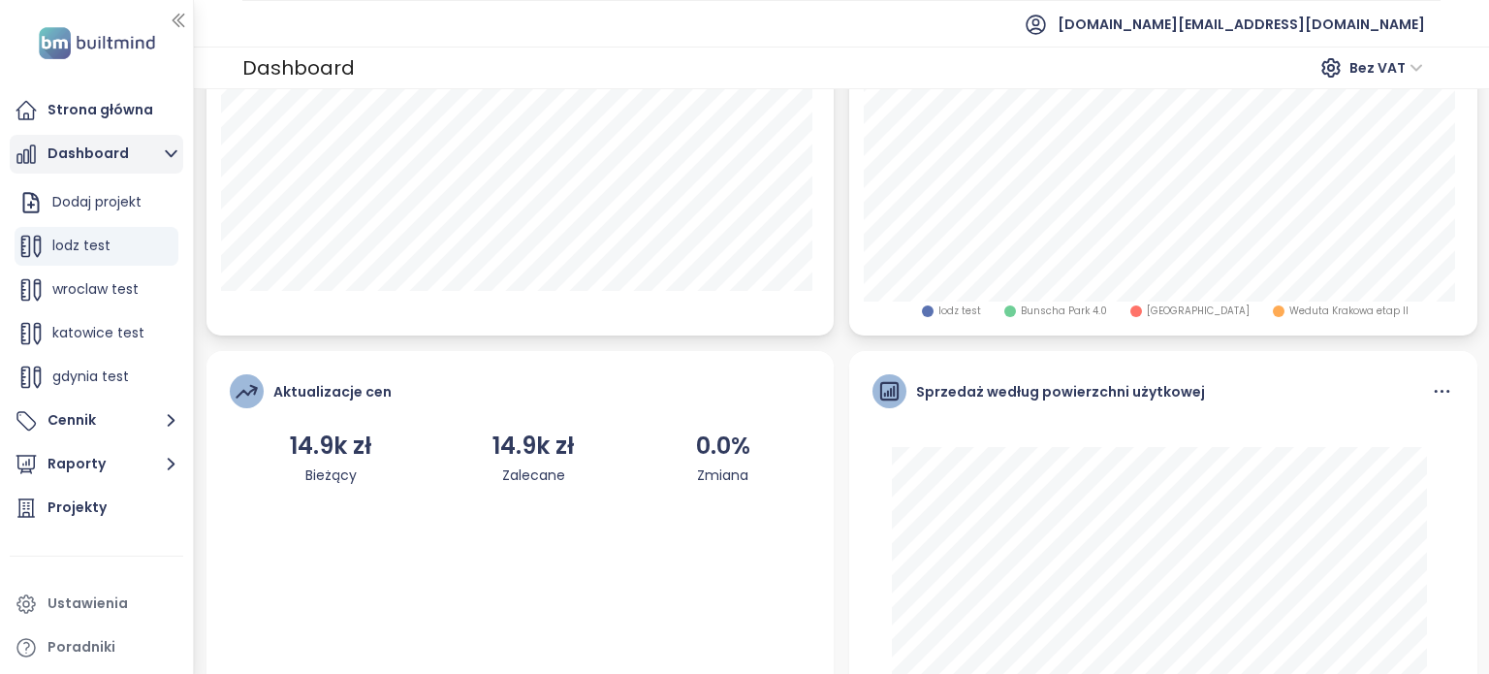
click at [165, 154] on icon "button" at bounding box center [171, 153] width 24 height 24
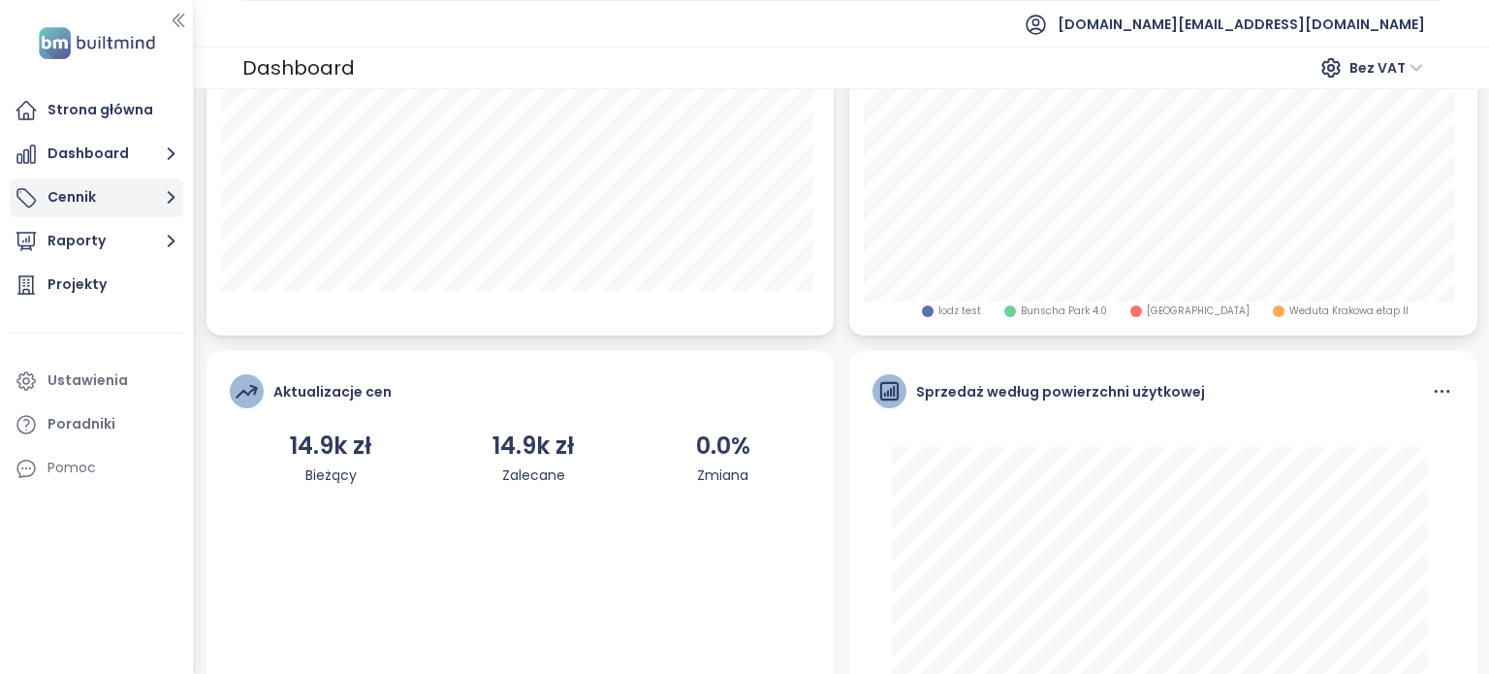
click at [126, 204] on button "Cennik" at bounding box center [96, 197] width 173 height 39
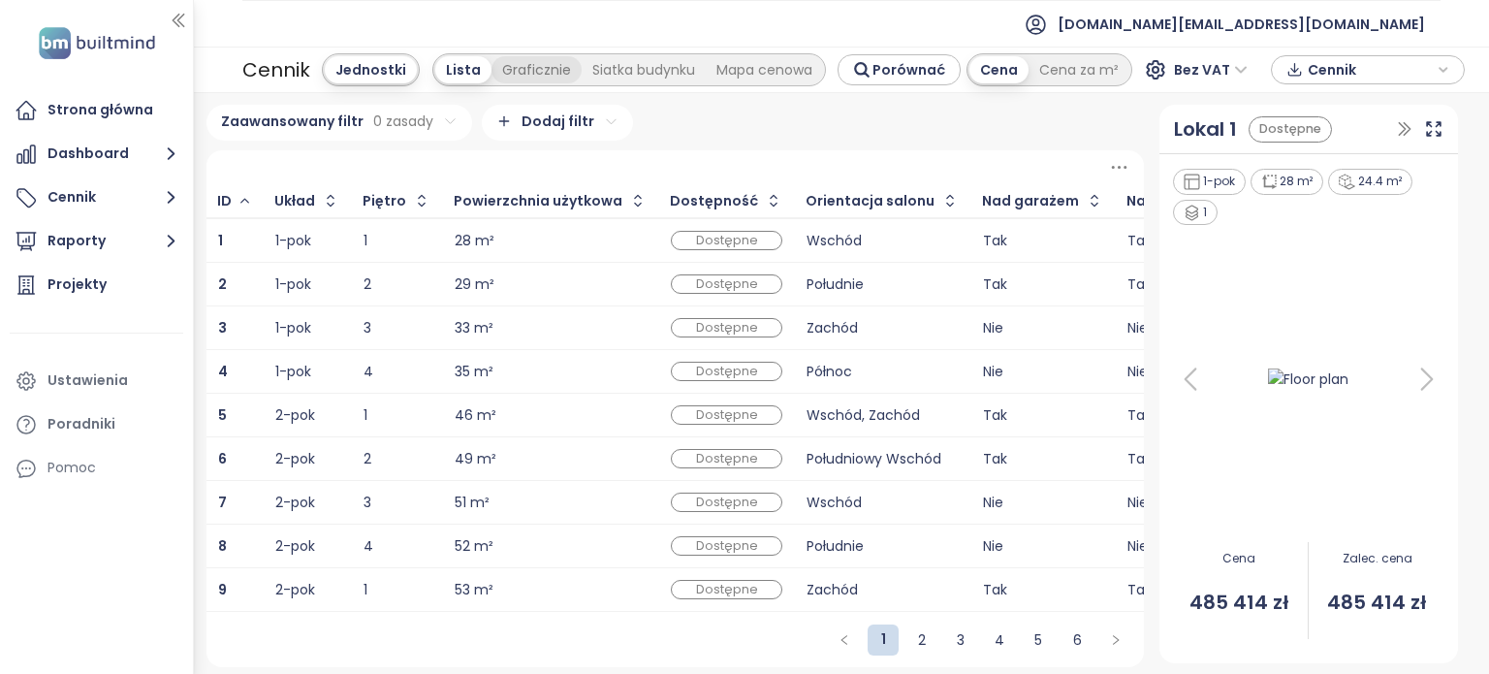
click at [533, 67] on div "Graficznie" at bounding box center [536, 69] width 90 height 27
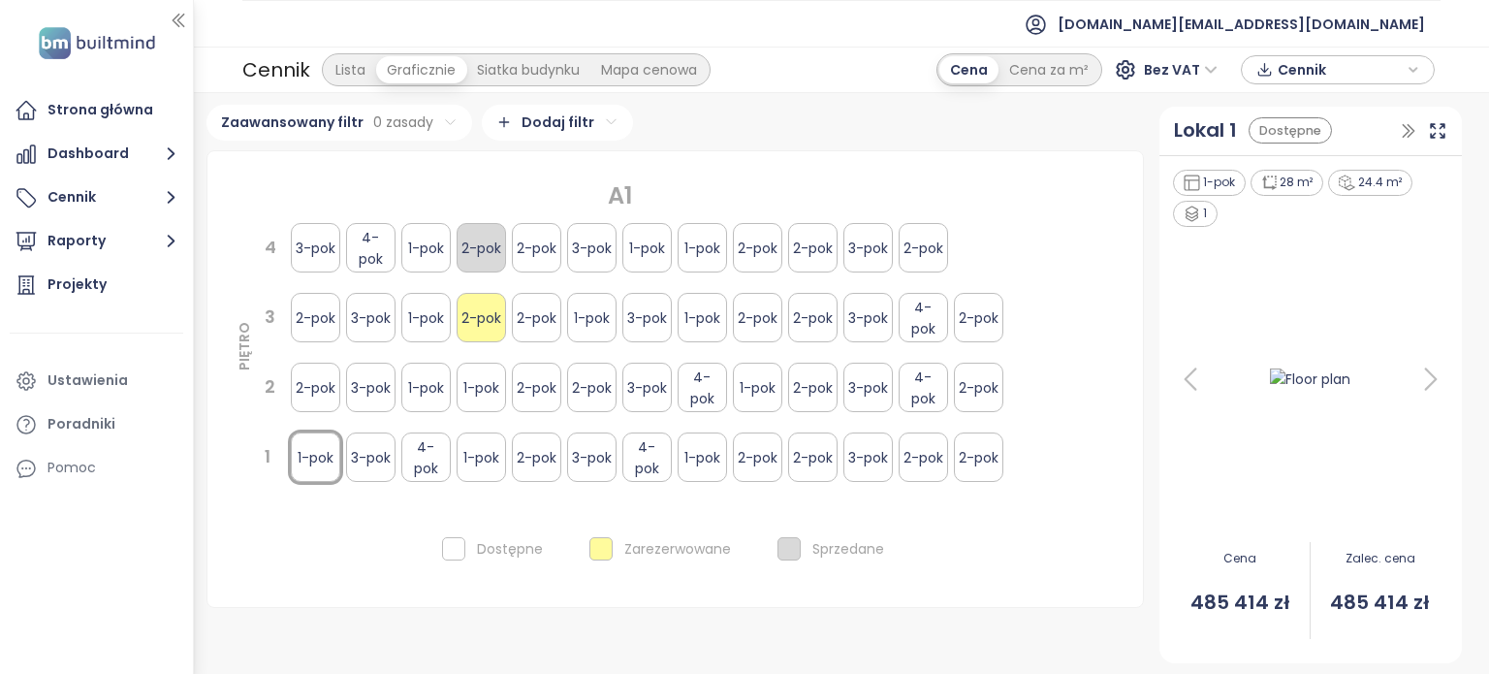
click at [533, 67] on div "Siatka budynku" at bounding box center [528, 69] width 124 height 27
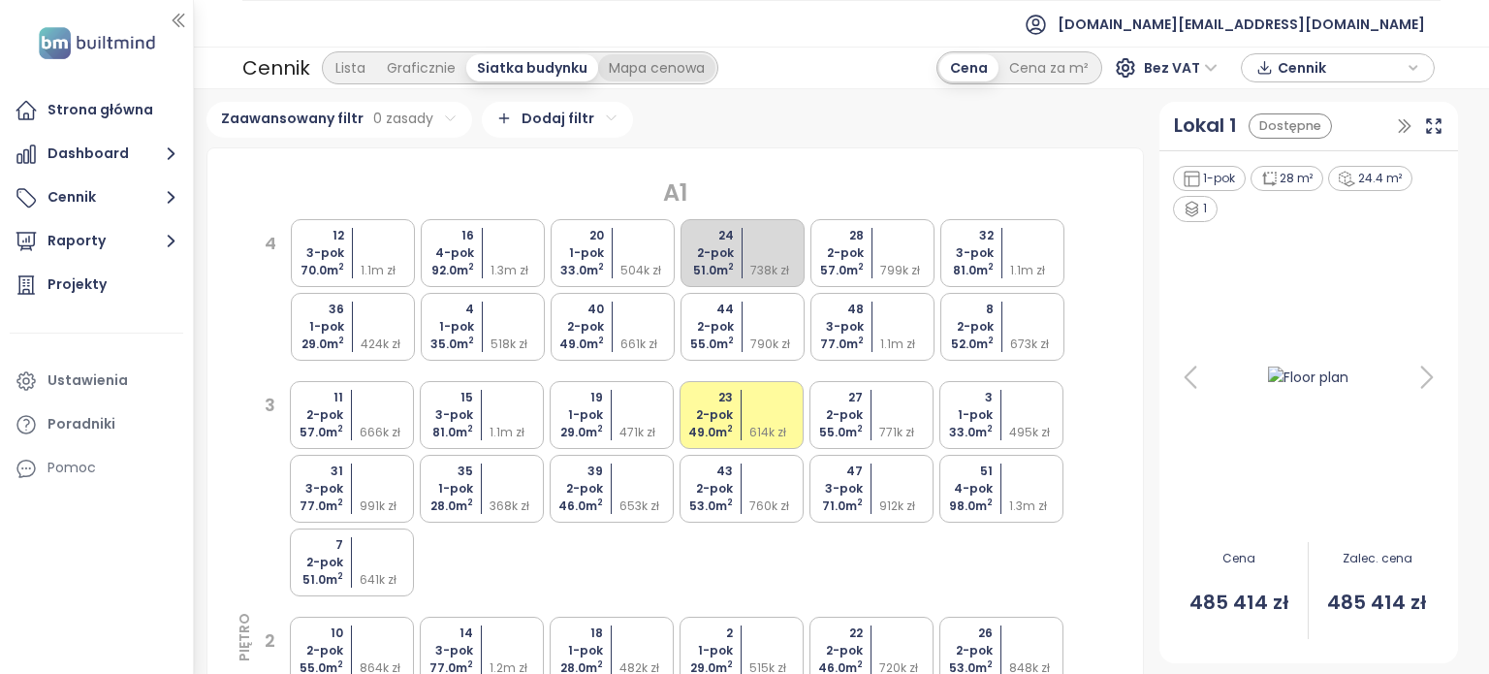
click at [634, 73] on div "Mapa cenowa" at bounding box center [656, 67] width 117 height 27
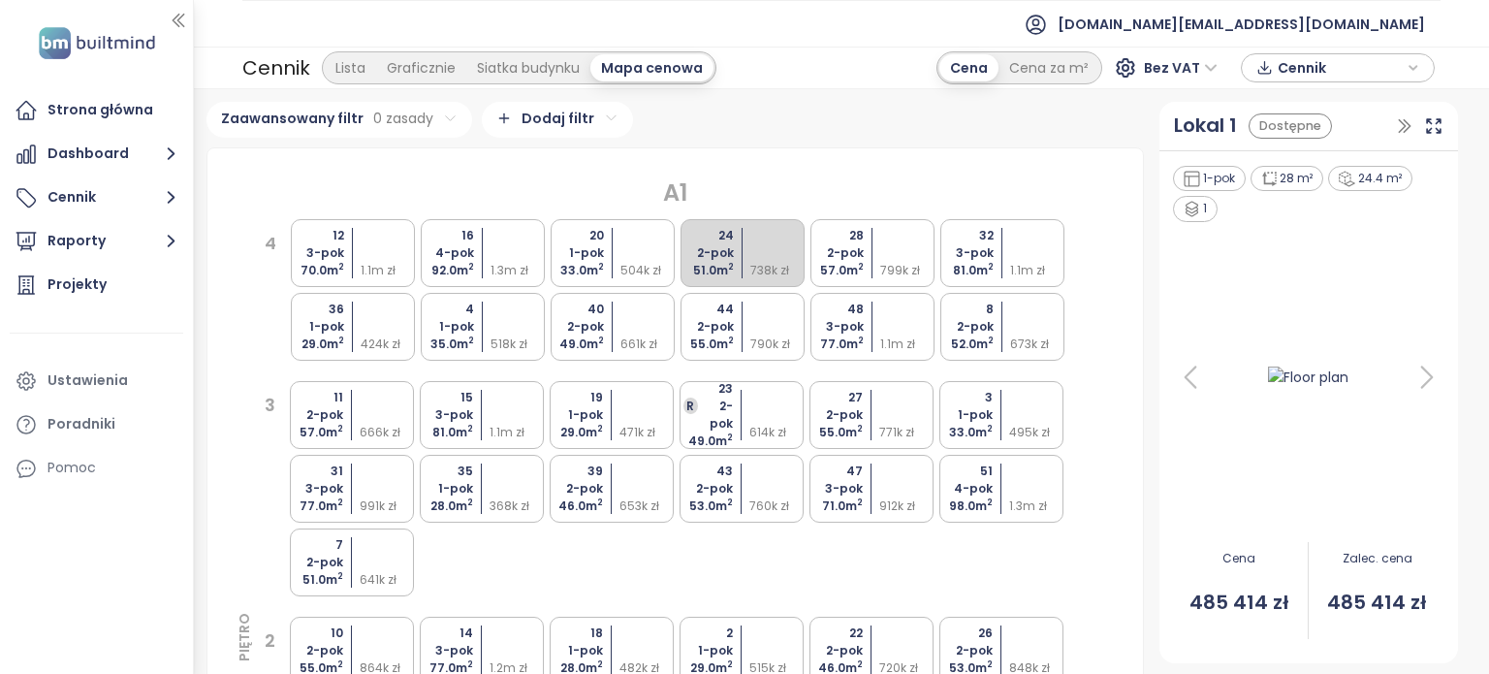
click at [698, 262] on div "51.0 m 2" at bounding box center [704, 270] width 57 height 17
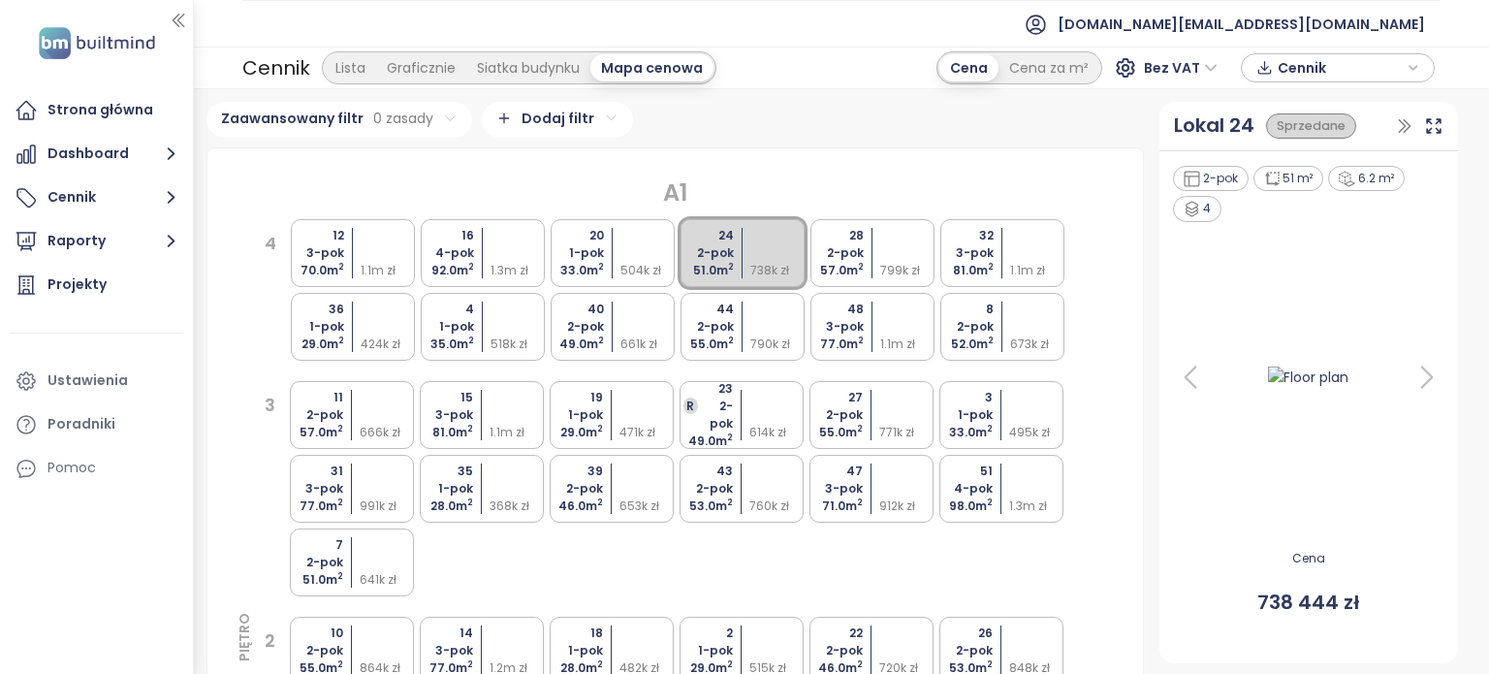
click at [609, 242] on div "20 1-pok 33.0 m 2 504k zł" at bounding box center [612, 253] width 124 height 68
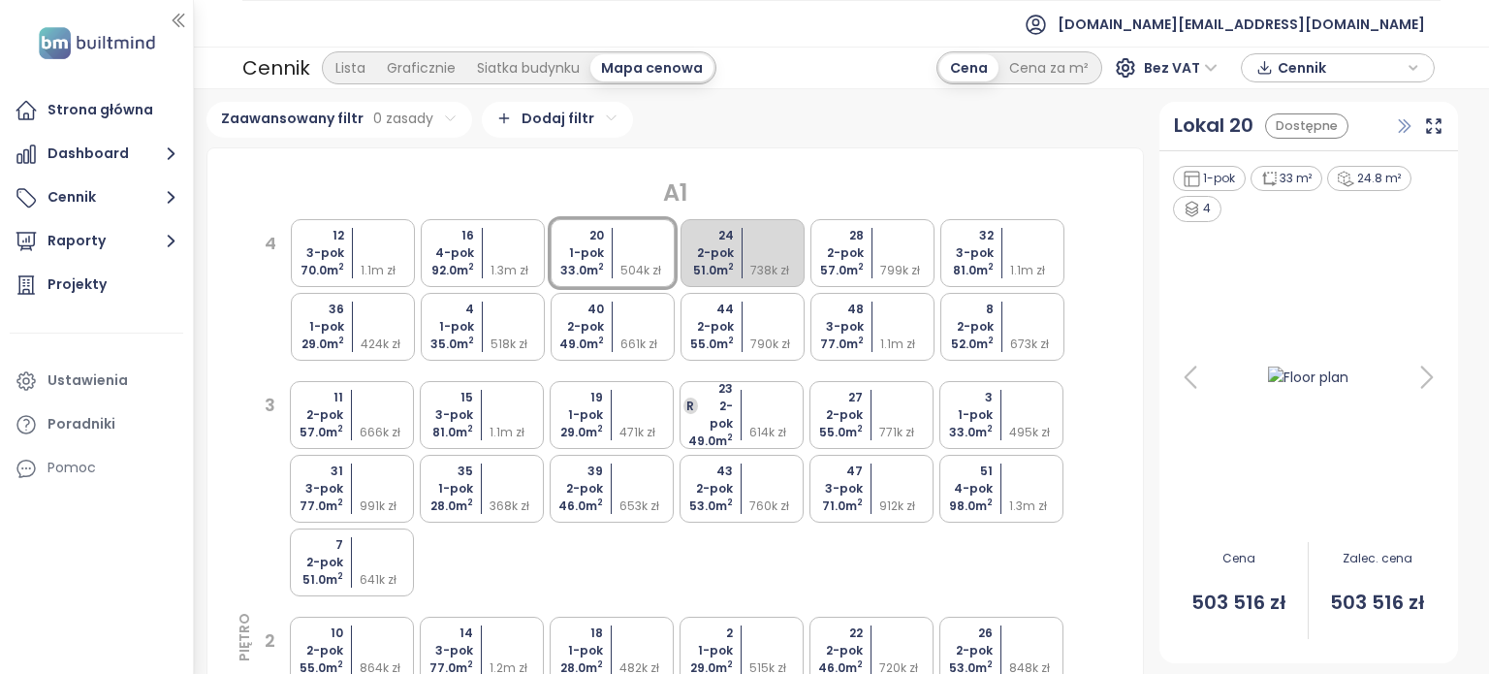
click at [1398, 129] on icon "button" at bounding box center [1403, 126] width 11 height 13
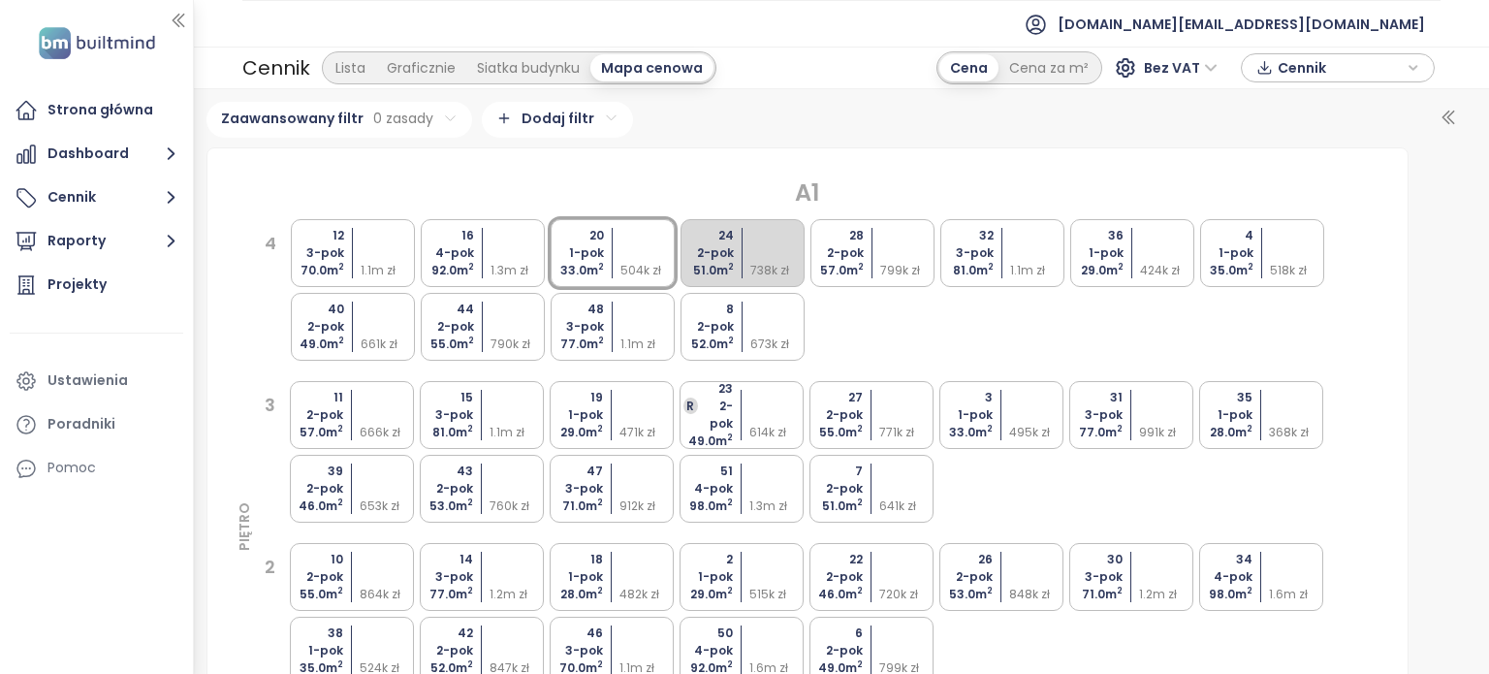
click at [1151, 247] on div at bounding box center [1168, 252] width 57 height 17
click at [1438, 118] on icon "button" at bounding box center [1447, 117] width 19 height 19
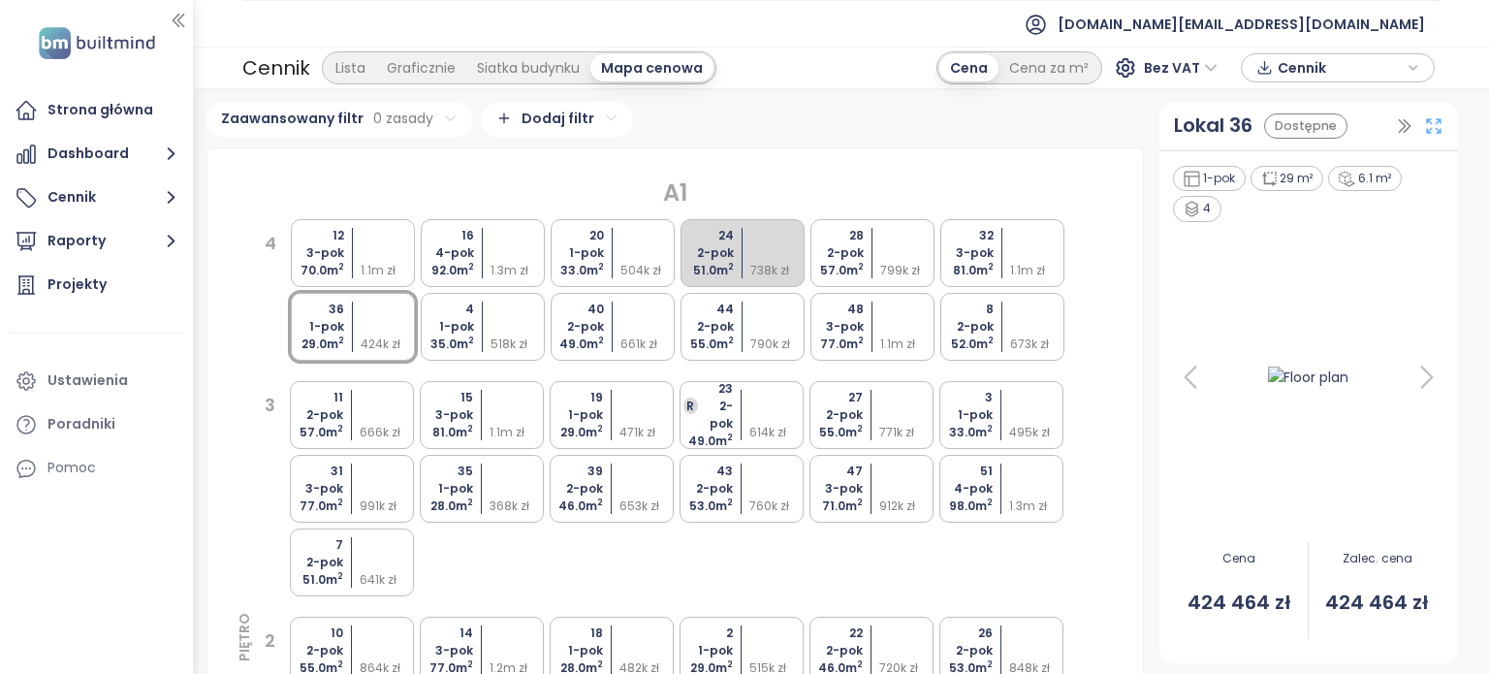
click at [1427, 133] on icon at bounding box center [1434, 126] width 14 height 14
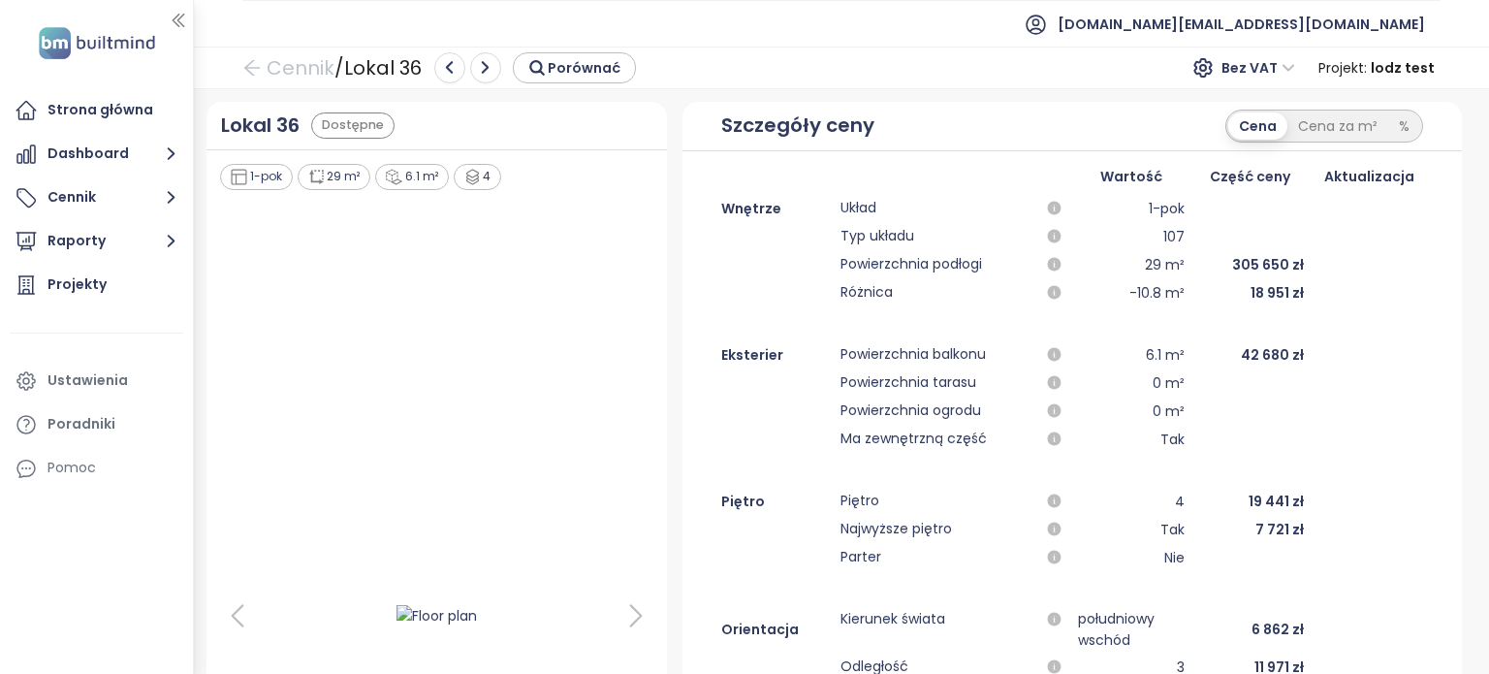
click at [388, 616] on img at bounding box center [436, 615] width 123 height 33
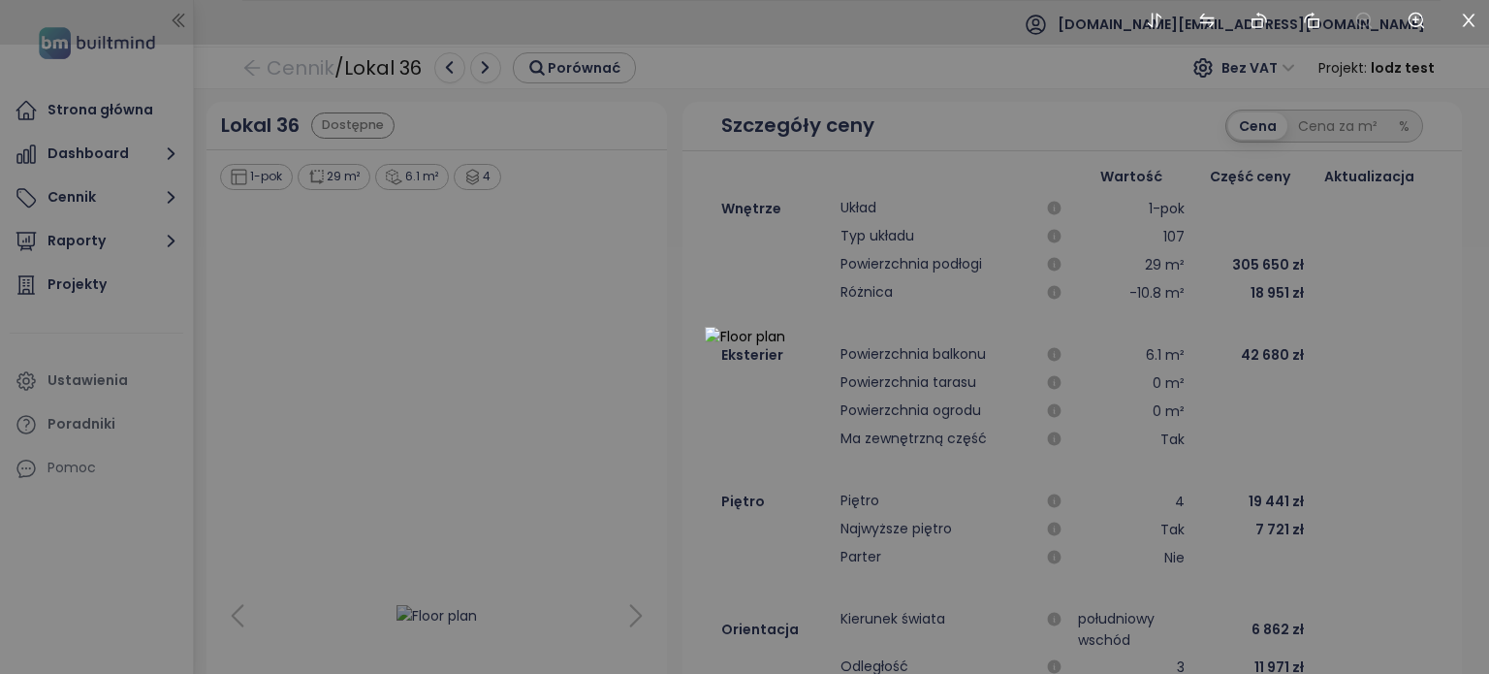
click at [708, 281] on div at bounding box center [744, 337] width 1489 height 674
click at [708, 280] on div at bounding box center [744, 337] width 1489 height 674
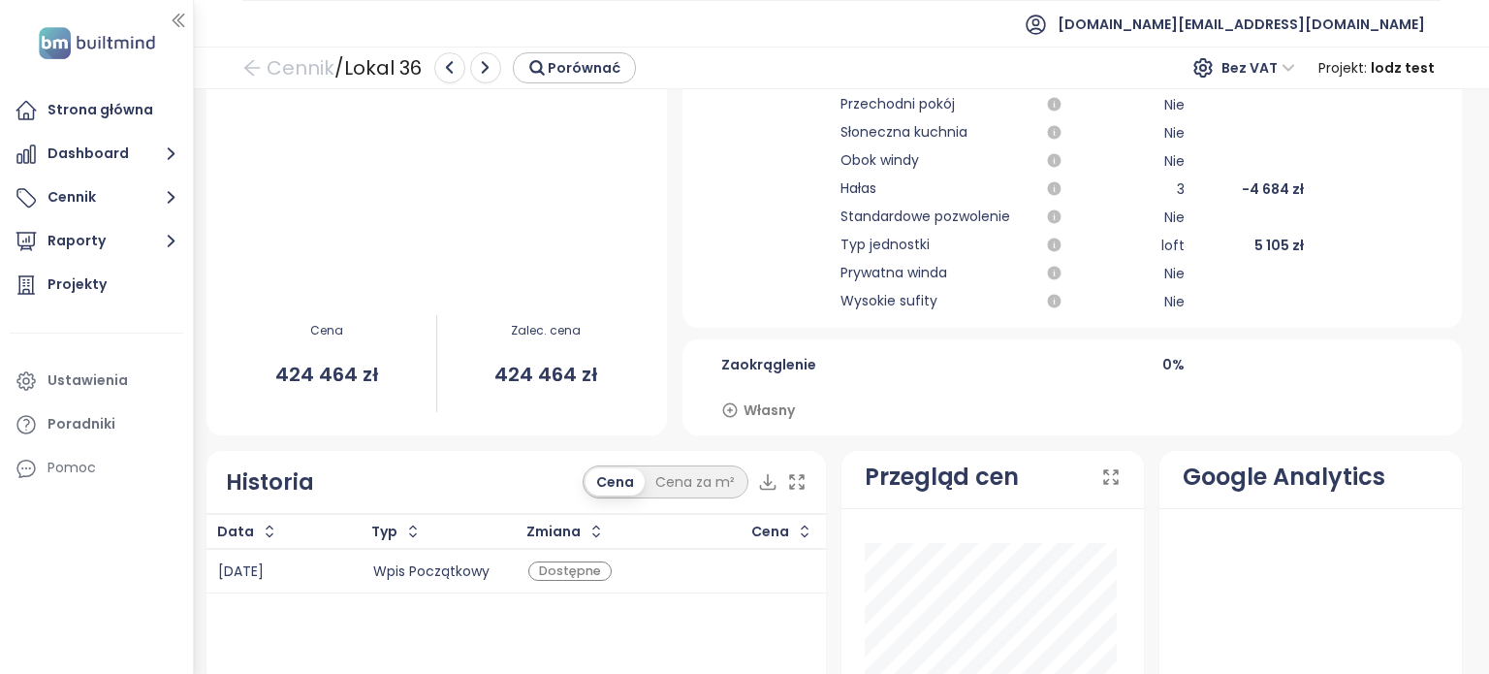
scroll to position [788, 0]
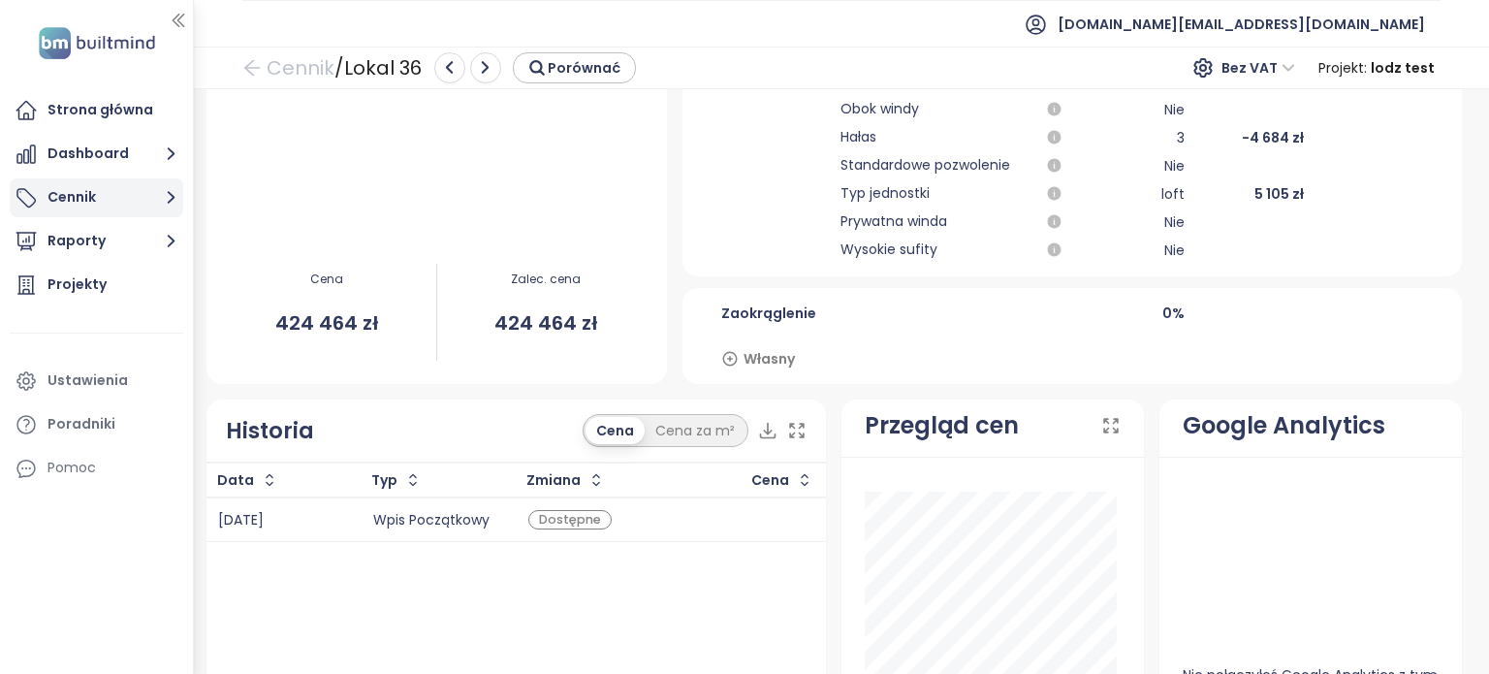
click at [55, 186] on button "Cennik" at bounding box center [96, 197] width 173 height 39
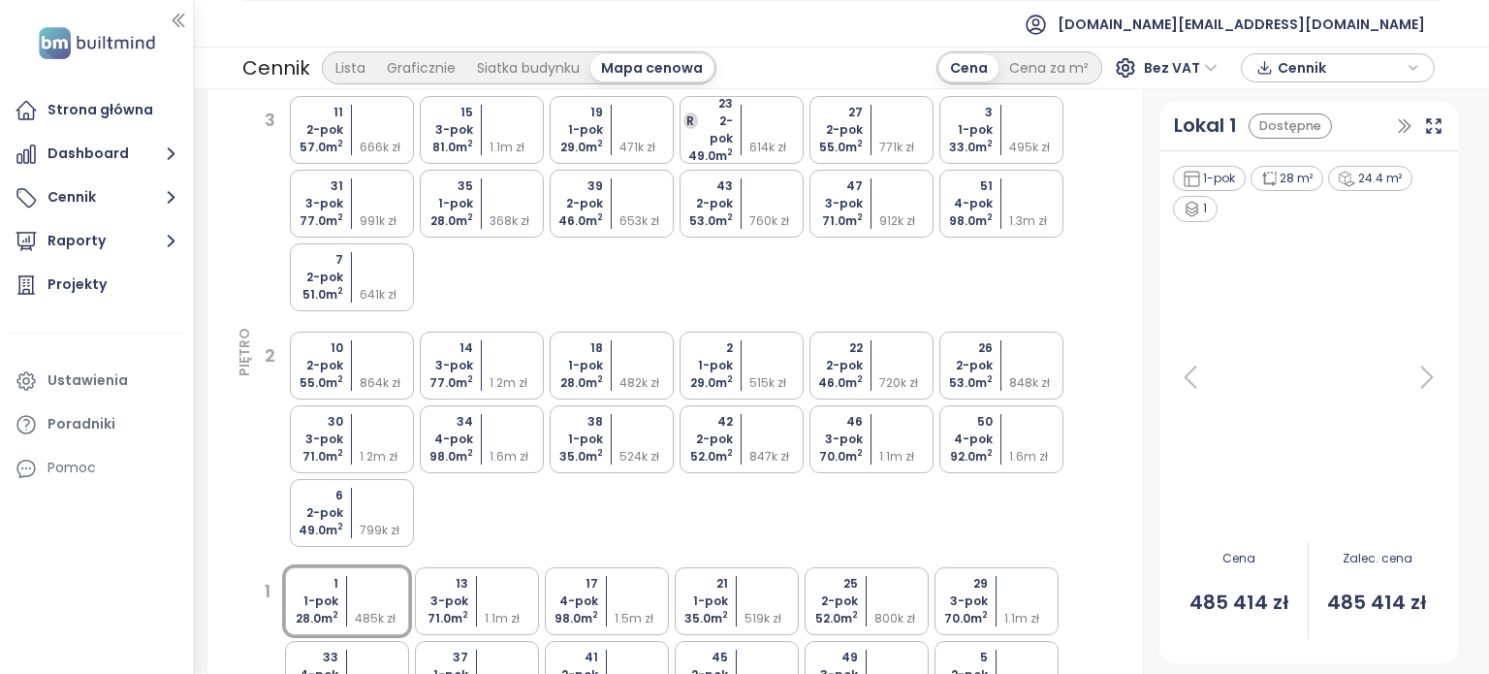
scroll to position [228, 0]
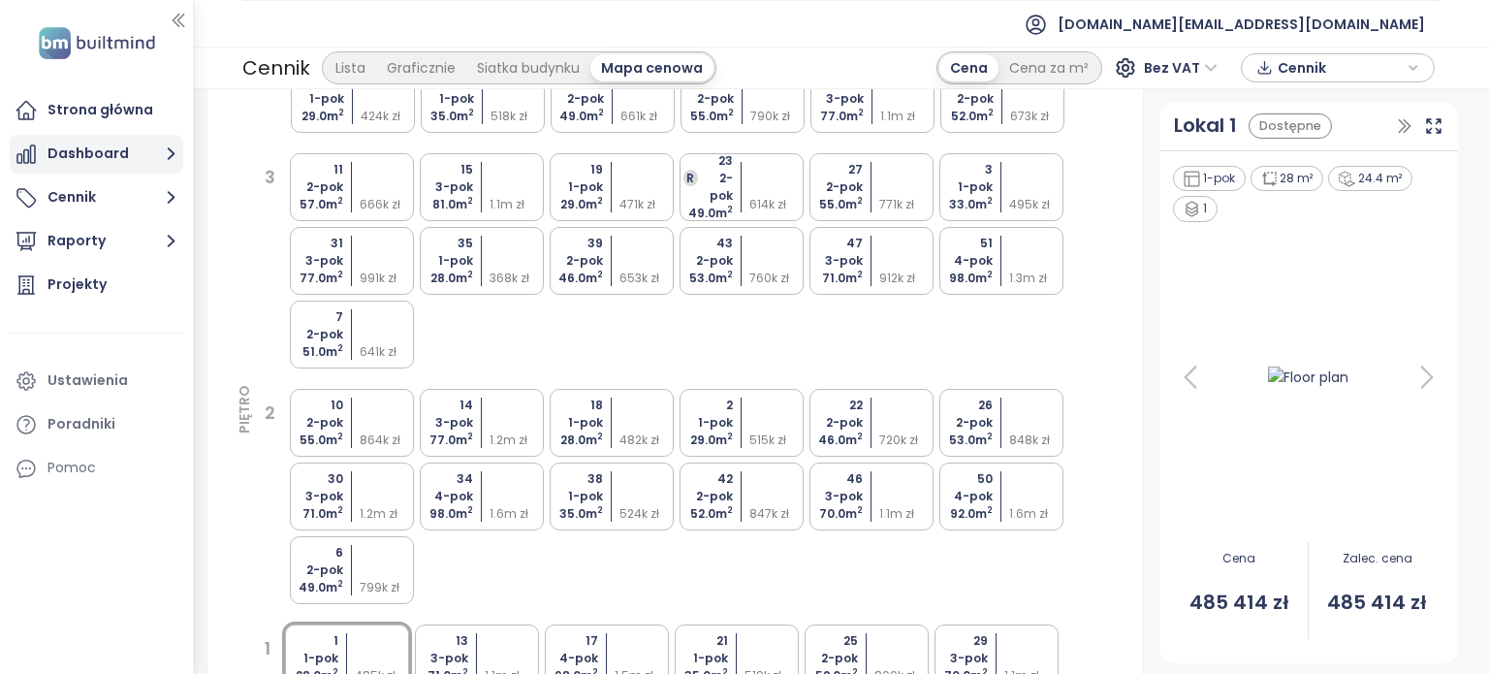
click at [150, 150] on button "Dashboard" at bounding box center [96, 154] width 173 height 39
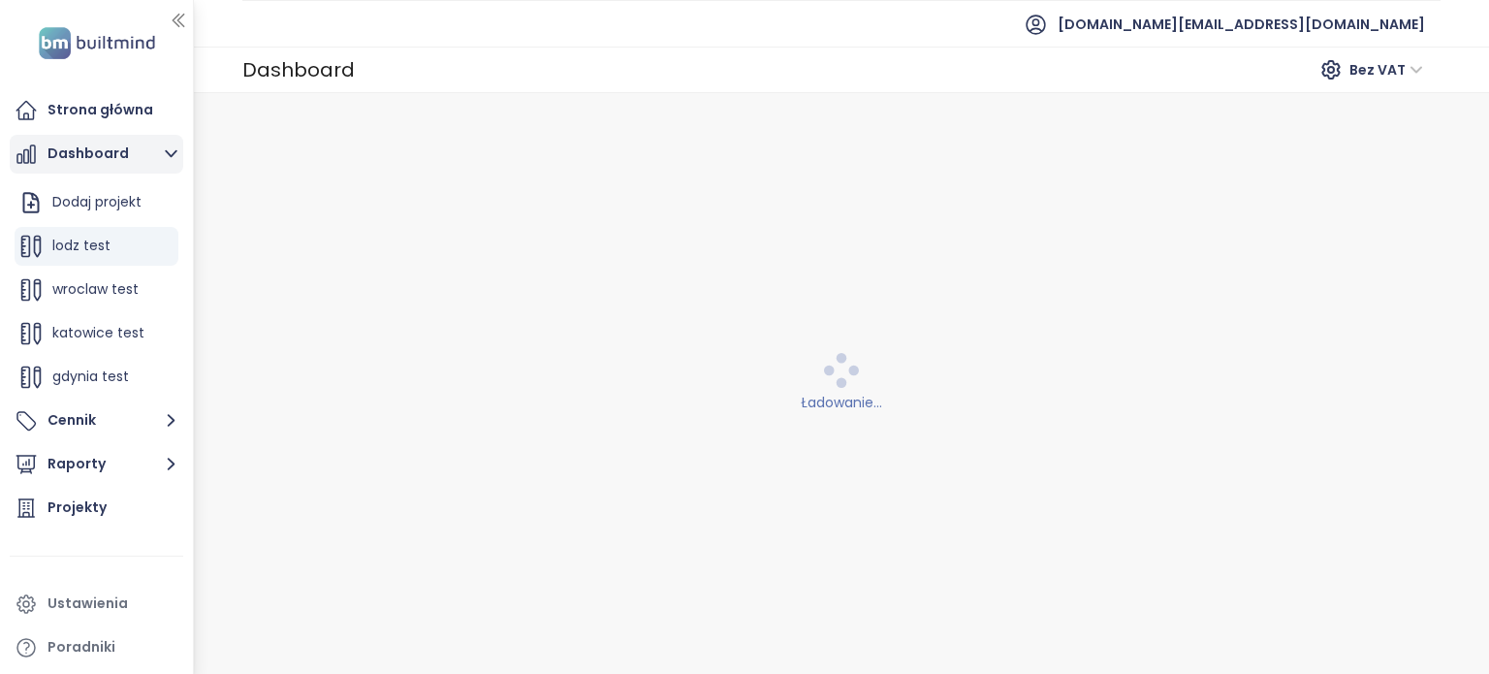
click at [141, 154] on button "Dashboard" at bounding box center [96, 154] width 173 height 39
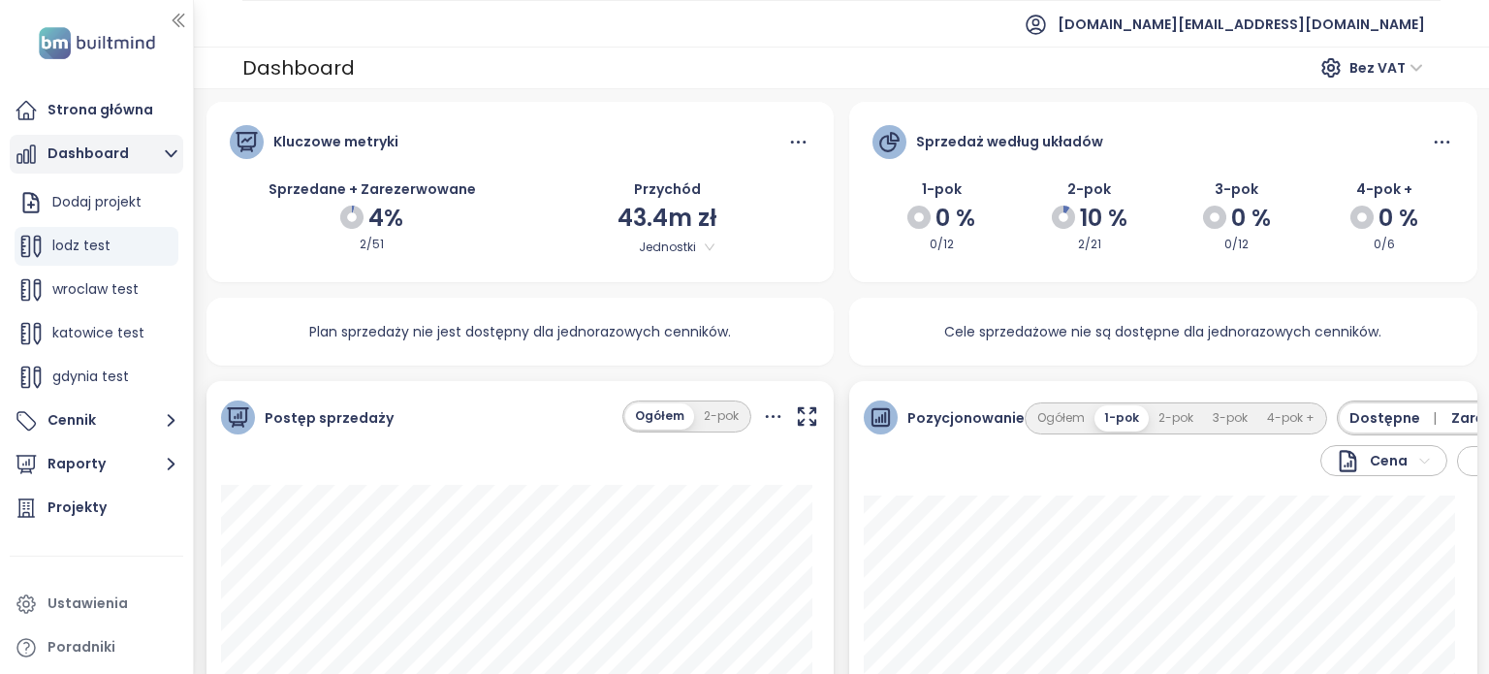
click at [171, 158] on icon "button" at bounding box center [171, 153] width 24 height 24
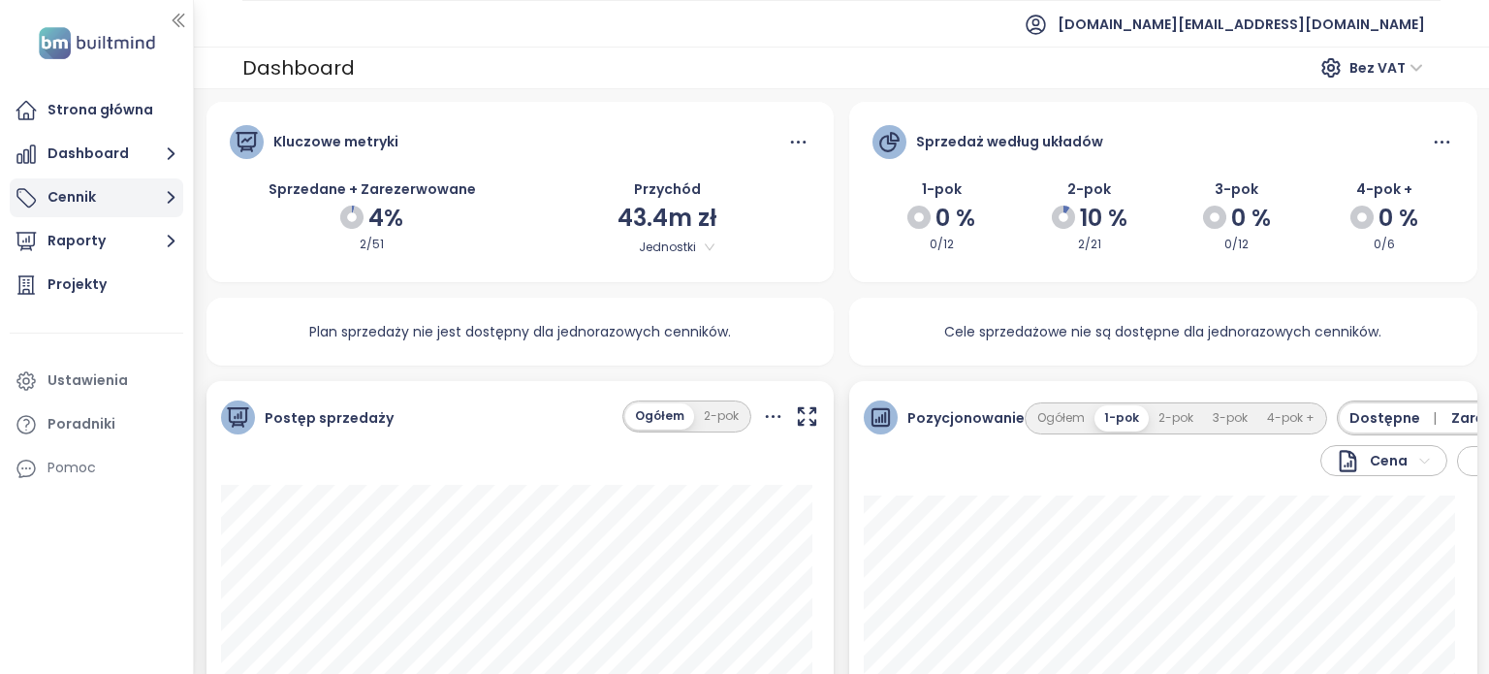
click at [144, 212] on button "Cennik" at bounding box center [96, 197] width 173 height 39
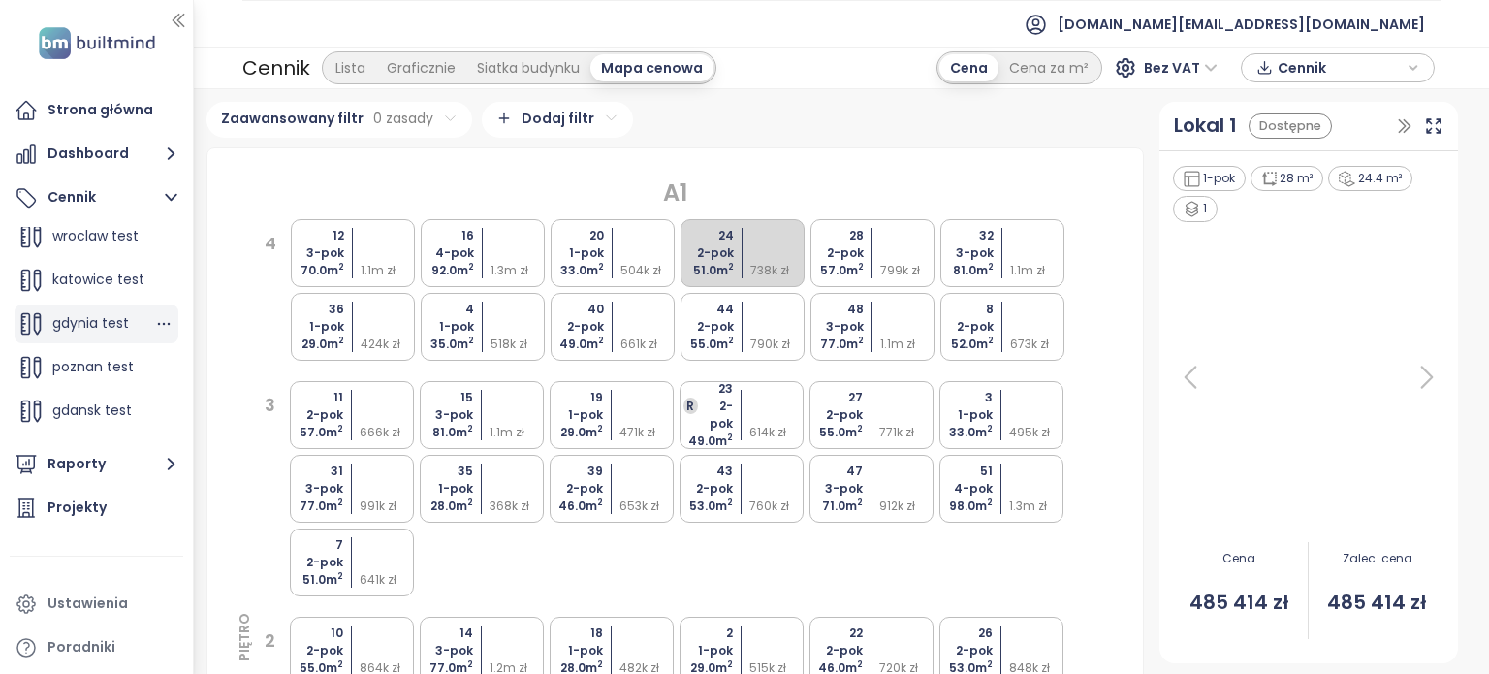
scroll to position [194, 0]
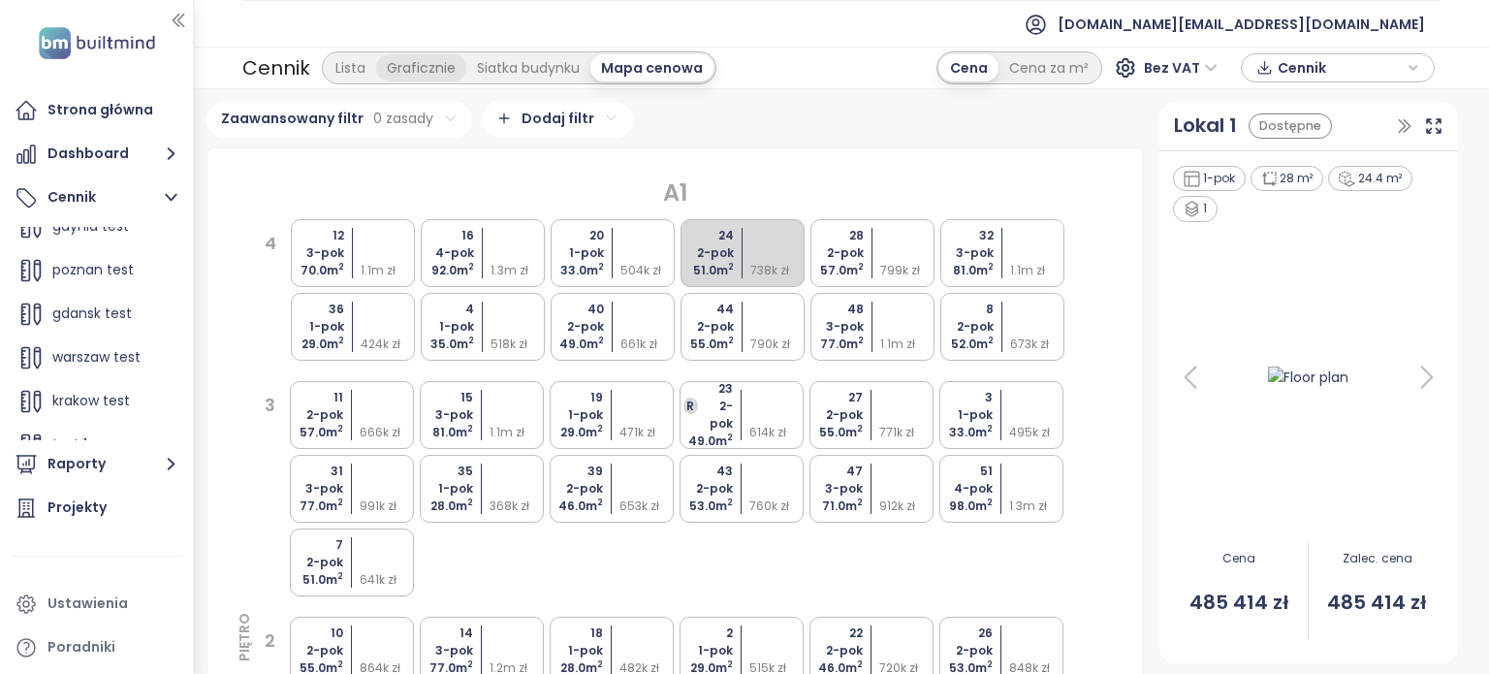
click at [415, 68] on div "Graficznie" at bounding box center [421, 67] width 90 height 27
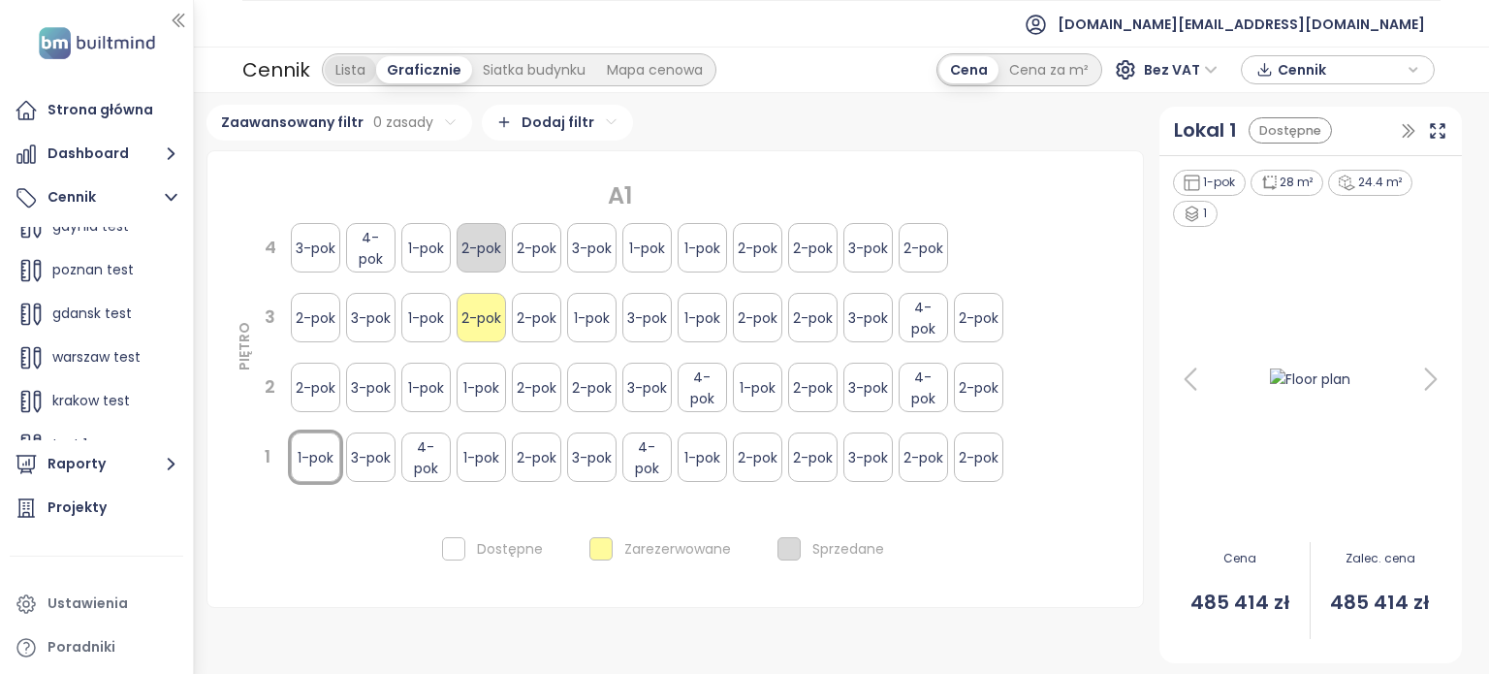
click at [345, 72] on div "Lista" at bounding box center [350, 69] width 51 height 27
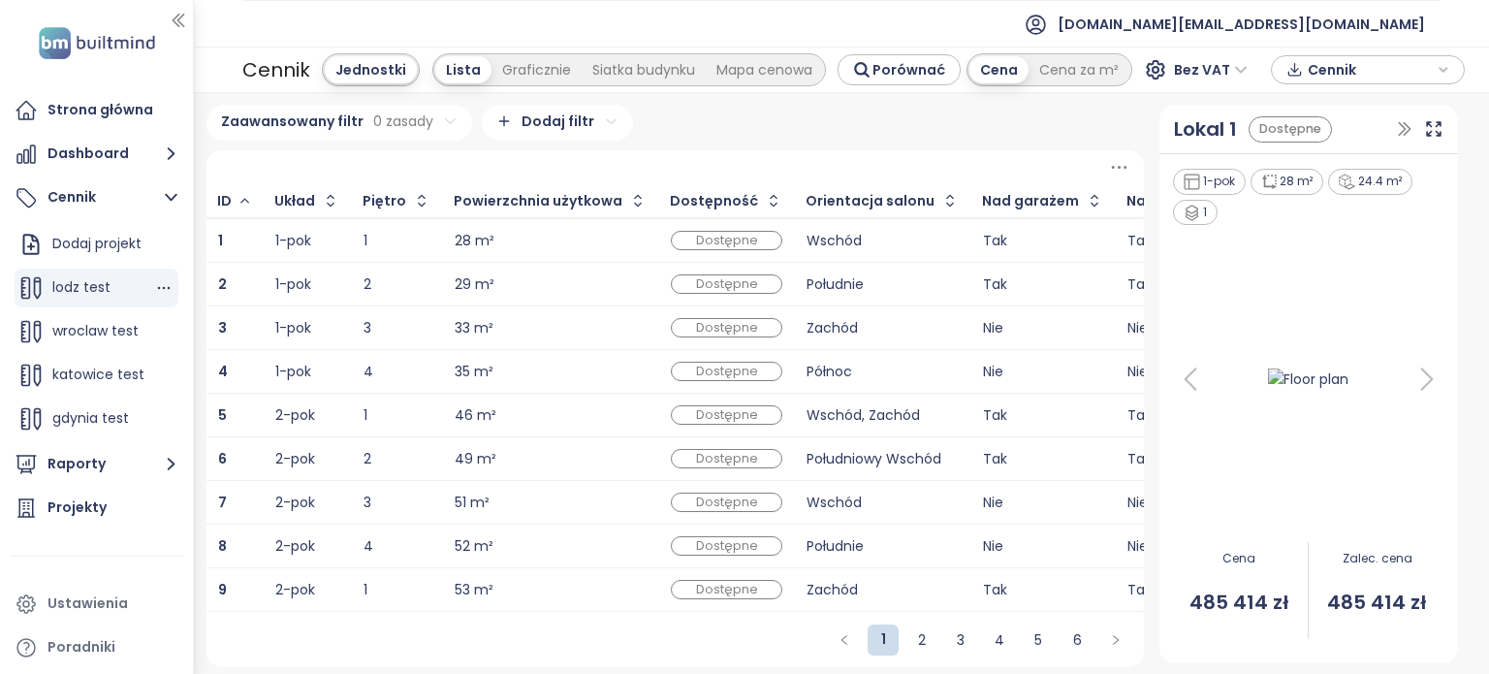
scroll to position [0, 0]
click at [105, 340] on span "wroclaw test" at bounding box center [95, 332] width 86 height 19
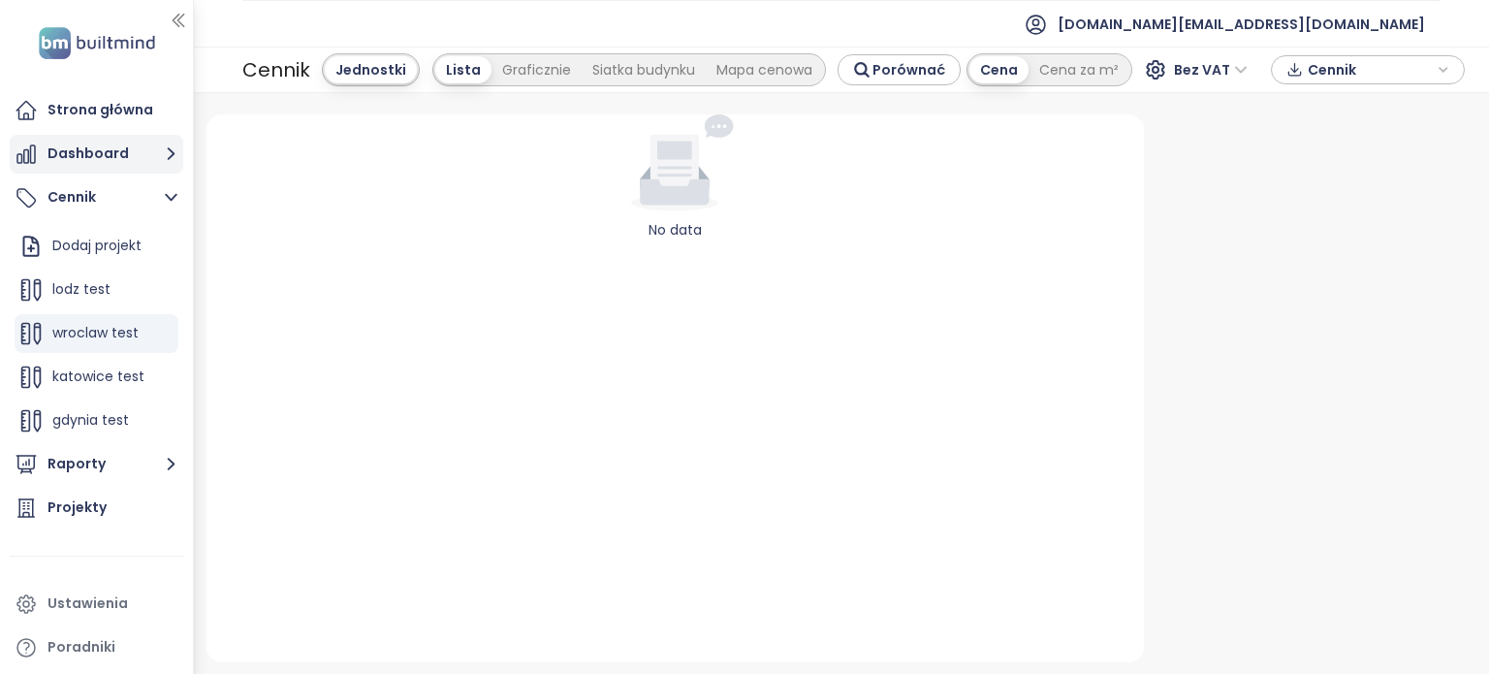
click at [160, 151] on icon "button" at bounding box center [171, 153] width 24 height 24
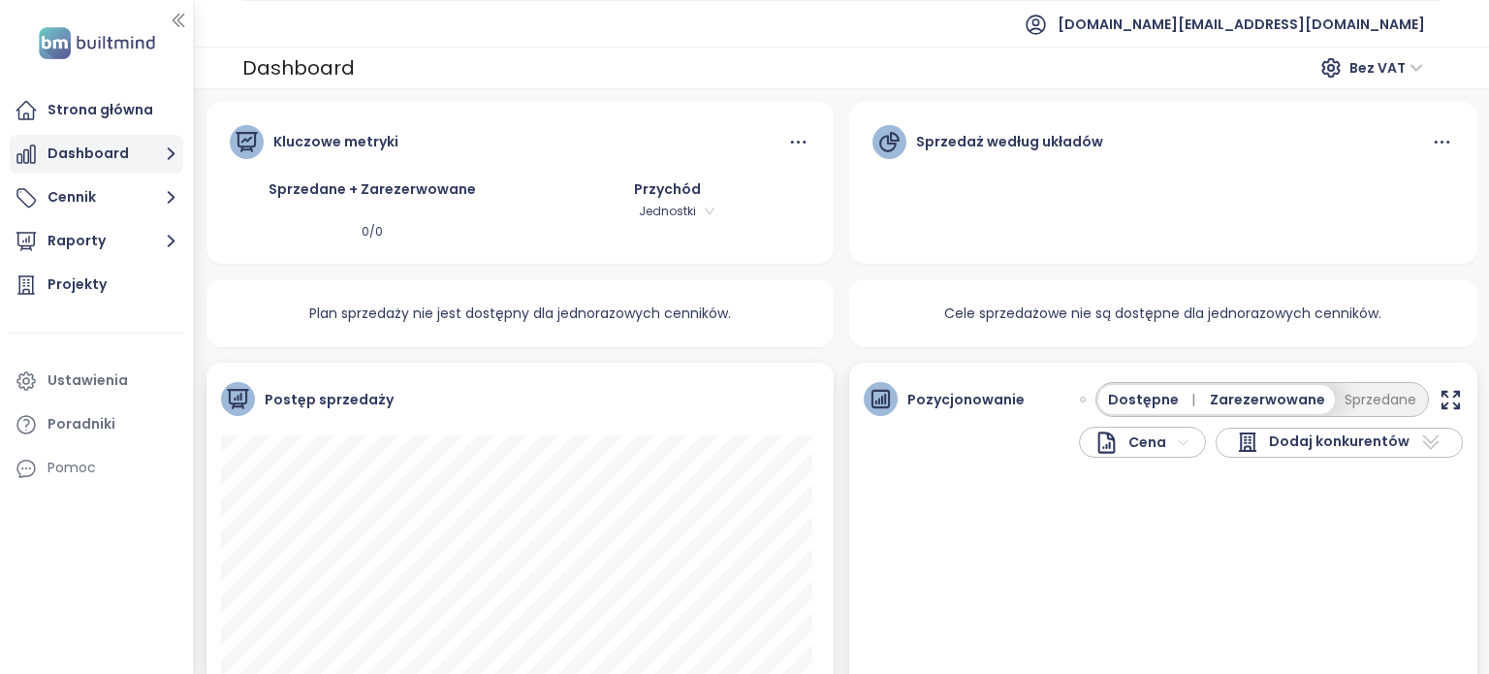
click at [152, 159] on button "Dashboard" at bounding box center [96, 154] width 173 height 39
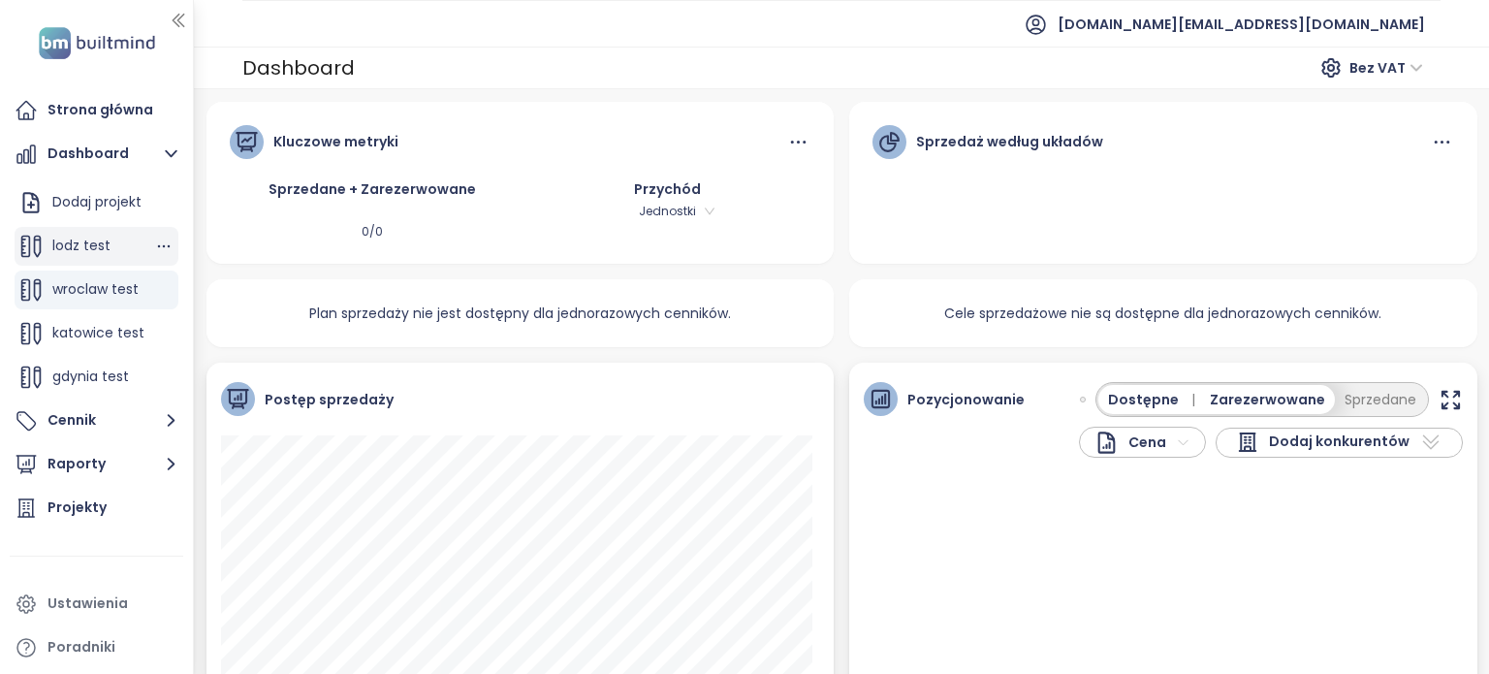
click at [104, 247] on span "lodz test" at bounding box center [81, 245] width 58 height 19
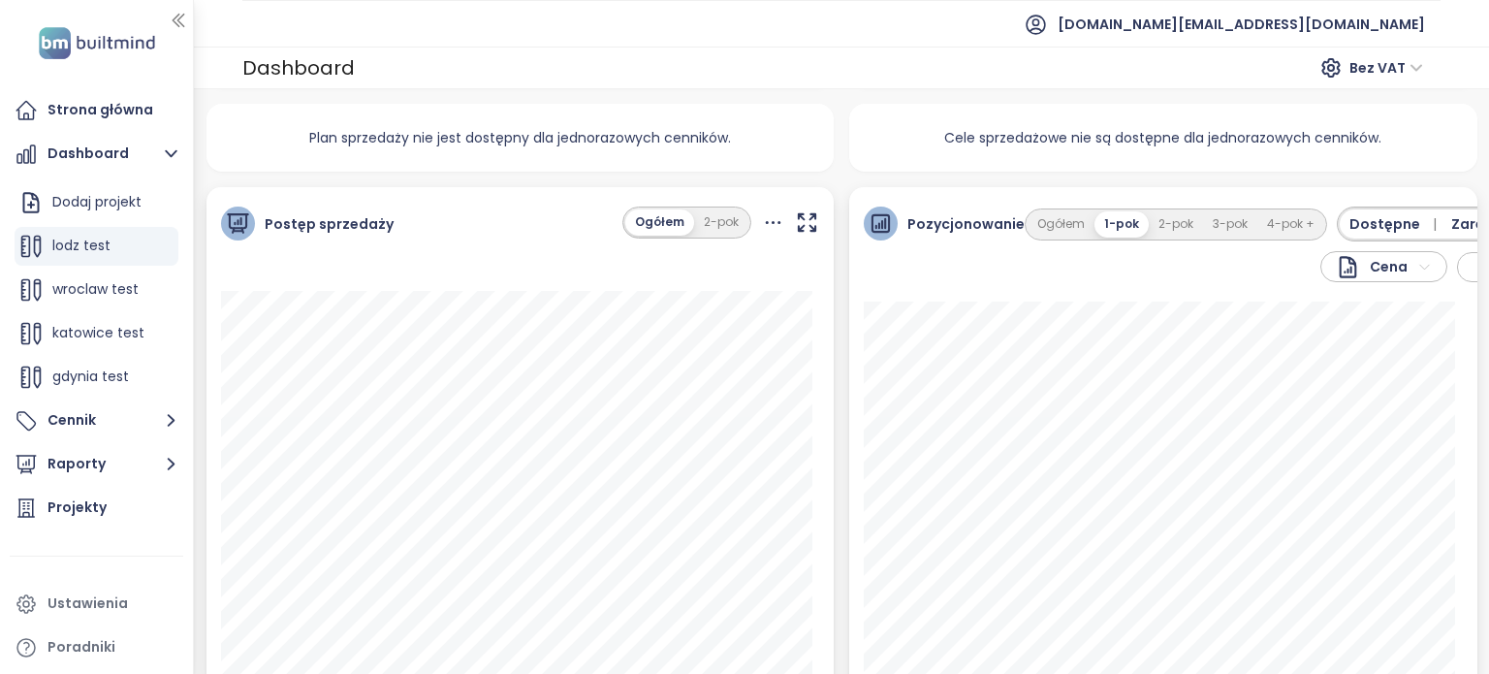
scroll to position [291, 0]
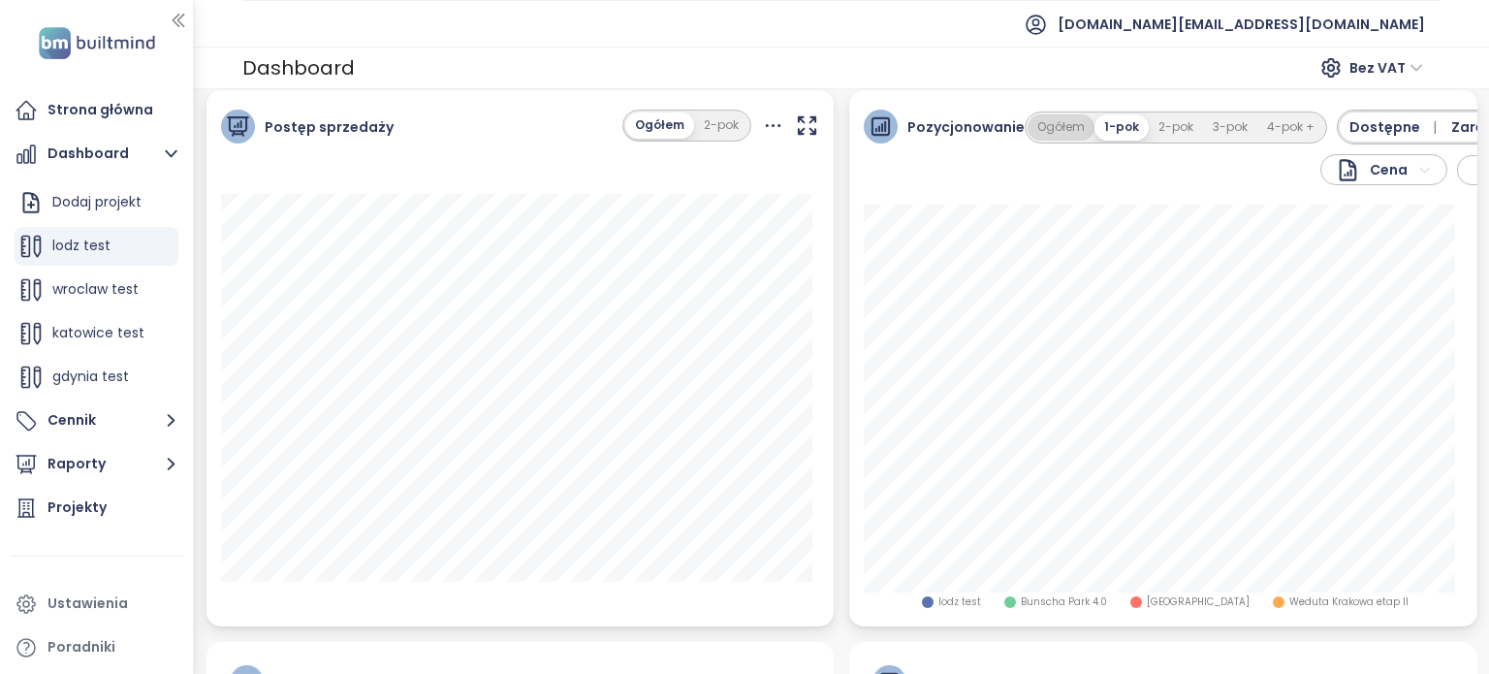
click at [1062, 137] on button "Ogółem" at bounding box center [1060, 127] width 67 height 26
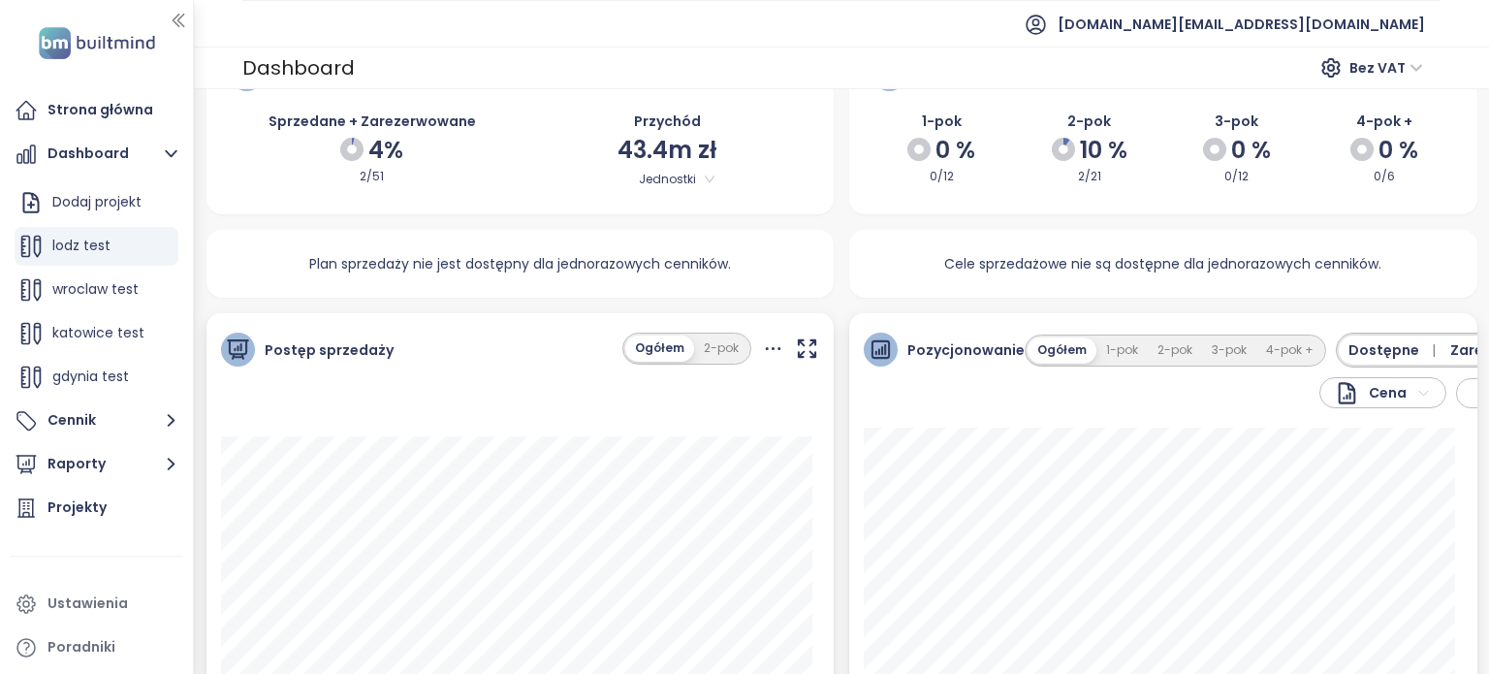
scroll to position [97, 0]
